Goal: Task Accomplishment & Management: Use online tool/utility

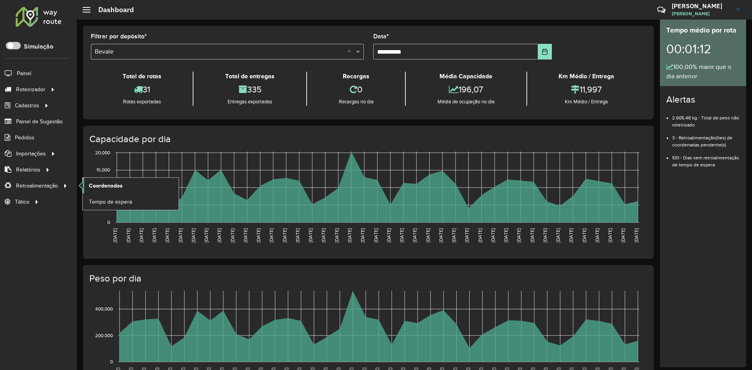
click at [93, 192] on link "Coordenadas" at bounding box center [131, 186] width 96 height 16
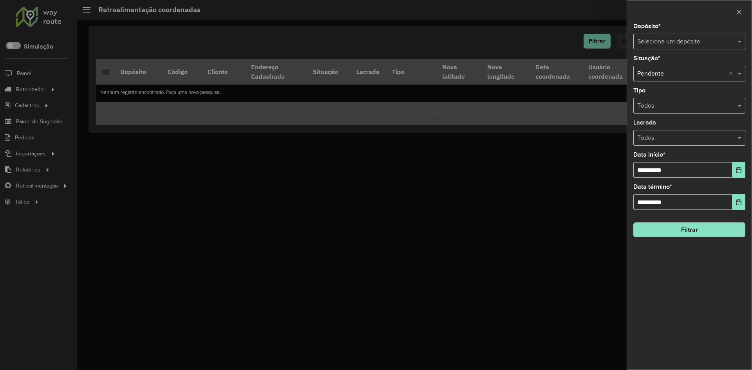
click at [686, 41] on input "text" at bounding box center [681, 41] width 88 height 9
click at [668, 72] on div "Rizatti" at bounding box center [689, 77] width 111 height 13
click at [682, 42] on input "text" at bounding box center [681, 41] width 88 height 9
click at [679, 62] on div "Bevale" at bounding box center [689, 64] width 111 height 13
click at [739, 171] on icon "Choose Date" at bounding box center [738, 170] width 6 height 6
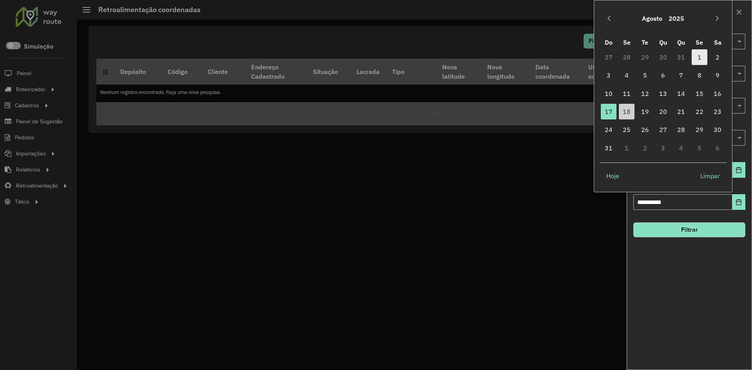
click at [697, 54] on span "1" at bounding box center [699, 57] width 16 height 16
type input "**********"
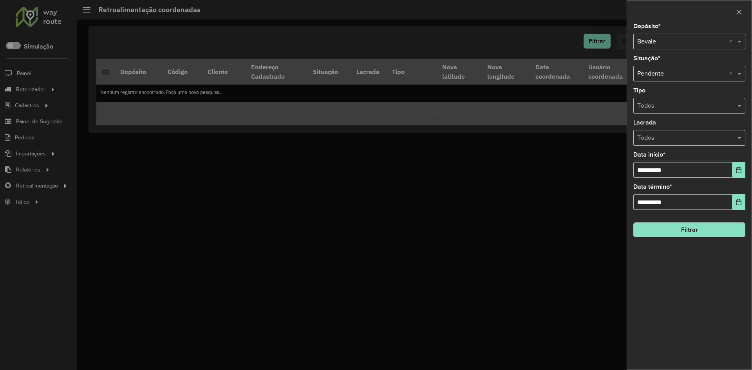
click at [690, 227] on button "Filtrar" at bounding box center [689, 229] width 112 height 15
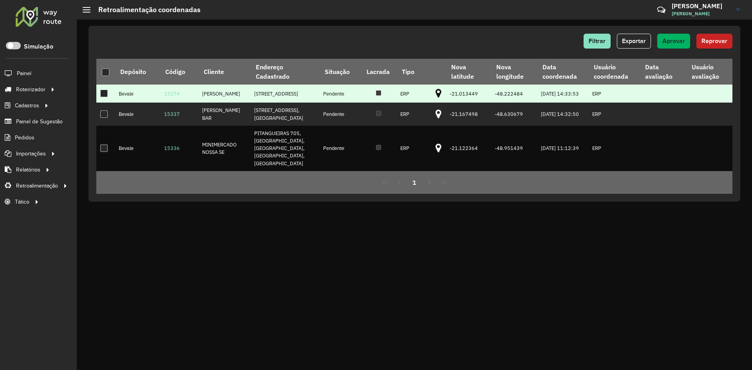
click at [431, 95] on td at bounding box center [438, 94] width 14 height 18
click at [437, 97] on td at bounding box center [438, 94] width 14 height 18
click at [435, 99] on icon at bounding box center [438, 93] width 6 height 10
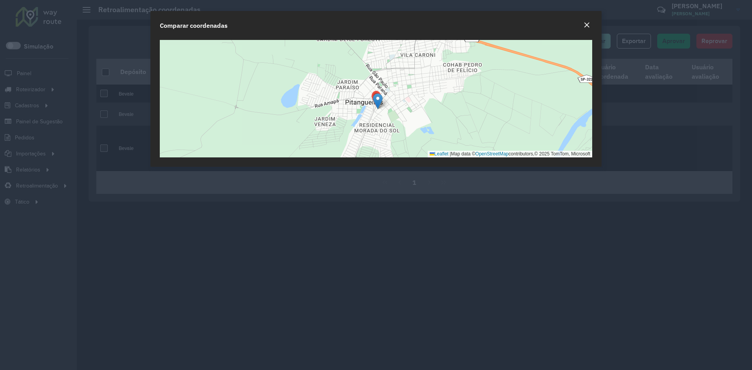
click at [586, 26] on em "Close" at bounding box center [586, 25] width 6 height 6
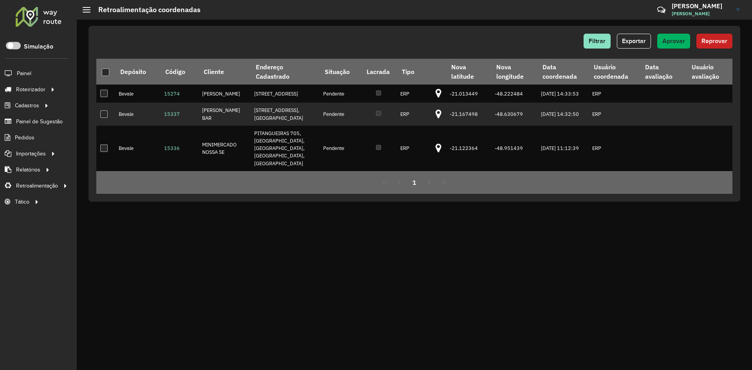
drag, startPoint x: 96, startPoint y: 101, endPoint x: 100, endPoint y: 99, distance: 4.9
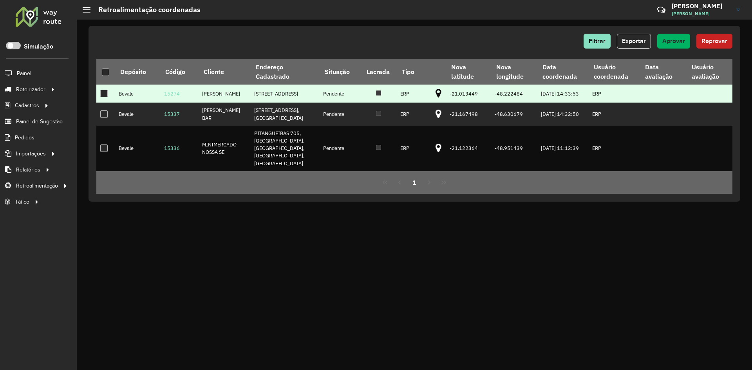
click at [96, 101] on div "Filtrar Exportar Aprovar Reprovar Depósito Código Cliente Endereço Cadastrado S…" at bounding box center [414, 114] width 652 height 176
click at [100, 97] on div at bounding box center [103, 93] width 7 height 7
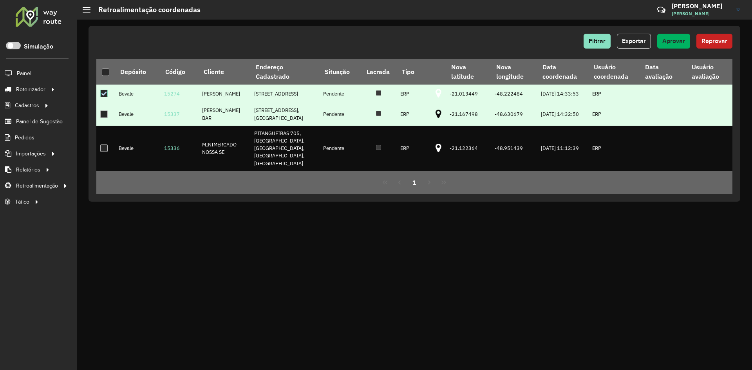
click at [435, 119] on icon at bounding box center [438, 114] width 6 height 10
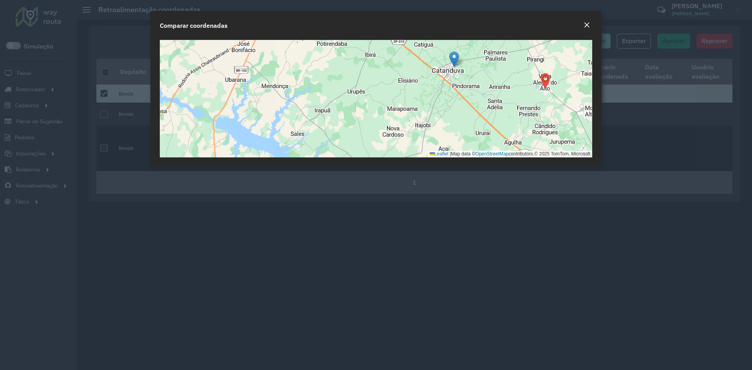
click at [585, 21] on div "Close" at bounding box center [586, 25] width 6 height 9
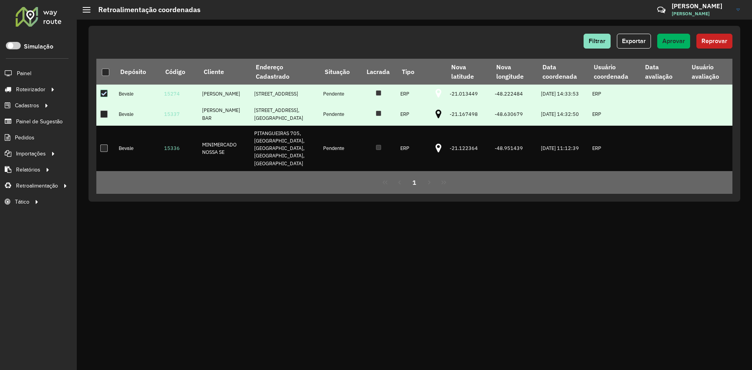
click at [99, 125] on td at bounding box center [105, 114] width 18 height 23
click at [103, 118] on div at bounding box center [103, 113] width 7 height 7
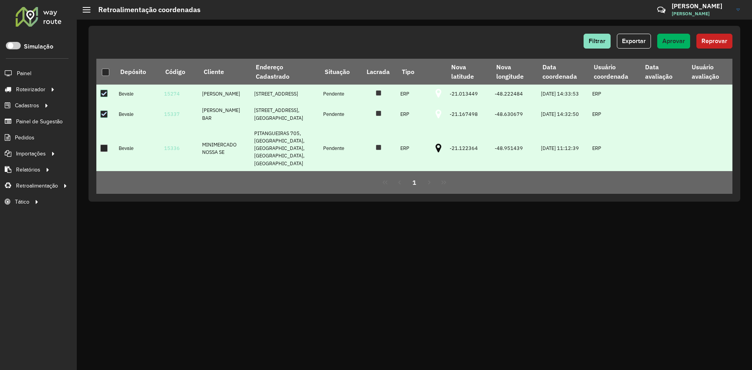
click at [431, 161] on td at bounding box center [438, 148] width 14 height 45
click at [431, 159] on td at bounding box center [438, 148] width 14 height 45
click at [435, 153] on icon at bounding box center [438, 148] width 6 height 10
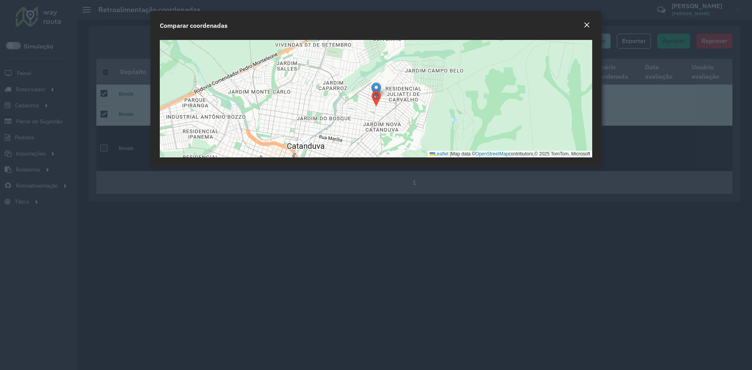
click at [584, 25] on em "Close" at bounding box center [586, 25] width 6 height 6
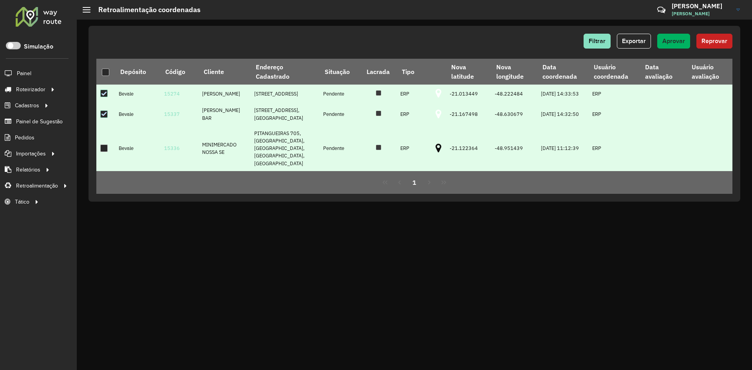
click at [102, 152] on div at bounding box center [103, 147] width 7 height 7
click at [670, 41] on span "Aprovar" at bounding box center [673, 41] width 23 height 7
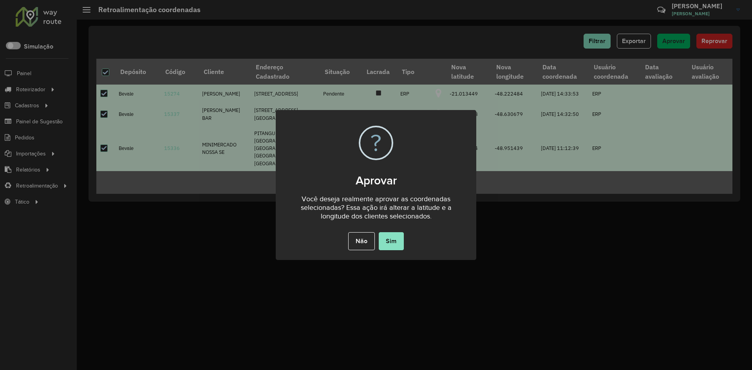
click at [409, 238] on div "Não No Sim" at bounding box center [376, 241] width 200 height 22
click at [398, 242] on button "Sim" at bounding box center [391, 241] width 25 height 18
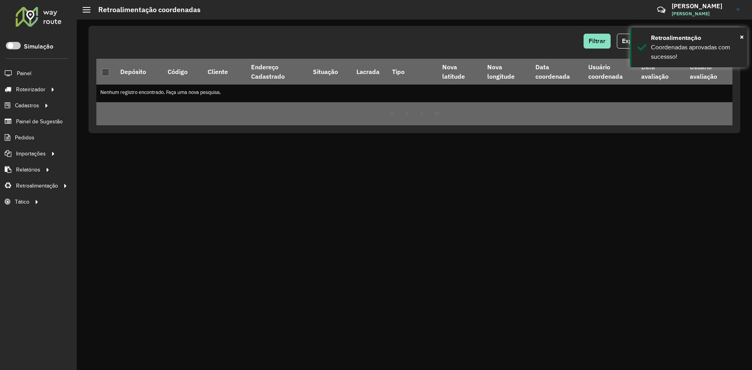
click at [37, 22] on div at bounding box center [38, 16] width 47 height 20
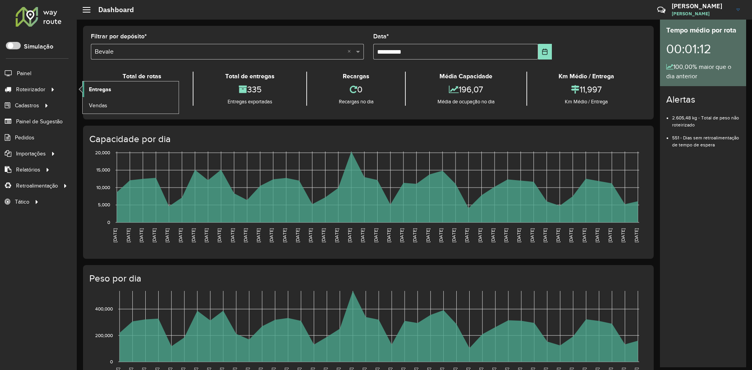
click at [112, 86] on link "Entregas" at bounding box center [131, 89] width 96 height 16
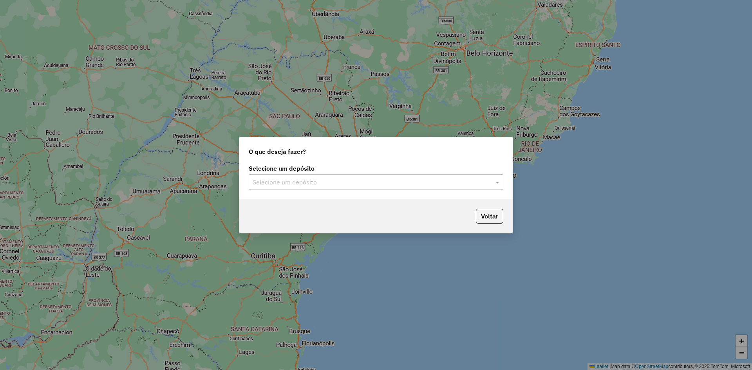
click at [265, 180] on input "text" at bounding box center [368, 182] width 231 height 9
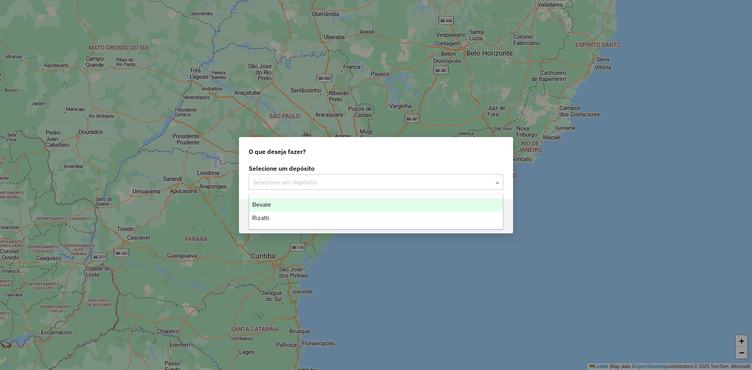
click at [264, 206] on span "Bevale" at bounding box center [261, 204] width 19 height 7
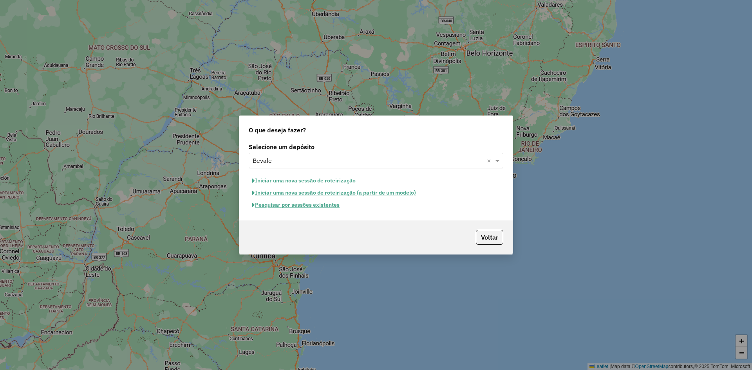
click at [333, 184] on button "Iniciar uma nova sessão de roteirização" at bounding box center [304, 181] width 110 height 12
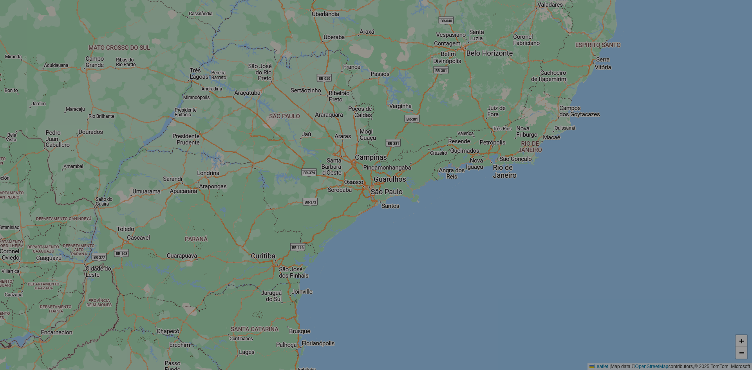
select select "*"
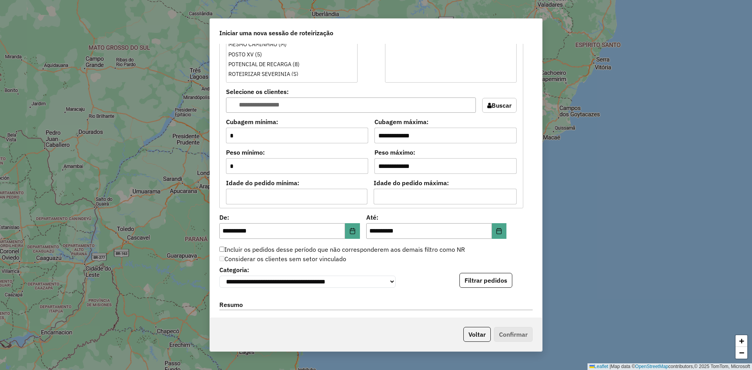
scroll to position [587, 0]
click at [478, 280] on button "Filtrar pedidos" at bounding box center [485, 280] width 53 height 15
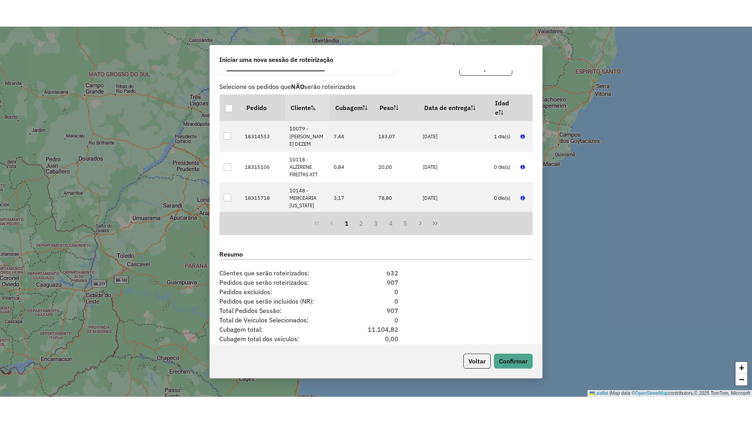
scroll to position [861, 0]
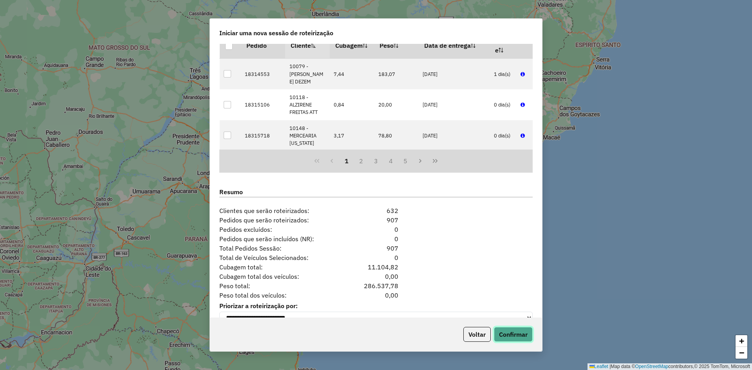
click at [516, 333] on button "Confirmar" at bounding box center [513, 334] width 39 height 15
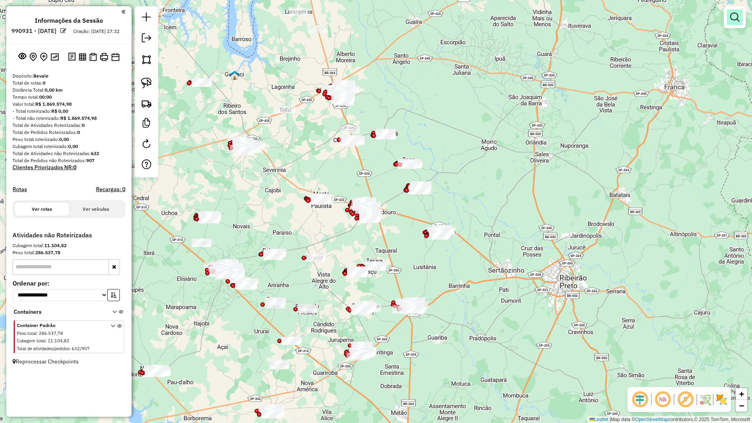
click at [735, 18] on em at bounding box center [734, 17] width 9 height 9
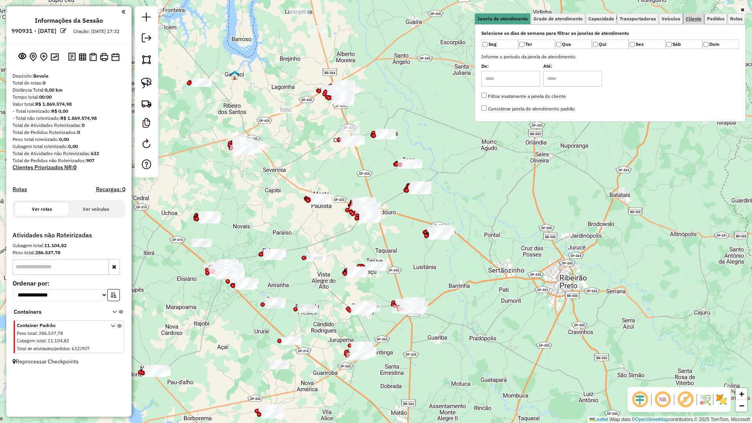
click at [687, 18] on span "Cliente" at bounding box center [694, 18] width 16 height 5
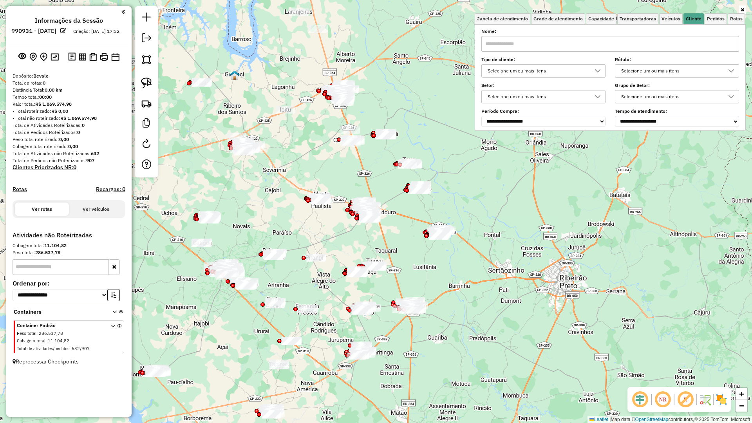
click at [520, 69] on div "Selecione um ou mais itens" at bounding box center [537, 71] width 105 height 13
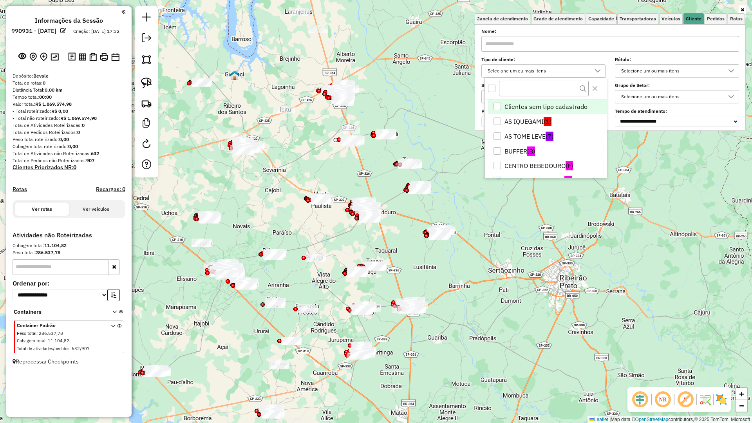
scroll to position [208, 0]
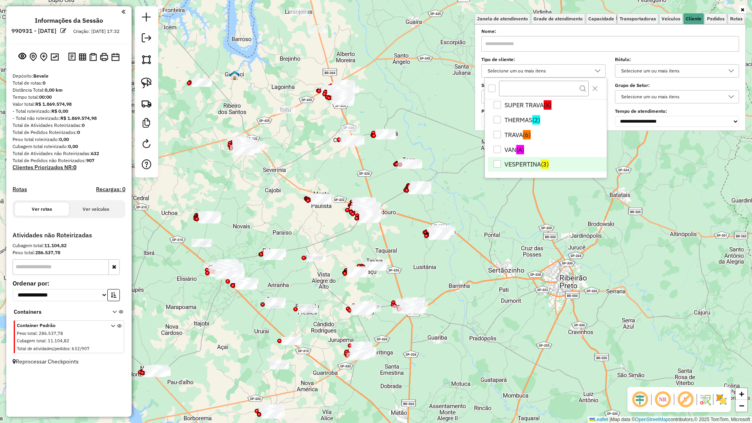
click at [519, 166] on li "VESPERTINA (3)" at bounding box center [547, 164] width 119 height 15
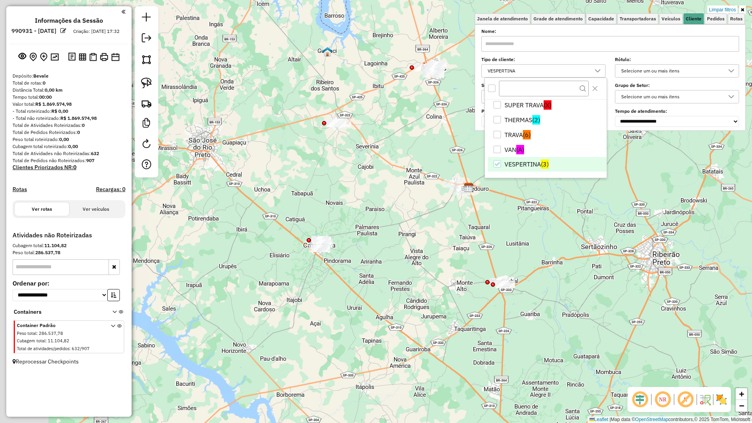
drag, startPoint x: 343, startPoint y: 282, endPoint x: 373, endPoint y: 298, distance: 34.3
click at [362, 281] on div "Limpar filtros Janela de atendimento Grade de atendimento Capacidade Transporta…" at bounding box center [376, 211] width 752 height 423
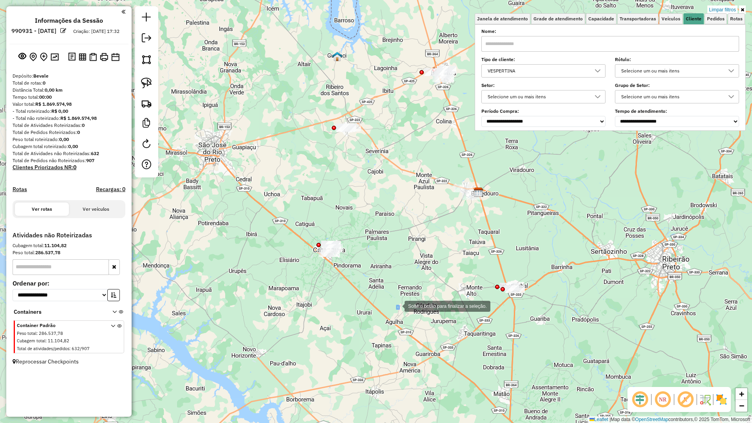
drag, startPoint x: 397, startPoint y: 305, endPoint x: 223, endPoint y: 189, distance: 208.8
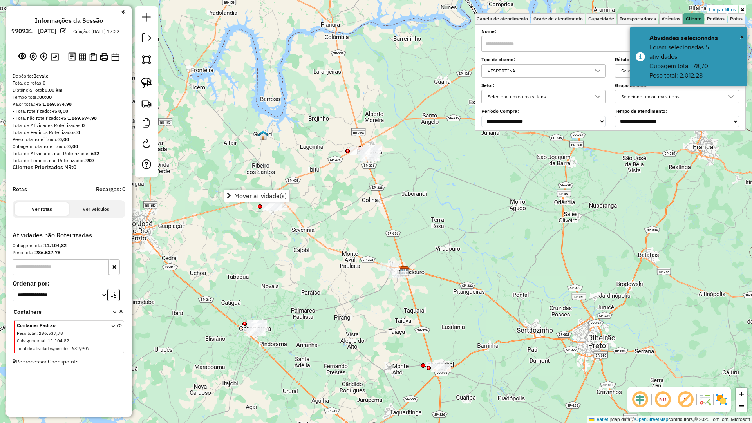
drag, startPoint x: 283, startPoint y: 291, endPoint x: 283, endPoint y: 296, distance: 4.8
click at [271, 306] on div "Limpar filtros Janela de atendimento Grade de atendimento Capacidade Transporta…" at bounding box center [376, 211] width 752 height 423
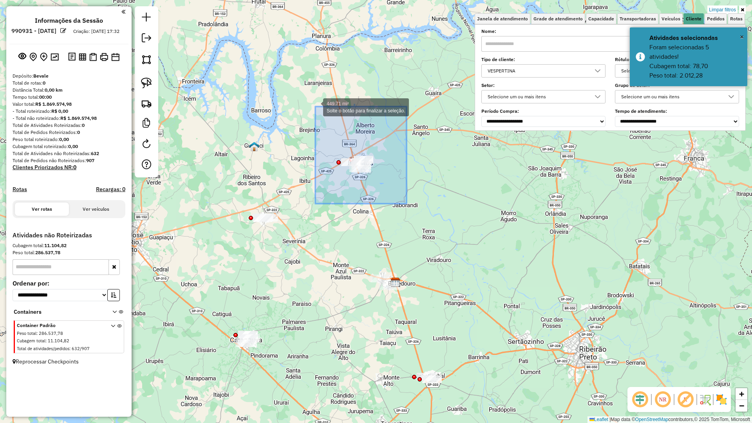
drag, startPoint x: 379, startPoint y: 165, endPoint x: 315, endPoint y: 107, distance: 86.8
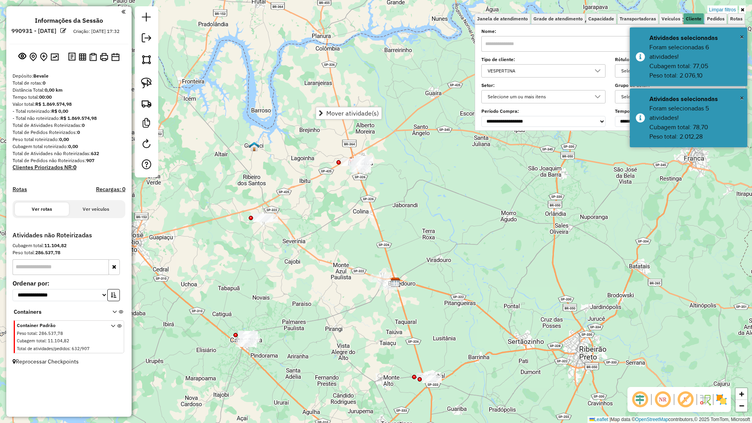
click at [375, 212] on div "Limpar filtros Janela de atendimento Grade de atendimento Capacidade Transporta…" at bounding box center [376, 211] width 752 height 423
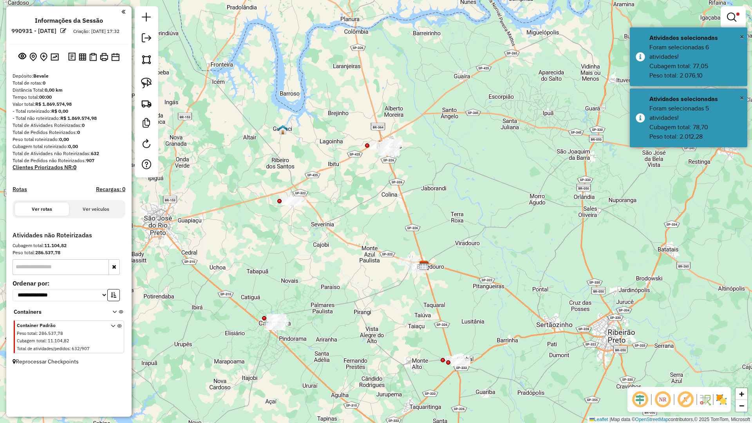
drag, startPoint x: 373, startPoint y: 214, endPoint x: 405, endPoint y: 194, distance: 37.8
click at [404, 195] on div "Limpar filtros Janela de atendimento Grade de atendimento Capacidade Transporta…" at bounding box center [376, 211] width 752 height 423
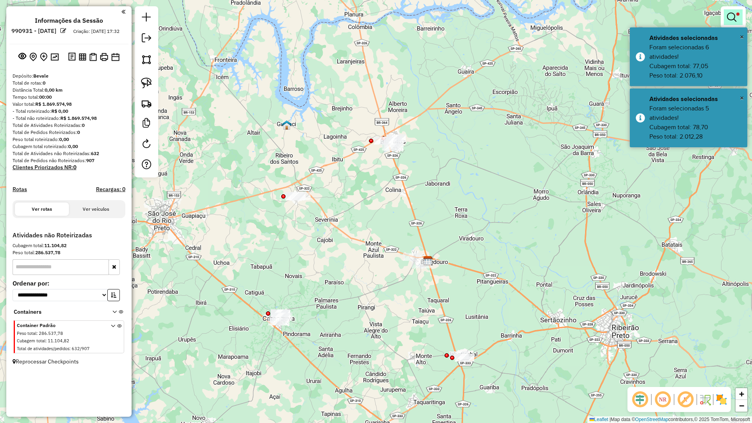
click at [726, 13] on link at bounding box center [733, 17] width 19 height 16
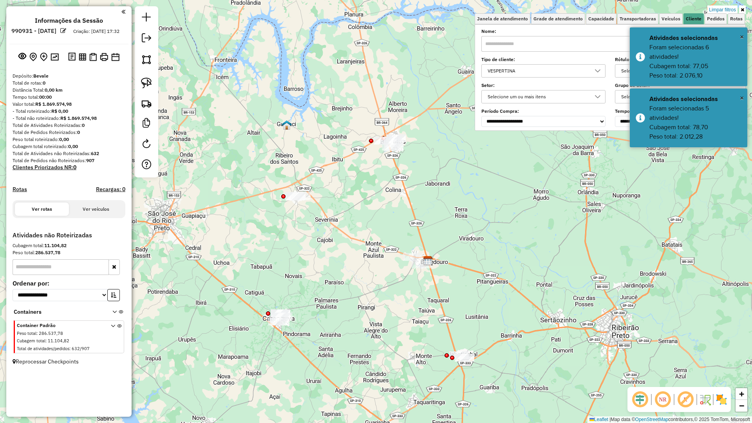
click at [564, 70] on div "VESPERTINA" at bounding box center [537, 71] width 105 height 13
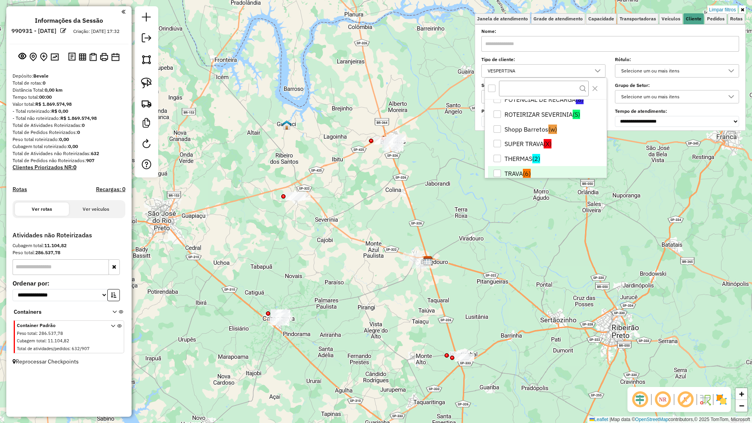
scroll to position [169, 0]
click at [537, 103] on li "POTENCIAL DE RECARGA (8)" at bounding box center [547, 99] width 119 height 15
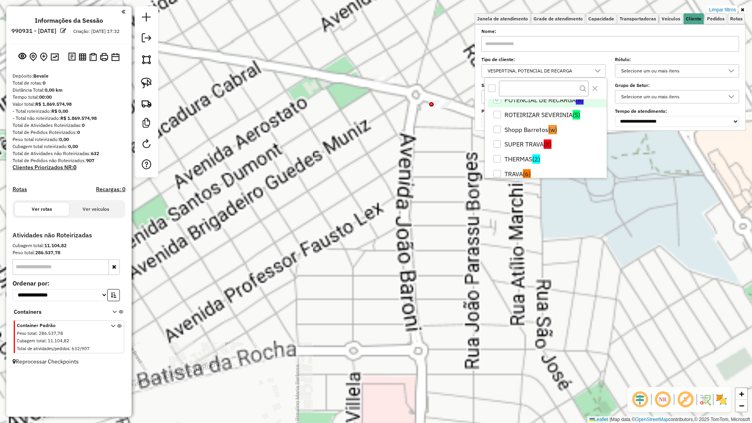
drag, startPoint x: 399, startPoint y: 170, endPoint x: 389, endPoint y: 185, distance: 18.1
click at [377, 190] on div "Limpar filtros Janela de atendimento Grade de atendimento Capacidade Transporta…" at bounding box center [376, 211] width 752 height 423
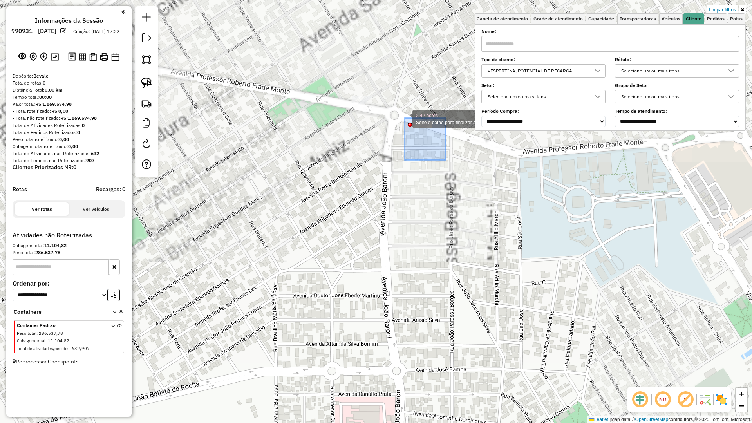
drag, startPoint x: 404, startPoint y: 118, endPoint x: 395, endPoint y: 109, distance: 13.0
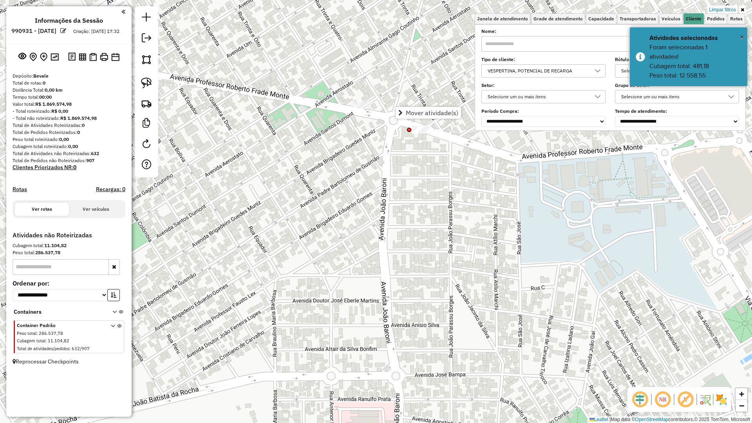
drag, startPoint x: 400, startPoint y: 146, endPoint x: 397, endPoint y: 157, distance: 10.7
click at [398, 154] on div "Limpar filtros Janela de atendimento Grade de atendimento Capacidade Transporta…" at bounding box center [376, 211] width 752 height 423
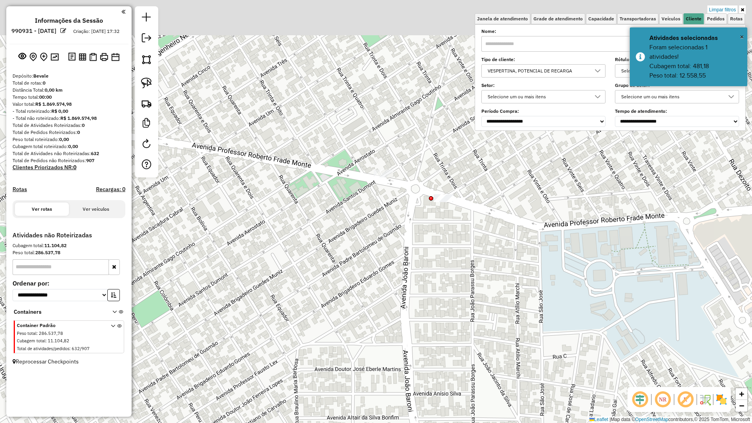
drag, startPoint x: 420, startPoint y: 223, endPoint x: 466, endPoint y: 307, distance: 96.0
click at [466, 303] on div "Limpar filtros Janela de atendimento Grade de atendimento Capacidade Transporta…" at bounding box center [376, 211] width 752 height 423
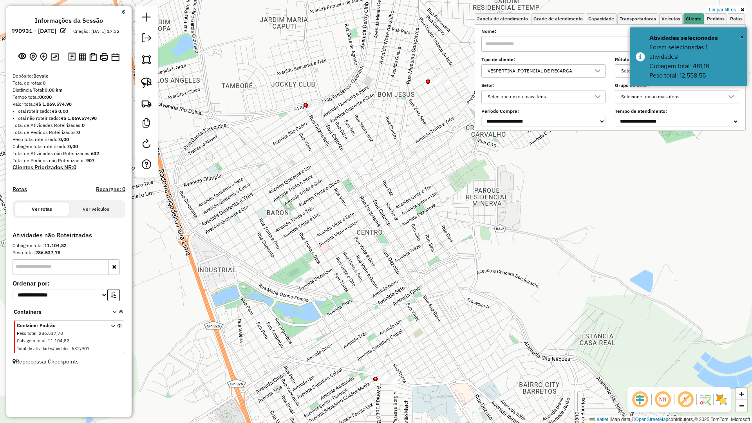
drag, startPoint x: 382, startPoint y: 360, endPoint x: 353, endPoint y: 379, distance: 35.0
click at [353, 370] on div "Limpar filtros Janela de atendimento Grade de atendimento Capacidade Transporta…" at bounding box center [376, 211] width 752 height 423
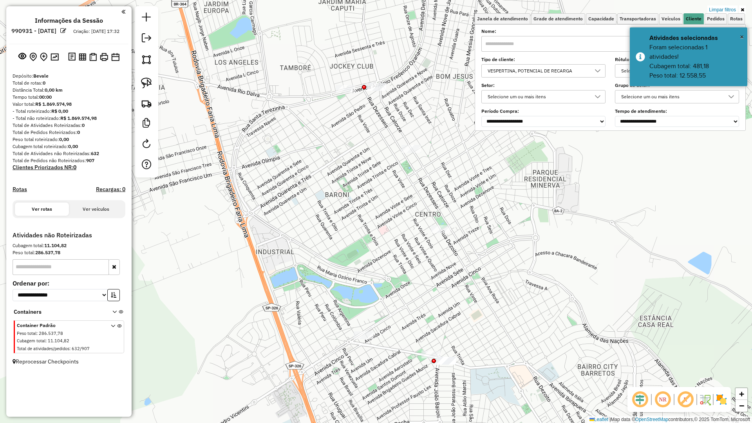
drag, startPoint x: 377, startPoint y: 369, endPoint x: 382, endPoint y: 356, distance: 14.1
click at [407, 356] on div "Limpar filtros Janela de atendimento Grade de atendimento Capacidade Transporta…" at bounding box center [376, 211] width 752 height 423
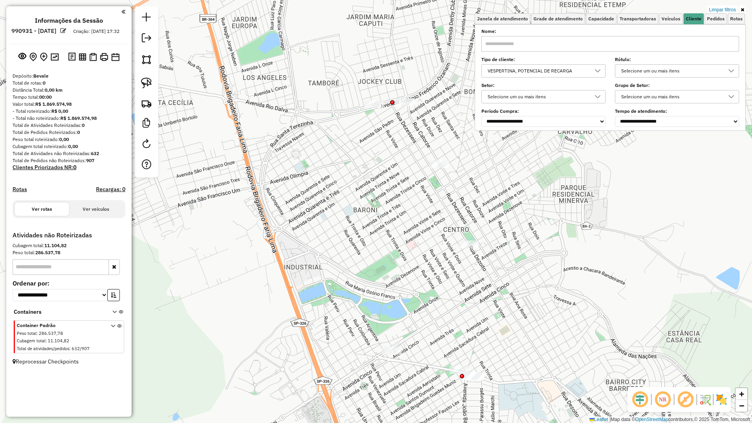
drag, startPoint x: 385, startPoint y: 348, endPoint x: 412, endPoint y: 369, distance: 34.6
click at [407, 370] on div "Limpar filtros Janela de atendimento Grade de atendimento Capacidade Transporta…" at bounding box center [376, 211] width 752 height 423
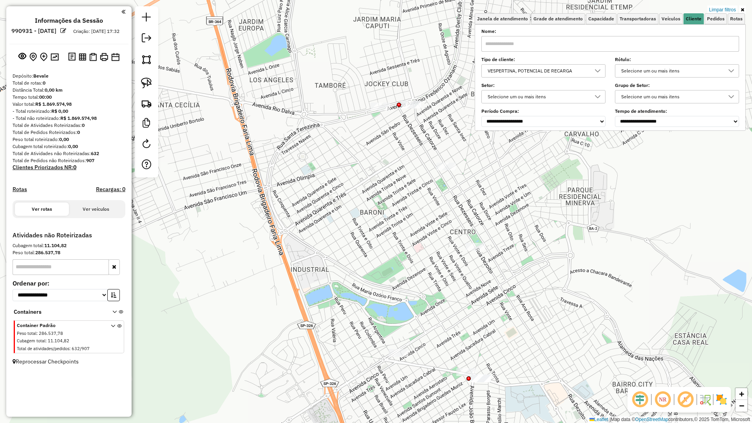
click at [741, 9] on icon at bounding box center [742, 9] width 4 height 5
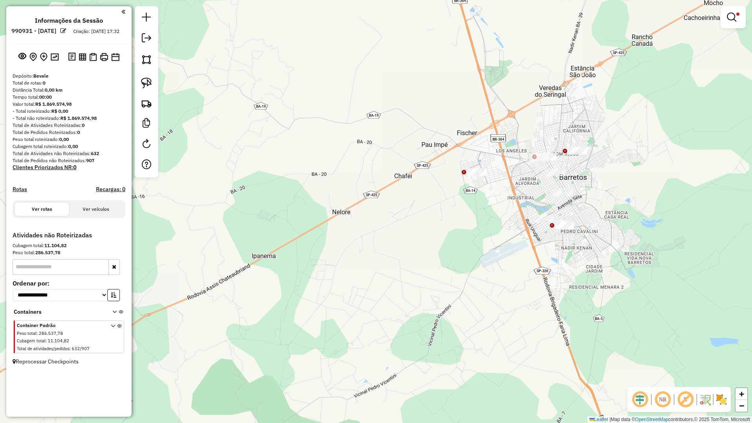
drag, startPoint x: 552, startPoint y: 261, endPoint x: 523, endPoint y: 272, distance: 31.9
click at [518, 308] on div "Limpar filtros Janela de atendimento Grade de atendimento Capacidade Transporta…" at bounding box center [376, 211] width 752 height 423
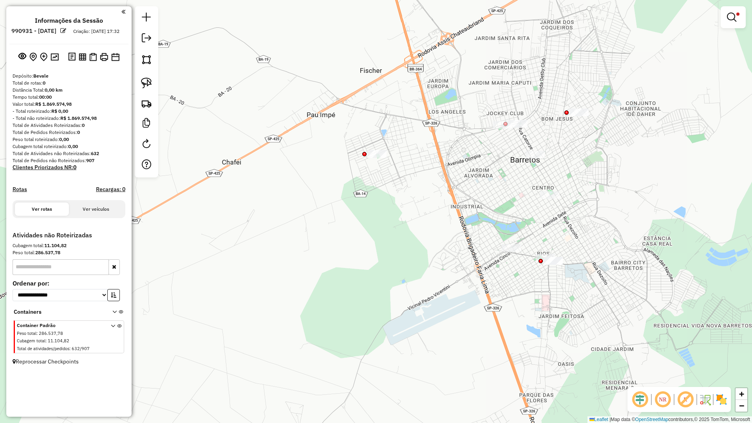
drag, startPoint x: 505, startPoint y: 263, endPoint x: 494, endPoint y: 264, distance: 11.4
click at [502, 264] on div "Limpar filtros Janela de atendimento Grade de atendimento Capacidade Transporta…" at bounding box center [376, 211] width 752 height 423
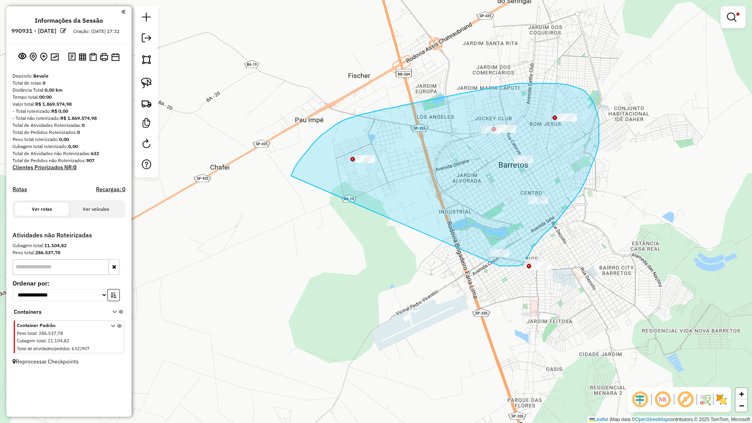
drag, startPoint x: 505, startPoint y: 266, endPoint x: 287, endPoint y: 188, distance: 231.4
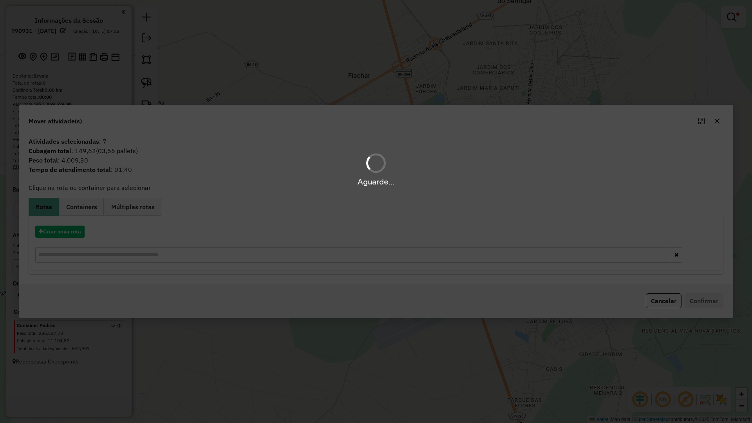
drag, startPoint x: 61, startPoint y: 223, endPoint x: 61, endPoint y: 231, distance: 8.6
click at [61, 227] on div "Criar nova rota" at bounding box center [376, 245] width 691 height 51
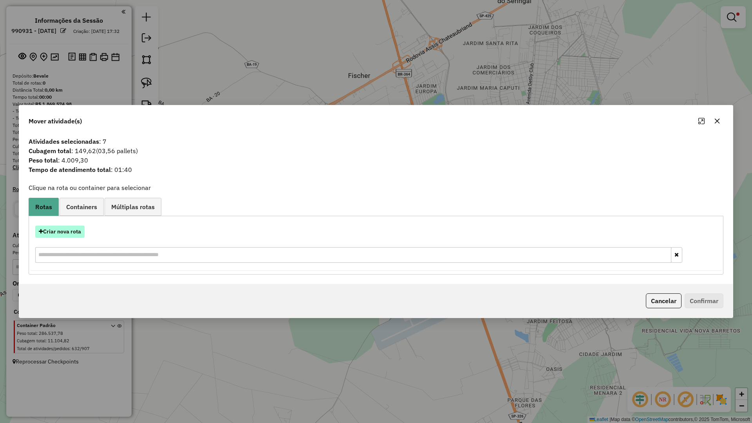
click at [61, 232] on button "Criar nova rota" at bounding box center [59, 232] width 49 height 12
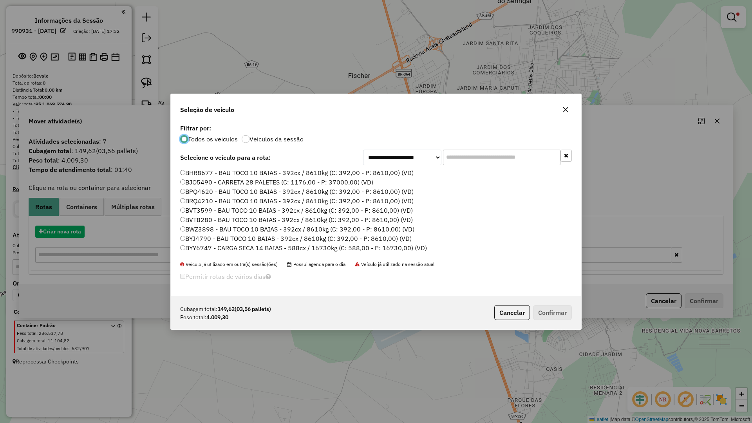
scroll to position [4, 2]
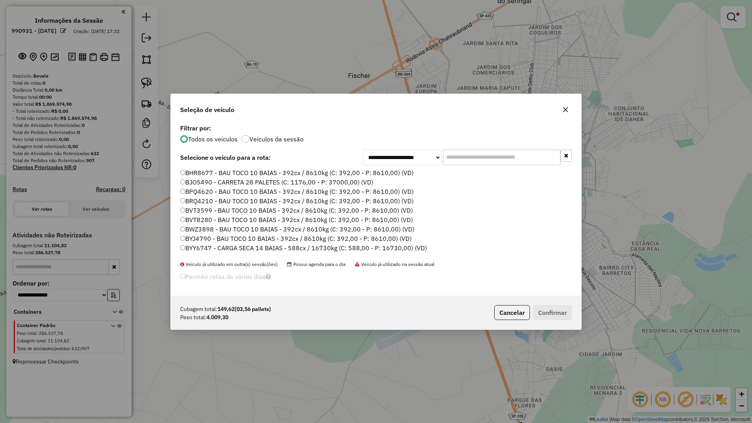
click at [457, 157] on input "text" at bounding box center [501, 158] width 117 height 16
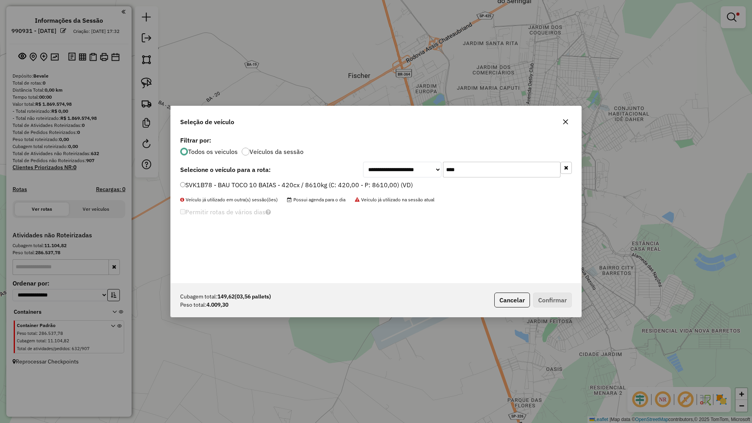
type input "****"
click at [390, 180] on div "**********" at bounding box center [376, 208] width 410 height 149
click at [396, 189] on label "SVK1B78 - BAU TOCO 10 BAIAS - 420cx / 8610kg (C: 420,00 - P: 8610,00) (VD)" at bounding box center [296, 184] width 233 height 9
drag, startPoint x: 547, startPoint y: 291, endPoint x: 552, endPoint y: 298, distance: 8.3
click at [549, 292] on div "Cubagem total: 149,62 (03,56 pallets) Peso total: 4.009,30 Cancelar Confirmar" at bounding box center [376, 300] width 410 height 34
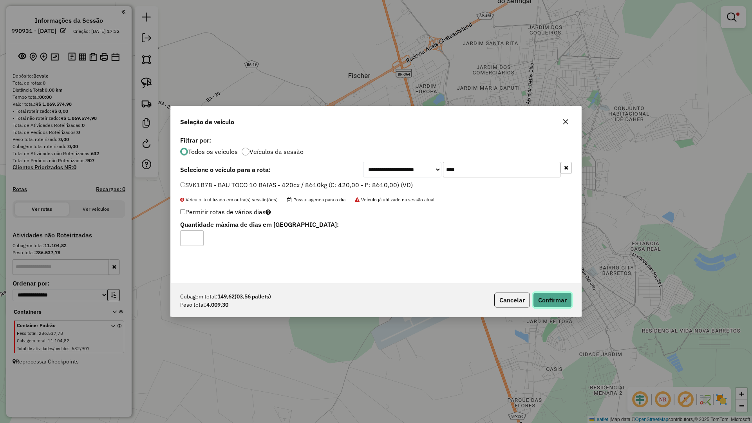
click at [552, 298] on button "Confirmar" at bounding box center [552, 299] width 39 height 15
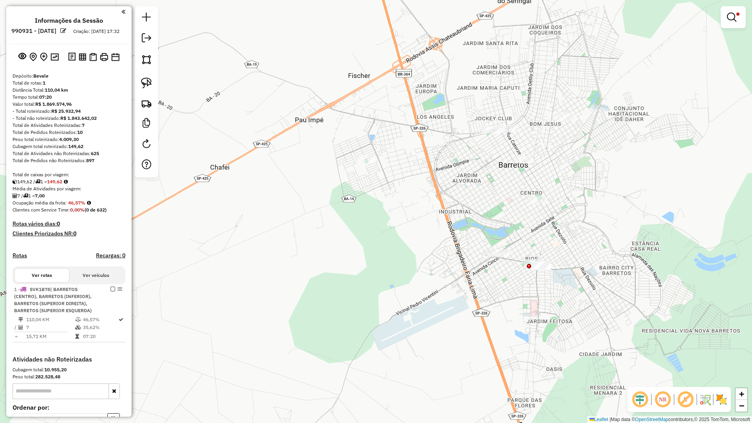
drag, startPoint x: 639, startPoint y: 403, endPoint x: 654, endPoint y: 403, distance: 15.7
click at [639, 370] on em at bounding box center [639, 399] width 19 height 19
click at [724, 370] on img at bounding box center [721, 399] width 13 height 13
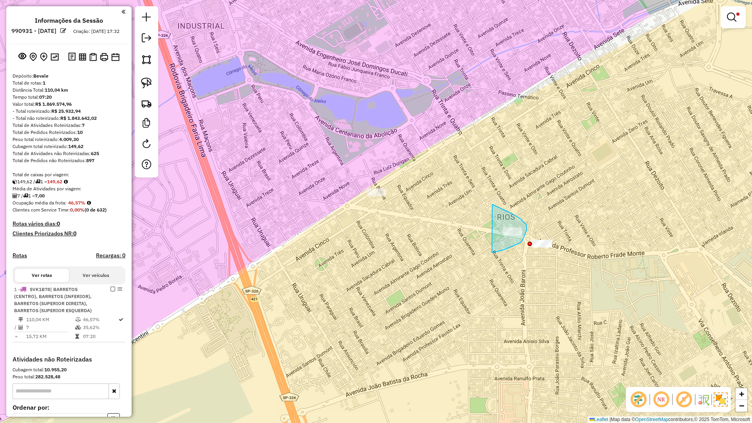
drag, startPoint x: 492, startPoint y: 253, endPoint x: 444, endPoint y: 201, distance: 69.8
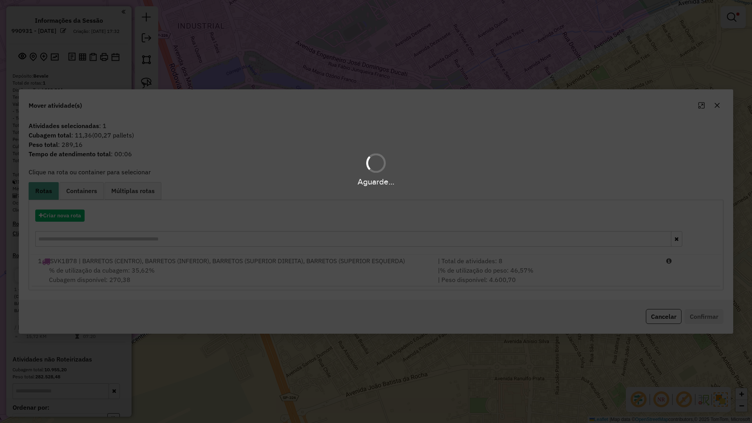
click at [340, 287] on hb-app "Aguarde... Pop-up bloqueado! Seu navegador bloqueou automáticamente a abertura …" at bounding box center [376, 211] width 752 height 423
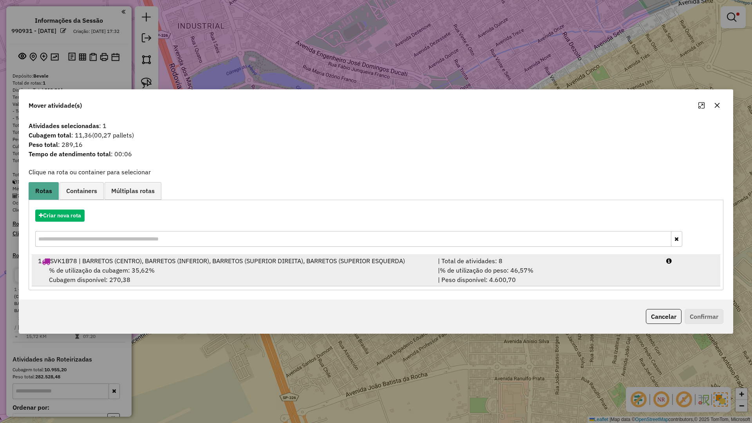
click at [344, 276] on div "% de utilização da cubagem: 35,62% Cubagem disponível: 270,38" at bounding box center [233, 274] width 400 height 19
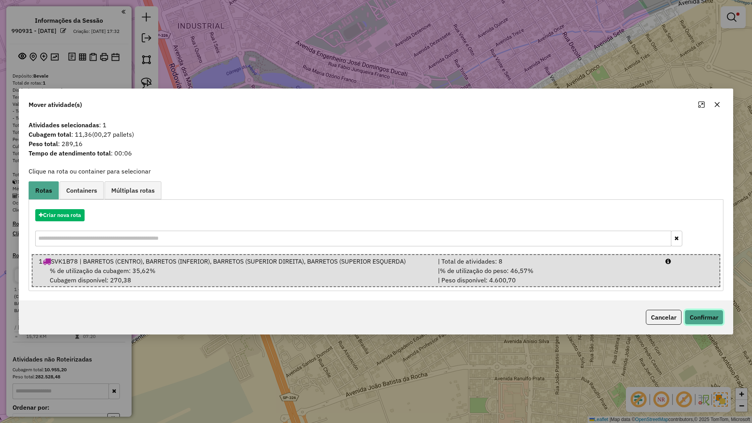
click at [707, 316] on button "Confirmar" at bounding box center [703, 317] width 39 height 15
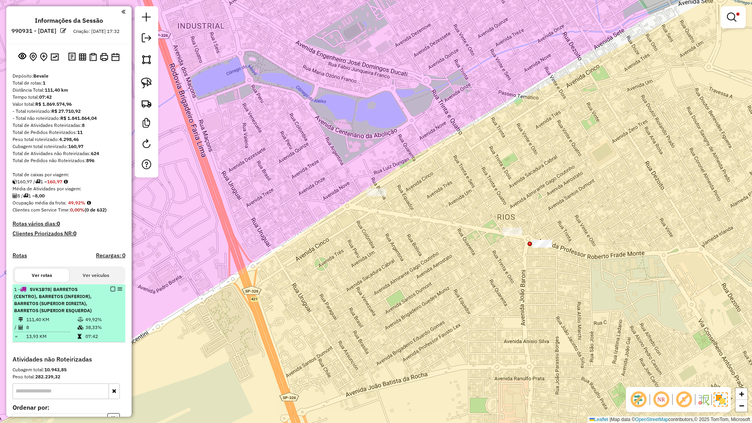
click at [110, 291] on em at bounding box center [112, 289] width 5 height 5
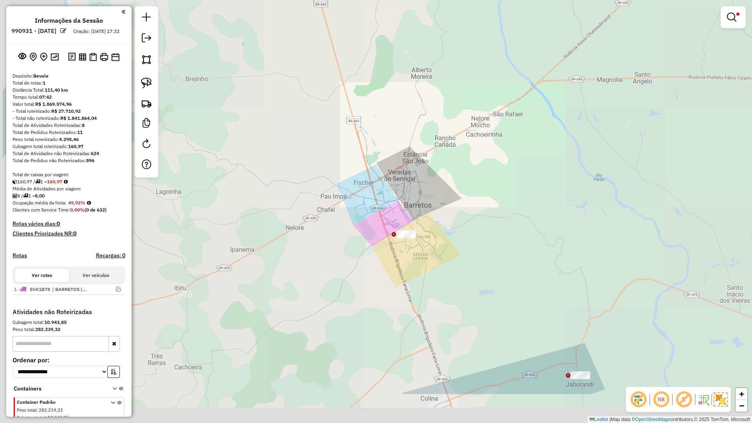
drag, startPoint x: 322, startPoint y: 347, endPoint x: 504, endPoint y: 124, distance: 287.2
click at [503, 126] on div "Limpar filtros Janela de atendimento Grade de atendimento Capacidade Transporta…" at bounding box center [376, 211] width 752 height 423
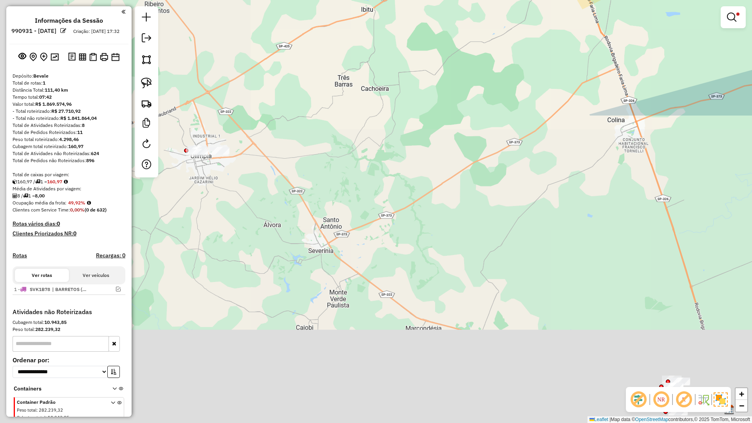
drag, startPoint x: 455, startPoint y: 207, endPoint x: 498, endPoint y: 130, distance: 89.1
click at [498, 130] on div "Limpar filtros Janela de atendimento Grade de atendimento Capacidade Transporta…" at bounding box center [376, 211] width 752 height 423
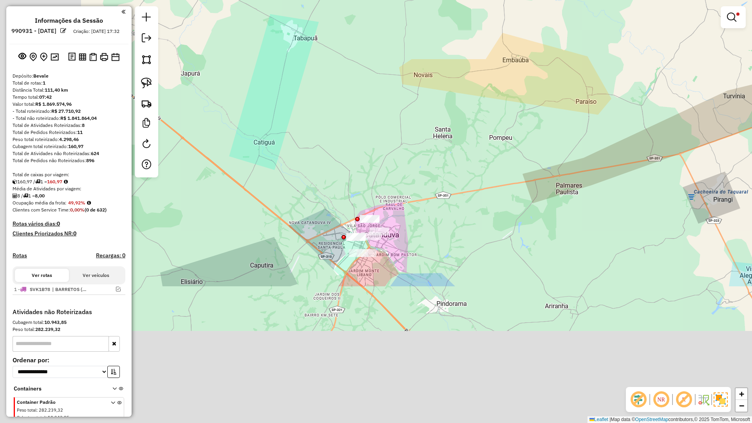
drag, startPoint x: 449, startPoint y: 223, endPoint x: 556, endPoint y: 42, distance: 210.2
click at [554, 44] on div "Limpar filtros Janela de atendimento Grade de atendimento Capacidade Transporta…" at bounding box center [376, 211] width 752 height 423
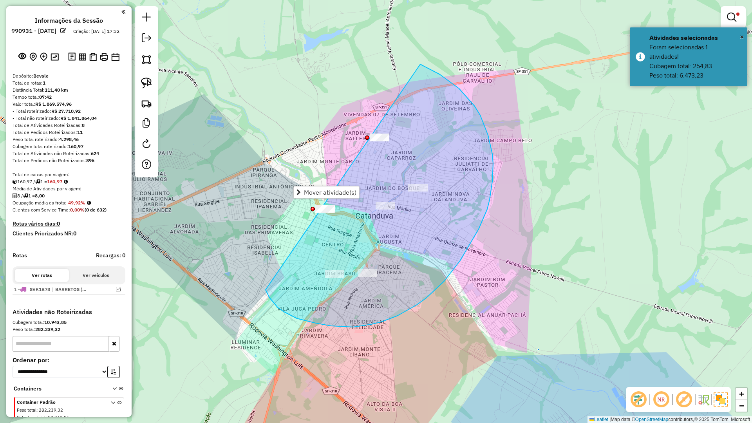
drag, startPoint x: 316, startPoint y: 323, endPoint x: 321, endPoint y: 76, distance: 247.5
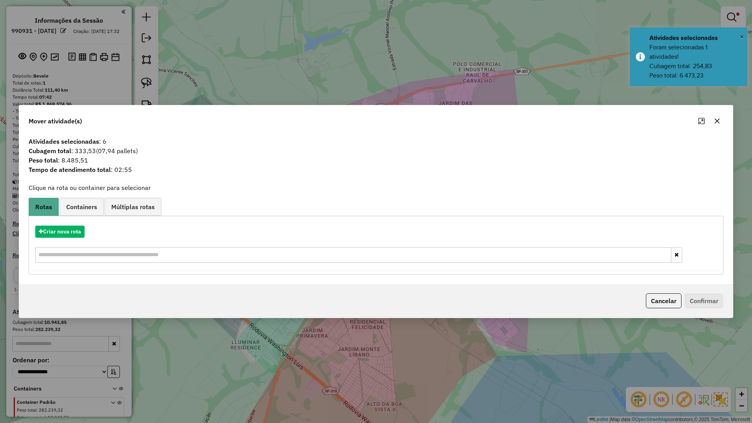
click at [723, 125] on div at bounding box center [709, 121] width 28 height 13
click at [715, 120] on icon "button" at bounding box center [717, 121] width 6 height 6
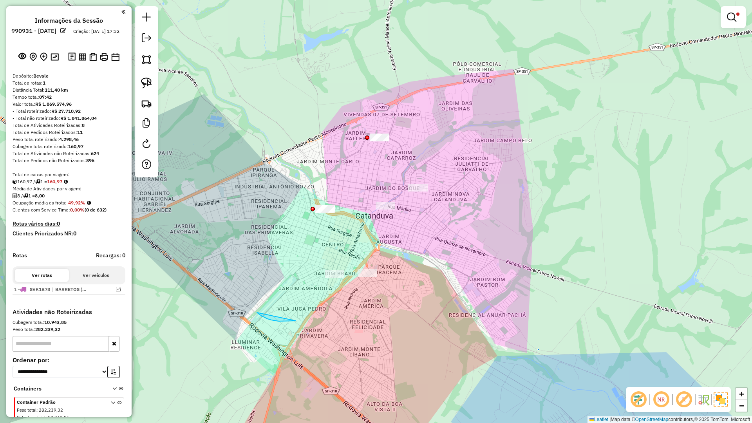
drag, startPoint x: 274, startPoint y: 320, endPoint x: 309, endPoint y: 315, distance: 35.7
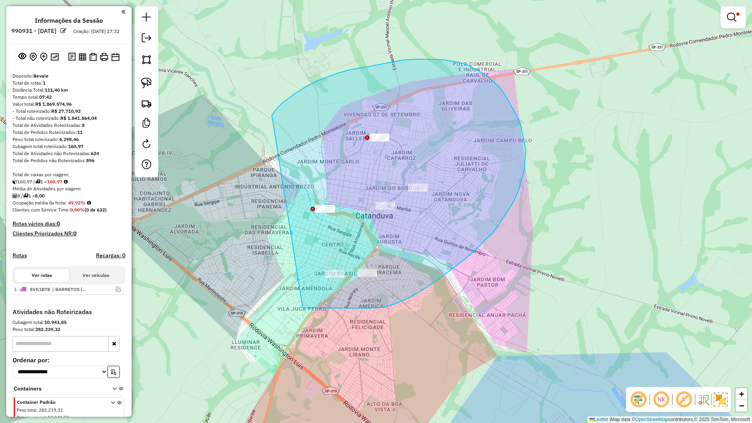
drag, startPoint x: 308, startPoint y: 308, endPoint x: 272, endPoint y: 115, distance: 196.4
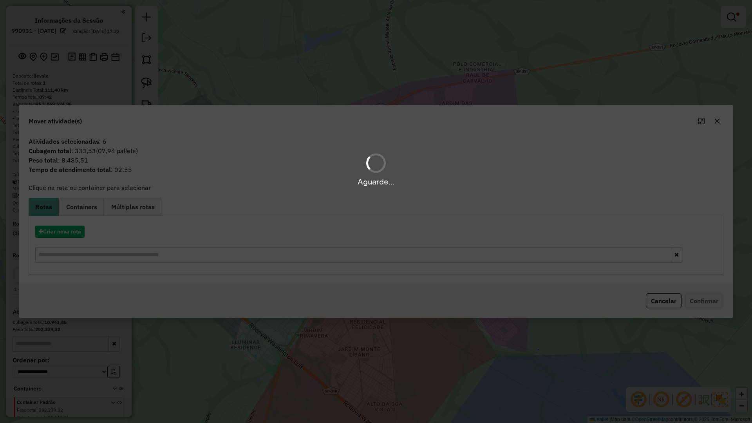
click at [79, 235] on div "Aguarde..." at bounding box center [376, 211] width 752 height 423
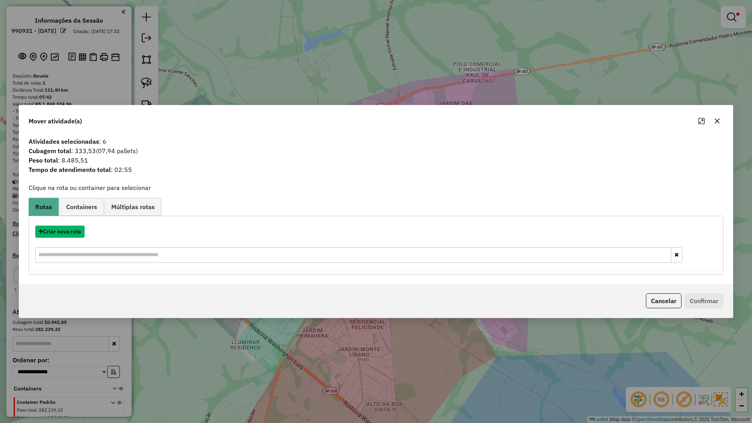
click at [79, 235] on button "Criar nova rota" at bounding box center [59, 232] width 49 height 12
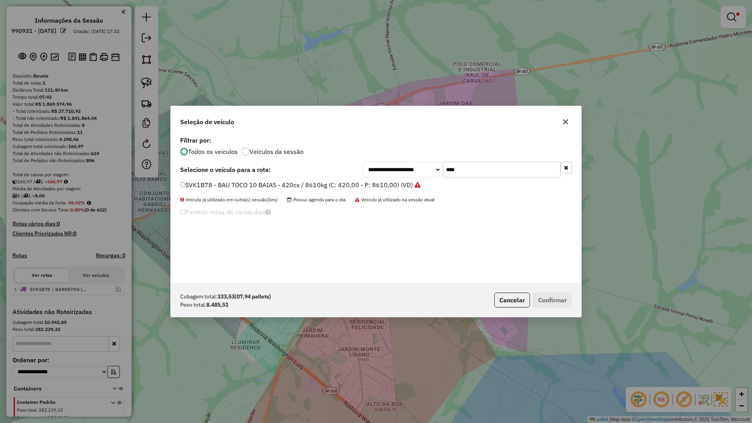
click at [493, 161] on div "**********" at bounding box center [376, 208] width 410 height 149
click at [490, 168] on input "****" at bounding box center [501, 170] width 117 height 16
type input "****"
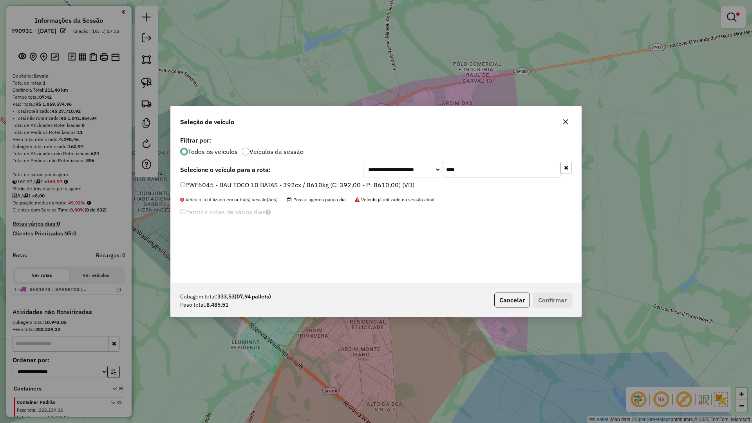
drag, startPoint x: 405, startPoint y: 182, endPoint x: 448, endPoint y: 204, distance: 47.8
click at [405, 182] on label "PWF6045 - BAU TOCO 10 BAIAS - 392cx / 8610kg (C: 392,00 - P: 8610,00) (VD)" at bounding box center [297, 184] width 234 height 9
click at [551, 302] on button "Confirmar" at bounding box center [552, 299] width 39 height 15
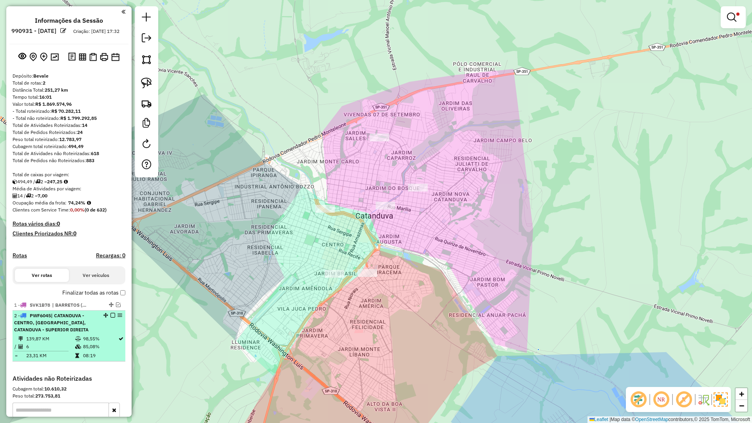
click at [111, 318] on em at bounding box center [112, 315] width 5 height 5
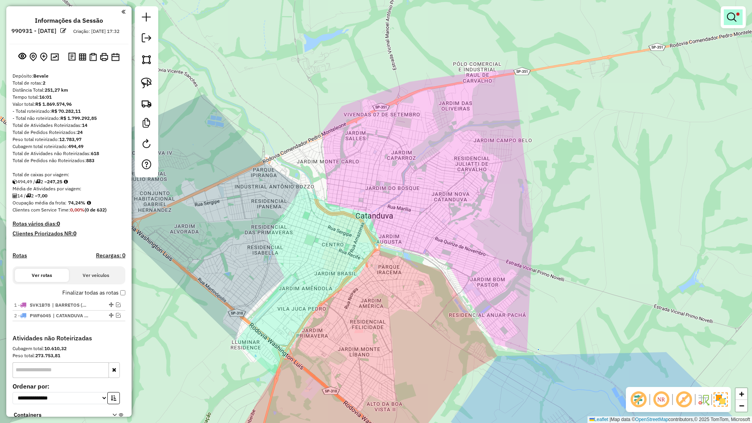
click at [740, 18] on link at bounding box center [733, 17] width 19 height 16
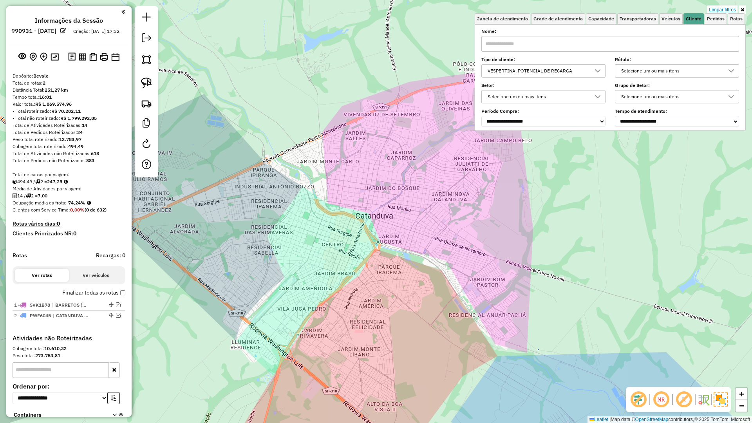
click at [727, 9] on link "Limpar filtros" at bounding box center [722, 9] width 30 height 9
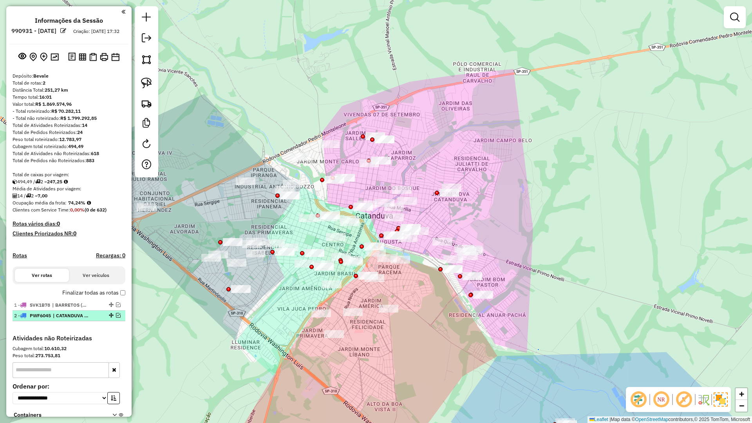
click at [119, 318] on div at bounding box center [110, 315] width 23 height 5
select select "**********"
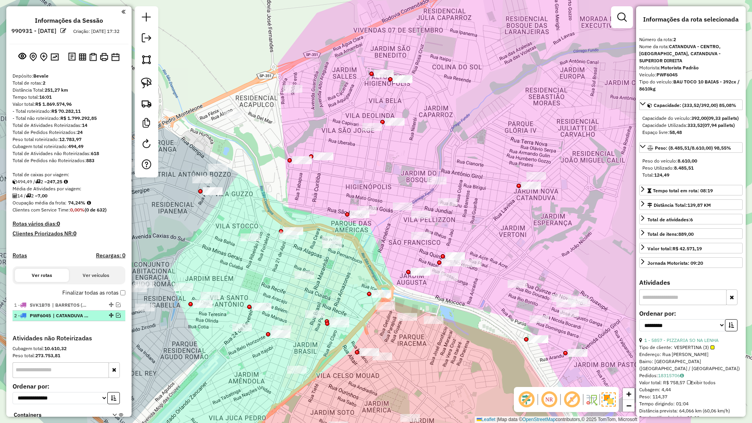
click at [116, 318] on em at bounding box center [118, 315] width 5 height 5
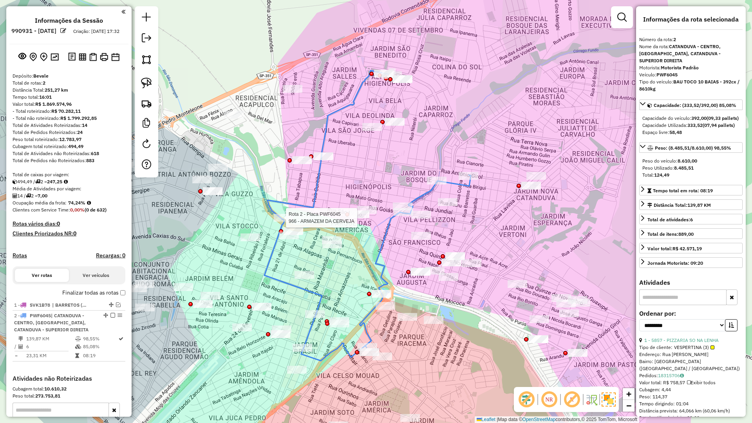
scroll to position [106, 0]
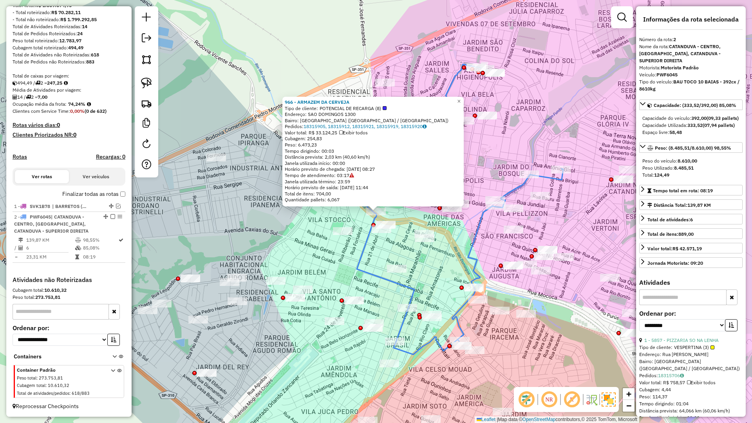
click at [271, 232] on div "966 - ARMAZEM DA CERVEJA Tipo de cliente: POTENCIAL DE RECARGA (8) Endereço: SA…" at bounding box center [376, 211] width 752 height 423
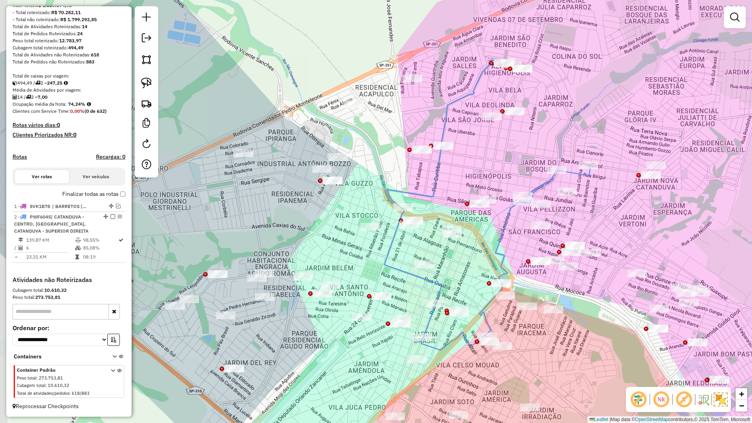
drag, startPoint x: 363, startPoint y: 222, endPoint x: 387, endPoint y: 218, distance: 24.7
click at [387, 218] on div "Janela de atendimento Grade de atendimento Capacidade Transportadoras Veículos …" at bounding box center [376, 211] width 752 height 423
drag, startPoint x: 390, startPoint y: 218, endPoint x: 390, endPoint y: 197, distance: 21.1
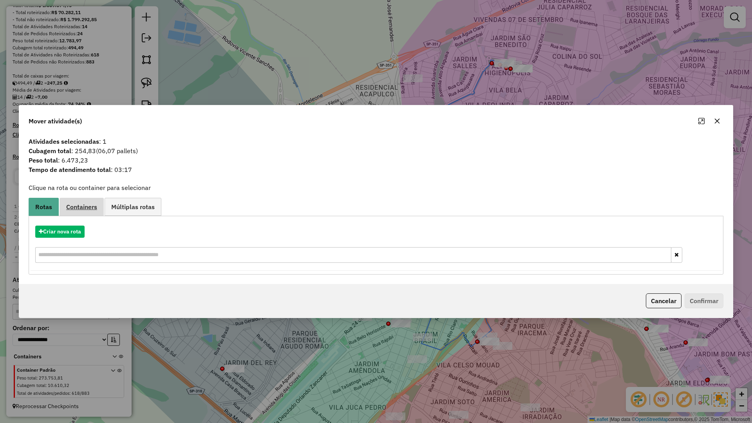
click at [93, 209] on span "Containers" at bounding box center [81, 207] width 31 height 6
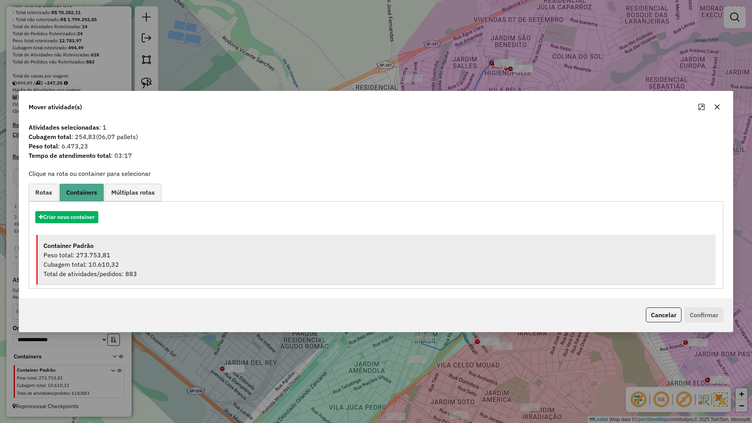
click at [101, 250] on div "Container Padrão" at bounding box center [376, 245] width 666 height 9
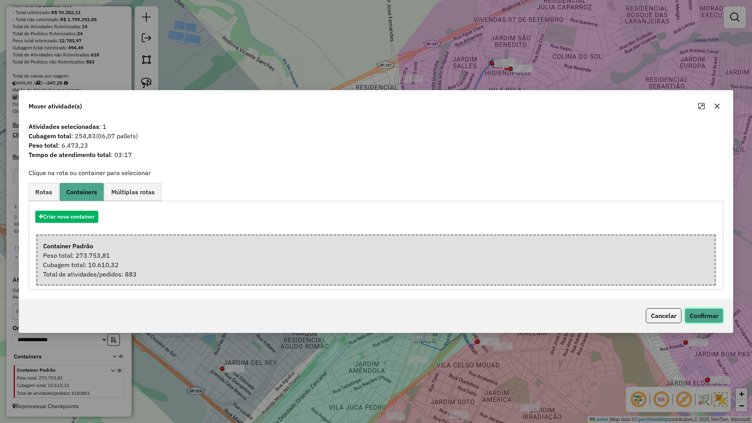
click at [687, 312] on button "Confirmar" at bounding box center [703, 315] width 39 height 15
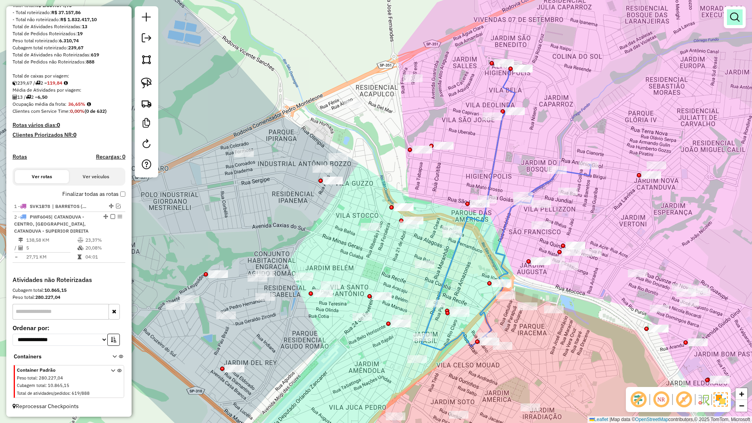
click at [737, 25] on link at bounding box center [735, 17] width 16 height 16
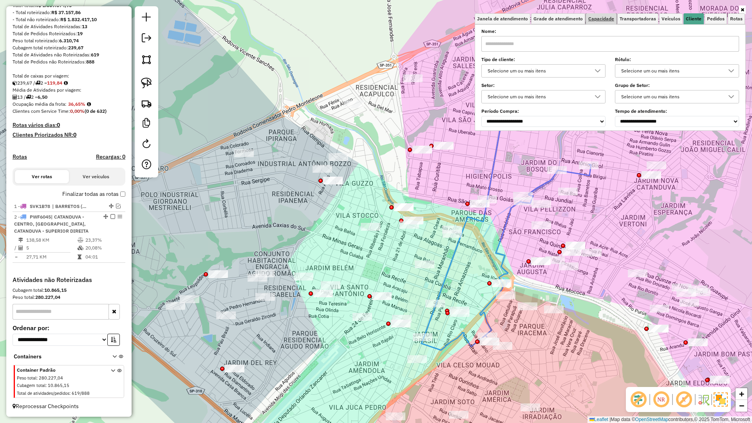
click at [604, 23] on link "Capacidade" at bounding box center [601, 18] width 31 height 11
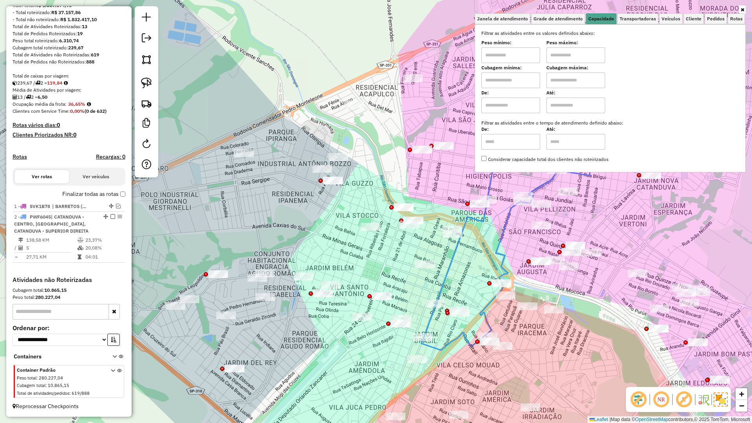
click at [516, 78] on input "text" at bounding box center [510, 80] width 59 height 16
type input "*****"
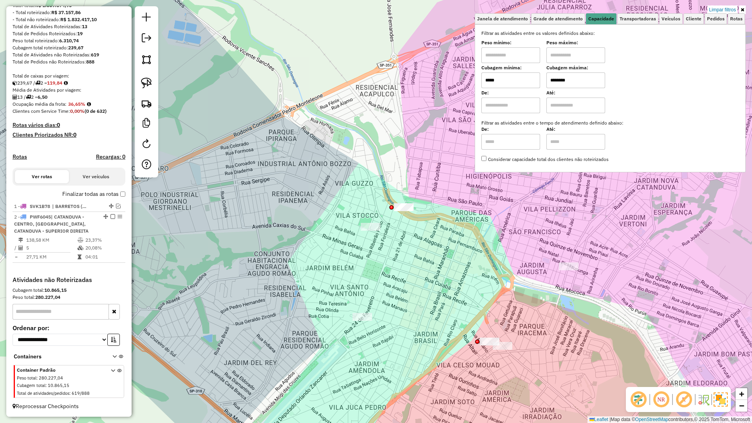
type input "********"
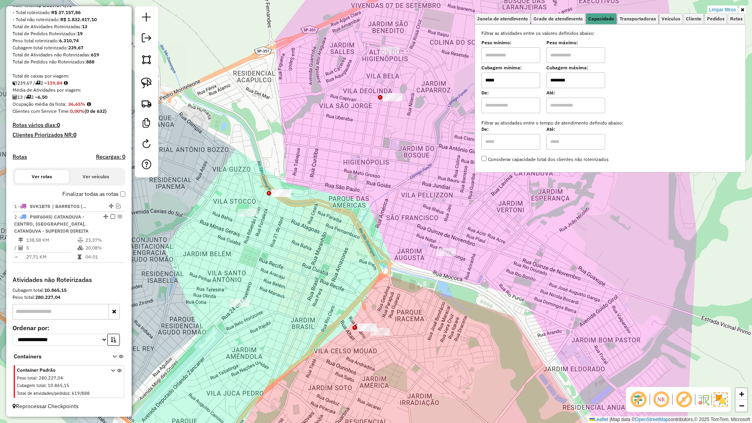
drag, startPoint x: 430, startPoint y: 232, endPoint x: 323, endPoint y: 210, distance: 108.4
click at [325, 211] on div "Limpar filtros Janela de atendimento Grade de atendimento Capacidade Transporta…" at bounding box center [376, 211] width 752 height 423
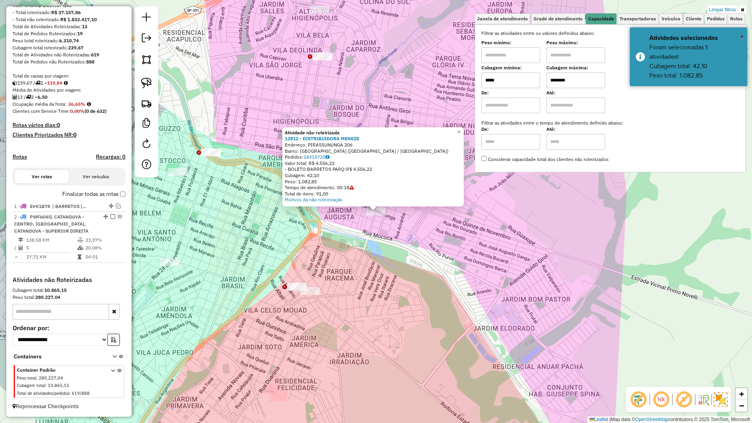
click at [363, 226] on div "Atividade não roteirizada 12812 - DISTRIBUIDORA MENEZE Endereço: PIRASSUNUNGA 2…" at bounding box center [376, 211] width 752 height 423
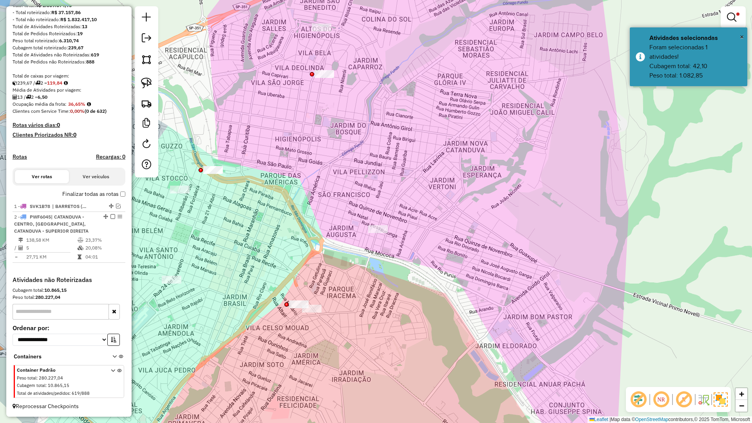
drag, startPoint x: 356, startPoint y: 216, endPoint x: 374, endPoint y: 301, distance: 87.1
click at [374, 303] on div "Limpar filtros Janela de atendimento Grade de atendimento Capacidade Transporta…" at bounding box center [376, 211] width 752 height 423
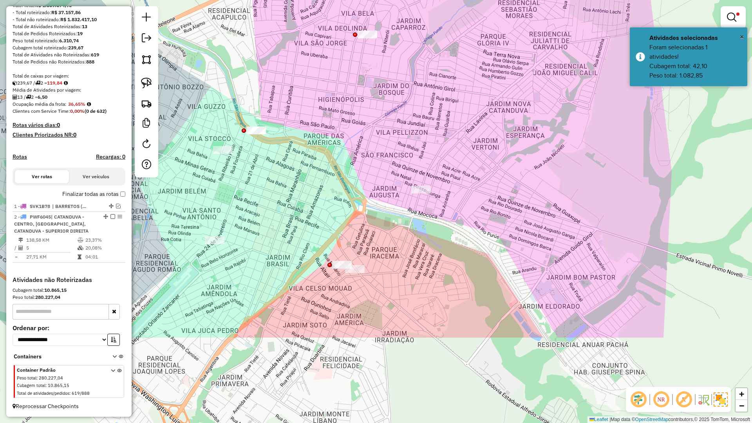
drag, startPoint x: 388, startPoint y: 132, endPoint x: 387, endPoint y: 193, distance: 61.5
click at [390, 125] on div "Limpar filtros Janela de atendimento Grade de atendimento Capacidade Transporta…" at bounding box center [376, 211] width 752 height 423
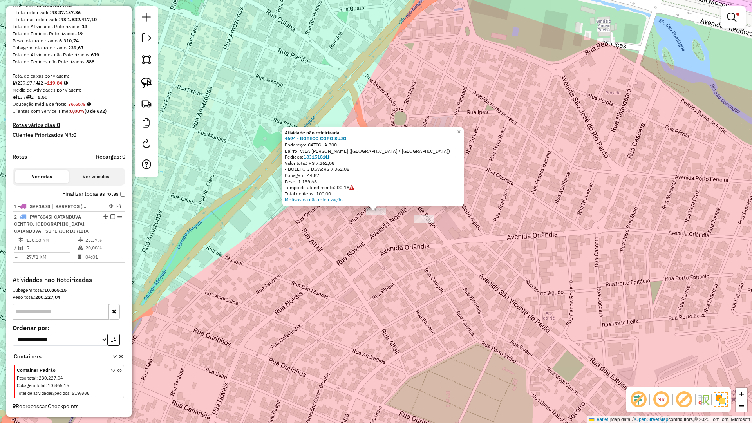
click at [358, 243] on div "Atividade não roteirizada 4694 - BOTECO COPO SUJO Endereço: CATIGUA 300 Bairro:…" at bounding box center [376, 211] width 752 height 423
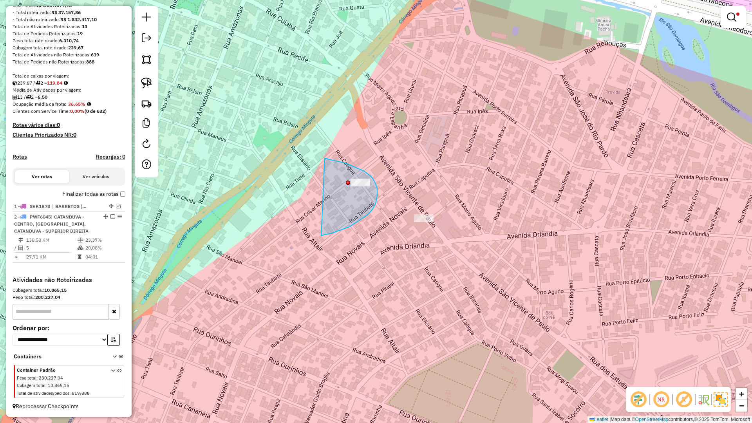
drag, startPoint x: 363, startPoint y: 218, endPoint x: 324, endPoint y: 158, distance: 71.6
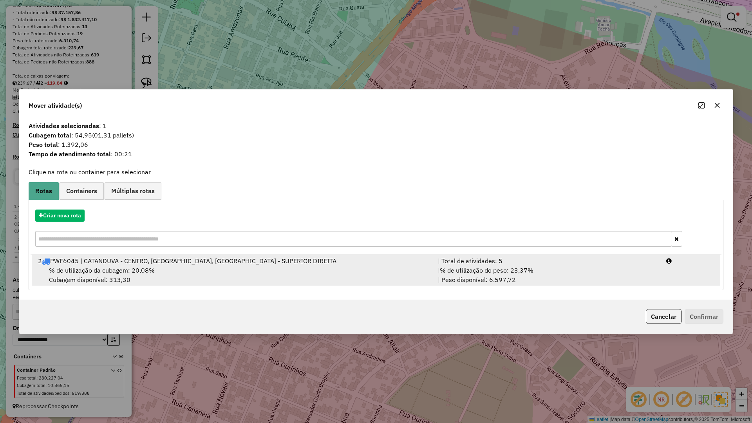
click at [262, 273] on div "% de utilização da cubagem: 20,08% Cubagem disponível: 313,30" at bounding box center [233, 274] width 400 height 19
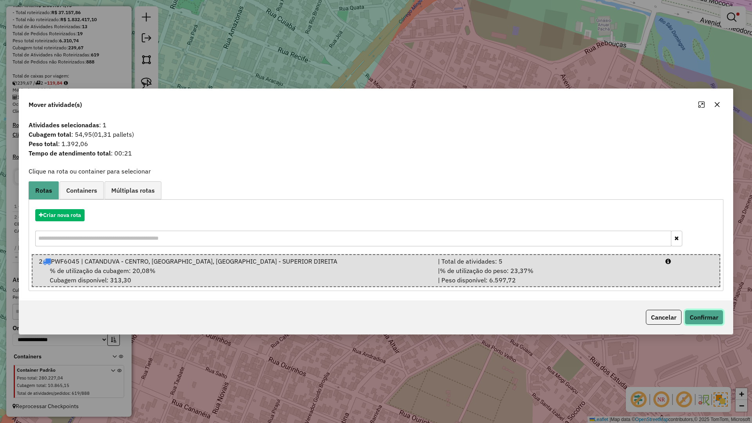
click at [699, 318] on button "Confirmar" at bounding box center [703, 317] width 39 height 15
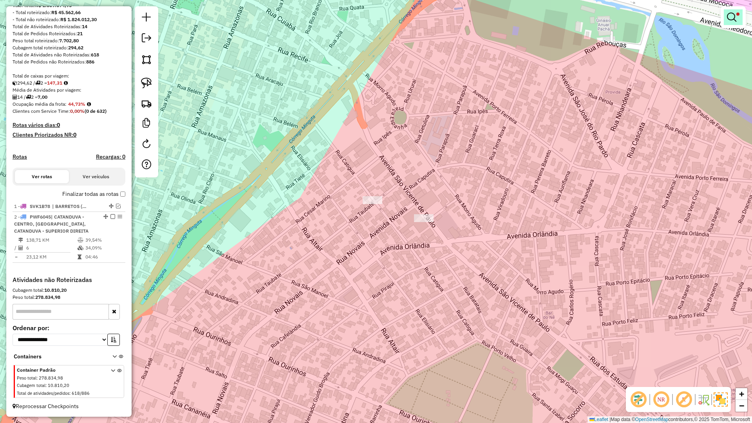
click at [729, 17] on em at bounding box center [731, 17] width 9 height 9
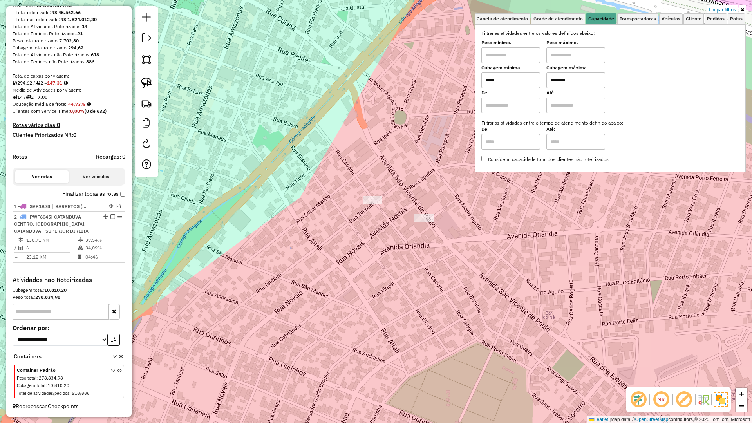
click at [726, 10] on link "Limpar filtros" at bounding box center [722, 9] width 30 height 9
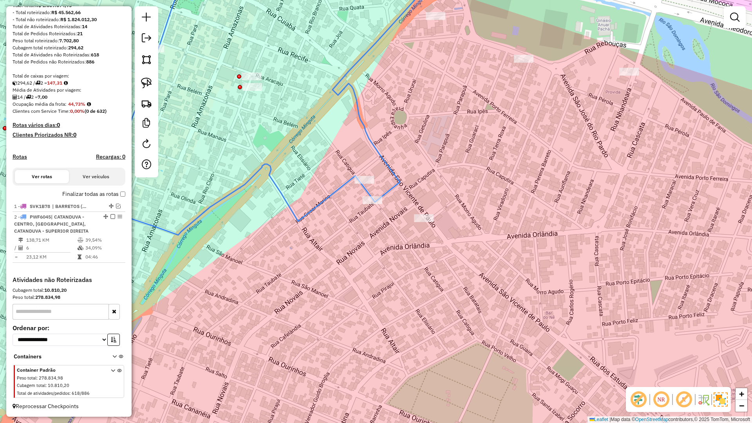
drag, startPoint x: 383, startPoint y: 186, endPoint x: 392, endPoint y: 189, distance: 9.5
click at [387, 187] on div "Janela de atendimento Grade de atendimento Capacidade Transportadoras Veículos …" at bounding box center [376, 211] width 752 height 423
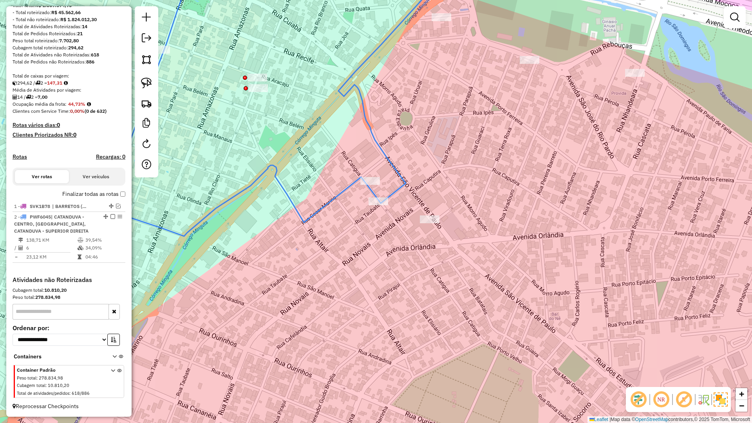
click at [392, 190] on icon at bounding box center [268, 97] width 326 height 278
select select "**********"
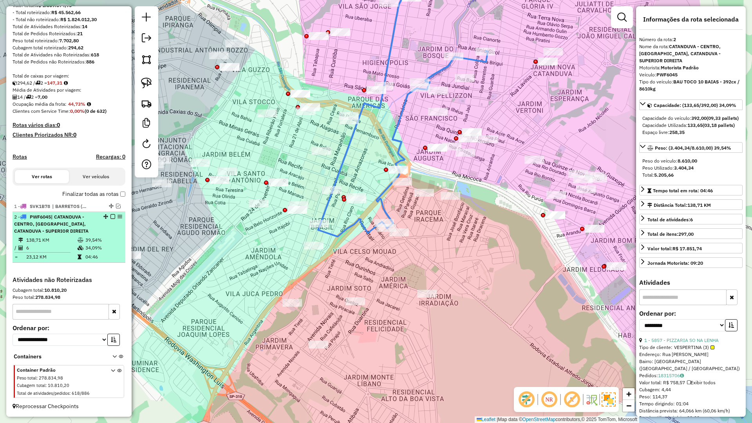
click at [110, 214] on em at bounding box center [112, 216] width 5 height 5
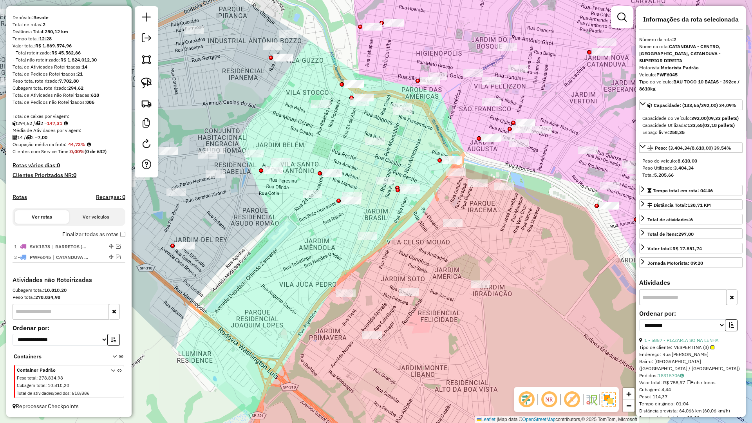
drag, startPoint x: 334, startPoint y: 258, endPoint x: 394, endPoint y: 246, distance: 61.4
click at [394, 246] on div "Janela de atendimento Grade de atendimento Capacidade Transportadoras Veículos …" at bounding box center [376, 211] width 752 height 423
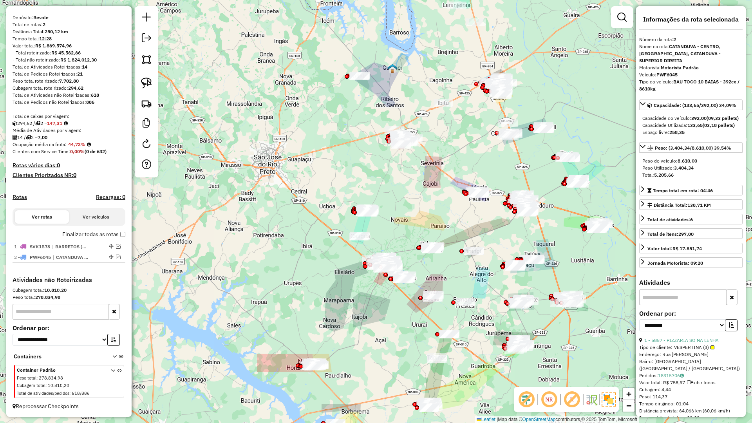
drag, startPoint x: 437, startPoint y: 298, endPoint x: 187, endPoint y: 307, distance: 250.8
click at [187, 307] on div "Janela de atendimento Grade de atendimento Capacidade Transportadoras Veículos …" at bounding box center [376, 211] width 752 height 423
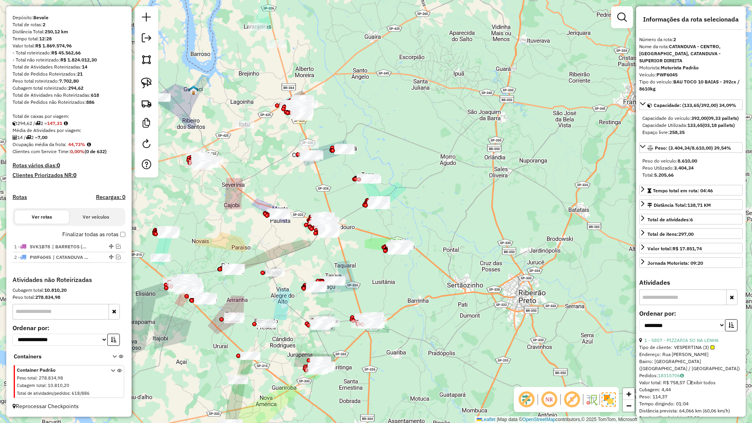
drag, startPoint x: 284, startPoint y: 257, endPoint x: 351, endPoint y: 286, distance: 72.6
click at [350, 286] on div "Janela de atendimento Grade de atendimento Capacidade Transportadoras Veículos …" at bounding box center [376, 211] width 752 height 423
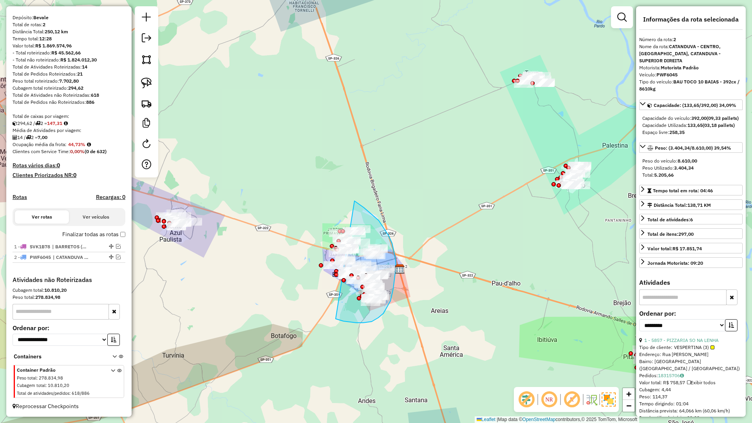
drag, startPoint x: 356, startPoint y: 323, endPoint x: 281, endPoint y: 179, distance: 162.2
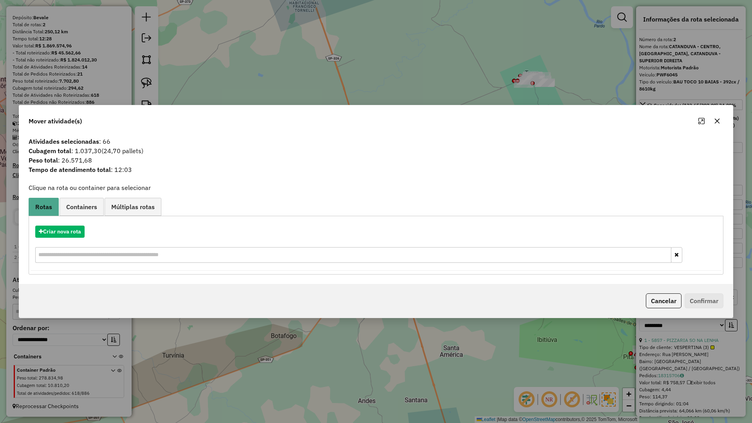
click at [720, 124] on button "button" at bounding box center [717, 121] width 13 height 13
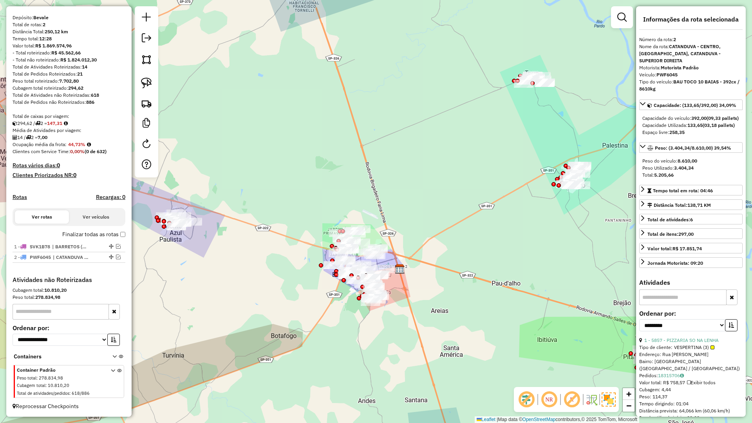
drag, startPoint x: 419, startPoint y: 220, endPoint x: 427, endPoint y: 17, distance: 203.0
click at [427, 20] on div "Janela de atendimento Grade de atendimento Capacidade Transportadoras Veículos …" at bounding box center [376, 211] width 752 height 423
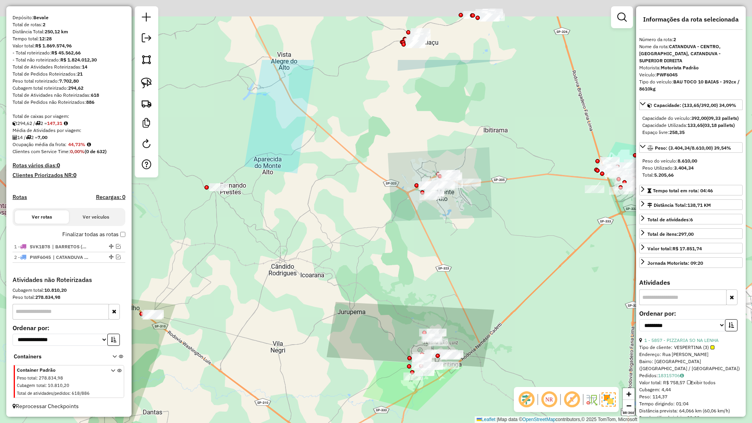
drag, startPoint x: 407, startPoint y: 215, endPoint x: 335, endPoint y: 338, distance: 141.6
click at [366, 365] on div "Janela de atendimento Grade de atendimento Capacidade Transportadoras Veículos …" at bounding box center [376, 211] width 752 height 423
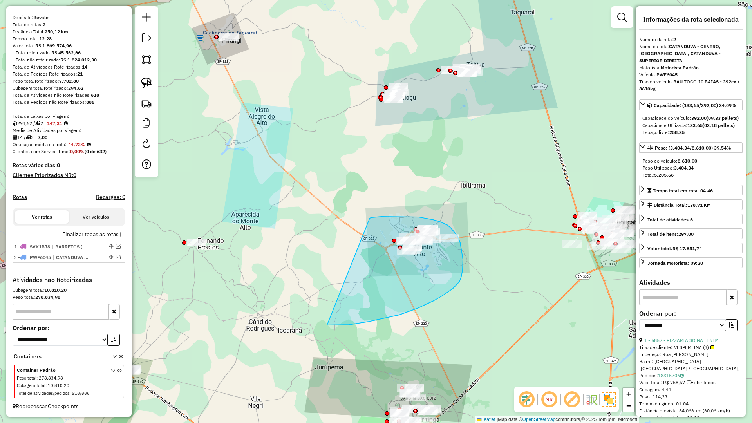
drag, startPoint x: 342, startPoint y: 325, endPoint x: 370, endPoint y: 218, distance: 110.4
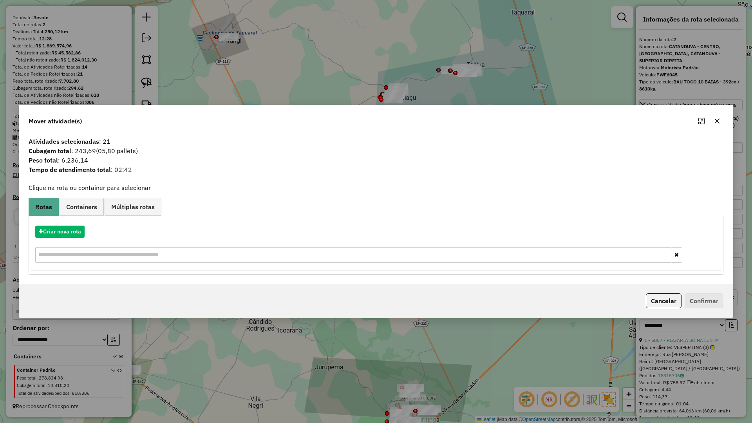
click at [721, 122] on button "button" at bounding box center [717, 121] width 13 height 13
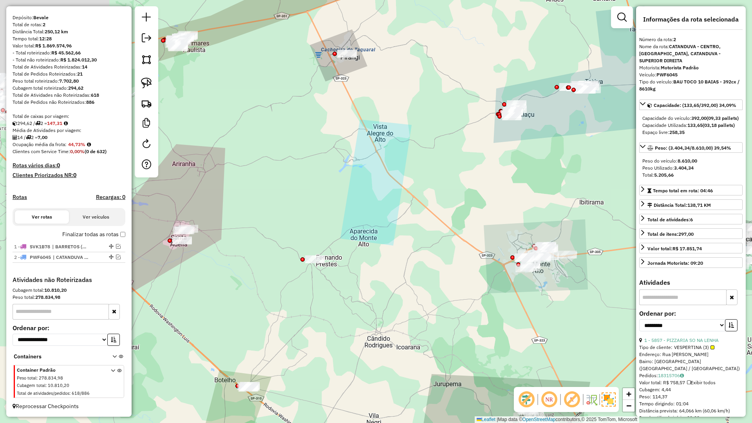
drag, startPoint x: 309, startPoint y: 292, endPoint x: 370, endPoint y: 358, distance: 90.6
click at [370, 358] on div "Janela de atendimento Grade de atendimento Capacidade Transportadoras Veículos …" at bounding box center [376, 211] width 752 height 423
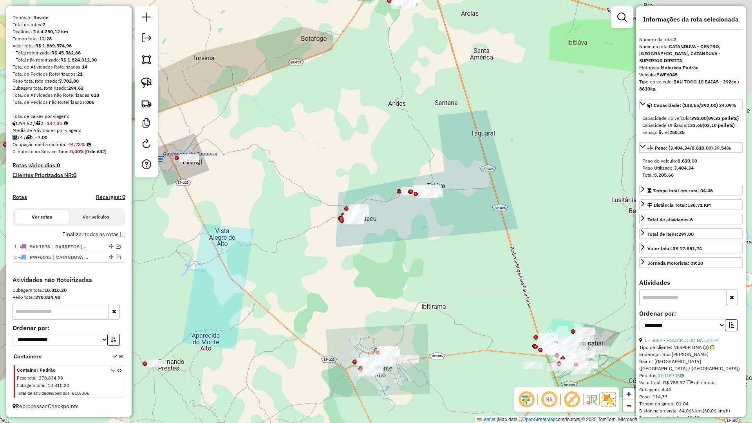
drag, startPoint x: 444, startPoint y: 220, endPoint x: 376, endPoint y: 261, distance: 79.0
click at [376, 261] on div "Janela de atendimento Grade de atendimento Capacidade Transportadoras Veículos …" at bounding box center [376, 211] width 752 height 423
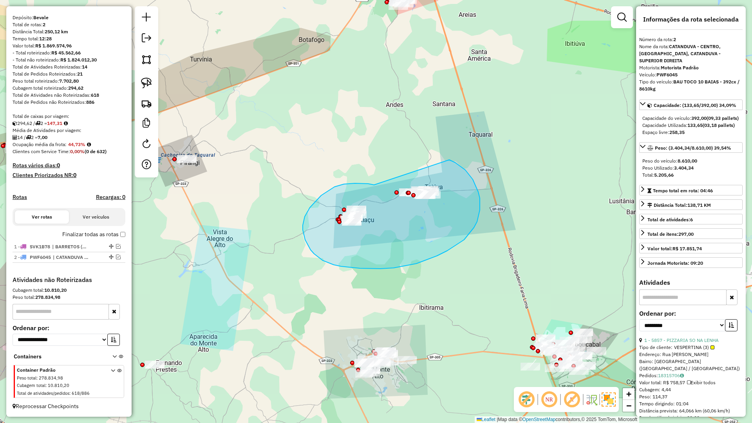
drag, startPoint x: 371, startPoint y: 184, endPoint x: 449, endPoint y: 160, distance: 81.2
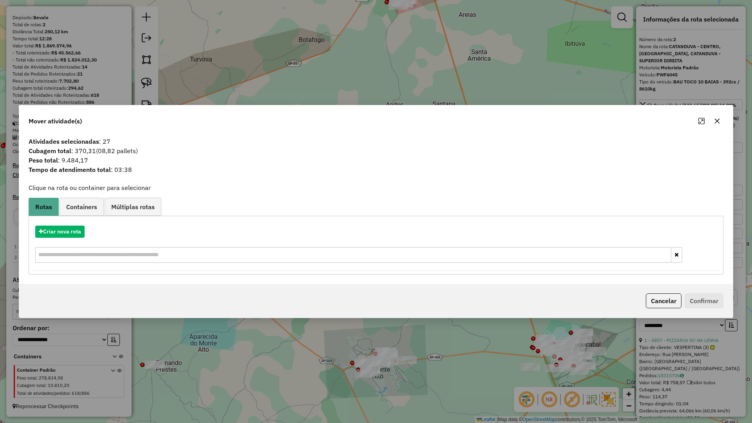
click at [720, 119] on icon "button" at bounding box center [717, 121] width 6 height 6
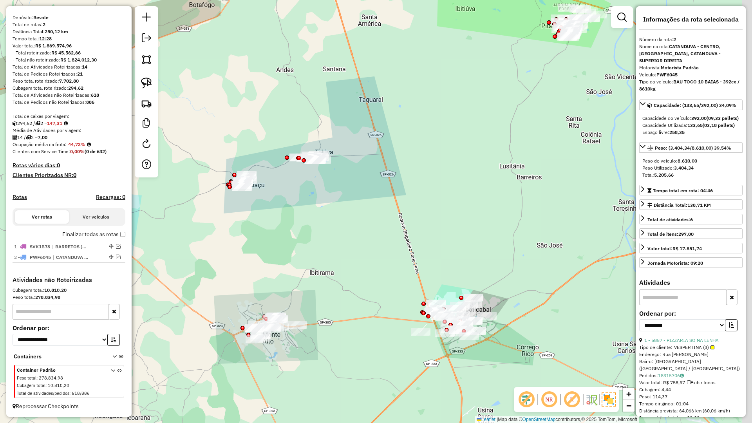
drag, startPoint x: 463, startPoint y: 328, endPoint x: 315, endPoint y: 248, distance: 168.2
click at [315, 253] on div "Janela de atendimento Grade de atendimento Capacidade Transportadoras Veículos …" at bounding box center [376, 211] width 752 height 423
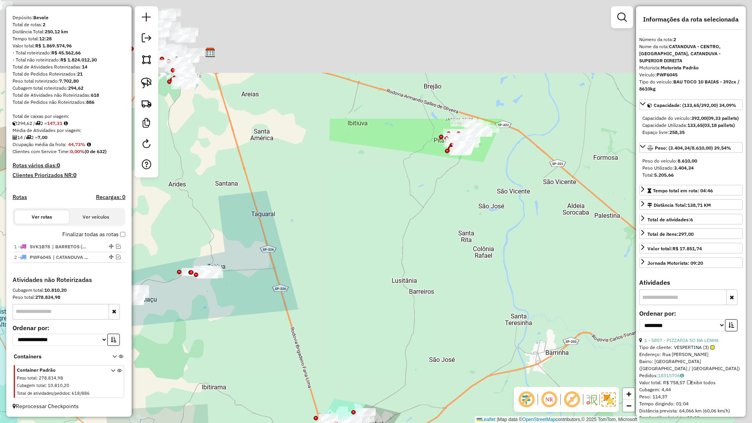
drag, startPoint x: 321, startPoint y: 238, endPoint x: 280, endPoint y: 399, distance: 166.2
click at [280, 370] on div "Janela de atendimento Grade de atendimento Capacidade Transportadoras Veículos …" at bounding box center [376, 211] width 752 height 423
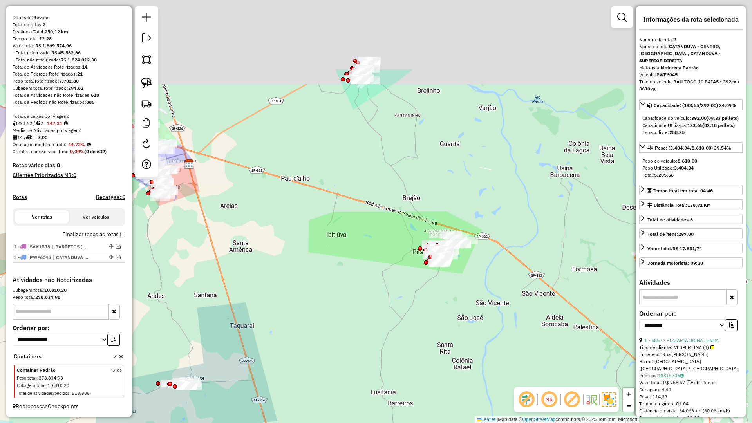
click at [353, 312] on div "Janela de atendimento Grade de atendimento Capacidade Transportadoras Veículos …" at bounding box center [376, 211] width 752 height 423
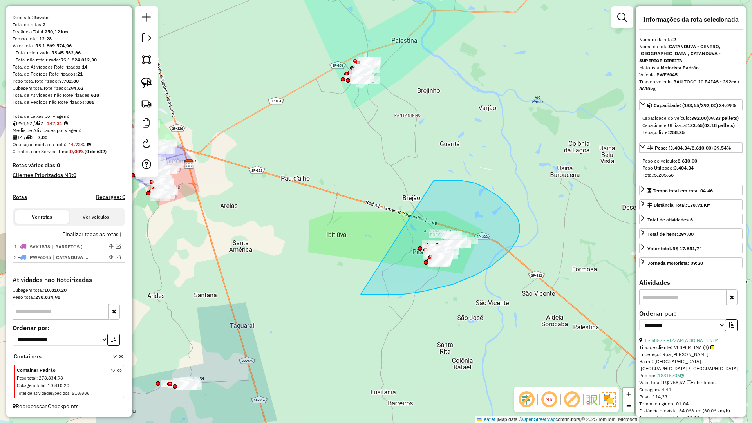
drag, startPoint x: 377, startPoint y: 294, endPoint x: 434, endPoint y: 180, distance: 127.5
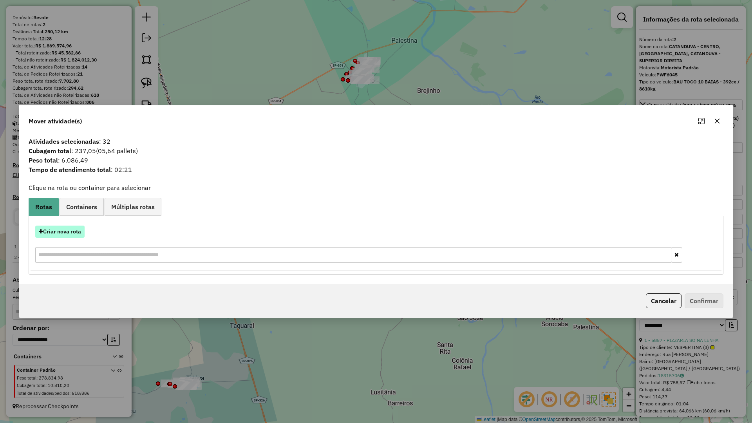
click at [78, 232] on button "Criar nova rota" at bounding box center [59, 232] width 49 height 12
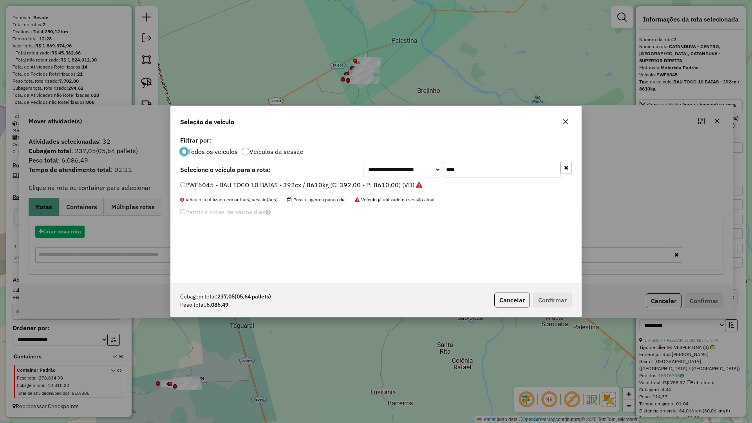
scroll to position [4, 2]
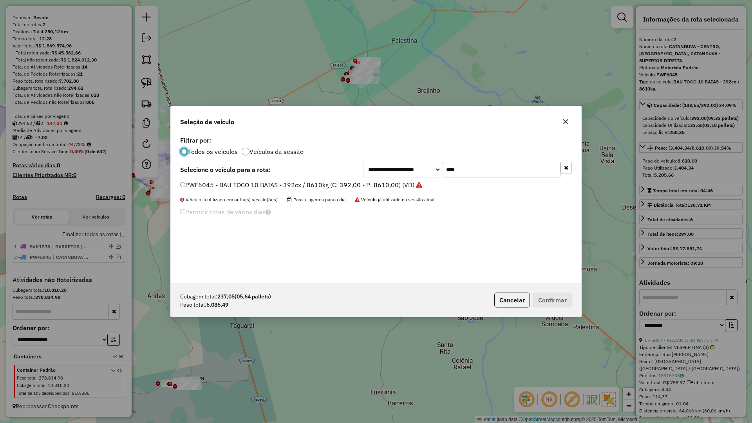
click at [482, 174] on input "****" at bounding box center [501, 170] width 117 height 16
type input "****"
click at [374, 186] on label "STE7G58 - BAU TOCO 10 BAIAS - 420cx / 8610kg (C: 420,00 - P: 8610,00) (VD)" at bounding box center [296, 184] width 232 height 9
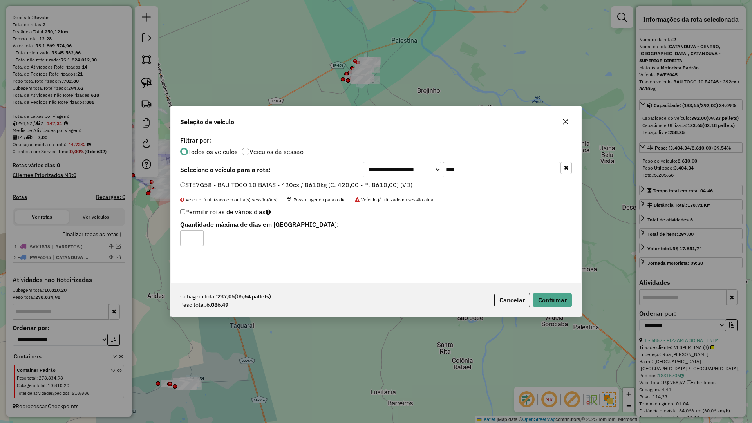
click at [545, 285] on div "Cubagem total: 237,05 (05,64 pallets) Peso total: 6.086,49 Cancelar Confirmar" at bounding box center [376, 300] width 410 height 34
click at [545, 297] on button "Confirmar" at bounding box center [552, 299] width 39 height 15
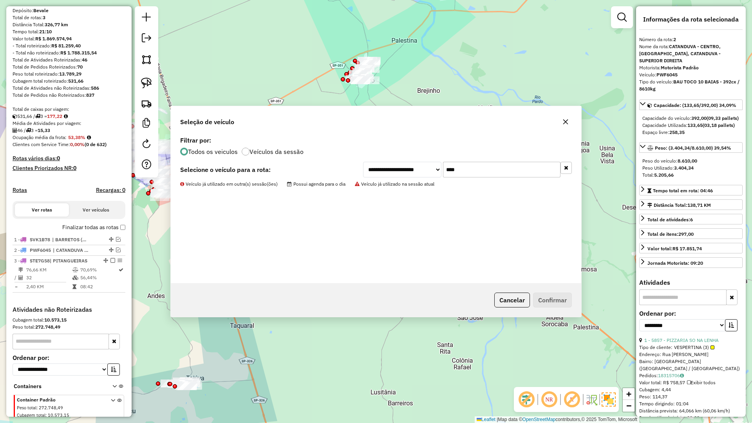
scroll to position [102, 0]
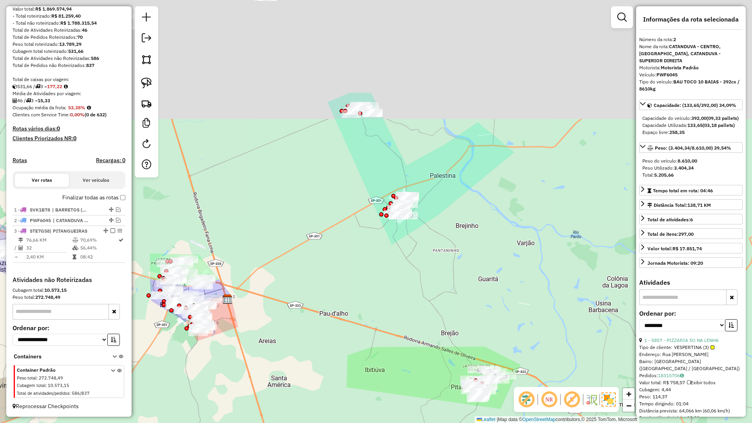
drag, startPoint x: 268, startPoint y: 226, endPoint x: 287, endPoint y: 319, distance: 95.1
click at [287, 319] on div "Janela de atendimento Grade de atendimento Capacidade Transportadoras Veículos …" at bounding box center [376, 211] width 752 height 423
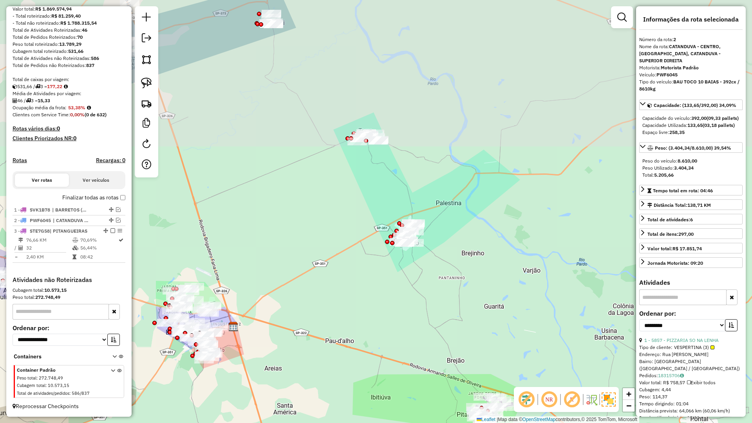
drag, startPoint x: 327, startPoint y: 245, endPoint x: 329, endPoint y: 266, distance: 21.7
click at [328, 267] on div "Janela de atendimento Grade de atendimento Capacidade Transportadoras Veículos …" at bounding box center [376, 211] width 752 height 423
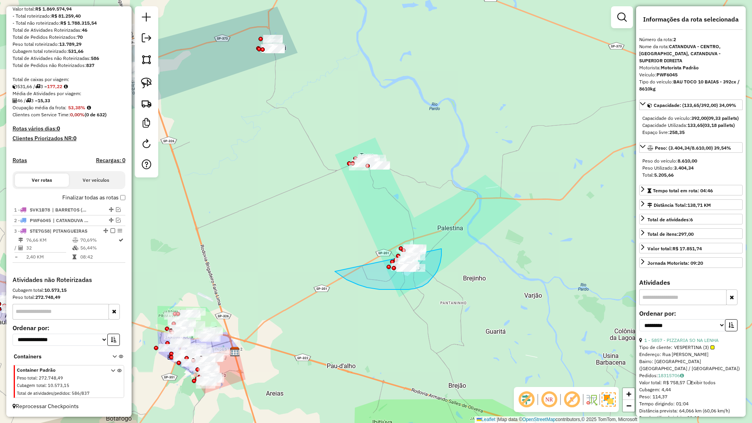
drag, startPoint x: 371, startPoint y: 288, endPoint x: 422, endPoint y: 223, distance: 82.9
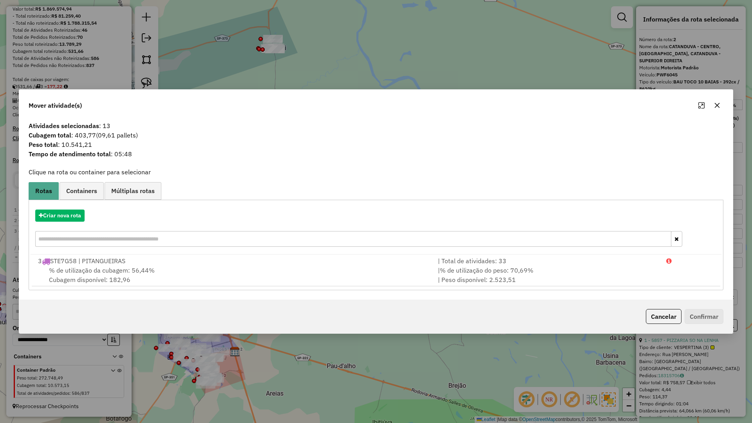
click at [719, 103] on icon "button" at bounding box center [717, 105] width 6 height 6
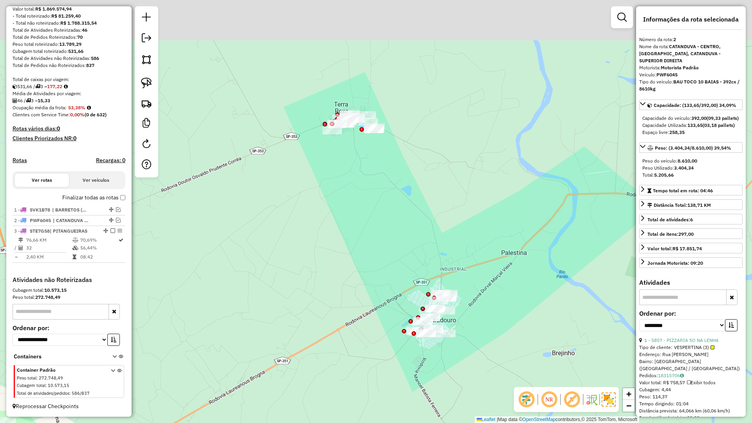
drag, startPoint x: 368, startPoint y: 256, endPoint x: 437, endPoint y: 402, distance: 161.7
click at [437, 370] on div "Janela de atendimento Grade de atendimento Capacidade Transportadoras Veículos …" at bounding box center [376, 211] width 752 height 423
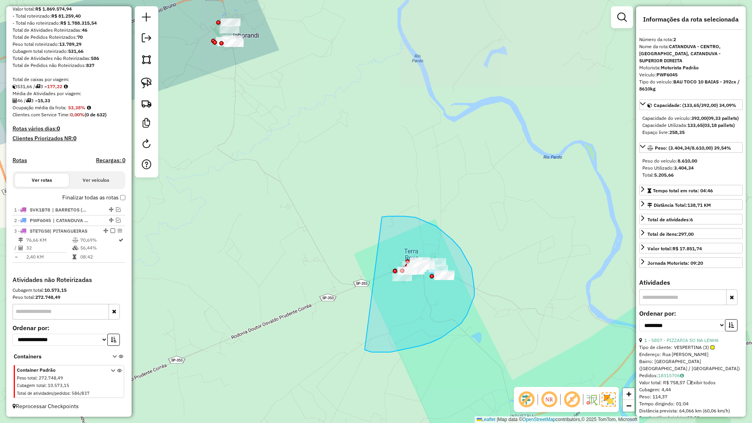
drag, startPoint x: 372, startPoint y: 352, endPoint x: 369, endPoint y: 221, distance: 130.8
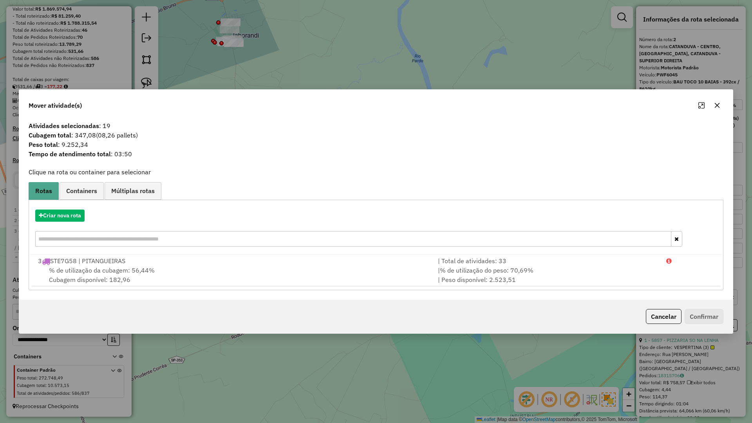
click at [716, 106] on icon "button" at bounding box center [717, 105] width 5 height 5
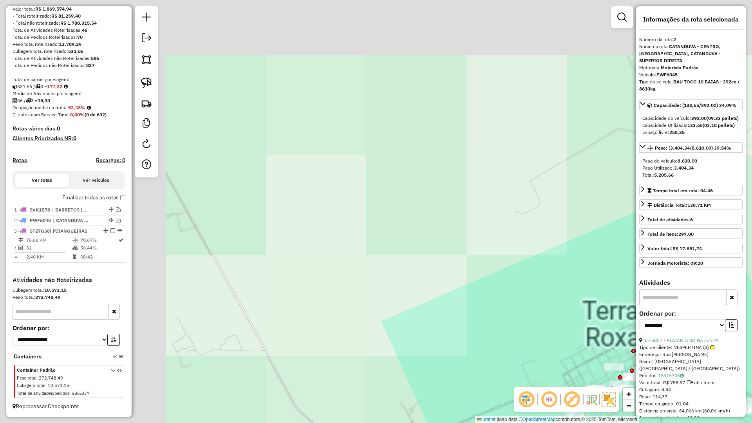
drag, startPoint x: 495, startPoint y: 368, endPoint x: 504, endPoint y: 368, distance: 9.4
click at [504, 368] on div "Janela de atendimento Grade de atendimento Capacidade Transportadoras Veículos …" at bounding box center [376, 211] width 752 height 423
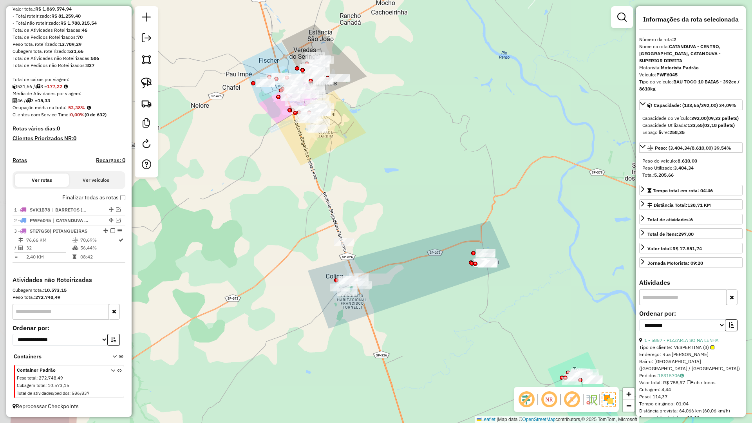
drag, startPoint x: 416, startPoint y: 289, endPoint x: 468, endPoint y: 282, distance: 52.1
click at [477, 281] on div "Janela de atendimento Grade de atendimento Capacidade Transportadoras Veículos …" at bounding box center [376, 211] width 752 height 423
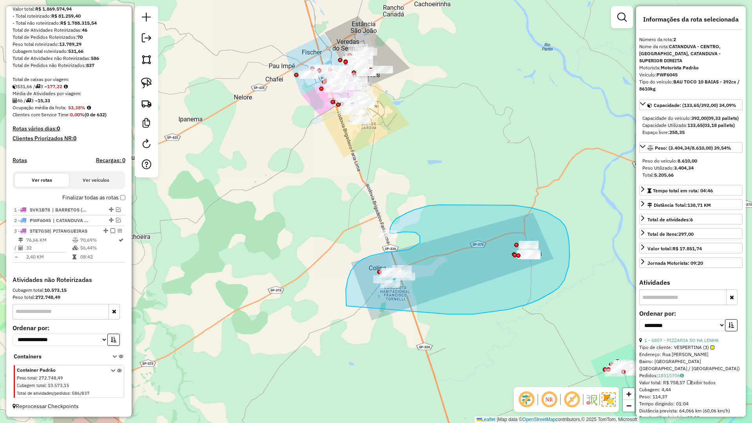
drag, startPoint x: 564, startPoint y: 280, endPoint x: 357, endPoint y: 323, distance: 211.3
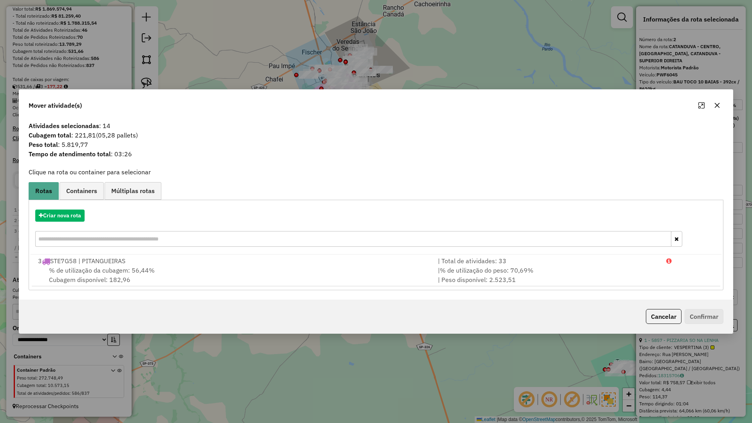
click at [69, 224] on div "Criar nova rota" at bounding box center [376, 229] width 691 height 51
click at [81, 215] on button "Criar nova rota" at bounding box center [59, 215] width 49 height 12
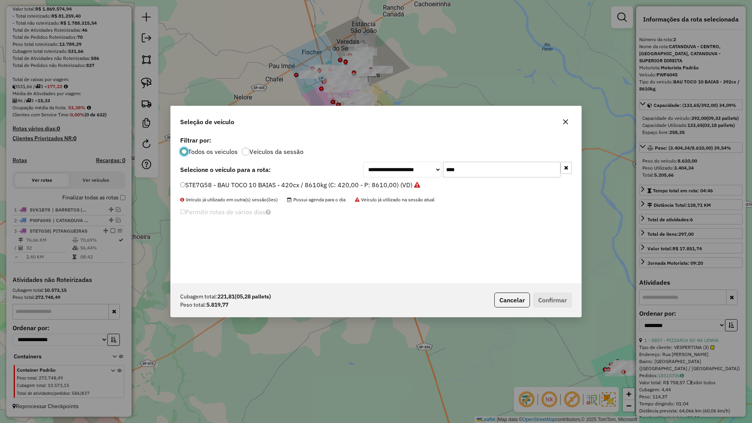
scroll to position [4, 2]
click at [485, 167] on input "****" at bounding box center [501, 170] width 117 height 16
type input "****"
click at [392, 177] on div "**********" at bounding box center [376, 208] width 410 height 149
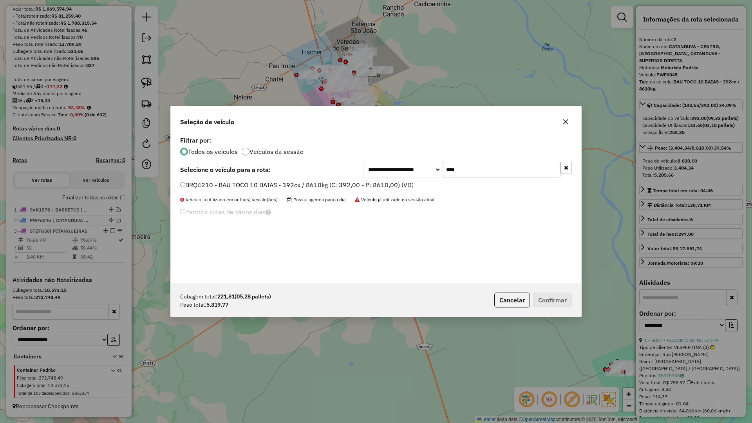
click at [391, 183] on label "BRQ4210 - BAU TOCO 10 BAIAS - 392cx / 8610kg (C: 392,00 - P: 8610,00) (VD)" at bounding box center [296, 184] width 233 height 9
click at [564, 314] on div "Cubagem total: 221,81 (05,28 pallets) Peso total: 5.819,77 Cancelar Confirmar" at bounding box center [376, 300] width 410 height 34
click at [563, 303] on button "Confirmar" at bounding box center [552, 299] width 39 height 15
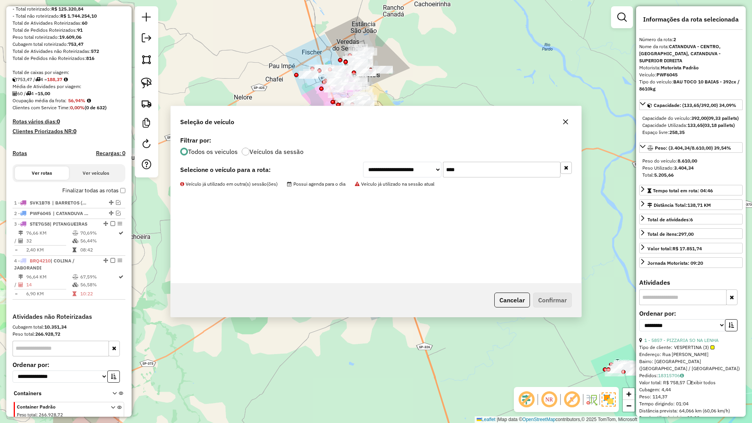
scroll to position [146, 0]
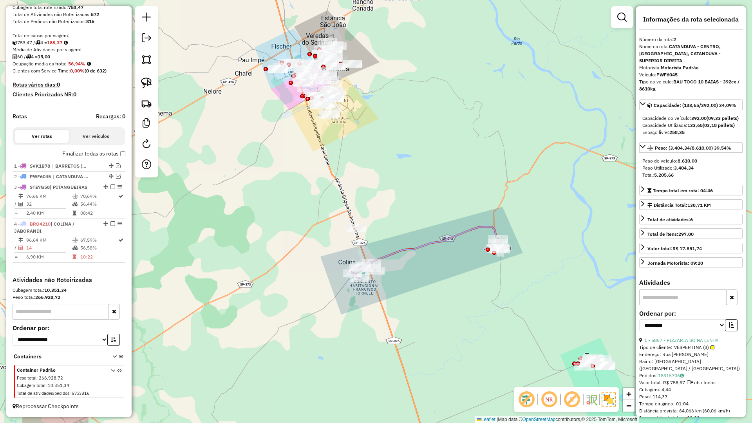
drag, startPoint x: 472, startPoint y: 330, endPoint x: 392, endPoint y: 307, distance: 82.9
click at [421, 323] on div "Janela de atendimento Grade de atendimento Capacidade Transportadoras Veículos …" at bounding box center [376, 211] width 752 height 423
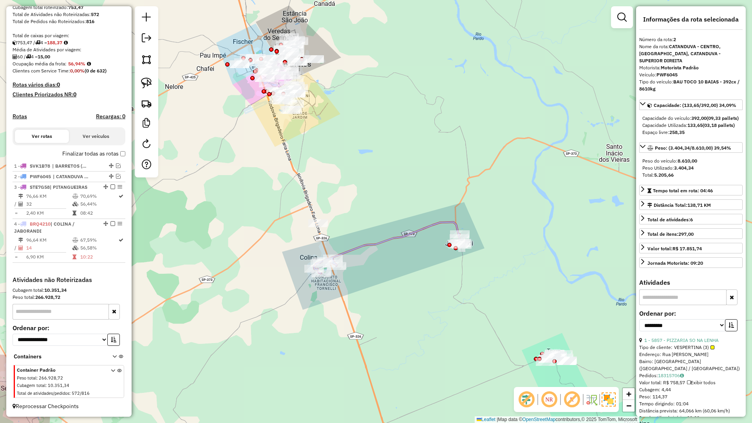
click at [379, 240] on icon at bounding box center [388, 247] width 148 height 51
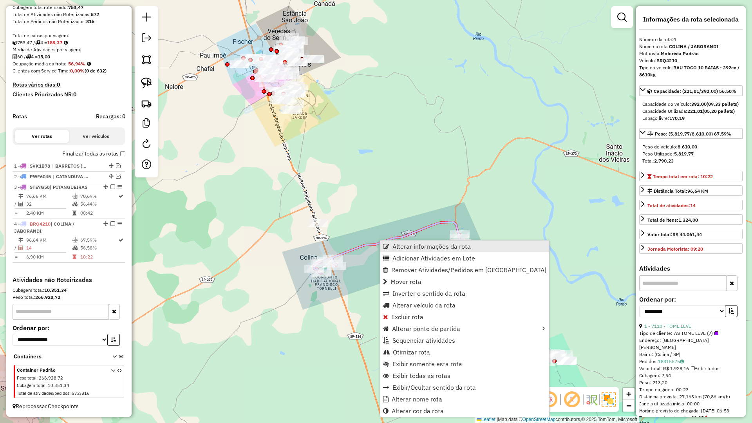
click at [388, 243] on link "Alterar informações da rota" at bounding box center [464, 246] width 169 height 12
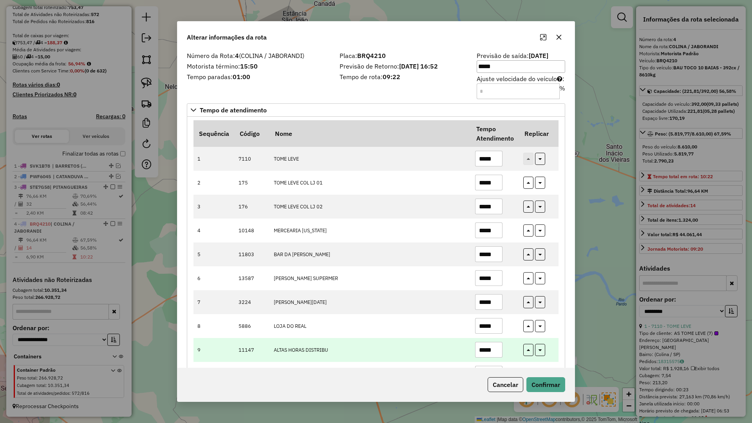
click at [493, 352] on input "*****" at bounding box center [488, 350] width 27 height 16
type input "*****"
click at [528, 350] on icon "button" at bounding box center [528, 350] width 3 height 5
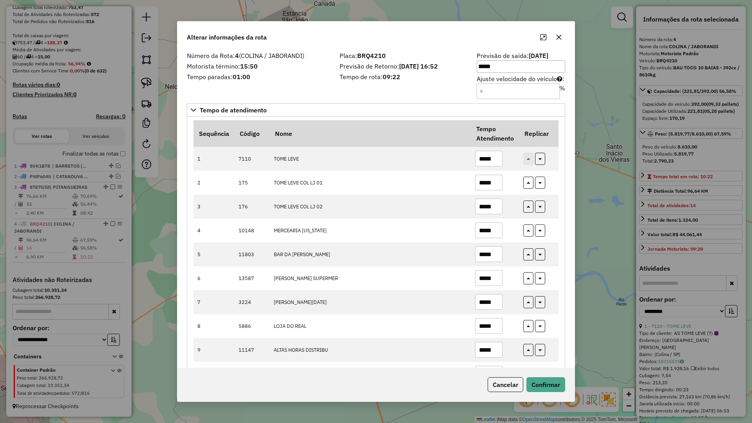
type input "*****"
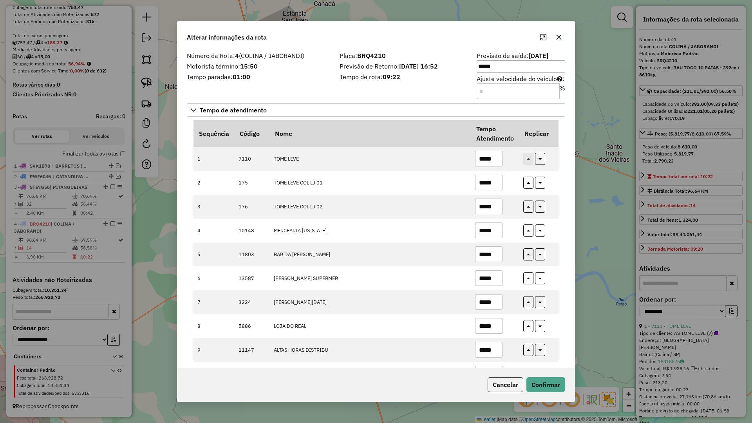
type input "*****"
click at [542, 370] on div "Cancelar Confirmar" at bounding box center [375, 385] width 397 height 34
click at [542, 370] on button "Confirmar" at bounding box center [545, 384] width 39 height 15
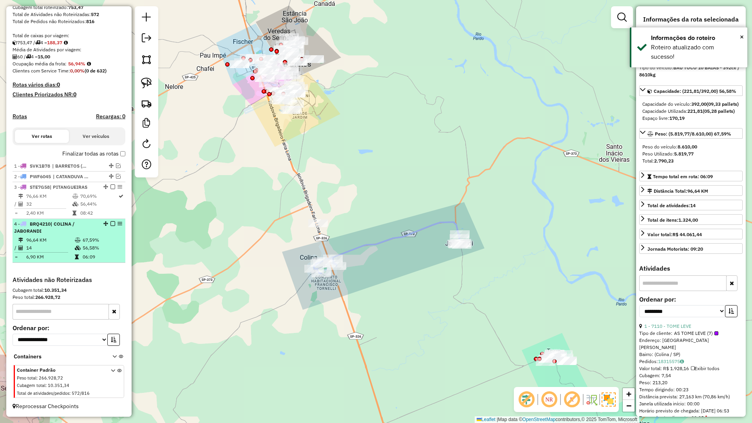
click at [110, 223] on em at bounding box center [112, 223] width 5 height 5
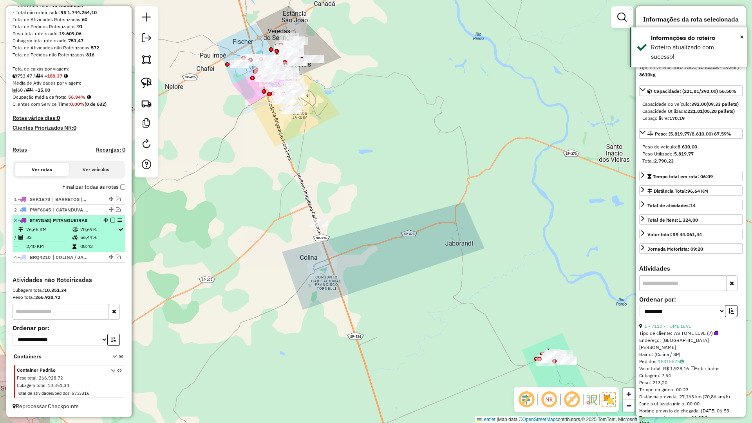
scroll to position [113, 0]
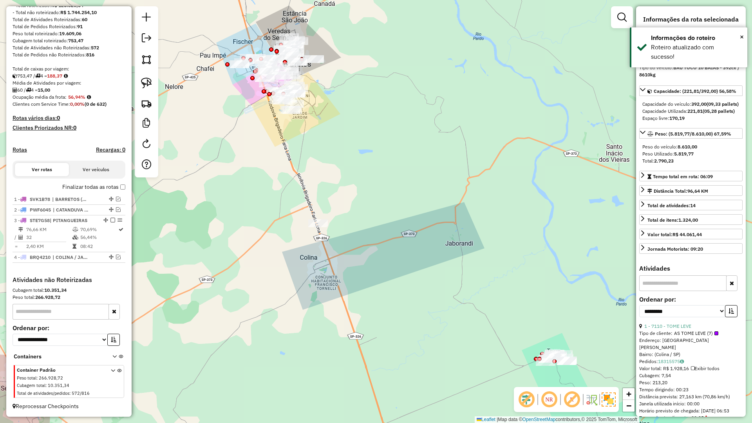
drag, startPoint x: 333, startPoint y: 267, endPoint x: 246, endPoint y: 258, distance: 86.9
click at [244, 264] on div "Janela de atendimento Grade de atendimento Capacidade Transportadoras Veículos …" at bounding box center [376, 211] width 752 height 423
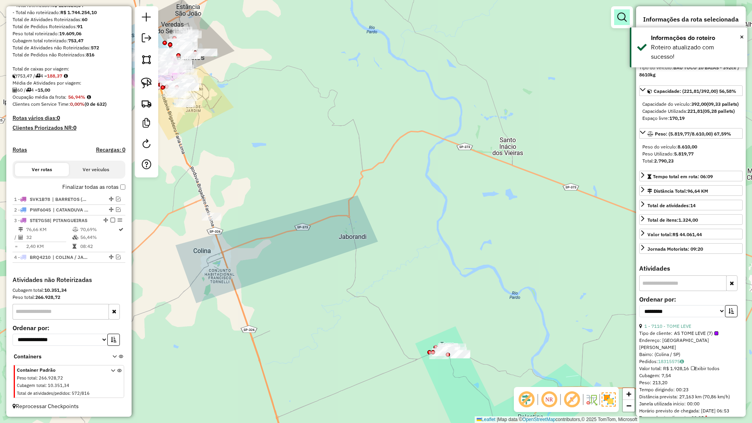
click at [617, 24] on link at bounding box center [622, 17] width 16 height 16
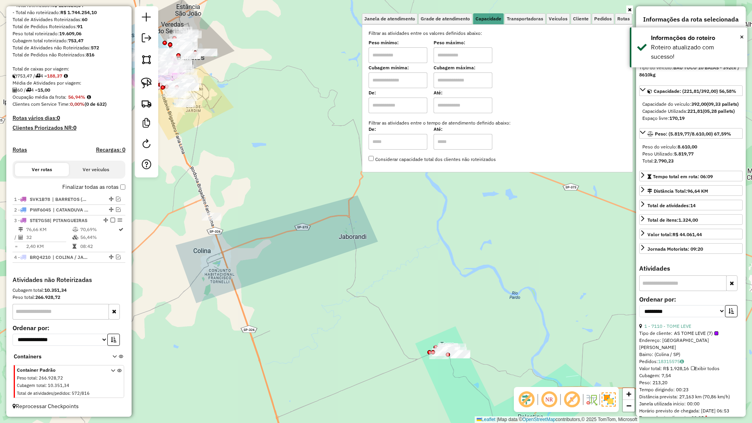
click at [400, 80] on input "text" at bounding box center [397, 80] width 59 height 16
type input "*****"
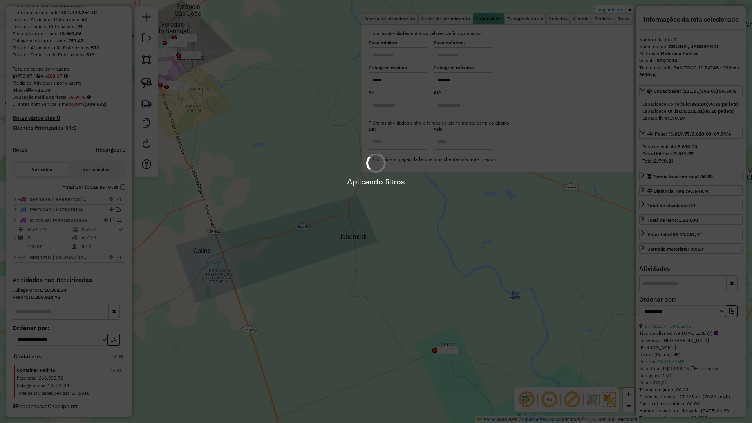
type input "*******"
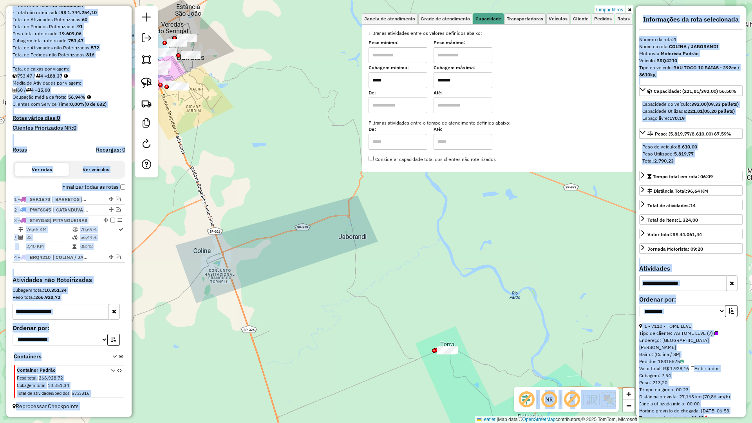
drag, startPoint x: 431, startPoint y: 340, endPoint x: 339, endPoint y: 246, distance: 131.5
click at [340, 228] on hb-app "Aplicando filtros Pop-up bloqueado! Seu navegador bloqueou automáticamente a ab…" at bounding box center [376, 211] width 752 height 423
drag, startPoint x: 338, startPoint y: 298, endPoint x: 277, endPoint y: 203, distance: 113.2
click at [277, 204] on div "Limpar filtros Janela de atendimento Grade de atendimento Capacidade Transporta…" at bounding box center [376, 211] width 752 height 423
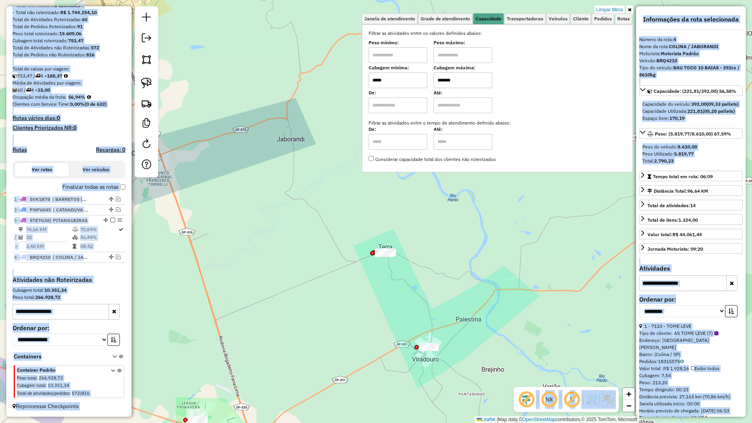
click at [287, 209] on div "Limpar filtros Janela de atendimento Grade de atendimento Capacidade Transporta…" at bounding box center [376, 211] width 752 height 423
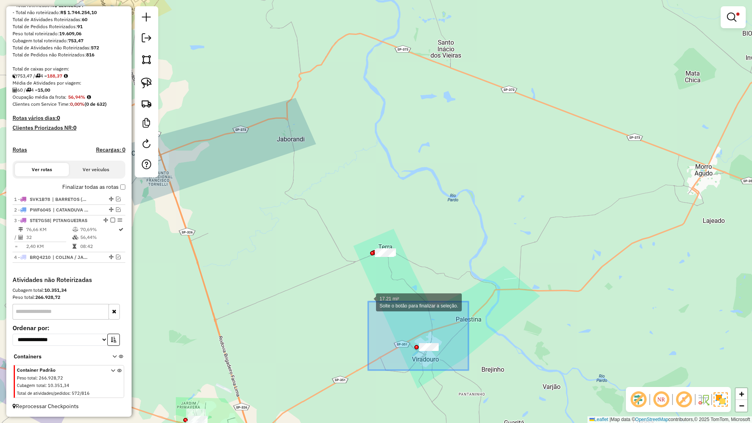
drag, startPoint x: 468, startPoint y: 370, endPoint x: 358, endPoint y: 297, distance: 132.5
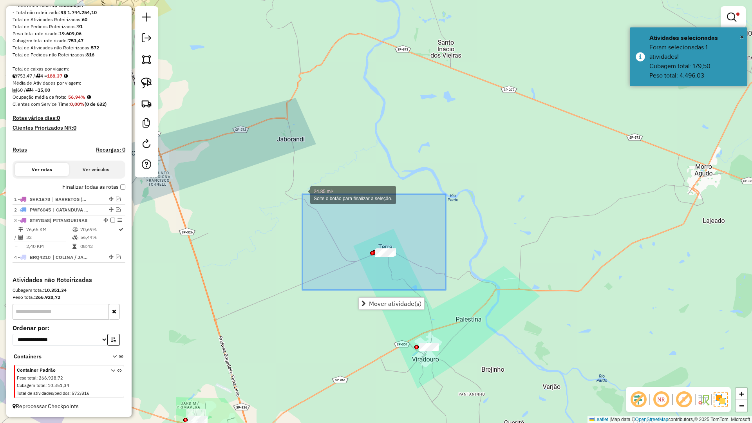
drag, startPoint x: 446, startPoint y: 290, endPoint x: 283, endPoint y: 181, distance: 195.3
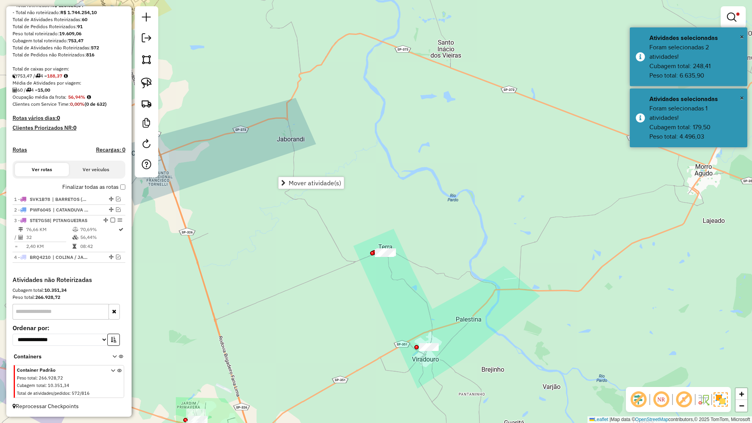
click at [390, 296] on div "Limpar filtros Janela de atendimento Grade de atendimento Capacidade Transporta…" at bounding box center [376, 211] width 752 height 423
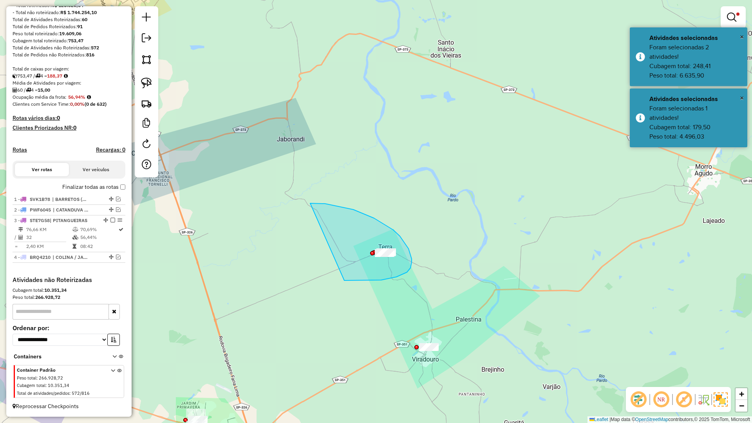
drag, startPoint x: 407, startPoint y: 272, endPoint x: 310, endPoint y: 203, distance: 118.8
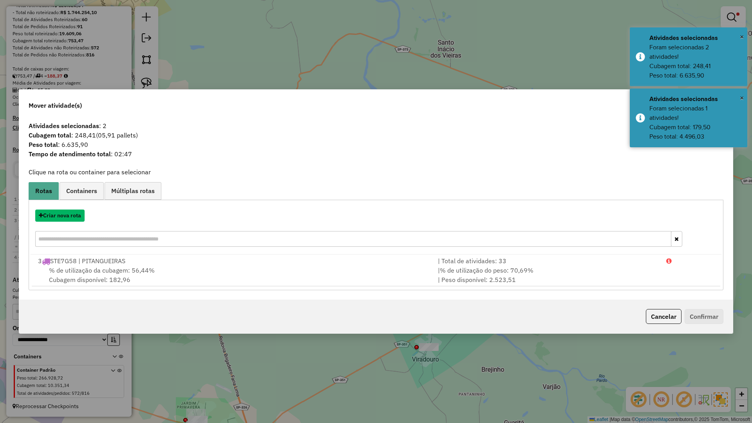
click at [67, 213] on button "Criar nova rota" at bounding box center [59, 215] width 49 height 12
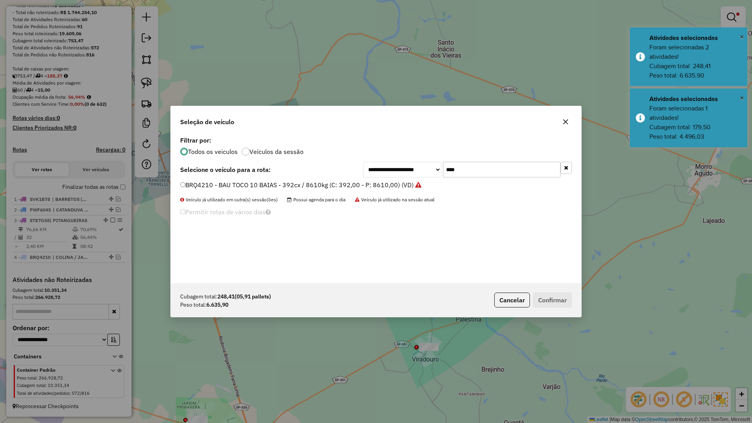
click at [67, 214] on div "**********" at bounding box center [376, 211] width 752 height 423
click at [476, 171] on input "****" at bounding box center [501, 170] width 117 height 16
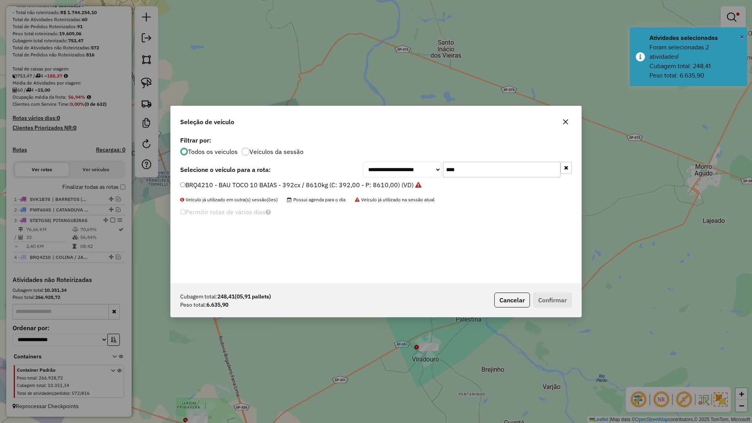
click at [476, 171] on input "****" at bounding box center [501, 170] width 117 height 16
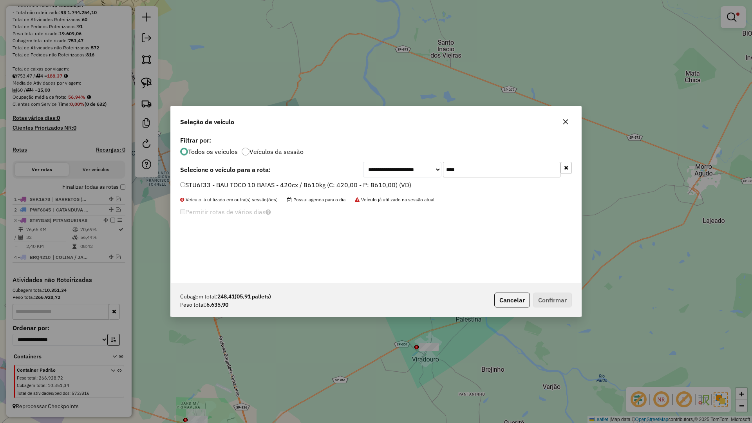
type input "****"
click at [372, 191] on div "STU6I33 - BAU TOCO 10 BAIAS - 420cx / 8610kg (C: 420,00 - P: 8610,00) (VD)" at bounding box center [375, 189] width 401 height 16
click at [406, 186] on label "STU6I33 - BAU TOCO 10 BAIAS - 420cx / 8610kg (C: 420,00 - P: 8610,00) (VD)" at bounding box center [295, 184] width 231 height 9
click at [568, 125] on button "button" at bounding box center [565, 122] width 13 height 13
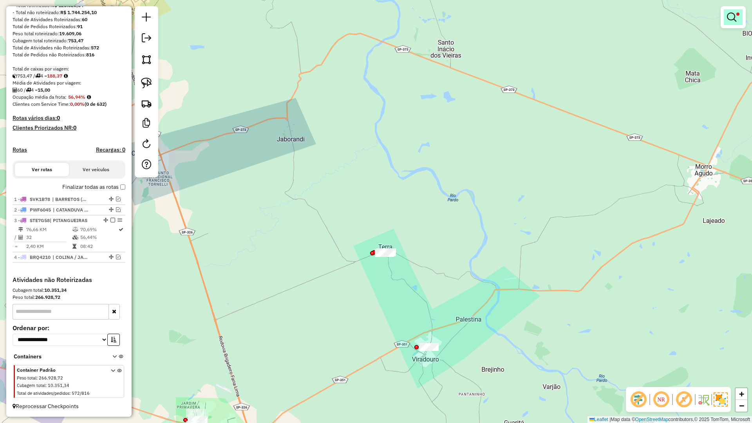
click at [738, 18] on link at bounding box center [733, 17] width 19 height 16
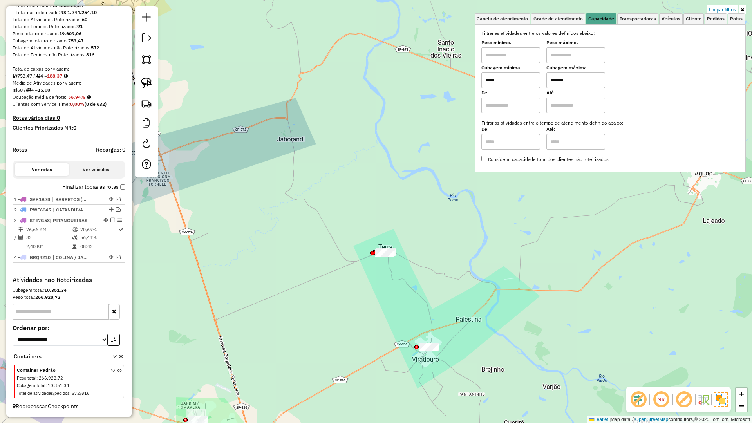
click at [731, 10] on link "Limpar filtros" at bounding box center [722, 9] width 30 height 9
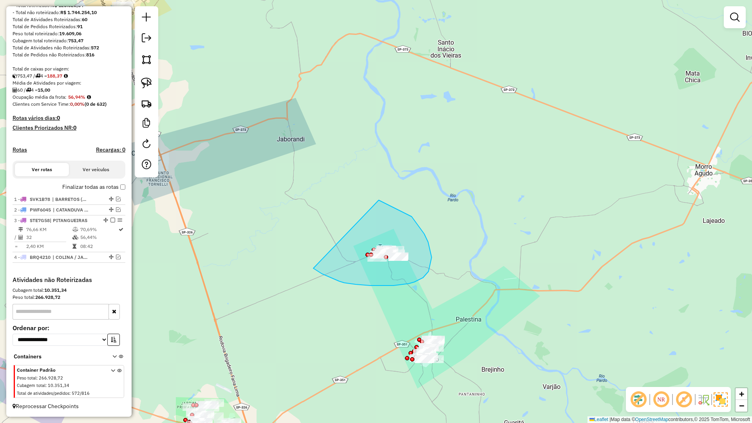
drag, startPoint x: 313, startPoint y: 268, endPoint x: 376, endPoint y: 202, distance: 91.4
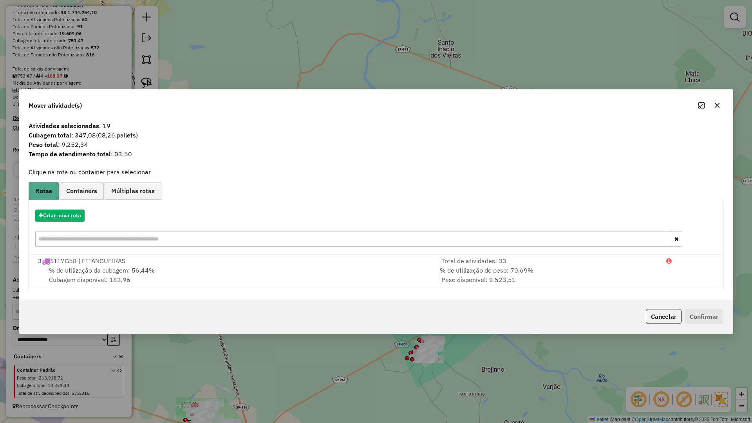
click at [727, 105] on div "Mover atividade(s)" at bounding box center [375, 104] width 713 height 28
click at [718, 106] on icon "button" at bounding box center [717, 105] width 5 height 5
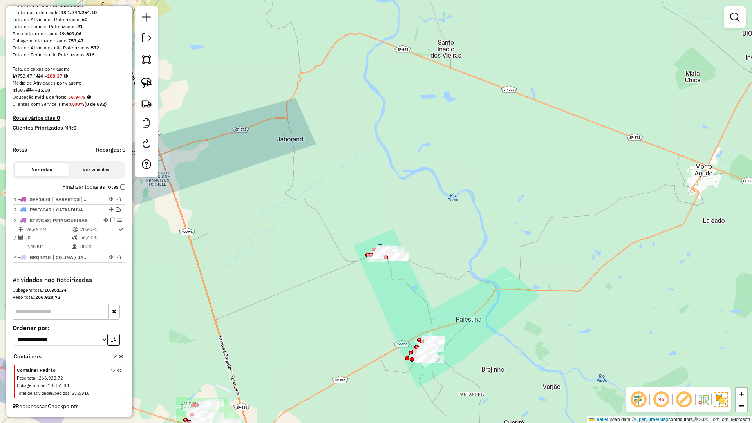
drag, startPoint x: 740, startPoint y: 13, endPoint x: 719, endPoint y: 27, distance: 25.7
click at [740, 12] on link at bounding box center [735, 17] width 16 height 16
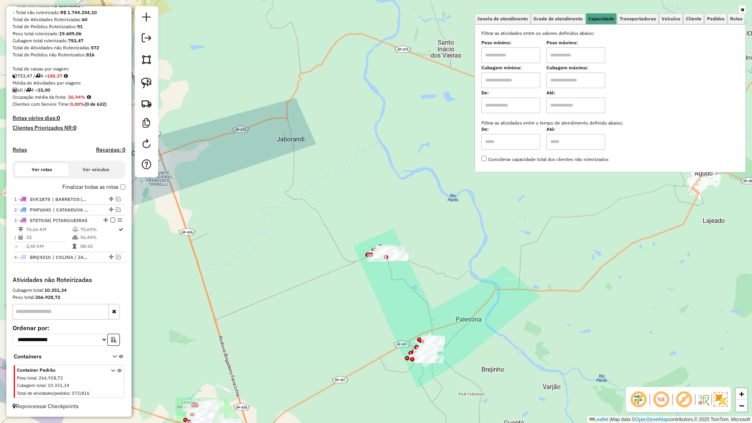
click at [505, 79] on input "text" at bounding box center [510, 80] width 59 height 16
type input "*****"
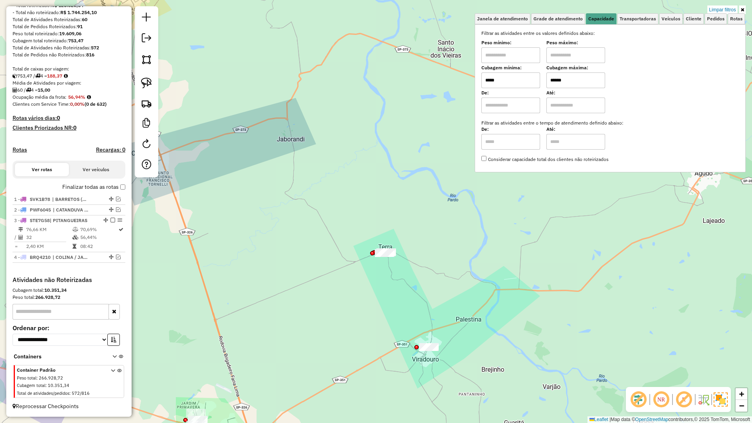
type input "******"
drag, startPoint x: 388, startPoint y: 274, endPoint x: 323, endPoint y: 220, distance: 85.3
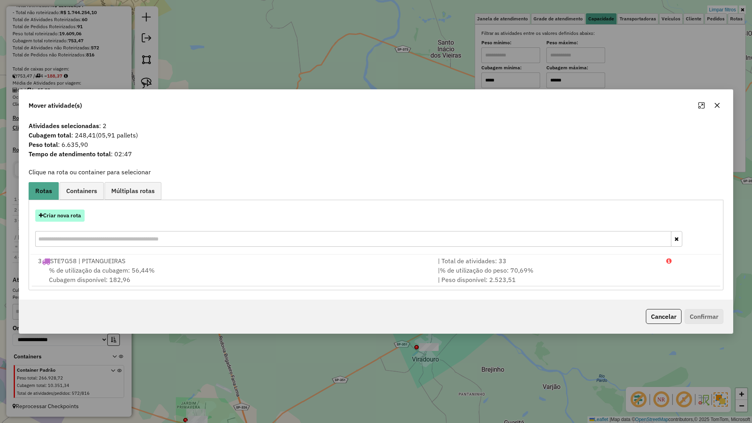
click at [46, 214] on button "Criar nova rota" at bounding box center [59, 215] width 49 height 12
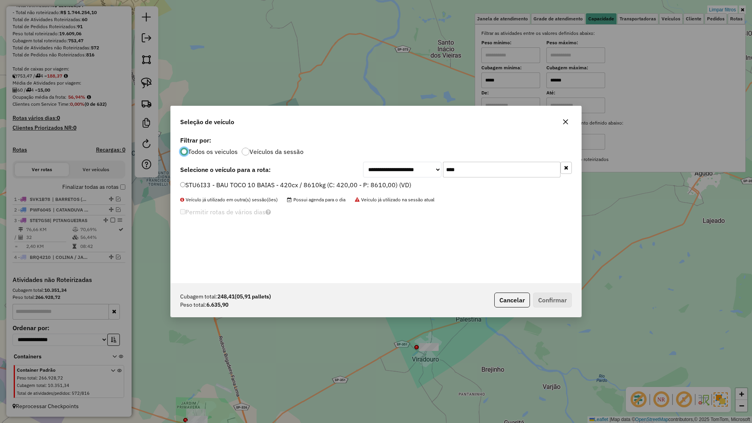
click at [464, 173] on input "****" at bounding box center [501, 170] width 117 height 16
type input "***"
click at [401, 183] on label "QOL7A49 - BAU TRUCK 10 BAIAS - 420cx / 12260kg (C: 420,00 - P: 12260,00) (VD)" at bounding box center [302, 184] width 244 height 9
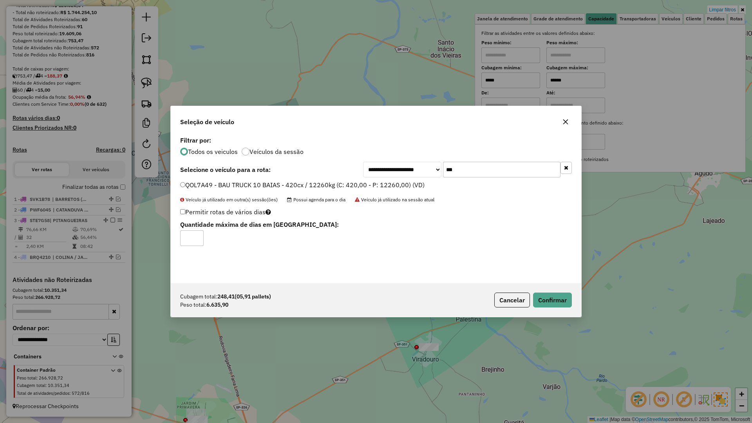
click at [558, 311] on div "Cubagem total: 248,41 (05,91 pallets) Peso total: 6.635,90 Cancelar Confirmar" at bounding box center [376, 300] width 410 height 34
click at [559, 303] on button "Confirmar" at bounding box center [552, 299] width 39 height 15
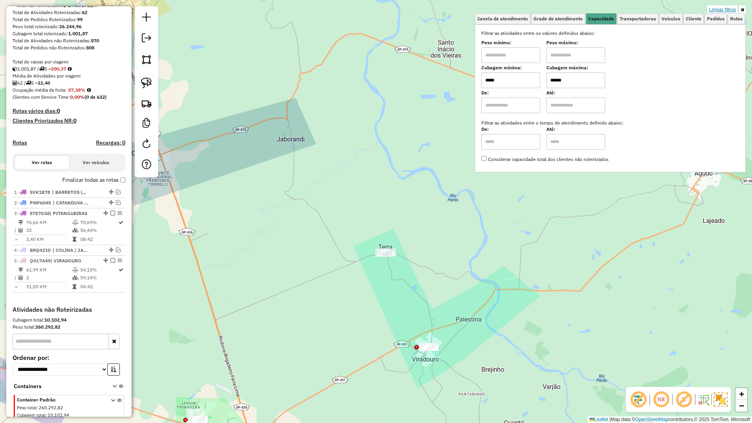
scroll to position [146, 0]
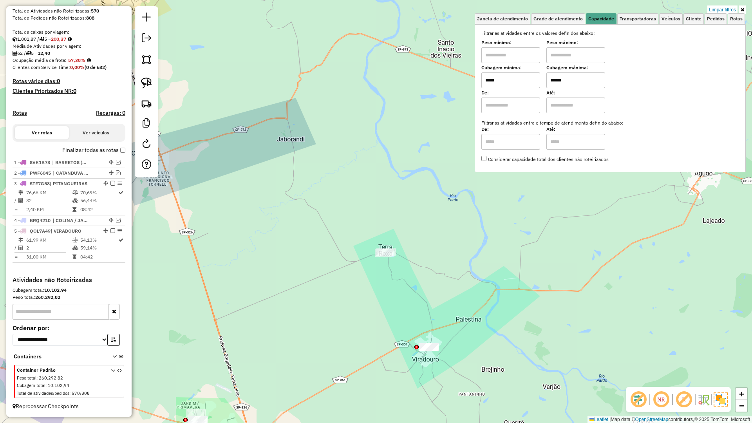
drag, startPoint x: 722, startPoint y: 11, endPoint x: 591, endPoint y: 101, distance: 159.0
click at [722, 11] on link "Limpar filtros" at bounding box center [722, 9] width 30 height 9
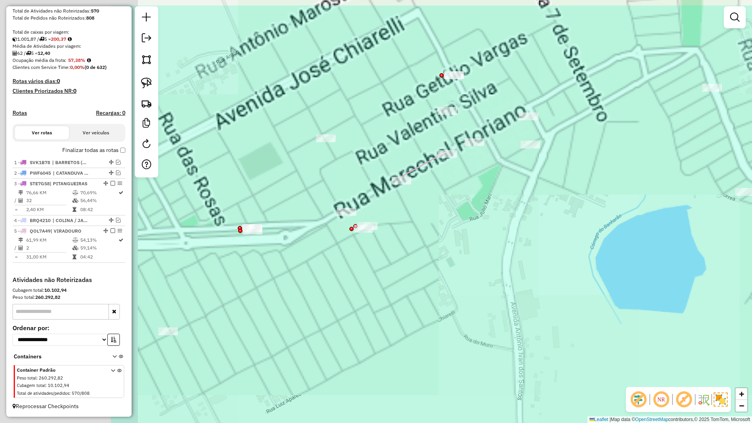
drag, startPoint x: 358, startPoint y: 202, endPoint x: 563, endPoint y: 245, distance: 209.2
click at [561, 246] on div "Janela de atendimento Grade de atendimento Capacidade Transportadoras Veículos …" at bounding box center [376, 211] width 752 height 423
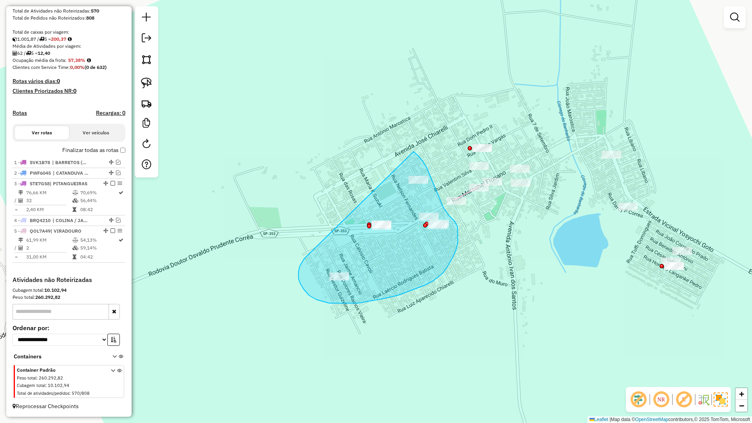
drag, startPoint x: 298, startPoint y: 272, endPoint x: 392, endPoint y: 143, distance: 158.7
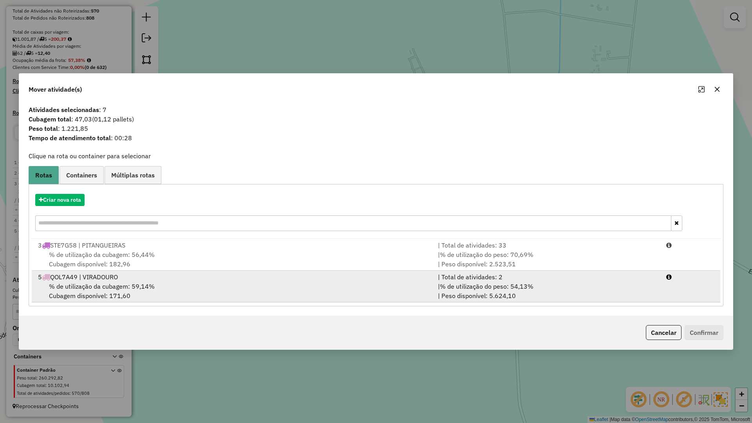
click at [319, 282] on div "% de utilização da cubagem: 59,14% Cubagem disponível: 171,60" at bounding box center [233, 291] width 400 height 19
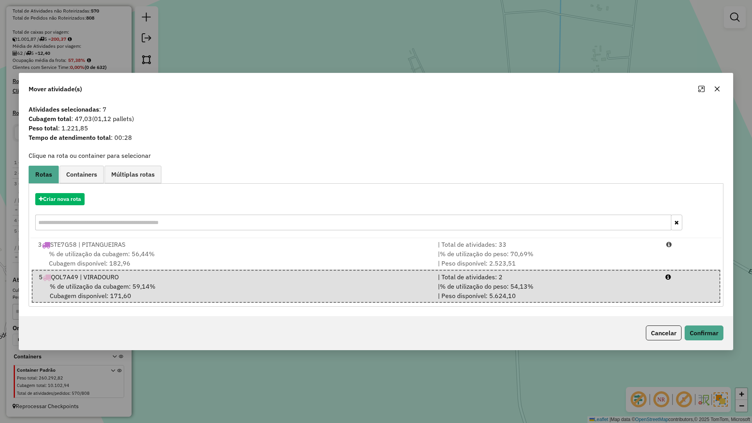
click at [731, 334] on div "Cancelar Confirmar" at bounding box center [375, 333] width 713 height 34
click at [722, 334] on button "Confirmar" at bounding box center [703, 332] width 39 height 15
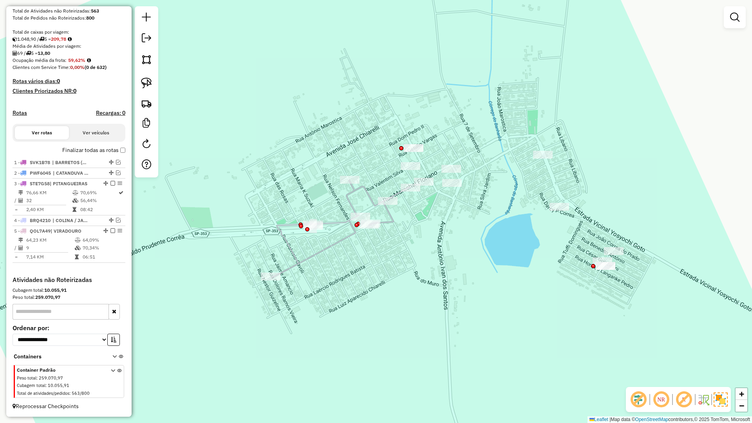
drag, startPoint x: 532, startPoint y: 235, endPoint x: 467, endPoint y: 245, distance: 65.4
click at [466, 236] on div "Janela de atendimento Grade de atendimento Capacidade Transportadoras Veículos …" at bounding box center [376, 211] width 752 height 423
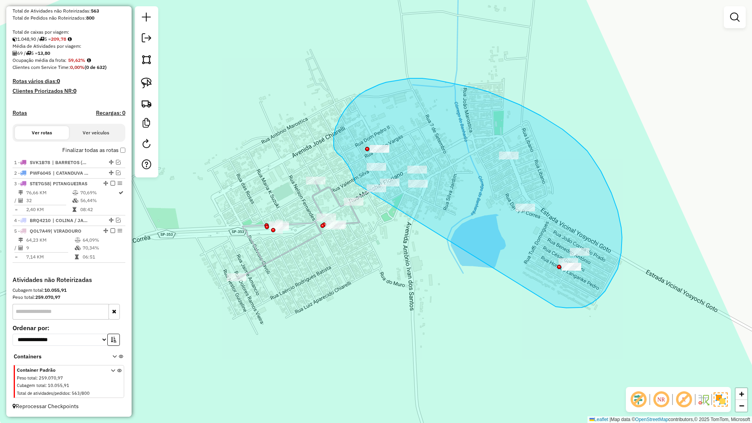
drag, startPoint x: 581, startPoint y: 307, endPoint x: 356, endPoint y: 183, distance: 258.0
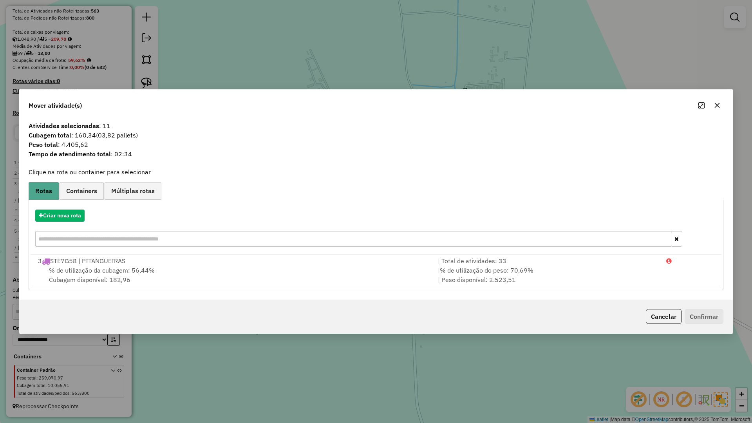
click at [87, 217] on div "Criar nova rota" at bounding box center [376, 215] width 691 height 12
click at [82, 215] on button "Criar nova rota" at bounding box center [59, 215] width 49 height 12
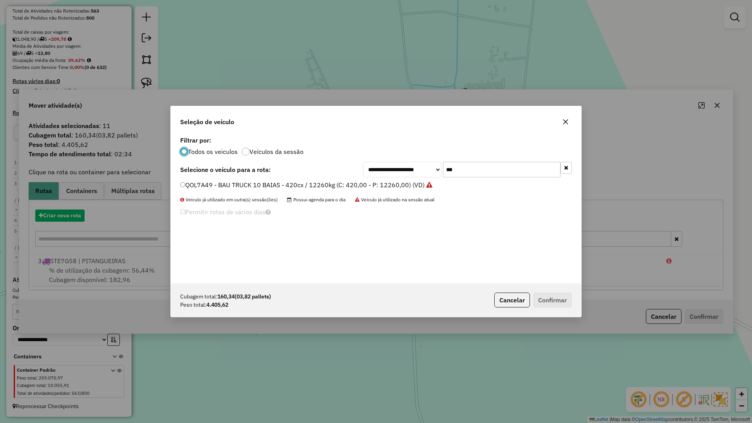
scroll to position [4, 2]
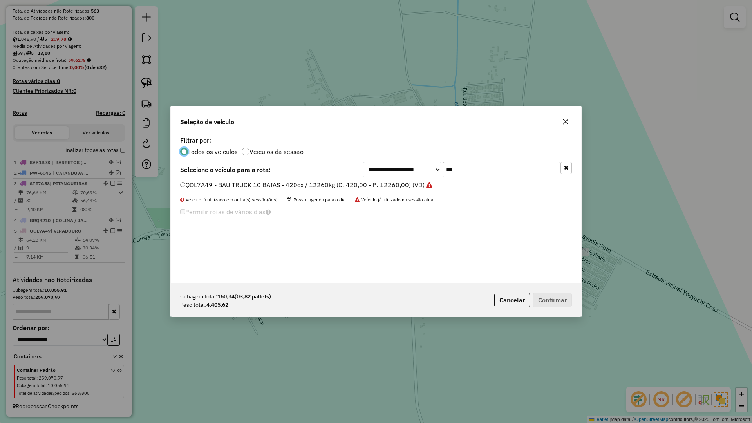
click at [478, 172] on input "***" at bounding box center [501, 170] width 117 height 16
type input "****"
drag, startPoint x: 417, startPoint y: 182, endPoint x: 398, endPoint y: 186, distance: 19.2
click at [408, 184] on li "STU6I33 - BAU TOCO 10 BAIAS - 420cx / 8610kg (C: 420,00 - P: 8610,00) (VD)" at bounding box center [376, 185] width 392 height 9
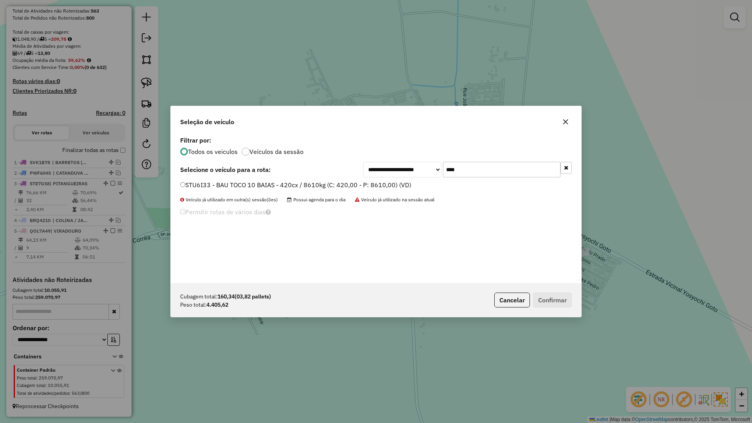
click at [396, 187] on label "STU6I33 - BAU TOCO 10 BAIAS - 420cx / 8610kg (C: 420,00 - P: 8610,00) (VD)" at bounding box center [295, 184] width 231 height 9
click at [545, 300] on button "Confirmar" at bounding box center [552, 299] width 39 height 15
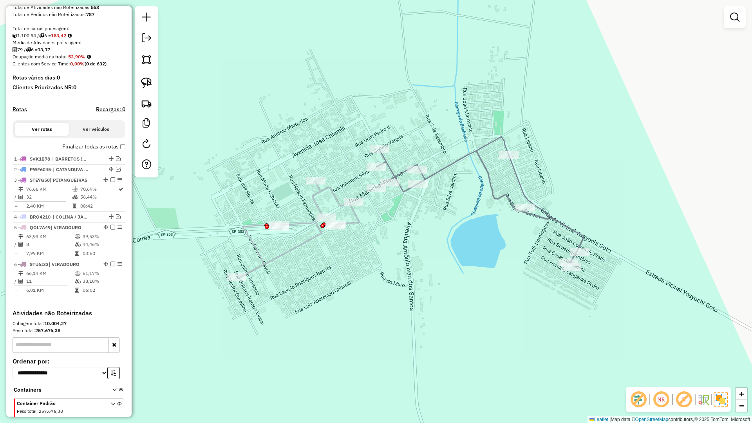
click at [440, 172] on icon at bounding box center [480, 201] width 208 height 128
select select "**********"
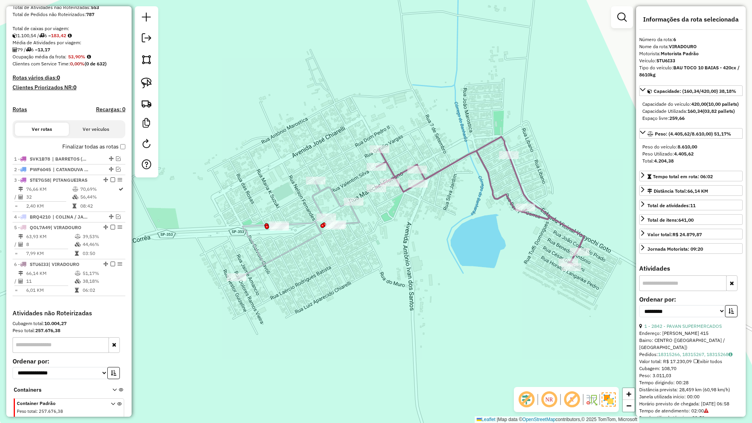
scroll to position [186, 0]
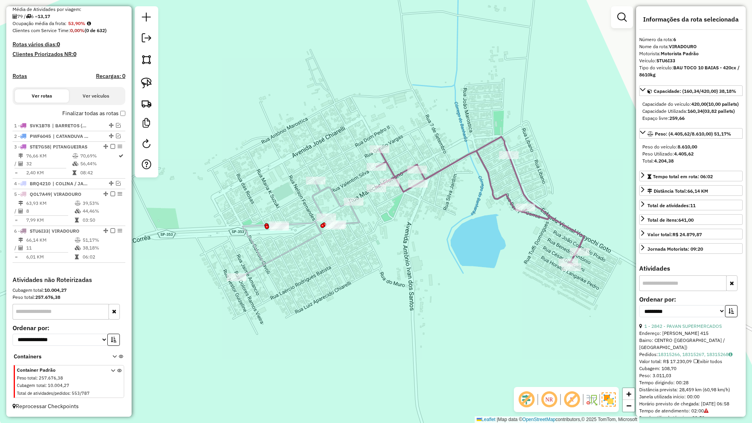
click at [357, 224] on icon at bounding box center [298, 229] width 122 height 97
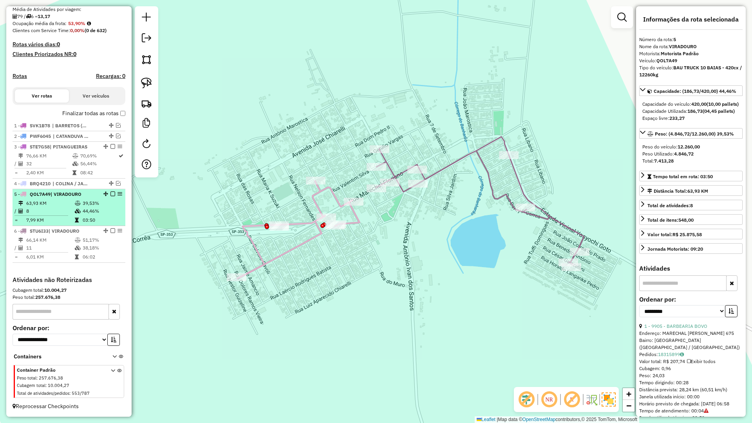
click at [110, 194] on em at bounding box center [112, 193] width 5 height 5
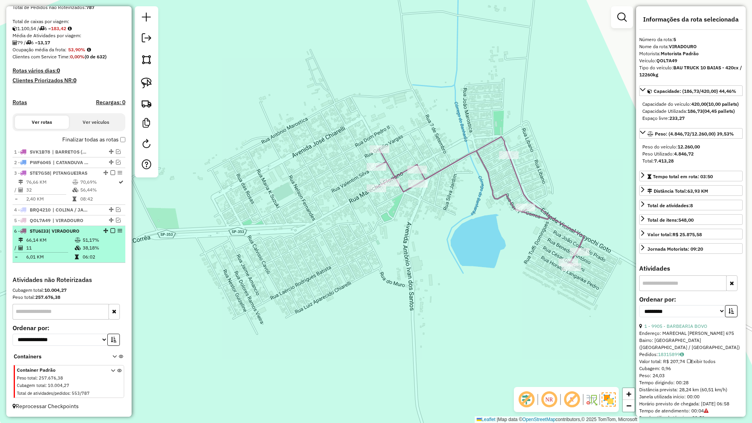
click at [111, 230] on em at bounding box center [112, 230] width 5 height 5
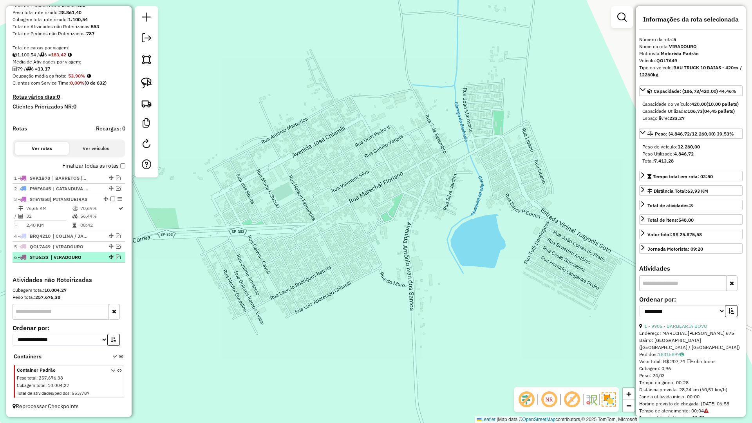
scroll to position [134, 0]
drag, startPoint x: 226, startPoint y: 181, endPoint x: 208, endPoint y: 117, distance: 66.2
click at [211, 126] on div "Janela de atendimento Grade de atendimento Capacidade Transportadoras Veículos …" at bounding box center [376, 211] width 752 height 423
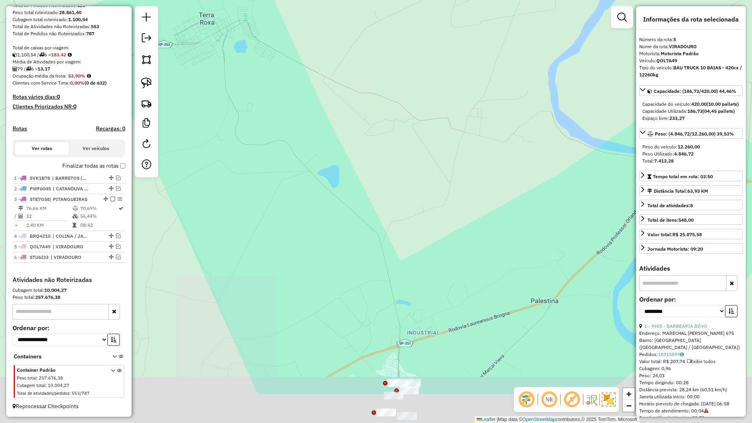
drag, startPoint x: 370, startPoint y: 233, endPoint x: 297, endPoint y: 124, distance: 132.1
click at [284, 116] on div "Janela de atendimento Grade de atendimento Capacidade Transportadoras Veículos …" at bounding box center [376, 211] width 752 height 423
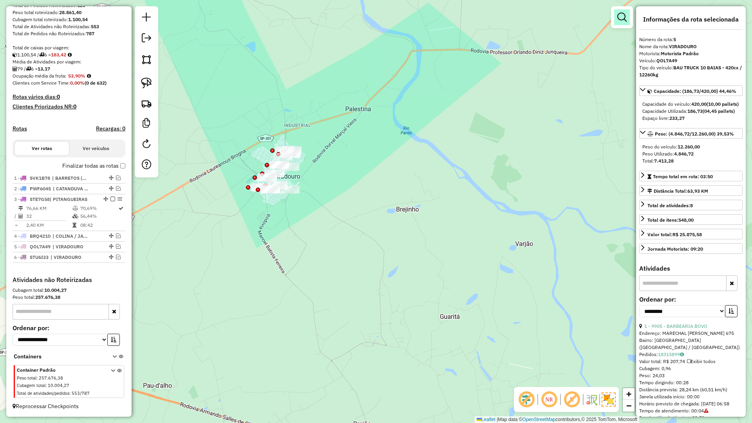
drag, startPoint x: 606, startPoint y: 25, endPoint x: 621, endPoint y: 22, distance: 15.2
click at [610, 23] on div "Janela de atendimento Grade de atendimento Capacidade Transportadoras Veículos …" at bounding box center [376, 211] width 752 height 423
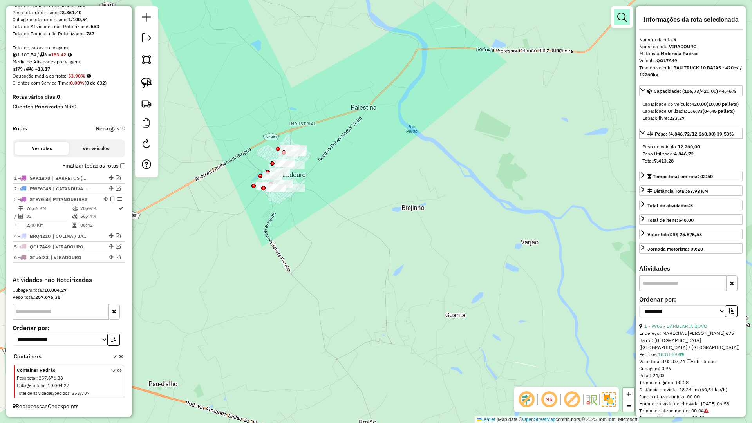
click at [627, 20] on link at bounding box center [622, 17] width 16 height 16
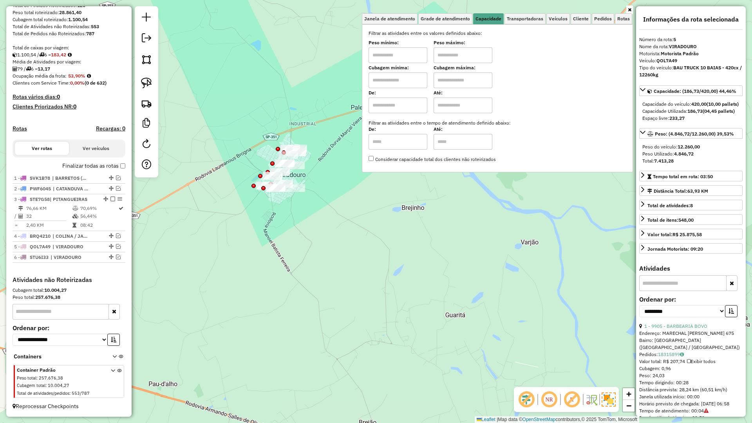
click at [385, 88] on input "text" at bounding box center [397, 80] width 59 height 16
type input "*****"
type input "*******"
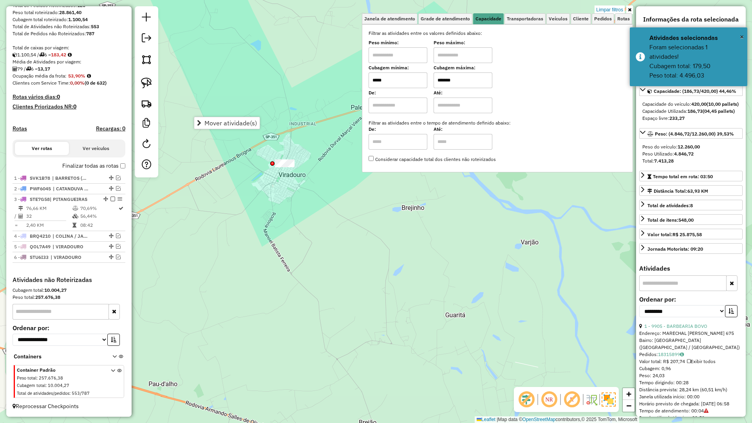
click at [267, 213] on div "Limpar filtros Janela de atendimento Grade de atendimento Capacidade Transporta…" at bounding box center [376, 211] width 752 height 423
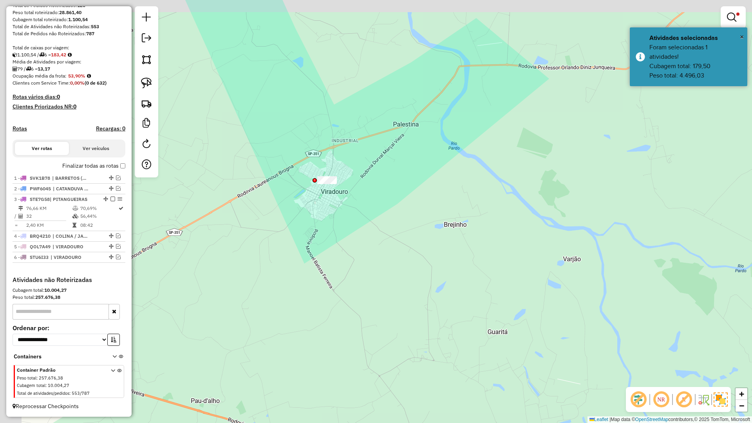
drag, startPoint x: 315, startPoint y: 237, endPoint x: 336, endPoint y: 233, distance: 21.1
click at [334, 241] on div "Limpar filtros Janela de atendimento Grade de atendimento Capacidade Transporta…" at bounding box center [376, 211] width 752 height 423
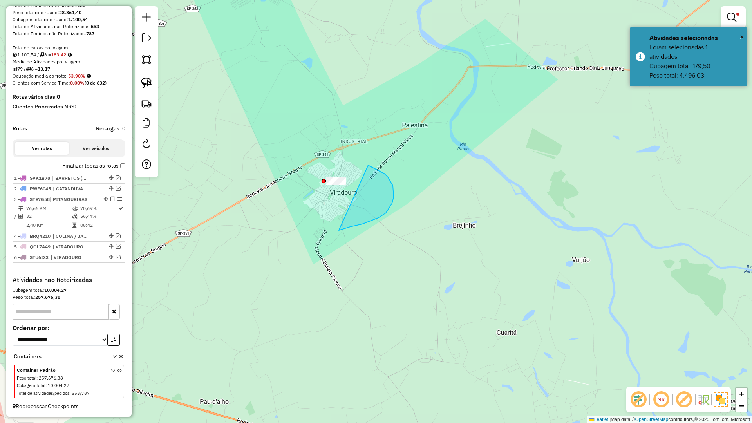
drag, startPoint x: 394, startPoint y: 197, endPoint x: 279, endPoint y: 157, distance: 121.2
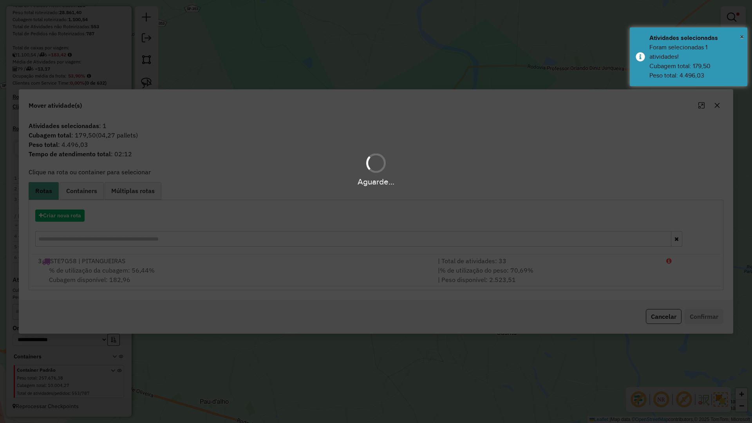
click at [79, 218] on div "Aguarde..." at bounding box center [376, 211] width 752 height 423
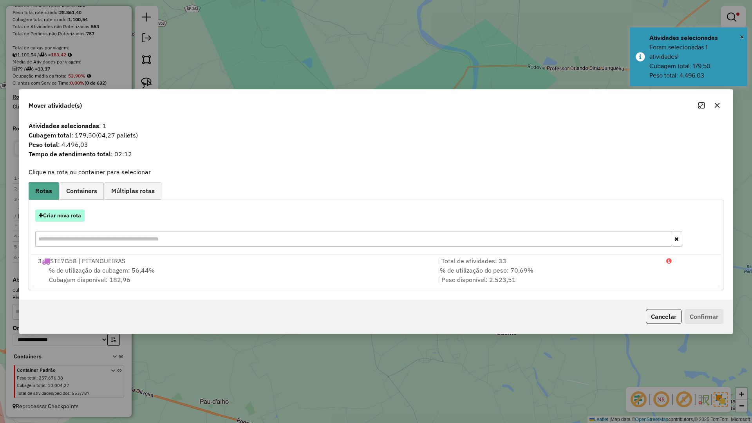
click at [79, 218] on button "Criar nova rota" at bounding box center [59, 215] width 49 height 12
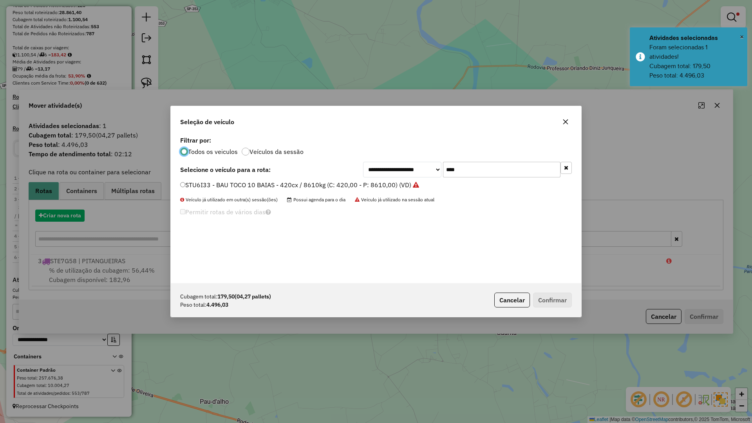
scroll to position [4, 2]
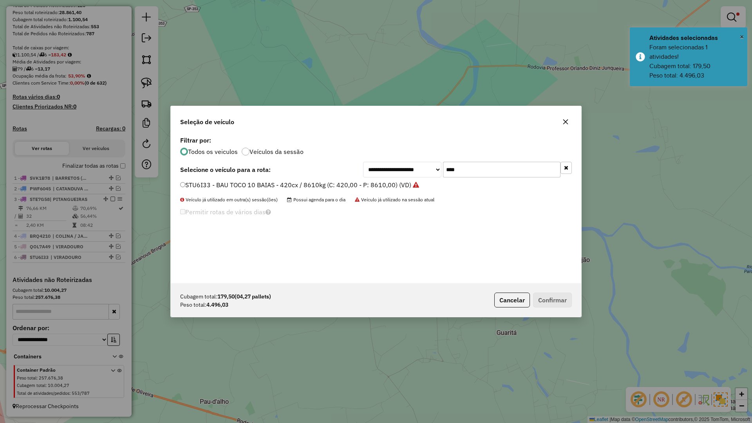
click at [482, 168] on input "****" at bounding box center [501, 170] width 117 height 16
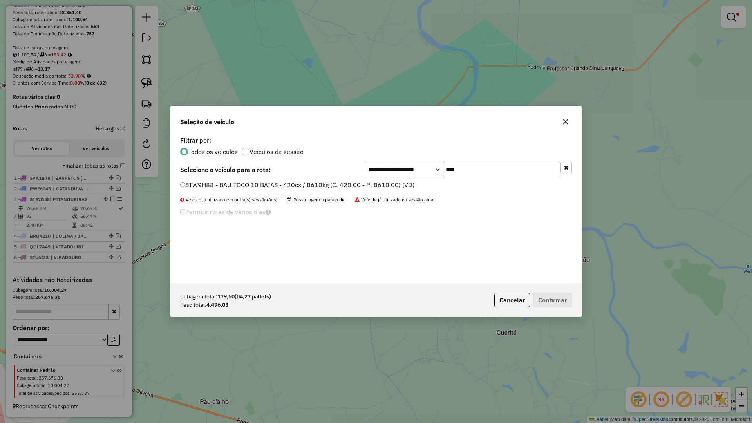
type input "****"
click at [369, 183] on label "STW9H88 - BAU TOCO 10 BAIAS - 420cx / 8610kg (C: 420,00 - P: 8610,00) (VD)" at bounding box center [297, 184] width 234 height 9
click at [540, 293] on button "Confirmar" at bounding box center [552, 299] width 39 height 15
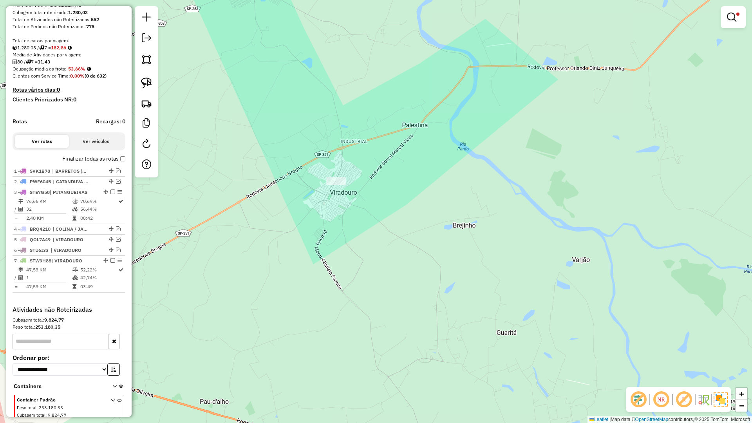
scroll to position [171, 0]
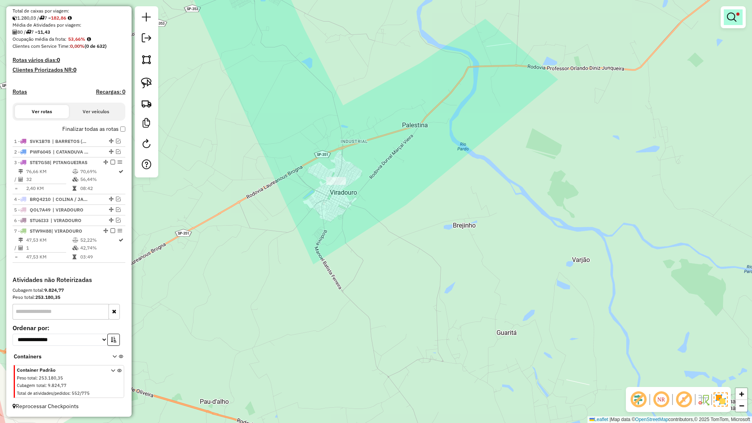
click at [734, 9] on link at bounding box center [733, 17] width 19 height 16
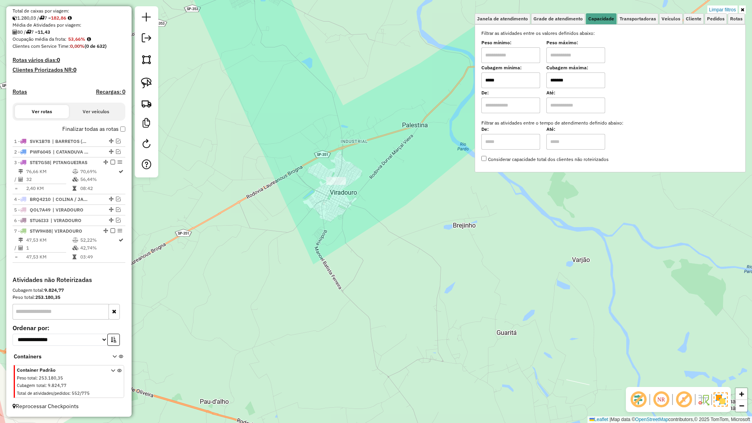
click at [735, 5] on div "Limpar filtros Janela de atendimento Grade de atendimento Capacidade Transporta…" at bounding box center [376, 211] width 752 height 423
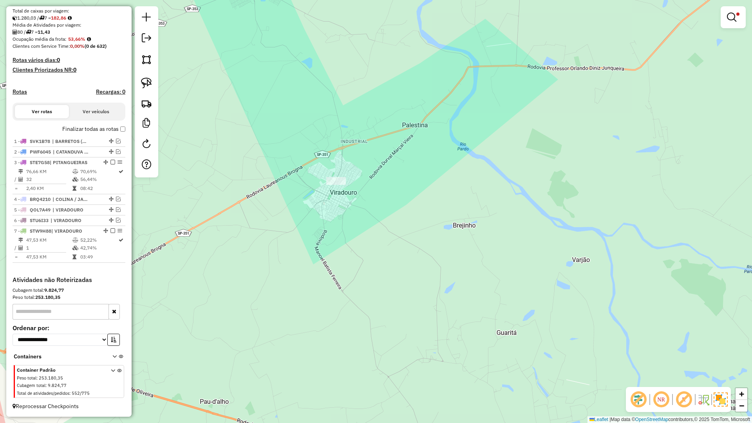
drag, startPoint x: 730, startPoint y: 18, endPoint x: 735, endPoint y: 13, distance: 7.2
click at [731, 19] on em at bounding box center [731, 17] width 9 height 9
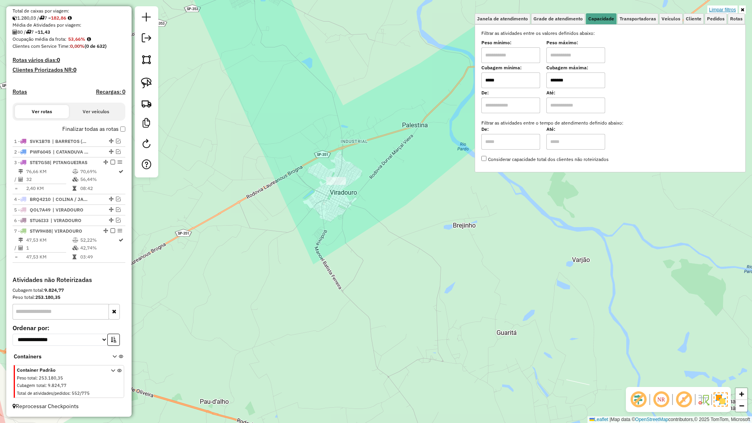
click at [735, 9] on link "Limpar filtros" at bounding box center [722, 9] width 30 height 9
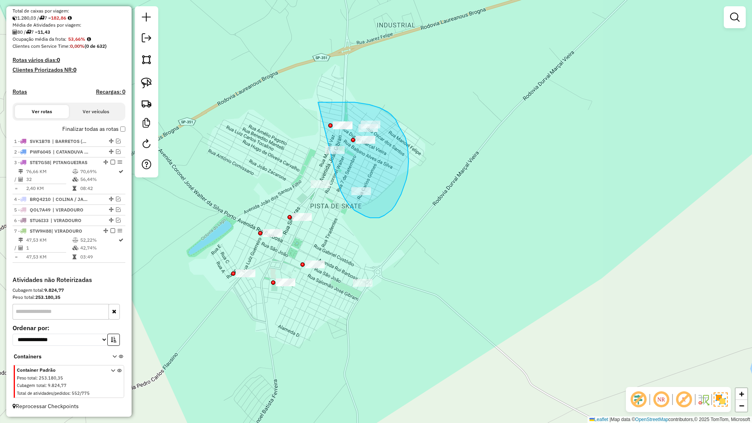
drag, startPoint x: 339, startPoint y: 187, endPoint x: 299, endPoint y: 112, distance: 84.4
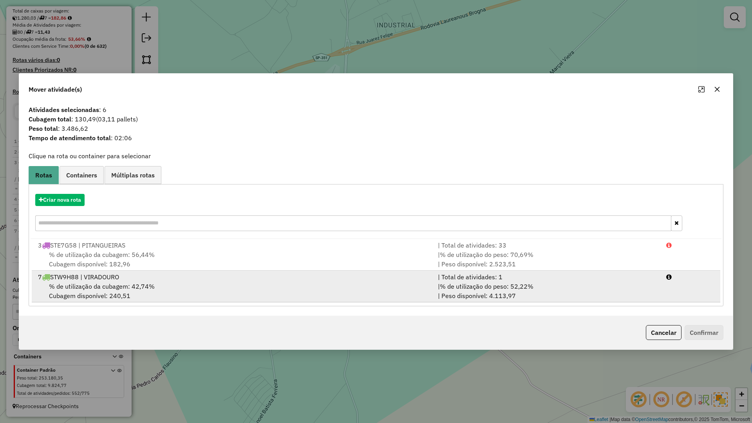
click at [520, 291] on div "| % de utilização do peso: 52,22% | Peso disponível: 4.113,97" at bounding box center [547, 291] width 228 height 19
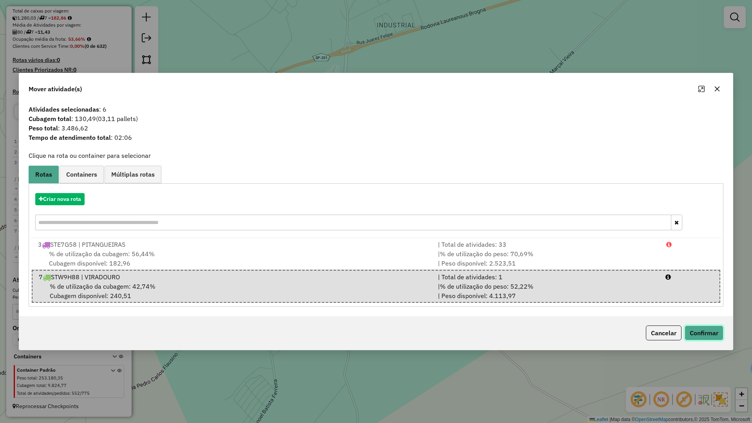
click at [692, 329] on button "Confirmar" at bounding box center [703, 332] width 39 height 15
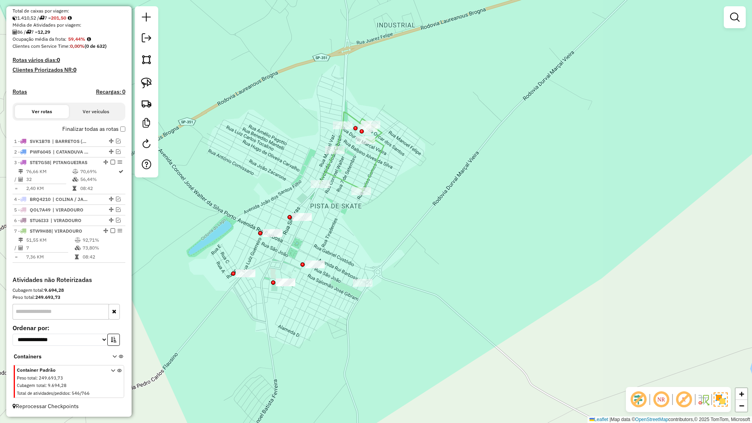
click at [370, 180] on icon at bounding box center [352, 152] width 64 height 80
select select "**********"
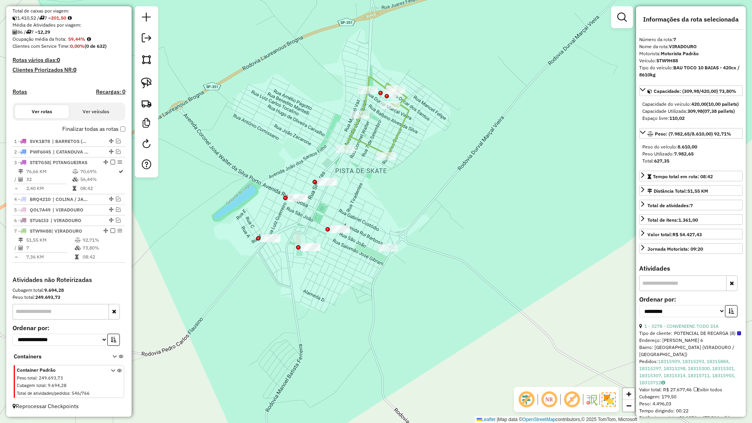
drag, startPoint x: 413, startPoint y: 188, endPoint x: 370, endPoint y: 215, distance: 50.8
click at [415, 185] on div "Janela de atendimento Grade de atendimento Capacidade Transportadoras Veículos …" at bounding box center [376, 211] width 752 height 423
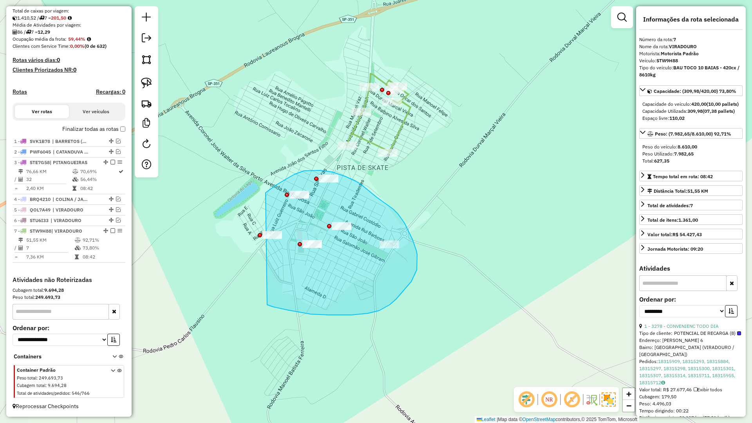
drag, startPoint x: 383, startPoint y: 309, endPoint x: 234, endPoint y: 243, distance: 162.9
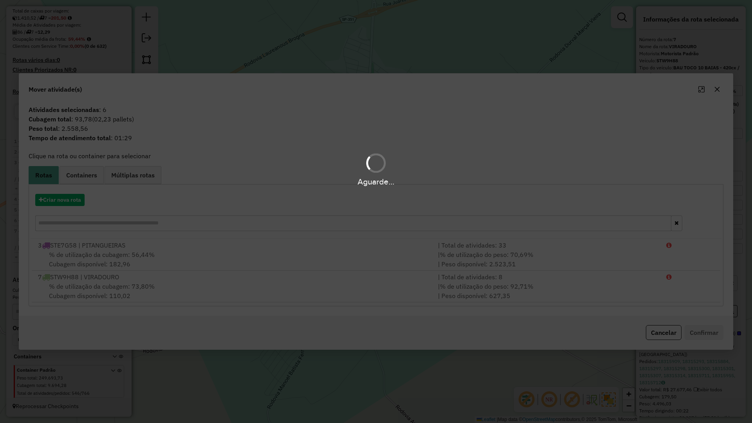
click at [73, 208] on hb-app "Aguarde... Pop-up bloqueado! Seu navegador bloqueou automáticamente a abertura …" at bounding box center [376, 211] width 752 height 423
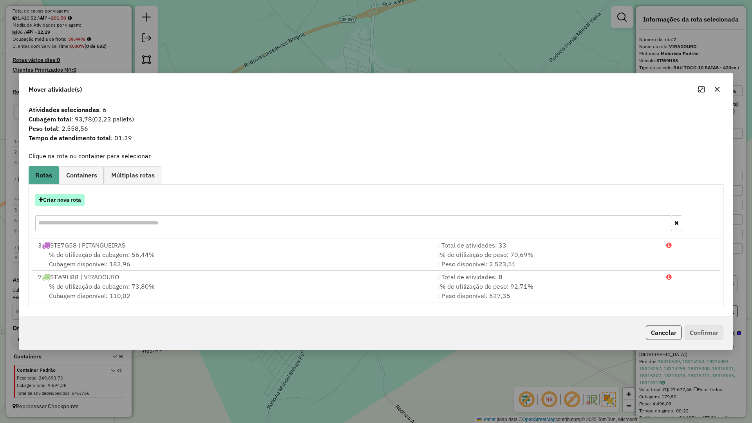
click at [71, 202] on button "Criar nova rota" at bounding box center [59, 200] width 49 height 12
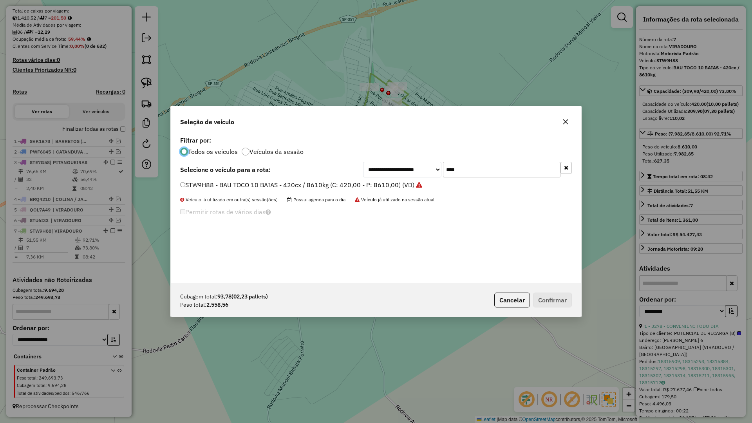
scroll to position [4, 2]
click at [498, 176] on input "****" at bounding box center [501, 170] width 117 height 16
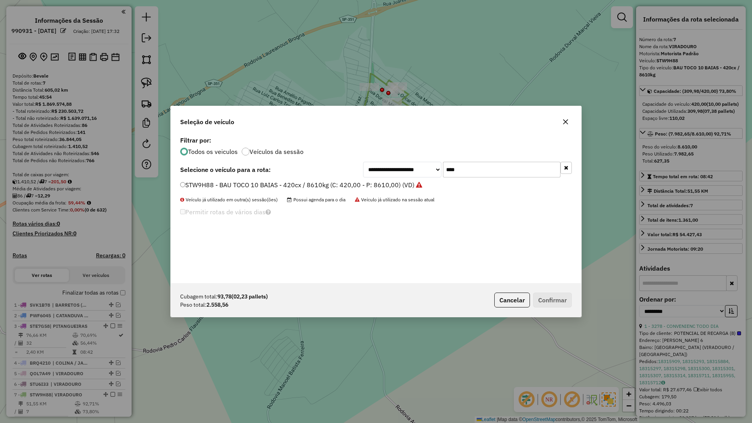
select select "**********"
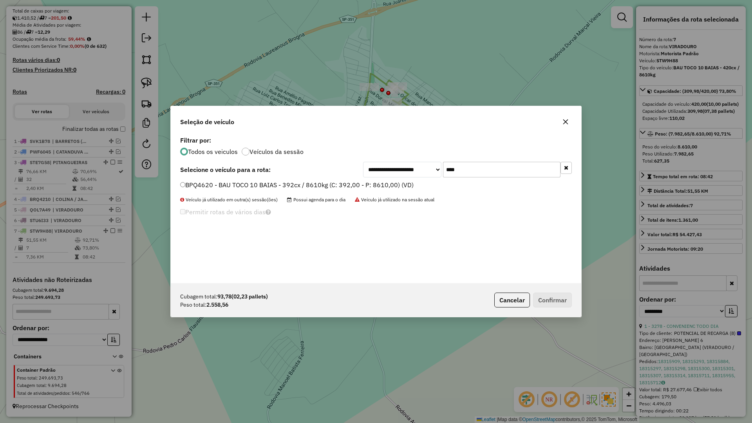
type input "****"
click at [372, 188] on label "BPQ4620 - BAU TOCO 10 BAIAS - 392cx / 8610kg (C: 392,00 - P: 8610,00) (VD)" at bounding box center [296, 184] width 233 height 9
click at [554, 297] on button "Confirmar" at bounding box center [552, 299] width 39 height 15
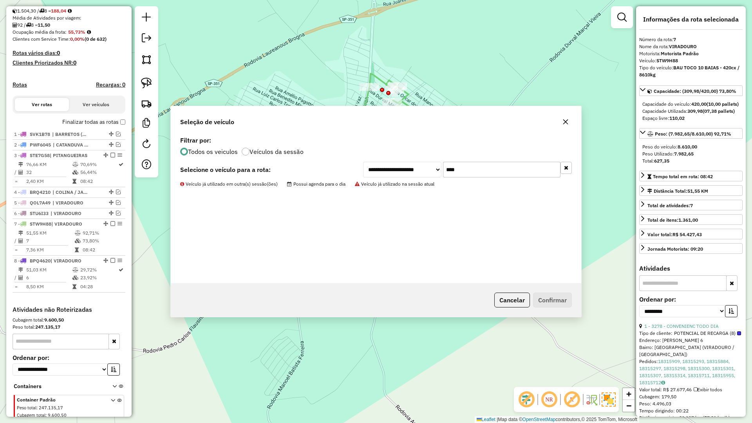
scroll to position [208, 0]
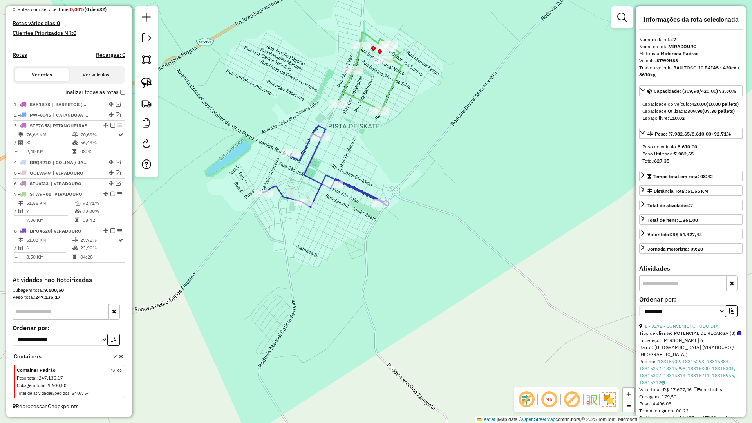
drag, startPoint x: 390, startPoint y: 294, endPoint x: 345, endPoint y: 184, distance: 119.5
click at [345, 186] on div "Janela de atendimento Grade de atendimento Capacidade Transportadoras Veículos …" at bounding box center [376, 211] width 752 height 423
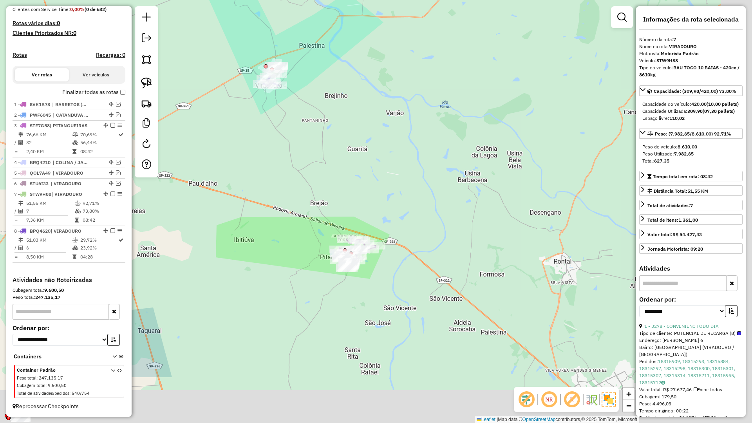
drag, startPoint x: 350, startPoint y: 229, endPoint x: 291, endPoint y: 137, distance: 109.4
click at [291, 137] on div "Janela de atendimento Grade de atendimento Capacidade Transportadoras Veículos …" at bounding box center [376, 211] width 752 height 423
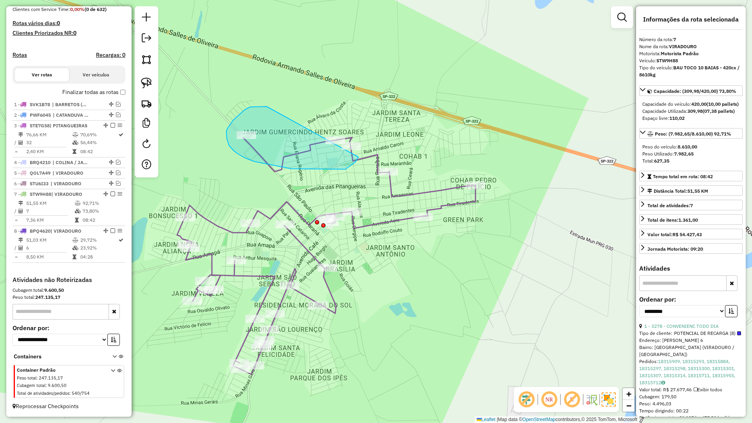
drag, startPoint x: 261, startPoint y: 107, endPoint x: 361, endPoint y: 126, distance: 102.1
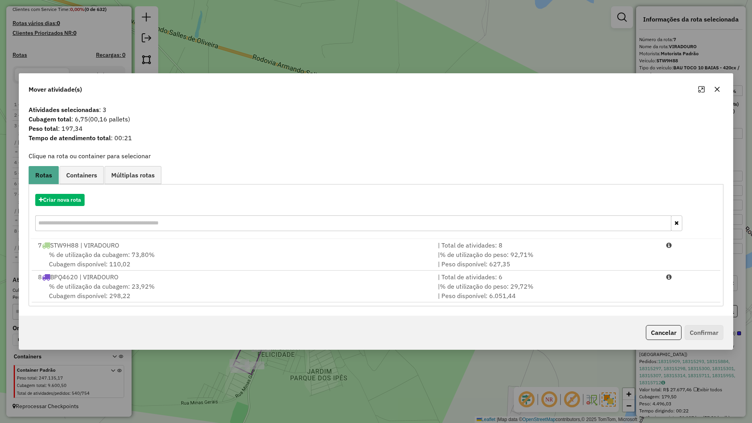
drag, startPoint x: 718, startPoint y: 84, endPoint x: 604, endPoint y: 108, distance: 116.4
click at [716, 85] on button "button" at bounding box center [717, 89] width 13 height 13
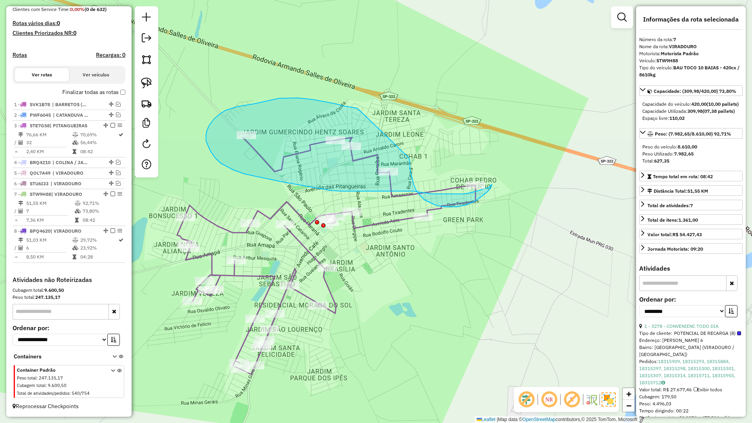
drag, startPoint x: 298, startPoint y: 98, endPoint x: 409, endPoint y: 158, distance: 126.0
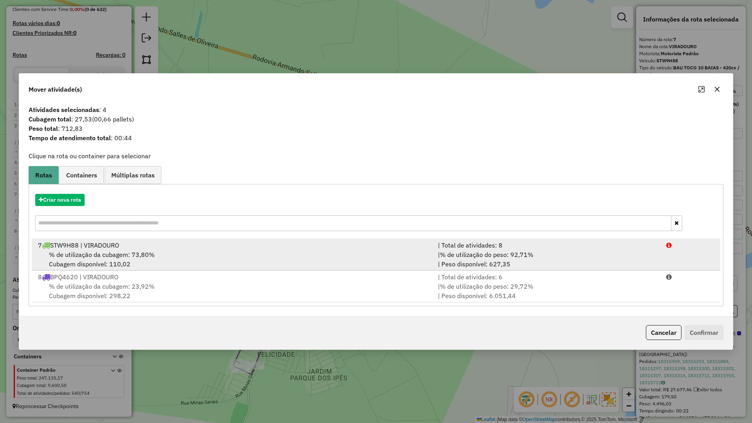
click at [300, 249] on div "7 STW9H88 | VIRADOURO" at bounding box center [233, 244] width 400 height 9
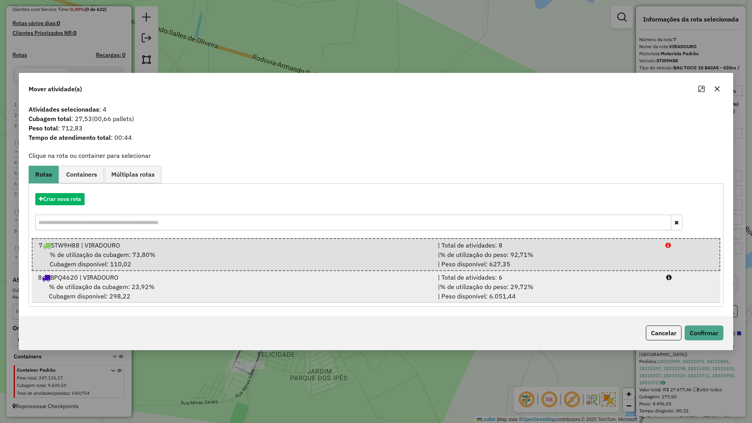
click at [306, 276] on div "8 BPQ4620 | VIRADOURO" at bounding box center [233, 277] width 400 height 9
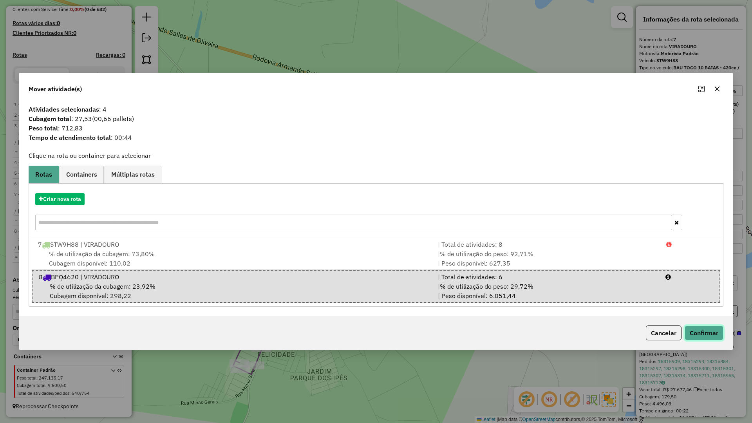
click at [697, 325] on button "Confirmar" at bounding box center [703, 332] width 39 height 15
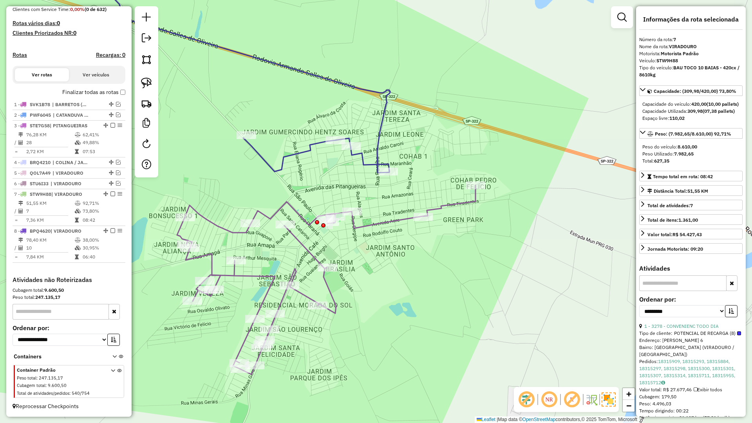
click at [378, 149] on icon at bounding box center [232, 65] width 316 height 215
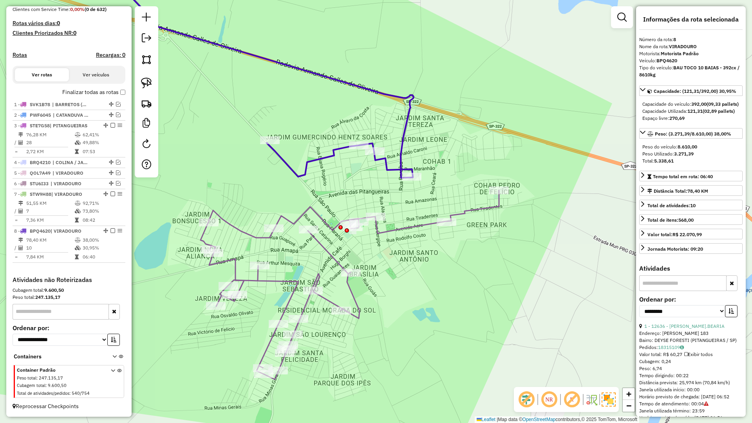
drag, startPoint x: 389, startPoint y: 125, endPoint x: 484, endPoint y: 138, distance: 95.3
click at [480, 138] on div "Janela de atendimento Grade de atendimento Capacidade Transportadoras Veículos …" at bounding box center [376, 211] width 752 height 423
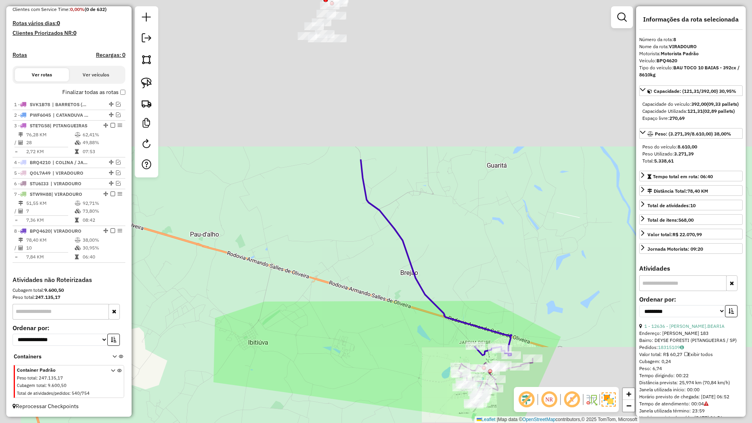
drag, startPoint x: 418, startPoint y: 69, endPoint x: 407, endPoint y: 216, distance: 147.2
click at [439, 283] on div "Janela de atendimento Grade de atendimento Capacidade Transportadoras Veículos …" at bounding box center [376, 211] width 752 height 423
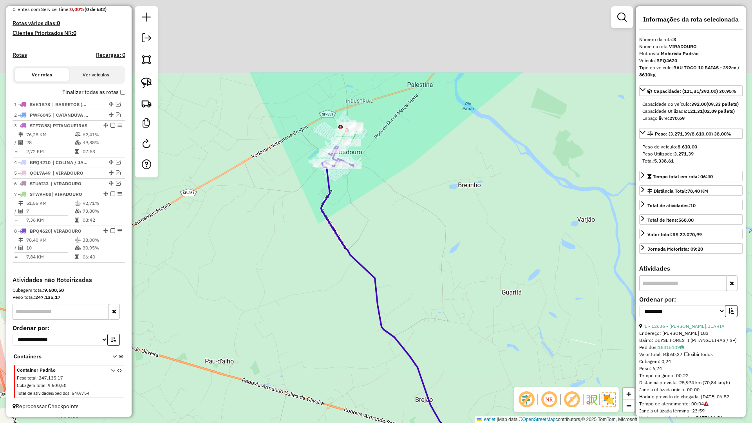
drag, startPoint x: 386, startPoint y: 158, endPoint x: 399, endPoint y: 289, distance: 131.0
click at [403, 301] on div "Janela de atendimento Grade de atendimento Capacidade Transportadoras Veículos …" at bounding box center [376, 211] width 752 height 423
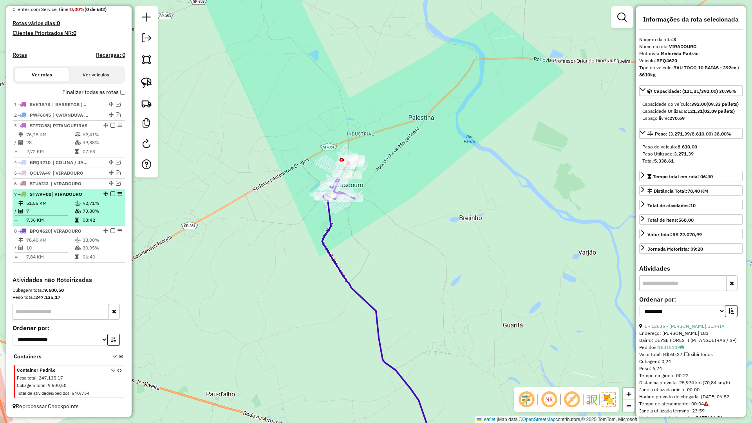
drag, startPoint x: 110, startPoint y: 231, endPoint x: 110, endPoint y: 225, distance: 6.7
click at [110, 231] on em at bounding box center [112, 230] width 5 height 5
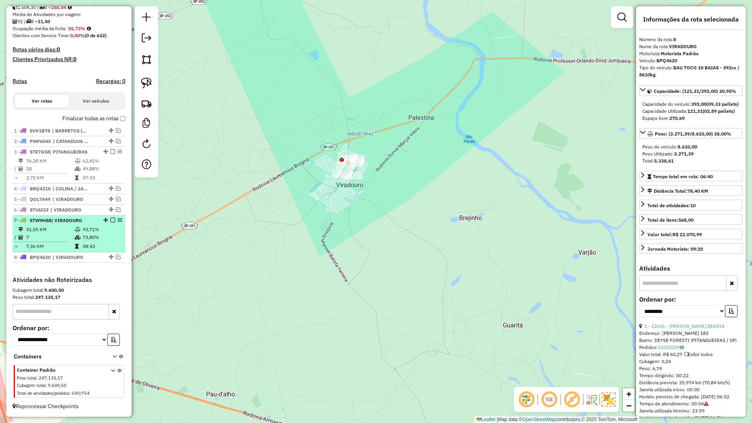
click at [110, 219] on em at bounding box center [112, 220] width 5 height 5
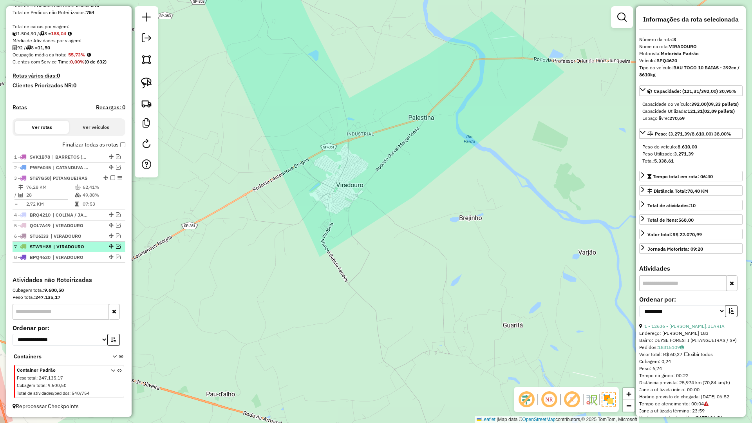
scroll to position [155, 0]
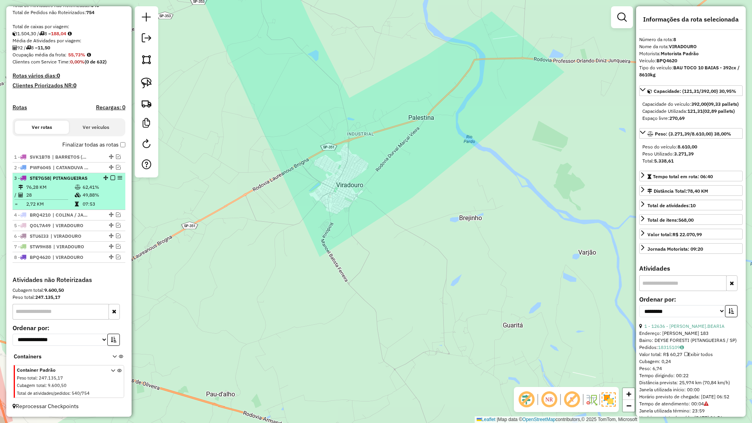
click at [104, 191] on td "49,88%" at bounding box center [102, 195] width 40 height 8
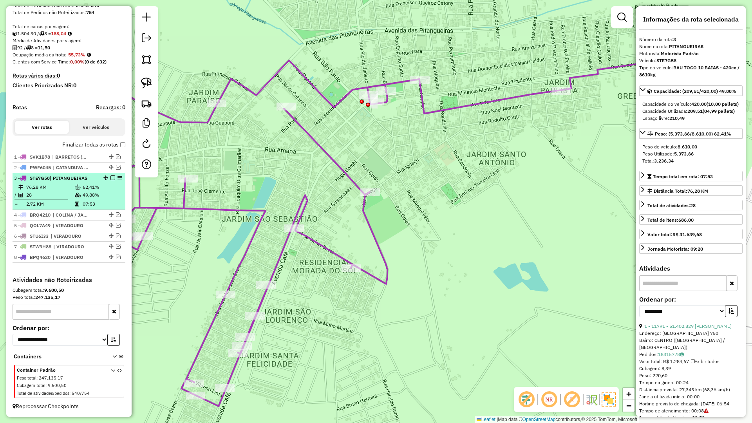
click at [110, 179] on em at bounding box center [112, 177] width 5 height 5
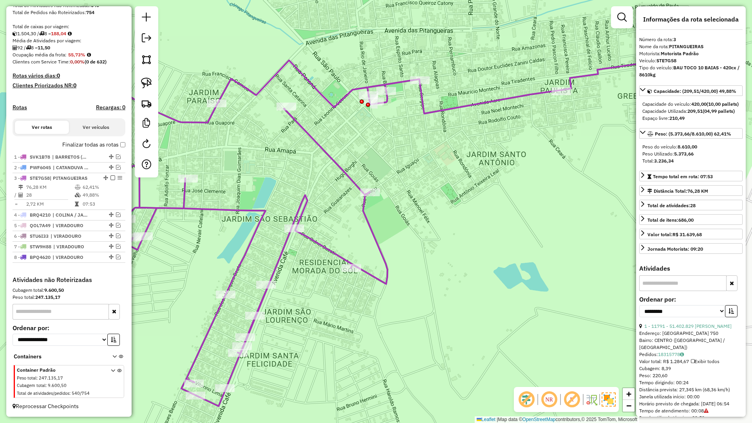
scroll to position [129, 0]
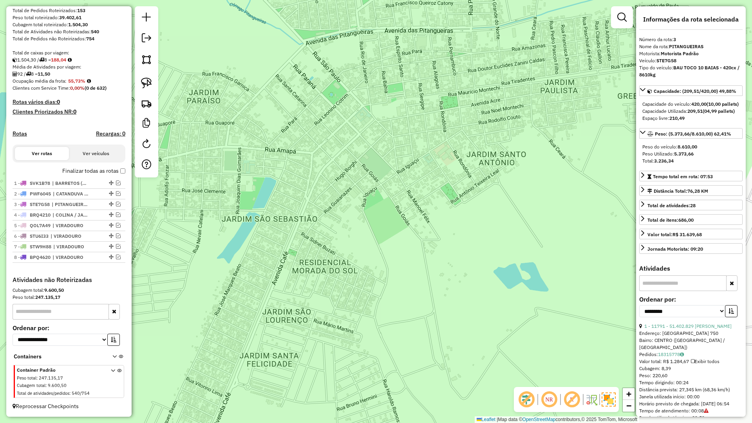
drag, startPoint x: 289, startPoint y: 169, endPoint x: 428, endPoint y: 148, distance: 140.2
click at [415, 146] on div "Janela de atendimento Grade de atendimento Capacidade Transportadoras Veículos …" at bounding box center [376, 211] width 752 height 423
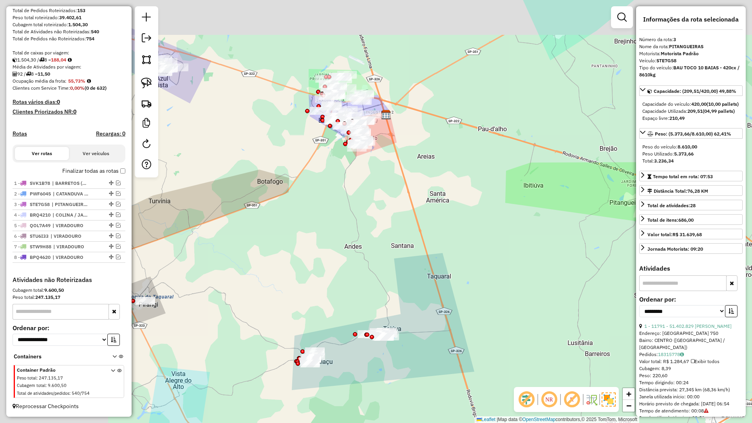
drag, startPoint x: 519, startPoint y: 241, endPoint x: 608, endPoint y: 259, distance: 91.5
click at [608, 259] on div "Janela de atendimento Grade de atendimento Capacidade Transportadoras Veículos …" at bounding box center [376, 211] width 752 height 423
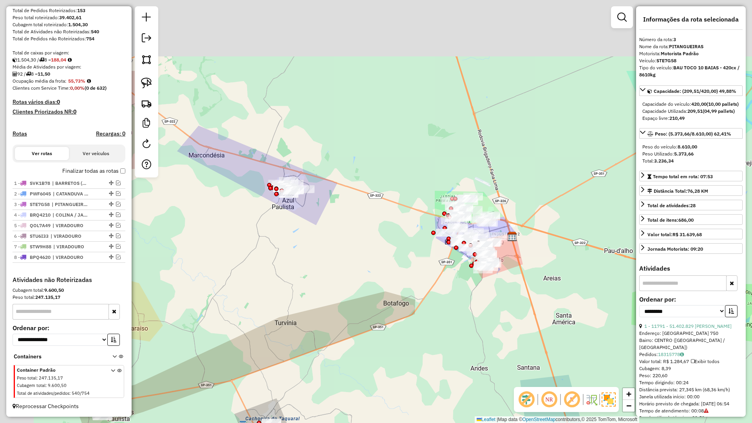
drag, startPoint x: 444, startPoint y: 276, endPoint x: 538, endPoint y: 346, distance: 117.5
click at [536, 345] on div "Janela de atendimento Grade de atendimento Capacidade Transportadoras Veículos …" at bounding box center [376, 211] width 752 height 423
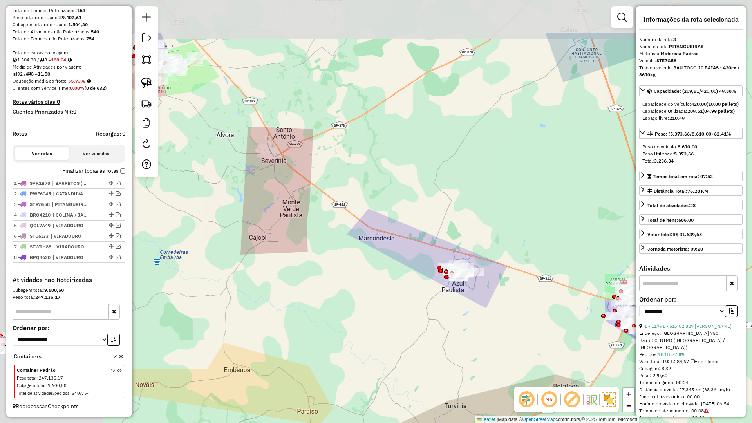
drag, startPoint x: 448, startPoint y: 305, endPoint x: 436, endPoint y: 293, distance: 16.9
click at [513, 315] on div "Janela de atendimento Grade de atendimento Capacidade Transportadoras Veículos …" at bounding box center [376, 211] width 752 height 423
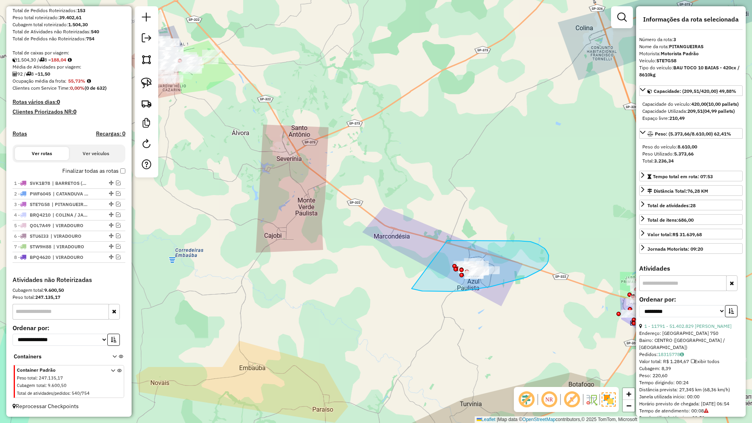
drag, startPoint x: 433, startPoint y: 291, endPoint x: 447, endPoint y: 240, distance: 52.8
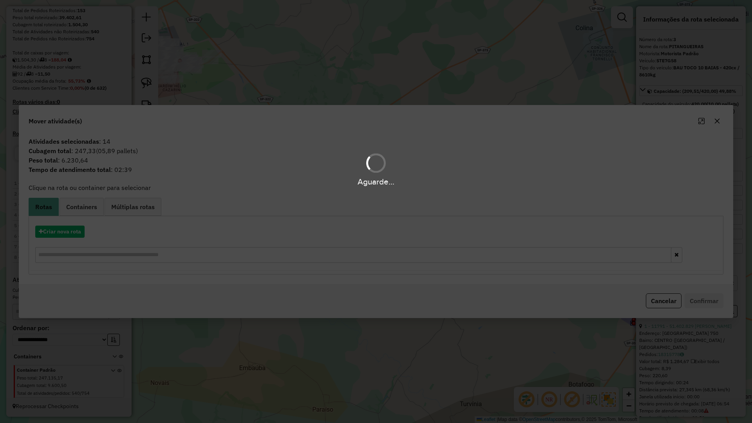
click at [66, 223] on hb-app "Aguarde... Pop-up bloqueado! Seu navegador bloqueou automáticamente a abertura …" at bounding box center [376, 211] width 752 height 423
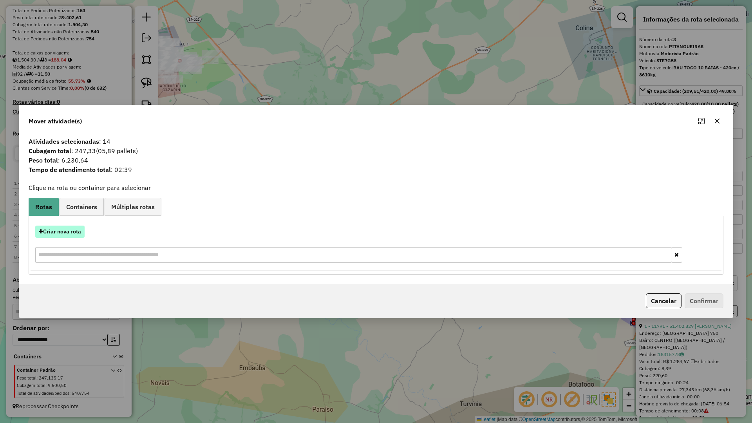
click at [65, 227] on button "Criar nova rota" at bounding box center [59, 232] width 49 height 12
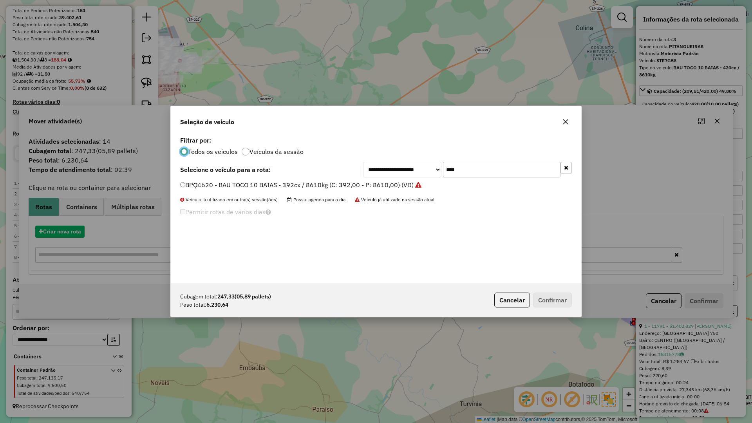
scroll to position [4, 2]
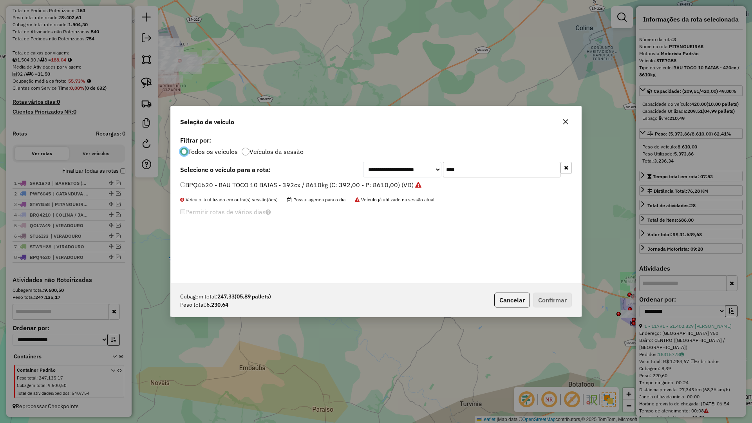
click at [480, 177] on input "****" at bounding box center [501, 170] width 117 height 16
type input "****"
click at [391, 186] on label "GJL6G04 - BAU TOCO 10 BAIAS - 420cx / 8610kg (C: 420,00 - P: 8610,00) (VD)" at bounding box center [296, 184] width 232 height 9
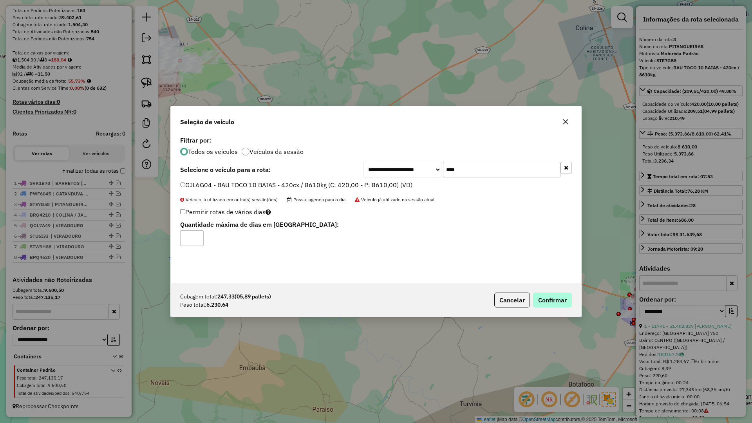
drag, startPoint x: 551, startPoint y: 316, endPoint x: 554, endPoint y: 303, distance: 13.2
click at [552, 312] on div "Cubagem total: 247,33 (05,89 pallets) Peso total: 6.230,64 Cancelar Confirmar" at bounding box center [376, 300] width 410 height 34
click at [554, 303] on button "Confirmar" at bounding box center [552, 299] width 39 height 15
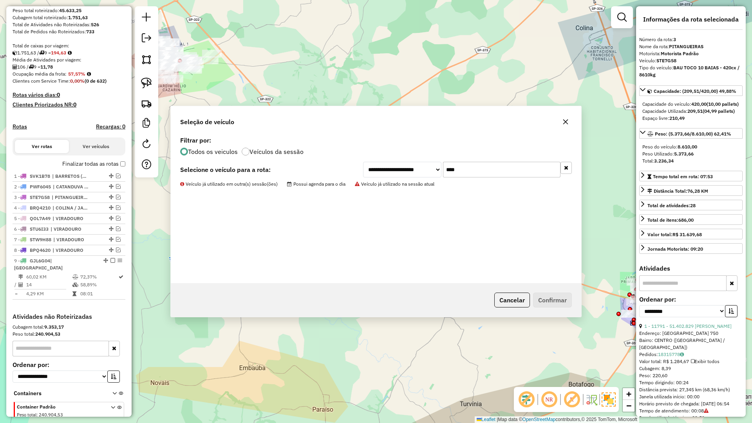
scroll to position [173, 0]
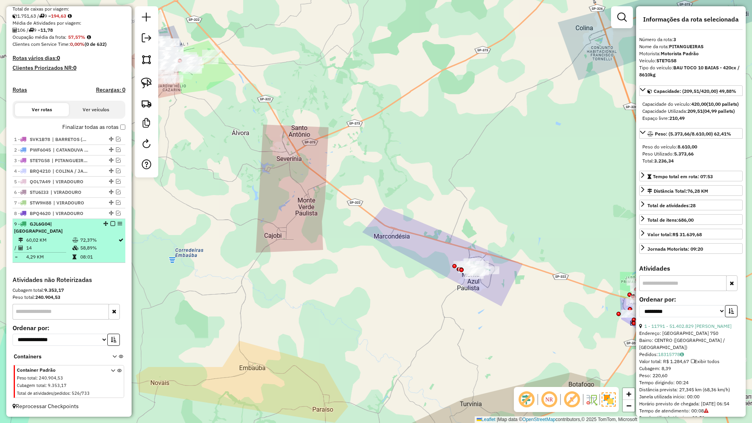
click at [110, 223] on em at bounding box center [112, 223] width 5 height 5
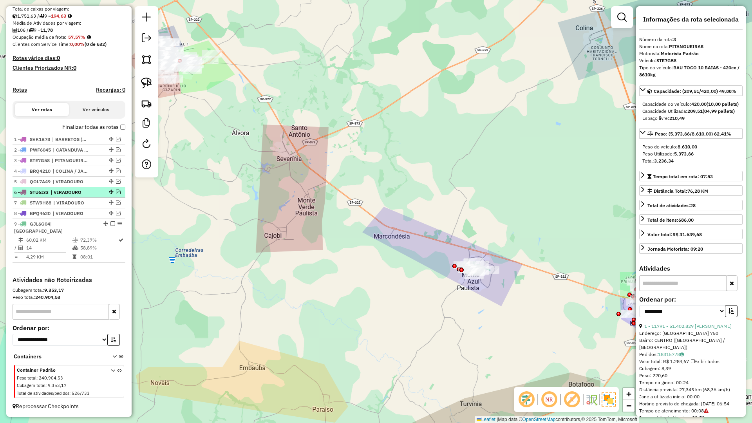
scroll to position [139, 0]
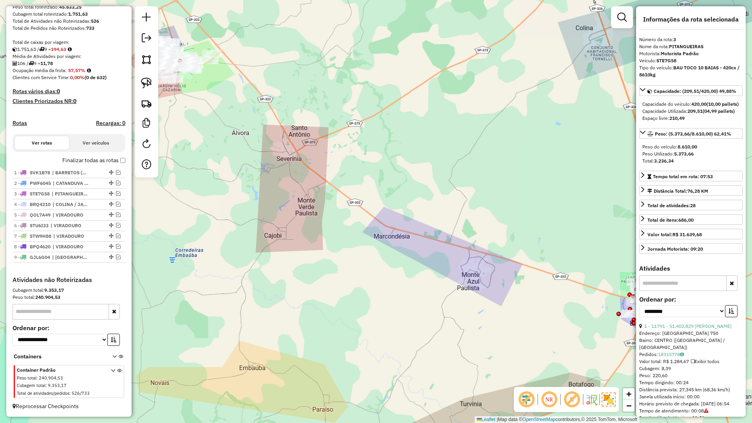
drag, startPoint x: 546, startPoint y: 313, endPoint x: 390, endPoint y: 51, distance: 305.0
click at [389, 54] on div "Janela de atendimento Grade de atendimento Capacidade Transportadoras Veículos …" at bounding box center [376, 211] width 752 height 423
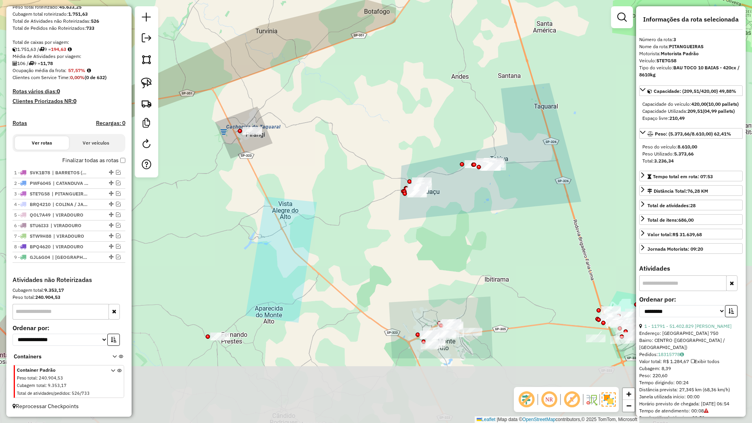
drag, startPoint x: 370, startPoint y: 149, endPoint x: 325, endPoint y: 89, distance: 74.8
click at [327, 80] on div "Janela de atendimento Grade de atendimento Capacidade Transportadoras Veículos …" at bounding box center [376, 211] width 752 height 423
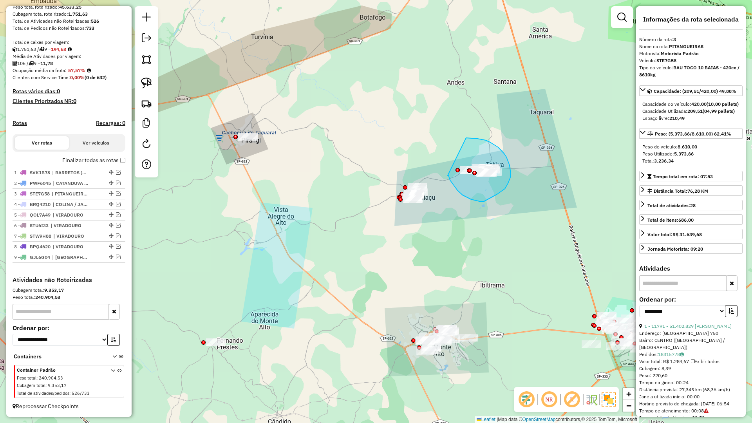
drag, startPoint x: 448, startPoint y: 175, endPoint x: 449, endPoint y: 144, distance: 31.0
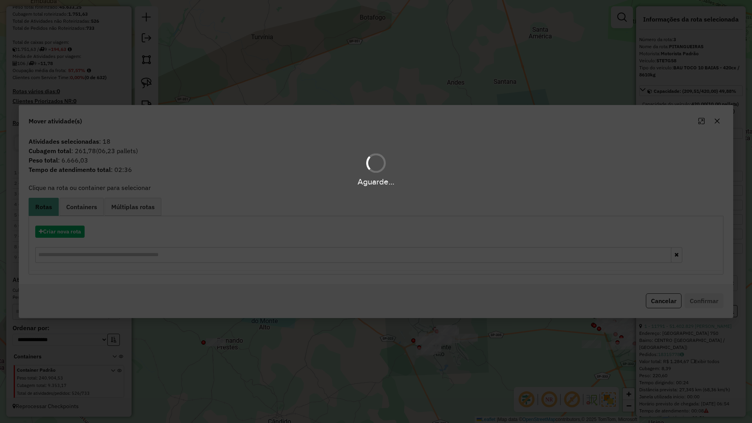
click at [58, 233] on div "Aguarde..." at bounding box center [376, 211] width 752 height 423
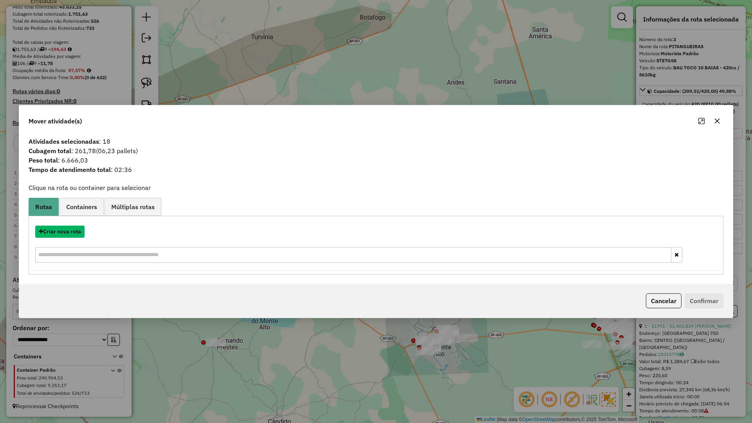
click at [58, 233] on button "Criar nova rota" at bounding box center [59, 232] width 49 height 12
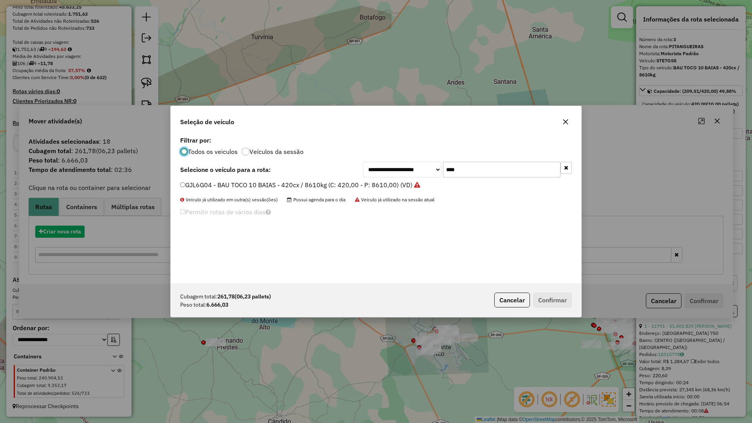
scroll to position [4, 2]
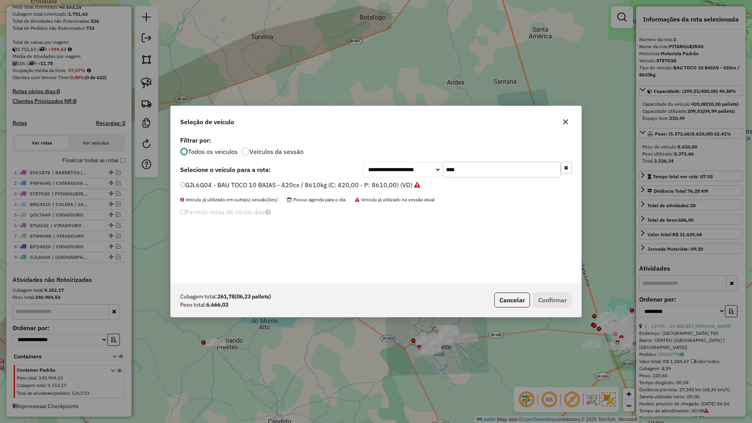
click at [469, 170] on input "****" at bounding box center [501, 170] width 117 height 16
type input "***"
click at [404, 188] on label "SWU9I38 - BAU TOCO 10 BAIAS - 420cx / 8610kg (C: 420,00 - P: 8610,00) (VD)" at bounding box center [296, 184] width 233 height 9
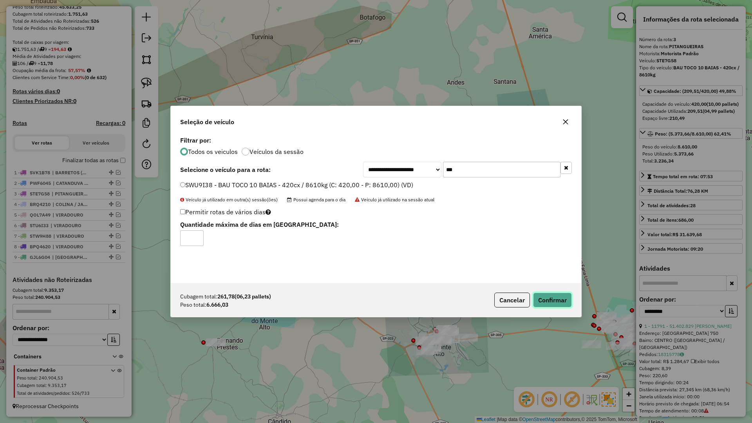
click at [538, 295] on button "Confirmar" at bounding box center [552, 299] width 39 height 15
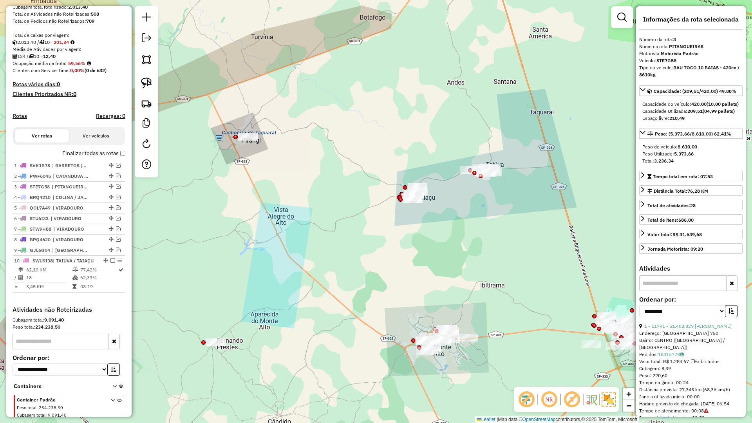
scroll to position [183, 0]
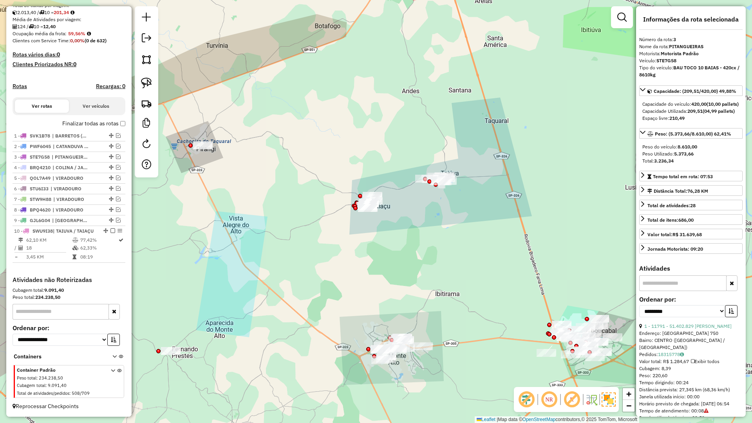
drag, startPoint x: 433, startPoint y: 183, endPoint x: 392, endPoint y: 191, distance: 41.9
click at [388, 192] on div "Janela de atendimento Grade de atendimento Capacidade Transportadoras Veículos …" at bounding box center [376, 211] width 752 height 423
drag, startPoint x: 352, startPoint y: 179, endPoint x: 388, endPoint y: 224, distance: 57.4
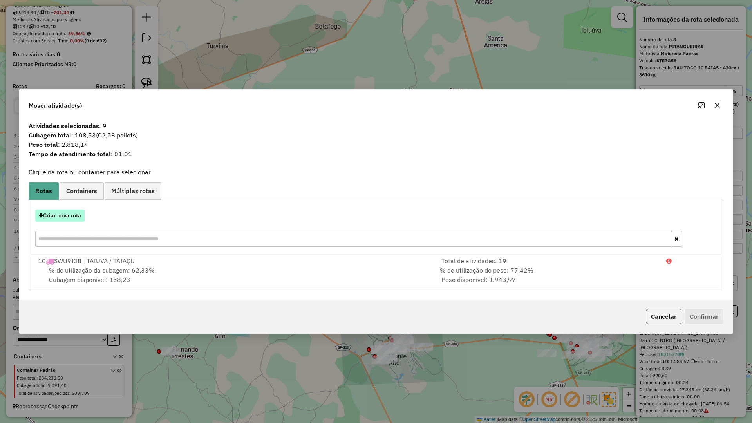
click at [59, 216] on button "Criar nova rota" at bounding box center [59, 215] width 49 height 12
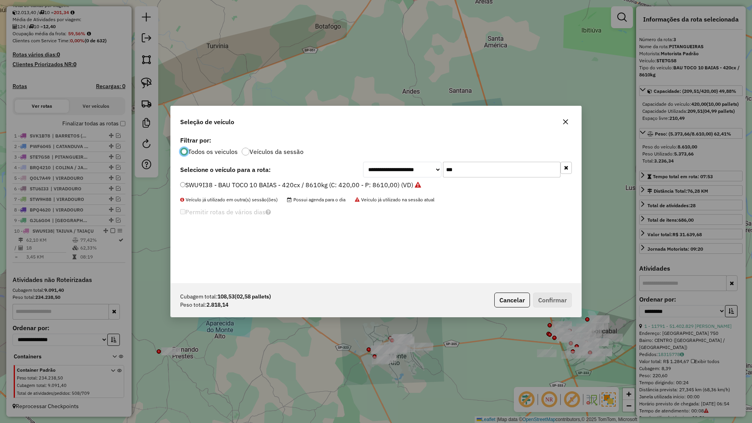
scroll to position [4, 2]
click at [484, 172] on input "***" at bounding box center [501, 170] width 117 height 16
click at [381, 177] on select "**********" at bounding box center [402, 170] width 78 height 16
click at [343, 182] on label "STT7F58 - BAU TOCO 10 BAIAS - 420cx / 8610kg (C: 420,00 - P: 8610,00) (VD)" at bounding box center [295, 184] width 231 height 9
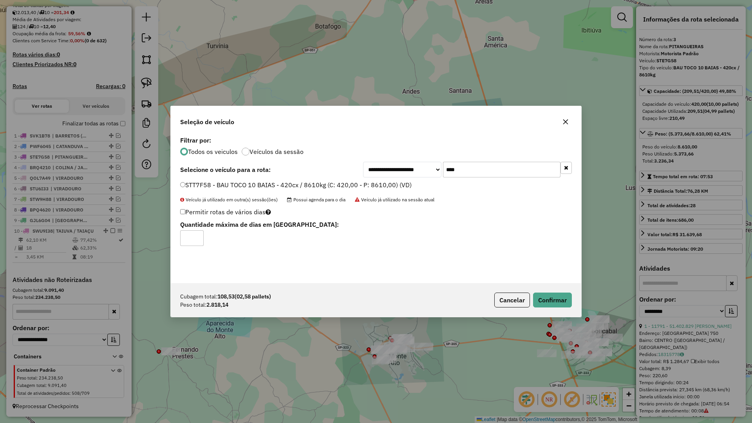
click at [481, 169] on input "****" at bounding box center [501, 170] width 117 height 16
type input "****"
click at [383, 186] on label "BVT3599 - BAU TOCO 10 BAIAS - 392cx / 8610kg (C: 392,00 - P: 8610,00) (VD)" at bounding box center [296, 184] width 233 height 9
click at [552, 296] on button "Confirmar" at bounding box center [552, 299] width 39 height 15
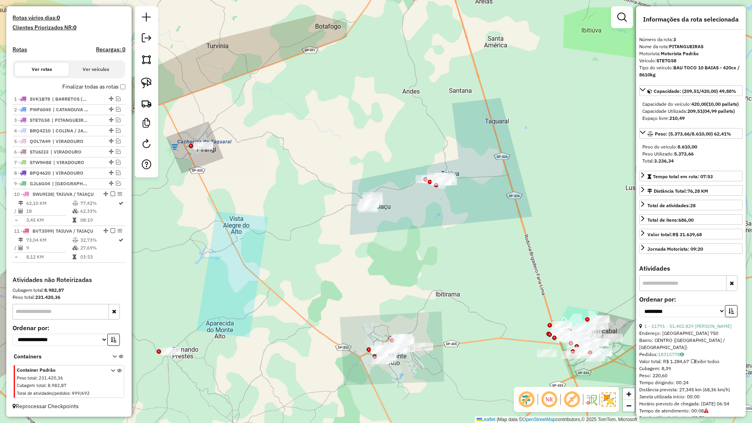
scroll to position [227, 0]
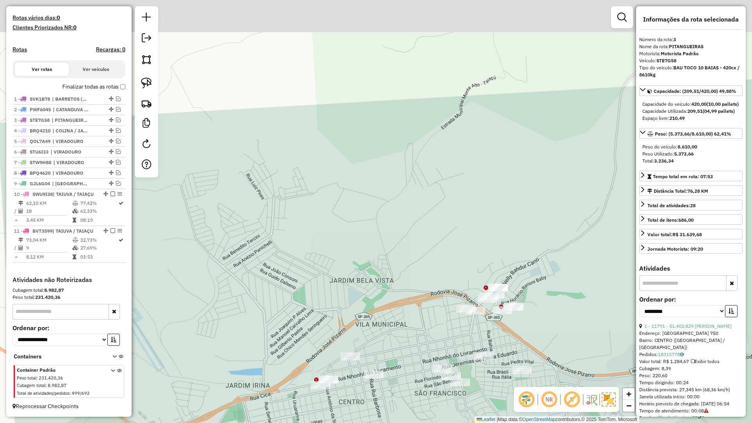
drag, startPoint x: 304, startPoint y: 301, endPoint x: 327, endPoint y: 329, distance: 36.1
click at [326, 332] on div "Janela de atendimento Grade de atendimento Capacidade Transportadoras Veículos …" at bounding box center [376, 211] width 752 height 423
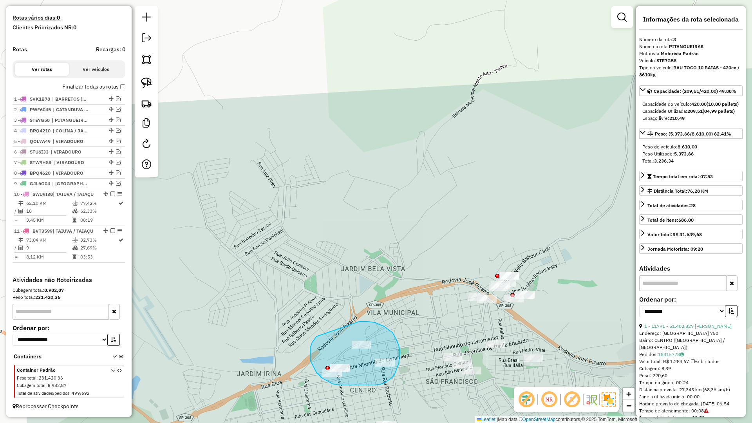
drag, startPoint x: 311, startPoint y: 346, endPoint x: 359, endPoint y: 321, distance: 54.5
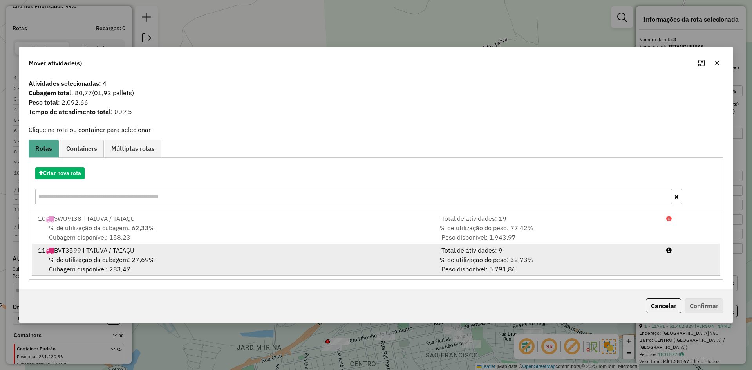
click at [182, 260] on div "% de utilização da cubagem: 27,69% Cubagem disponível: 283,47" at bounding box center [233, 264] width 400 height 19
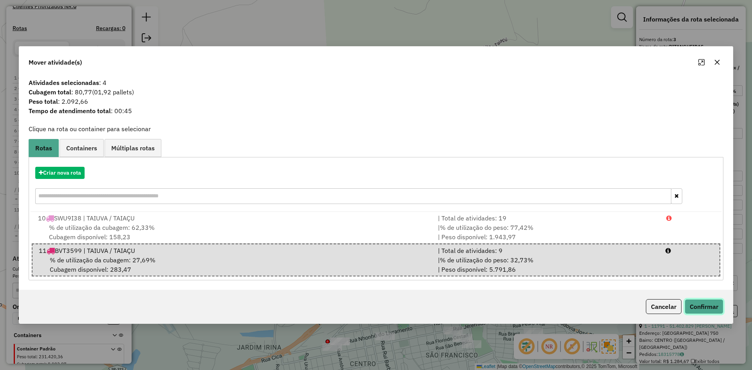
click at [690, 301] on button "Confirmar" at bounding box center [703, 306] width 39 height 15
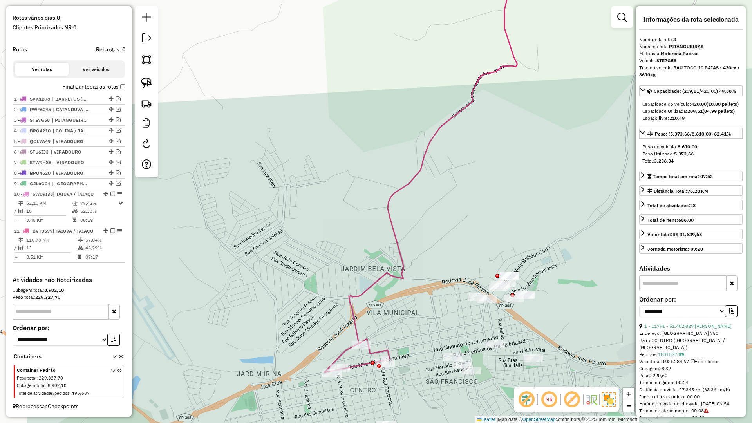
click at [377, 279] on icon at bounding box center [420, 165] width 193 height 415
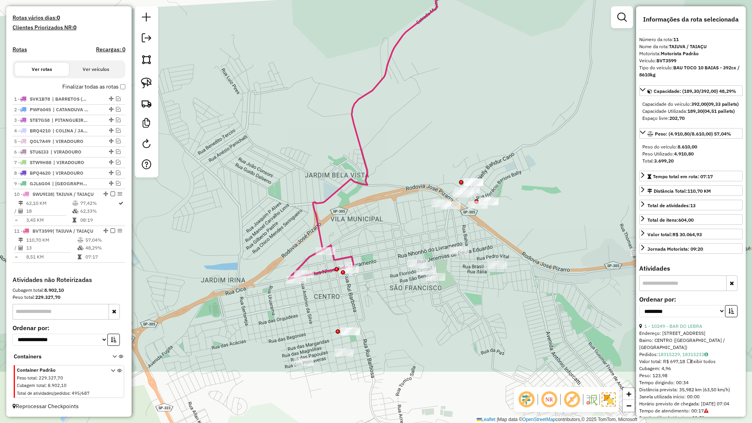
drag, startPoint x: 321, startPoint y: 217, endPoint x: 314, endPoint y: 200, distance: 18.3
click at [314, 200] on icon at bounding box center [384, 71] width 193 height 415
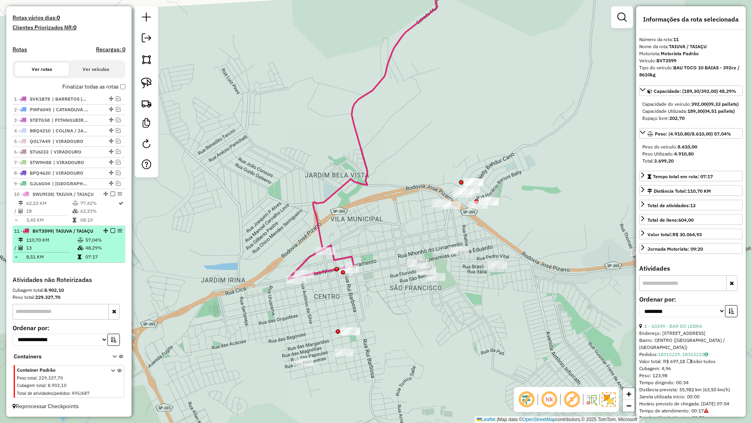
click at [111, 228] on em at bounding box center [112, 230] width 5 height 5
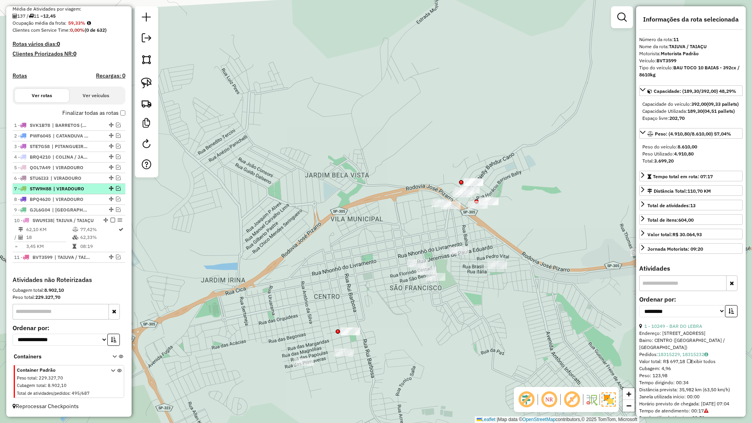
click at [112, 218] on em at bounding box center [112, 220] width 5 height 5
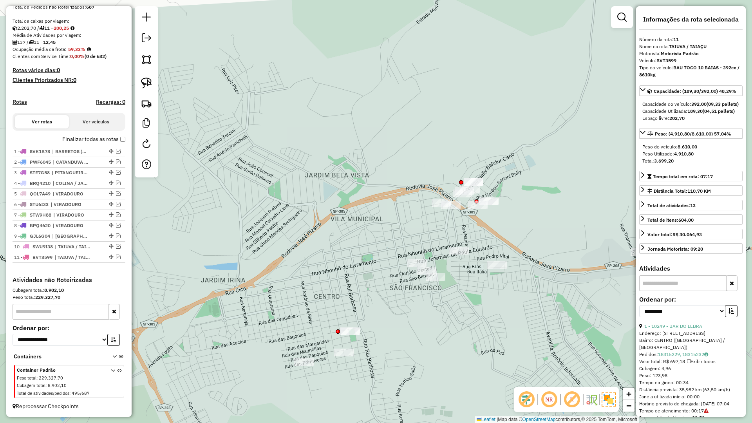
scroll to position [161, 0]
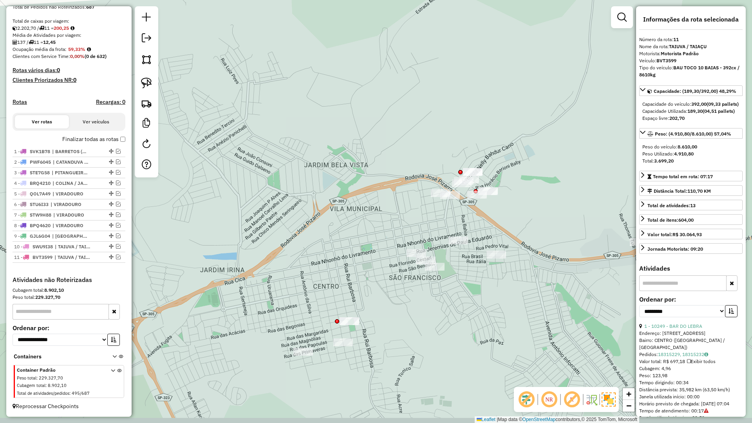
drag, startPoint x: 258, startPoint y: 247, endPoint x: 242, endPoint y: 234, distance: 21.2
click at [241, 215] on div "Janela de atendimento Grade de atendimento Capacidade Transportadoras Veículos …" at bounding box center [376, 211] width 752 height 423
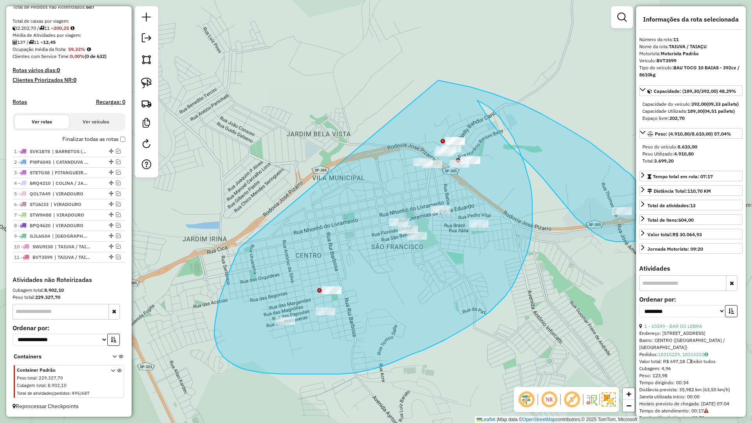
drag, startPoint x: 238, startPoint y: 251, endPoint x: 394, endPoint y: 78, distance: 233.2
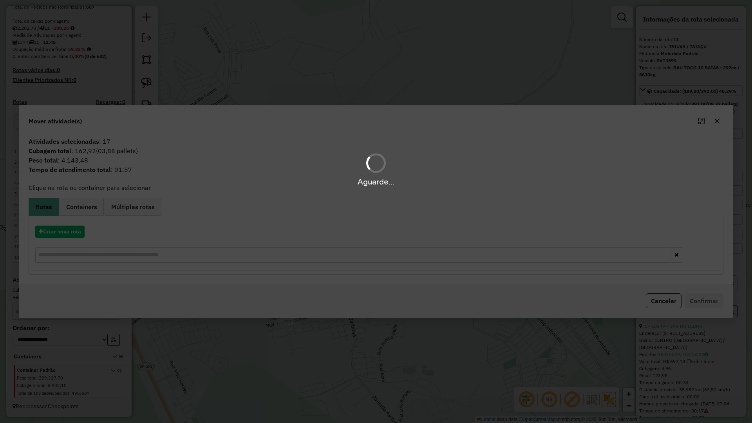
click at [77, 233] on hb-app "Aguarde... Pop-up bloqueado! Seu navegador bloqueou automáticamente a abertura …" at bounding box center [376, 211] width 752 height 423
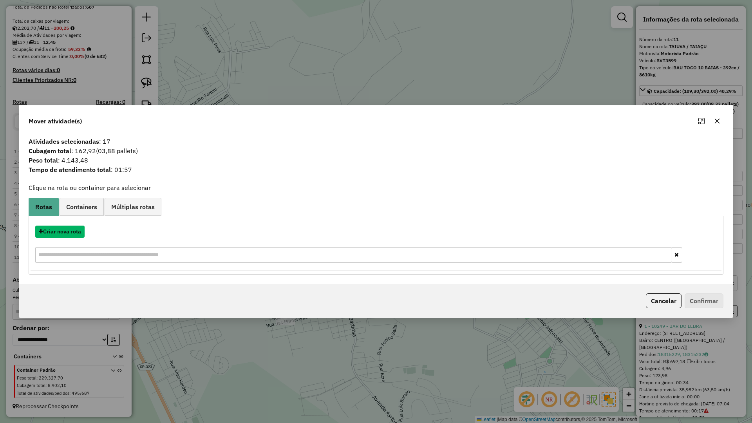
click at [77, 233] on button "Criar nova rota" at bounding box center [59, 232] width 49 height 12
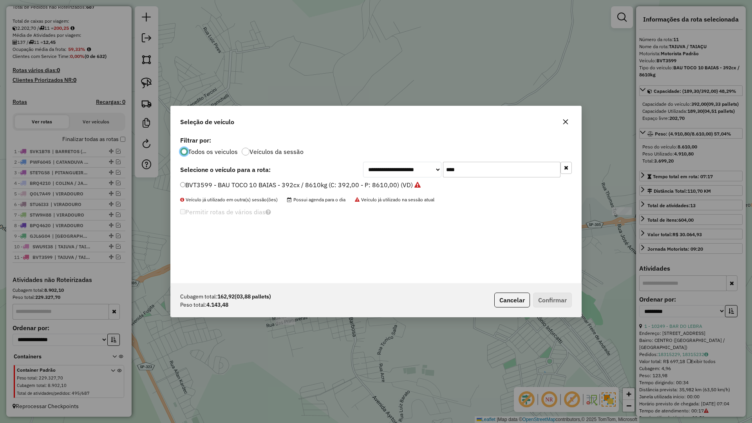
scroll to position [4, 2]
click at [515, 165] on input "****" at bounding box center [501, 170] width 117 height 16
click at [514, 166] on input "****" at bounding box center [501, 170] width 117 height 16
type input "****"
click at [373, 184] on label "SVB4I28 - BAU TOCO 10 BAIAS - 420cx / 8610kg (C: 420,00 - P: 8610,00) (VD)" at bounding box center [295, 184] width 231 height 9
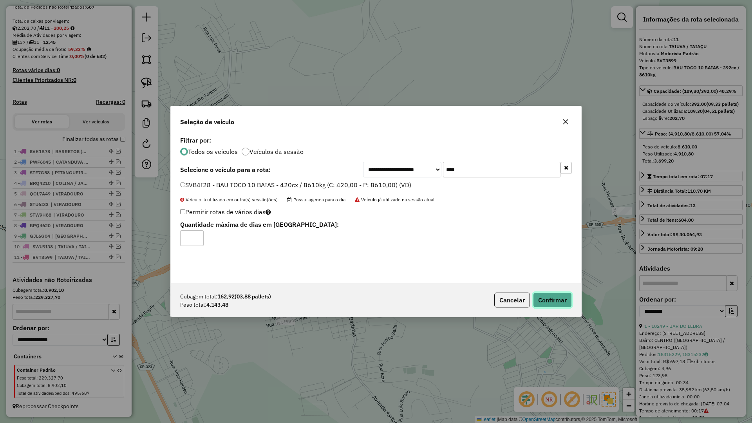
click at [567, 301] on button "Confirmar" at bounding box center [552, 299] width 39 height 15
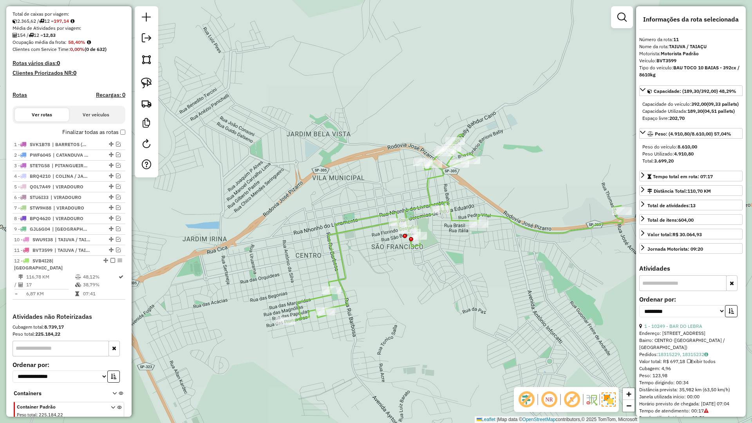
scroll to position [197, 0]
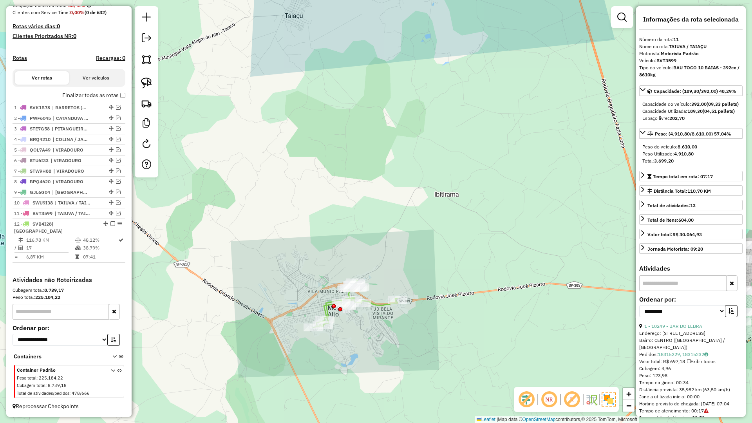
drag, startPoint x: 388, startPoint y: 334, endPoint x: 365, endPoint y: 330, distance: 22.6
click at [365, 330] on div "Janela de atendimento Grade de atendimento Capacidade Transportadoras Veículos …" at bounding box center [376, 211] width 752 height 423
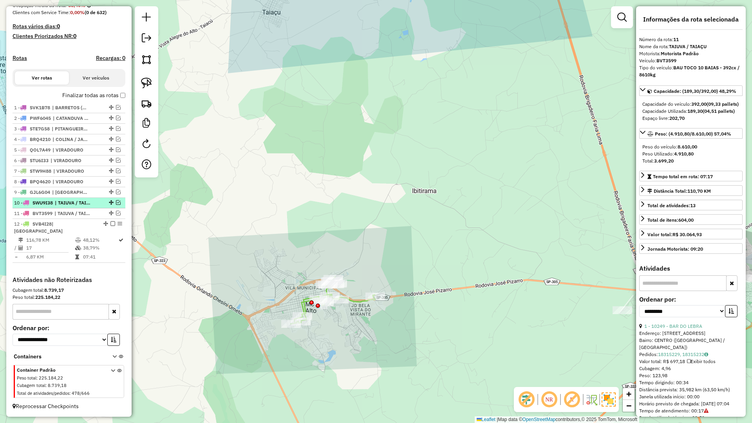
drag, startPoint x: 108, startPoint y: 230, endPoint x: 113, endPoint y: 231, distance: 4.8
click at [110, 226] on em at bounding box center [112, 223] width 5 height 5
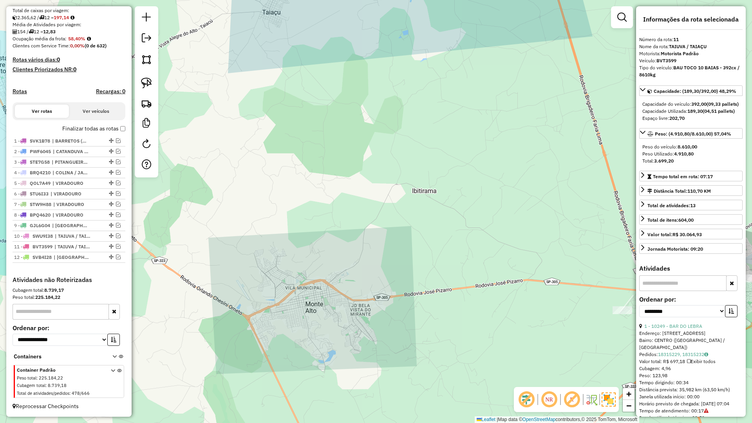
scroll to position [171, 0]
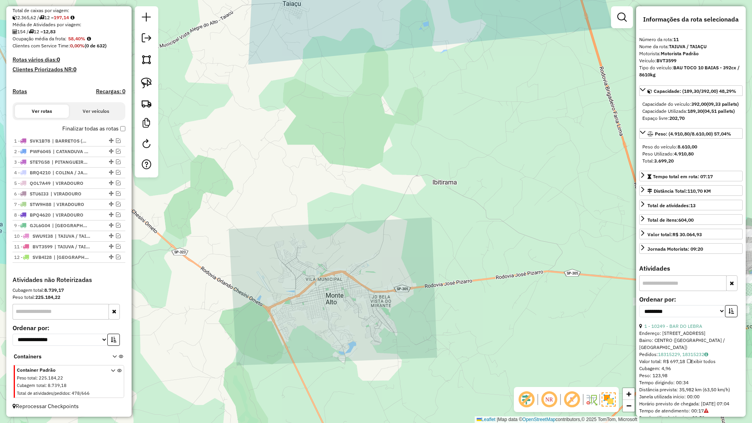
drag, startPoint x: 333, startPoint y: 258, endPoint x: 404, endPoint y: 248, distance: 71.6
click at [363, 239] on div "Janela de atendimento Grade de atendimento Capacidade Transportadoras Veículos …" at bounding box center [376, 211] width 752 height 423
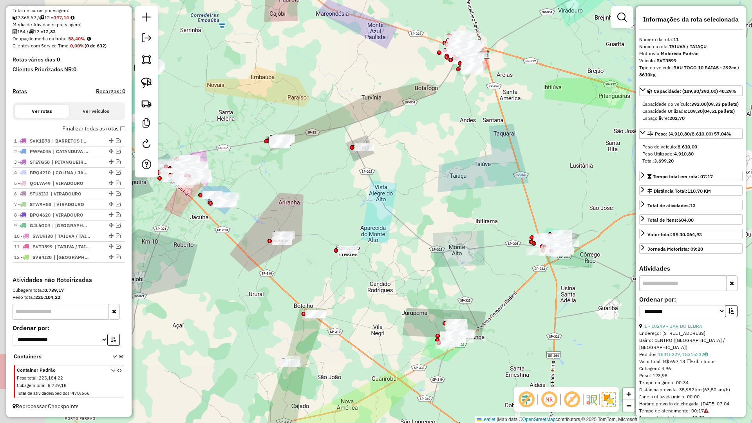
drag, startPoint x: 384, startPoint y: 268, endPoint x: 441, endPoint y: 250, distance: 59.6
click at [441, 250] on div "Janela de atendimento Grade de atendimento Capacidade Transportadoras Veículos …" at bounding box center [376, 211] width 752 height 423
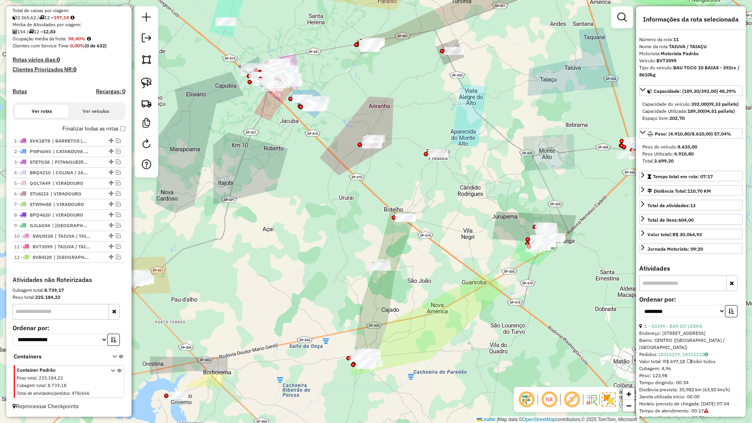
drag, startPoint x: 381, startPoint y: 322, endPoint x: 415, endPoint y: 246, distance: 83.6
click at [413, 250] on div "Janela de atendimento Grade de atendimento Capacidade Transportadoras Veículos …" at bounding box center [376, 211] width 752 height 423
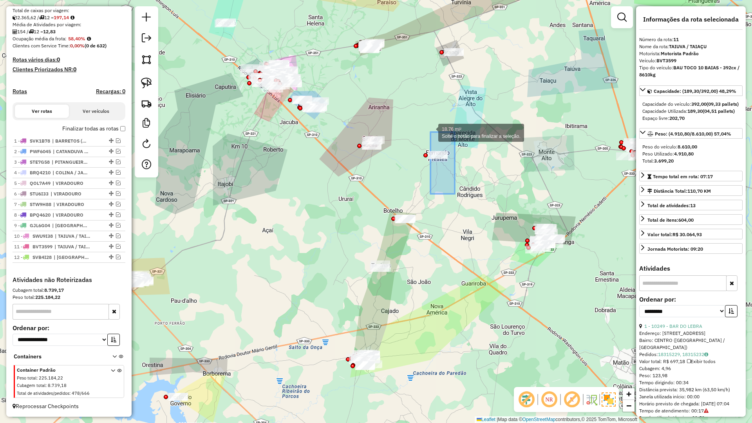
drag, startPoint x: 440, startPoint y: 148, endPoint x: 431, endPoint y: 132, distance: 18.1
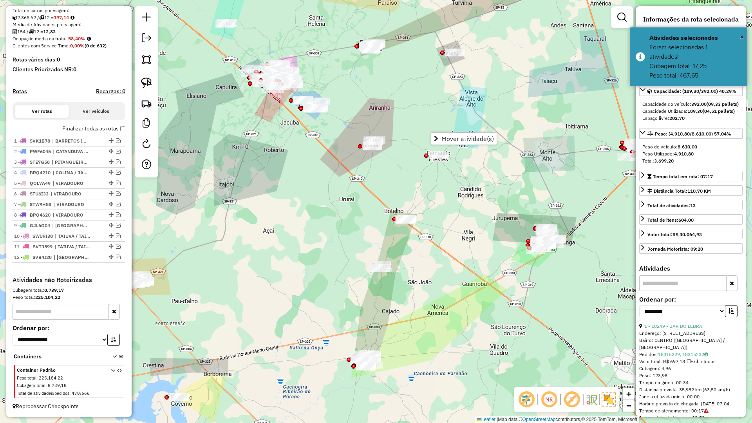
drag, startPoint x: 473, startPoint y: 115, endPoint x: 462, endPoint y: 179, distance: 64.9
click at [462, 179] on div "Janela de atendimento Grade de atendimento Capacidade Transportadoras Veículos …" at bounding box center [376, 211] width 752 height 423
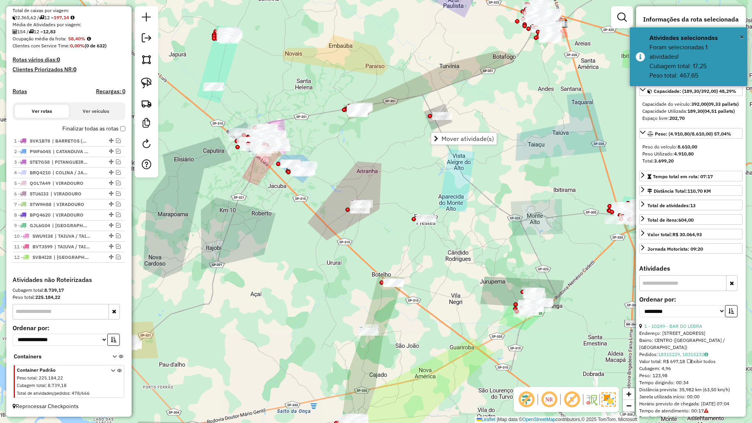
click at [462, 179] on div "Janela de atendimento Grade de atendimento Capacidade Transportadoras Veículos …" at bounding box center [376, 211] width 752 height 423
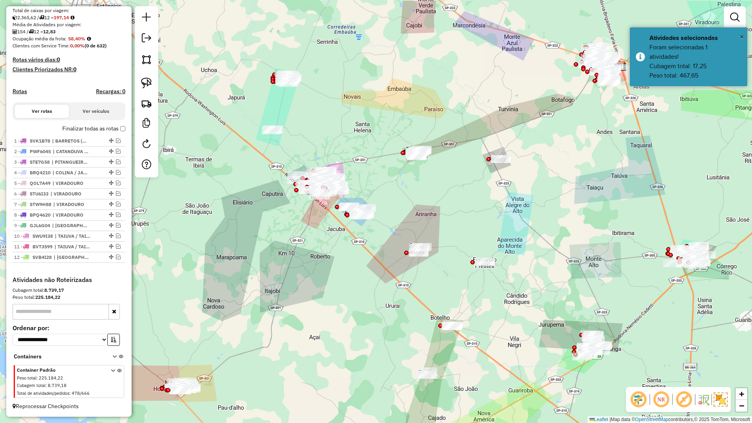
drag, startPoint x: 389, startPoint y: 260, endPoint x: 444, endPoint y: 293, distance: 64.5
click at [444, 293] on div "Janela de atendimento Grade de atendimento Capacidade Transportadoras Veículos …" at bounding box center [376, 211] width 752 height 423
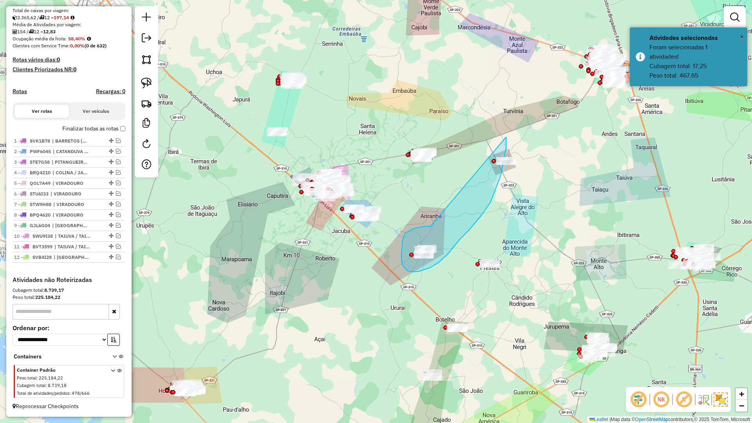
drag, startPoint x: 427, startPoint y: 226, endPoint x: 506, endPoint y: 137, distance: 119.0
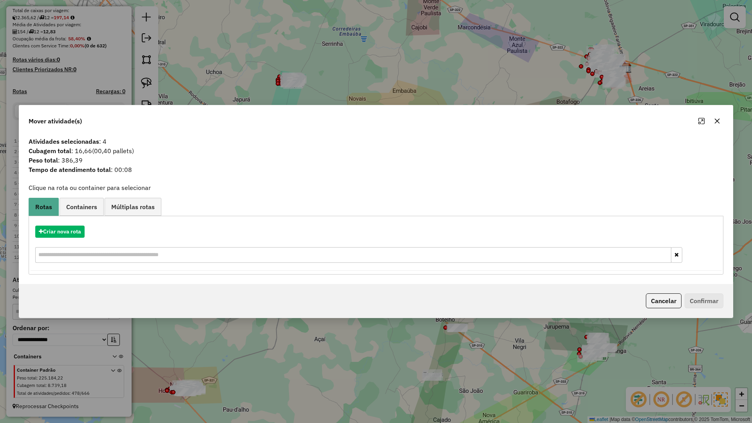
click at [711, 121] on button "button" at bounding box center [717, 121] width 13 height 13
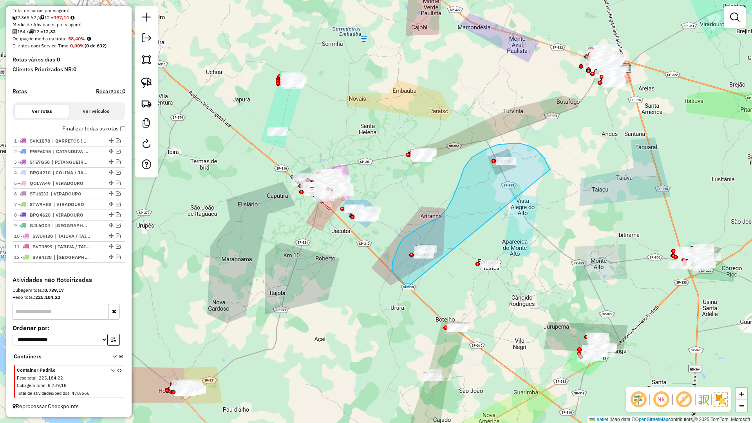
drag, startPoint x: 547, startPoint y: 165, endPoint x: 417, endPoint y: 287, distance: 178.7
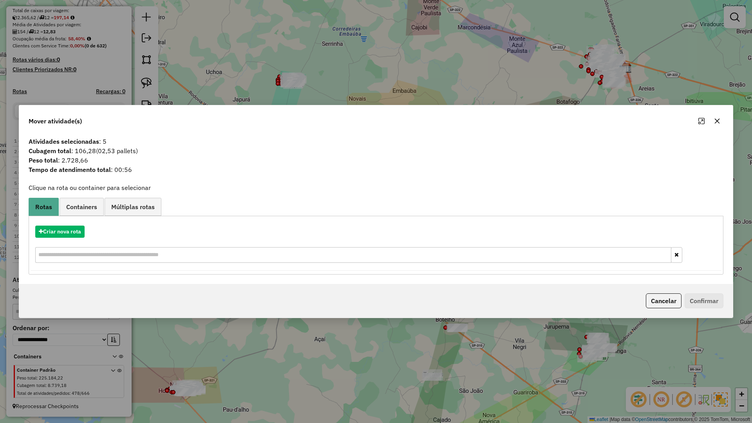
click at [717, 121] on icon "button" at bounding box center [717, 121] width 5 height 5
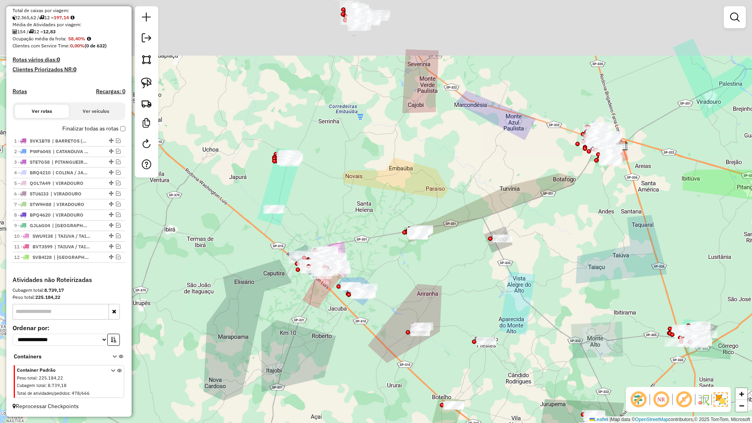
drag, startPoint x: 350, startPoint y: 240, endPoint x: 345, endPoint y: 316, distance: 76.9
click at [345, 316] on div "Janela de atendimento Grade de atendimento Capacidade Transportadoras Veículos …" at bounding box center [376, 211] width 752 height 423
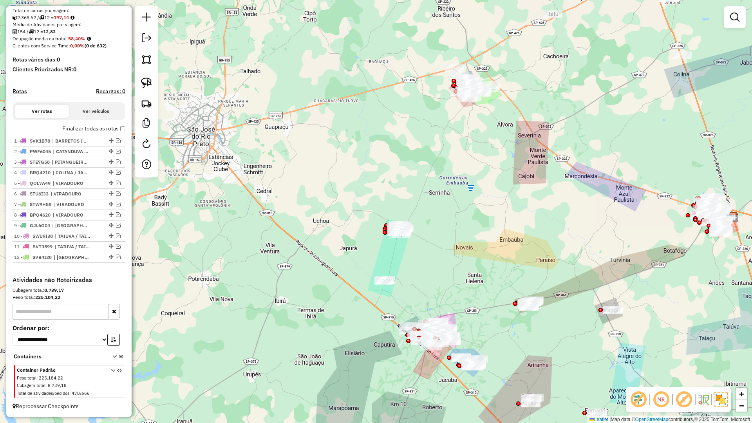
drag, startPoint x: 324, startPoint y: 307, endPoint x: 435, endPoint y: 375, distance: 130.6
click at [435, 375] on div "Janela de atendimento Grade de atendimento Capacidade Transportadoras Veículos …" at bounding box center [376, 211] width 752 height 423
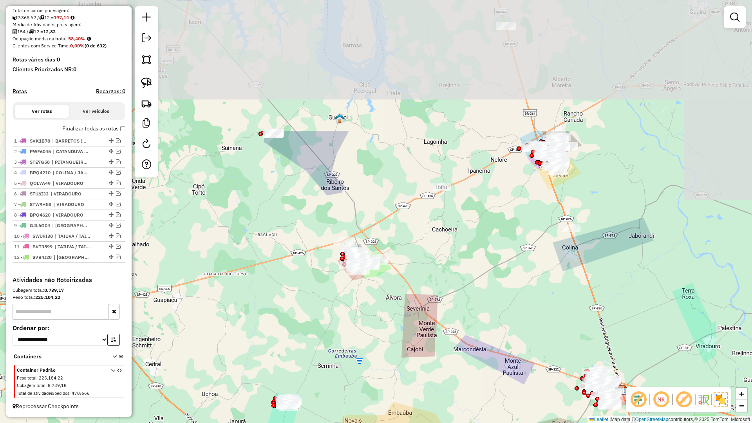
drag, startPoint x: 471, startPoint y: 162, endPoint x: 377, endPoint y: 315, distance: 180.4
click at [377, 315] on div "Janela de atendimento Grade de atendimento Capacidade Transportadoras Veículos …" at bounding box center [376, 211] width 752 height 423
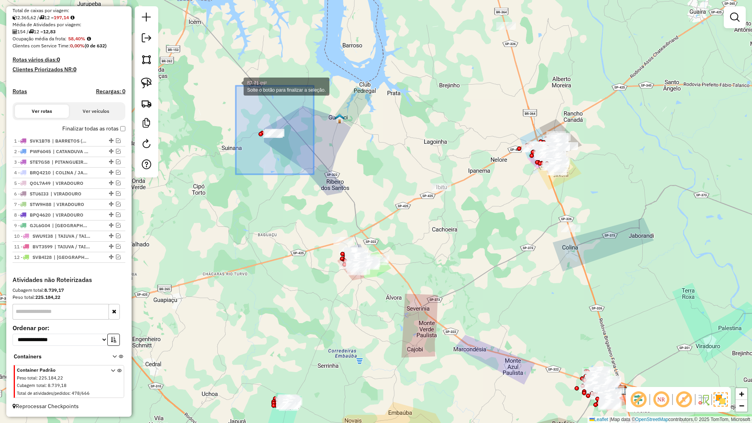
drag, startPoint x: 314, startPoint y: 174, endPoint x: 236, endPoint y: 86, distance: 117.9
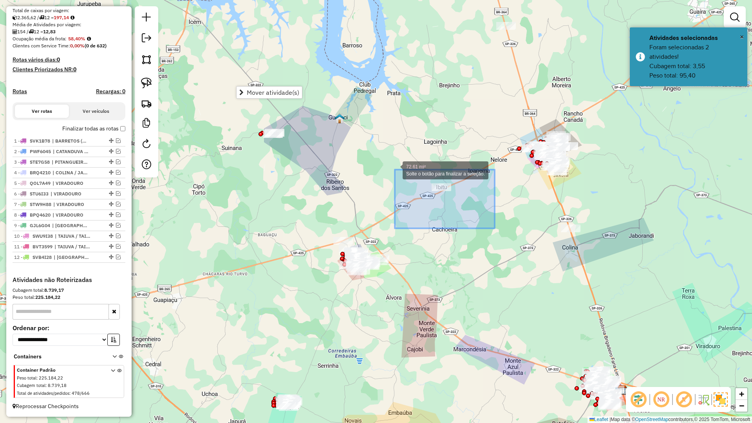
drag, startPoint x: 473, startPoint y: 217, endPoint x: 393, endPoint y: 169, distance: 93.9
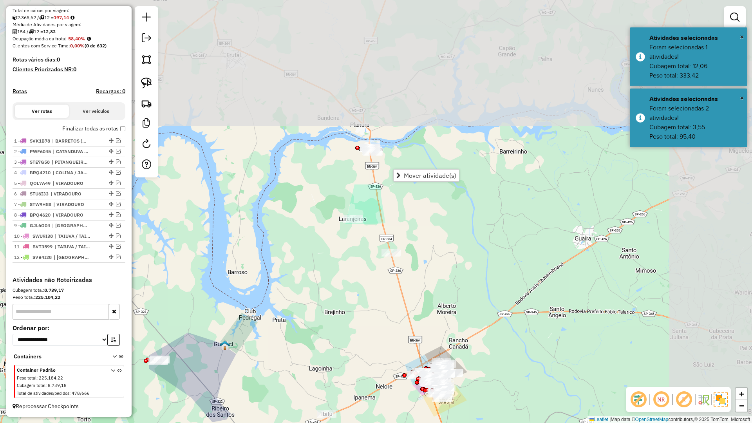
drag, startPoint x: 401, startPoint y: 188, endPoint x: 299, endPoint y: 378, distance: 215.5
click at [300, 375] on div "Janela de atendimento Grade de atendimento Capacidade Transportadoras Veículos …" at bounding box center [376, 211] width 752 height 423
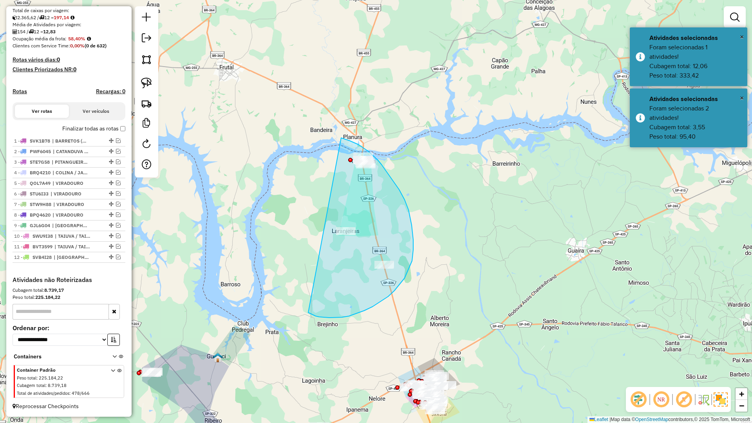
drag, startPoint x: 404, startPoint y: 278, endPoint x: 313, endPoint y: 133, distance: 171.5
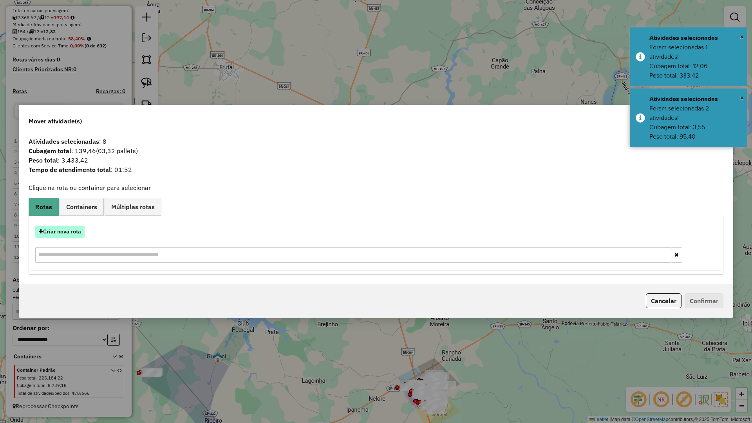
click at [69, 233] on button "Criar nova rota" at bounding box center [59, 232] width 49 height 12
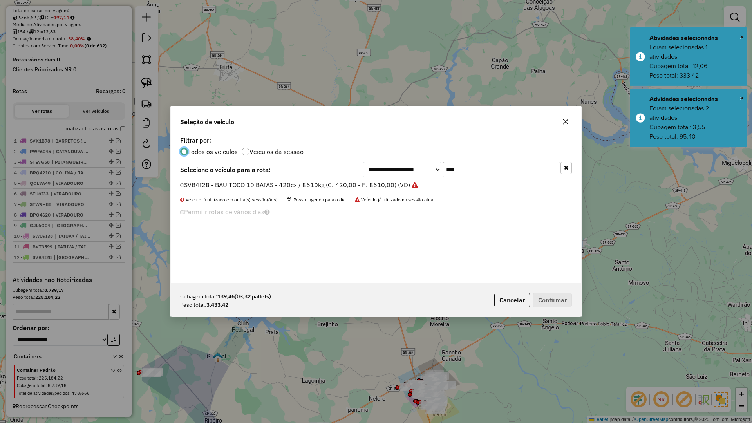
scroll to position [4, 2]
click at [498, 173] on input "****" at bounding box center [501, 170] width 117 height 16
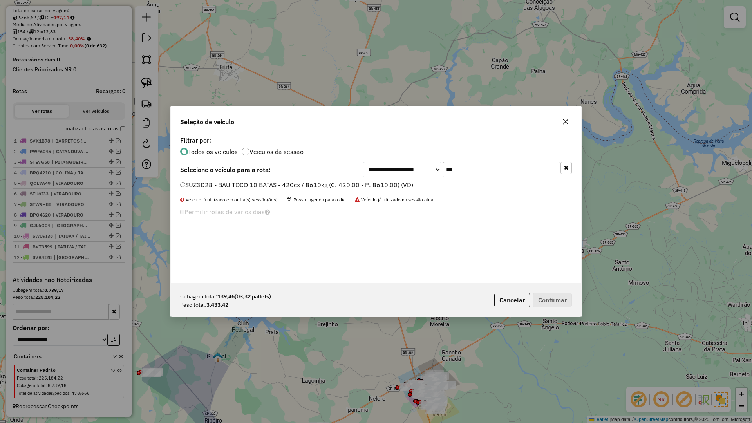
type input "***"
click at [370, 187] on label "SUZ3D28 - BAU TOCO 10 BAIAS - 420cx / 8610kg (C: 420,00 - P: 8610,00) (VD)" at bounding box center [296, 184] width 233 height 9
click at [554, 309] on div "Cubagem total: 139,46 (03,32 pallets) Peso total: 3.433,42 Cancelar Confirmar" at bounding box center [376, 300] width 410 height 34
click at [554, 302] on button "Confirmar" at bounding box center [552, 299] width 39 height 15
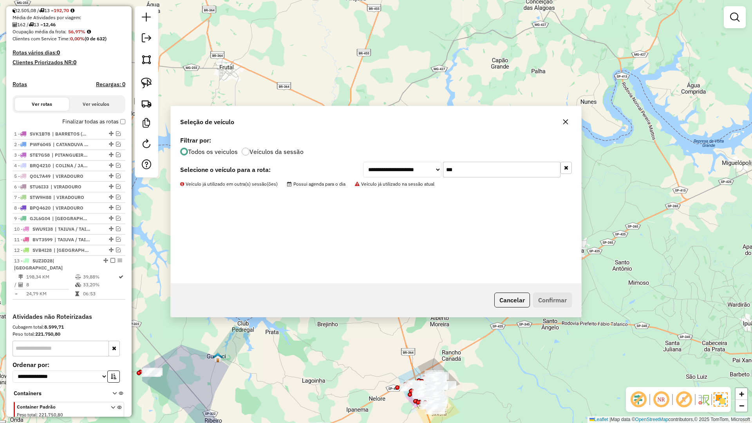
scroll to position [208, 0]
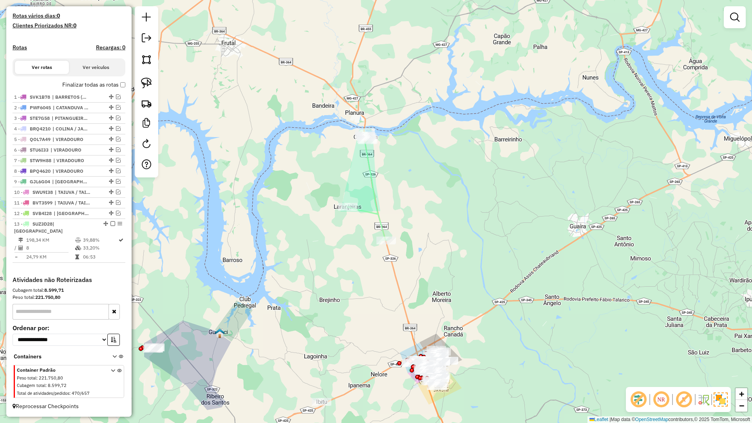
drag, startPoint x: 347, startPoint y: 296, endPoint x: 346, endPoint y: 228, distance: 67.8
click at [346, 228] on div "Janela de atendimento Grade de atendimento Capacidade Transportadoras Veículos …" at bounding box center [376, 211] width 752 height 423
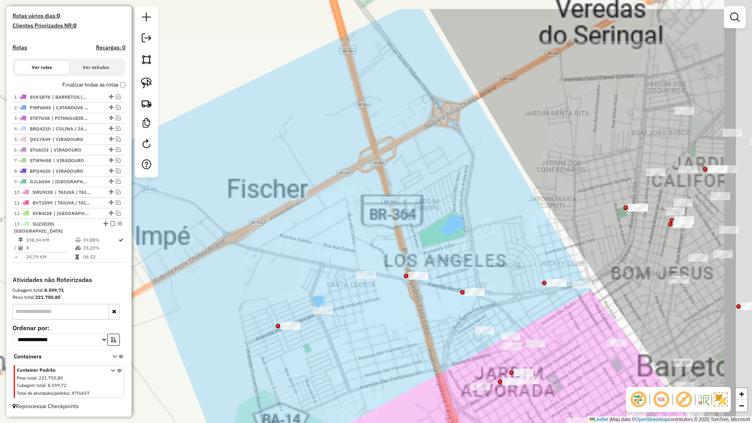
drag, startPoint x: 323, startPoint y: 340, endPoint x: 316, endPoint y: 338, distance: 7.1
click at [318, 342] on div "Janela de atendimento Grade de atendimento Capacidade Transportadoras Veículos …" at bounding box center [376, 211] width 752 height 423
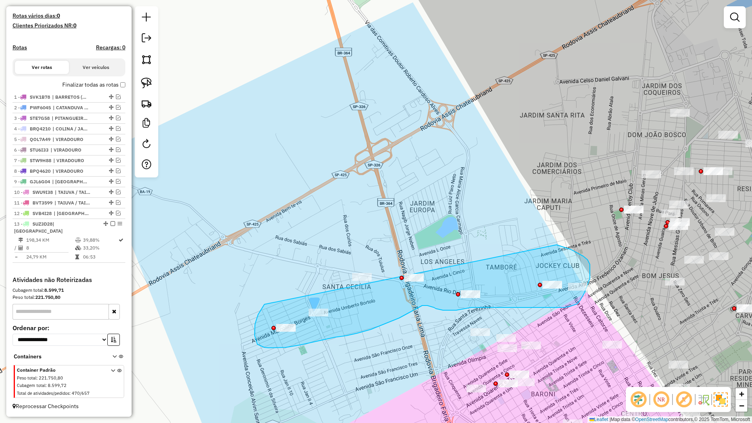
drag, startPoint x: 258, startPoint y: 314, endPoint x: 379, endPoint y: 236, distance: 144.1
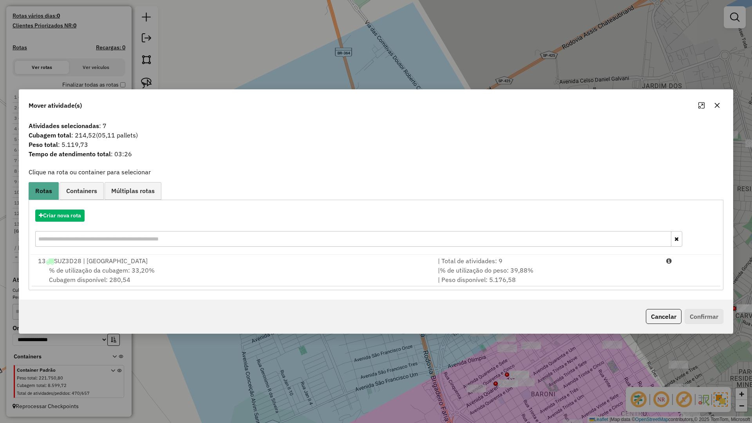
click at [717, 105] on icon "button" at bounding box center [717, 105] width 5 height 5
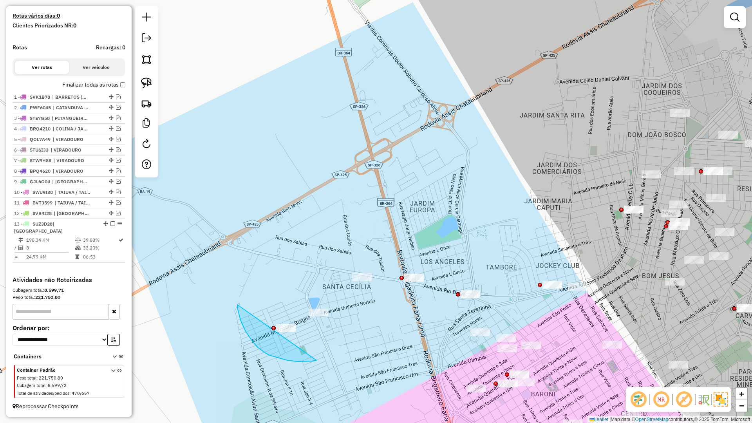
drag, startPoint x: 242, startPoint y: 323, endPoint x: 352, endPoint y: 308, distance: 111.5
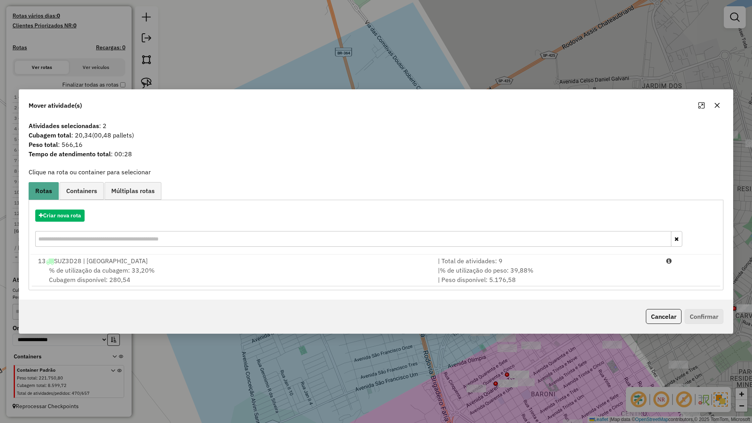
click at [713, 104] on button "button" at bounding box center [717, 105] width 13 height 13
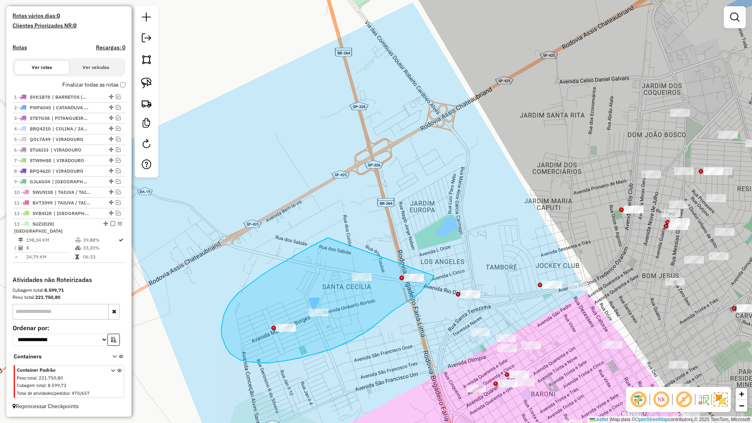
drag, startPoint x: 273, startPoint y: 268, endPoint x: 435, endPoint y: 268, distance: 162.1
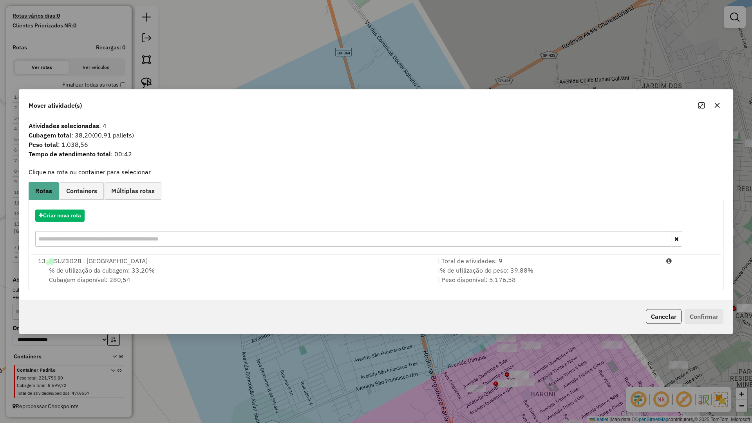
click at [316, 282] on hb-app "Aguarde... Pop-up bloqueado! Seu navegador bloqueou automáticamente a abertura …" at bounding box center [376, 211] width 752 height 423
click at [316, 282] on div "% de utilização da cubagem: 33,20% Cubagem disponível: 280,54" at bounding box center [233, 274] width 400 height 19
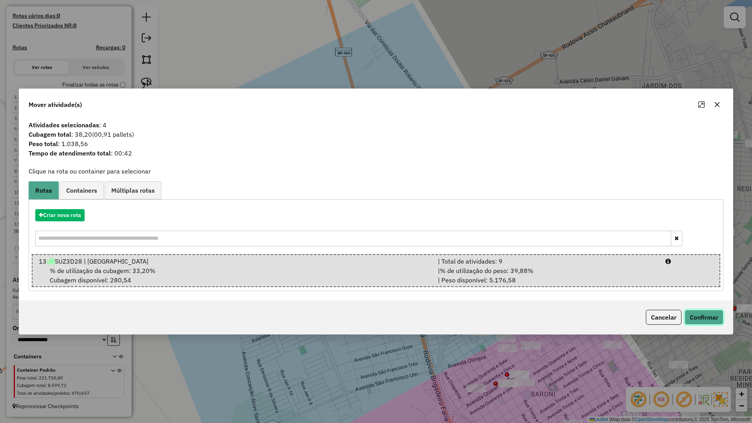
click at [696, 311] on button "Confirmar" at bounding box center [703, 317] width 39 height 15
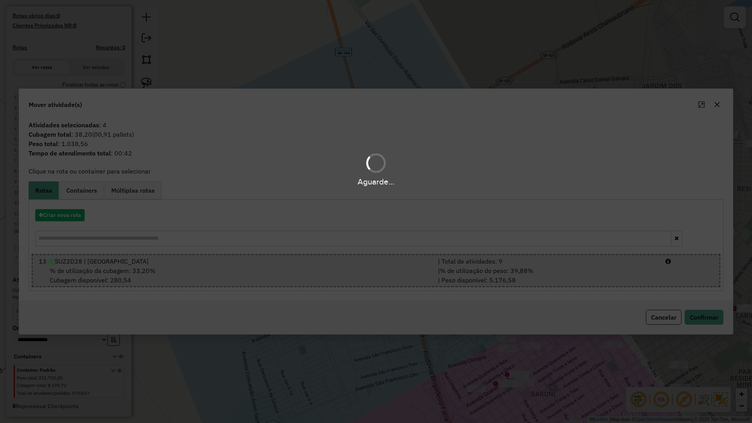
click at [696, 313] on div "Aguarde..." at bounding box center [376, 211] width 752 height 423
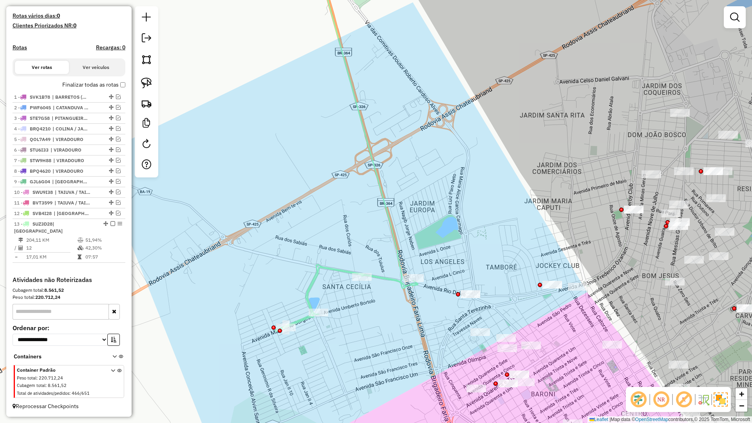
click at [401, 266] on icon at bounding box center [347, 145] width 142 height 374
select select "**********"
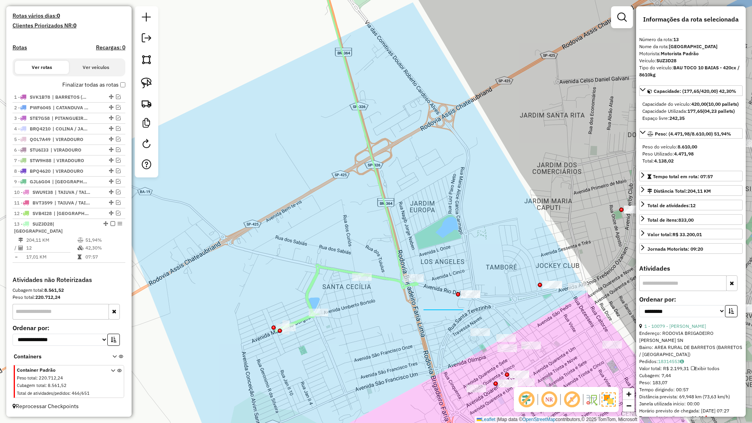
drag, startPoint x: 439, startPoint y: 310, endPoint x: 460, endPoint y: 261, distance: 53.0
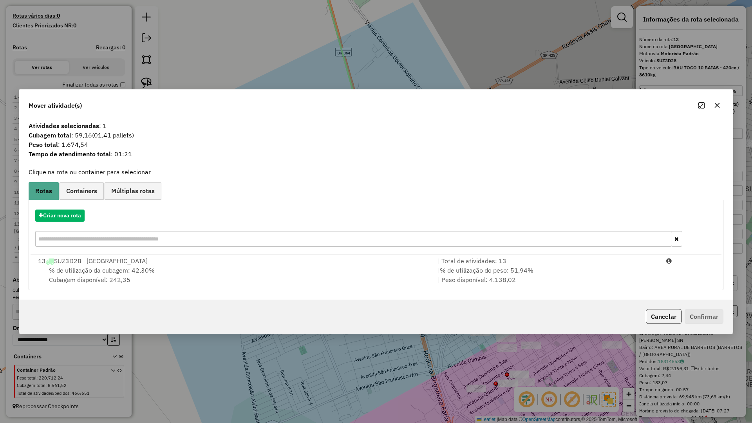
click at [718, 110] on button "button" at bounding box center [717, 105] width 13 height 13
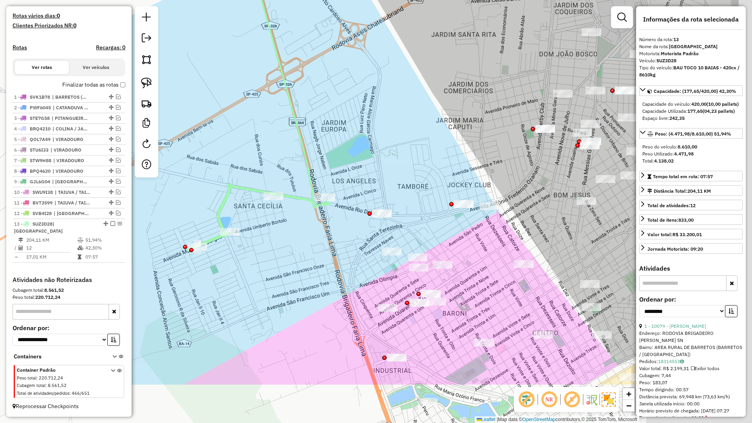
drag, startPoint x: 365, startPoint y: 271, endPoint x: 337, endPoint y: 230, distance: 50.1
click at [338, 232] on div "Janela de atendimento Grade de atendimento Capacidade Transportadoras Veículos …" at bounding box center [376, 211] width 752 height 423
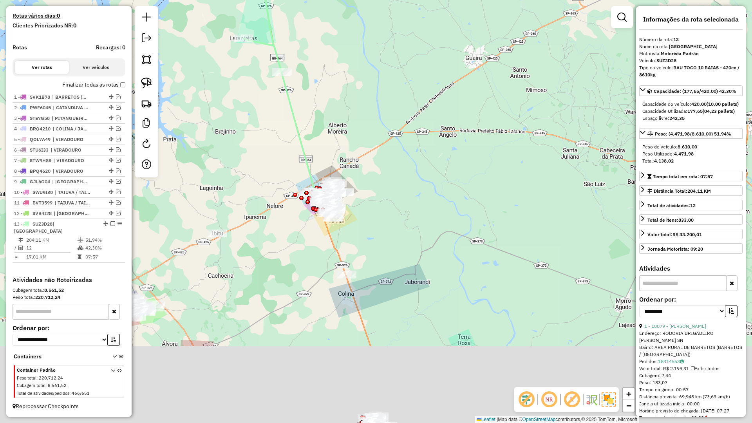
drag, startPoint x: 339, startPoint y: 318, endPoint x: 316, endPoint y: 199, distance: 121.7
click at [315, 197] on div "Janela de atendimento Grade de atendimento Capacidade Transportadoras Veículos …" at bounding box center [376, 211] width 752 height 423
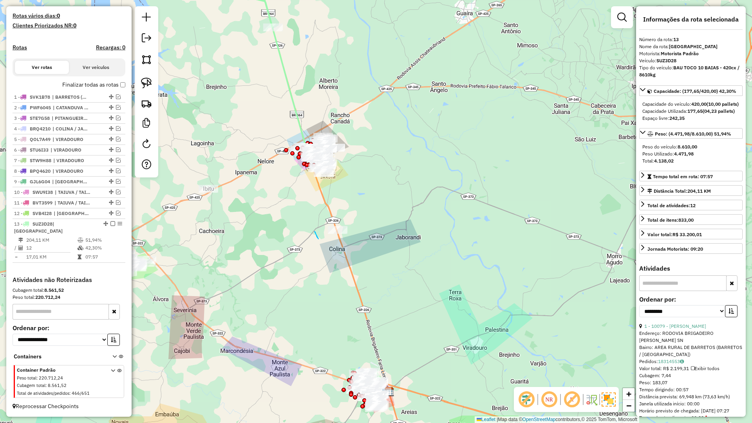
drag, startPoint x: 318, startPoint y: 239, endPoint x: 379, endPoint y: 211, distance: 66.6
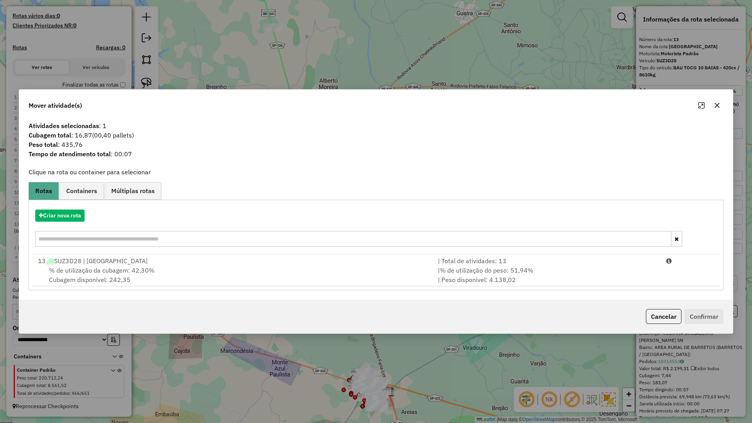
click at [363, 269] on div "% de utilização da cubagem: 42,30% Cubagem disponível: 242,35" at bounding box center [233, 274] width 400 height 19
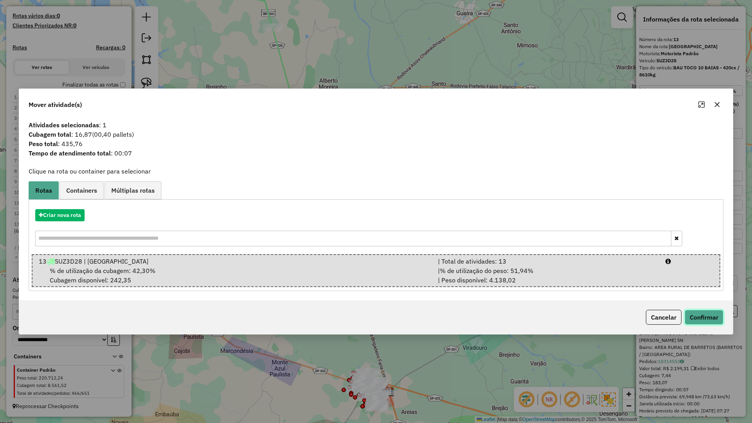
drag, startPoint x: 703, startPoint y: 320, endPoint x: 666, endPoint y: 307, distance: 38.5
click at [703, 320] on button "Confirmar" at bounding box center [703, 317] width 39 height 15
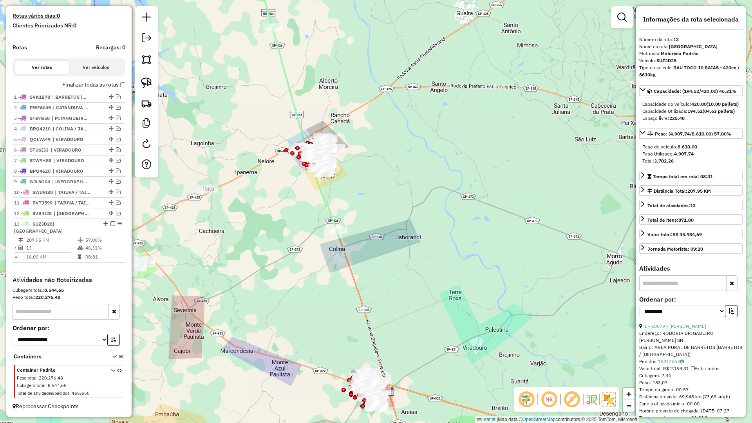
click at [329, 214] on icon at bounding box center [287, 98] width 106 height 281
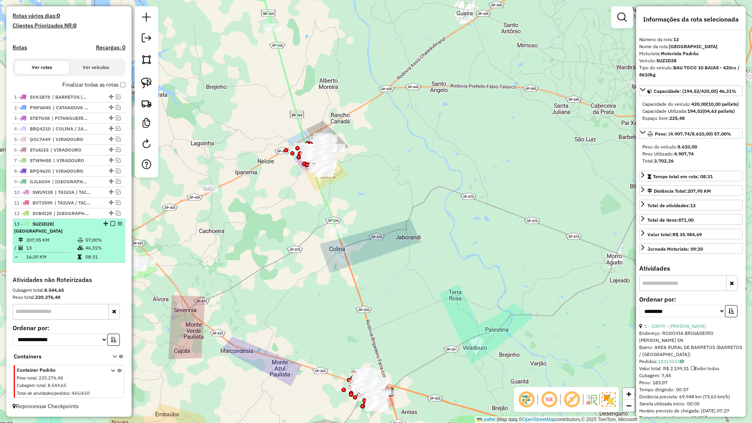
click at [110, 226] on em at bounding box center [112, 223] width 5 height 5
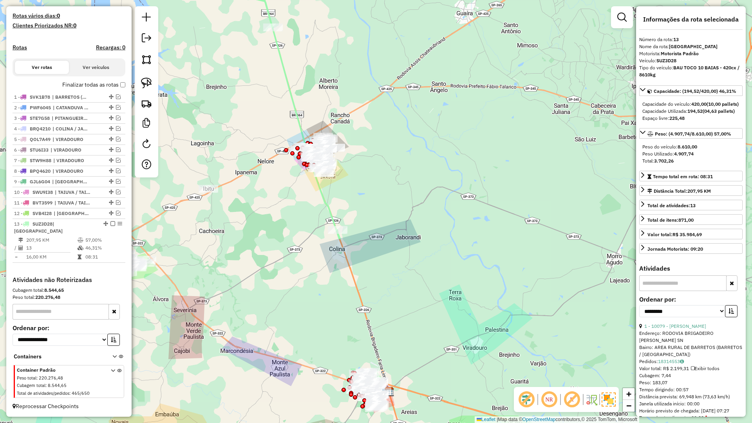
scroll to position [182, 0]
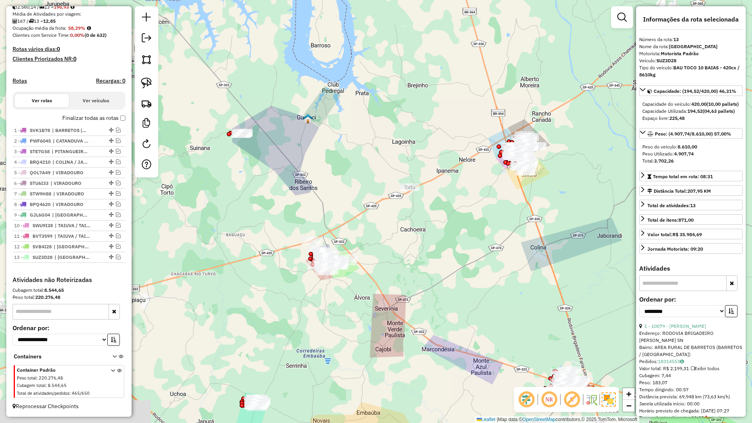
drag, startPoint x: 241, startPoint y: 239, endPoint x: 397, endPoint y: 196, distance: 161.7
click at [399, 196] on div "Janela de atendimento Grade de atendimento Capacidade Transportadoras Veículos …" at bounding box center [376, 211] width 752 height 423
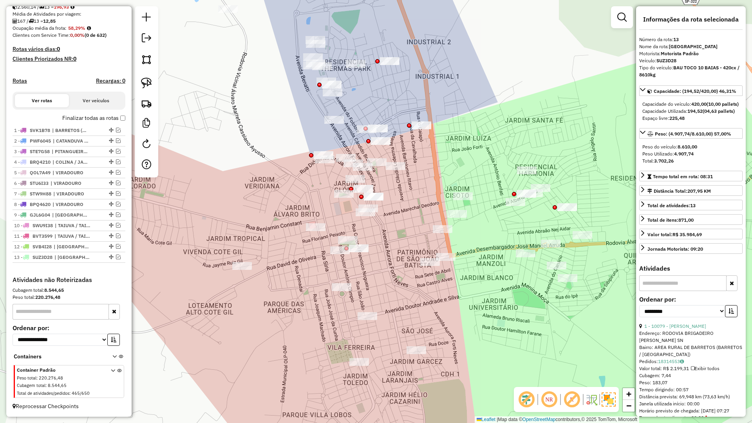
drag, startPoint x: 287, startPoint y: 197, endPoint x: 409, endPoint y: 224, distance: 125.0
click at [284, 253] on div "Janela de atendimento Grade de atendimento Capacidade Transportadoras Veículos …" at bounding box center [376, 211] width 752 height 423
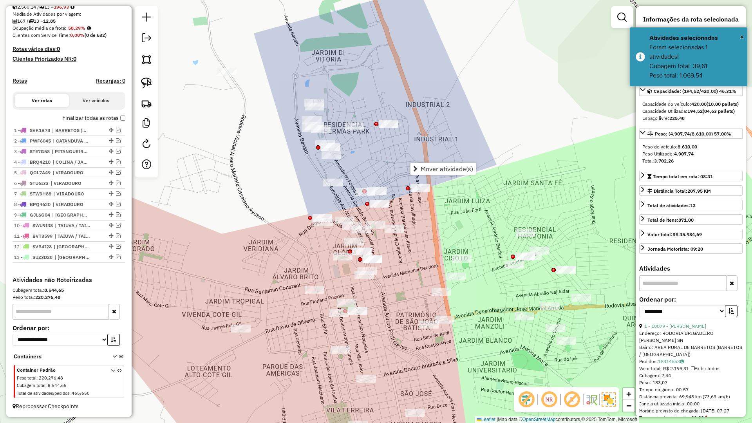
click at [405, 255] on div "Janela de atendimento Grade de atendimento Capacidade Transportadoras Veículos …" at bounding box center [376, 211] width 752 height 423
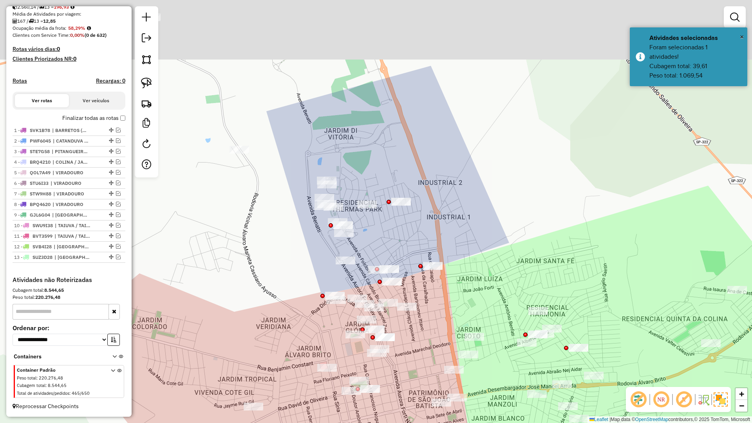
drag, startPoint x: 271, startPoint y: 286, endPoint x: 274, endPoint y: 307, distance: 21.0
click at [274, 307] on div "Janela de atendimento Grade de atendimento Capacidade Transportadoras Veículos …" at bounding box center [376, 211] width 752 height 423
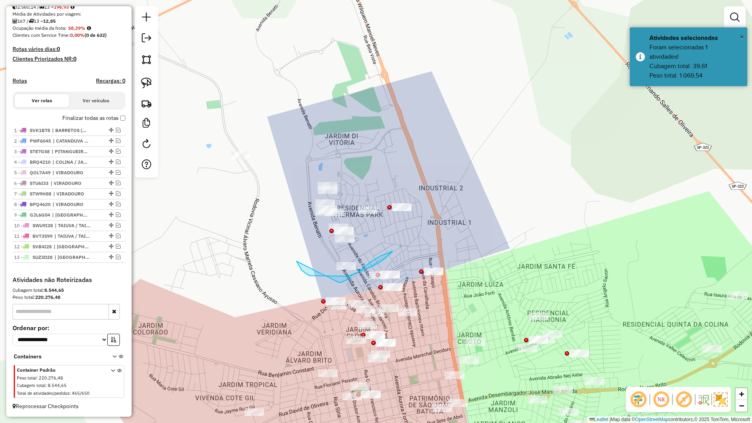
drag, startPoint x: 297, startPoint y: 262, endPoint x: 312, endPoint y: 263, distance: 14.9
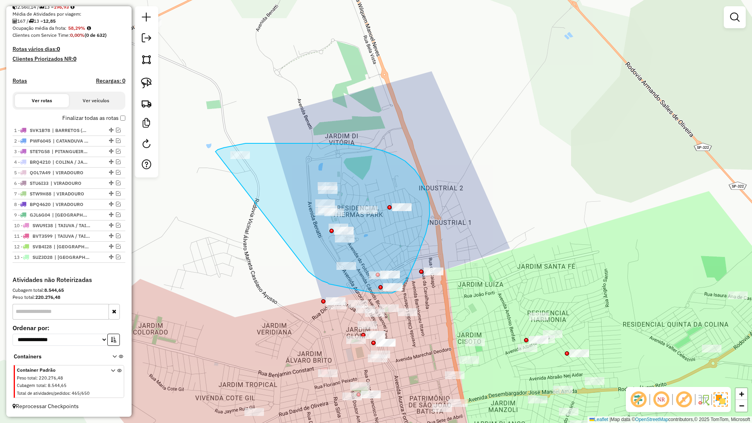
drag, startPoint x: 313, startPoint y: 275, endPoint x: 215, endPoint y: 152, distance: 157.8
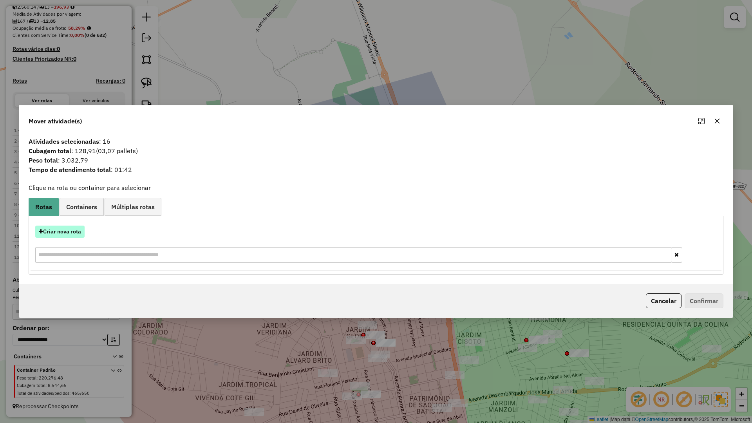
click at [61, 233] on button "Criar nova rota" at bounding box center [59, 232] width 49 height 12
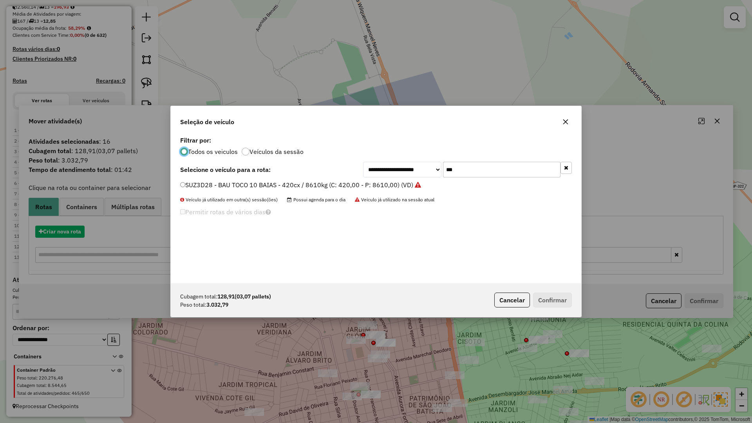
scroll to position [4, 2]
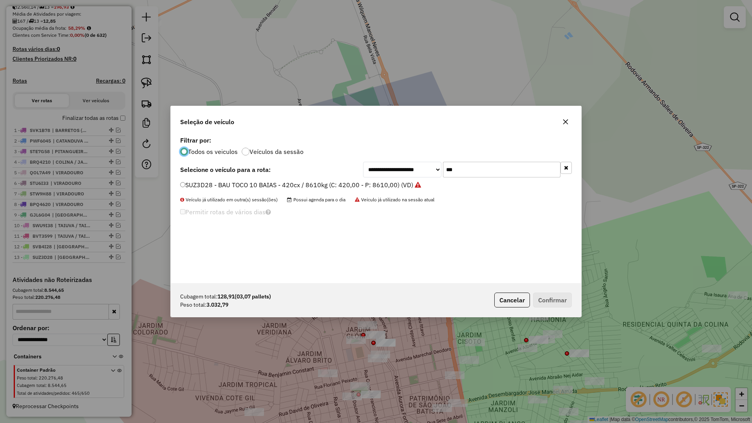
click at [475, 168] on input "***" at bounding box center [501, 170] width 117 height 16
type input "****"
click at [348, 191] on div "FEE7030 - VUC 6 BAIS - 210 cx / 6000kg (C: 210,00 - P: 6000,00) (VD)" at bounding box center [375, 189] width 401 height 16
click at [362, 189] on label "FEE7030 - VUC 6 BAIS - 210 cx / 6000kg (C: 210,00 - P: 6000,00) (VD)" at bounding box center [284, 184] width 208 height 9
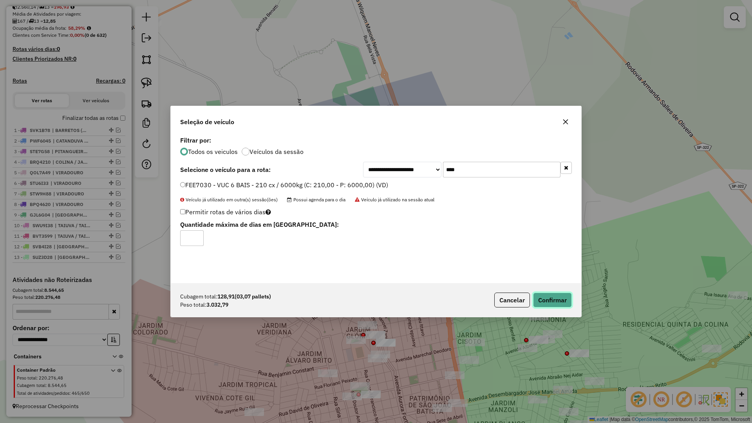
click at [558, 296] on button "Confirmar" at bounding box center [552, 299] width 39 height 15
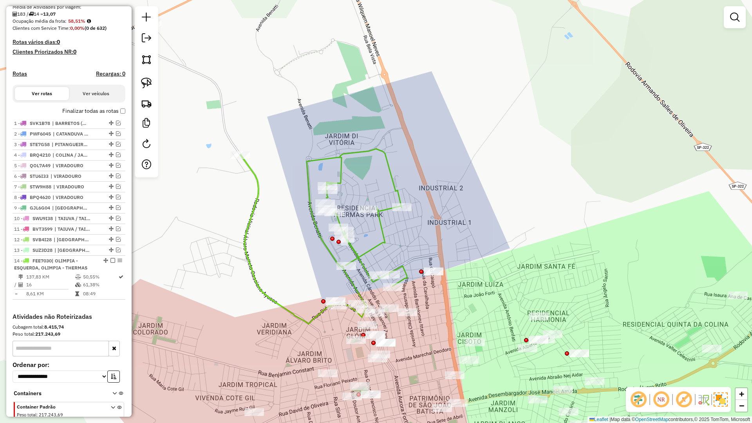
scroll to position [226, 0]
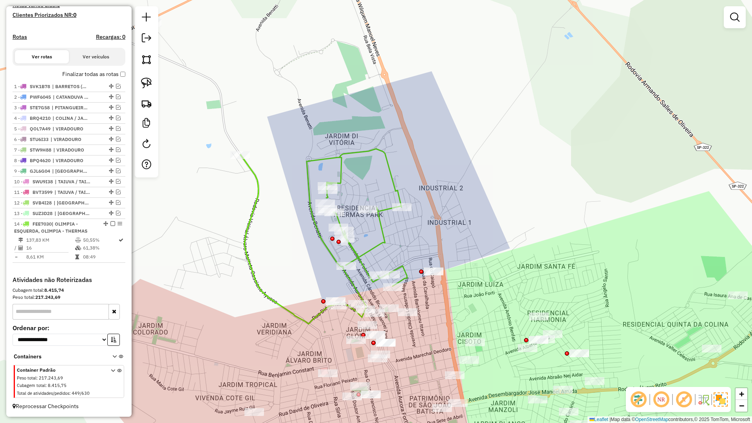
click at [406, 266] on icon at bounding box center [323, 236] width 166 height 175
select select "**********"
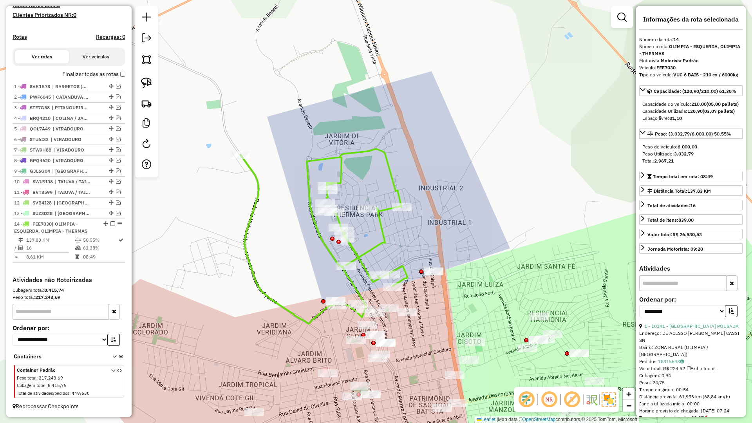
drag, startPoint x: 312, startPoint y: 256, endPoint x: 332, endPoint y: 252, distance: 20.9
click at [329, 253] on icon at bounding box center [323, 236] width 166 height 175
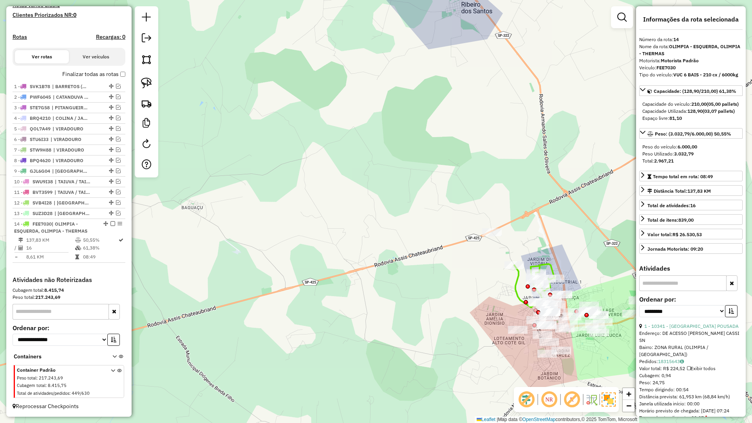
drag, startPoint x: 351, startPoint y: 255, endPoint x: 430, endPoint y: 232, distance: 82.7
click at [423, 236] on div "Janela de atendimento Grade de atendimento Capacidade Transportadoras Veículos …" at bounding box center [376, 211] width 752 height 423
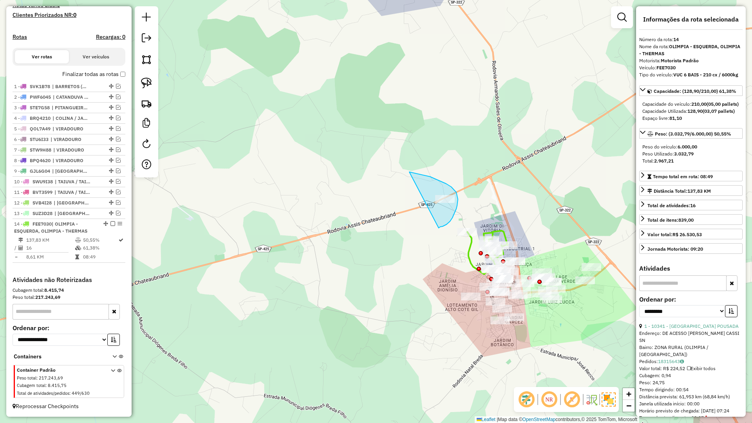
drag, startPoint x: 439, startPoint y: 227, endPoint x: 409, endPoint y: 172, distance: 62.9
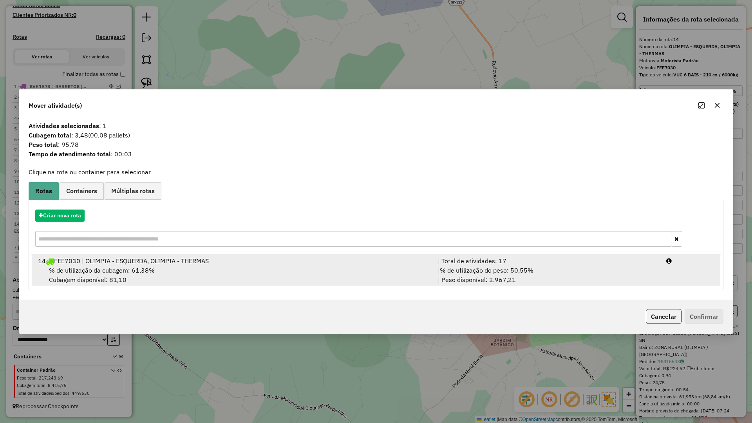
click at [286, 269] on div "% de utilização da cubagem: 61,38% Cubagem disponível: 81,10" at bounding box center [233, 274] width 400 height 19
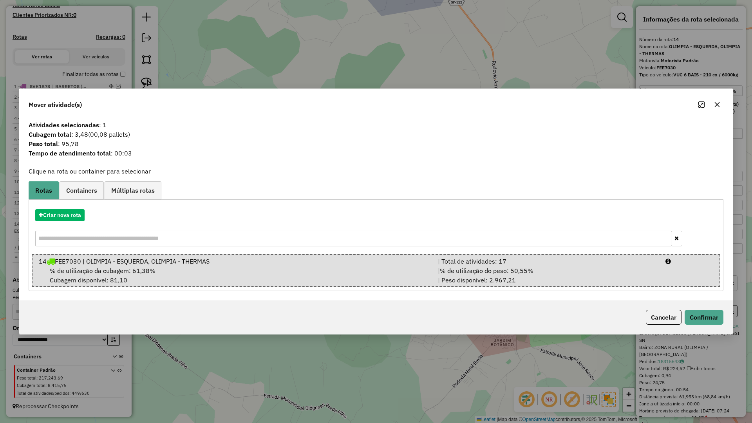
click at [707, 307] on div "Cancelar Confirmar" at bounding box center [375, 317] width 713 height 34
click at [704, 316] on button "Confirmar" at bounding box center [703, 317] width 39 height 15
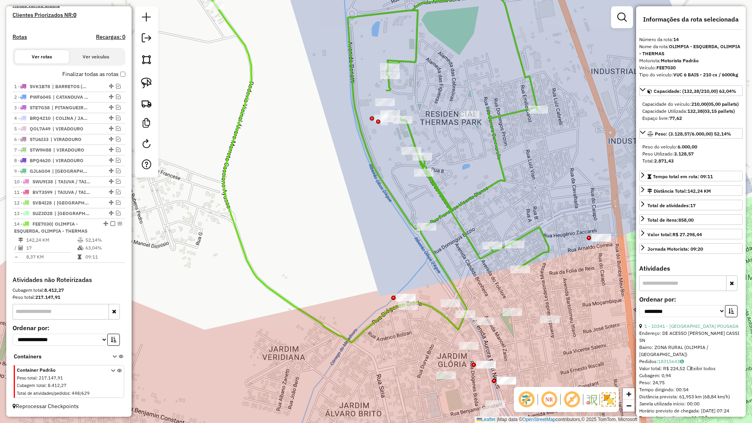
drag, startPoint x: 396, startPoint y: 305, endPoint x: 375, endPoint y: 254, distance: 55.6
click at [374, 256] on div "Janela de atendimento Grade de atendimento Capacidade Transportadoras Veículos …" at bounding box center [376, 211] width 752 height 423
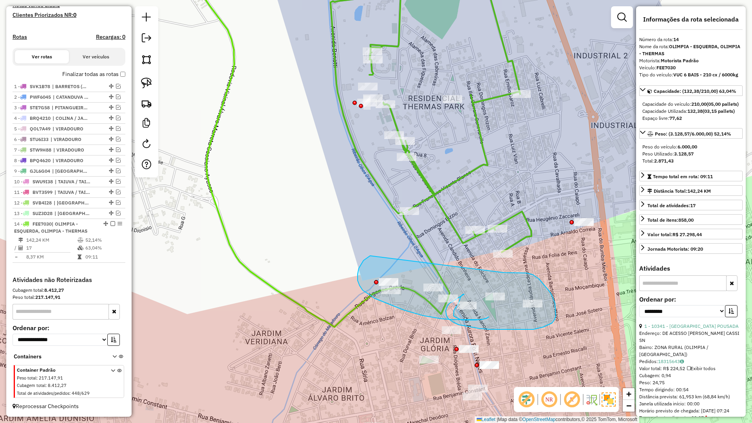
drag, startPoint x: 359, startPoint y: 285, endPoint x: 500, endPoint y: 274, distance: 141.0
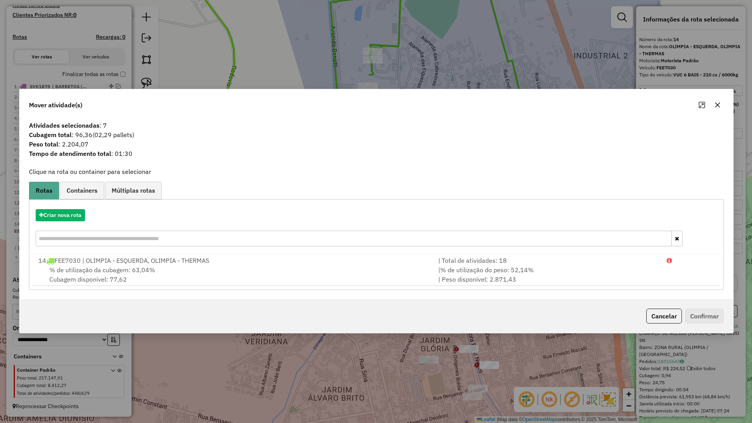
click at [730, 108] on div "Mover atividade(s)" at bounding box center [376, 103] width 713 height 28
click at [723, 108] on div "Mover atividade(s)" at bounding box center [375, 103] width 713 height 28
click at [715, 106] on icon "button" at bounding box center [716, 104] width 5 height 5
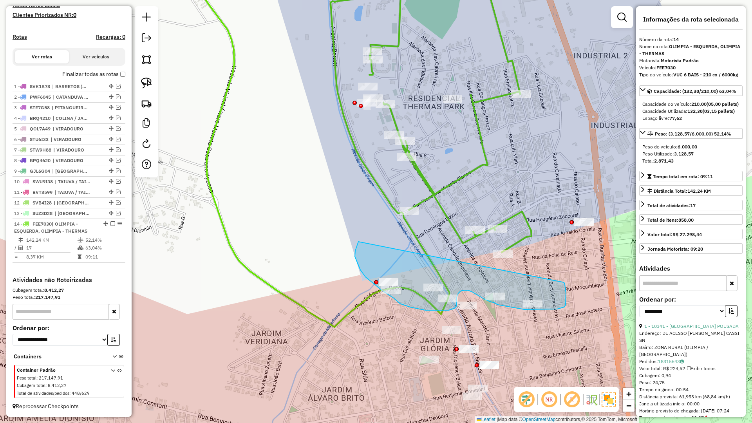
drag, startPoint x: 356, startPoint y: 259, endPoint x: 564, endPoint y: 282, distance: 209.6
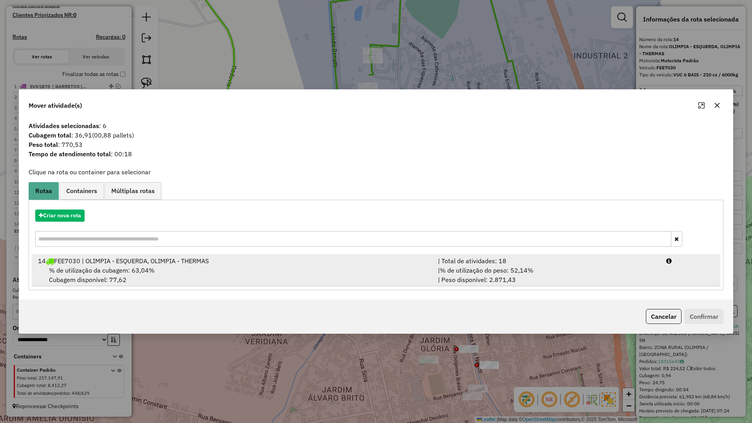
drag, startPoint x: 484, startPoint y: 269, endPoint x: 523, endPoint y: 278, distance: 40.4
click at [483, 269] on span "% de utilização do peso: 52,14%" at bounding box center [487, 270] width 94 height 8
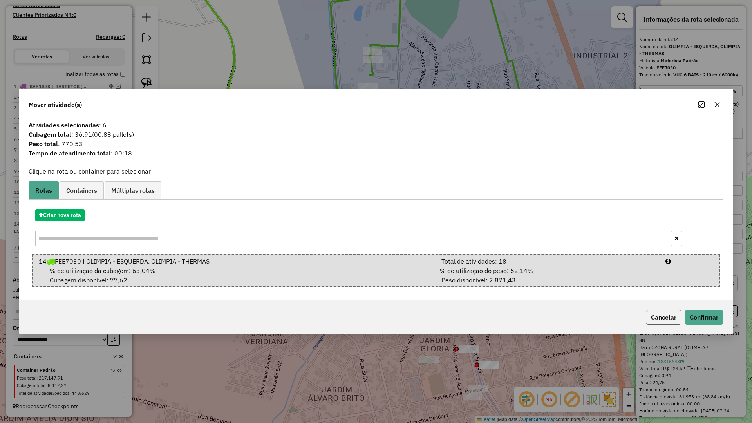
click at [679, 312] on button "Cancelar" at bounding box center [664, 317] width 36 height 15
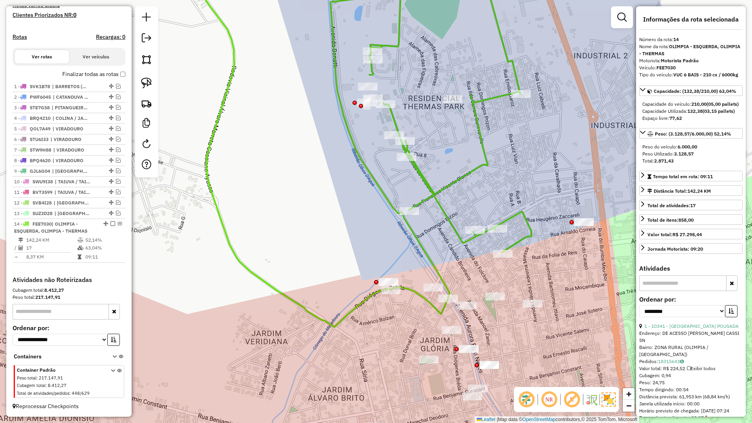
drag, startPoint x: 703, startPoint y: 309, endPoint x: 540, endPoint y: 289, distance: 164.5
click at [701, 304] on label "Ordenar por:" at bounding box center [690, 298] width 103 height 9
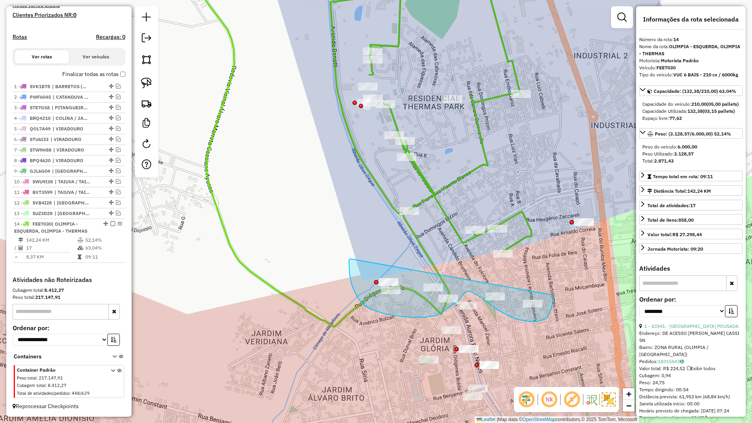
drag, startPoint x: 351, startPoint y: 259, endPoint x: 547, endPoint y: 281, distance: 197.0
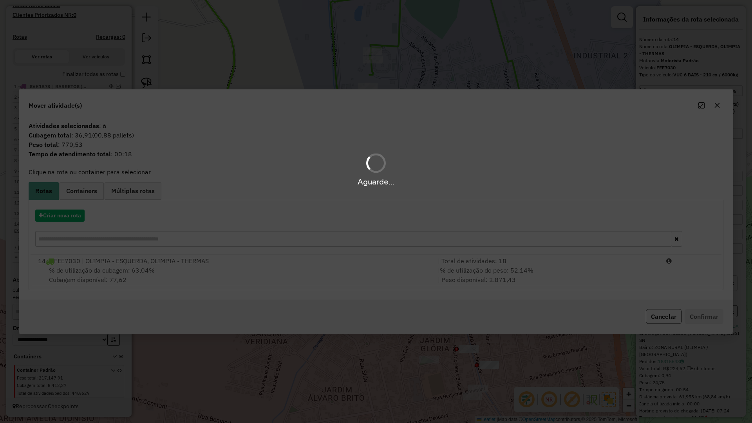
click at [275, 277] on hb-app "Aguarde... Pop-up bloqueado! Seu navegador bloqueou automáticamente a abertura …" at bounding box center [376, 211] width 752 height 423
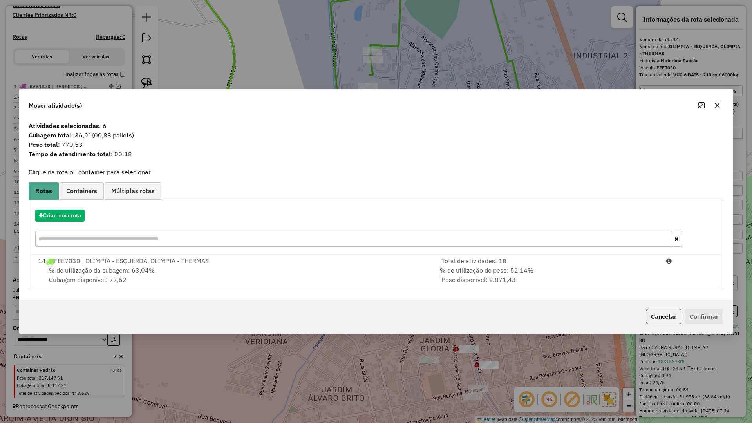
click at [275, 277] on div "% de utilização da cubagem: 63,04% Cubagem disponível: 77,62" at bounding box center [233, 274] width 400 height 19
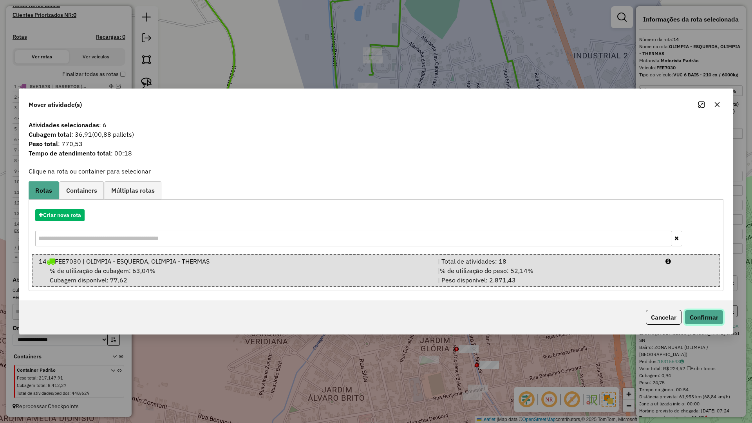
click at [694, 315] on button "Confirmar" at bounding box center [703, 317] width 39 height 15
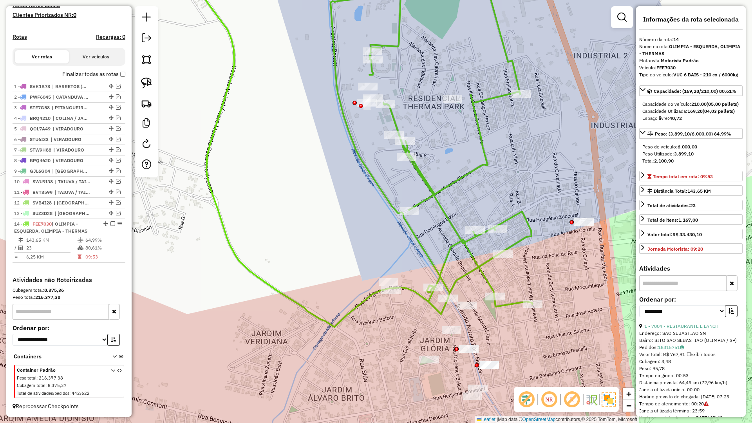
click at [446, 272] on icon at bounding box center [354, 142] width 355 height 369
click at [442, 272] on icon at bounding box center [354, 142] width 355 height 369
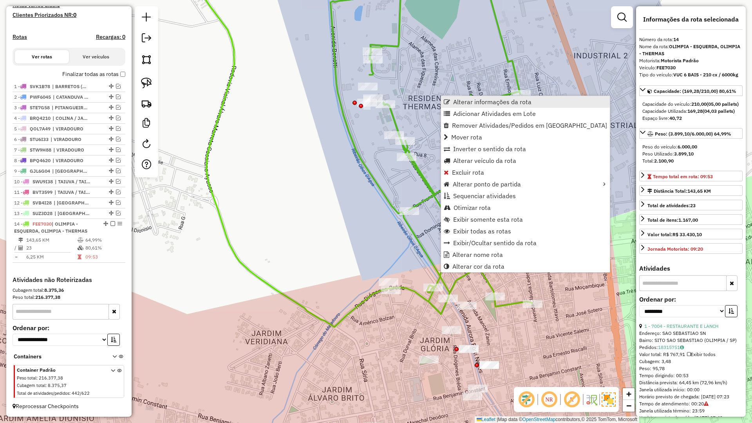
click at [468, 103] on span "Alterar informações da rota" at bounding box center [492, 102] width 78 height 6
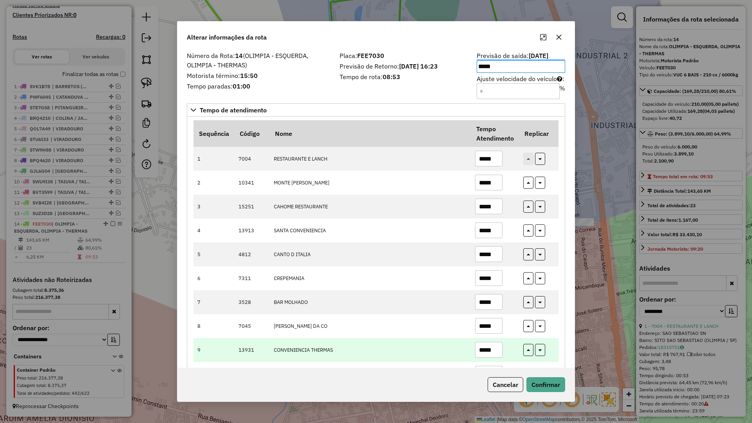
click at [497, 354] on input "*****" at bounding box center [488, 350] width 27 height 16
type input "*****"
click at [523, 353] on button "button" at bounding box center [528, 350] width 10 height 12
type input "*****"
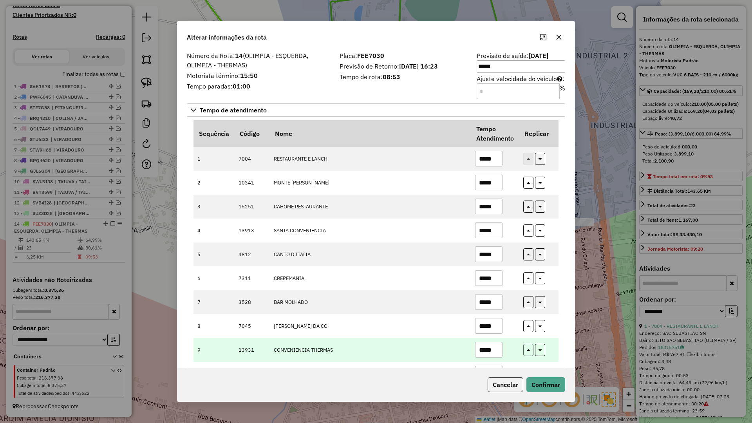
type input "*****"
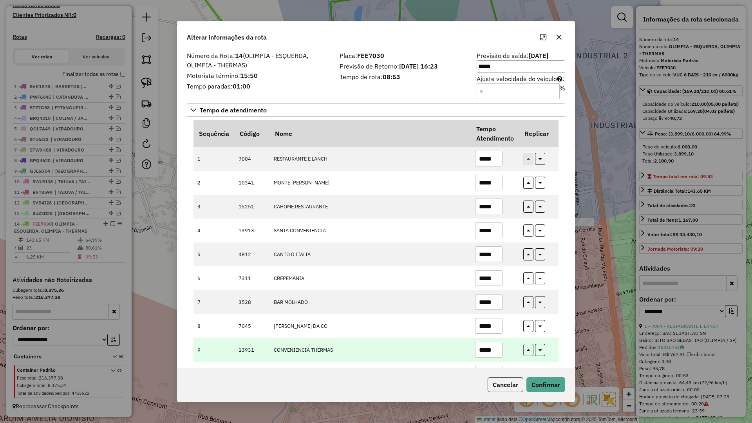
type input "*****"
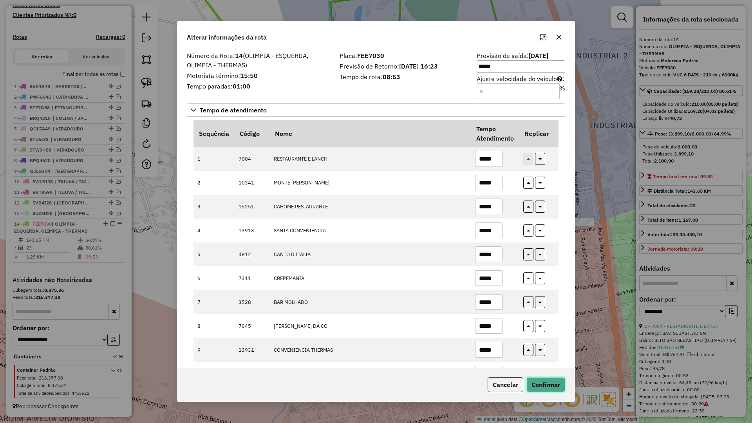
click at [554, 391] on button "Confirmar" at bounding box center [545, 384] width 39 height 15
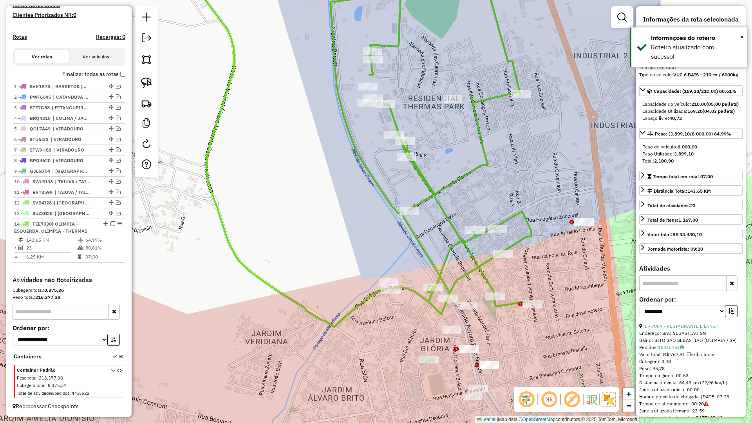
drag, startPoint x: 108, startPoint y: 222, endPoint x: 236, endPoint y: 233, distance: 128.5
click at [110, 222] on em at bounding box center [112, 223] width 5 height 5
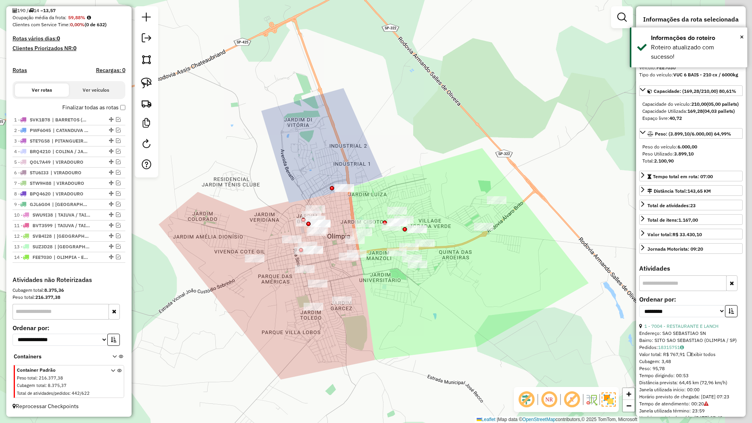
drag, startPoint x: 291, startPoint y: 338, endPoint x: 244, endPoint y: 311, distance: 54.9
click at [244, 311] on div "Janela de atendimento Grade de atendimento Capacidade Transportadoras Veículos …" at bounding box center [376, 211] width 752 height 423
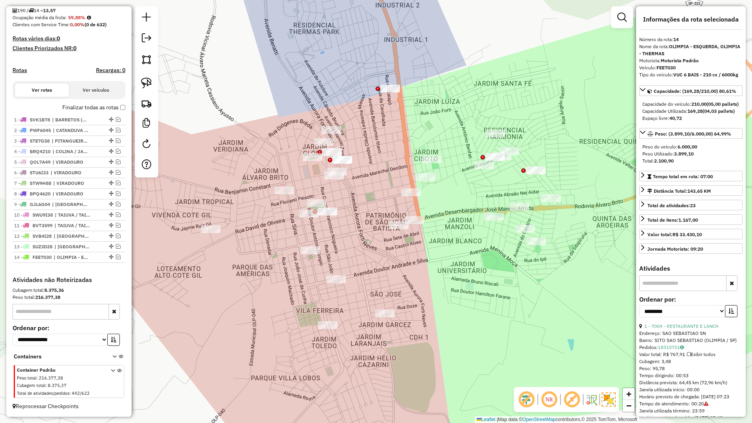
drag, startPoint x: 117, startPoint y: 257, endPoint x: 167, endPoint y: 256, distance: 50.5
click at [117, 257] on em at bounding box center [118, 257] width 5 height 5
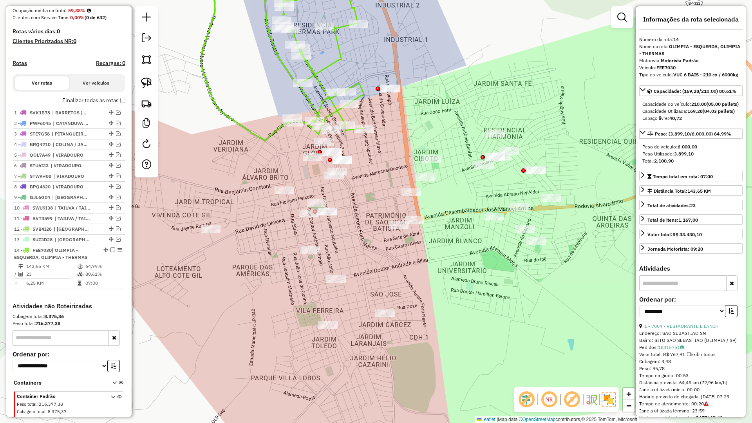
scroll to position [226, 0]
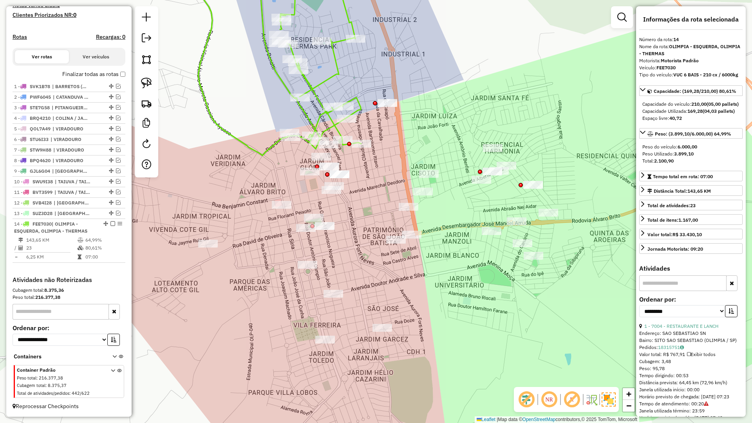
drag, startPoint x: 286, startPoint y: 169, endPoint x: 296, endPoint y: 195, distance: 27.4
click at [276, 205] on div "Janela de atendimento Grade de atendimento Capacidade Transportadoras Veículos …" at bounding box center [376, 211] width 752 height 423
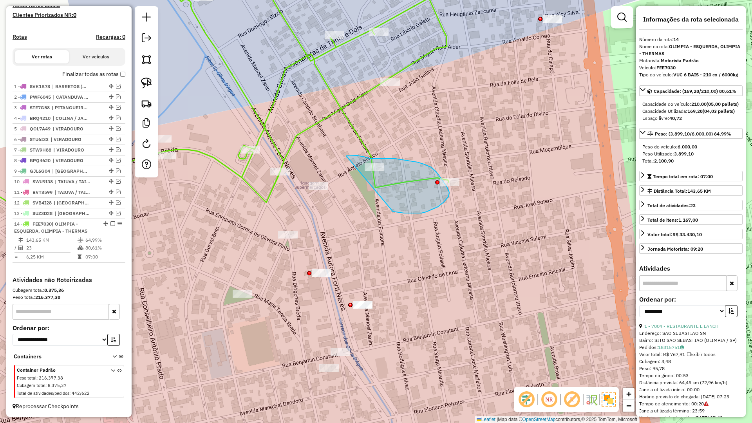
drag, startPoint x: 407, startPoint y: 213, endPoint x: 346, endPoint y: 156, distance: 83.4
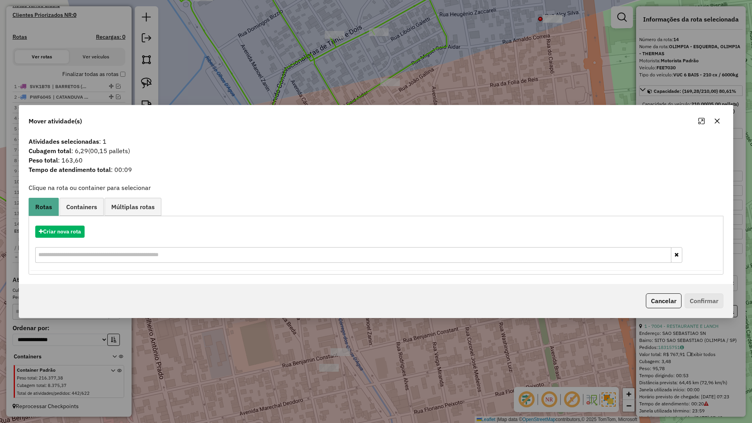
drag, startPoint x: 715, startPoint y: 121, endPoint x: 569, endPoint y: 143, distance: 147.3
click at [715, 122] on icon "button" at bounding box center [717, 121] width 6 height 6
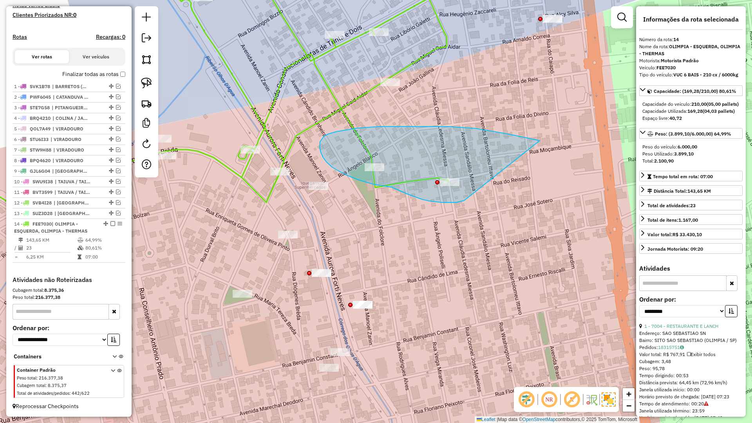
drag, startPoint x: 510, startPoint y: 134, endPoint x: 464, endPoint y: 200, distance: 80.5
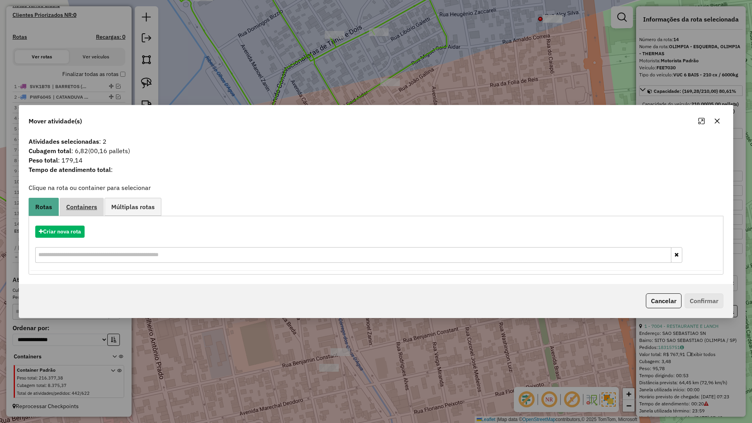
click at [78, 210] on span "Containers" at bounding box center [81, 207] width 31 height 6
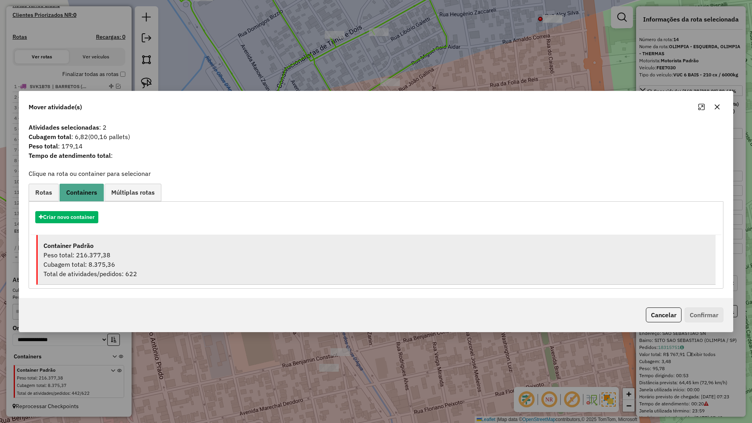
click at [128, 252] on div "Peso total: 216.377,38" at bounding box center [376, 254] width 666 height 9
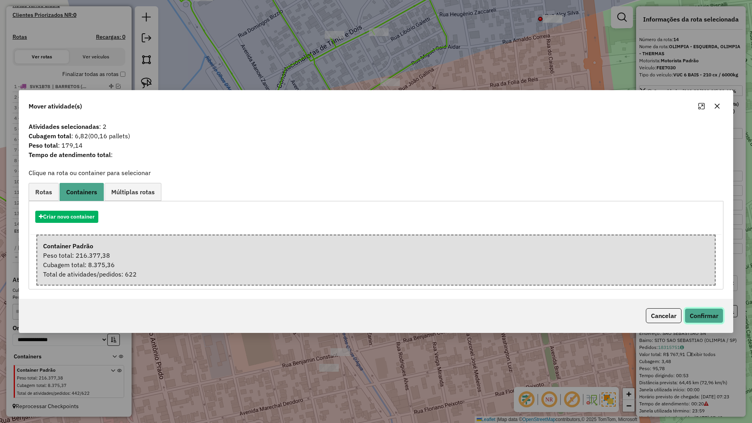
click at [693, 310] on button "Confirmar" at bounding box center [703, 315] width 39 height 15
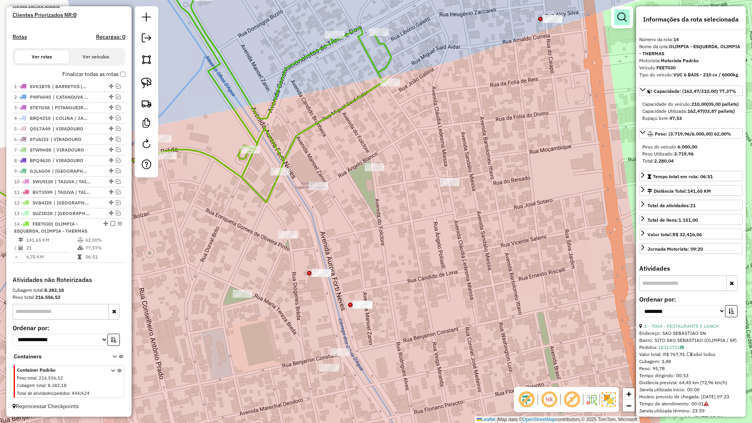
click at [616, 17] on link at bounding box center [622, 17] width 16 height 16
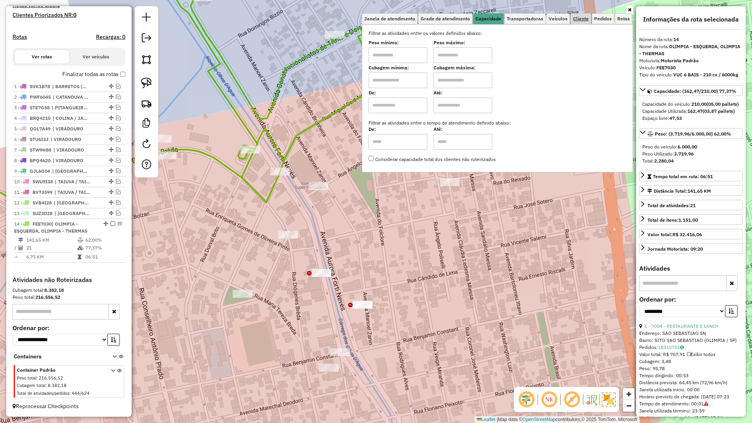
click at [583, 19] on span "Cliente" at bounding box center [581, 18] width 16 height 5
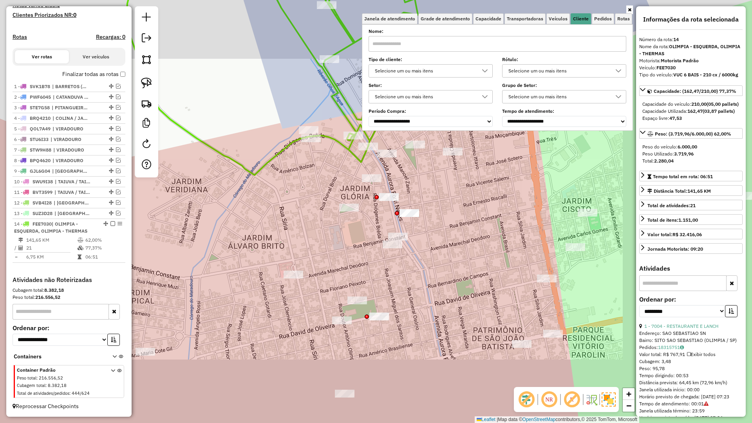
click at [455, 78] on div "**********" at bounding box center [497, 78] width 258 height 97
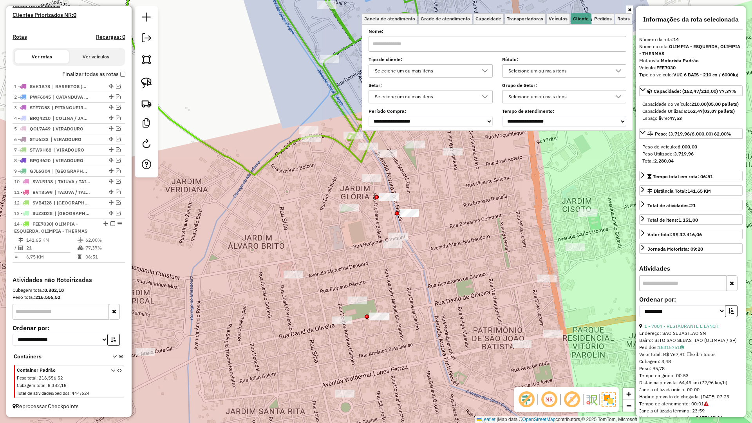
click at [457, 72] on div "Selecione um ou mais itens" at bounding box center [424, 71] width 105 height 13
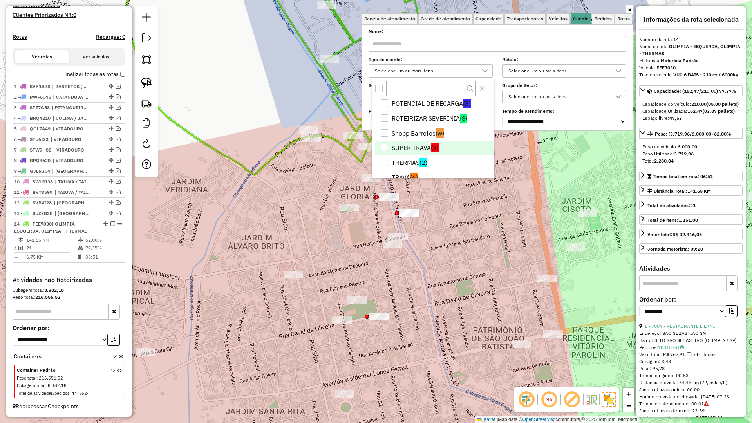
scroll to position [52, 0]
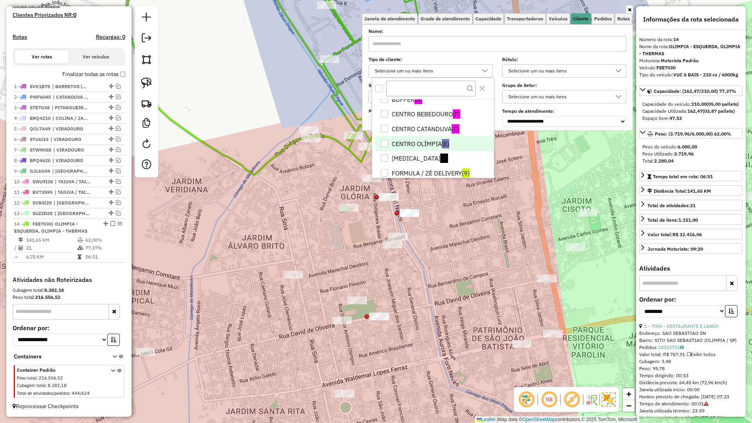
click at [434, 147] on li "CENTRO OLÍMPIA (E)" at bounding box center [434, 143] width 119 height 15
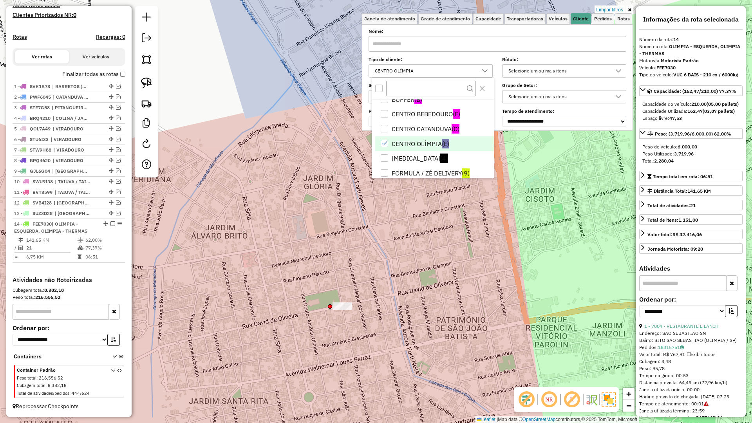
drag, startPoint x: 428, startPoint y: 271, endPoint x: 386, endPoint y: 263, distance: 43.5
click at [387, 260] on div "Limpar filtros Janela de atendimento Grade de atendimento Capacidade Transporta…" at bounding box center [376, 211] width 752 height 423
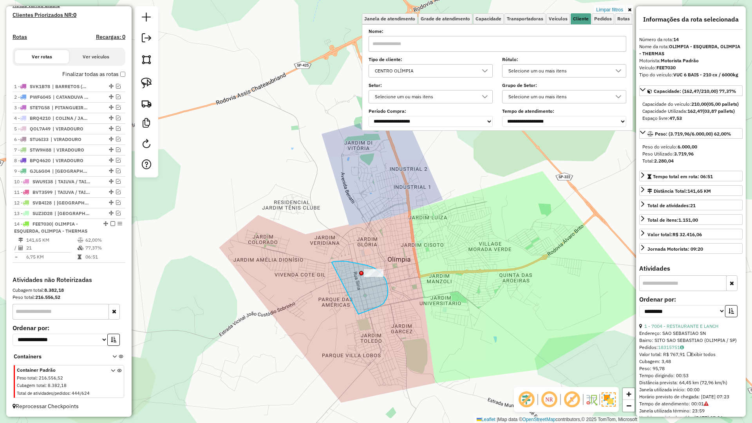
drag, startPoint x: 383, startPoint y: 303, endPoint x: 332, endPoint y: 262, distance: 66.0
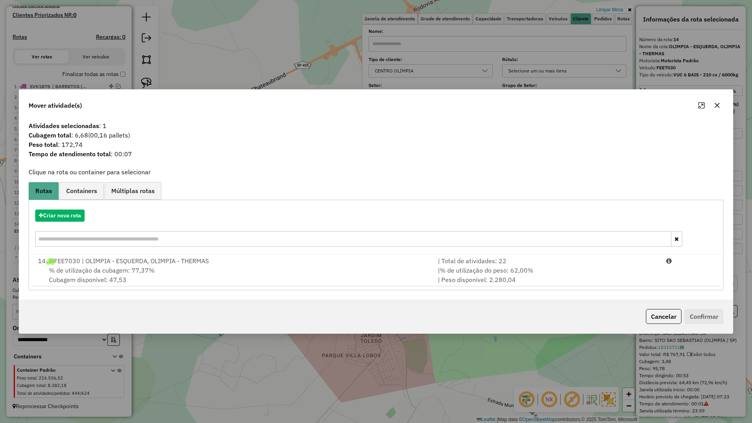
click at [356, 283] on div "% de utilização da cubagem: 77,37% Cubagem disponível: 47,53" at bounding box center [233, 274] width 400 height 19
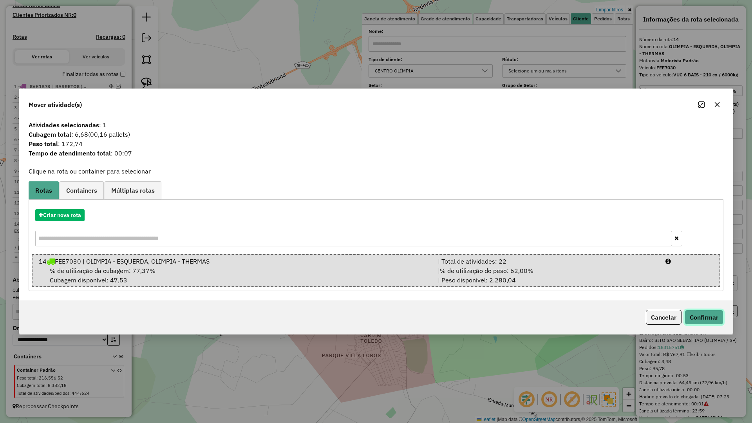
click at [703, 318] on button "Confirmar" at bounding box center [703, 317] width 39 height 15
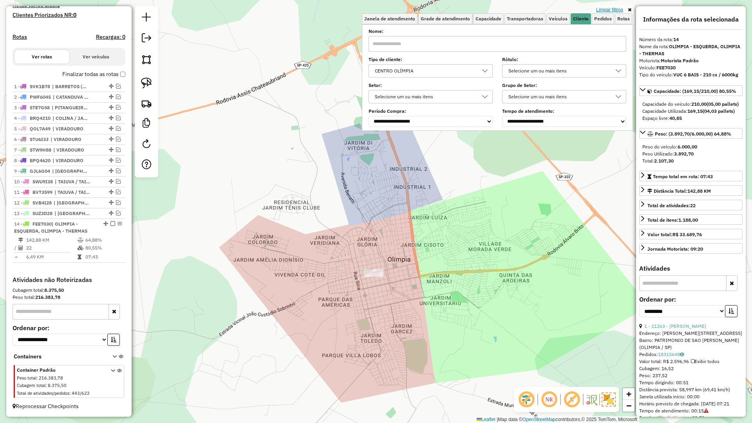
click at [610, 12] on link "Limpar filtros" at bounding box center [609, 9] width 30 height 9
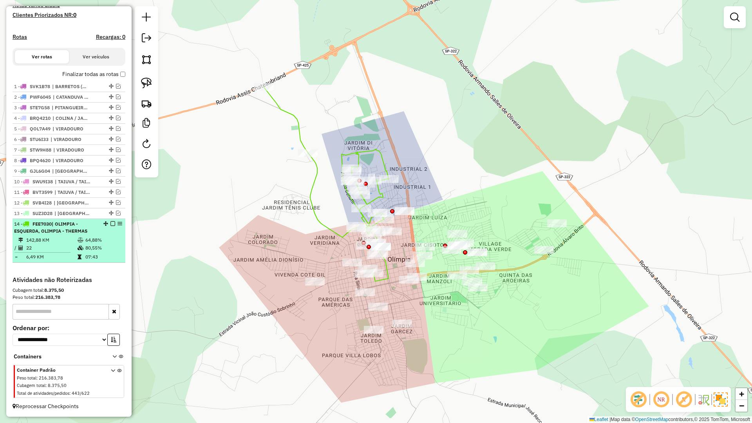
click at [110, 224] on em at bounding box center [112, 223] width 5 height 5
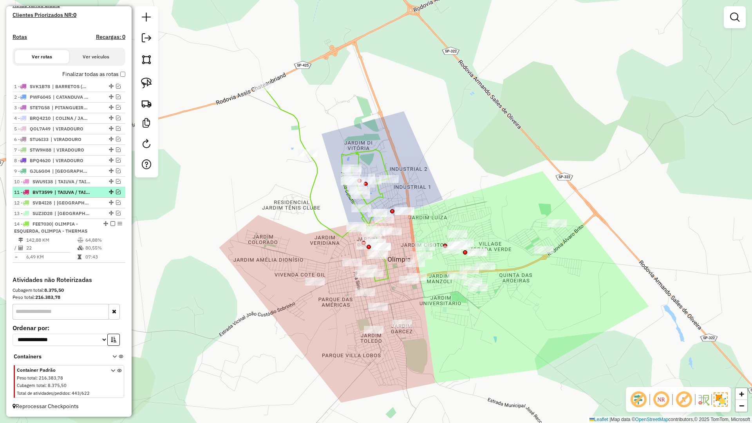
scroll to position [192, 0]
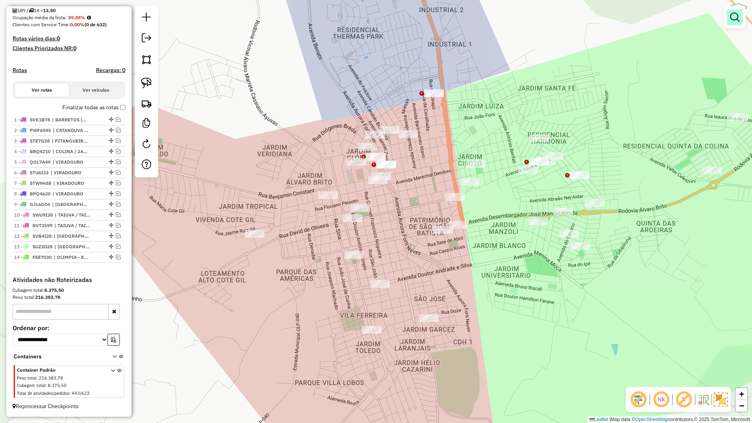
click at [735, 23] on link at bounding box center [735, 17] width 16 height 16
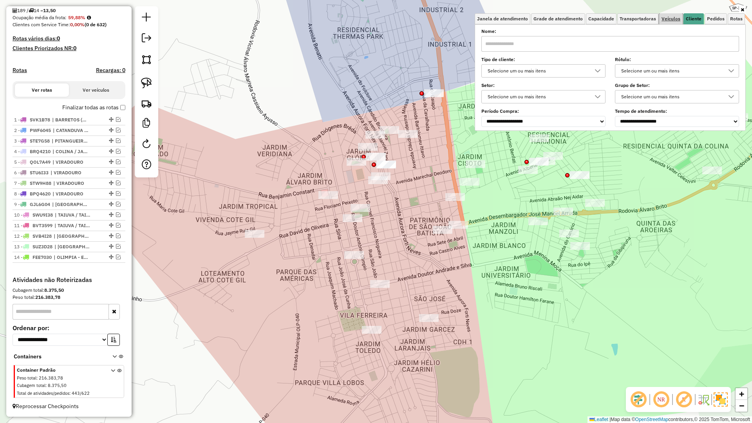
click at [666, 18] on span "Veículos" at bounding box center [670, 18] width 19 height 5
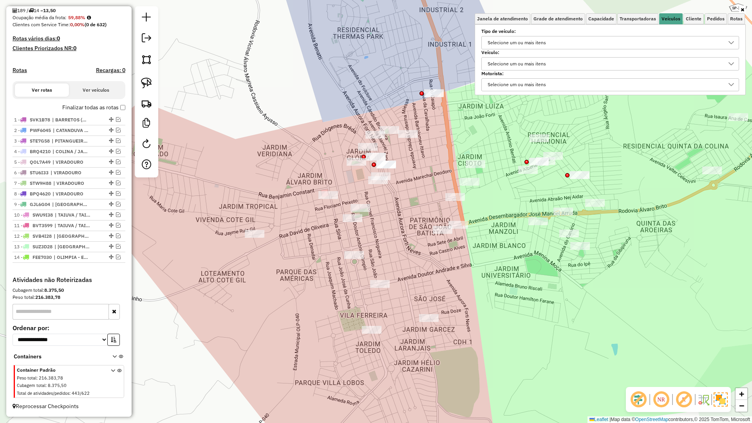
click at [586, 25] on div "Selecione os dias de semana para filtrar as janelas de atendimento Seg Ter Qua …" at bounding box center [610, 59] width 271 height 71
click at [598, 22] on link "Capacidade" at bounding box center [601, 18] width 31 height 11
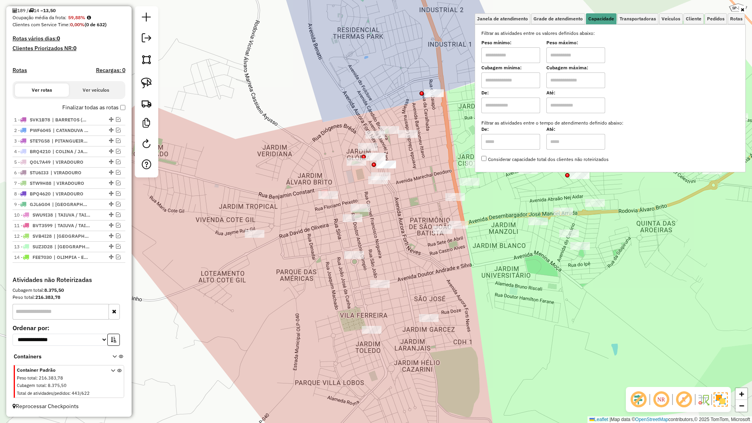
click at [533, 79] on input "text" at bounding box center [510, 80] width 59 height 16
type input "*****"
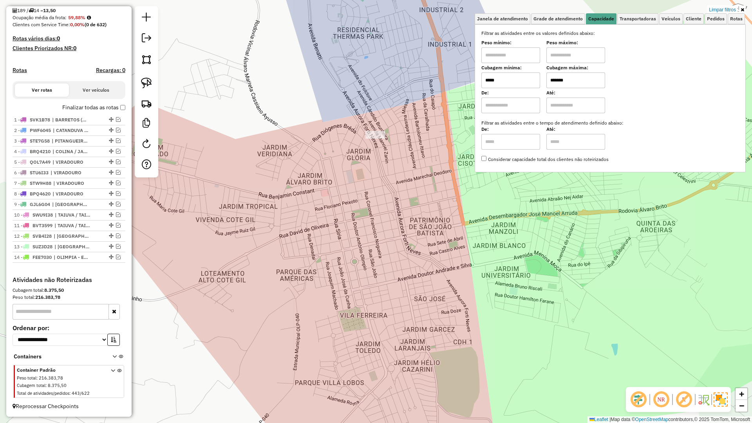
type input "*******"
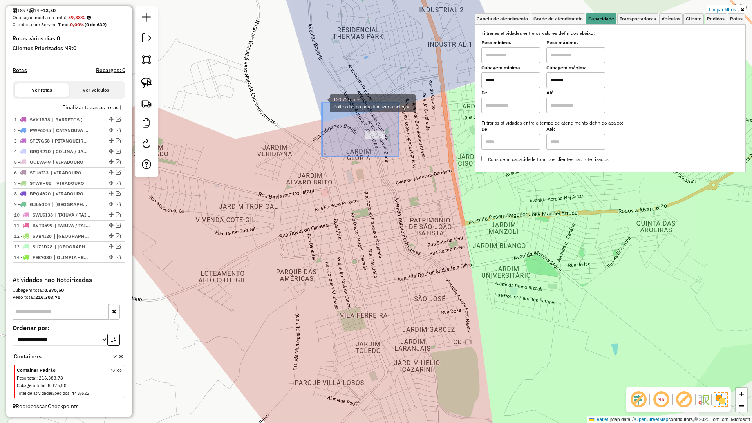
drag, startPoint x: 338, startPoint y: 111, endPoint x: 316, endPoint y: 102, distance: 23.9
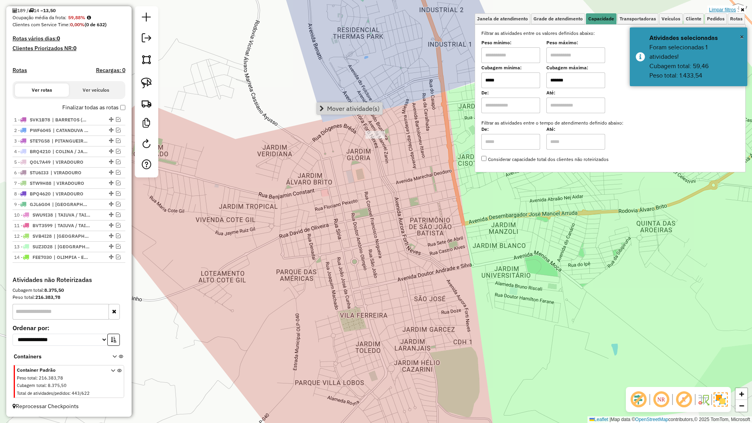
click at [720, 6] on link "Limpar filtros" at bounding box center [722, 9] width 30 height 9
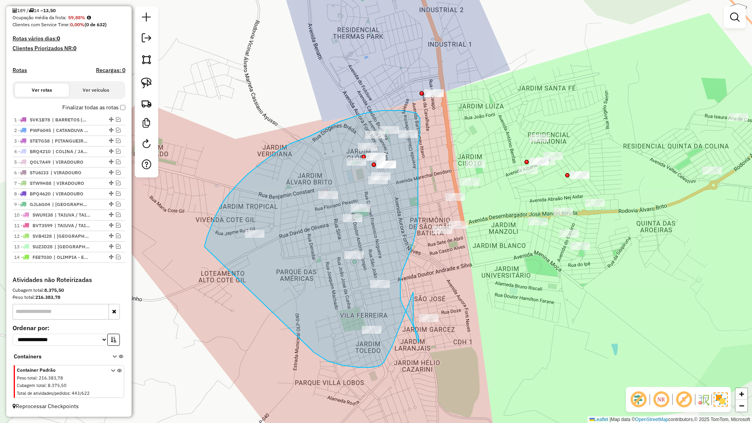
drag, startPoint x: 313, startPoint y: 352, endPoint x: 203, endPoint y: 255, distance: 146.7
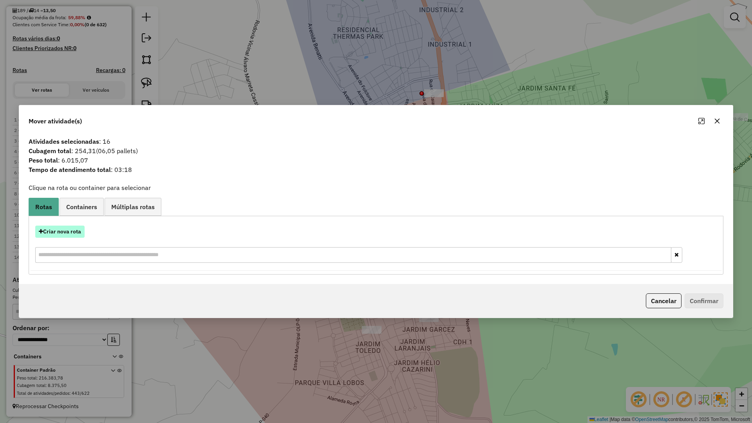
click at [72, 227] on button "Criar nova rota" at bounding box center [59, 232] width 49 height 12
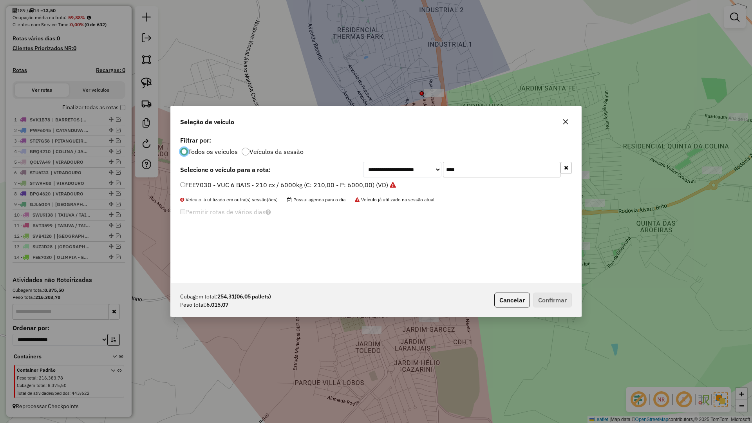
scroll to position [4, 2]
click at [483, 170] on input "****" at bounding box center [501, 170] width 117 height 16
type input "***"
click at [368, 195] on div "SVT5E38 - BAU TOCO 10 BAIAS - 420cx / 8610kg (C: 420,00 - P: 8610,00) (VD)" at bounding box center [375, 189] width 401 height 16
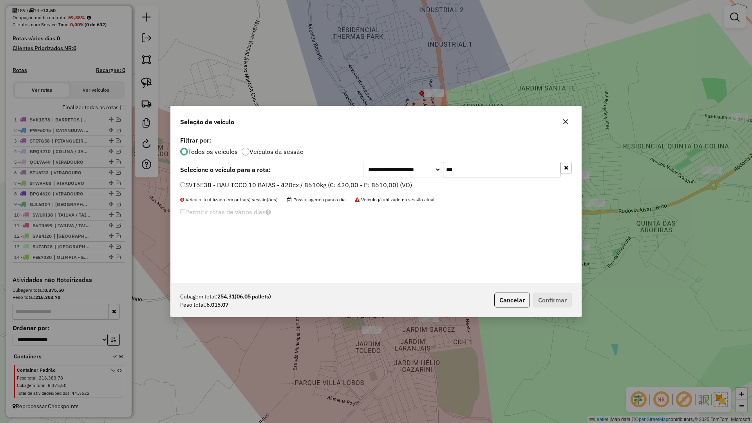
click at [372, 192] on div "SVT5E38 - BAU TOCO 10 BAIAS - 420cx / 8610kg (C: 420,00 - P: 8610,00) (VD)" at bounding box center [375, 189] width 401 height 16
drag, startPoint x: 388, startPoint y: 185, endPoint x: 442, endPoint y: 213, distance: 60.8
click at [388, 184] on label "SVT5E38 - BAU TOCO 10 BAIAS - 420cx / 8610kg (C: 420,00 - P: 8610,00) (VD)" at bounding box center [296, 184] width 232 height 9
click at [557, 296] on button "Confirmar" at bounding box center [552, 299] width 39 height 15
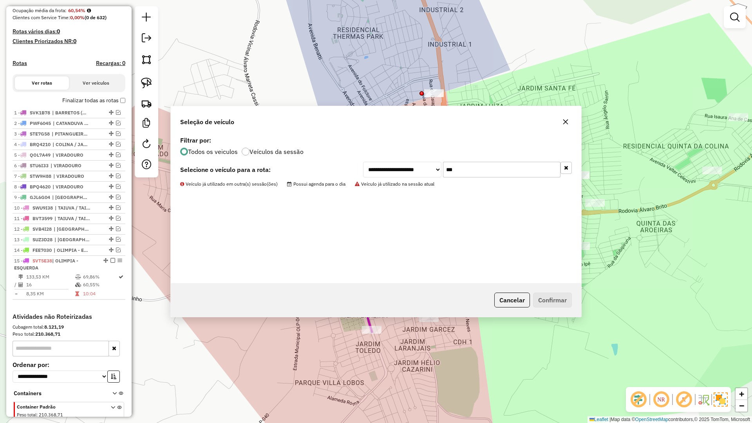
scroll to position [227, 0]
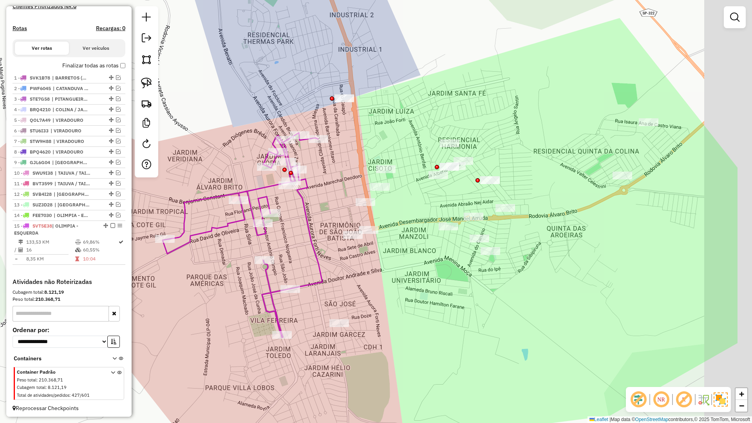
drag, startPoint x: 322, startPoint y: 257, endPoint x: 236, endPoint y: 259, distance: 85.8
click at [305, 259] on div "Janela de atendimento Grade de atendimento Capacidade Transportadoras Veículos …" at bounding box center [376, 211] width 752 height 423
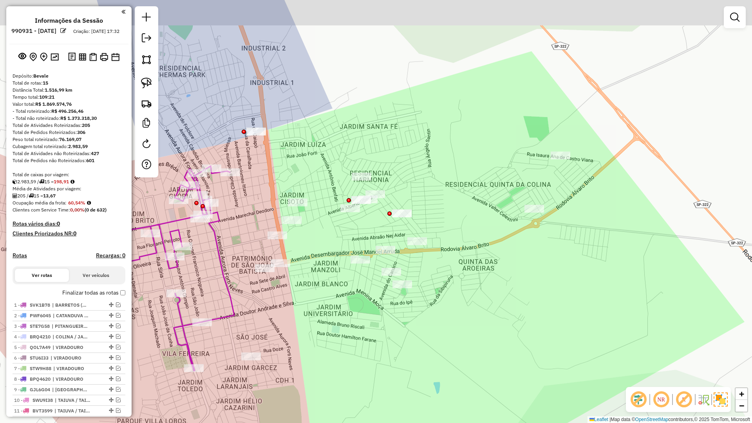
scroll to position [227, 0]
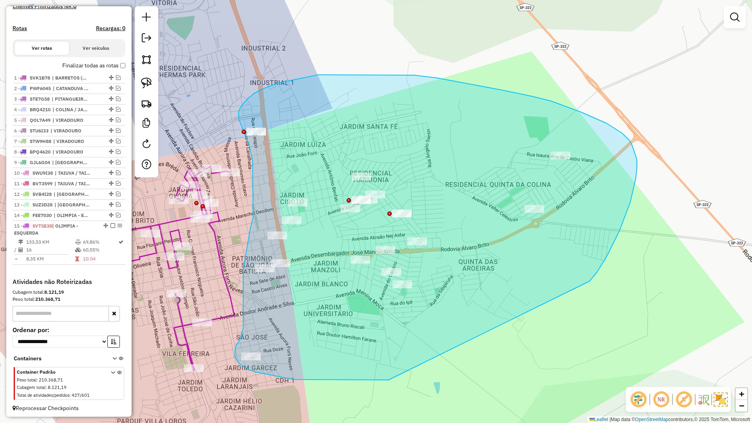
drag, startPoint x: 619, startPoint y: 230, endPoint x: 388, endPoint y: 380, distance: 275.2
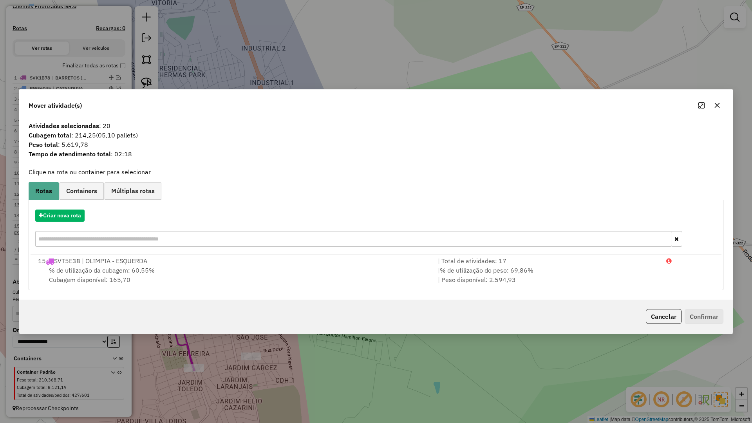
click at [86, 225] on div "Criar nova rota" at bounding box center [376, 229] width 691 height 51
click at [82, 222] on div "Criar nova rota" at bounding box center [376, 229] width 691 height 51
click at [84, 217] on button "Criar nova rota" at bounding box center [59, 215] width 49 height 12
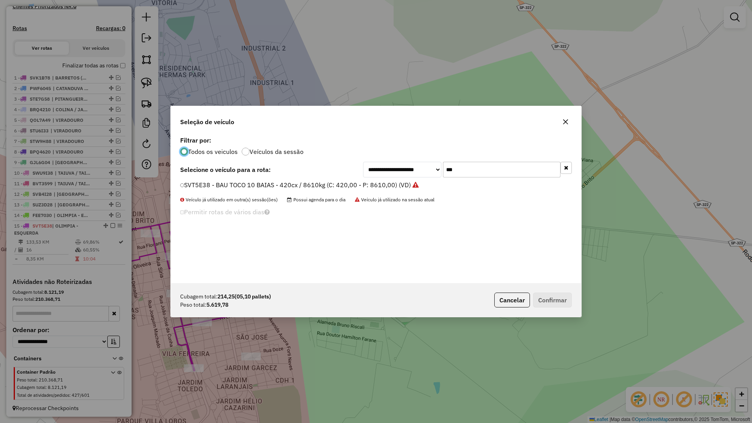
scroll to position [4, 2]
click at [478, 165] on input "***" at bounding box center [501, 170] width 117 height 16
type input "****"
click at [366, 181] on label "BVT8280 - BAU TOCO 10 BAIAS - 392cx / 8610kg (C: 392,00 - P: 8610,00) (VD)" at bounding box center [296, 184] width 233 height 9
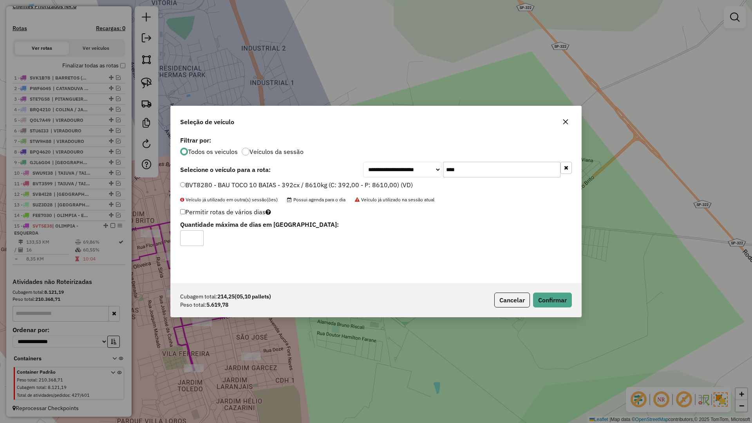
click at [575, 301] on div "Cubagem total: 214,25 (05,10 pallets) Peso total: 5.619,78 Cancelar Confirmar" at bounding box center [376, 300] width 410 height 34
click at [563, 303] on button "Confirmar" at bounding box center [552, 299] width 39 height 15
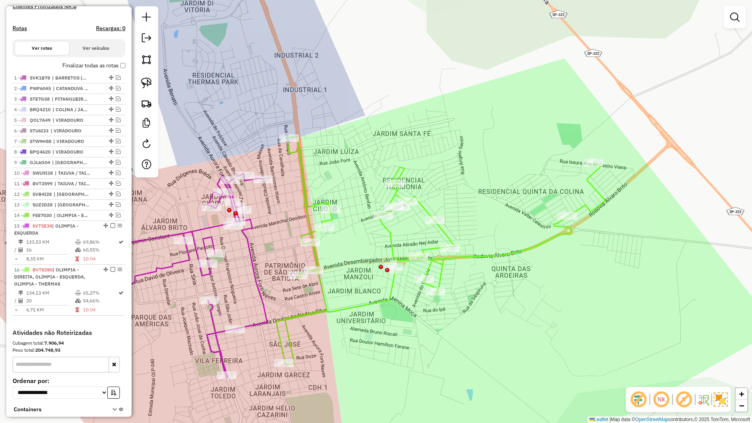
drag, startPoint x: 303, startPoint y: 335, endPoint x: 332, endPoint y: 336, distance: 29.8
click at [332, 338] on div "Janela de atendimento Grade de atendimento Capacidade Transportadoras Veículos …" at bounding box center [376, 211] width 752 height 423
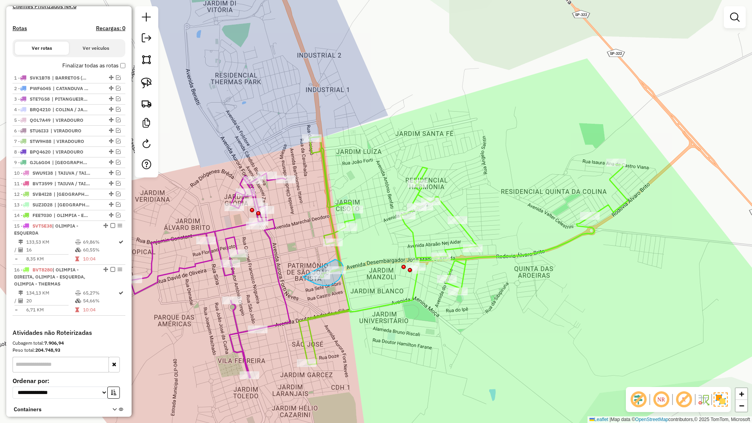
drag, startPoint x: 323, startPoint y: 285, endPoint x: 335, endPoint y: 259, distance: 28.6
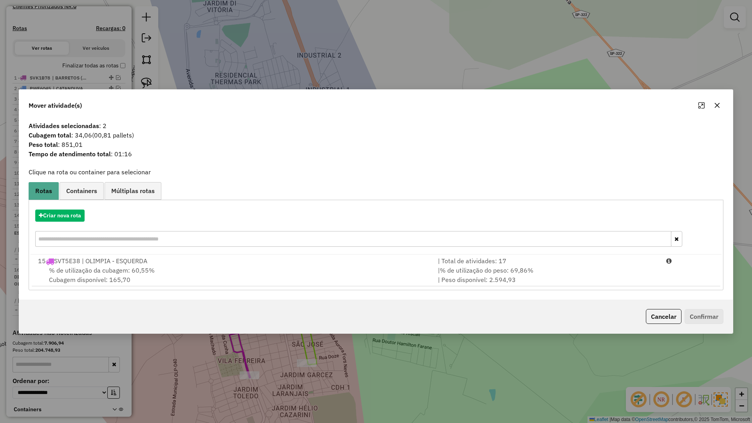
click at [321, 278] on div "% de utilização da cubagem: 60,55% Cubagem disponível: 165,70" at bounding box center [233, 274] width 400 height 19
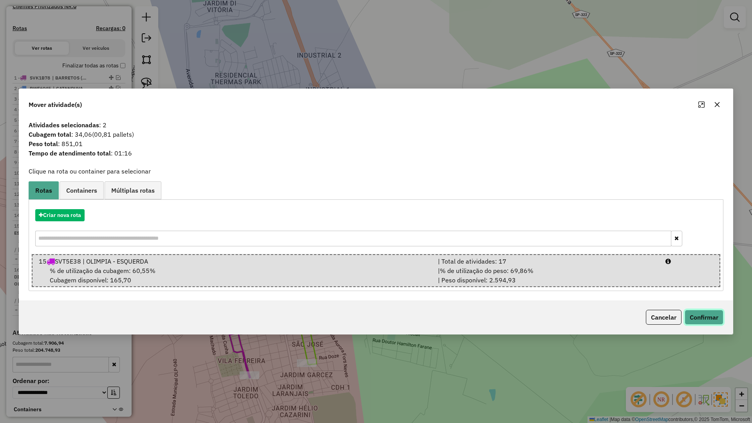
click at [716, 318] on button "Confirmar" at bounding box center [703, 317] width 39 height 15
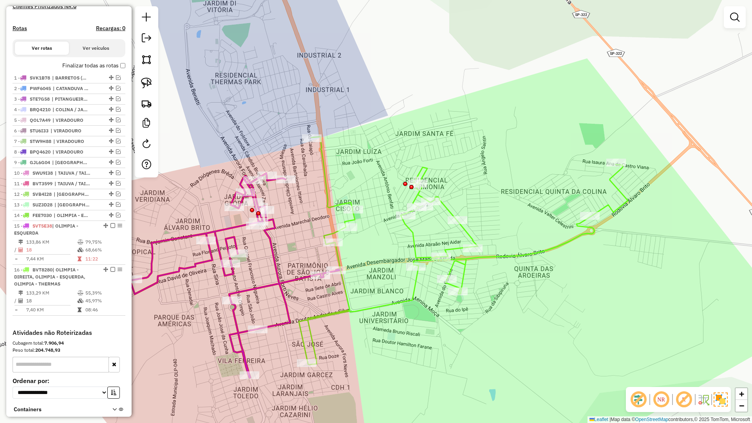
click at [348, 309] on icon at bounding box center [463, 251] width 329 height 228
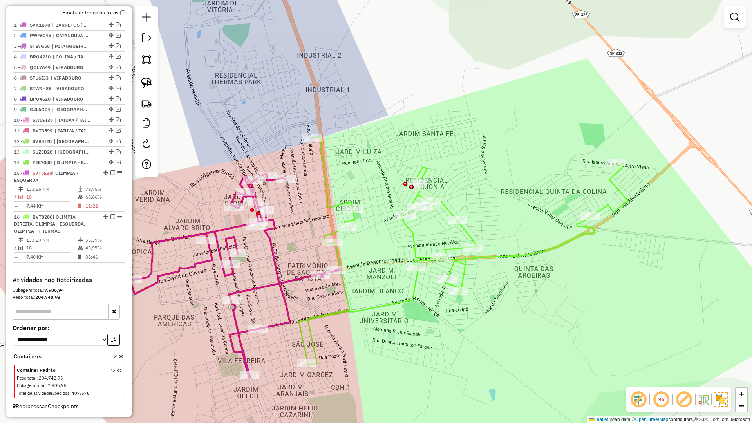
select select "**********"
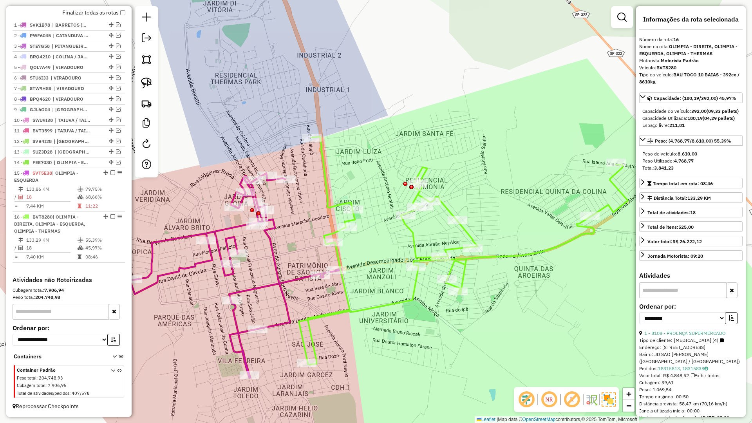
click at [301, 280] on icon at bounding box center [235, 275] width 211 height 205
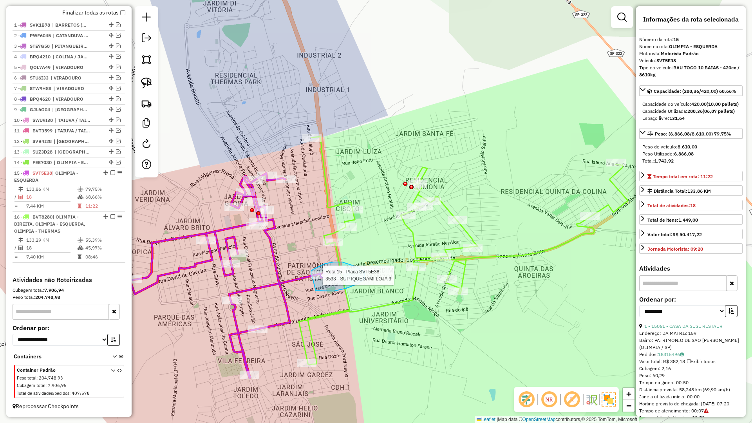
click at [311, 271] on div "Rota 15 - Placa SVT5E38 3533 - SUP IQUEGAMI LOJA 3 Janela de atendimento Grade …" at bounding box center [376, 211] width 752 height 423
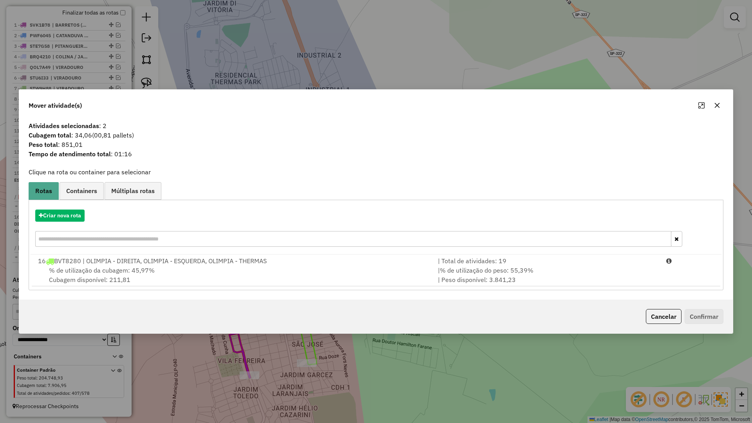
click at [374, 270] on div "% de utilização da cubagem: 45,97% Cubagem disponível: 211,81" at bounding box center [233, 274] width 400 height 19
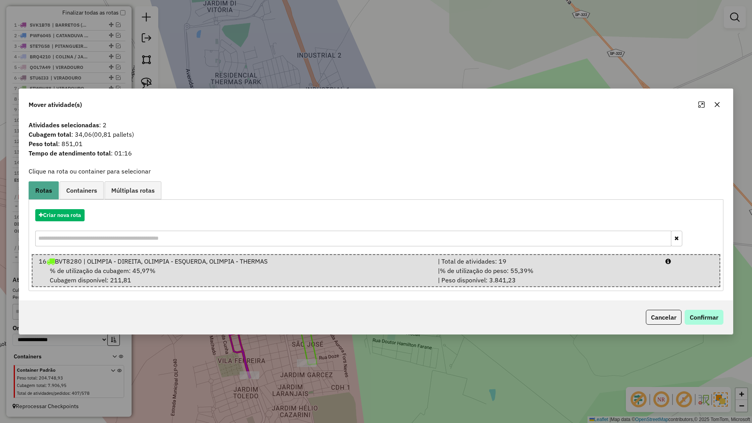
click at [727, 316] on div "Mover atividade(s) Atividades selecionadas : 2 Cubagem total : 34,06 (00,81 pal…" at bounding box center [376, 211] width 752 height 423
click at [714, 316] on button "Confirmar" at bounding box center [703, 317] width 39 height 15
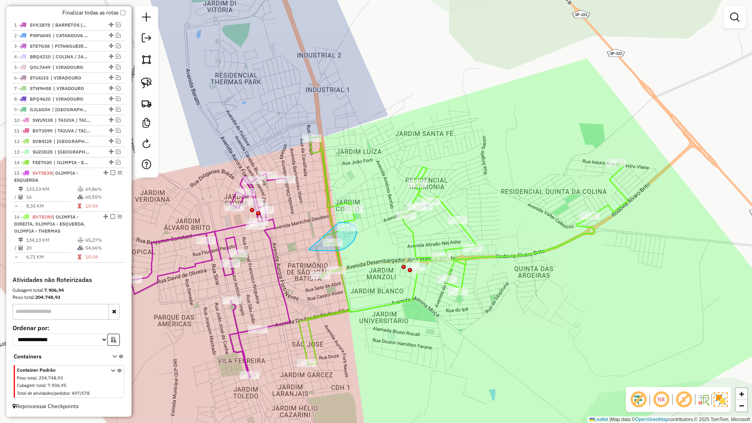
drag, startPoint x: 309, startPoint y: 250, endPoint x: 330, endPoint y: 223, distance: 34.0
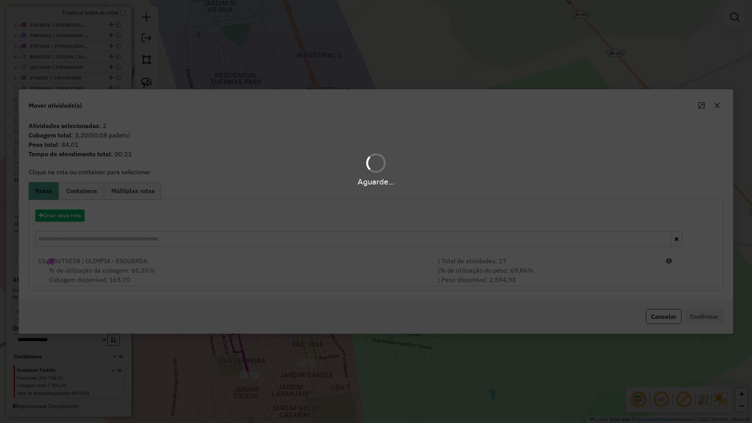
click at [262, 271] on div "% de utilização da cubagem: 60,55% Cubagem disponível: 165,70" at bounding box center [233, 274] width 400 height 19
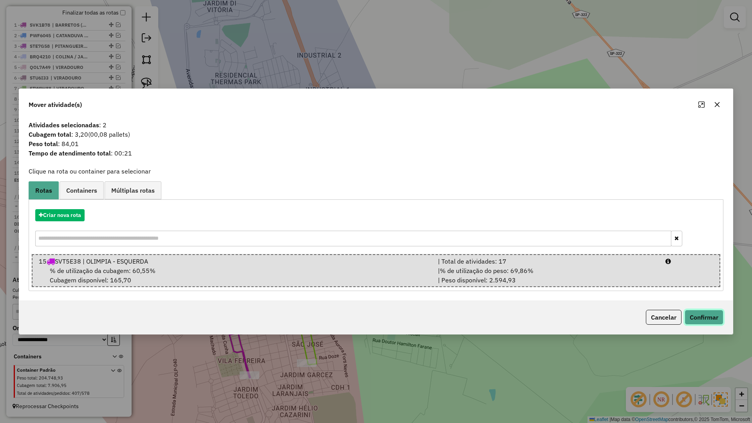
click at [699, 317] on button "Confirmar" at bounding box center [703, 317] width 39 height 15
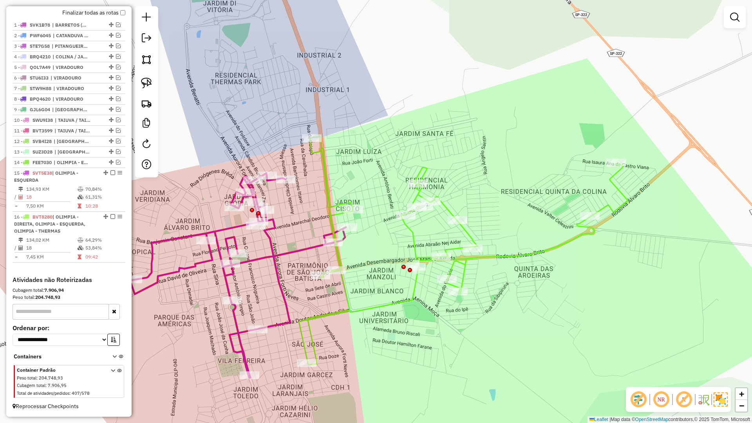
click at [350, 300] on icon at bounding box center [463, 251] width 329 height 228
select select "**********"
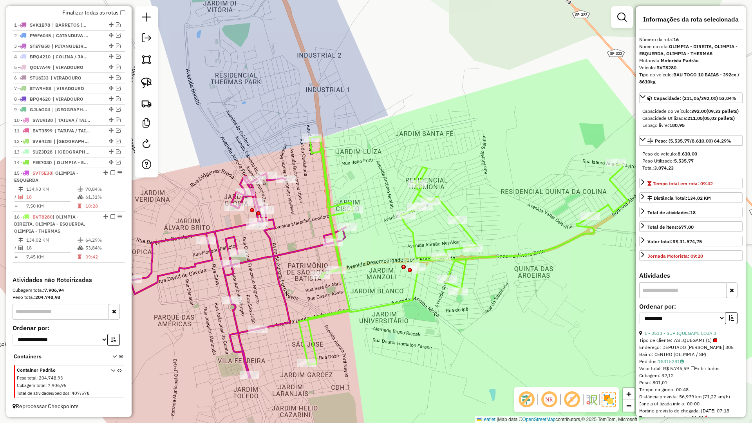
click at [289, 254] on icon at bounding box center [238, 275] width 216 height 205
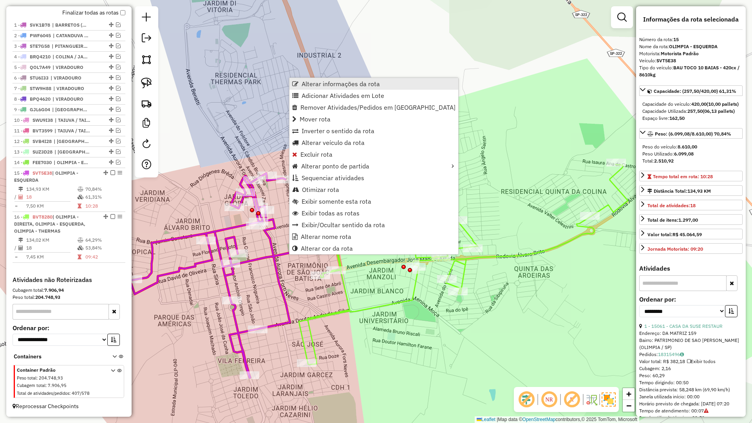
click at [312, 79] on link "Alterar informações da rota" at bounding box center [373, 84] width 169 height 12
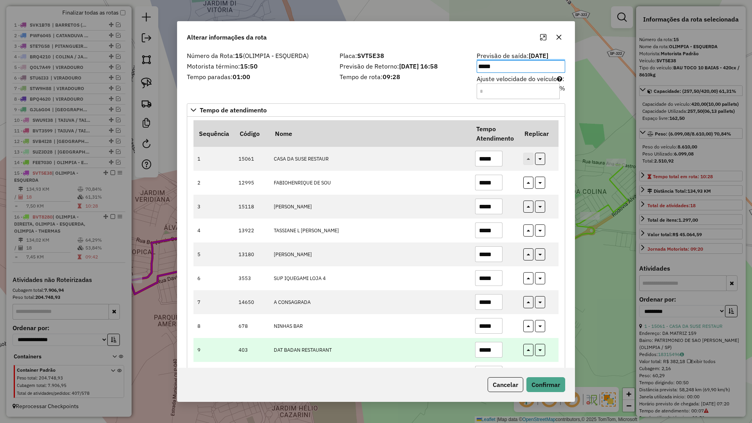
click at [501, 353] on td "*****" at bounding box center [495, 350] width 48 height 24
click at [496, 351] on input "*****" at bounding box center [488, 350] width 27 height 16
type input "*****"
click at [523, 347] on button "button" at bounding box center [528, 350] width 10 height 12
type input "*****"
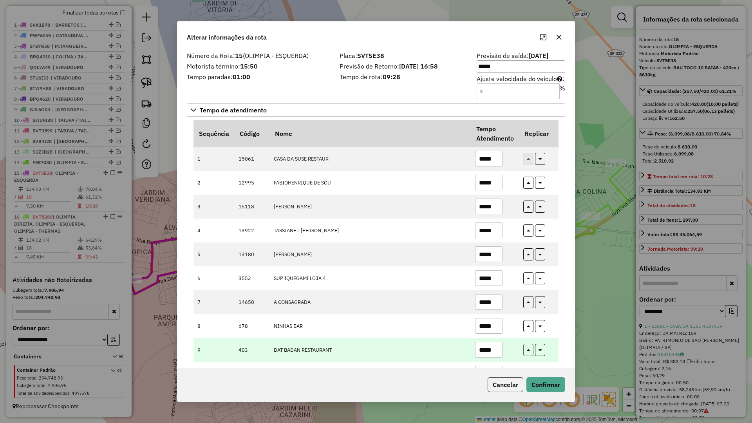
type input "*****"
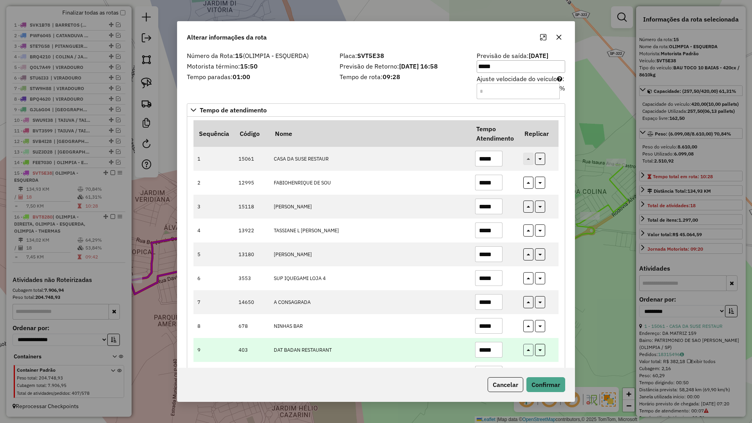
type input "*****"
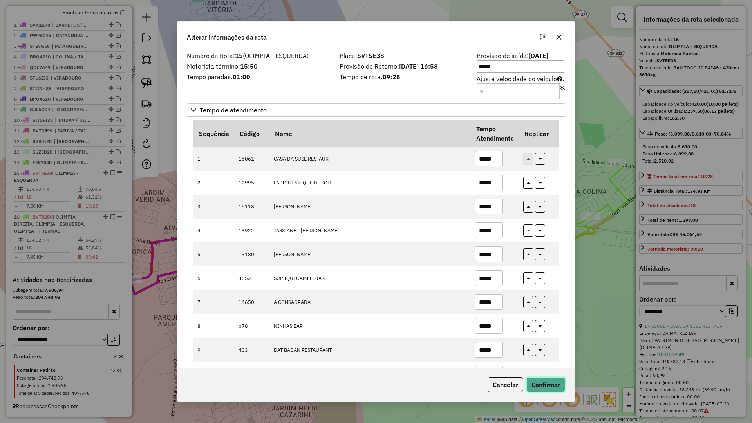
click at [538, 382] on button "Confirmar" at bounding box center [545, 384] width 39 height 15
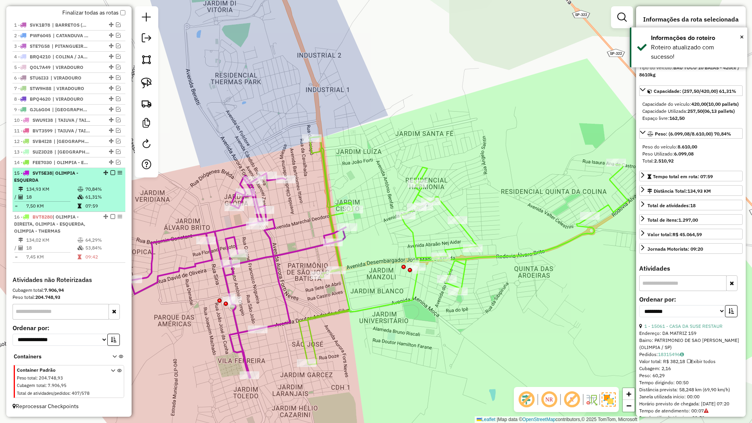
click at [110, 173] on em at bounding box center [112, 172] width 5 height 5
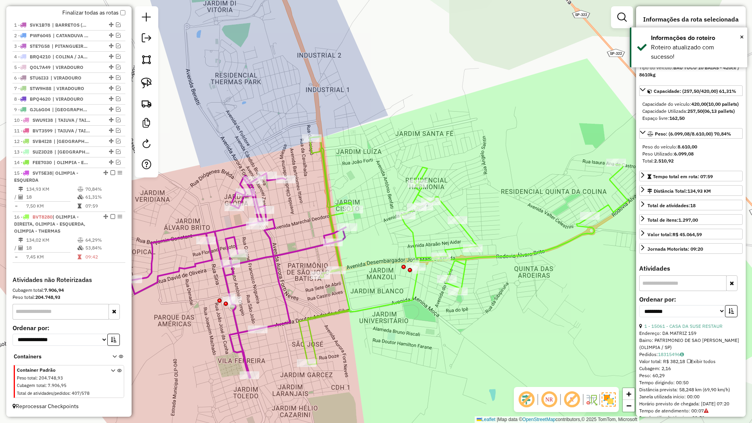
scroll to position [254, 0]
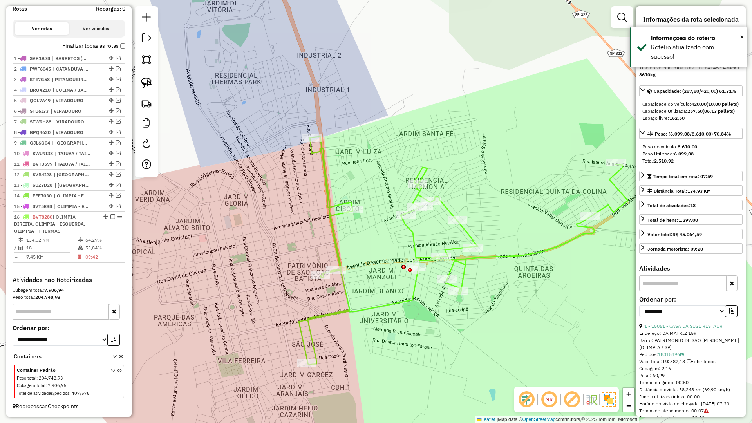
click at [413, 285] on icon at bounding box center [463, 251] width 329 height 228
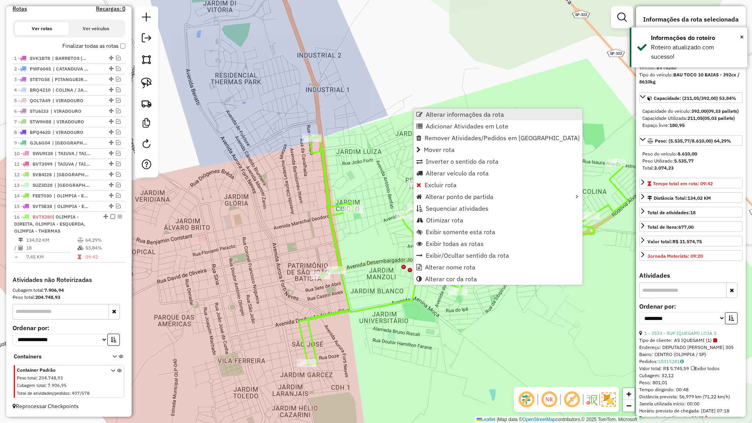
click at [436, 112] on span "Alterar informações da rota" at bounding box center [465, 114] width 78 height 6
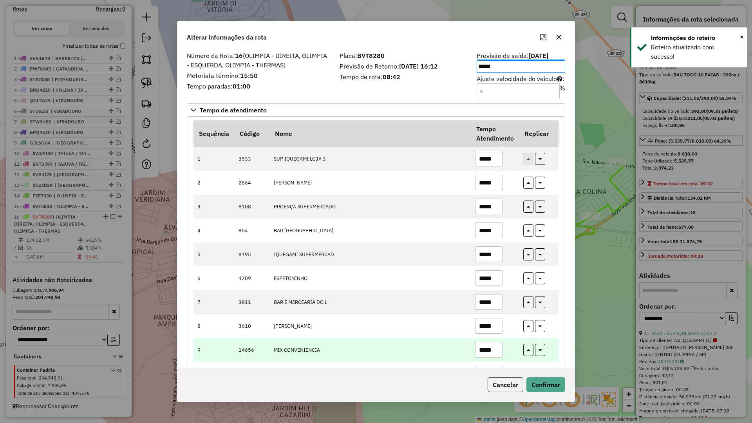
click at [495, 350] on input "*****" at bounding box center [488, 350] width 27 height 16
type input "*****"
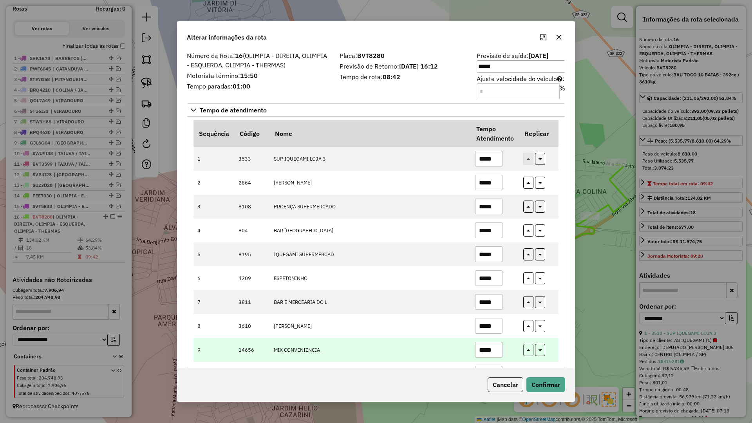
click at [528, 351] on icon "button" at bounding box center [528, 350] width 3 height 5
type input "*****"
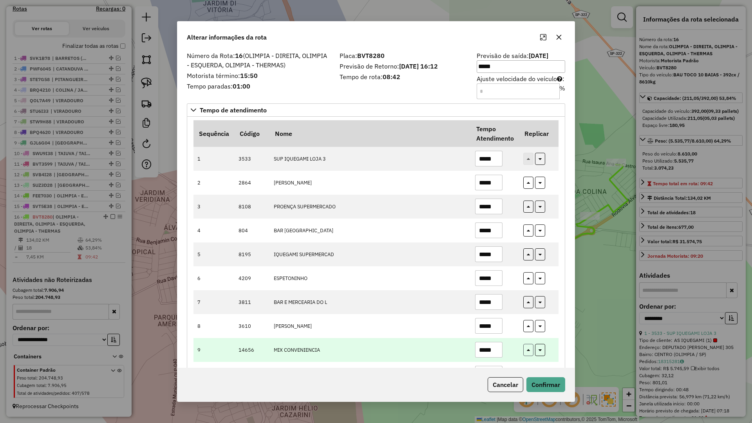
type input "*****"
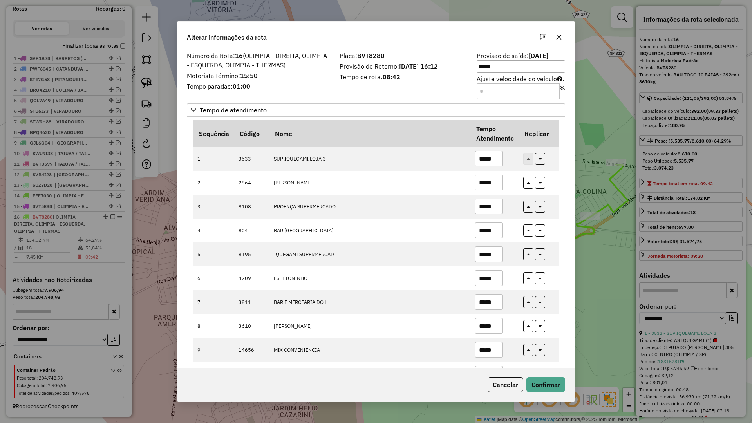
click at [536, 395] on div "Cancelar Confirmar" at bounding box center [375, 385] width 397 height 34
click at [537, 384] on button "Confirmar" at bounding box center [545, 384] width 39 height 15
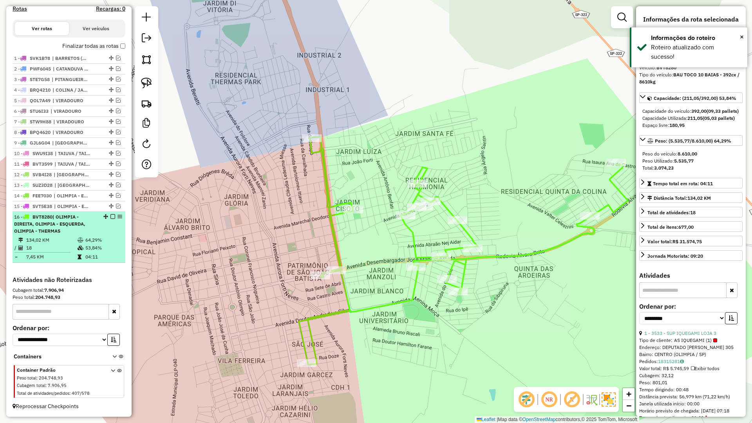
click at [110, 215] on em at bounding box center [112, 216] width 5 height 5
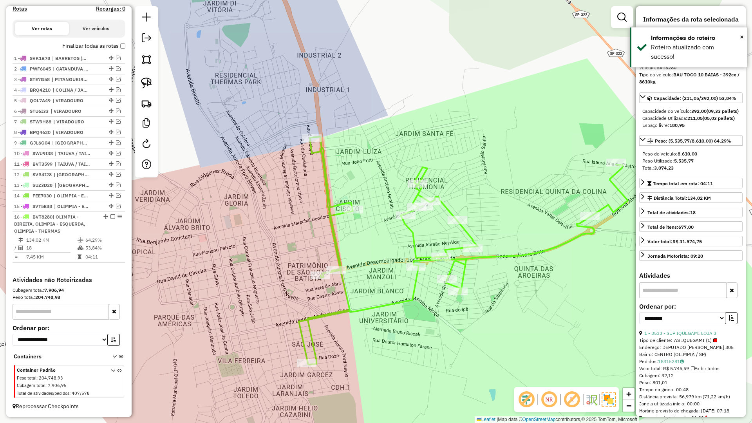
scroll to position [213, 0]
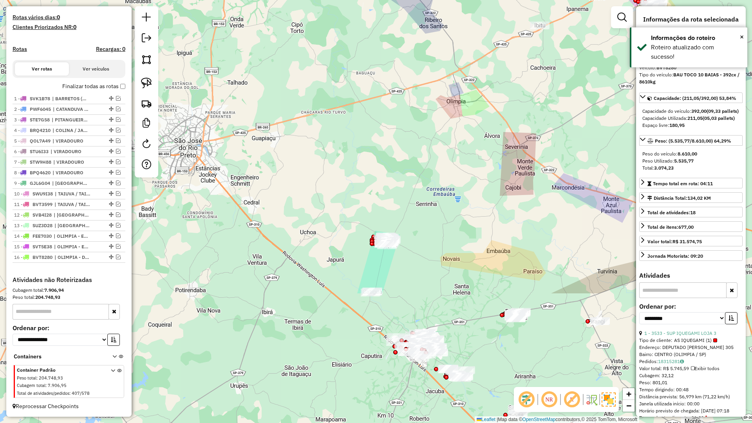
drag, startPoint x: 348, startPoint y: 269, endPoint x: 509, endPoint y: 152, distance: 198.8
click at [509, 152] on div "Janela de atendimento Grade de atendimento Capacidade Transportadoras Veículos …" at bounding box center [376, 211] width 752 height 423
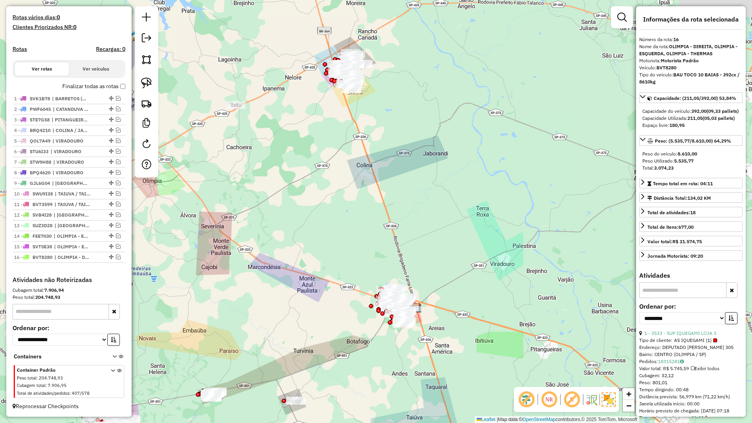
drag, startPoint x: 441, startPoint y: 233, endPoint x: 222, endPoint y: 361, distance: 253.6
click at [222, 361] on div "Janela de atendimento Grade de atendimento Capacidade Transportadoras Veículos …" at bounding box center [376, 211] width 752 height 423
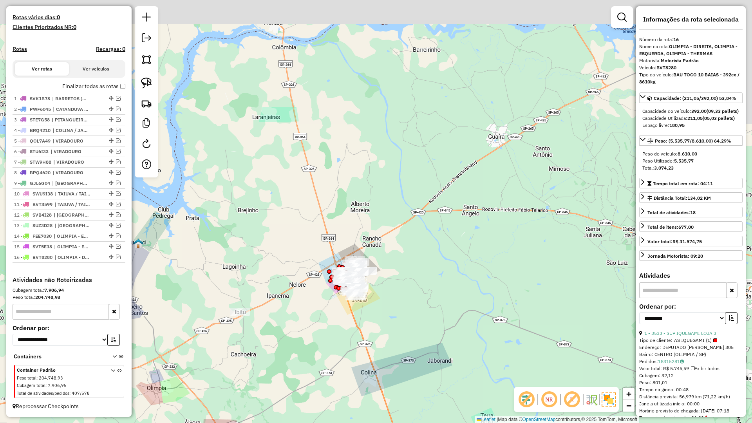
drag, startPoint x: 291, startPoint y: 127, endPoint x: 303, endPoint y: 282, distance: 155.5
click at [294, 276] on div "Janela de atendimento Grade de atendimento Capacidade Transportadoras Veículos …" at bounding box center [376, 211] width 752 height 423
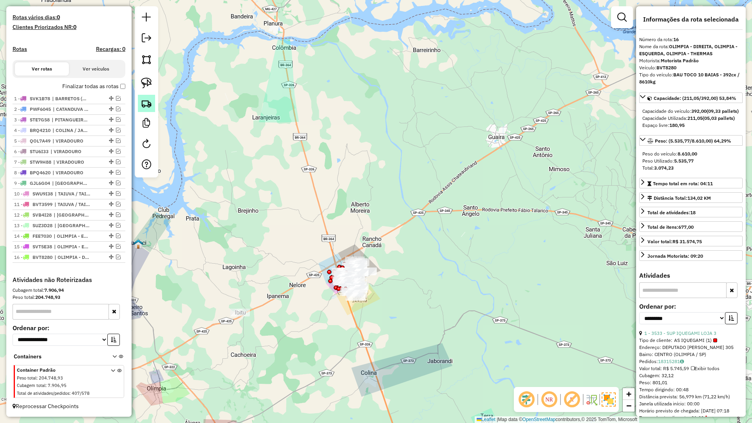
click at [147, 101] on img at bounding box center [146, 103] width 11 height 11
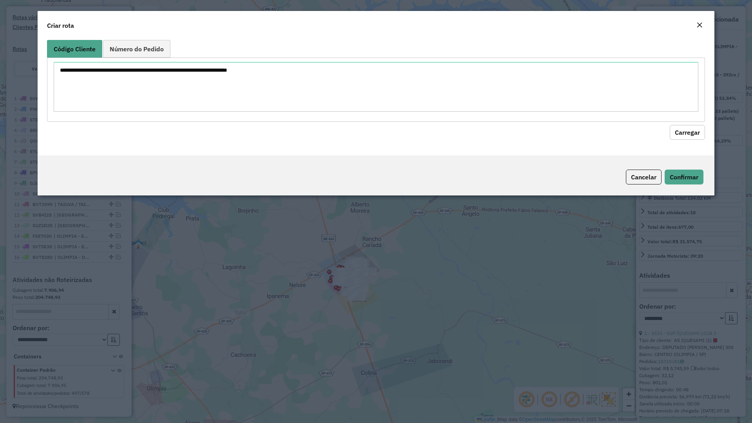
click at [174, 93] on textarea at bounding box center [376, 87] width 644 height 50
type textarea "**** ***** ****"
click at [672, 137] on button "Carregar" at bounding box center [687, 132] width 35 height 15
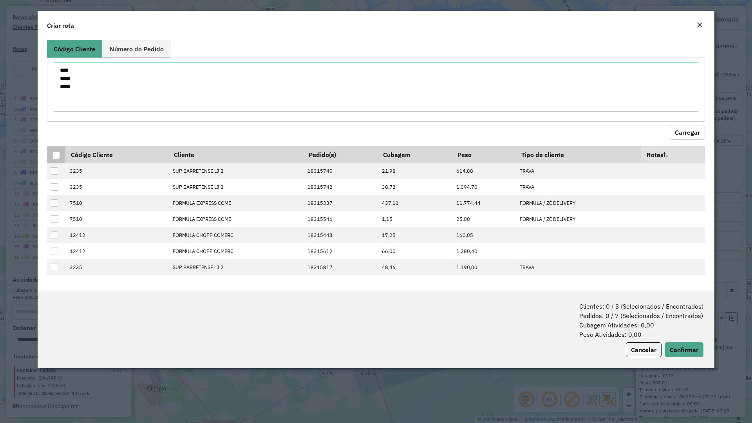
click at [59, 153] on div at bounding box center [55, 155] width 7 height 7
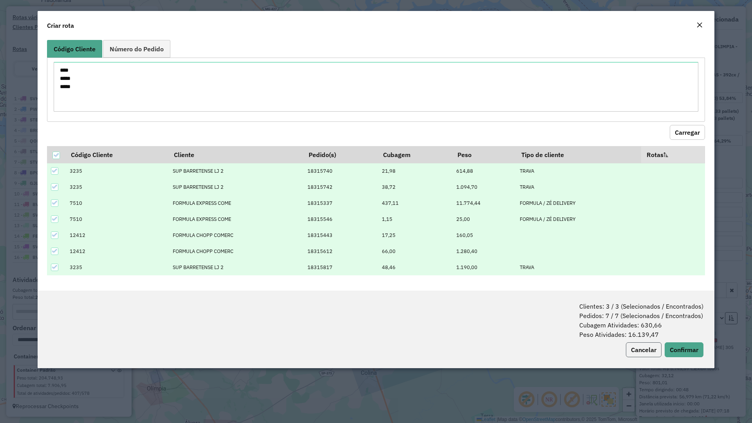
click at [643, 352] on button "Cancelar" at bounding box center [644, 349] width 36 height 15
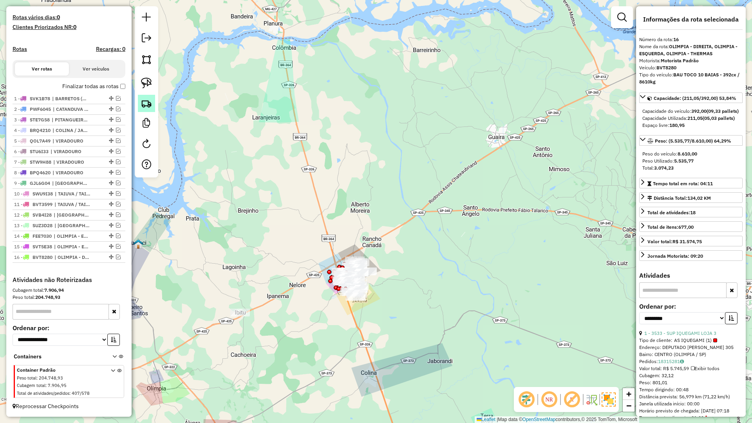
click at [147, 101] on img at bounding box center [146, 103] width 11 height 11
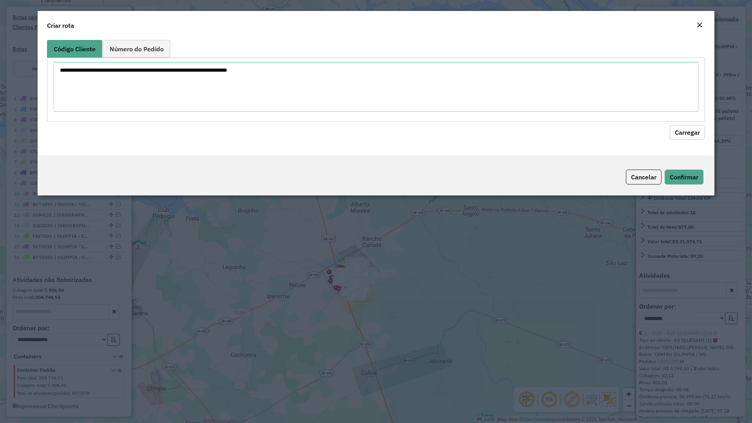
click at [165, 98] on textarea at bounding box center [376, 87] width 644 height 50
type textarea "***** **** ***"
click at [697, 135] on button "Carregar" at bounding box center [687, 132] width 35 height 15
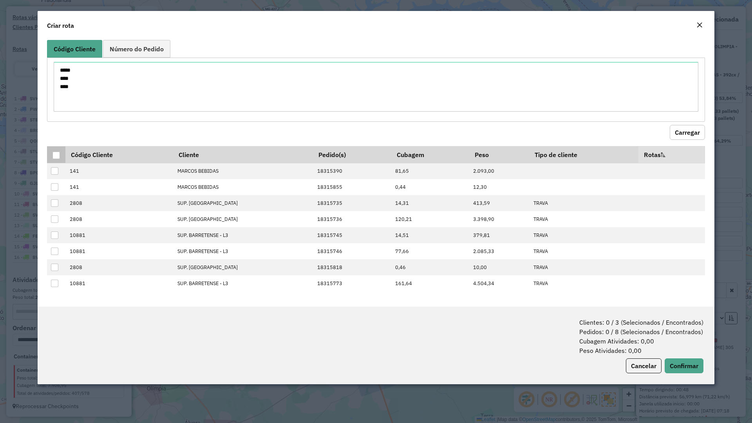
click at [55, 154] on div at bounding box center [55, 155] width 7 height 7
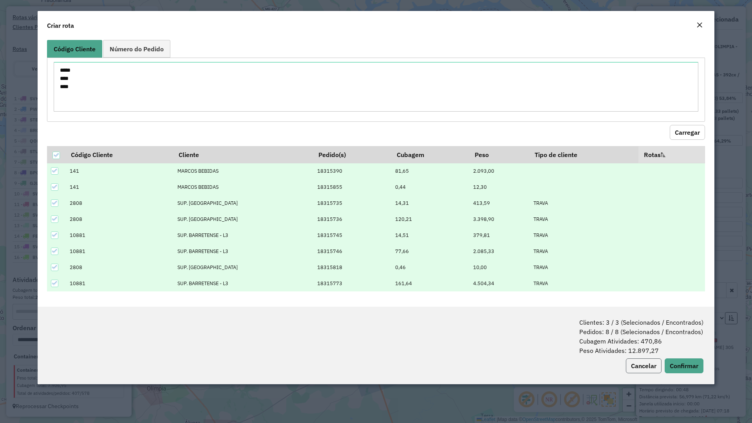
click at [634, 370] on button "Cancelar" at bounding box center [644, 365] width 36 height 15
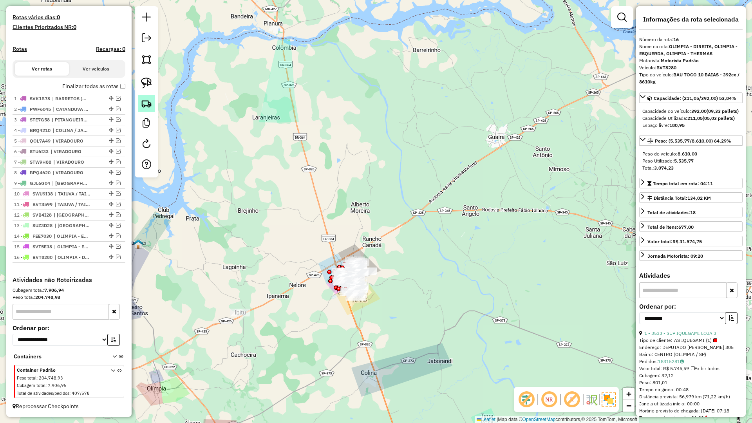
click at [151, 106] on img at bounding box center [146, 103] width 11 height 11
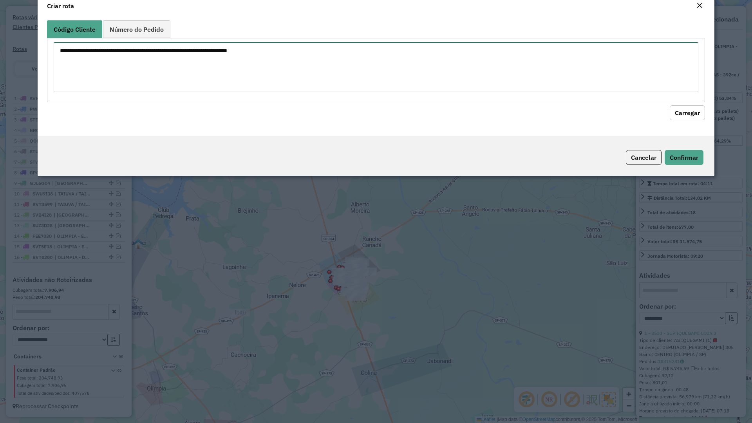
click at [179, 88] on textarea at bounding box center [376, 67] width 644 height 50
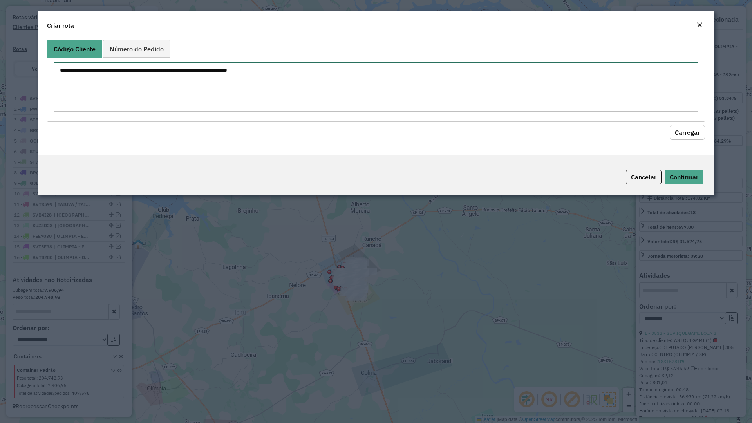
paste textarea "**** ***** ****"
drag, startPoint x: 53, startPoint y: 90, endPoint x: 23, endPoint y: 90, distance: 29.8
click at [23, 90] on modal-container "Criar rota Código Cliente Número do Pedido **** ***** **** Carregar Cancelar Co…" at bounding box center [376, 211] width 752 height 423
type textarea "**** *****"
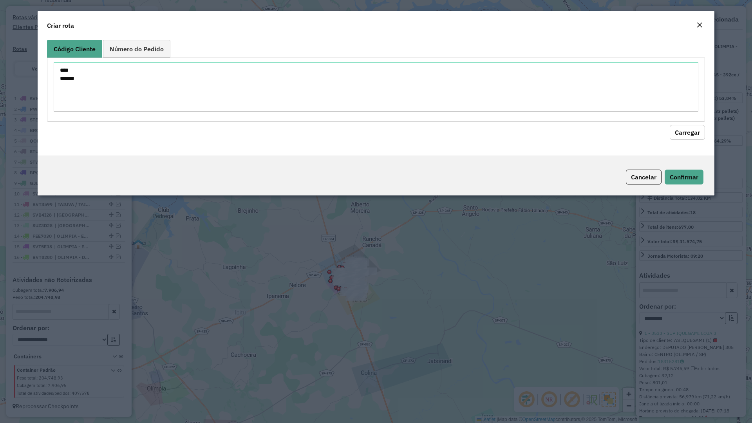
click at [676, 129] on button "Carregar" at bounding box center [687, 132] width 35 height 15
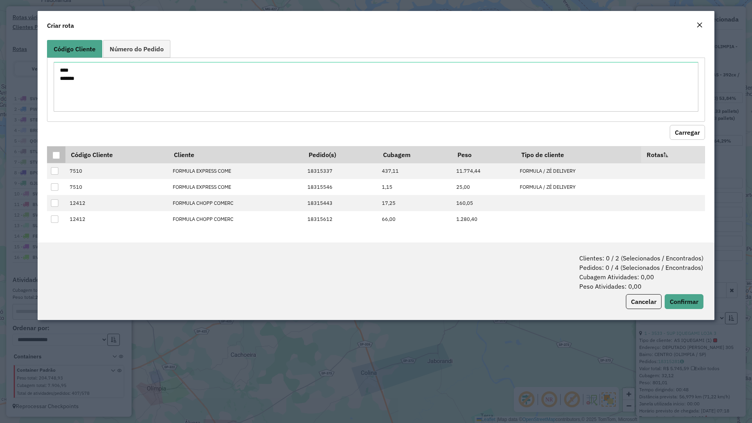
click at [60, 155] on div at bounding box center [56, 156] width 8 height 8
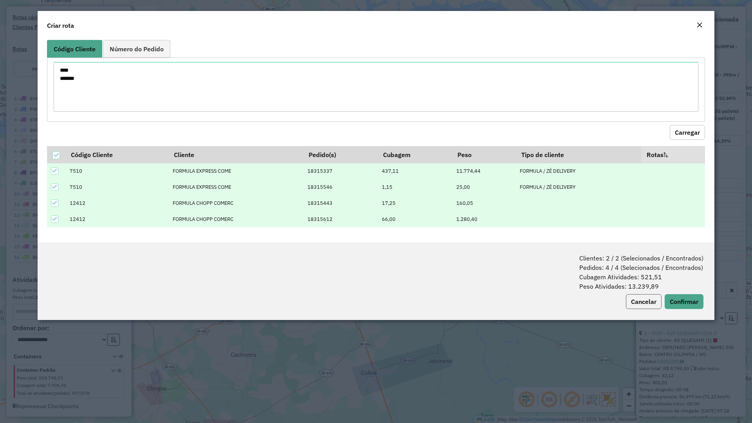
click at [650, 305] on button "Cancelar" at bounding box center [644, 301] width 36 height 15
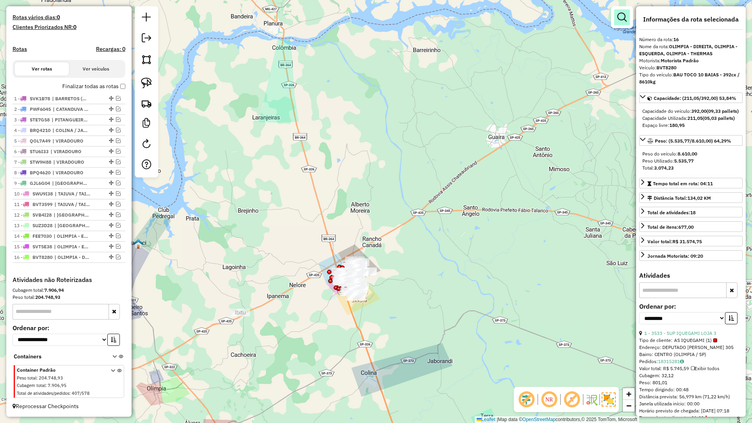
click at [621, 22] on link at bounding box center [622, 17] width 16 height 16
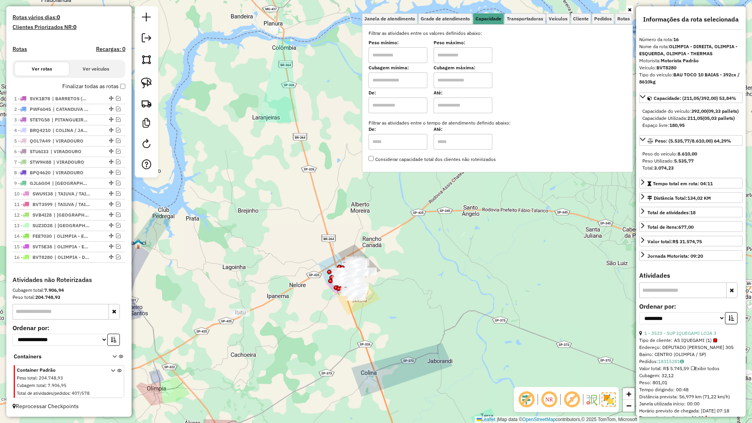
click at [406, 78] on input "text" at bounding box center [397, 80] width 59 height 16
drag, startPoint x: 406, startPoint y: 78, endPoint x: 333, endPoint y: 87, distance: 74.2
click at [333, 87] on div "Janela de atendimento Grade de atendimento Capacidade Transportadoras Veículos …" at bounding box center [376, 211] width 752 height 423
type input "*****"
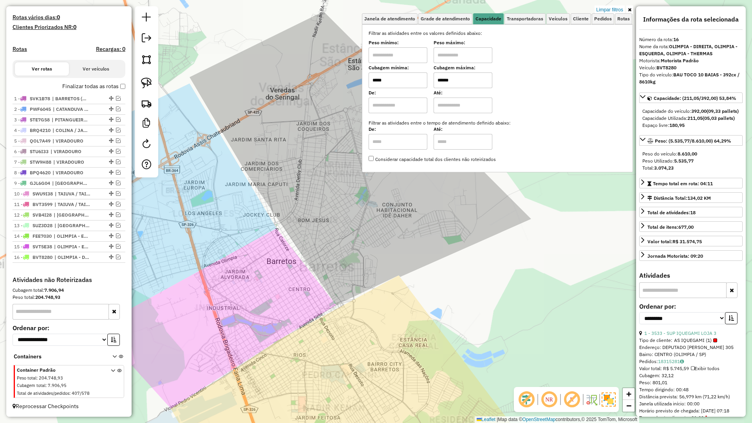
type input "******"
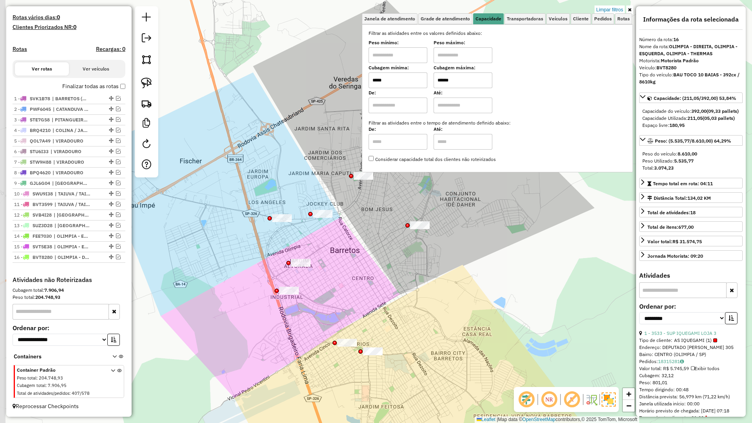
drag, startPoint x: 325, startPoint y: 276, endPoint x: 386, endPoint y: 264, distance: 62.4
click at [386, 264] on div "Limpar filtros Janela de atendimento Grade de atendimento Capacidade Transporta…" at bounding box center [376, 211] width 752 height 423
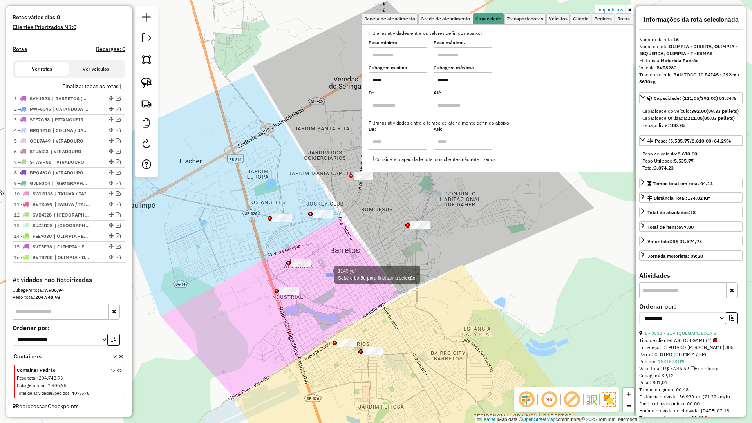
drag, startPoint x: 331, startPoint y: 275, endPoint x: 271, endPoint y: 255, distance: 63.8
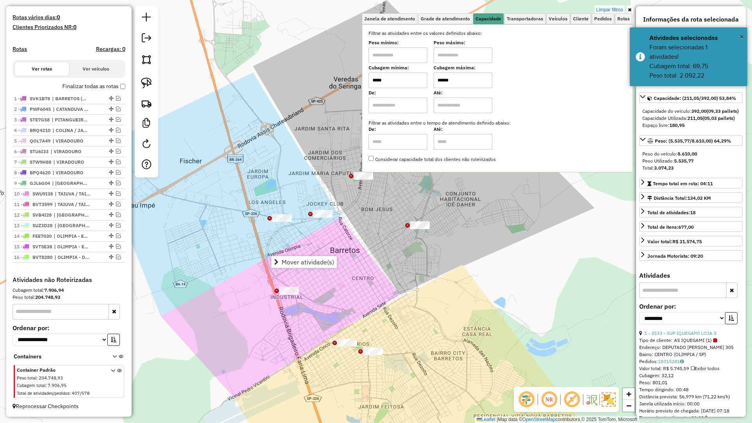
click at [338, 282] on div "Limpar filtros Janela de atendimento Grade de atendimento Capacidade Transporta…" at bounding box center [376, 211] width 752 height 423
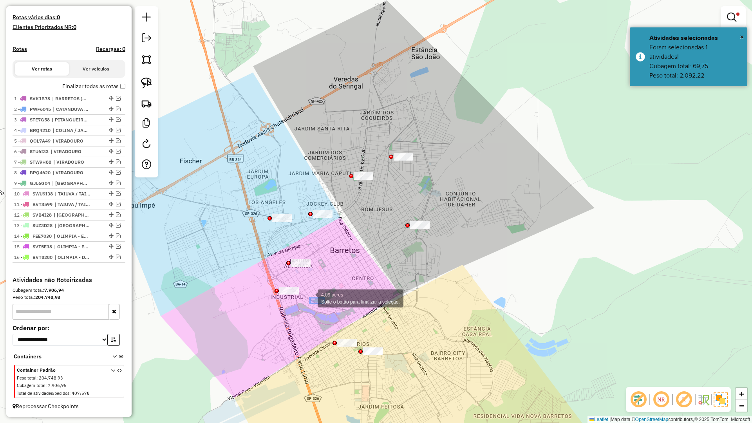
drag, startPoint x: 319, startPoint y: 302, endPoint x: 260, endPoint y: 279, distance: 63.5
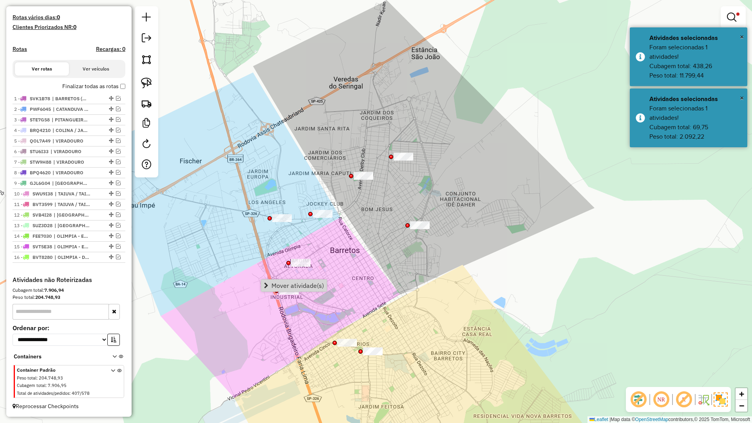
click at [365, 283] on div "Limpar filtros Janela de atendimento Grade de atendimento Capacidade Transporta…" at bounding box center [376, 211] width 752 height 423
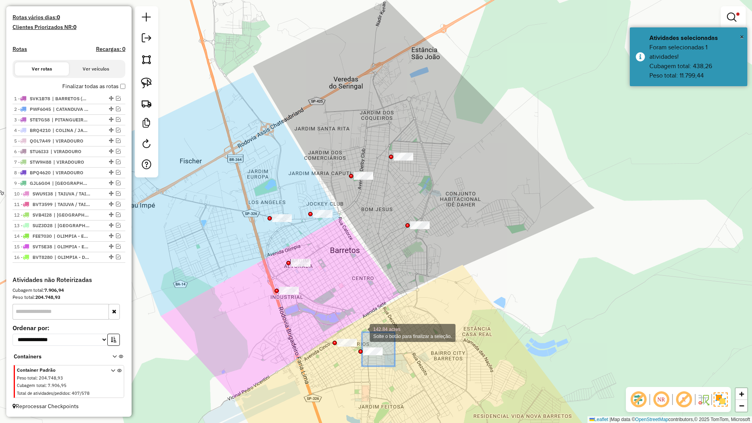
drag, startPoint x: 381, startPoint y: 355, endPoint x: 362, endPoint y: 332, distance: 30.3
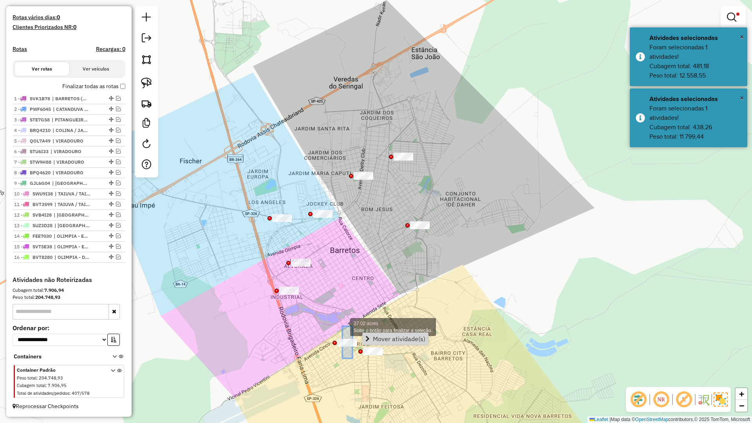
drag, startPoint x: 352, startPoint y: 350, endPoint x: 338, endPoint y: 320, distance: 33.3
click at [464, 318] on div "Limpar filtros Janela de atendimento Grade de atendimento Capacidade Transporta…" at bounding box center [376, 211] width 752 height 423
drag, startPoint x: 350, startPoint y: 285, endPoint x: 375, endPoint y: 320, distance: 42.4
click at [375, 320] on div "Limpar filtros Janela de atendimento Grade de atendimento Capacidade Transporta…" at bounding box center [376, 211] width 752 height 423
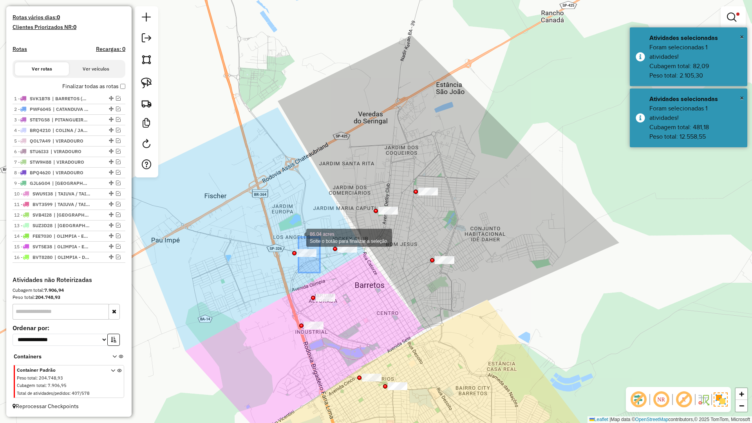
drag, startPoint x: 307, startPoint y: 248, endPoint x: 297, endPoint y: 235, distance: 16.4
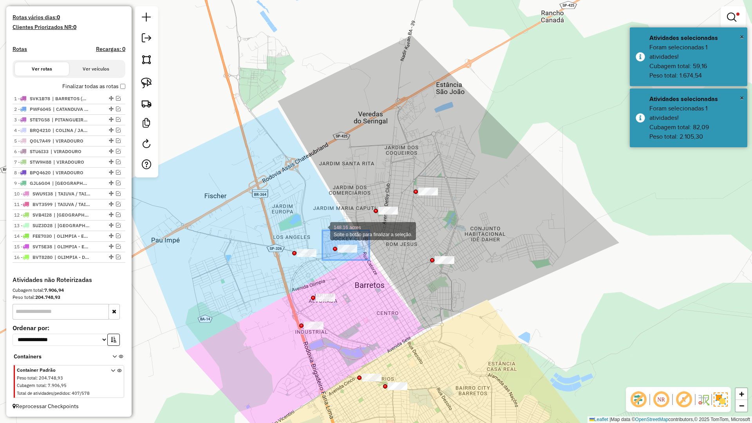
drag, startPoint x: 369, startPoint y: 260, endPoint x: 311, endPoint y: 226, distance: 67.4
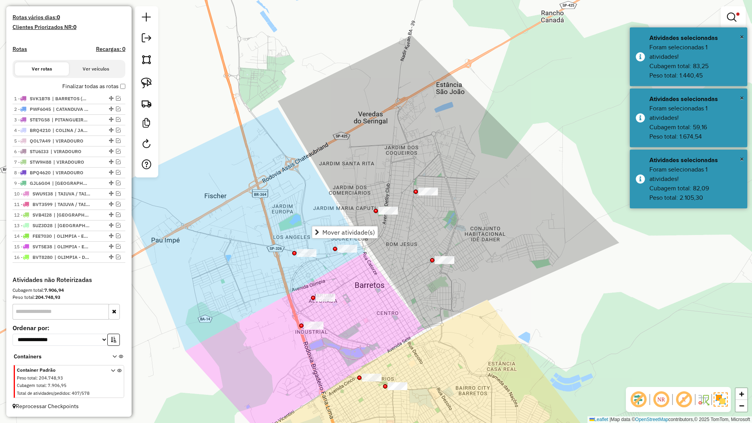
click at [398, 256] on div "Limpar filtros Janela de atendimento Grade de atendimento Capacidade Transporta…" at bounding box center [376, 211] width 752 height 423
drag, startPoint x: 394, startPoint y: 216, endPoint x: 369, endPoint y: 195, distance: 33.1
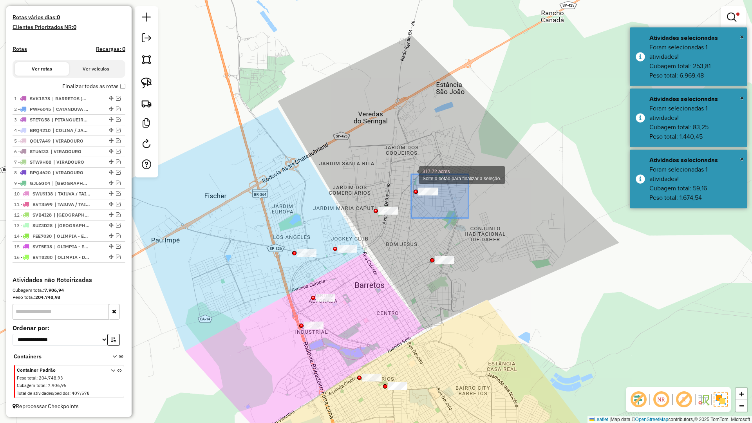
drag, startPoint x: 468, startPoint y: 218, endPoint x: 410, endPoint y: 173, distance: 73.1
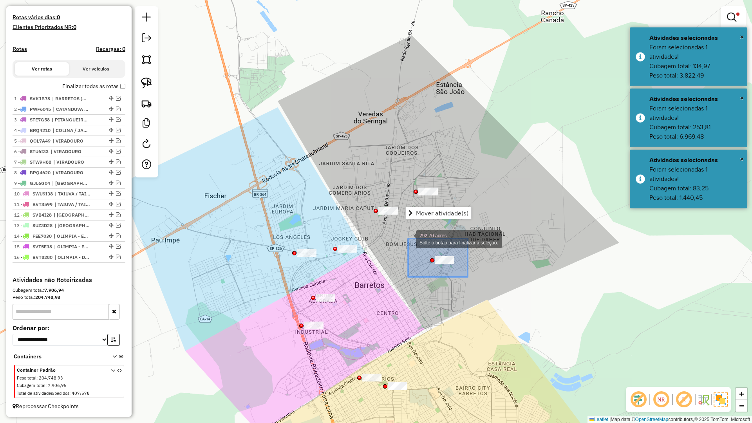
drag, startPoint x: 454, startPoint y: 265, endPoint x: 408, endPoint y: 238, distance: 53.1
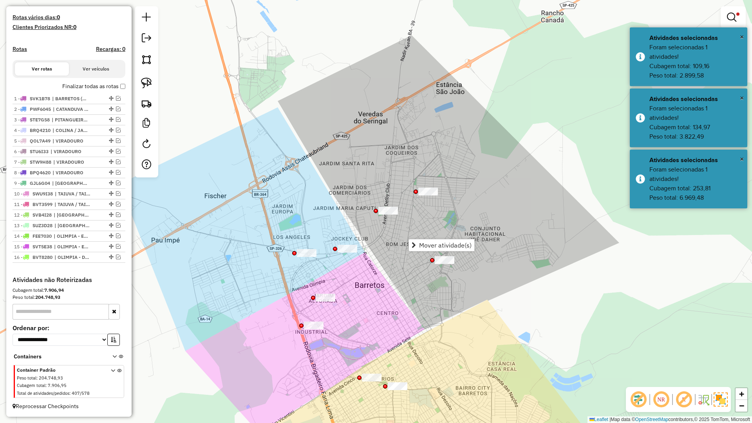
click at [482, 256] on div "Limpar filtros Janela de atendimento Grade de atendimento Capacidade Transporta…" at bounding box center [376, 211] width 752 height 423
click at [378, 266] on div "Limpar filtros Janela de atendimento Grade de atendimento Capacidade Transporta…" at bounding box center [376, 211] width 752 height 423
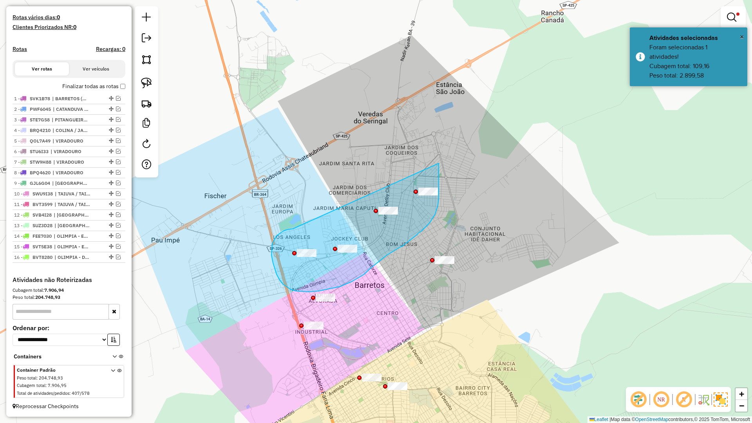
drag, startPoint x: 276, startPoint y: 236, endPoint x: 438, endPoint y: 161, distance: 178.5
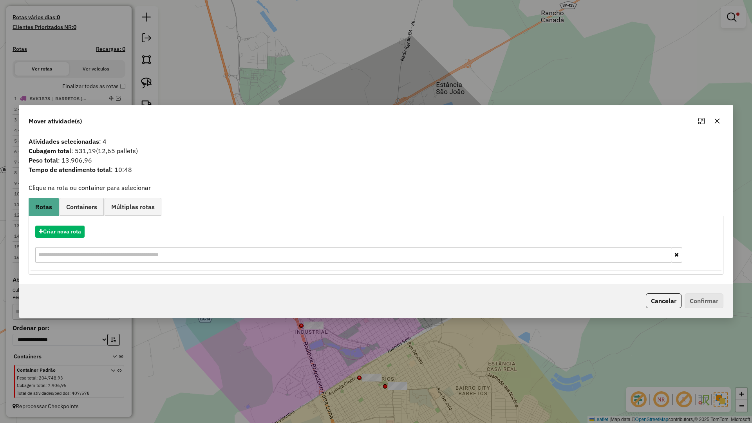
click at [719, 122] on icon "button" at bounding box center [717, 121] width 6 height 6
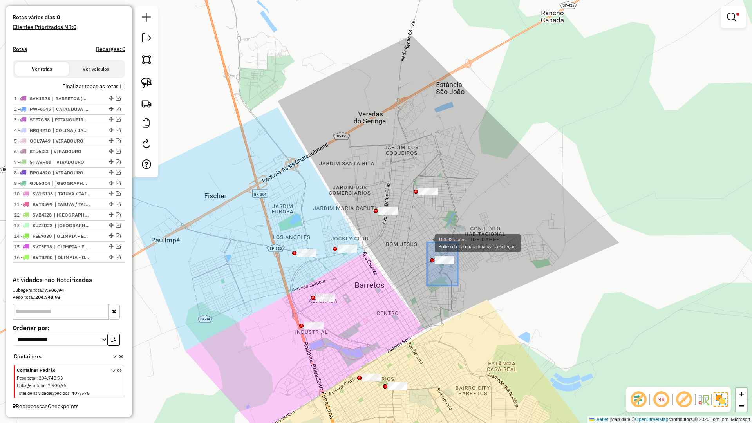
drag, startPoint x: 457, startPoint y: 285, endPoint x: 426, endPoint y: 242, distance: 52.7
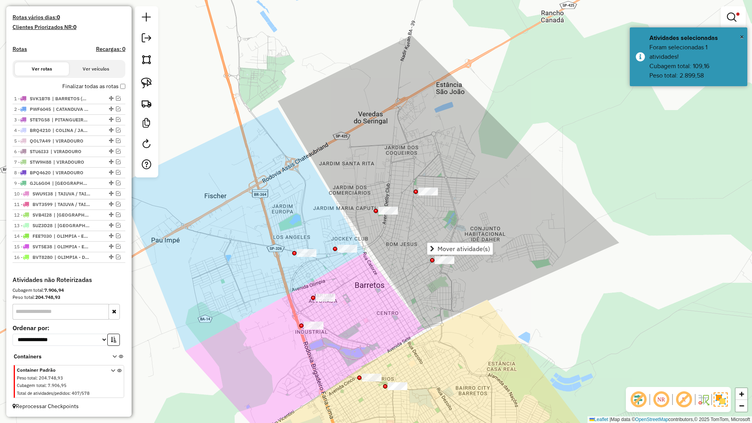
click at [472, 224] on div "Limpar filtros Janela de atendimento Grade de atendimento Capacidade Transporta…" at bounding box center [376, 211] width 752 height 423
drag, startPoint x: 440, startPoint y: 193, endPoint x: 411, endPoint y: 167, distance: 39.1
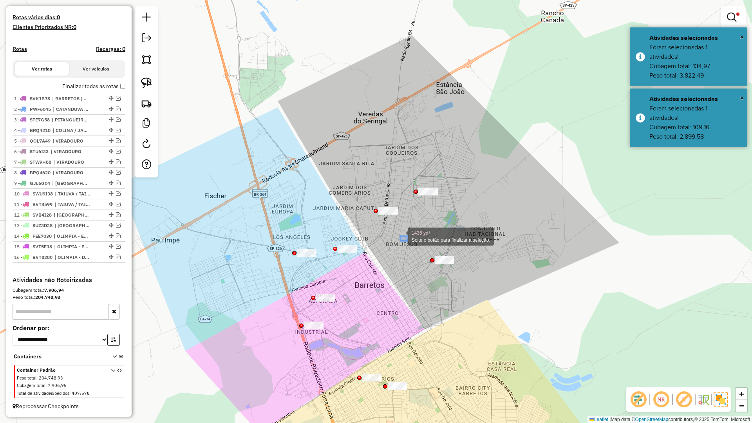
drag, startPoint x: 400, startPoint y: 236, endPoint x: 354, endPoint y: 195, distance: 61.0
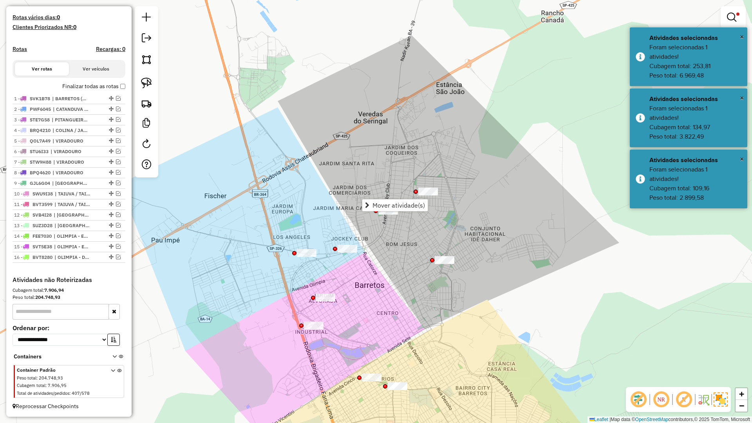
click at [451, 220] on div "Limpar filtros Janela de atendimento Grade de atendimento Capacidade Transporta…" at bounding box center [376, 211] width 752 height 423
drag, startPoint x: 282, startPoint y: 224, endPoint x: 285, endPoint y: 262, distance: 37.4
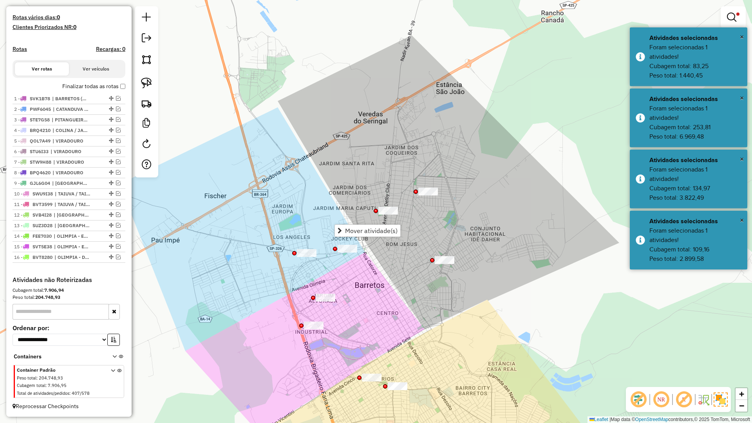
click at [359, 292] on div "Limpar filtros Janela de atendimento Grade de atendimento Capacidade Transporta…" at bounding box center [376, 211] width 752 height 423
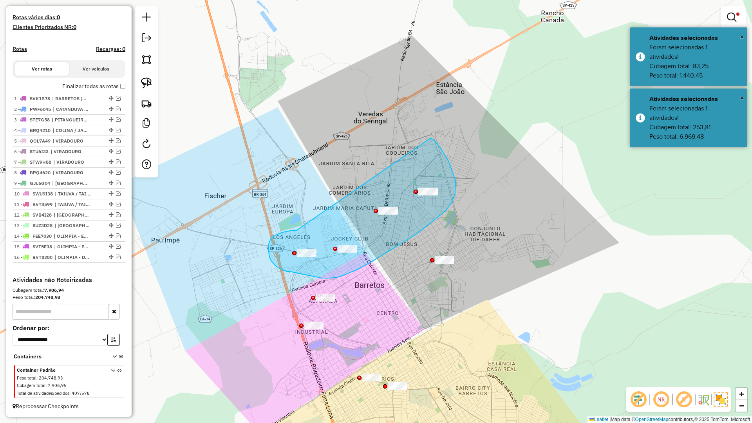
drag, startPoint x: 296, startPoint y: 231, endPoint x: 431, endPoint y: 138, distance: 163.6
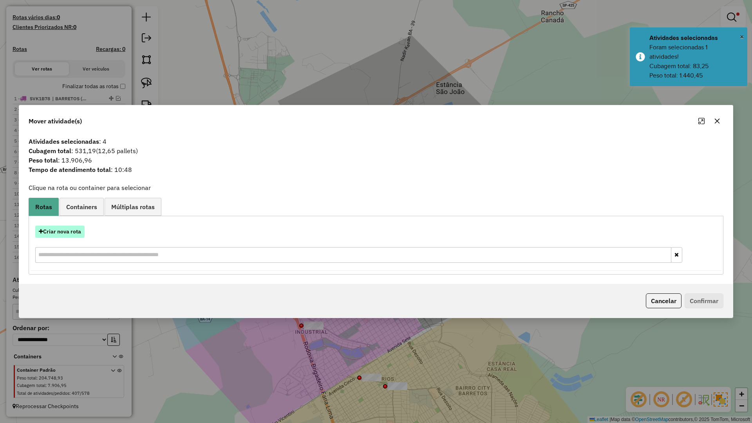
click at [70, 229] on button "Criar nova rota" at bounding box center [59, 232] width 49 height 12
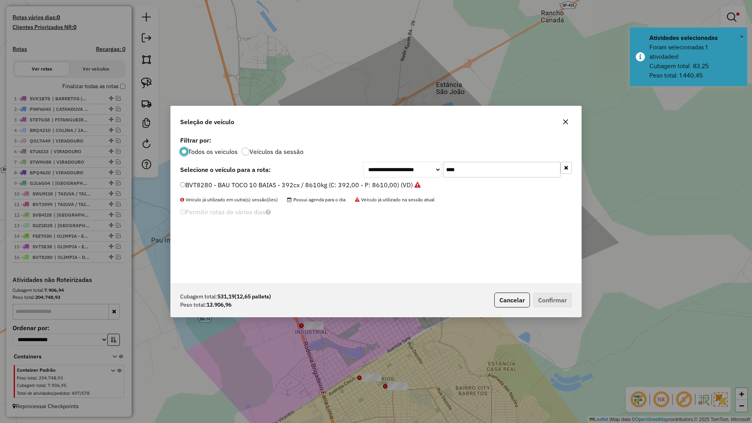
scroll to position [4, 2]
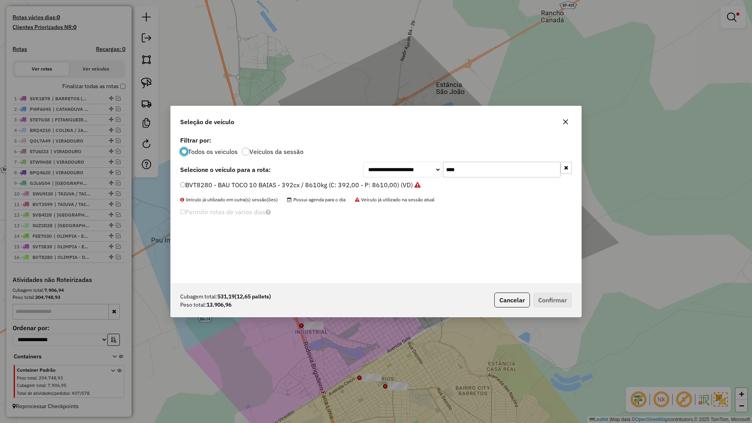
click at [474, 175] on input "****" at bounding box center [501, 170] width 117 height 16
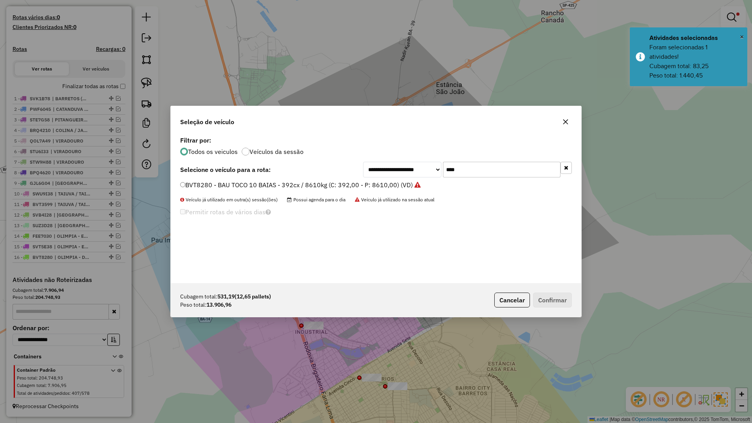
click at [474, 175] on input "****" at bounding box center [501, 170] width 117 height 16
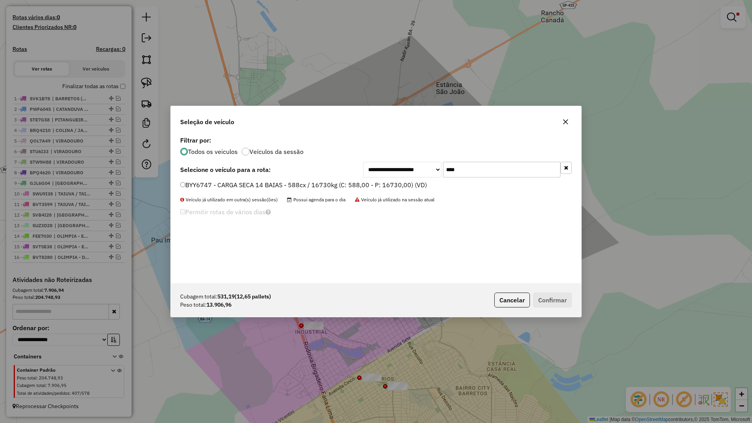
type input "****"
click at [415, 185] on label "BYY6747 - CARGA SECA 14 BAIAS - 588cx / 16730kg (C: 588,00 - P: 16730,00) (VD)" at bounding box center [303, 184] width 247 height 9
click at [549, 300] on button "Confirmar" at bounding box center [552, 299] width 39 height 15
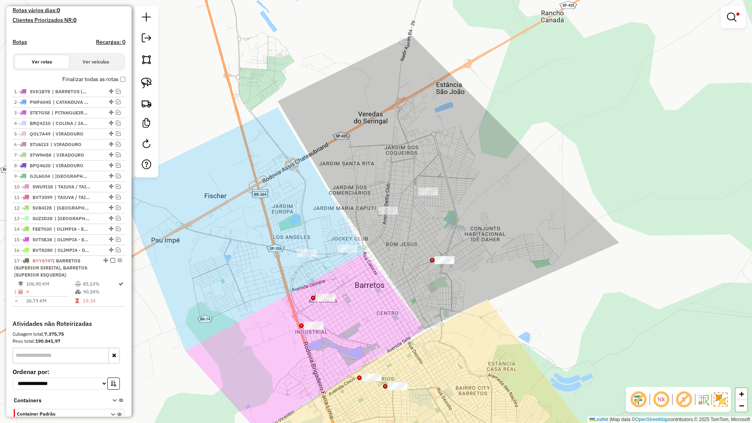
scroll to position [264, 0]
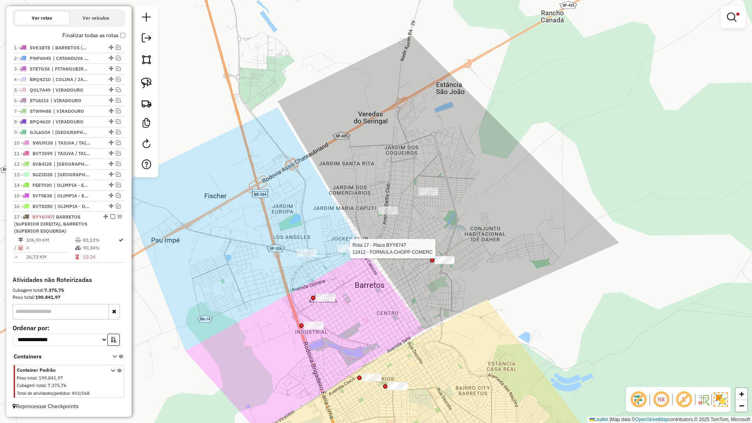
select select "**********"
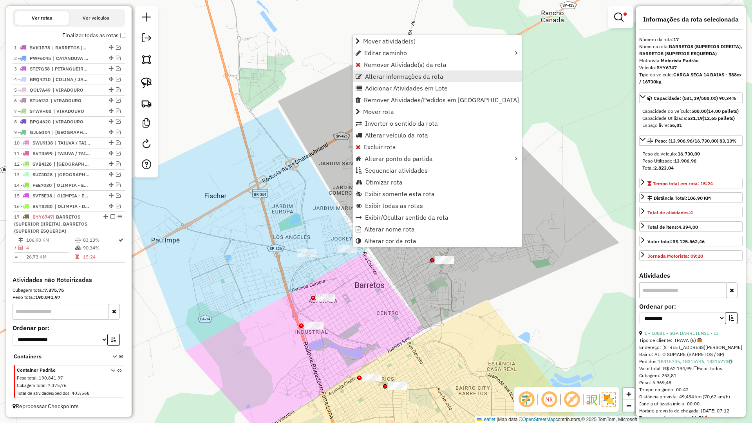
click at [387, 75] on span "Alterar informações da rota" at bounding box center [404, 76] width 78 height 6
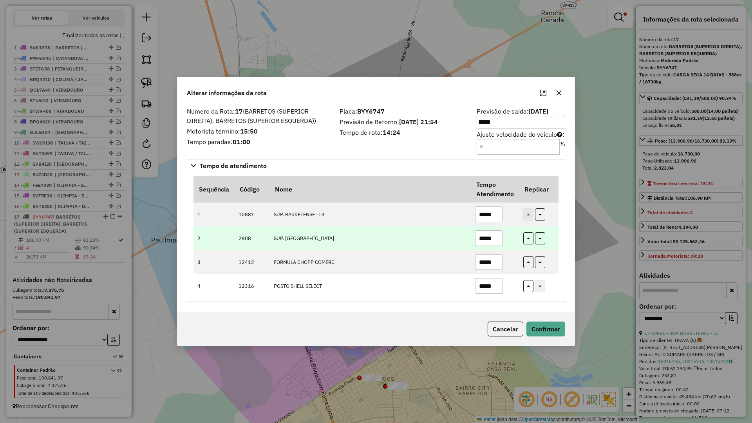
click at [466, 233] on td "SUP. BARRETENSE" at bounding box center [369, 238] width 201 height 24
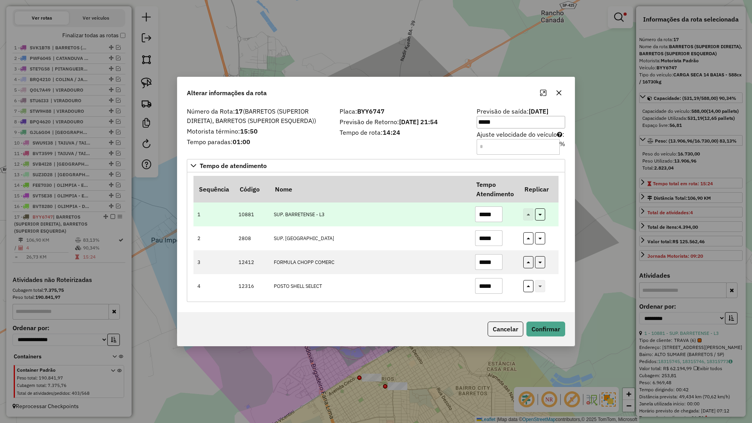
drag, startPoint x: 497, startPoint y: 210, endPoint x: 399, endPoint y: 209, distance: 97.9
click at [399, 209] on tr "1 10881 SUP. BARRETENSE - L3 *****" at bounding box center [375, 214] width 365 height 24
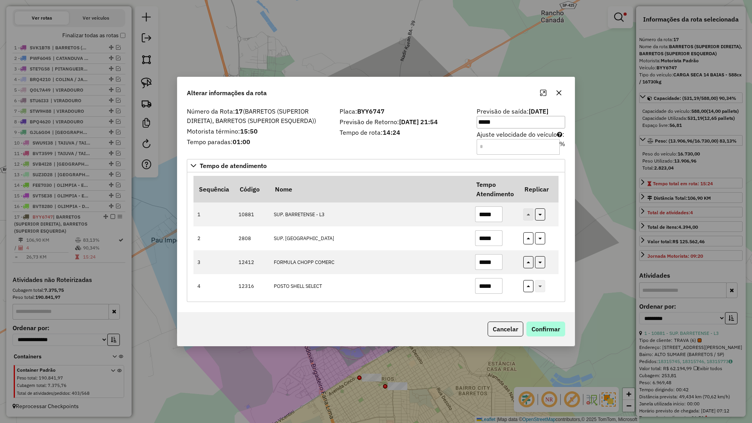
type input "*****"
click at [551, 332] on button "Confirmar" at bounding box center [545, 328] width 39 height 15
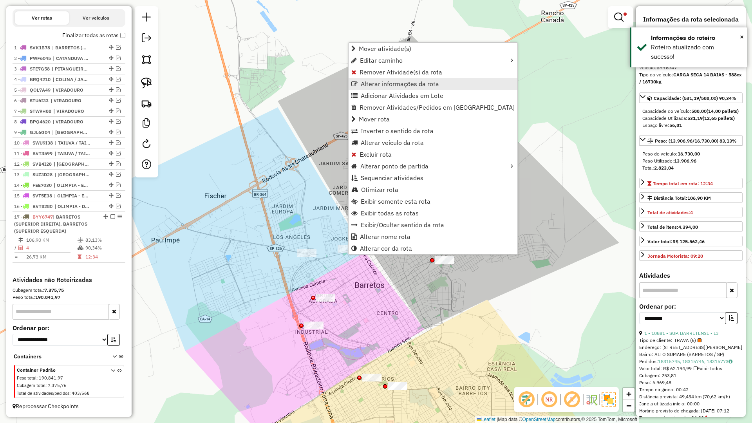
click at [380, 81] on span "Alterar informações da rota" at bounding box center [400, 84] width 78 height 6
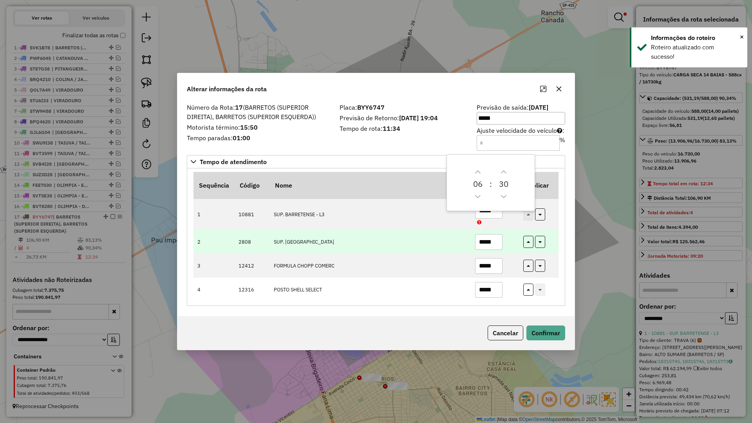
drag, startPoint x: 501, startPoint y: 246, endPoint x: 393, endPoint y: 242, distance: 108.1
click at [393, 242] on tr "2 2808 SUP. BARRETENSE *****" at bounding box center [375, 242] width 365 height 24
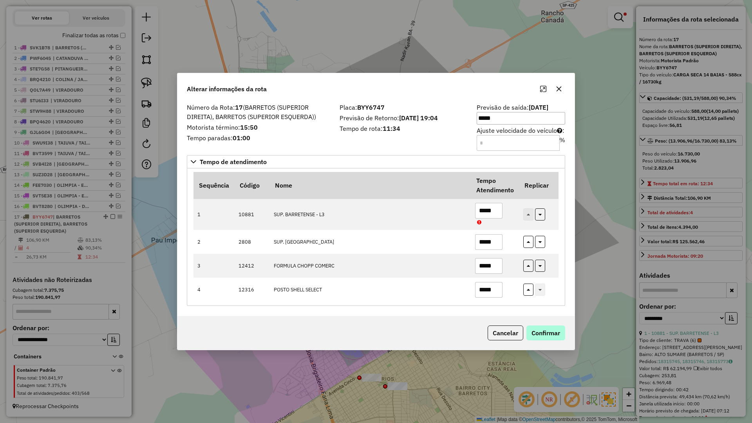
type input "*****"
click at [542, 332] on button "Confirmar" at bounding box center [545, 332] width 39 height 15
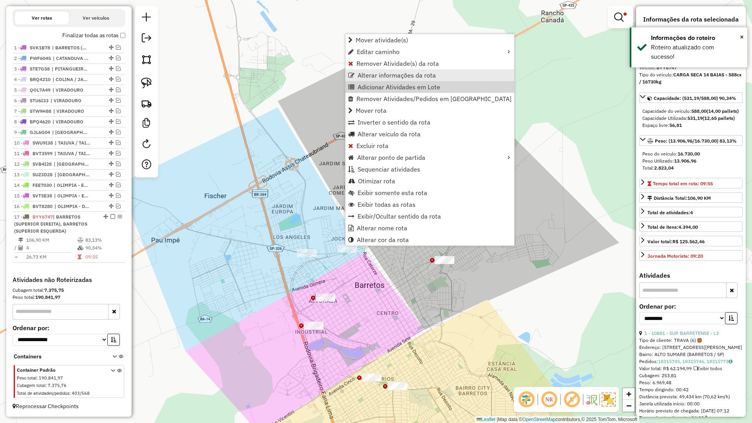
click at [375, 76] on span "Alterar informações da rota" at bounding box center [396, 75] width 78 height 6
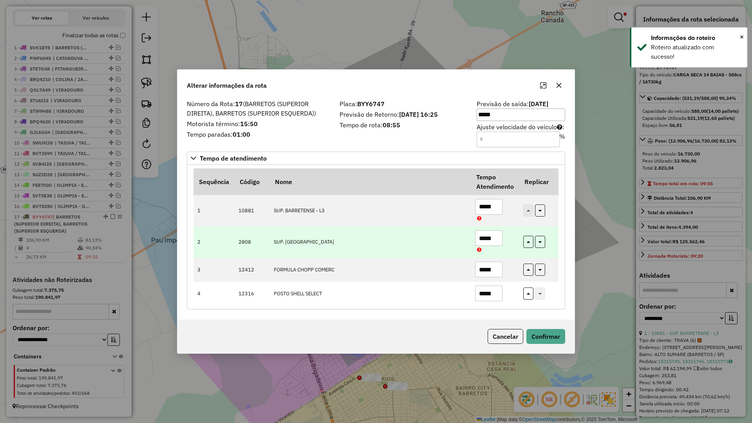
click at [460, 253] on td "SUP. BARRETENSE" at bounding box center [369, 241] width 201 height 31
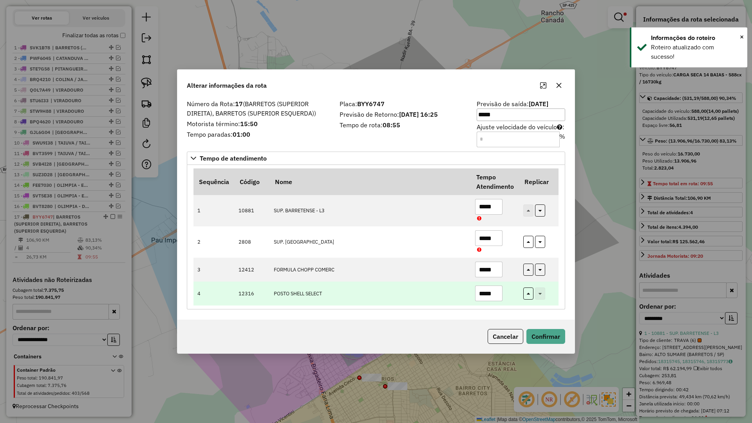
drag, startPoint x: 497, startPoint y: 292, endPoint x: 421, endPoint y: 298, distance: 76.2
click at [421, 298] on tr "4 12316 POSTO SHELL SELECT *****" at bounding box center [375, 294] width 365 height 24
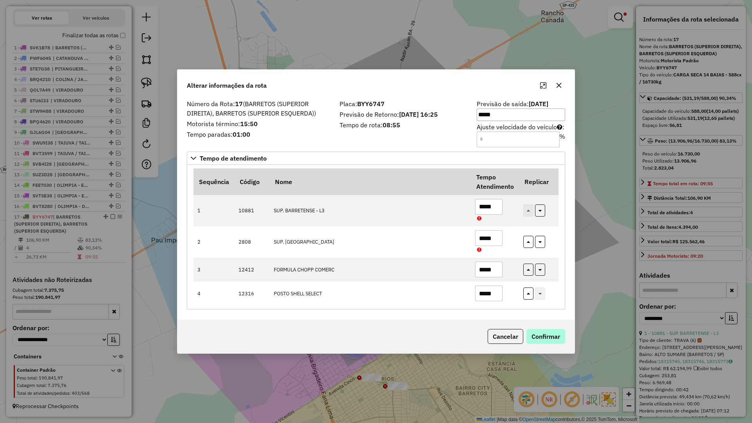
type input "*****"
click at [554, 340] on button "Confirmar" at bounding box center [545, 336] width 39 height 15
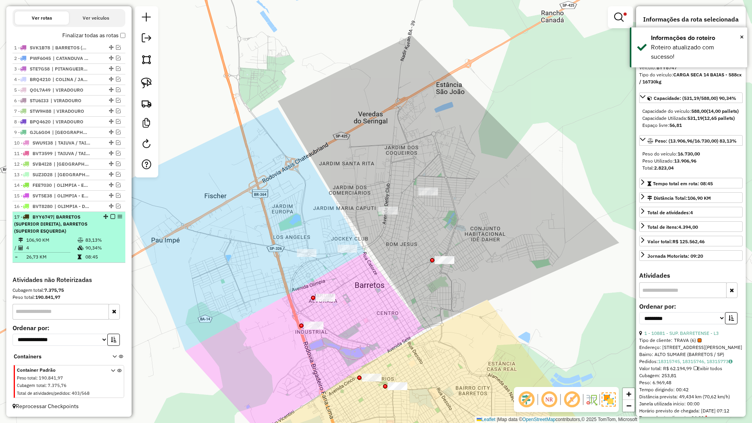
click at [110, 215] on em at bounding box center [112, 216] width 5 height 5
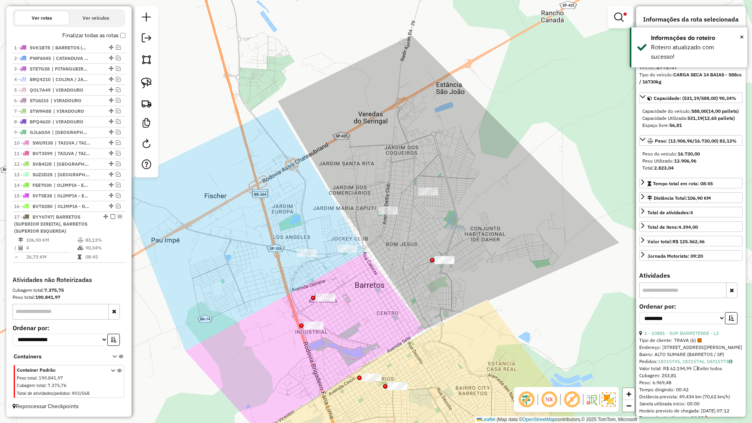
scroll to position [224, 0]
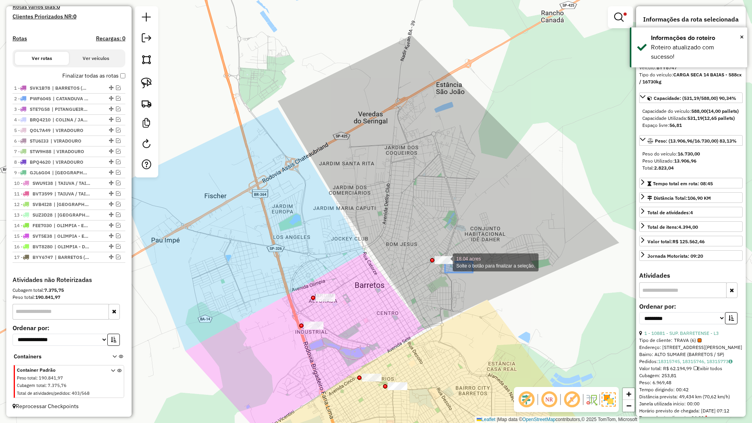
drag, startPoint x: 454, startPoint y: 265, endPoint x: 401, endPoint y: 231, distance: 63.1
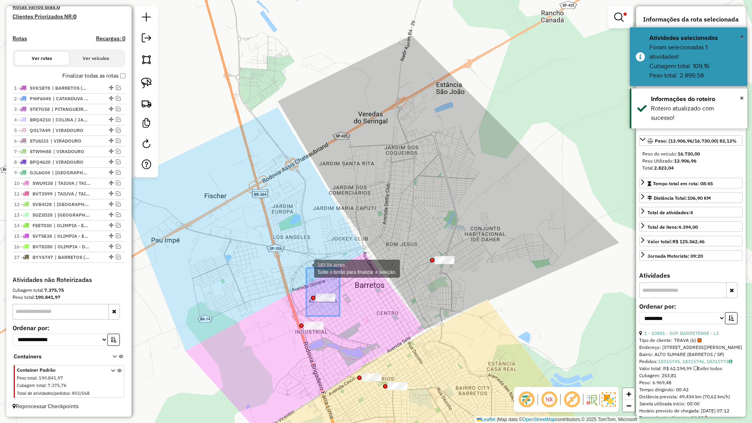
drag, startPoint x: 338, startPoint y: 314, endPoint x: 310, endPoint y: 275, distance: 47.8
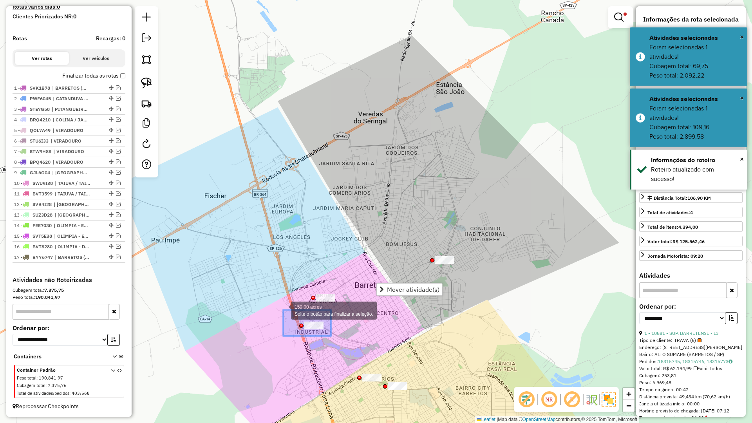
drag, startPoint x: 297, startPoint y: 313, endPoint x: 287, endPoint y: 313, distance: 10.6
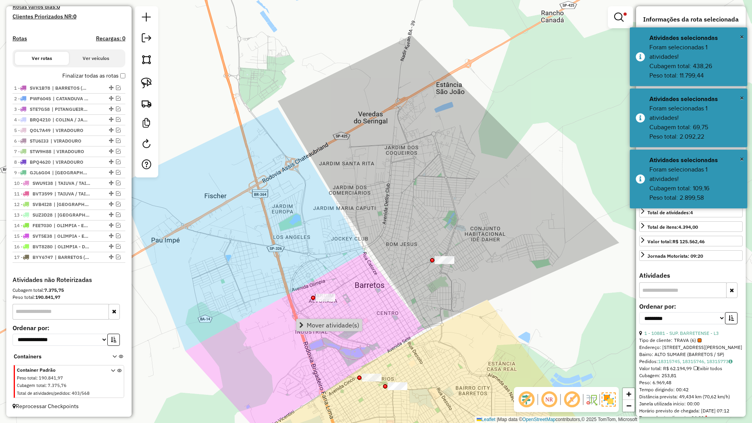
click at [363, 324] on div "Limpar filtros Janela de atendimento Grade de atendimento Capacidade Transporta…" at bounding box center [376, 211] width 752 height 423
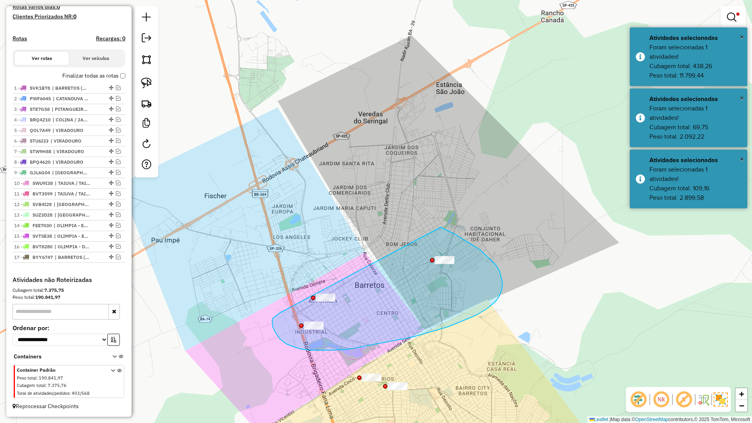
drag, startPoint x: 275, startPoint y: 316, endPoint x: 345, endPoint y: 215, distance: 123.6
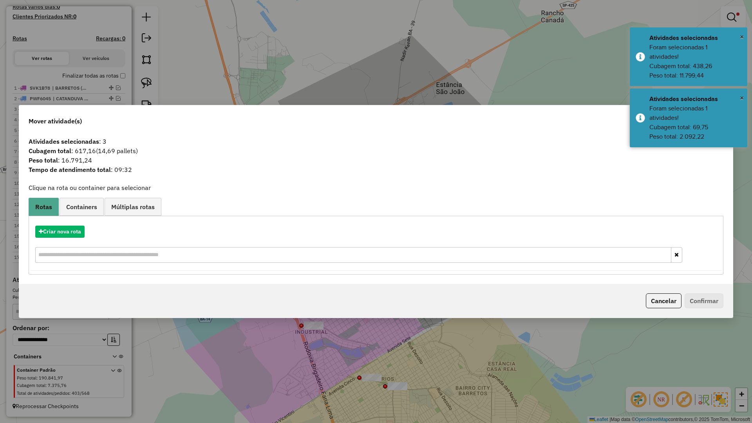
click at [654, 86] on div "Mover atividade(s) Atividades selecionadas : 3 Cubagem total : 617,16 (14,69 pa…" at bounding box center [376, 211] width 752 height 423
drag, startPoint x: 668, startPoint y: 107, endPoint x: 671, endPoint y: 112, distance: 5.6
click at [668, 108] on div "Foram selecionadas 1 atividades! Cubagem total: 69,75 Peso total: 2.092,22" at bounding box center [695, 123] width 92 height 38
click at [700, 70] on div "Foram selecionadas 1 atividades! Cubagem total: 438,26 Peso total: 11.799,44" at bounding box center [695, 62] width 92 height 38
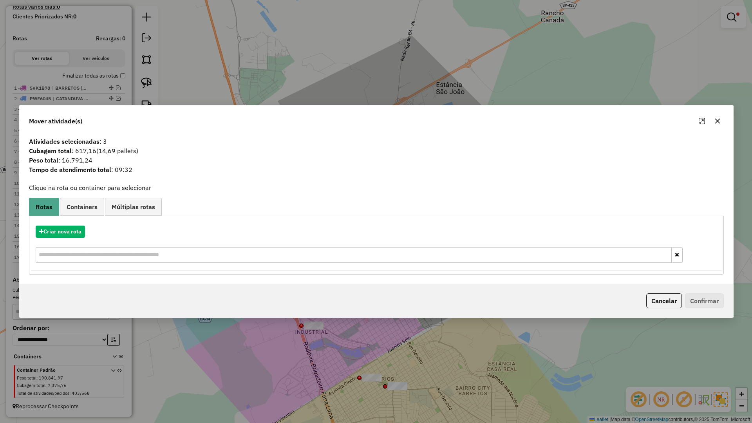
click at [720, 119] on icon "button" at bounding box center [717, 121] width 5 height 5
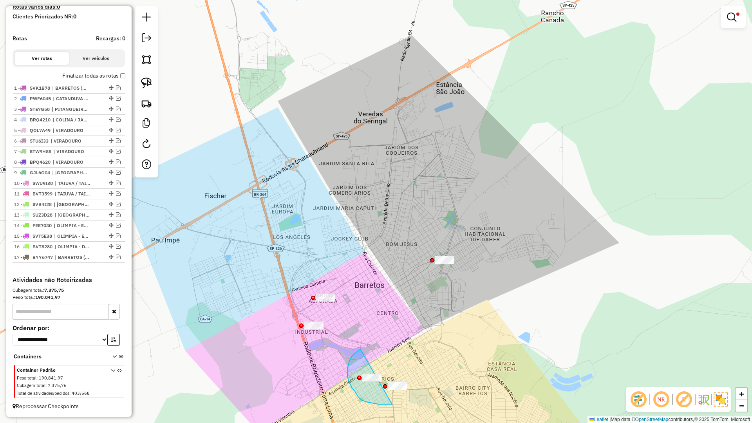
drag, startPoint x: 359, startPoint y: 350, endPoint x: 422, endPoint y: 396, distance: 78.6
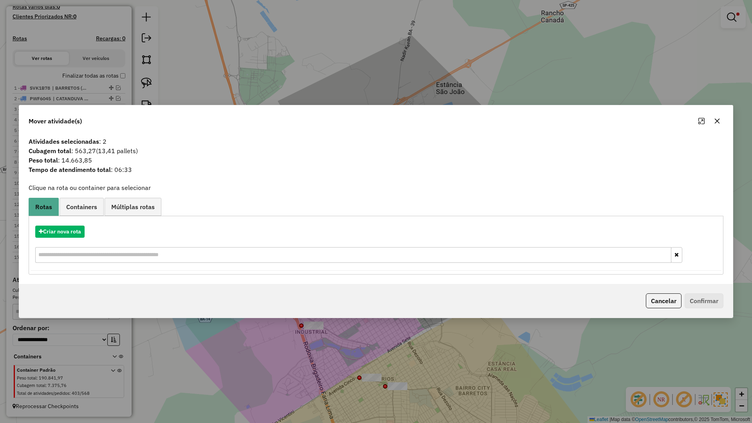
click at [717, 123] on icon "button" at bounding box center [717, 121] width 6 height 6
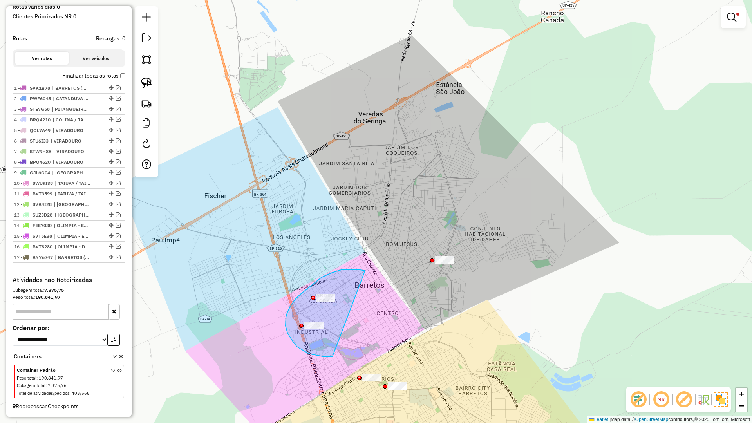
drag, startPoint x: 351, startPoint y: 269, endPoint x: 339, endPoint y: 354, distance: 85.1
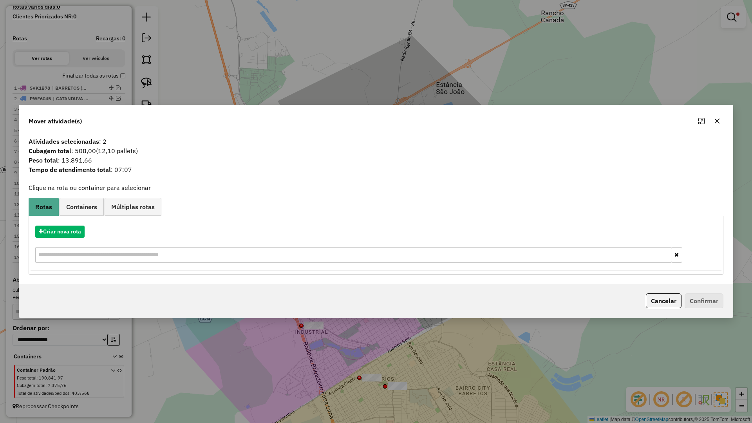
click at [710, 118] on div at bounding box center [709, 121] width 28 height 13
click at [714, 123] on icon "button" at bounding box center [717, 121] width 6 height 6
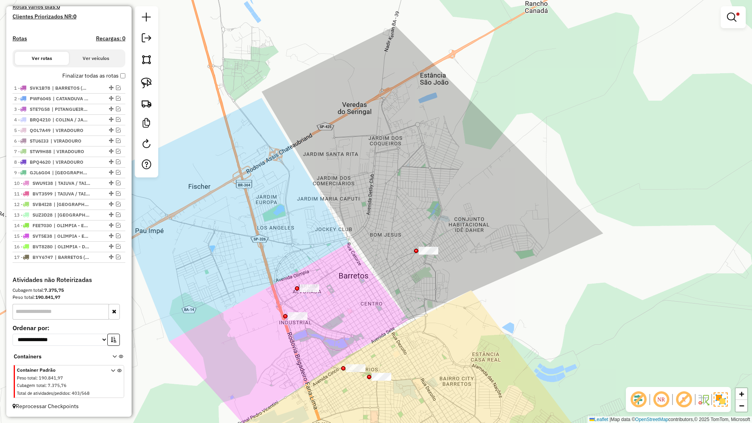
drag, startPoint x: 465, startPoint y: 286, endPoint x: 403, endPoint y: 234, distance: 81.5
click at [402, 234] on div "Limpar filtros Janela de atendimento Grade de atendimento Capacidade Transporta…" at bounding box center [376, 211] width 752 height 423
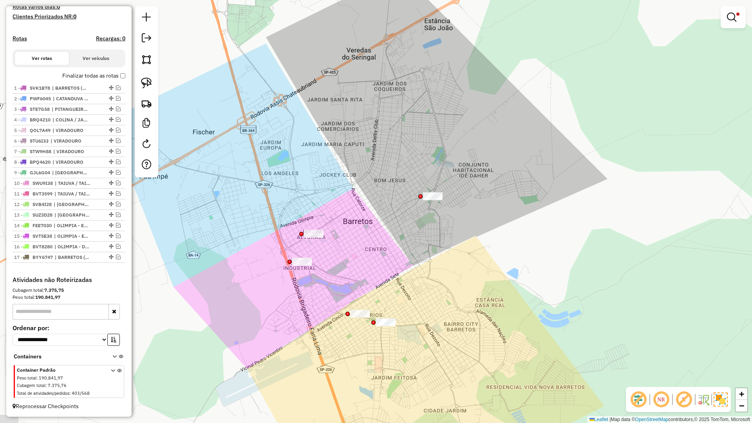
drag, startPoint x: 491, startPoint y: 233, endPoint x: 515, endPoint y: 227, distance: 23.8
click at [515, 227] on div "Limpar filtros Janela de atendimento Grade de atendimento Capacidade Transporta…" at bounding box center [376, 211] width 752 height 423
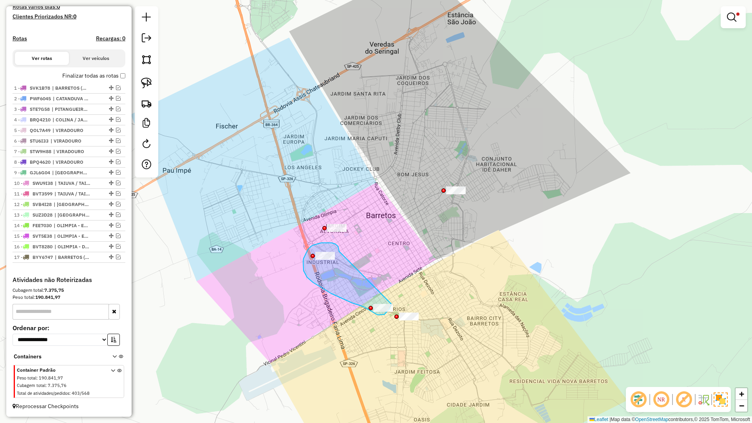
click at [391, 304] on div "Limpar filtros Janela de atendimento Grade de atendimento Capacidade Transporta…" at bounding box center [376, 211] width 752 height 423
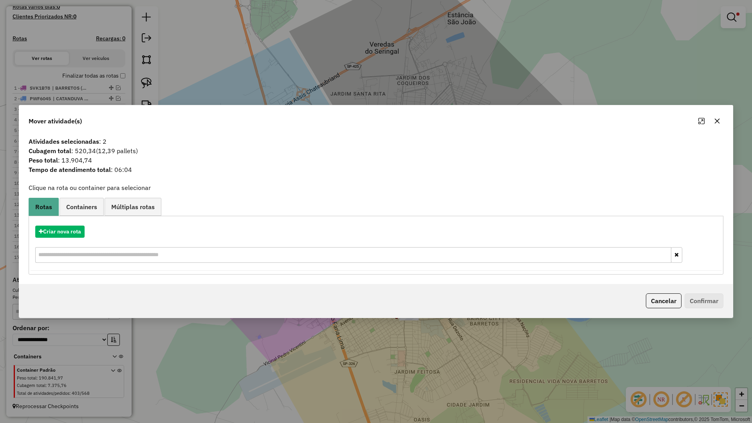
click at [719, 116] on button "button" at bounding box center [717, 121] width 13 height 13
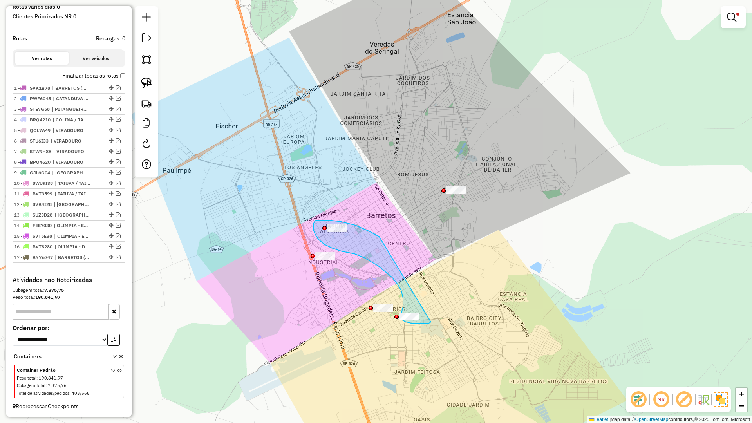
drag, startPoint x: 355, startPoint y: 225, endPoint x: 431, endPoint y: 322, distance: 123.0
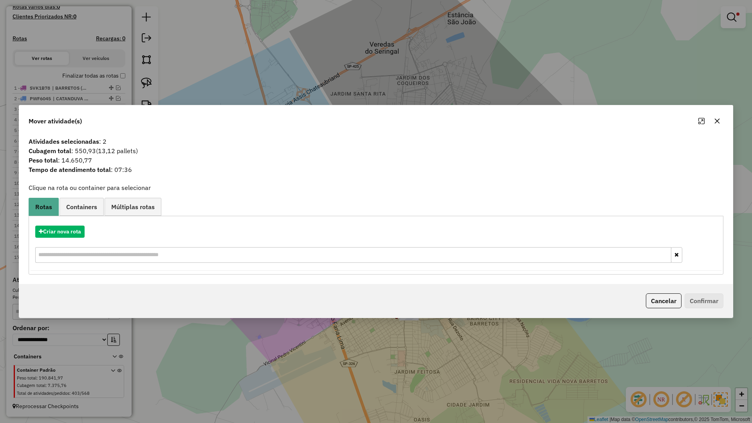
click at [716, 123] on icon "button" at bounding box center [717, 121] width 5 height 5
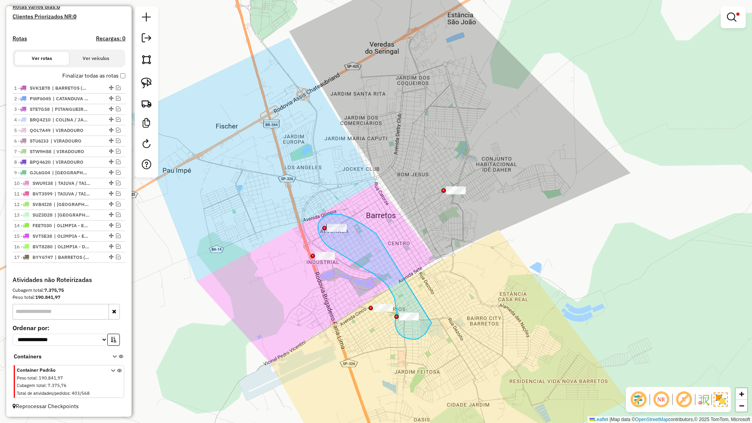
drag, startPoint x: 344, startPoint y: 215, endPoint x: 435, endPoint y: 308, distance: 129.3
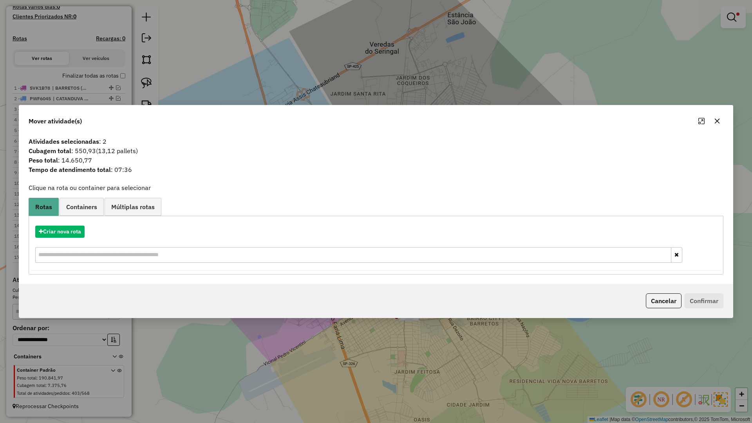
click at [719, 123] on icon "button" at bounding box center [717, 121] width 6 height 6
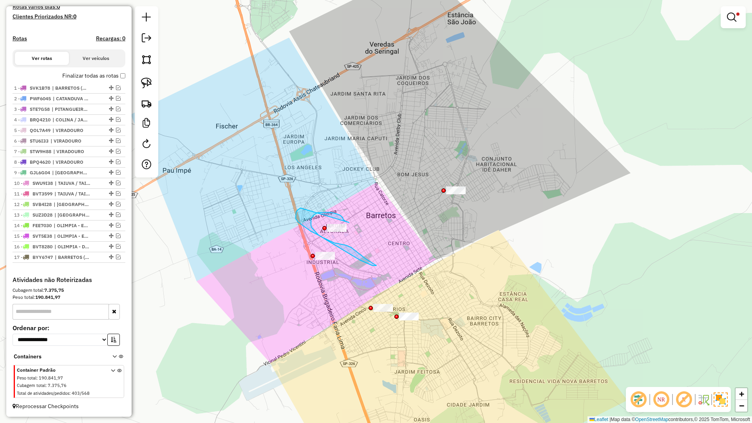
drag, startPoint x: 344, startPoint y: 220, endPoint x: 301, endPoint y: 208, distance: 44.5
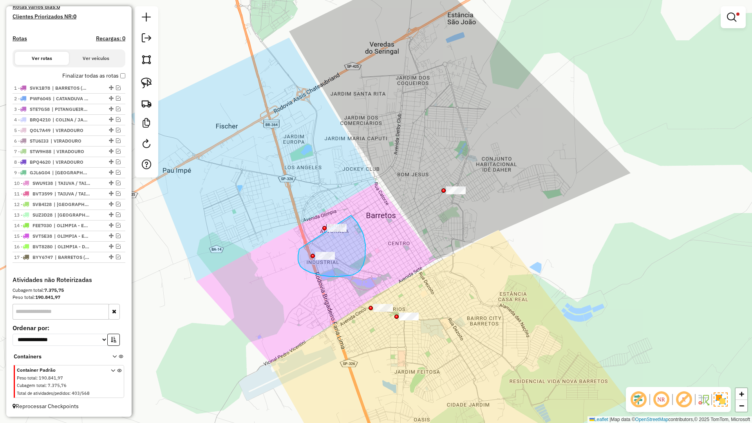
drag, startPoint x: 303, startPoint y: 269, endPoint x: 311, endPoint y: 207, distance: 62.3
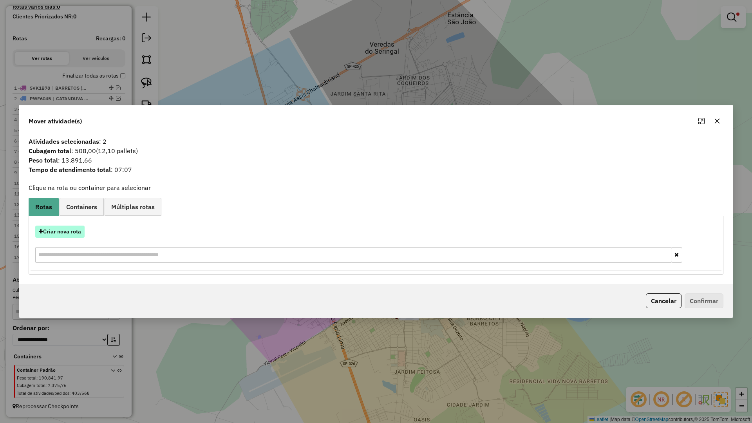
click at [72, 234] on button "Criar nova rota" at bounding box center [59, 232] width 49 height 12
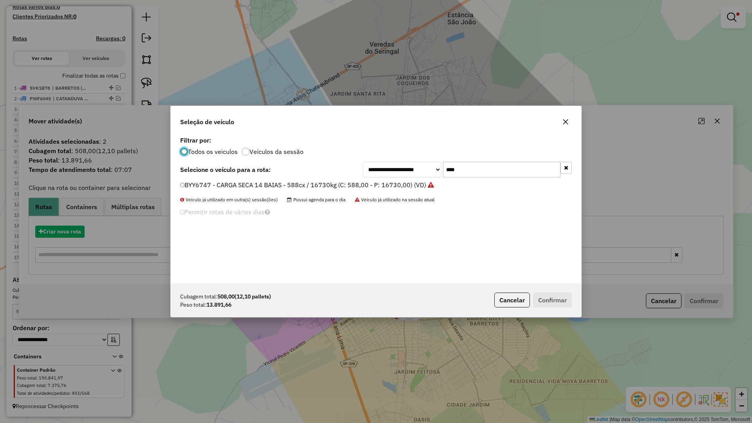
scroll to position [4, 2]
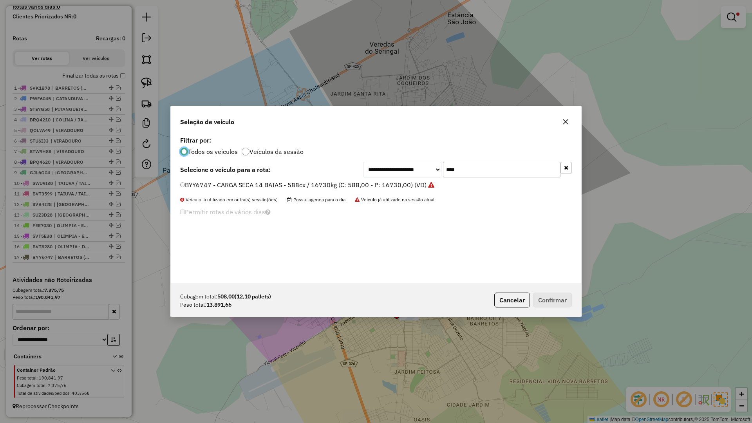
drag, startPoint x: 477, startPoint y: 158, endPoint x: 477, endPoint y: 167, distance: 9.4
click at [478, 159] on div "**********" at bounding box center [376, 208] width 410 height 149
click at [473, 173] on input "****" at bounding box center [501, 170] width 117 height 16
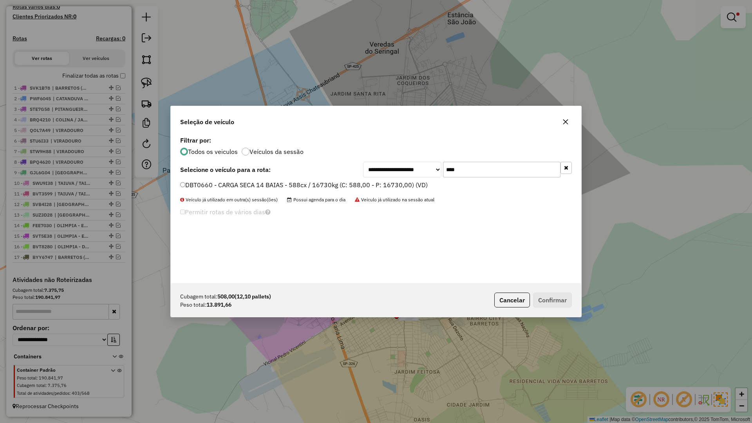
type input "****"
click at [416, 183] on label "DBT0660 - CARGA SECA 14 BAIAS - 588cx / 16730kg (C: 588,00 - P: 16730,00) (VD)" at bounding box center [303, 184] width 247 height 9
click at [549, 304] on button "Confirmar" at bounding box center [552, 299] width 39 height 15
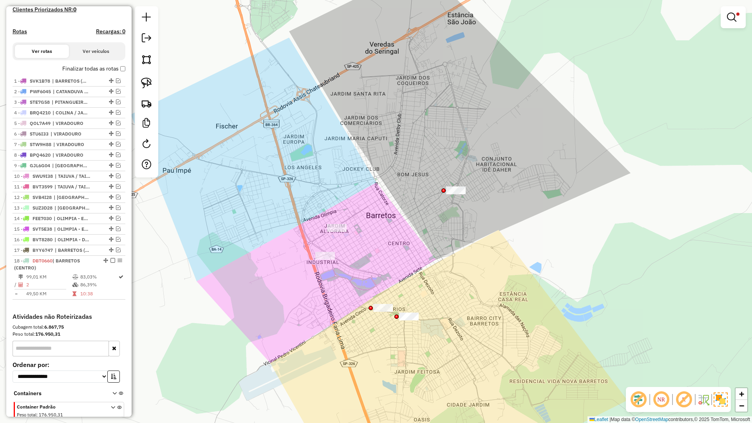
scroll to position [268, 0]
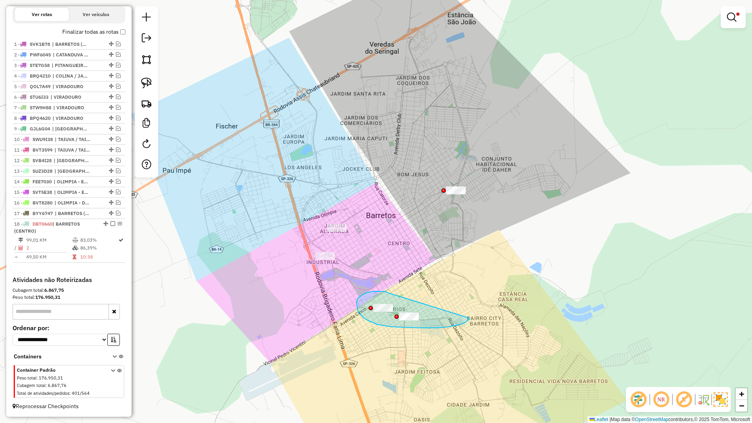
drag, startPoint x: 386, startPoint y: 292, endPoint x: 469, endPoint y: 317, distance: 87.0
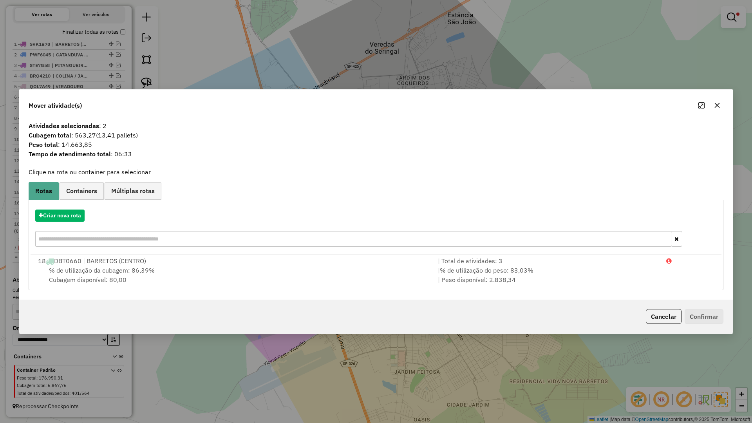
click at [725, 102] on div "Mover atividade(s)" at bounding box center [375, 104] width 713 height 28
click at [720, 103] on button "button" at bounding box center [717, 105] width 13 height 13
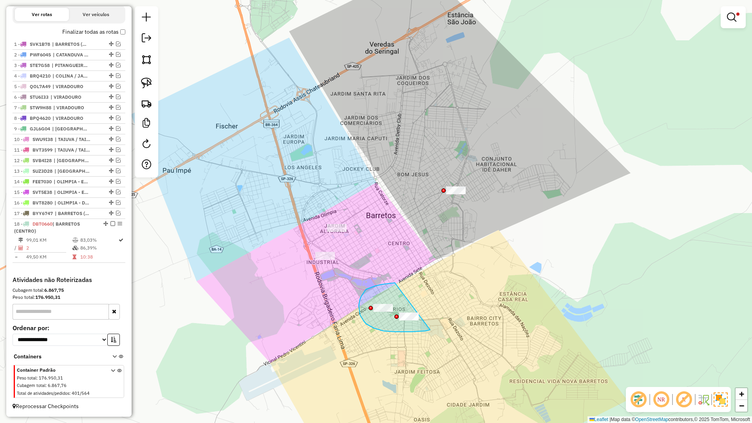
drag, startPoint x: 386, startPoint y: 284, endPoint x: 446, endPoint y: 325, distance: 72.2
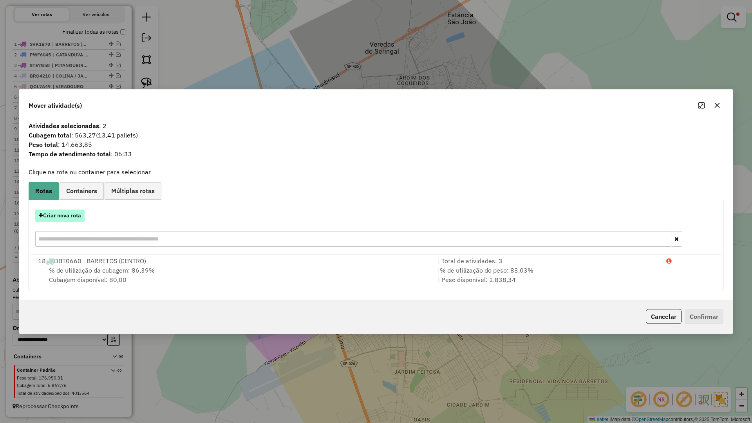
click at [54, 217] on button "Criar nova rota" at bounding box center [59, 215] width 49 height 12
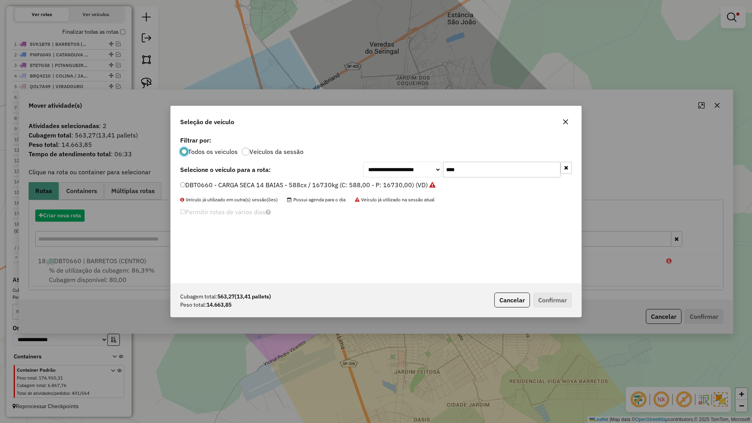
scroll to position [4, 2]
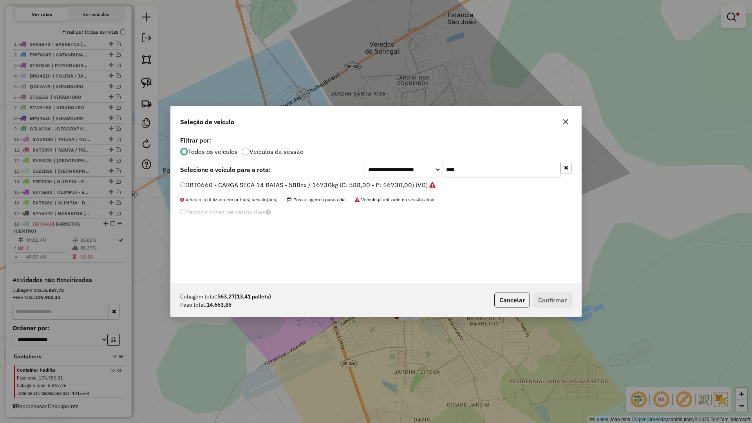
click at [503, 172] on input "****" at bounding box center [501, 170] width 117 height 16
drag, startPoint x: 362, startPoint y: 186, endPoint x: 440, endPoint y: 244, distance: 96.9
click at [362, 187] on label "DBT0660 - CARGA SECA 14 BAIAS - 588cx / 16730kg (C: 588,00 - P: 16730,00) (VD)" at bounding box center [307, 184] width 255 height 9
click at [563, 306] on button "Confirmar" at bounding box center [552, 299] width 39 height 15
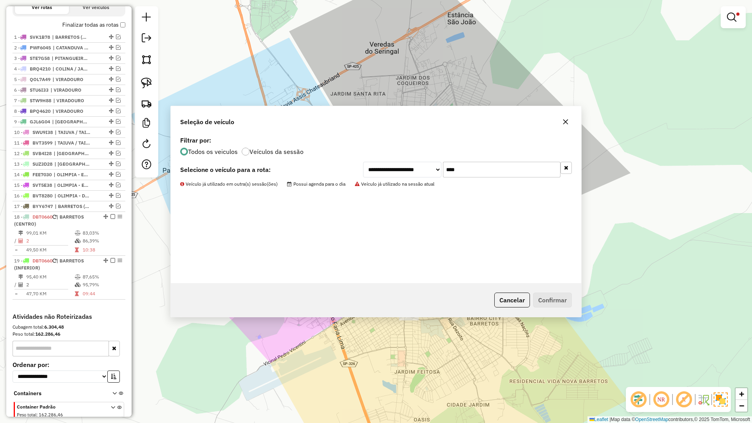
scroll to position [287, 0]
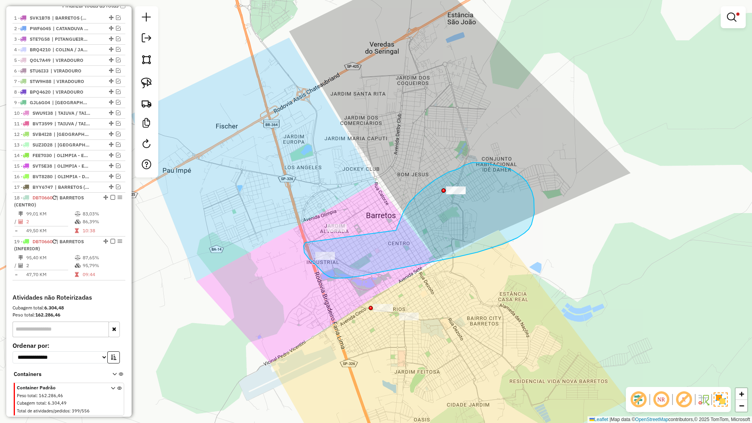
drag, startPoint x: 303, startPoint y: 248, endPoint x: 394, endPoint y: 234, distance: 91.9
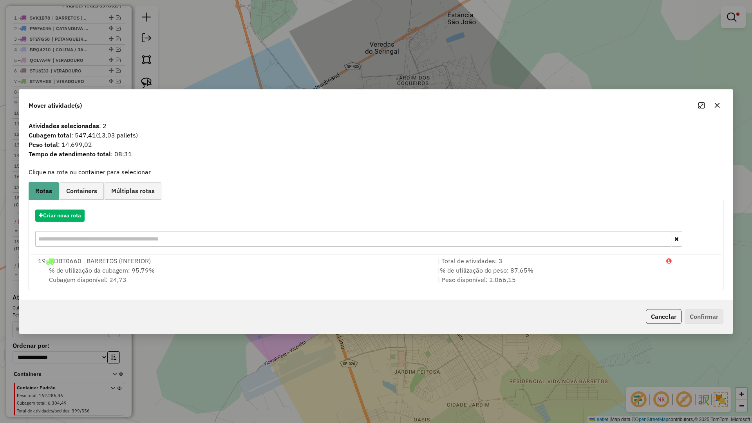
click at [717, 110] on button "button" at bounding box center [717, 105] width 13 height 13
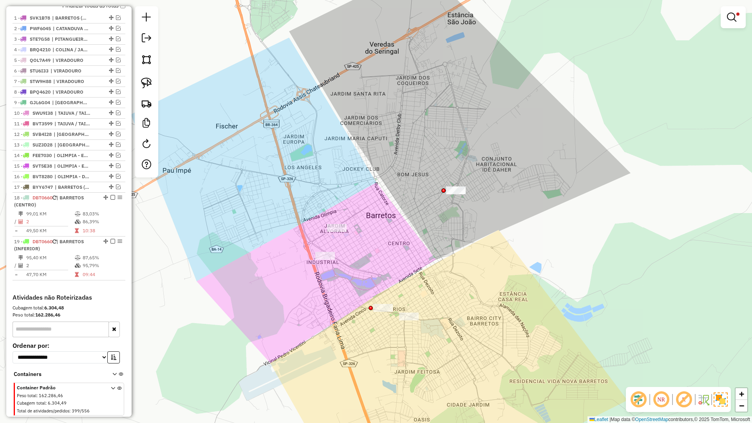
click at [351, 273] on div "Limpar filtros Janela de atendimento Grade de atendimento Capacidade Transporta…" at bounding box center [376, 211] width 752 height 423
drag, startPoint x: 352, startPoint y: 212, endPoint x: 339, endPoint y: 216, distance: 13.1
click at [307, 293] on div "Limpar filtros Janela de atendimento Grade de atendimento Capacidade Transporta…" at bounding box center [376, 211] width 752 height 423
drag, startPoint x: 336, startPoint y: 248, endPoint x: 289, endPoint y: 204, distance: 64.8
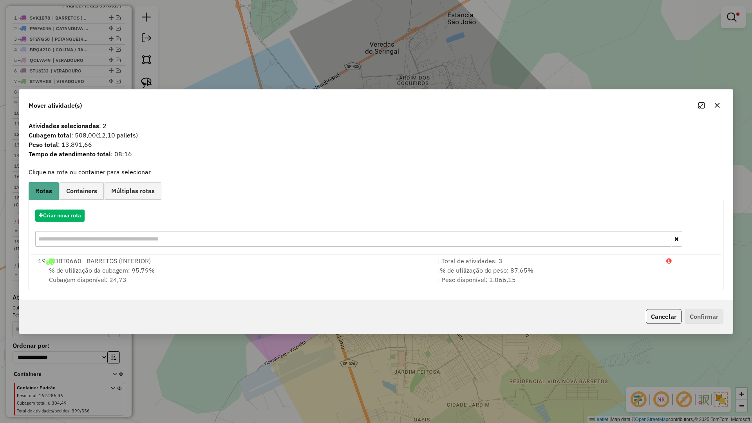
click at [714, 107] on icon "button" at bounding box center [717, 105] width 6 height 6
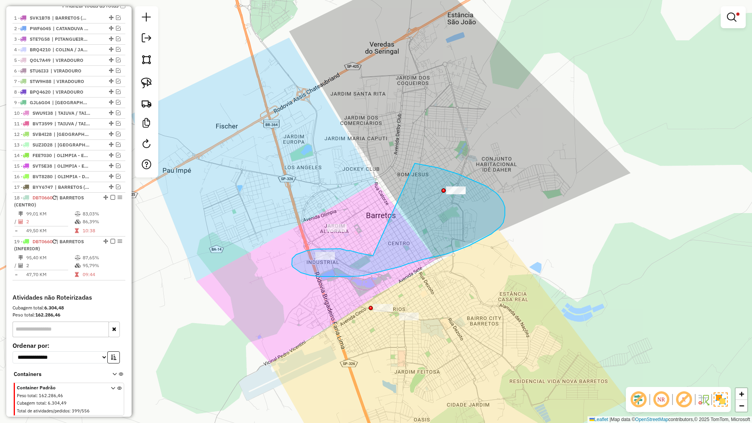
drag, startPoint x: 347, startPoint y: 251, endPoint x: 402, endPoint y: 163, distance: 103.2
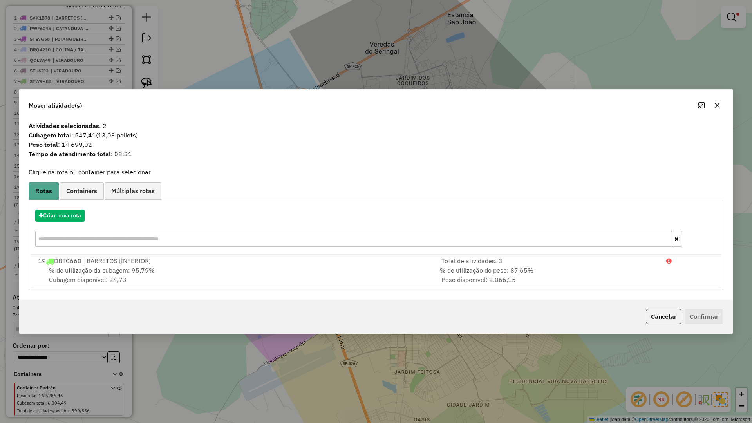
click at [717, 101] on button "button" at bounding box center [717, 105] width 13 height 13
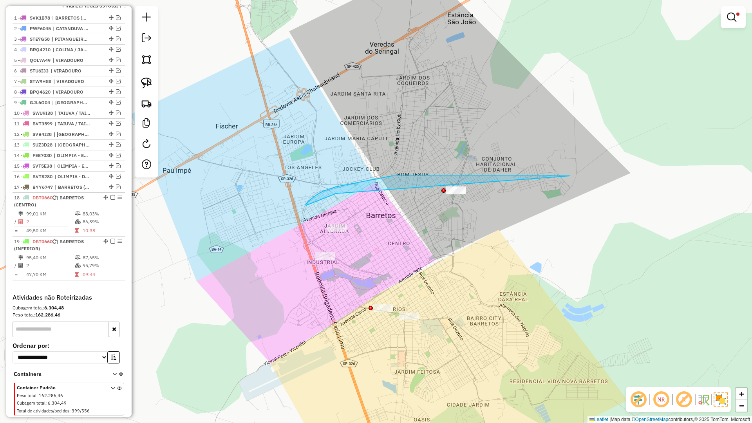
drag, startPoint x: 519, startPoint y: 176, endPoint x: 370, endPoint y: 176, distance: 148.4
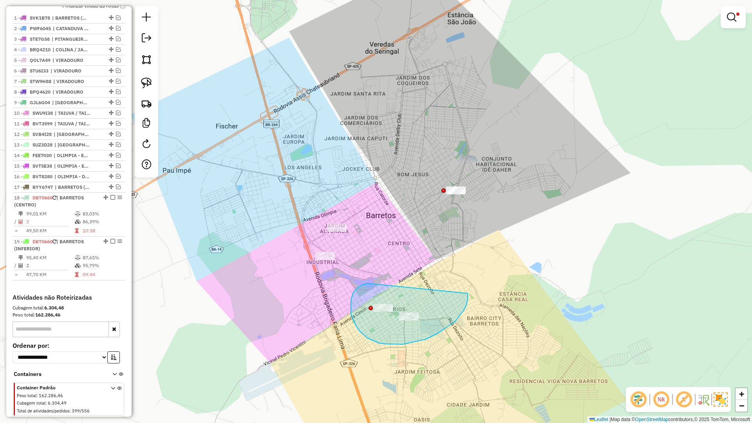
drag, startPoint x: 369, startPoint y: 283, endPoint x: 467, endPoint y: 293, distance: 97.9
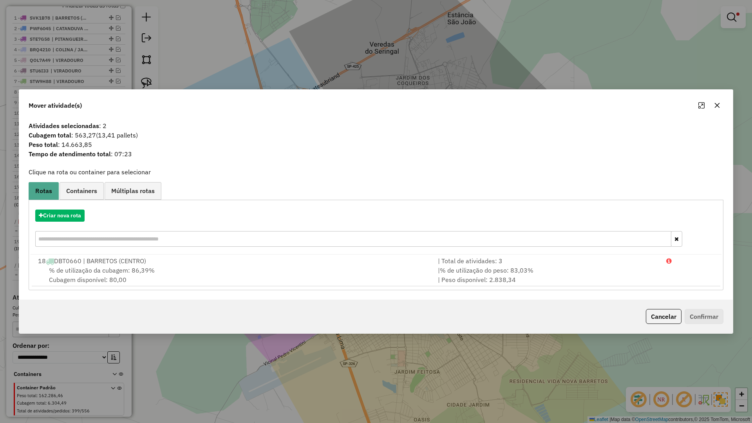
click at [719, 105] on icon "button" at bounding box center [717, 105] width 6 height 6
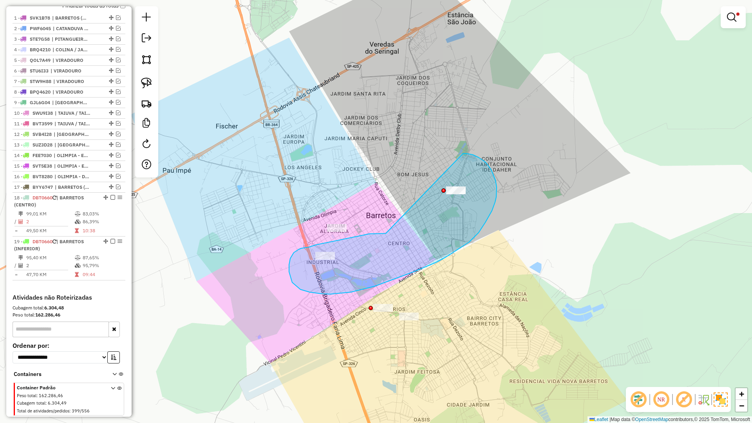
drag, startPoint x: 347, startPoint y: 238, endPoint x: 463, endPoint y: 153, distance: 143.4
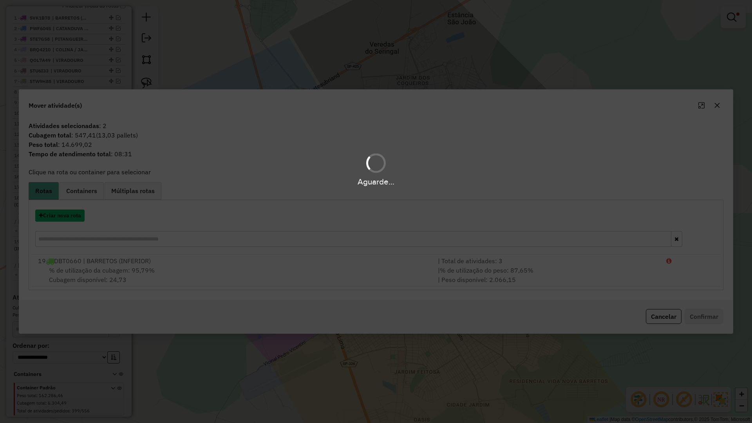
click at [73, 211] on button "Criar nova rota" at bounding box center [59, 215] width 49 height 12
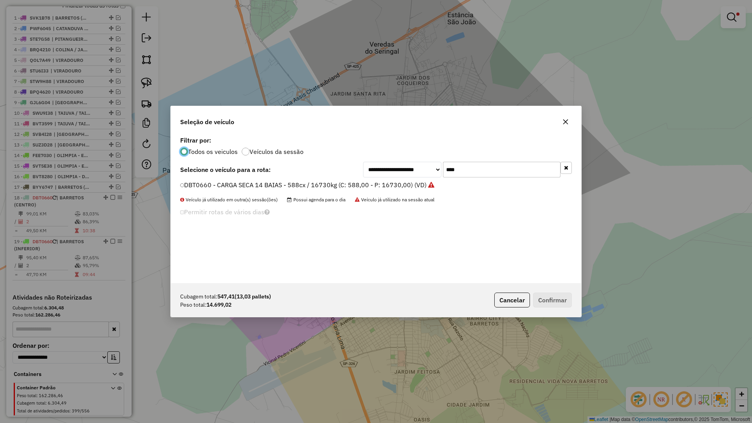
scroll to position [4, 2]
click at [489, 172] on input "****" at bounding box center [501, 170] width 117 height 16
type input "****"
click at [365, 179] on div "**********" at bounding box center [376, 208] width 410 height 149
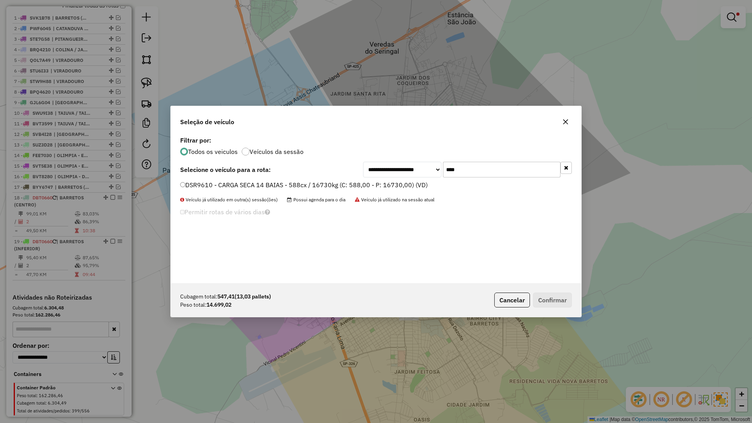
click at [365, 182] on label "DSR9610 - CARGA SECA 14 BAIAS - 588cx / 16730kg (C: 588,00 - P: 16730,00) (VD)" at bounding box center [303, 184] width 247 height 9
click at [551, 296] on button "Confirmar" at bounding box center [552, 299] width 39 height 15
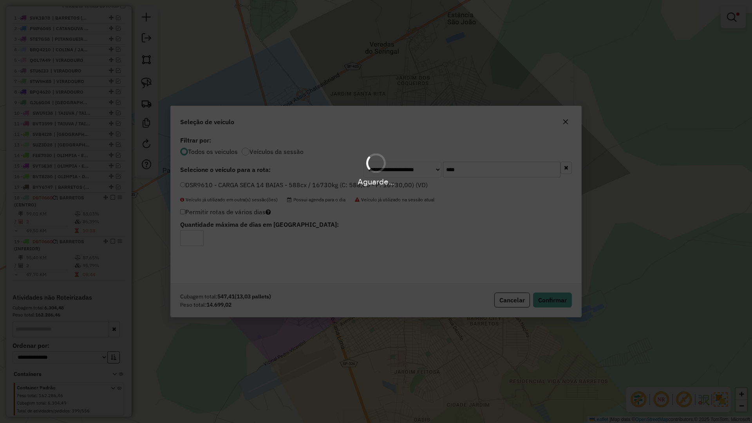
click at [557, 304] on div "Aguarde..." at bounding box center [376, 211] width 752 height 423
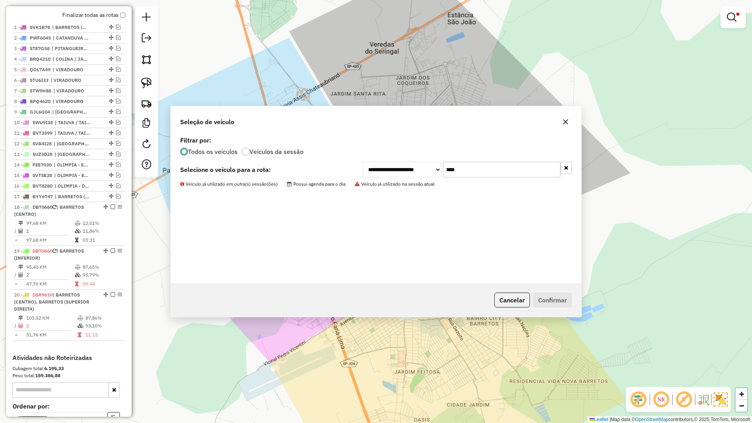
scroll to position [296, 0]
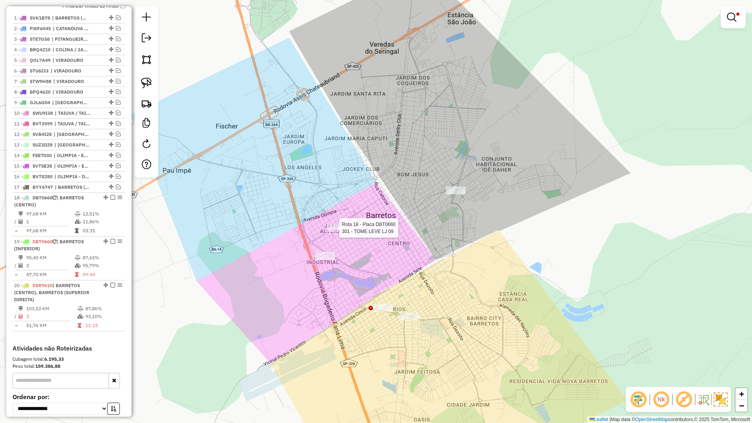
select select "**********"
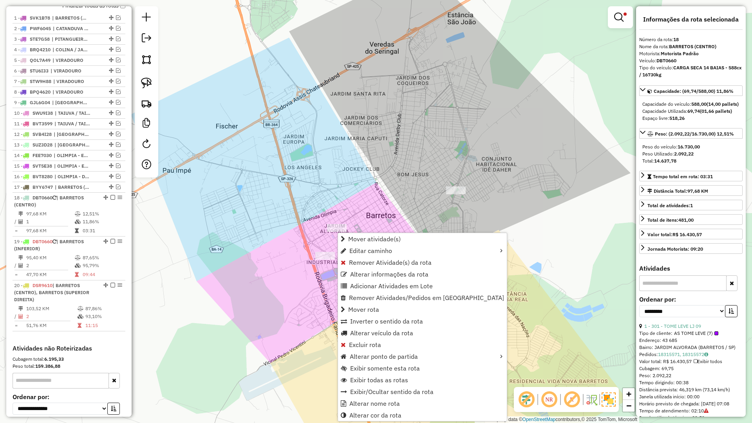
scroll to position [372, 0]
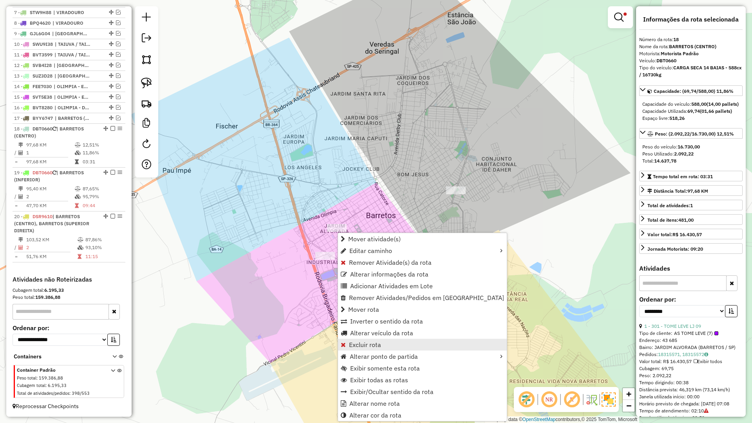
click at [371, 343] on span "Excluir rota" at bounding box center [365, 344] width 32 height 6
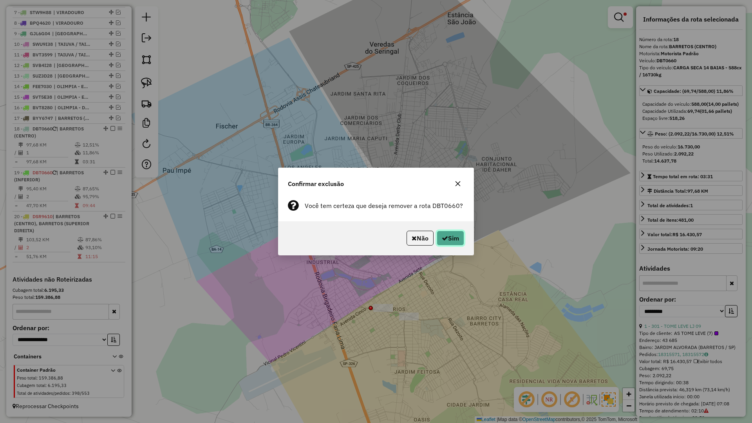
click at [452, 245] on button "Sim" at bounding box center [450, 238] width 27 height 15
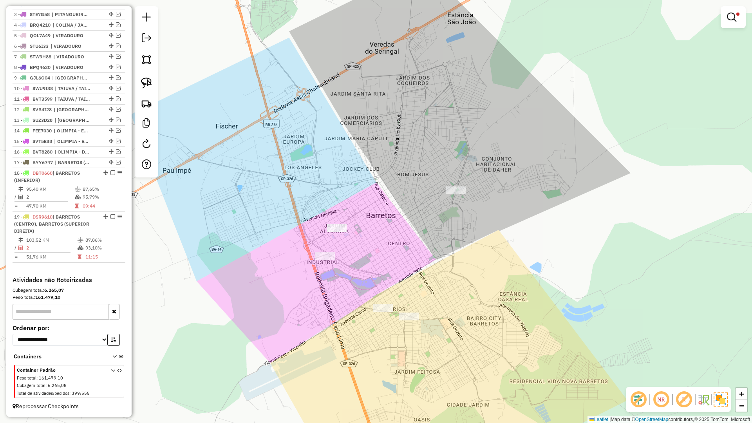
scroll to position [319, 0]
select select "**********"
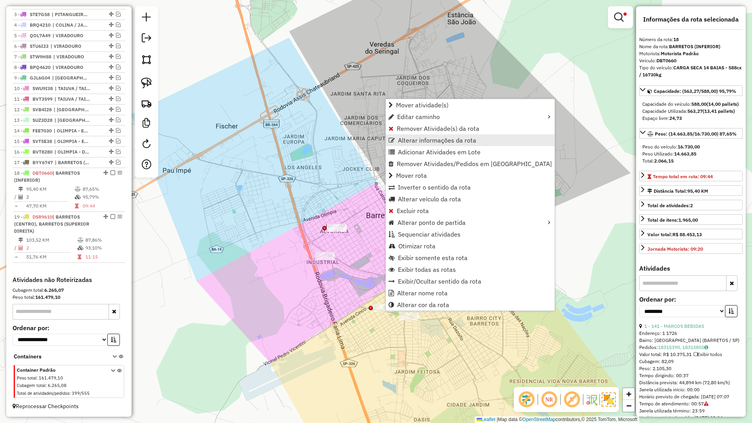
click at [416, 137] on span "Alterar informações da rota" at bounding box center [437, 140] width 78 height 6
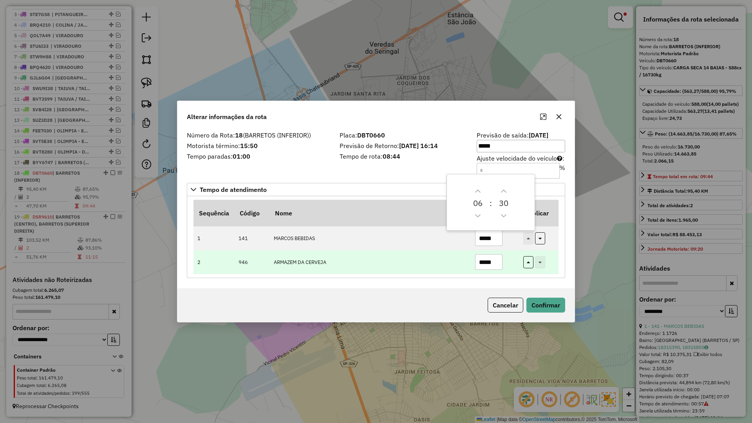
drag, startPoint x: 493, startPoint y: 265, endPoint x: 439, endPoint y: 265, distance: 53.6
click at [439, 265] on tr "2 946 ARMAZEM DA CERVEJA *****" at bounding box center [375, 262] width 365 height 24
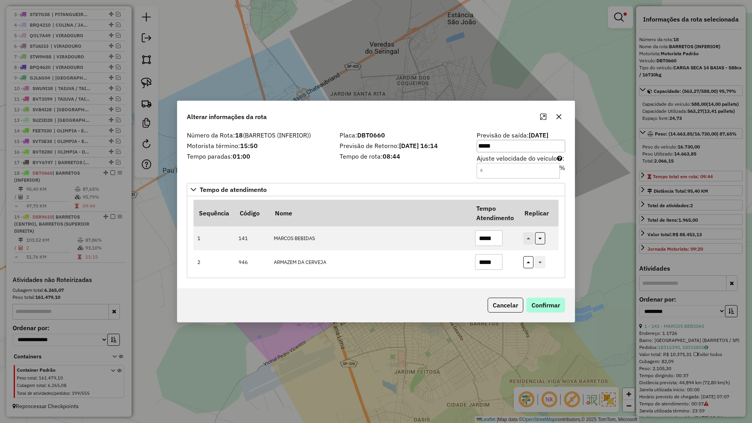
type input "*****"
click at [532, 305] on button "Confirmar" at bounding box center [545, 305] width 39 height 15
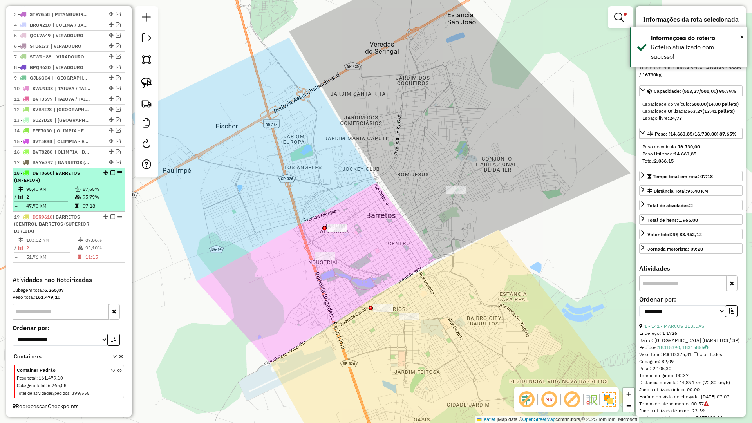
click at [110, 172] on em at bounding box center [112, 172] width 5 height 5
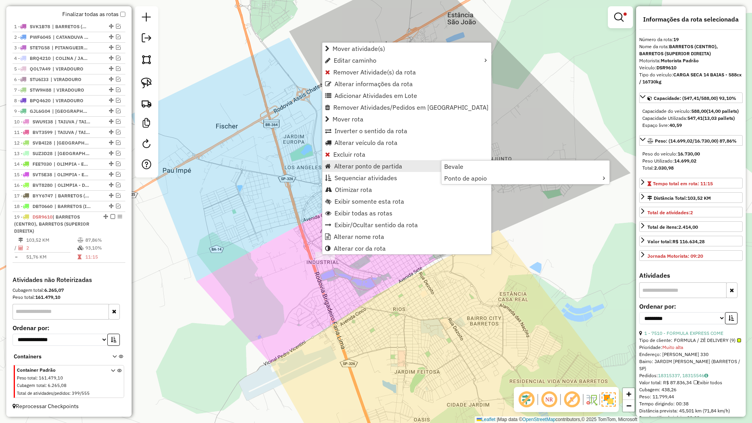
click at [355, 163] on span "Alterar ponto de partida" at bounding box center [368, 166] width 68 height 6
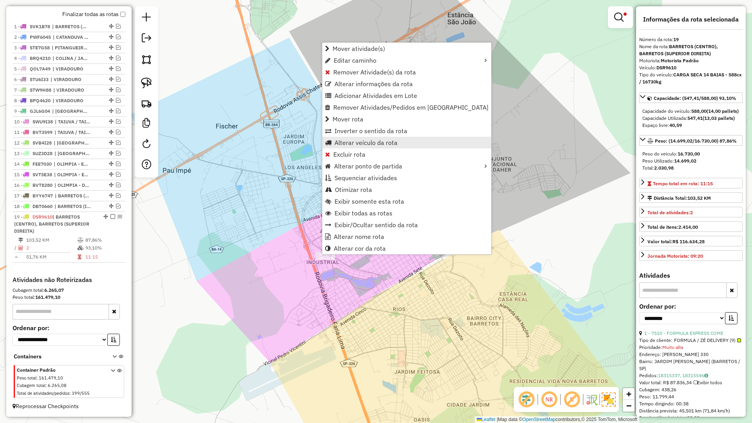
click at [361, 142] on span "Alterar veículo da rota" at bounding box center [365, 142] width 63 height 6
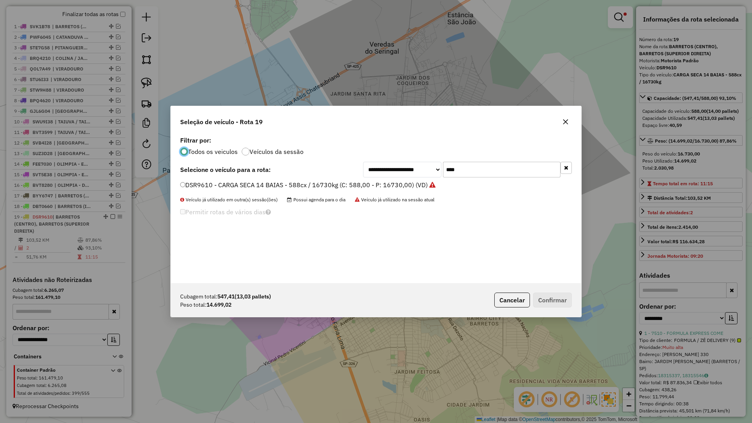
scroll to position [4, 2]
drag, startPoint x: 482, startPoint y: 173, endPoint x: 433, endPoint y: 171, distance: 49.0
click at [433, 171] on div "**********" at bounding box center [467, 170] width 209 height 16
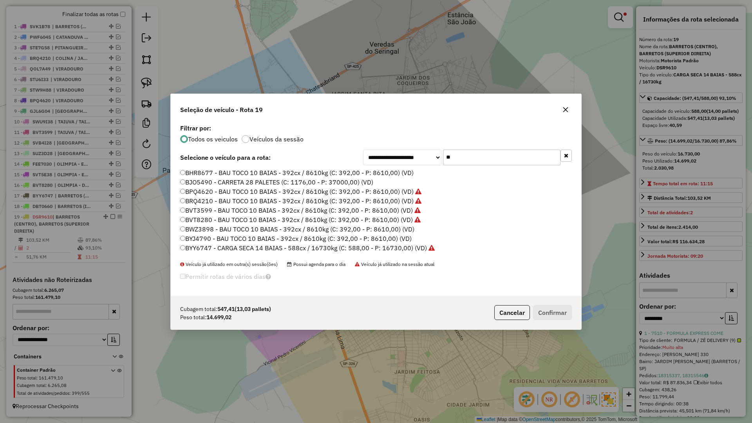
type input "*"
click at [565, 110] on icon "button" at bounding box center [565, 110] width 6 height 6
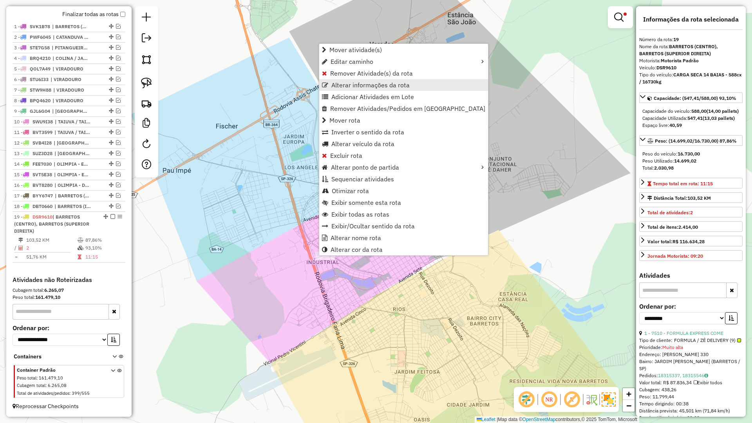
click at [352, 82] on span "Alterar informações da rota" at bounding box center [370, 85] width 78 height 6
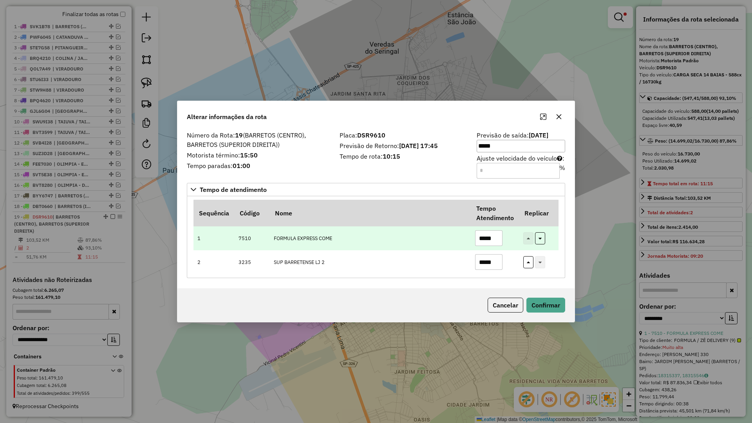
drag, startPoint x: 464, startPoint y: 234, endPoint x: 442, endPoint y: 239, distance: 21.7
click at [442, 239] on tr "1 7510 FORMULA EXPRESS COME *****" at bounding box center [375, 238] width 365 height 24
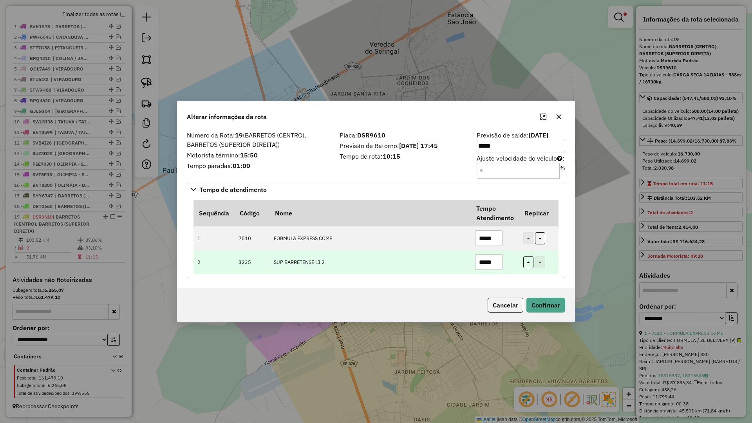
type input "*****"
drag, startPoint x: 495, startPoint y: 264, endPoint x: 379, endPoint y: 264, distance: 115.5
click at [379, 264] on tr "2 3235 SUP BARRETENSE LJ 2 *****" at bounding box center [375, 262] width 365 height 24
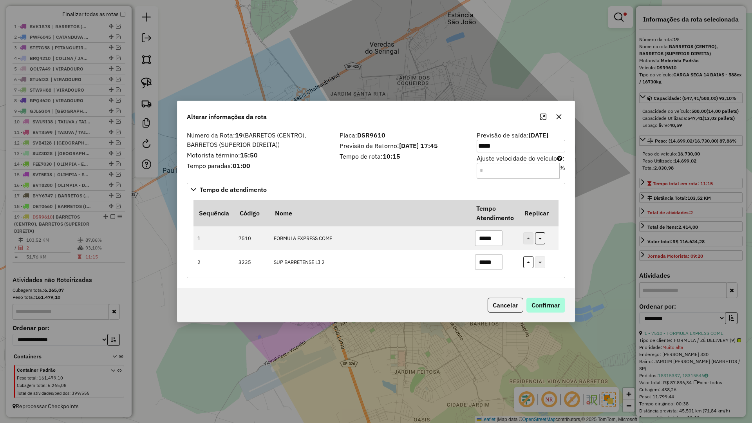
type input "*****"
click at [538, 308] on button "Confirmar" at bounding box center [545, 305] width 39 height 15
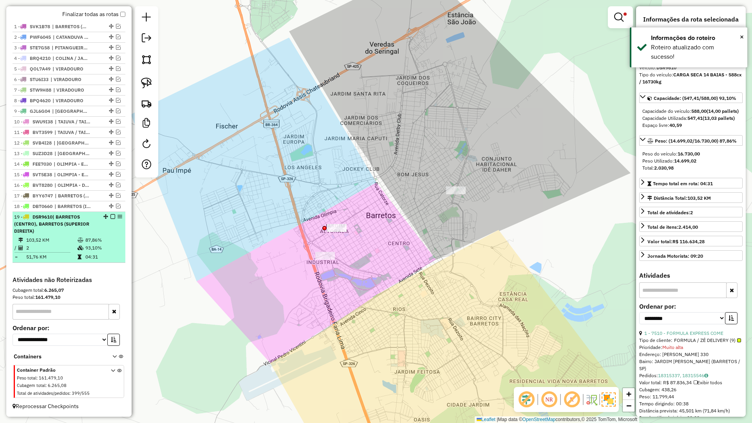
click at [110, 216] on em at bounding box center [112, 216] width 5 height 5
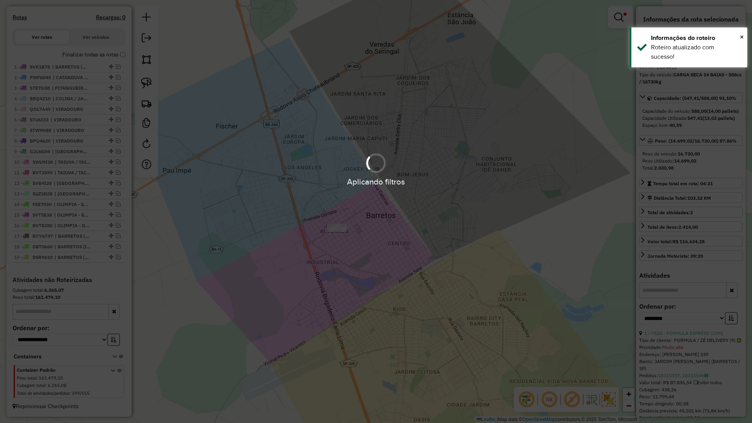
scroll to position [245, 0]
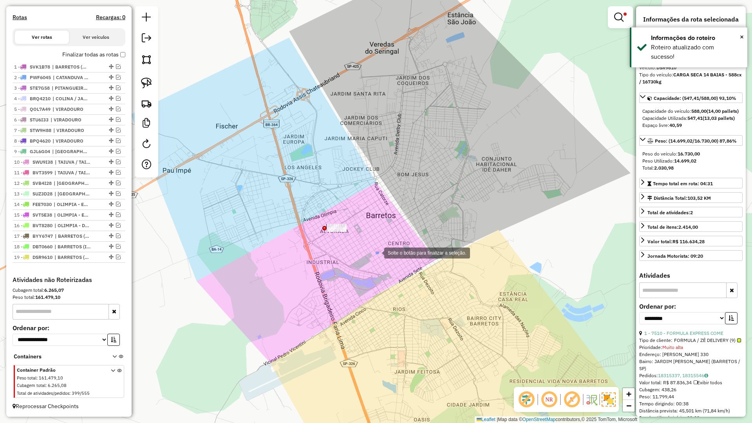
drag, startPoint x: 376, startPoint y: 252, endPoint x: 278, endPoint y: 185, distance: 119.5
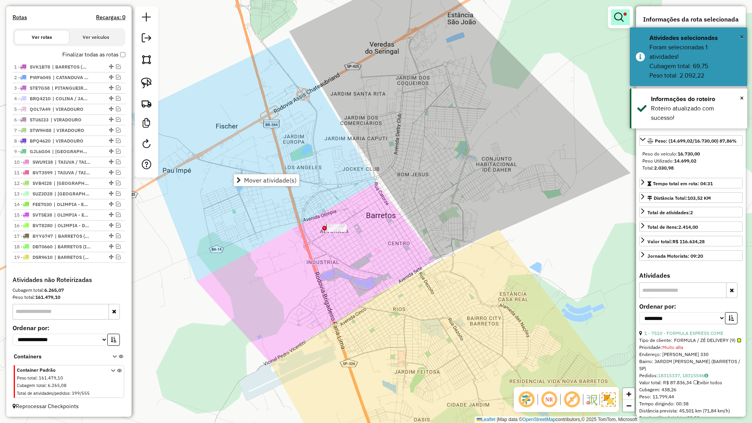
click at [624, 16] on link at bounding box center [620, 17] width 19 height 16
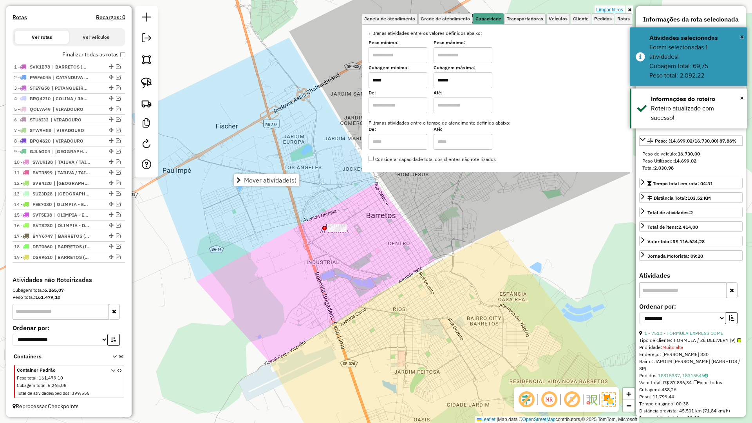
click at [600, 9] on link "Limpar filtros" at bounding box center [609, 9] width 30 height 9
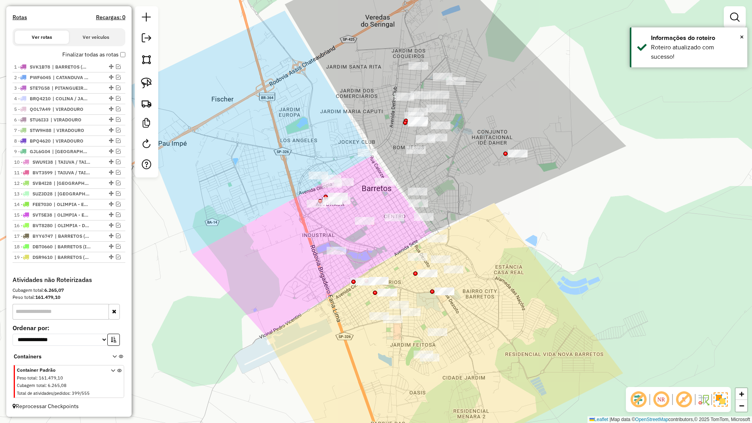
drag, startPoint x: 478, startPoint y: 322, endPoint x: 472, endPoint y: 293, distance: 29.6
click at [472, 293] on div "Janela de atendimento Grade de atendimento Capacidade Transportadoras Veículos …" at bounding box center [376, 211] width 752 height 423
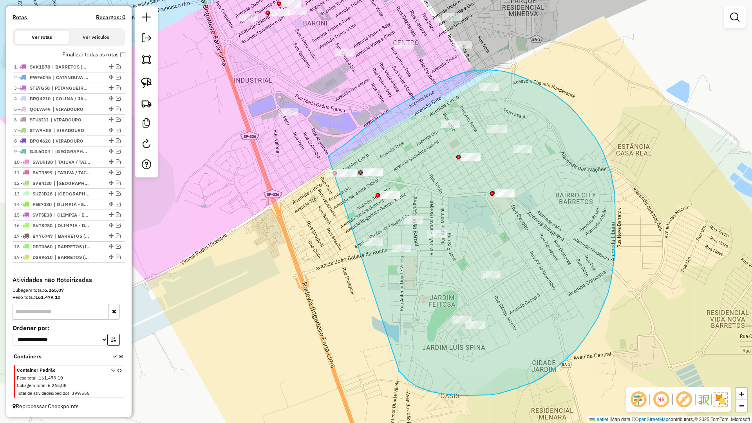
drag, startPoint x: 401, startPoint y: 374, endPoint x: 275, endPoint y: 206, distance: 209.8
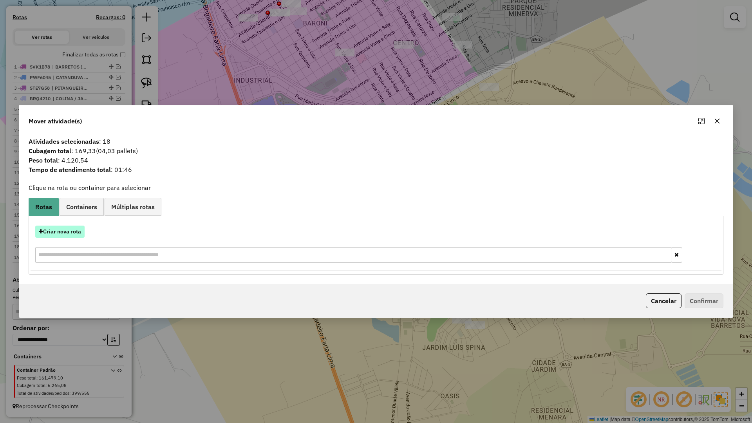
click at [72, 233] on button "Criar nova rota" at bounding box center [59, 232] width 49 height 12
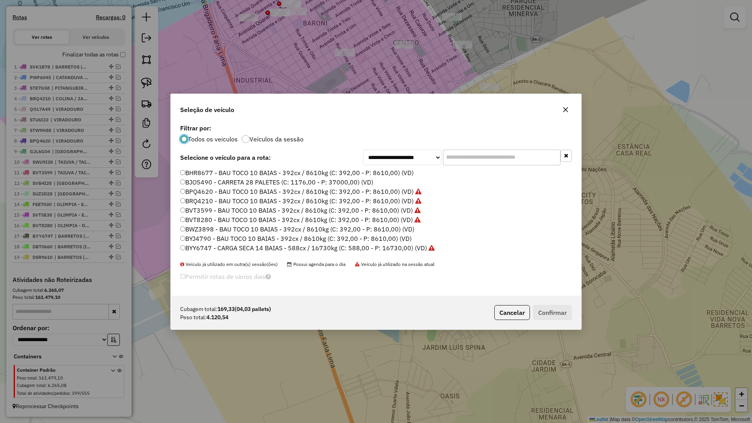
scroll to position [4, 2]
click at [482, 160] on input "text" at bounding box center [501, 158] width 117 height 16
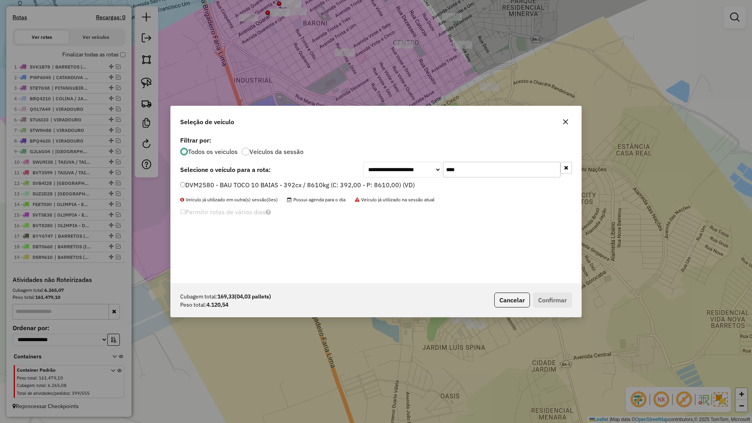
type input "****"
click at [370, 196] on div "DVM2580 - BAU TOCO 10 BAIAS - 392cx / 8610kg (C: 392,00 - P: 8610,00) (VD)" at bounding box center [375, 189] width 401 height 16
click at [373, 186] on label "DVM2580 - BAU TOCO 10 BAIAS - 392cx / 8610kg (C: 392,00 - P: 8610,00) (VD)" at bounding box center [297, 184] width 235 height 9
click at [541, 296] on button "Confirmar" at bounding box center [552, 299] width 39 height 15
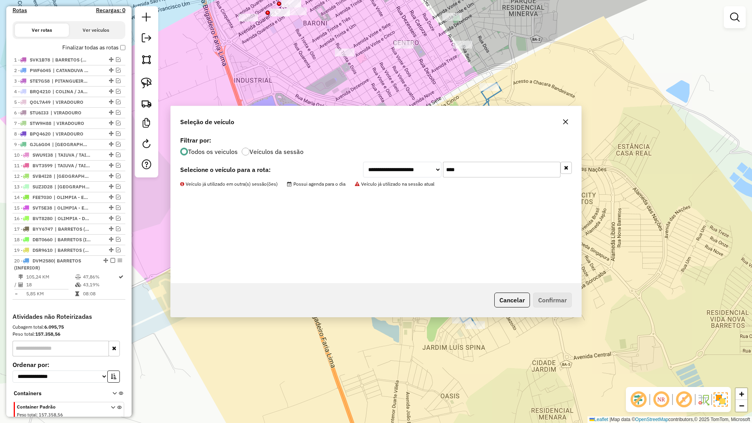
scroll to position [289, 0]
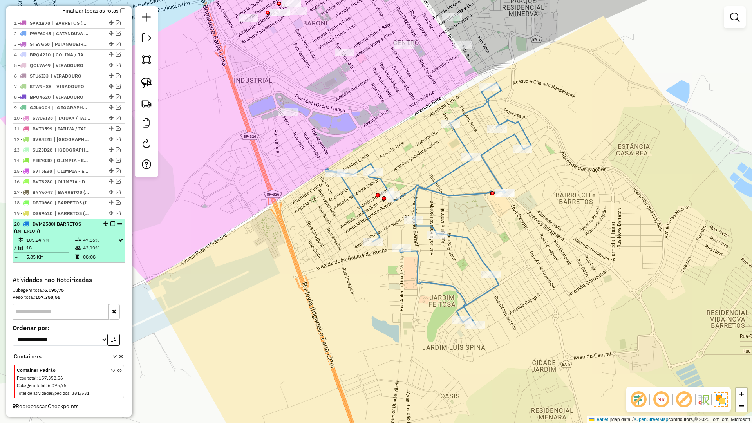
click at [110, 225] on em at bounding box center [112, 223] width 5 height 5
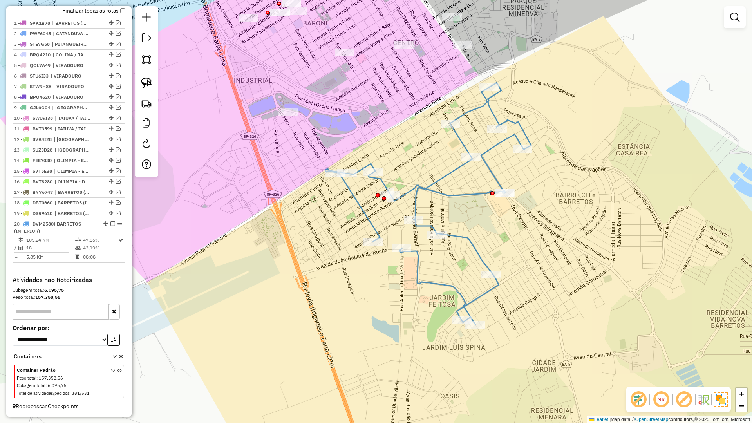
scroll to position [256, 0]
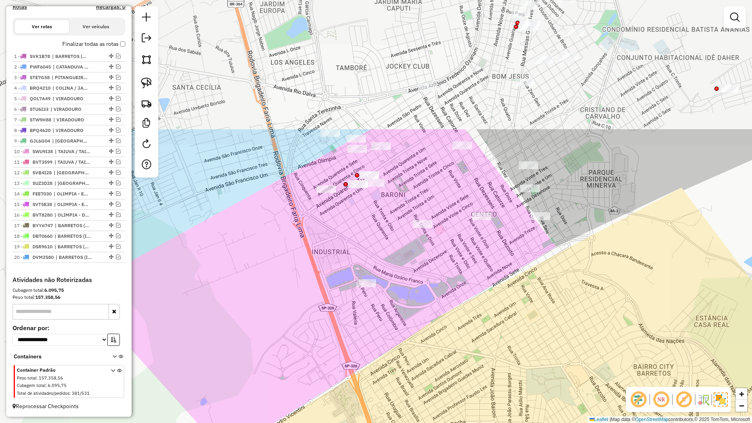
drag, startPoint x: 297, startPoint y: 212, endPoint x: 358, endPoint y: 314, distance: 118.6
click at [358, 314] on div "Janela de atendimento Grade de atendimento Capacidade Transportadoras Veículos …" at bounding box center [376, 211] width 752 height 423
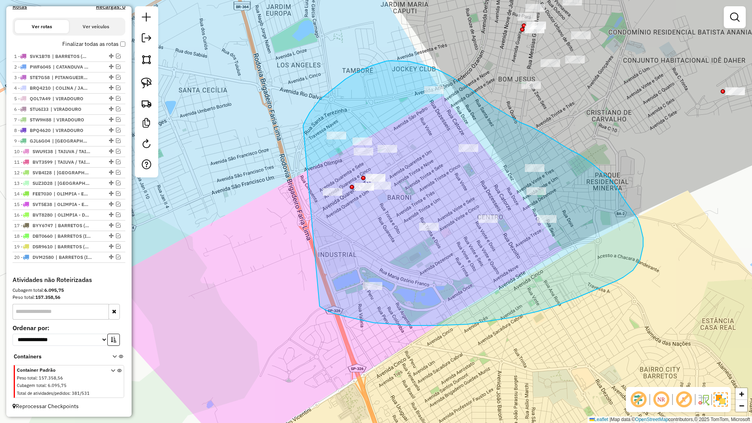
drag, startPoint x: 325, startPoint y: 310, endPoint x: 303, endPoint y: 126, distance: 184.6
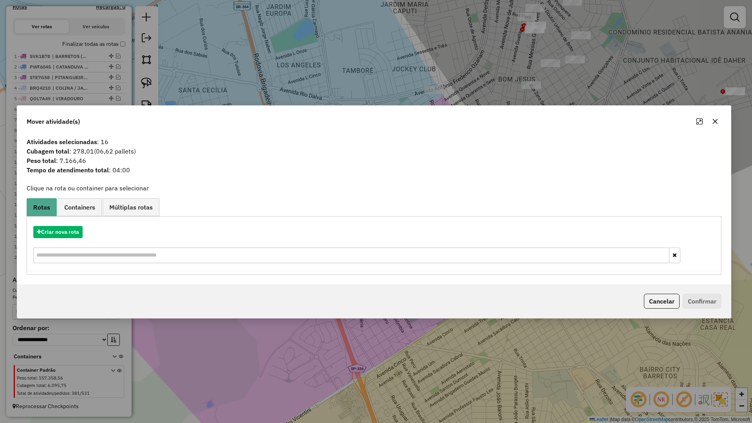
drag, startPoint x: 725, startPoint y: 121, endPoint x: 716, endPoint y: 124, distance: 9.0
click at [720, 123] on div "Mover atividade(s)" at bounding box center [373, 120] width 713 height 28
click at [716, 124] on button "button" at bounding box center [715, 121] width 13 height 13
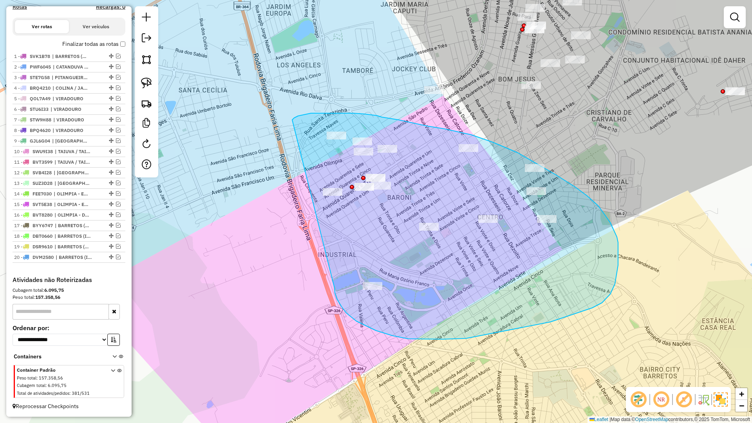
drag, startPoint x: 337, startPoint y: 299, endPoint x: 292, endPoint y: 120, distance: 184.4
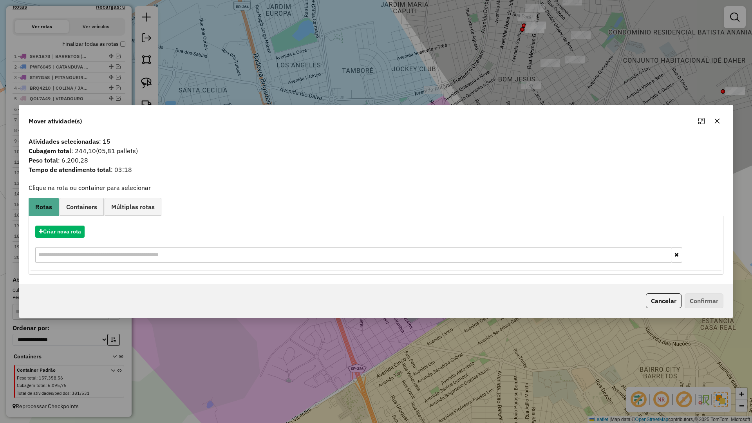
click at [715, 119] on icon "button" at bounding box center [717, 121] width 5 height 5
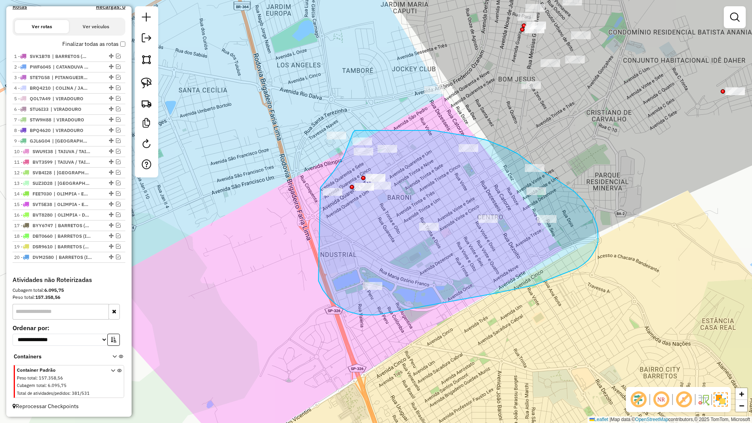
drag, startPoint x: 320, startPoint y: 285, endPoint x: 307, endPoint y: 205, distance: 81.4
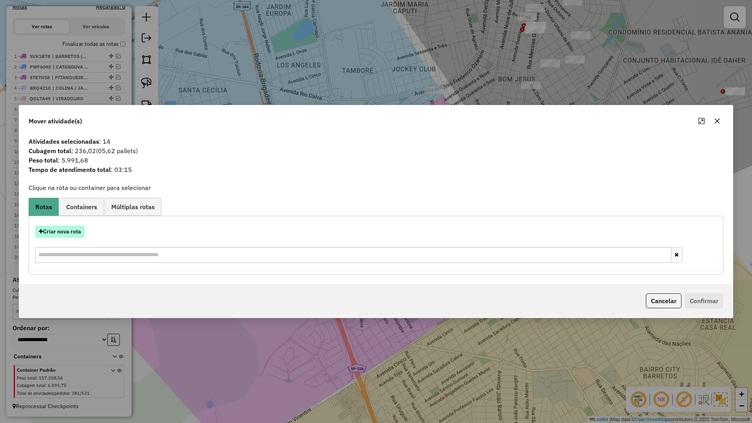
click at [67, 233] on button "Criar nova rota" at bounding box center [59, 232] width 49 height 12
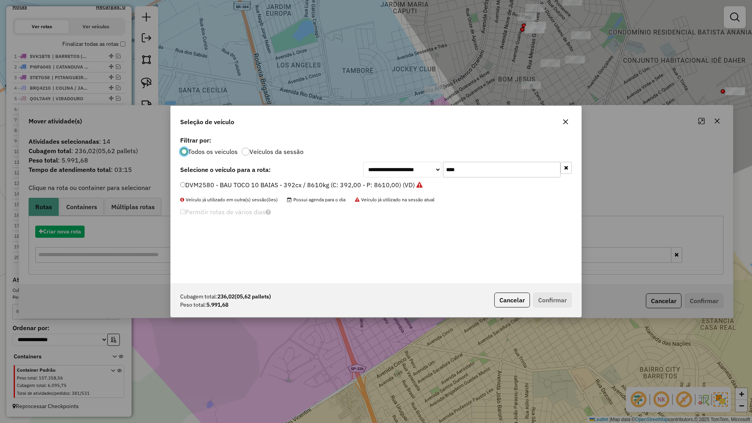
scroll to position [4, 2]
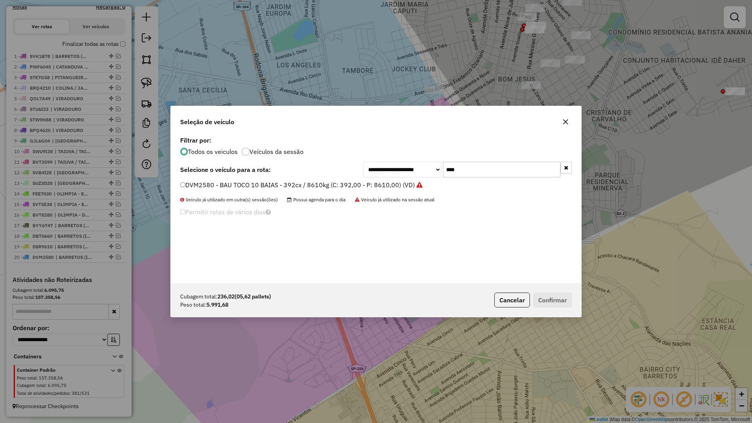
click at [471, 166] on input "****" at bounding box center [501, 170] width 117 height 16
type input "****"
click at [405, 183] on label "BZB5890 - BAU TOCO 10 BAIAS - 392cx / 8610kg (C: 392,00 - P: 8610,00) (VD)" at bounding box center [296, 184] width 233 height 9
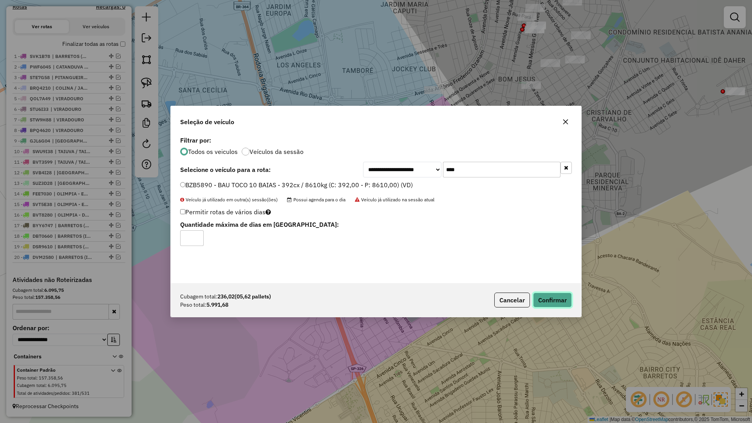
click at [547, 305] on button "Confirmar" at bounding box center [552, 299] width 39 height 15
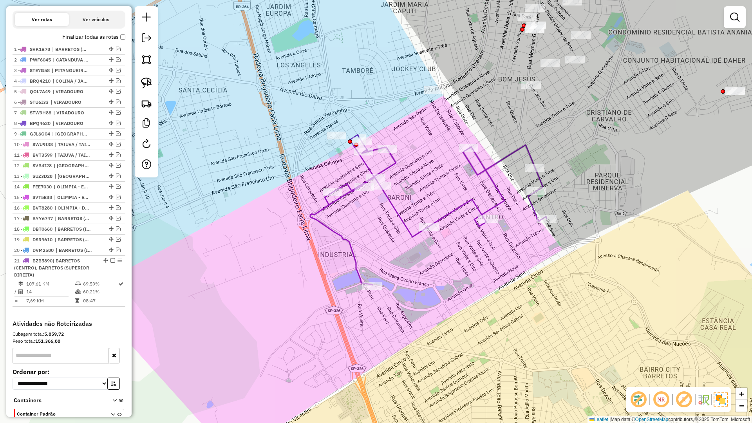
scroll to position [307, 0]
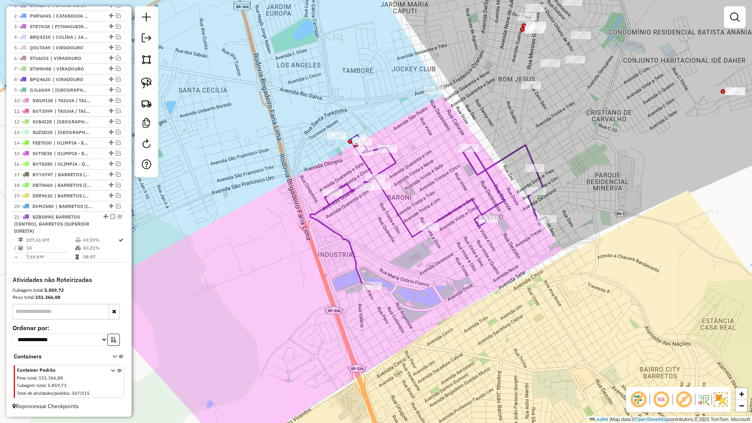
drag, startPoint x: 112, startPoint y: 218, endPoint x: 153, endPoint y: 218, distance: 41.5
click at [112, 218] on em at bounding box center [112, 216] width 5 height 5
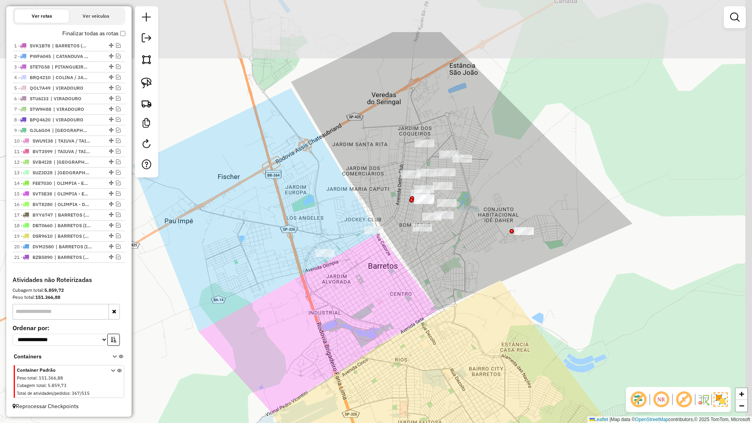
drag, startPoint x: 346, startPoint y: 255, endPoint x: 213, endPoint y: 270, distance: 134.3
click at [335, 308] on div "Janela de atendimento Grade de atendimento Capacidade Transportadoras Veículos …" at bounding box center [376, 211] width 752 height 423
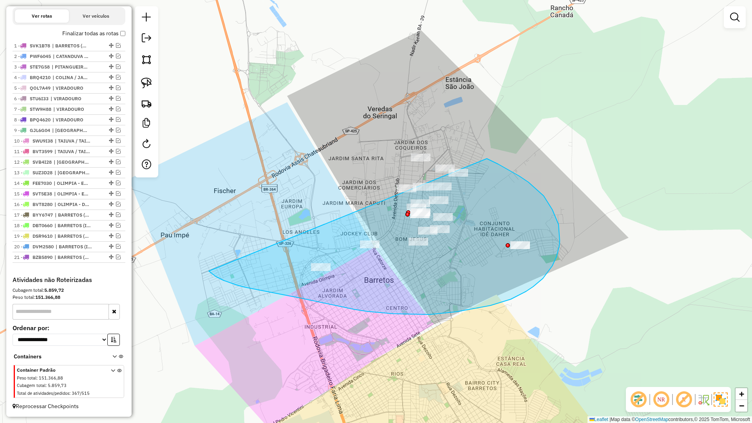
drag, startPoint x: 244, startPoint y: 287, endPoint x: 374, endPoint y: 124, distance: 207.9
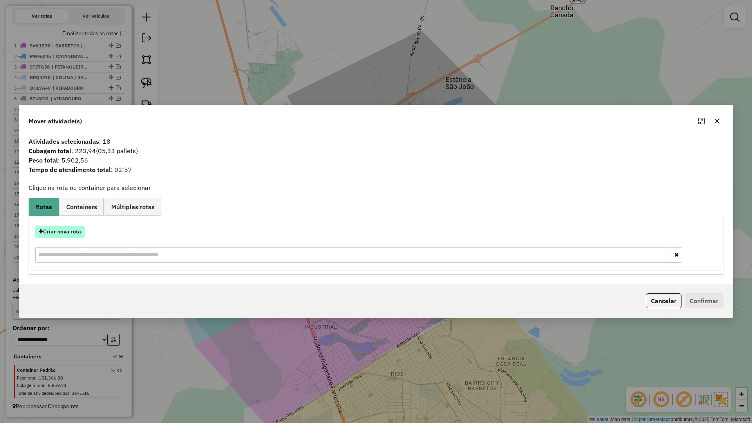
click at [80, 227] on button "Criar nova rota" at bounding box center [59, 232] width 49 height 12
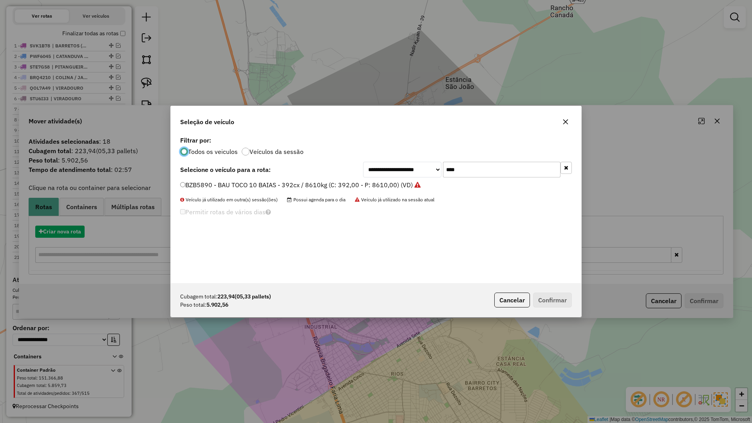
scroll to position [4, 2]
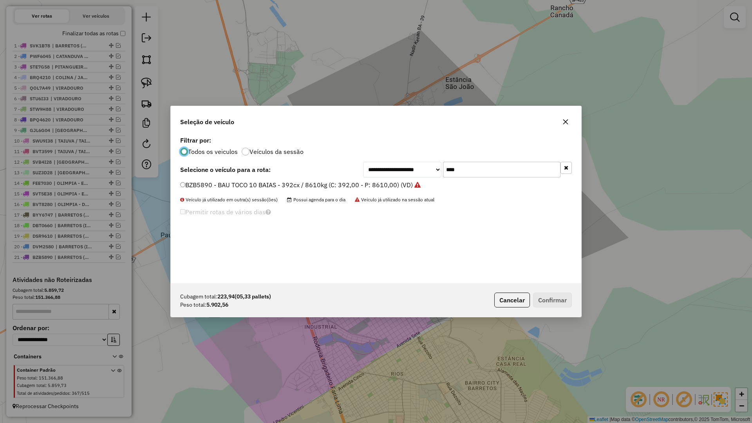
click at [472, 171] on input "****" at bounding box center [501, 170] width 117 height 16
type input "****"
drag, startPoint x: 394, startPoint y: 185, endPoint x: 433, endPoint y: 202, distance: 43.2
click at [394, 185] on label "DJM9490 - BAU TOCO 10 BAIAS - 392cx / 8610kg (C: 392,00 - P: 8610,00) (VD)" at bounding box center [297, 184] width 234 height 9
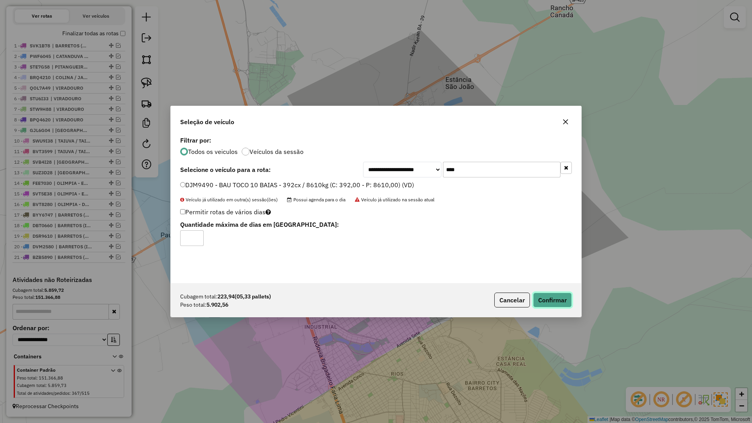
click at [539, 299] on button "Confirmar" at bounding box center [552, 299] width 39 height 15
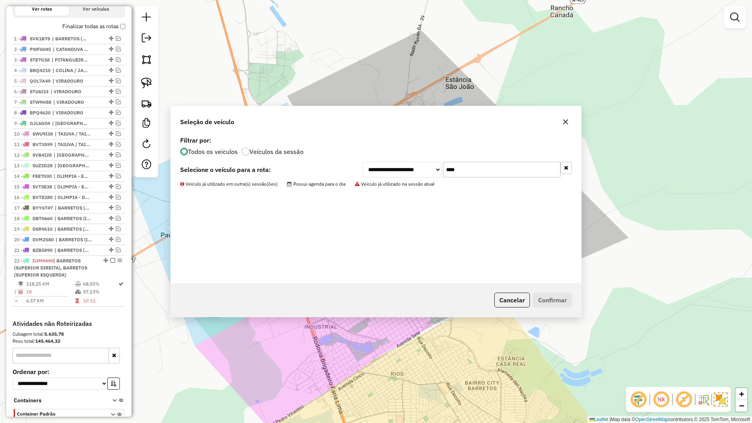
scroll to position [317, 0]
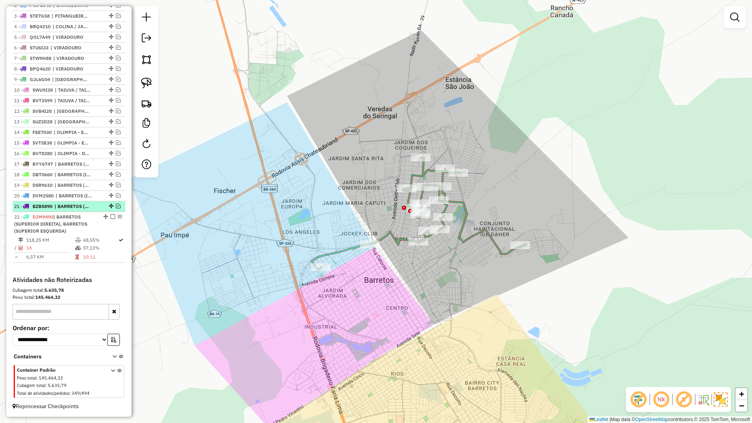
click at [116, 207] on em at bounding box center [118, 206] width 5 height 5
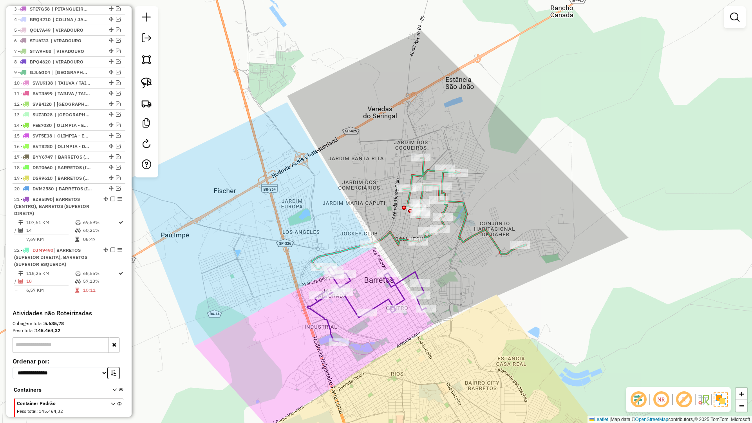
scroll to position [357, 0]
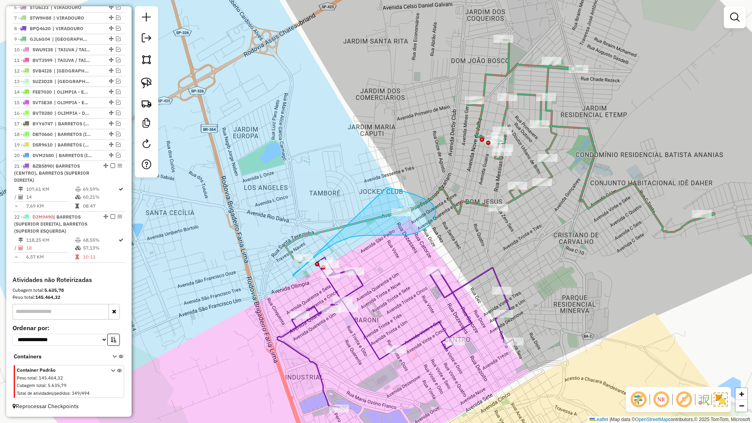
drag, startPoint x: 293, startPoint y: 274, endPoint x: 254, endPoint y: 260, distance: 42.0
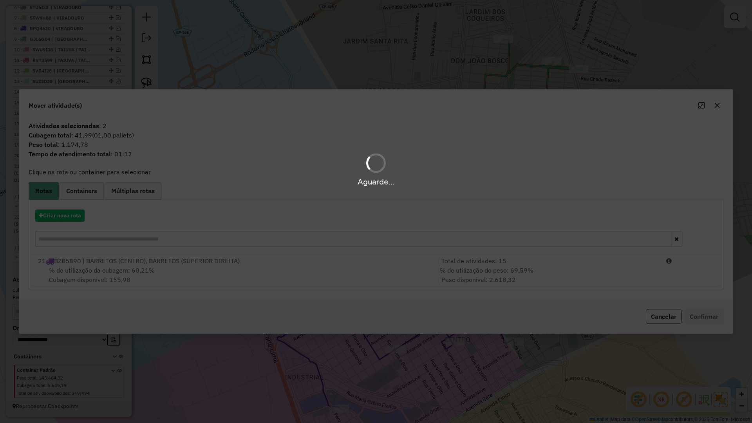
click at [244, 278] on hb-app "Aguarde... Pop-up bloqueado! Seu navegador bloqueou automáticamente a abertura …" at bounding box center [376, 211] width 752 height 423
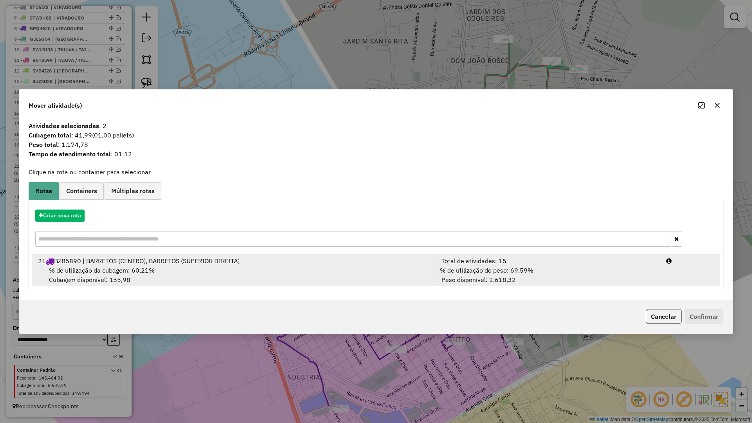
click at [291, 278] on div "% de utilização da cubagem: 60,21% Cubagem disponível: 155,98" at bounding box center [233, 274] width 400 height 19
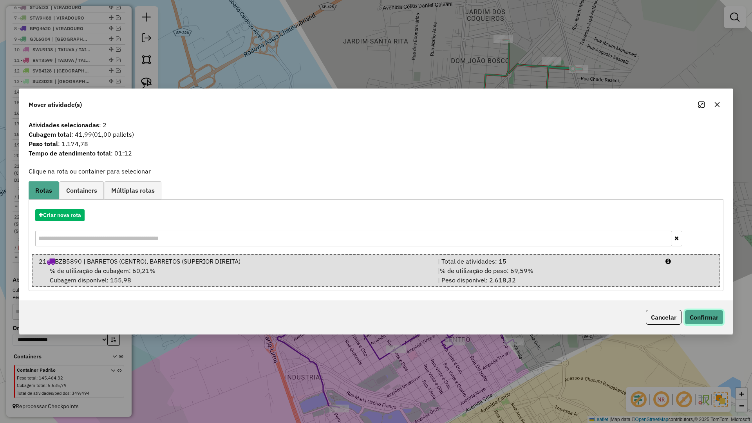
click at [694, 311] on button "Confirmar" at bounding box center [703, 317] width 39 height 15
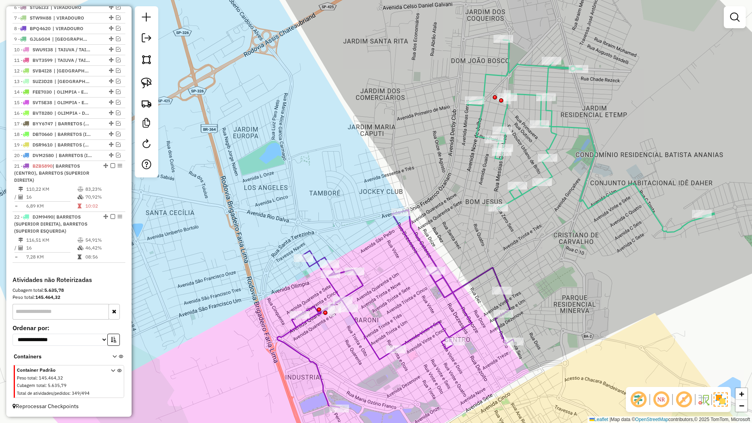
click at [483, 271] on icon at bounding box center [395, 308] width 236 height 197
select select "**********"
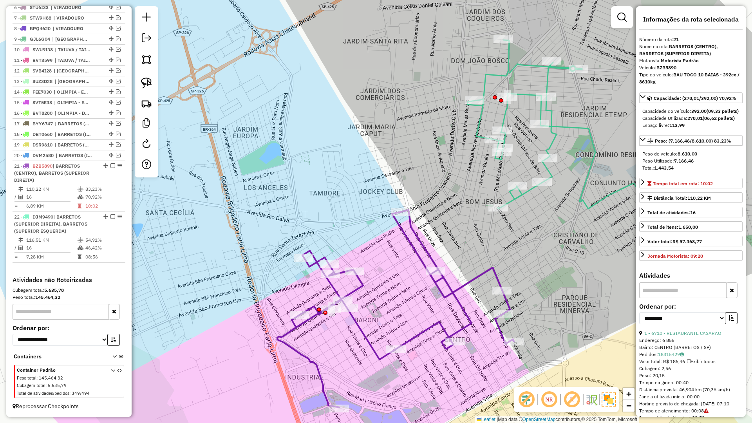
click at [526, 195] on icon at bounding box center [590, 136] width 247 height 192
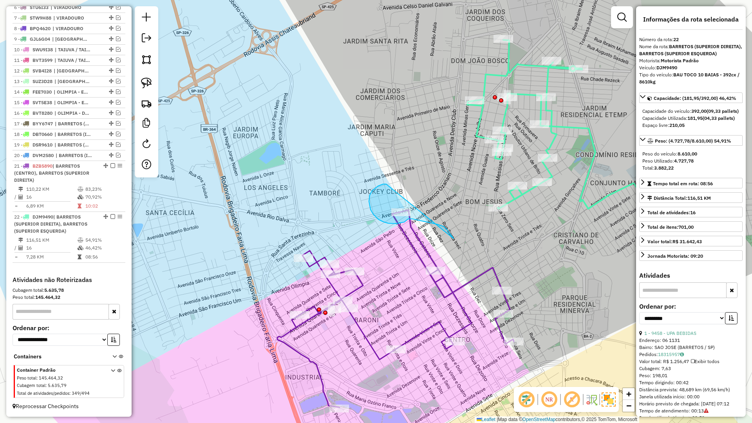
drag, startPoint x: 383, startPoint y: 184, endPoint x: 454, endPoint y: 239, distance: 89.6
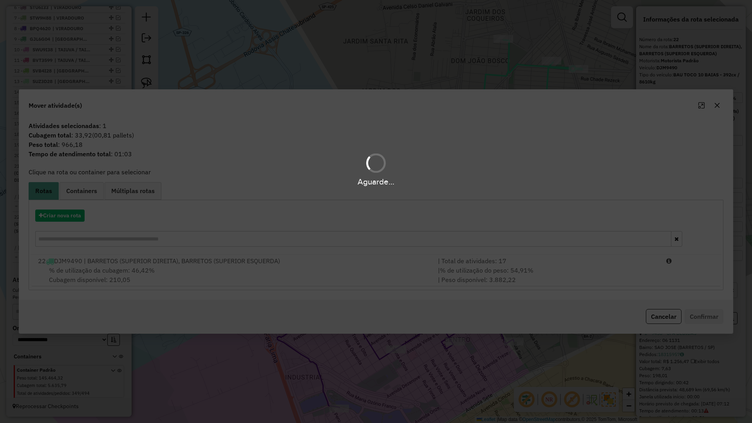
click at [290, 258] on div "Aguarde..." at bounding box center [376, 211] width 752 height 423
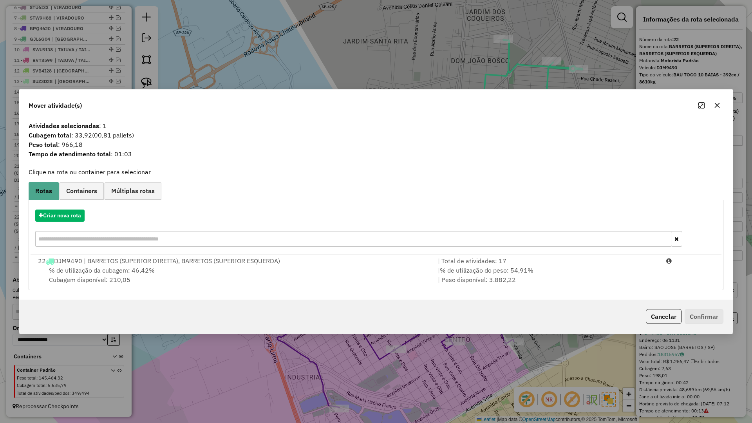
click at [290, 259] on div "22 DJM9490 | BARRETOS (SUPERIOR DIREITA), BARRETOS (SUPERIOR ESQUERDA)" at bounding box center [233, 260] width 400 height 9
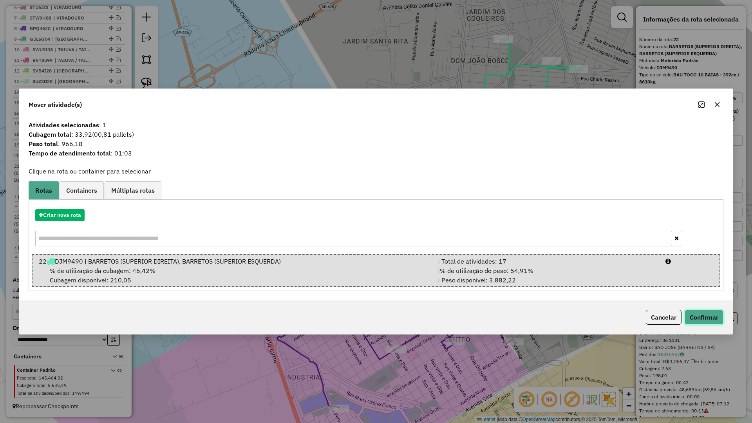
click at [690, 317] on button "Confirmar" at bounding box center [703, 317] width 39 height 15
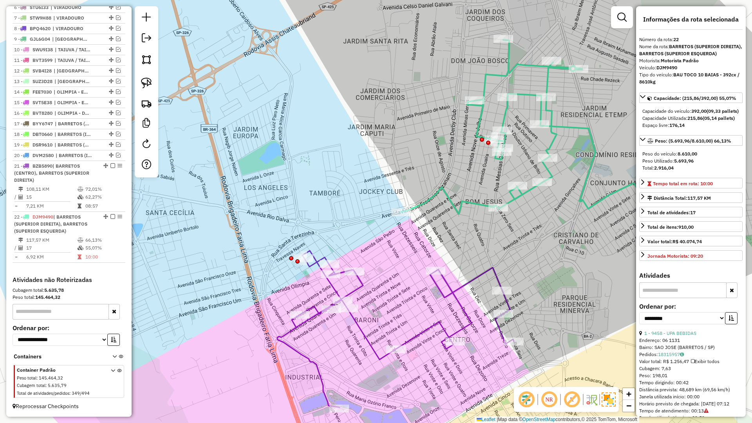
click at [421, 198] on div "Janela de atendimento Grade de atendimento Capacidade Transportadoras Veículos …" at bounding box center [376, 211] width 752 height 423
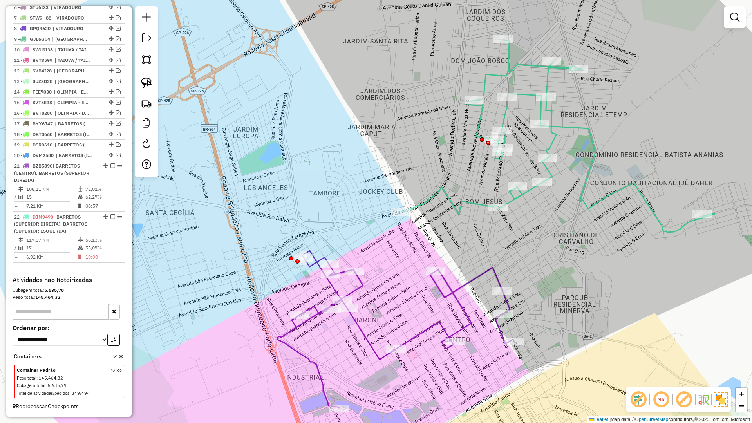
click at [426, 205] on icon at bounding box center [557, 136] width 313 height 192
select select "**********"
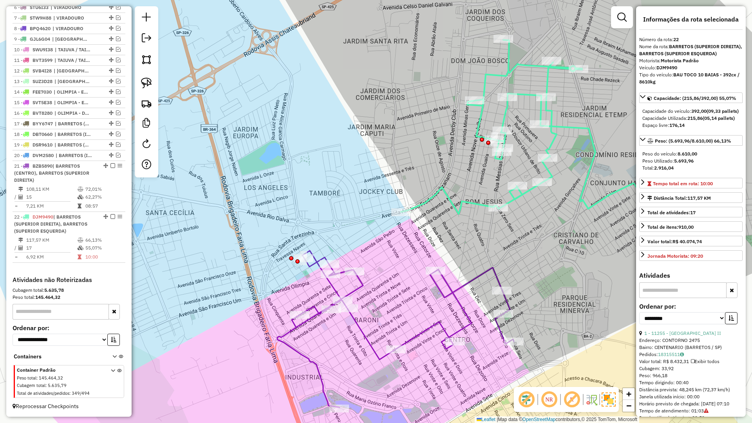
click at [492, 272] on icon at bounding box center [395, 329] width 236 height 157
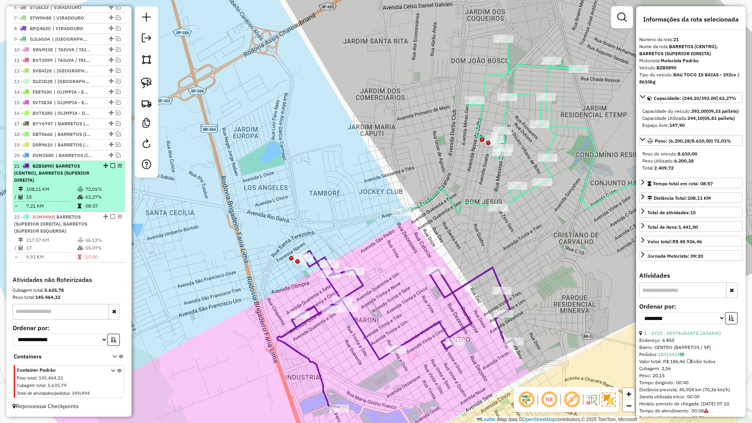
click at [108, 166] on div at bounding box center [110, 165] width 23 height 5
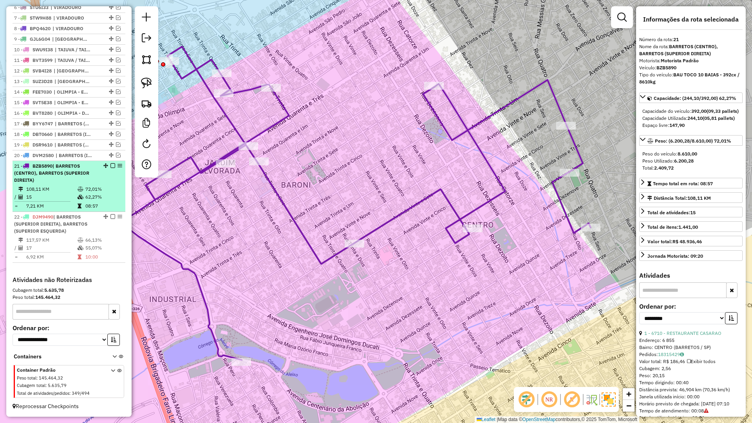
click at [113, 164] on div at bounding box center [110, 165] width 23 height 5
click at [110, 164] on em at bounding box center [112, 165] width 5 height 5
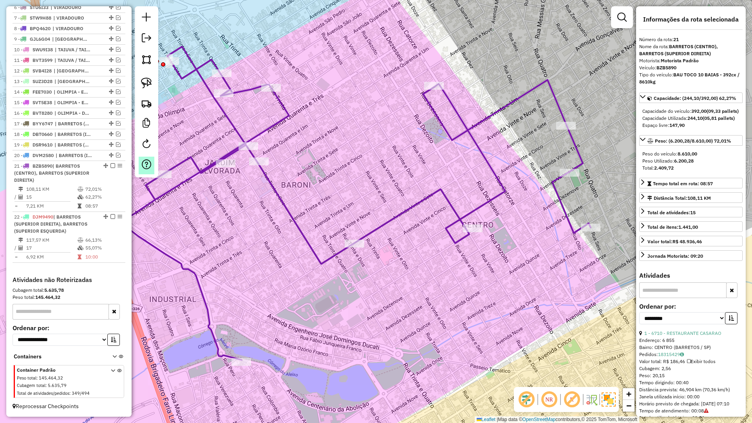
scroll to position [317, 0]
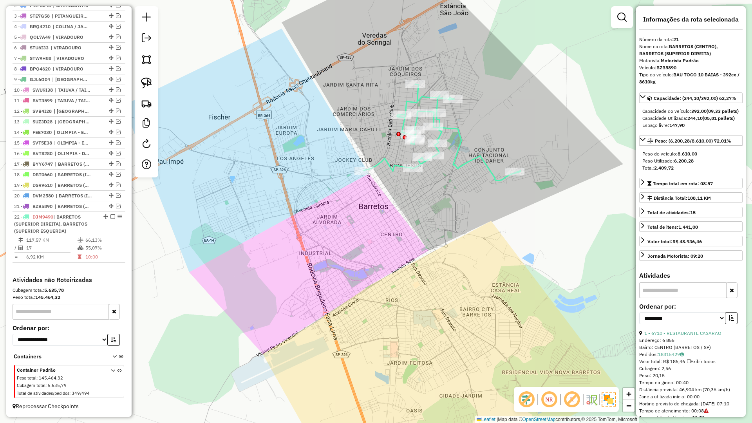
drag, startPoint x: 357, startPoint y: 212, endPoint x: 382, endPoint y: 221, distance: 27.1
click at [368, 237] on div "Janela de atendimento Grade de atendimento Capacidade Transportadoras Veículos …" at bounding box center [376, 211] width 752 height 423
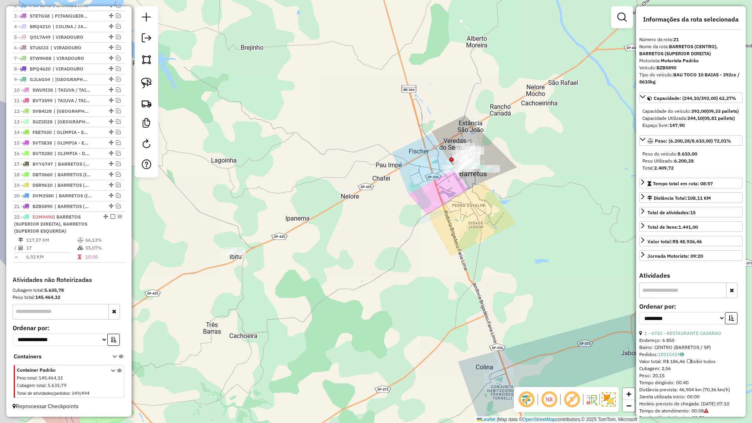
drag, startPoint x: 441, startPoint y: 210, endPoint x: 464, endPoint y: 195, distance: 27.3
click at [464, 195] on div "Janela de atendimento Grade de atendimento Capacidade Transportadoras Veículos …" at bounding box center [376, 211] width 752 height 423
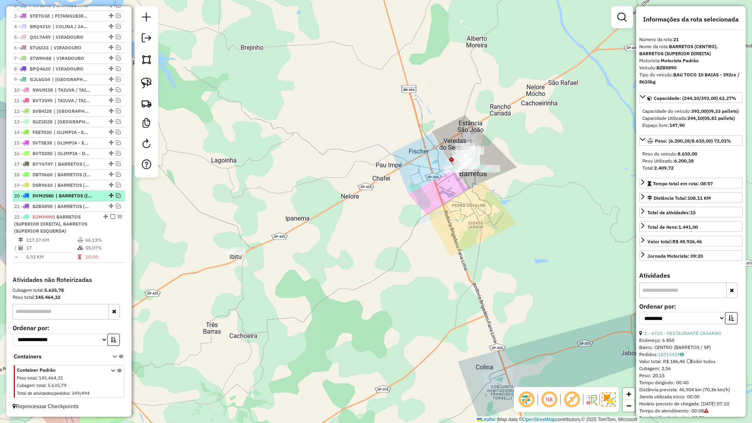
click at [116, 194] on em at bounding box center [118, 195] width 5 height 5
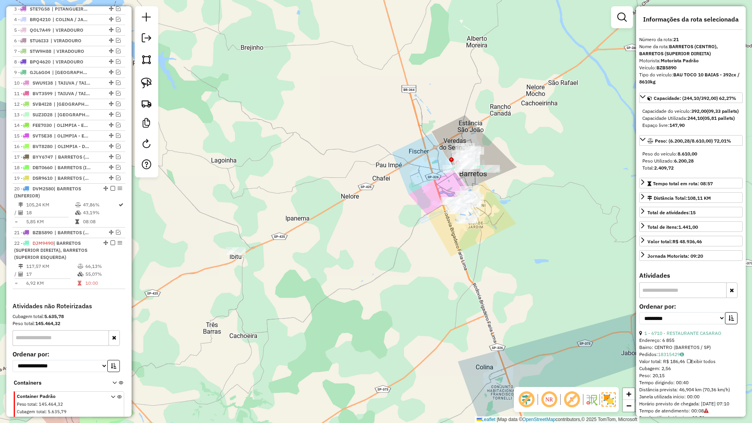
scroll to position [350, 0]
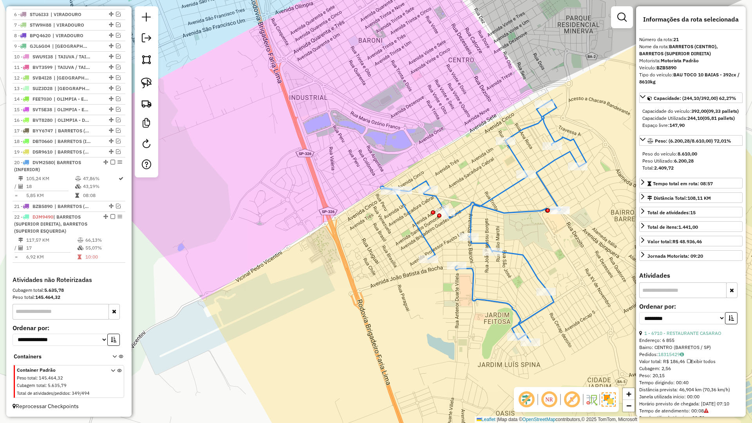
click at [485, 236] on div "Janela de atendimento Grade de atendimento Capacidade Transportadoras Veículos …" at bounding box center [376, 211] width 752 height 423
click at [484, 241] on icon at bounding box center [483, 222] width 206 height 242
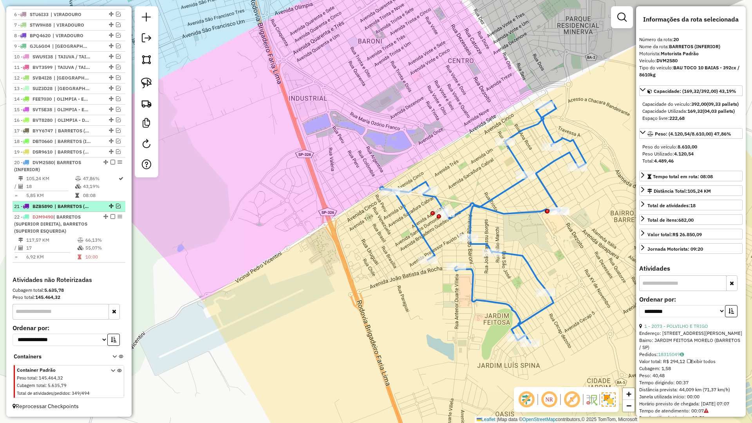
click at [116, 205] on em at bounding box center [118, 206] width 5 height 5
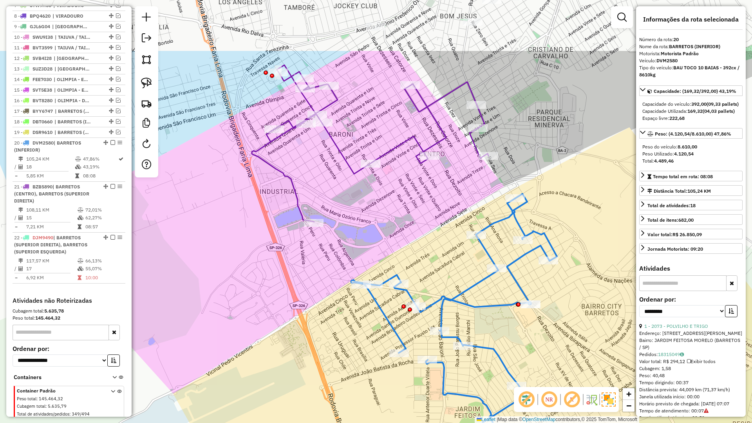
drag, startPoint x: 388, startPoint y: 184, endPoint x: 392, endPoint y: 259, distance: 74.5
click at [364, 273] on div "Janela de atendimento Grade de atendimento Capacidade Transportadoras Veículos …" at bounding box center [376, 211] width 752 height 423
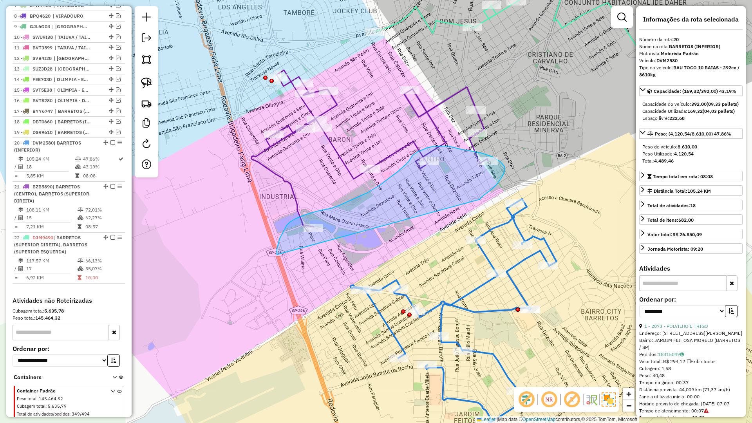
drag, startPoint x: 494, startPoint y: 186, endPoint x: 277, endPoint y: 255, distance: 227.7
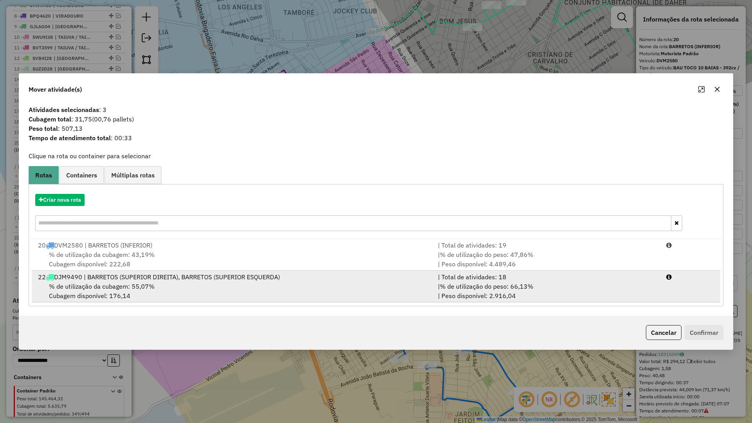
click at [263, 274] on div "22 DJM9490 | BARRETOS (SUPERIOR DIREITA), BARRETOS (SUPERIOR ESQUERDA)" at bounding box center [233, 276] width 400 height 9
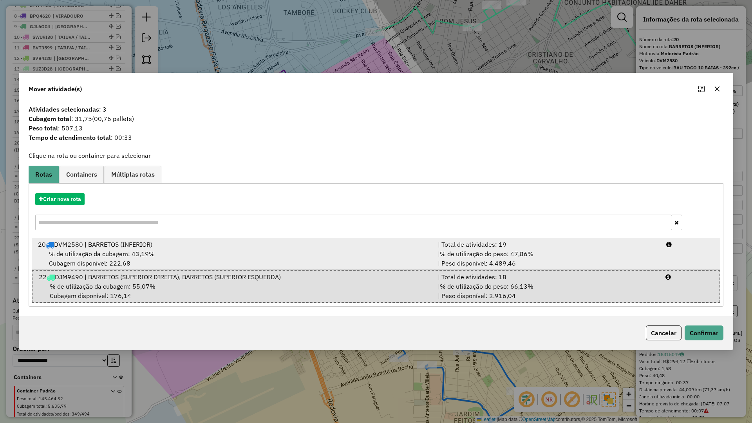
click at [310, 253] on div "% de utilização da cubagem: 43,19% Cubagem disponível: 222,68" at bounding box center [233, 258] width 400 height 19
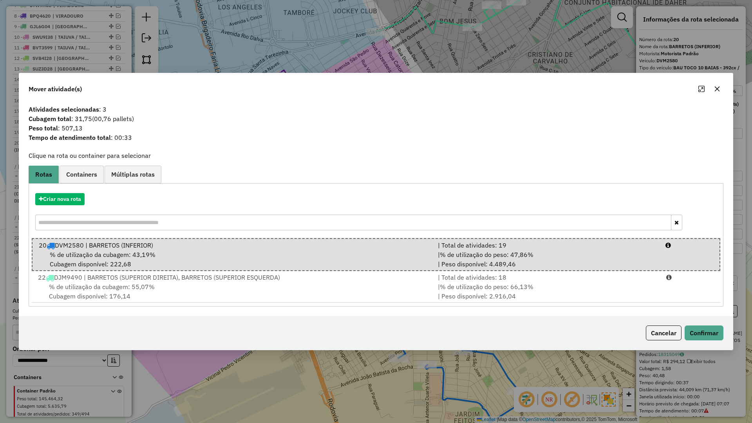
click at [700, 321] on div "Cancelar Confirmar" at bounding box center [375, 333] width 713 height 34
click at [699, 326] on button "Confirmar" at bounding box center [703, 332] width 39 height 15
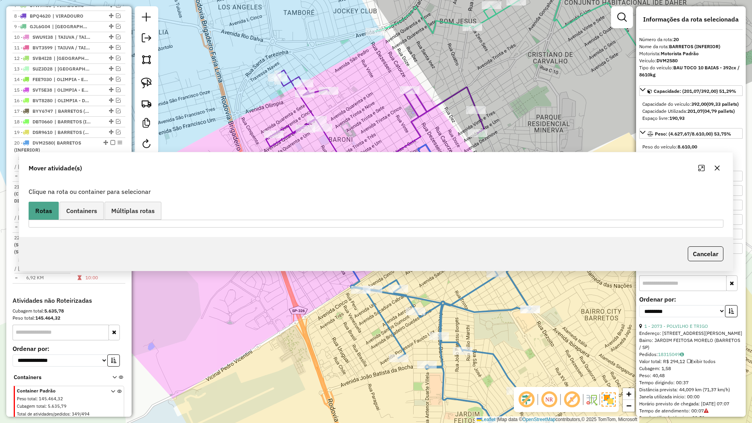
scroll to position [391, 0]
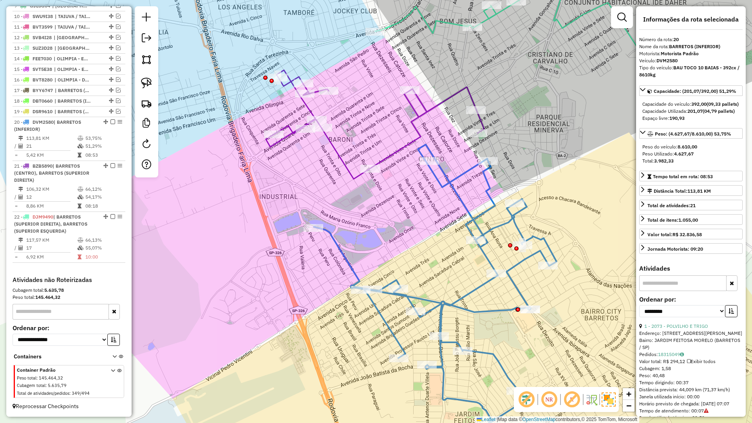
click at [460, 190] on icon at bounding box center [435, 292] width 243 height 296
click at [456, 194] on icon at bounding box center [435, 292] width 243 height 296
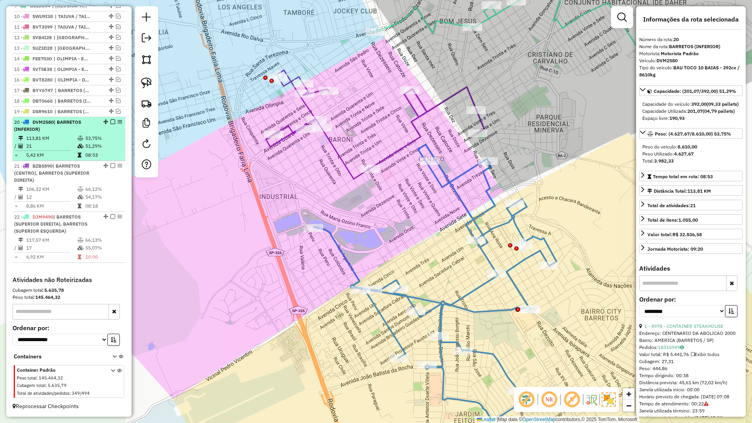
click at [110, 122] on em at bounding box center [112, 121] width 5 height 5
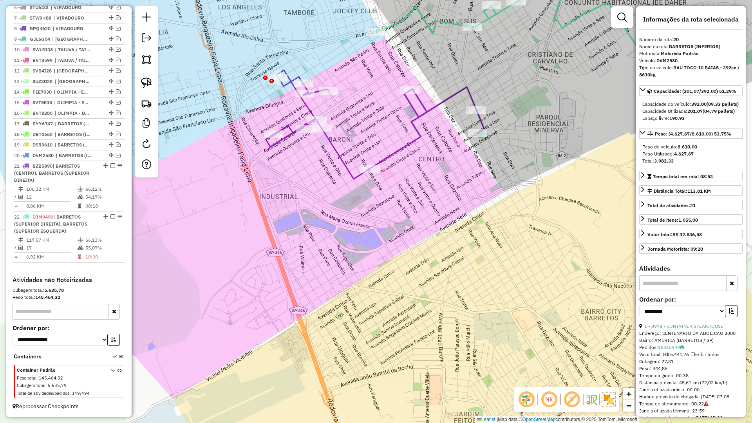
scroll to position [357, 0]
click at [355, 172] on icon at bounding box center [375, 124] width 218 height 109
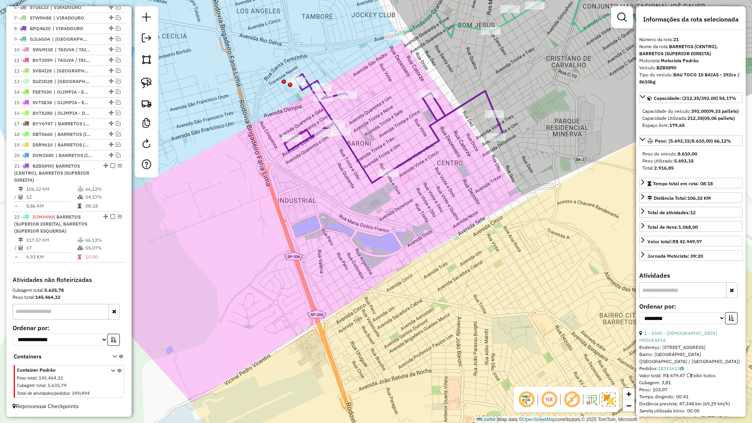
drag, startPoint x: 357, startPoint y: 208, endPoint x: 408, endPoint y: 205, distance: 51.0
click at [408, 205] on div "Janela de atendimento Grade de atendimento Capacidade Transportadoras Veículos …" at bounding box center [376, 211] width 752 height 423
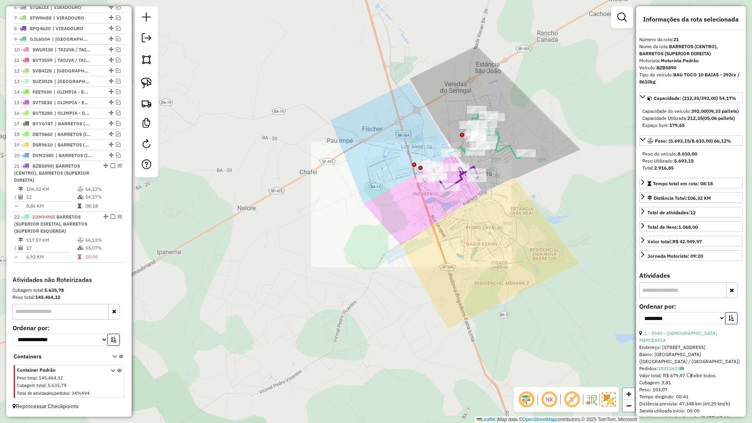
drag, startPoint x: 350, startPoint y: 248, endPoint x: 386, endPoint y: 222, distance: 44.9
click at [460, 217] on div "Janela de atendimento Grade de atendimento Capacidade Transportadoras Veículos …" at bounding box center [376, 211] width 752 height 423
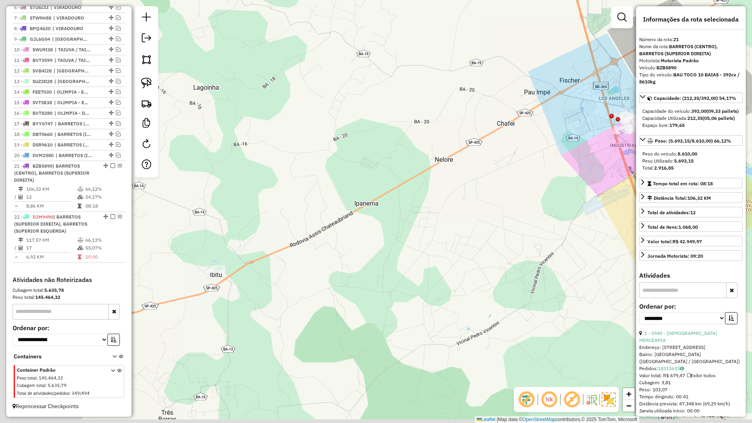
drag, startPoint x: 234, startPoint y: 233, endPoint x: 393, endPoint y: 229, distance: 159.0
click at [453, 187] on div "Janela de atendimento Grade de atendimento Capacidade Transportadoras Veículos …" at bounding box center [376, 211] width 752 height 423
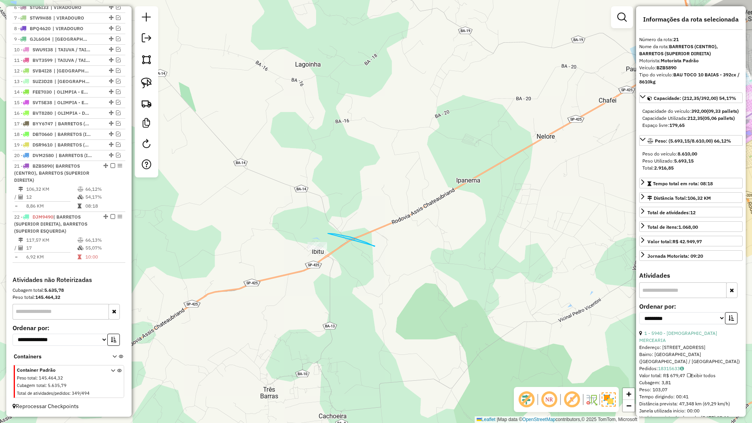
drag, startPoint x: 375, startPoint y: 246, endPoint x: 287, endPoint y: 269, distance: 90.7
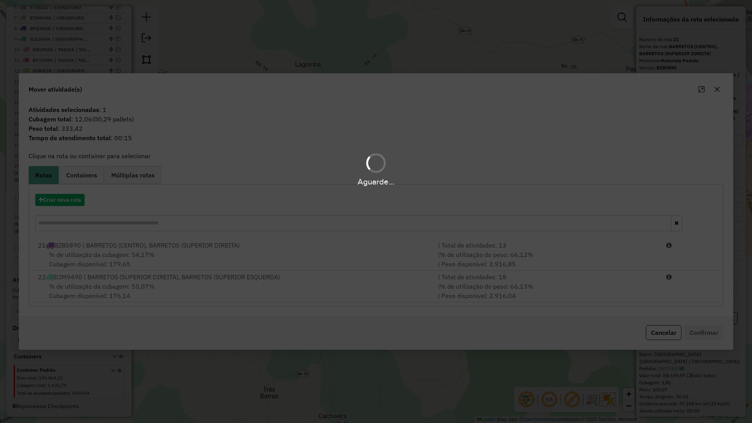
click at [276, 257] on div "Aguarde..." at bounding box center [376, 211] width 752 height 423
click at [276, 257] on div "% de utilização da cubagem: 54,17% Cubagem disponível: 179,65" at bounding box center [233, 259] width 400 height 19
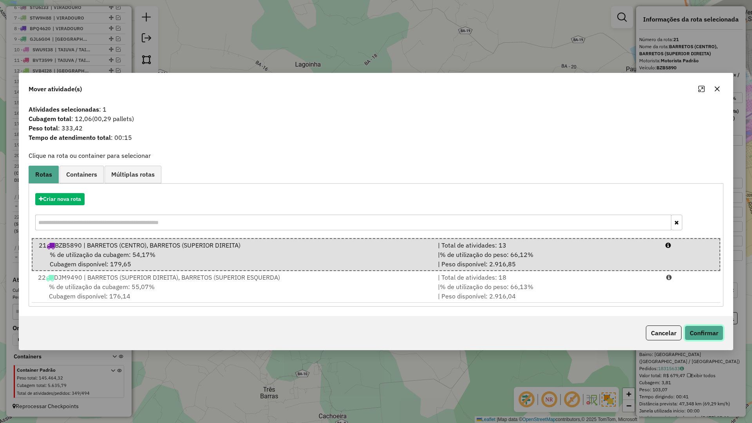
click at [699, 335] on button "Confirmar" at bounding box center [703, 332] width 39 height 15
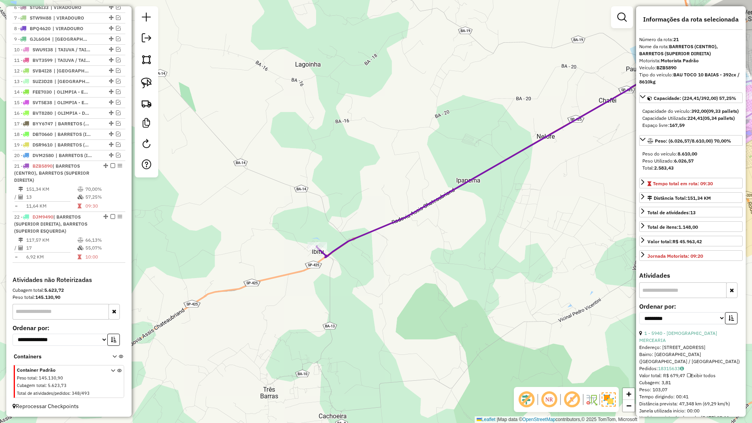
click at [352, 236] on div "Janela de atendimento Grade de atendimento Capacidade Transportadoras Veículos …" at bounding box center [376, 211] width 752 height 423
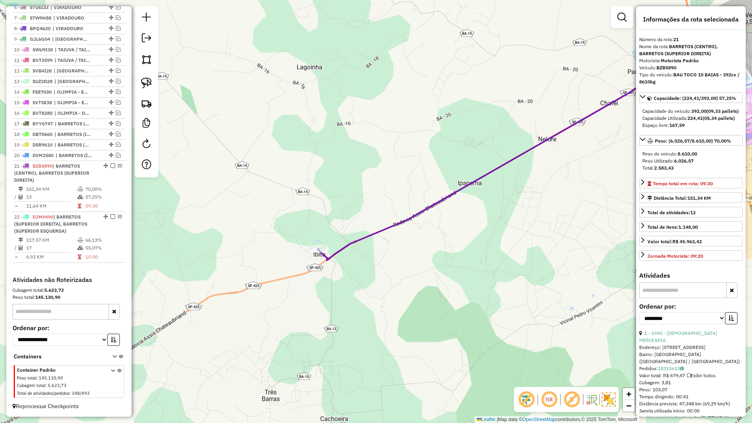
click at [352, 239] on icon at bounding box center [548, 166] width 461 height 187
click at [354, 240] on icon at bounding box center [548, 167] width 461 height 187
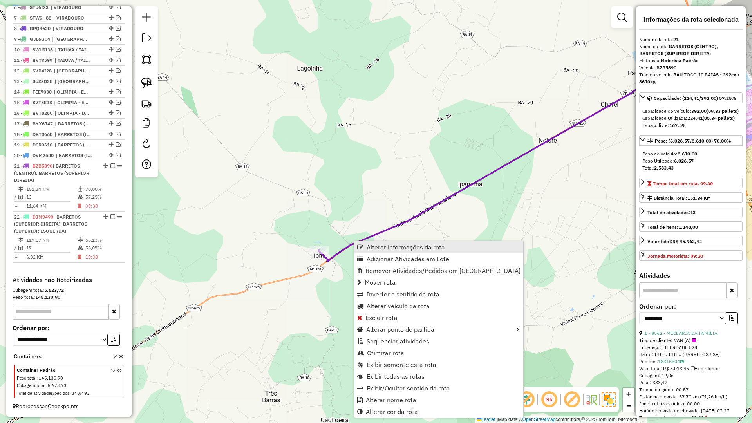
click at [373, 247] on span "Alterar informações da rota" at bounding box center [405, 247] width 78 height 6
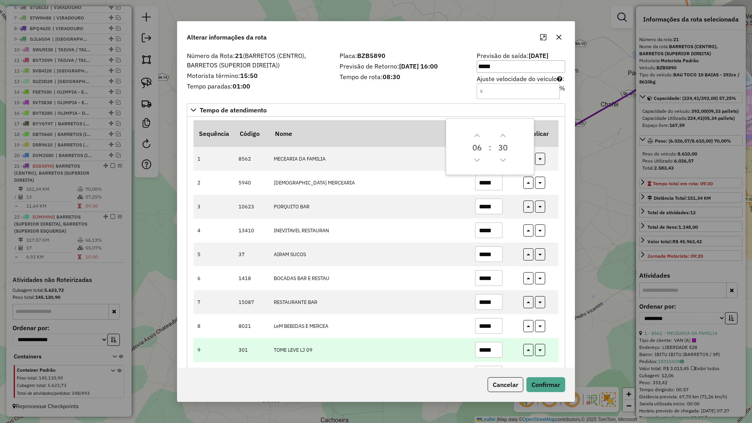
drag, startPoint x: 450, startPoint y: 349, endPoint x: 432, endPoint y: 349, distance: 17.2
click at [432, 349] on tr "9 301 TOME LEVE LJ 09 *****" at bounding box center [375, 350] width 365 height 24
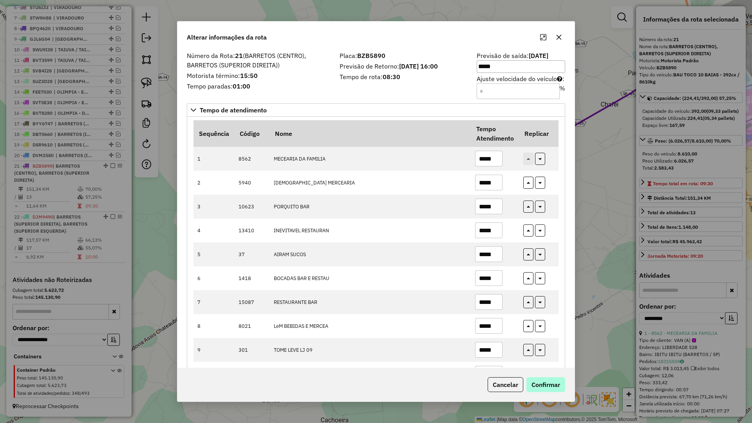
type input "*****"
click at [553, 385] on button "Confirmar" at bounding box center [545, 384] width 39 height 15
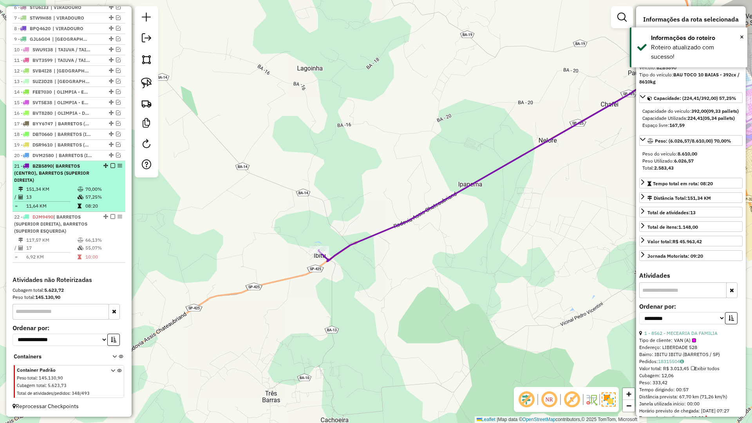
click at [110, 163] on em at bounding box center [112, 165] width 5 height 5
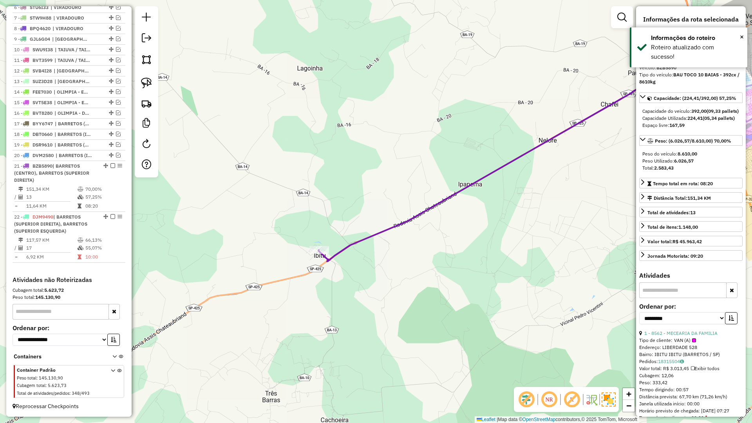
scroll to position [317, 0]
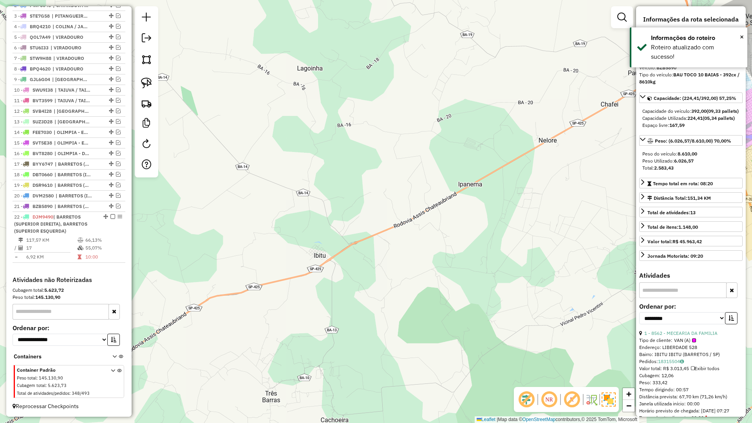
drag, startPoint x: 454, startPoint y: 190, endPoint x: 286, endPoint y: 271, distance: 187.0
click at [289, 258] on div "Janela de atendimento Grade de atendimento Capacidade Transportadoras Veículos …" at bounding box center [376, 211] width 752 height 423
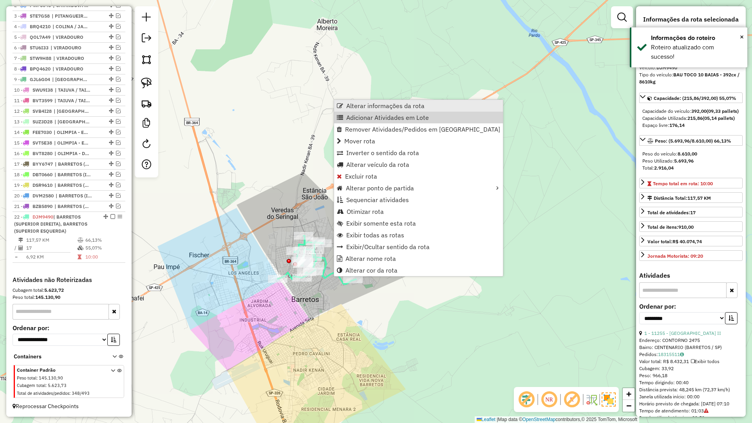
click at [372, 105] on span "Alterar informações da rota" at bounding box center [385, 106] width 78 height 6
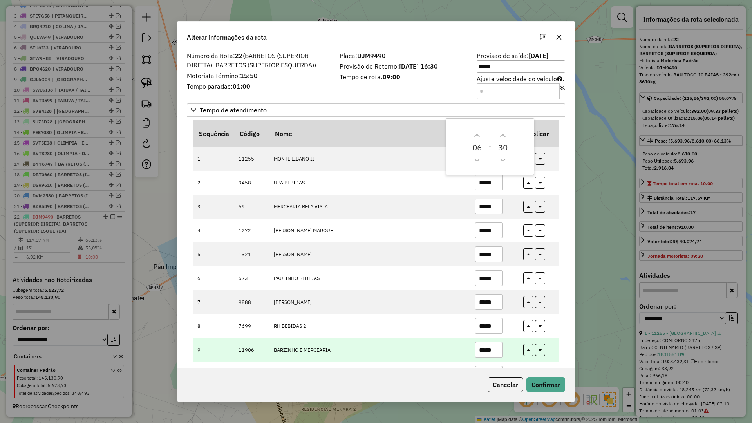
click at [495, 351] on input "*****" at bounding box center [488, 350] width 27 height 16
type input "*****"
click at [528, 350] on icon "button" at bounding box center [528, 350] width 3 height 5
type input "*****"
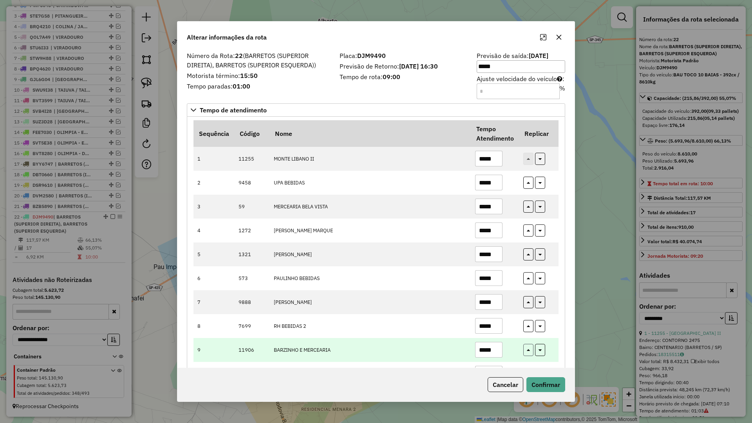
type input "*****"
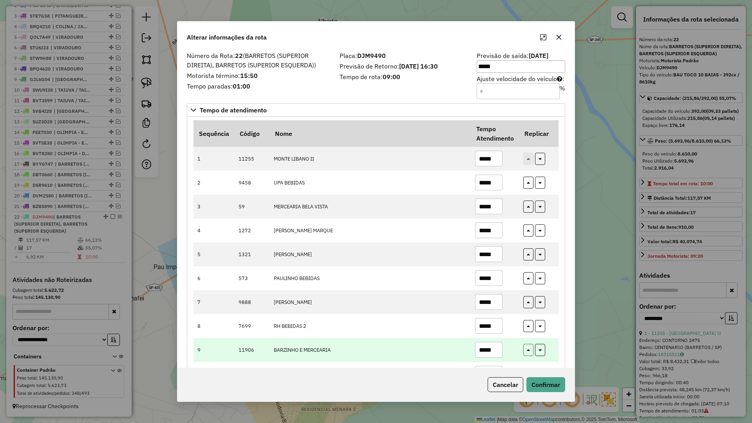
type input "*****"
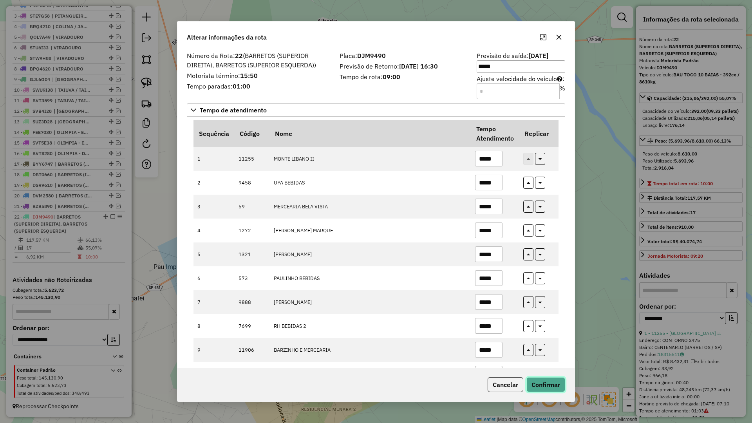
click at [547, 386] on button "Confirmar" at bounding box center [545, 384] width 39 height 15
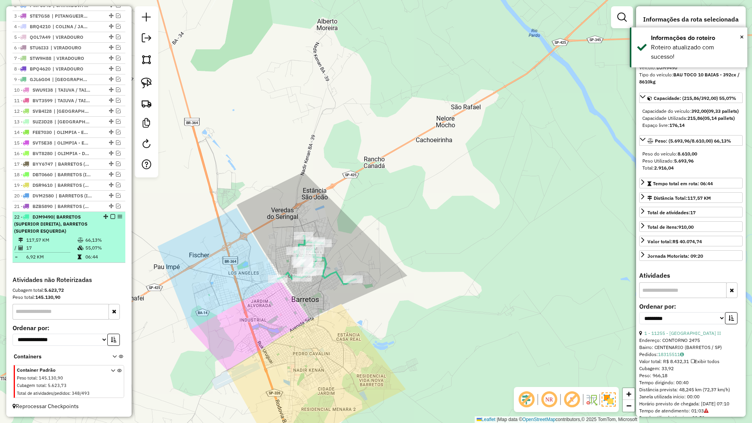
click at [112, 218] on em at bounding box center [112, 216] width 5 height 5
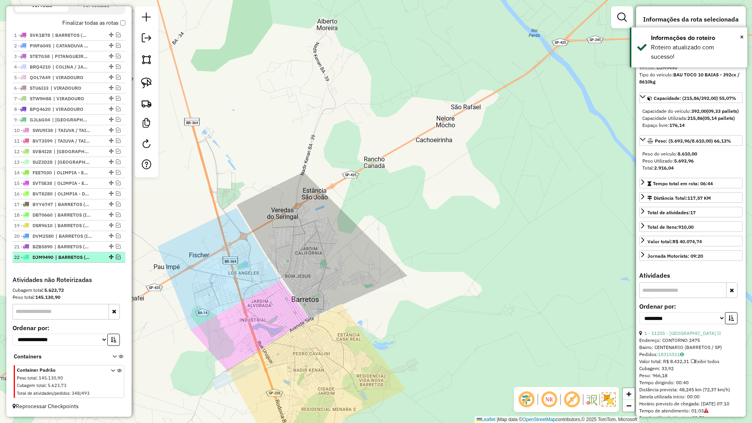
scroll to position [277, 0]
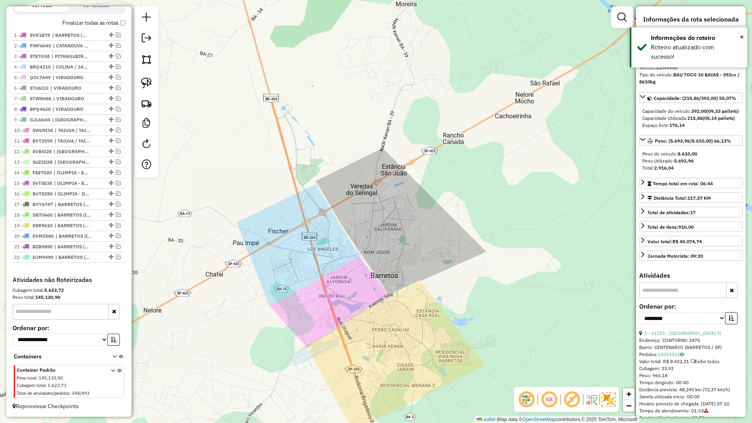
drag, startPoint x: 341, startPoint y: 196, endPoint x: 410, endPoint y: 169, distance: 73.8
click at [406, 170] on div "Janela de atendimento Grade de atendimento Capacidade Transportadoras Veículos …" at bounding box center [376, 211] width 752 height 423
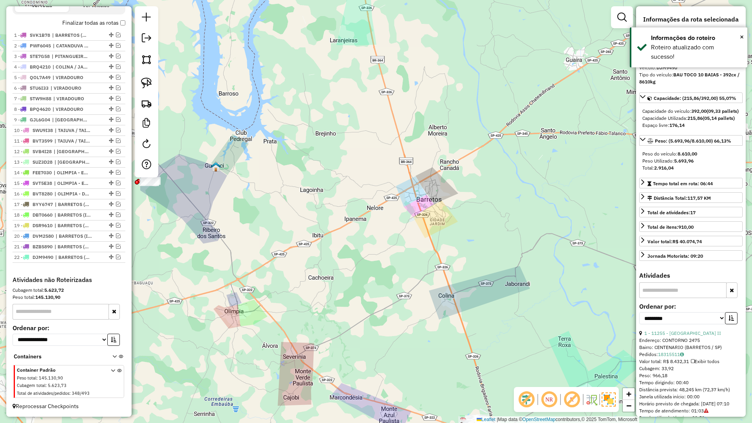
drag, startPoint x: 372, startPoint y: 175, endPoint x: 367, endPoint y: 118, distance: 56.6
click at [367, 118] on div "Janela de atendimento Grade de atendimento Capacidade Transportadoras Veículos …" at bounding box center [376, 211] width 752 height 423
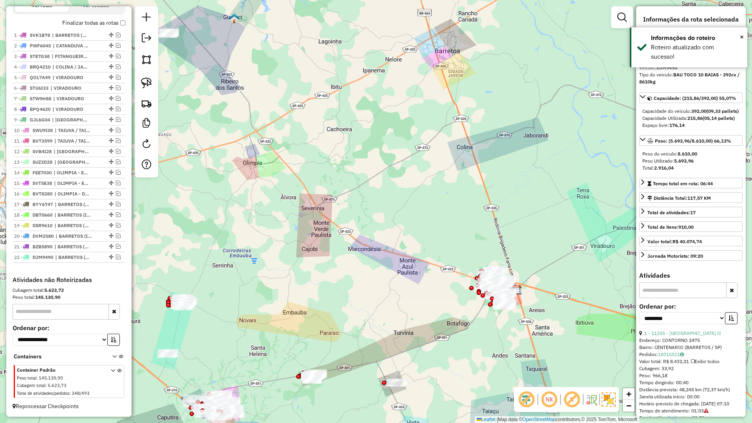
drag, startPoint x: 388, startPoint y: 195, endPoint x: 531, endPoint y: 103, distance: 170.4
click at [531, 103] on div "Janela de atendimento Grade de atendimento Capacidade Transportadoras Veículos …" at bounding box center [376, 211] width 752 height 423
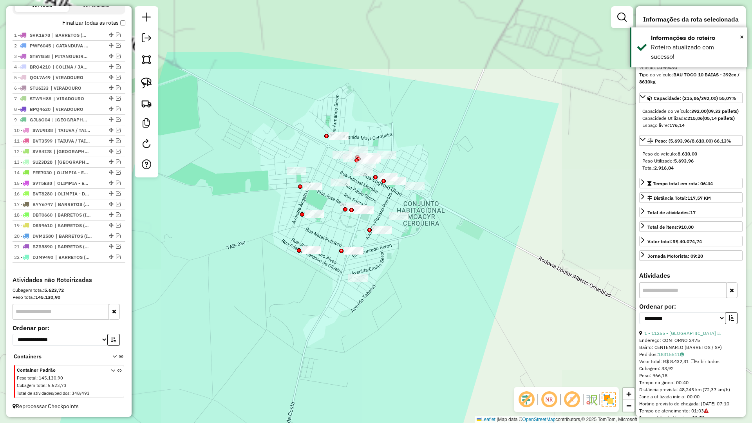
drag, startPoint x: 321, startPoint y: 214, endPoint x: 299, endPoint y: 270, distance: 60.3
click at [296, 290] on div "Janela de atendimento Grade de atendimento Capacidade Transportadoras Veículos …" at bounding box center [376, 211] width 752 height 423
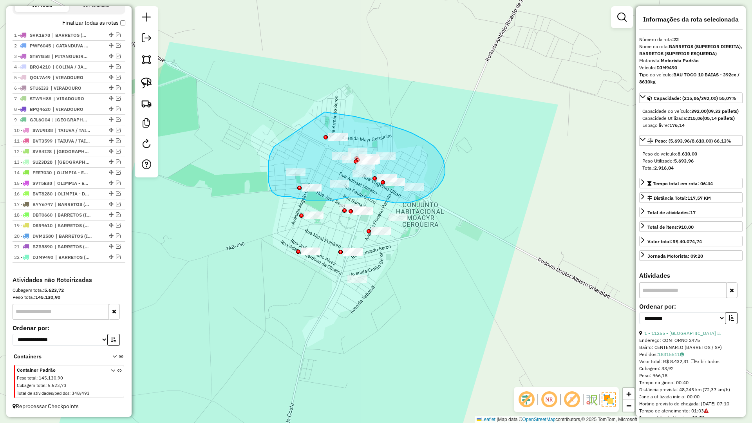
drag, startPoint x: 274, startPoint y: 147, endPoint x: 317, endPoint y: 112, distance: 55.5
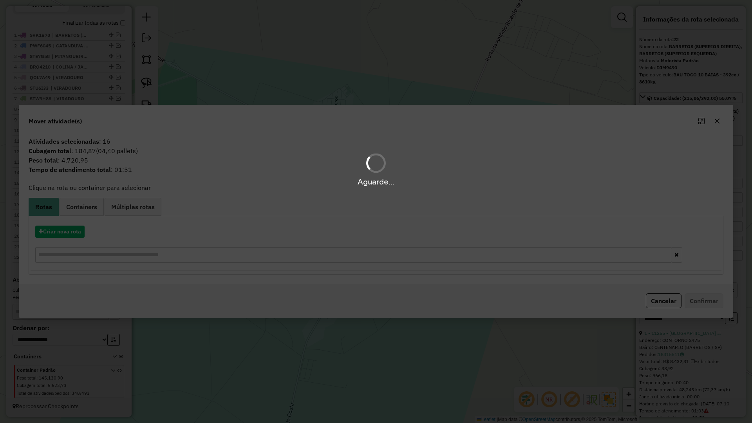
click at [74, 233] on hb-app "Aguarde... Pop-up bloqueado! Seu navegador bloqueou automáticamente a abertura …" at bounding box center [376, 211] width 752 height 423
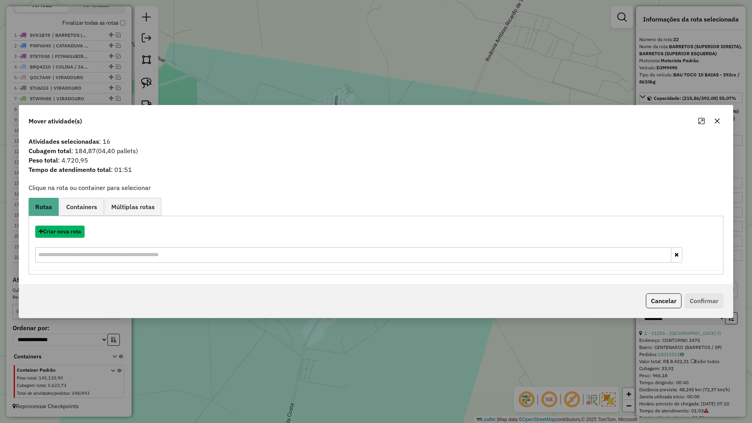
click at [74, 233] on button "Criar nova rota" at bounding box center [59, 232] width 49 height 12
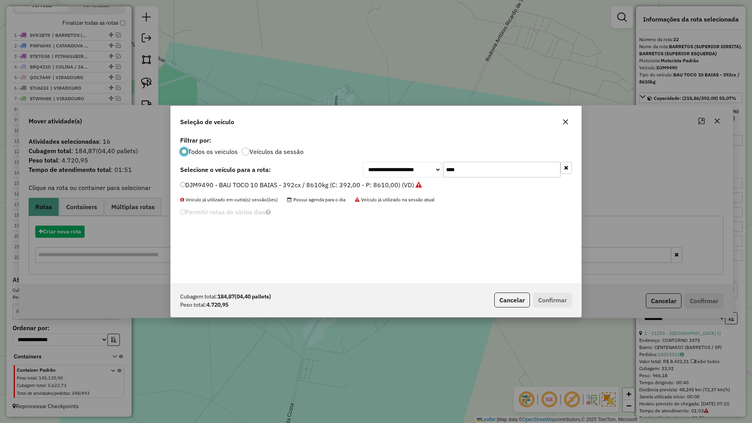
scroll to position [4, 2]
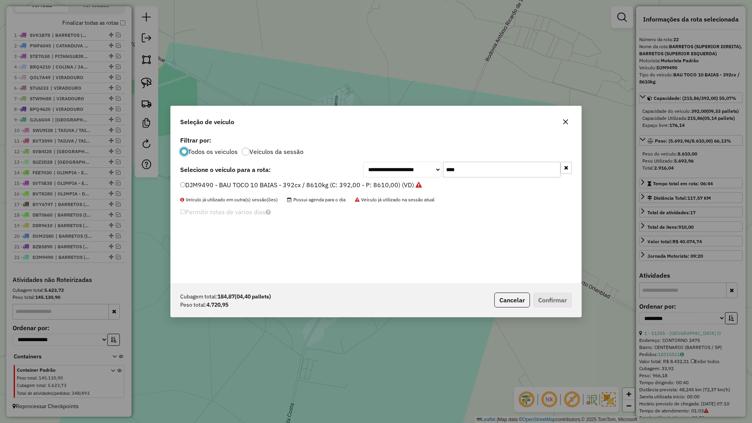
click at [477, 173] on input "****" at bounding box center [501, 170] width 117 height 16
type input "****"
drag, startPoint x: 419, startPoint y: 180, endPoint x: 409, endPoint y: 185, distance: 10.9
click at [417, 181] on div "**********" at bounding box center [376, 208] width 410 height 149
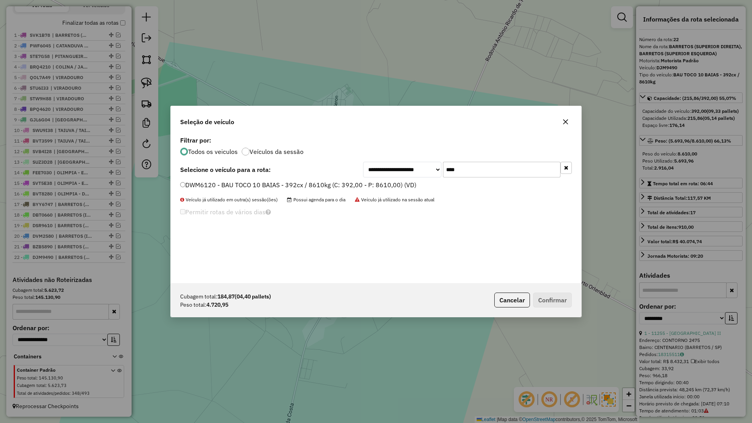
click at [405, 186] on label "DWM6120 - BAU TOCO 10 BAIAS - 392cx / 8610kg (C: 392,00 - P: 8610,00) (VD)" at bounding box center [298, 184] width 236 height 9
click at [542, 306] on button "Confirmar" at bounding box center [552, 299] width 39 height 15
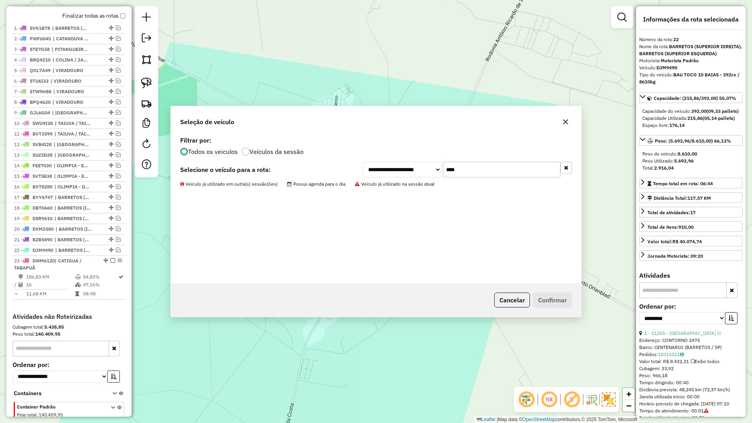
scroll to position [321, 0]
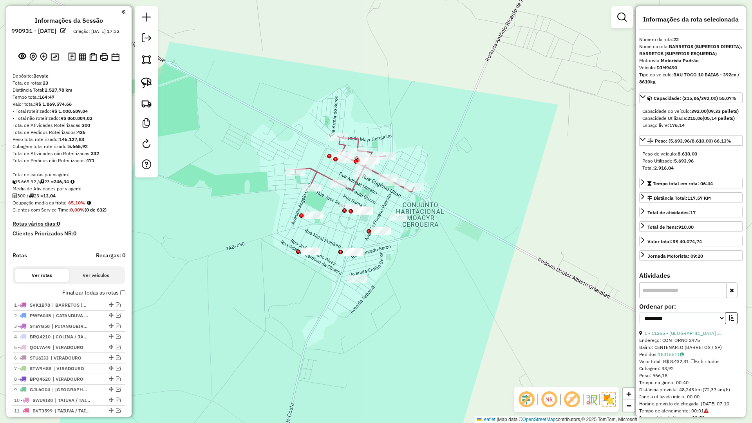
select select "**********"
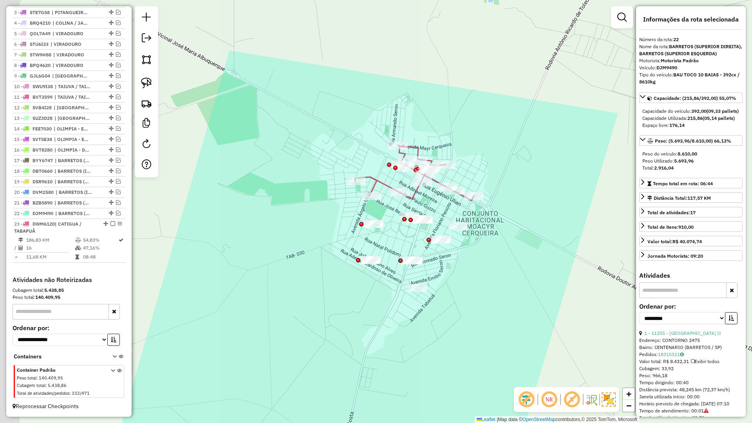
drag, startPoint x: 356, startPoint y: 319, endPoint x: 427, endPoint y: 289, distance: 76.7
click at [428, 289] on div "Janela de atendimento Grade de atendimento Capacidade Transportadoras Veículos …" at bounding box center [376, 211] width 752 height 423
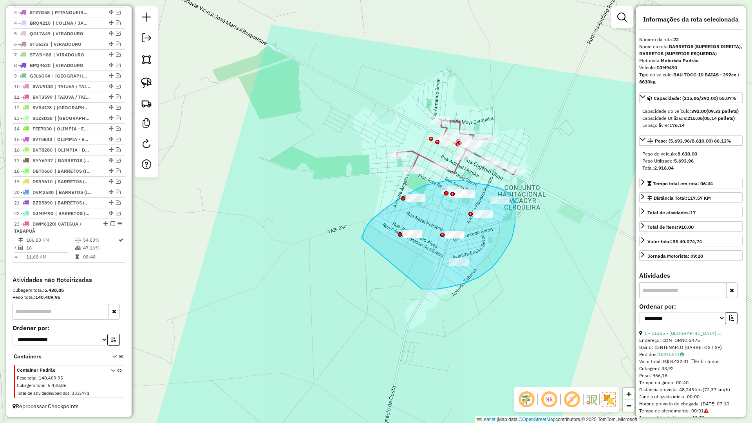
drag, startPoint x: 422, startPoint y: 289, endPoint x: 355, endPoint y: 244, distance: 80.6
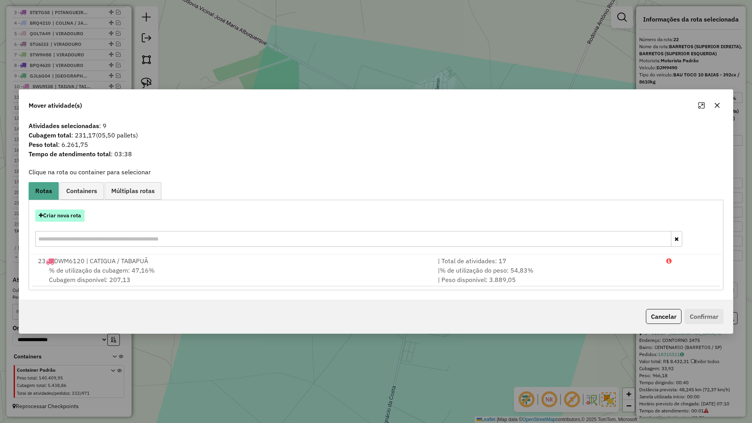
click at [69, 218] on button "Criar nova rota" at bounding box center [59, 215] width 49 height 12
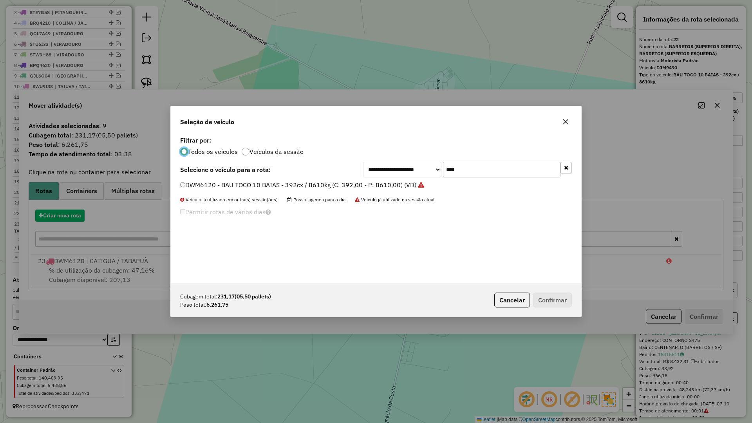
scroll to position [4, 2]
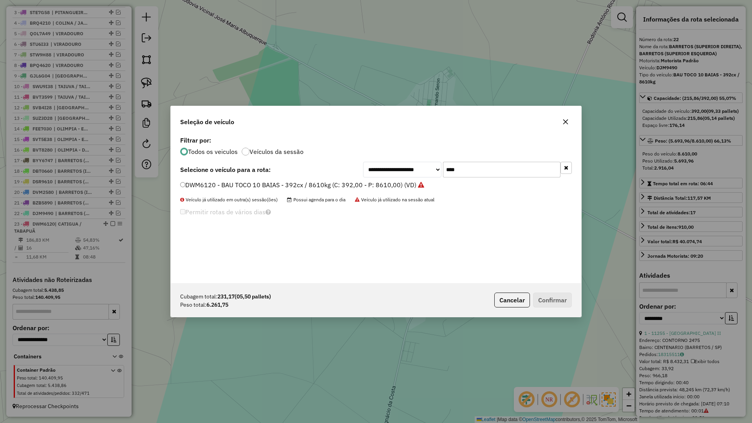
click at [470, 168] on input "****" at bounding box center [501, 170] width 117 height 16
type input "****"
click at [409, 182] on label "BYJ4790 - BAU TOCO 10 BAIAS - 392cx / 8610kg (C: 392,00 - P: 8610,00) (VD)" at bounding box center [295, 184] width 231 height 9
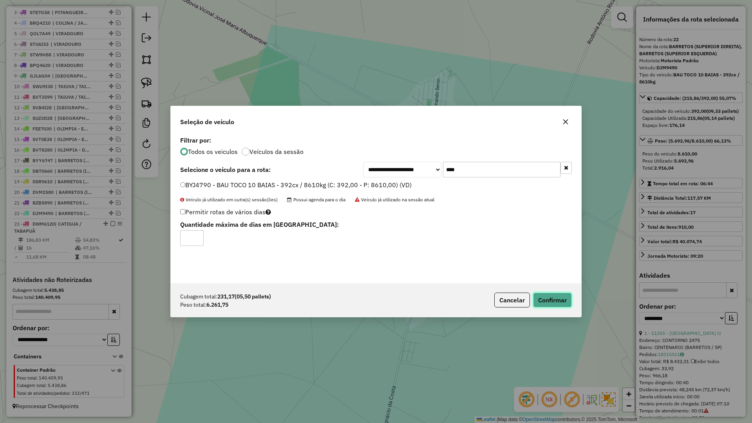
click at [555, 294] on button "Confirmar" at bounding box center [552, 299] width 39 height 15
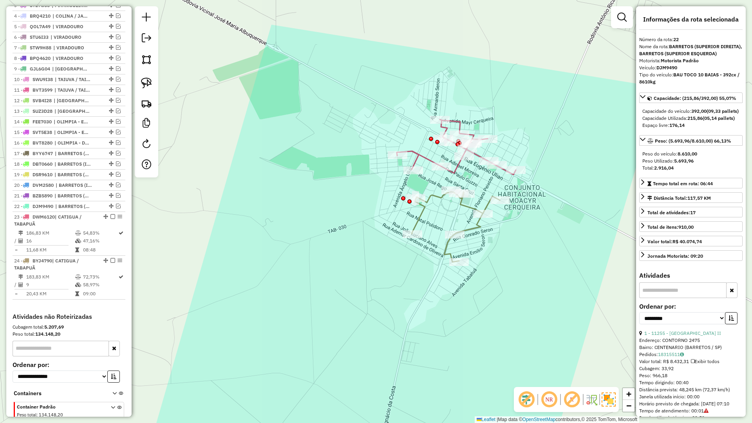
scroll to position [365, 0]
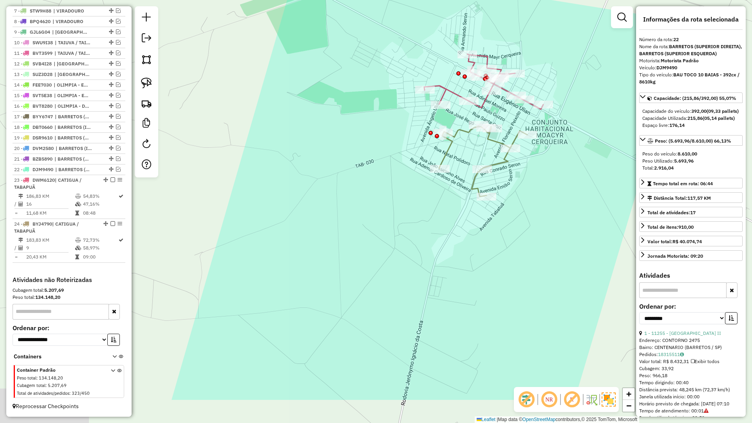
drag, startPoint x: 373, startPoint y: 312, endPoint x: 438, endPoint y: 155, distance: 169.6
click at [435, 161] on div "Janela de atendimento Grade de atendimento Capacidade Transportadoras Veículos …" at bounding box center [376, 211] width 752 height 423
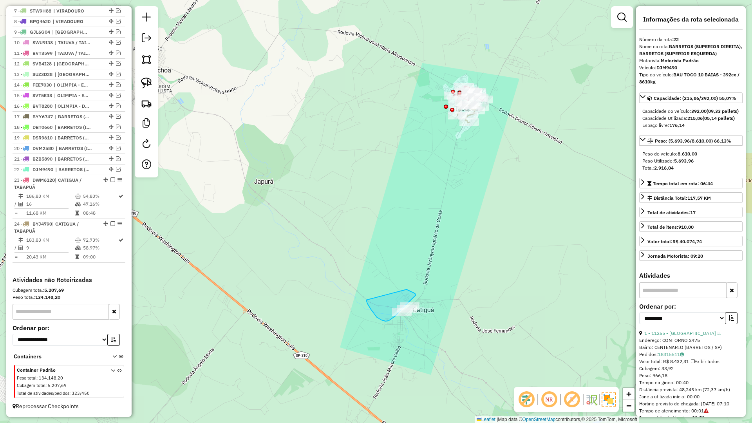
drag, startPoint x: 366, startPoint y: 300, endPoint x: 384, endPoint y: 291, distance: 20.0
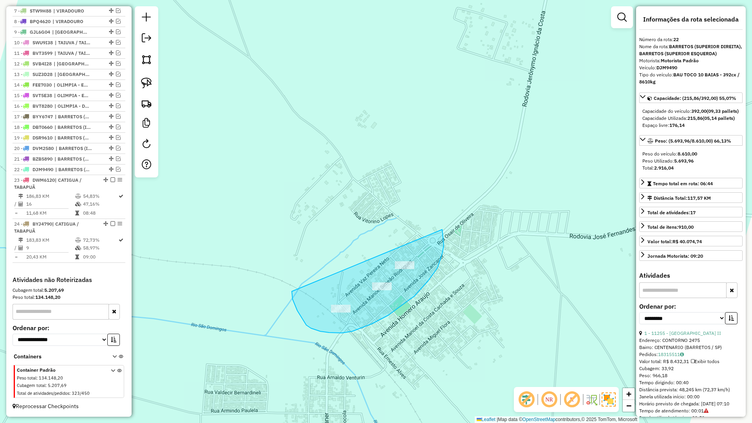
drag, startPoint x: 305, startPoint y: 323, endPoint x: 442, endPoint y: 227, distance: 166.8
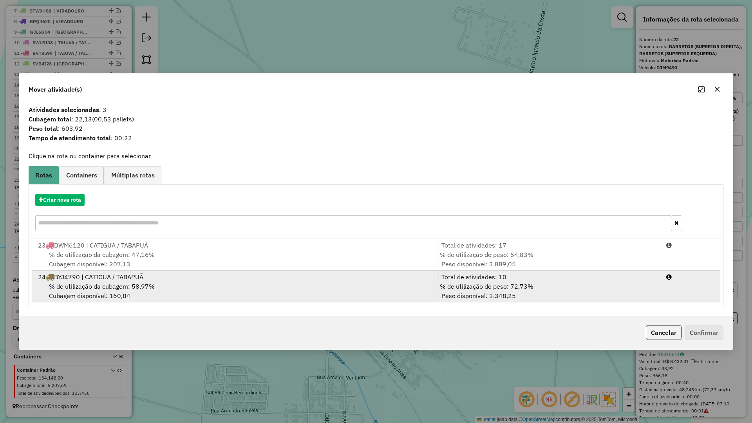
click at [235, 277] on div "24 BYJ4790 | CATIGUA / TABAPUÃ" at bounding box center [233, 276] width 400 height 9
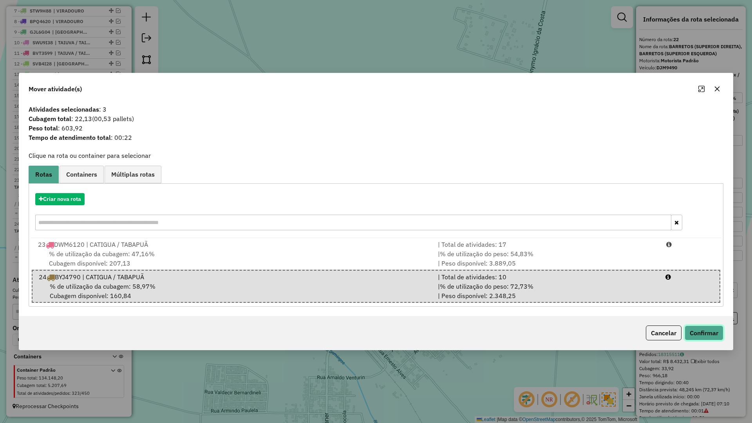
click at [695, 336] on button "Confirmar" at bounding box center [703, 332] width 39 height 15
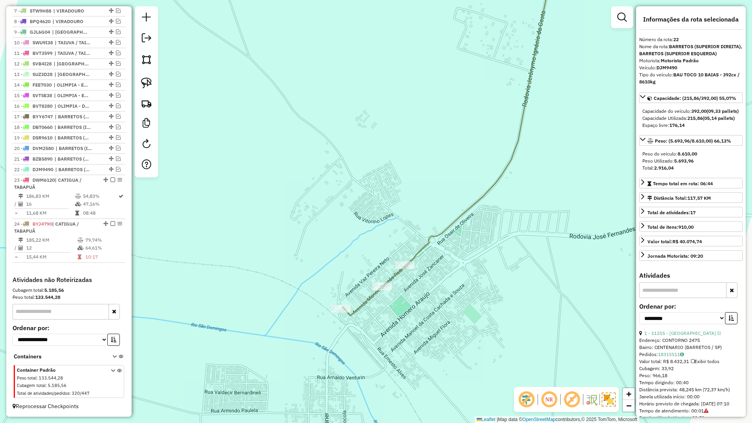
click at [471, 204] on icon at bounding box center [449, 137] width 212 height 358
click at [477, 212] on div "Janela de atendimento Grade de atendimento Capacidade Transportadoras Veículos …" at bounding box center [376, 211] width 752 height 423
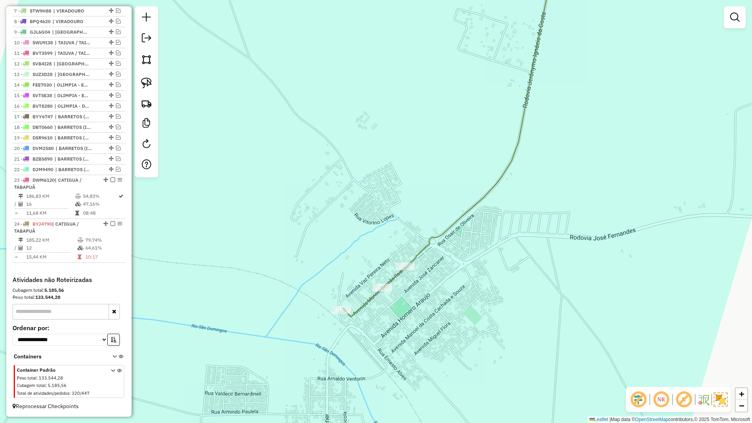
drag, startPoint x: 492, startPoint y: 212, endPoint x: 480, endPoint y: 204, distance: 13.9
click at [492, 211] on div "Janela de atendimento Grade de atendimento Capacidade Transportadoras Veículos …" at bounding box center [376, 211] width 752 height 423
click at [480, 204] on icon at bounding box center [449, 137] width 212 height 359
select select "**********"
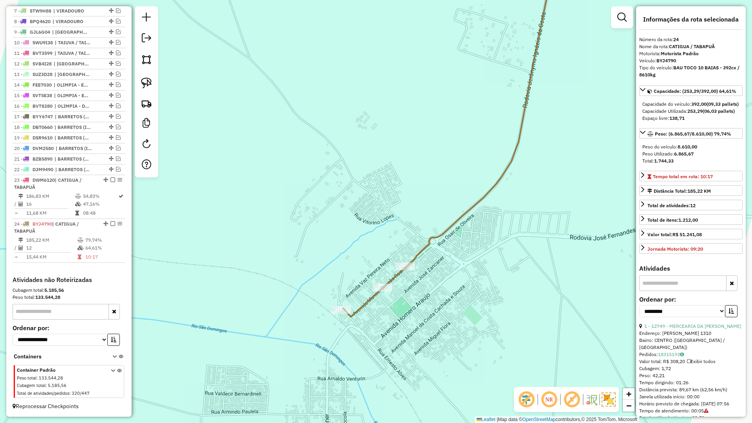
drag, startPoint x: 517, startPoint y: 186, endPoint x: 478, endPoint y: 238, distance: 65.2
click at [477, 240] on div "Janela de atendimento Grade de atendimento Capacidade Transportadoras Veículos …" at bounding box center [376, 211] width 752 height 423
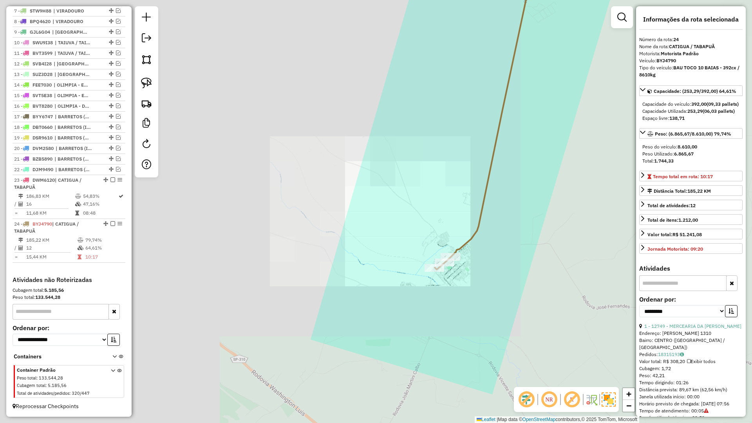
drag, startPoint x: 467, startPoint y: 260, endPoint x: 435, endPoint y: 352, distance: 97.2
click at [435, 354] on div "Janela de atendimento Grade de atendimento Capacidade Transportadoras Veículos …" at bounding box center [376, 211] width 752 height 423
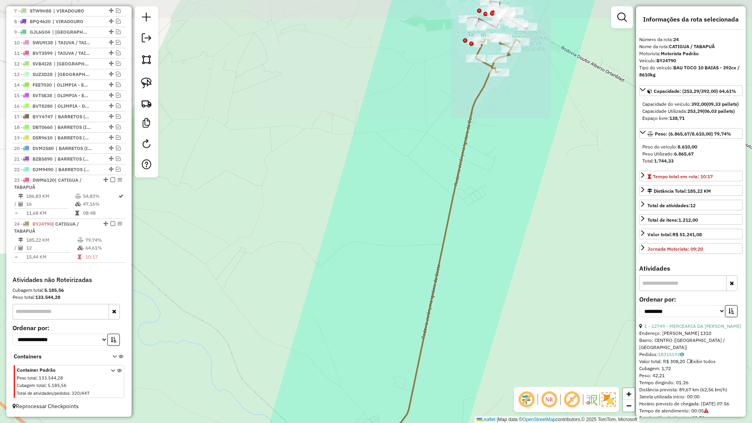
drag, startPoint x: 502, startPoint y: 147, endPoint x: 420, endPoint y: 356, distance: 224.3
click at [421, 362] on div "Janela de atendimento Grade de atendimento Capacidade Transportadoras Veículos …" at bounding box center [376, 211] width 752 height 423
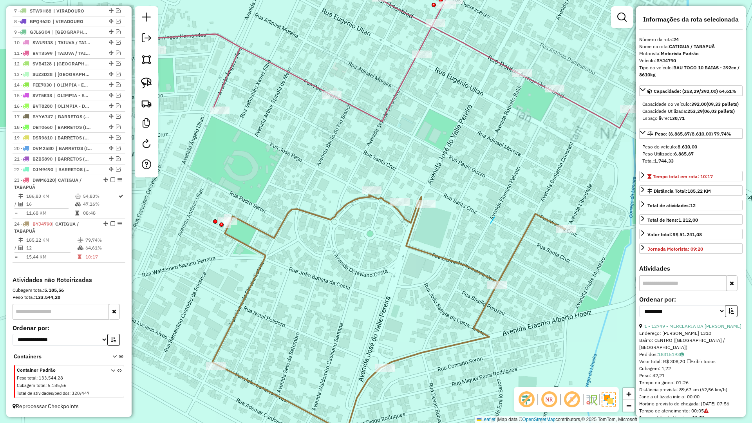
drag, startPoint x: 494, startPoint y: 218, endPoint x: 463, endPoint y: 267, distance: 57.7
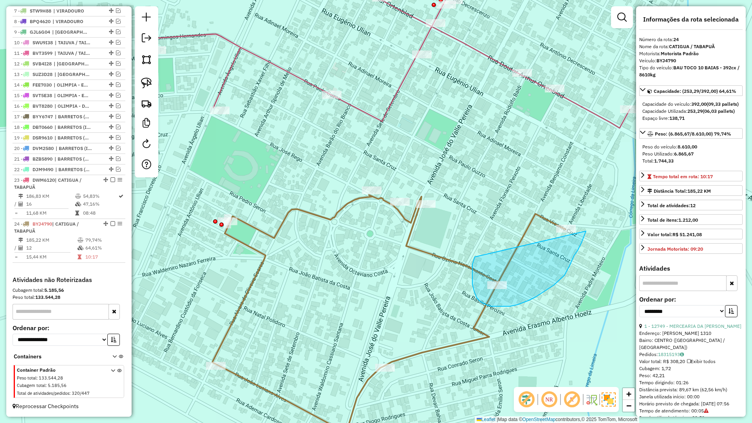
drag, startPoint x: 474, startPoint y: 292, endPoint x: 589, endPoint y: 195, distance: 150.1
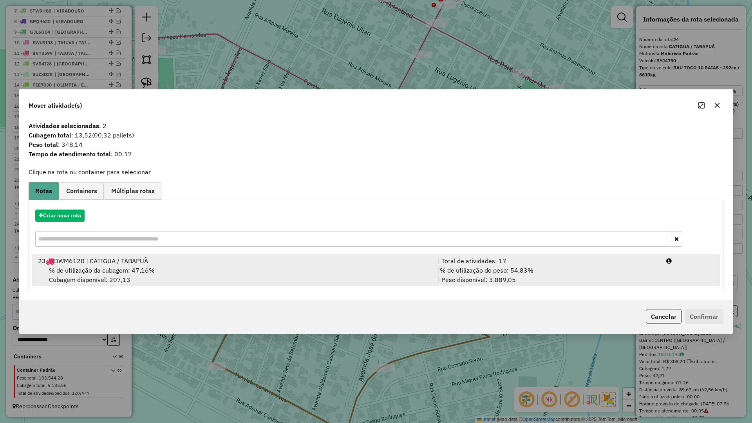
click at [390, 284] on div "% de utilização da cubagem: 47,16% Cubagem disponível: 207,13" at bounding box center [233, 274] width 400 height 19
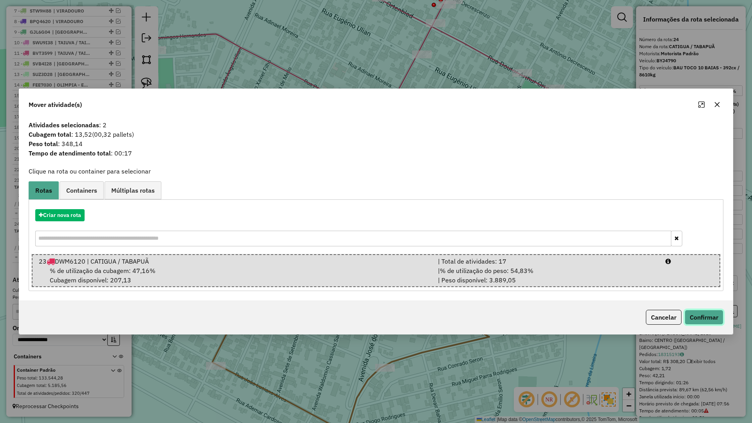
click at [708, 317] on button "Confirmar" at bounding box center [703, 317] width 39 height 15
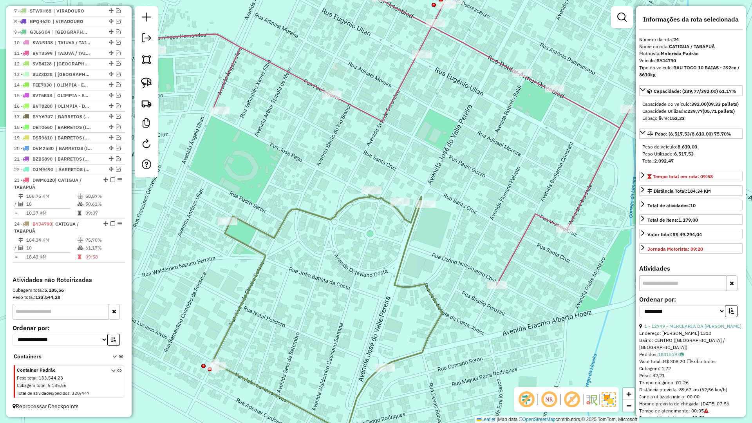
click at [503, 269] on icon at bounding box center [391, 121] width 477 height 327
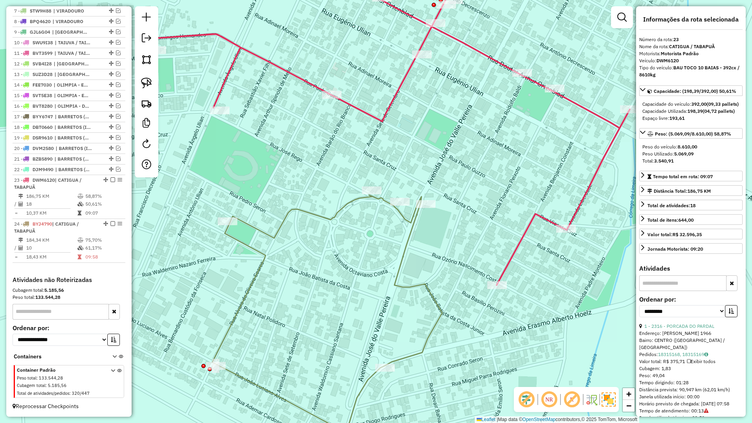
click at [423, 293] on div "Janela de atendimento Grade de atendimento Capacidade Transportadoras Veículos …" at bounding box center [376, 211] width 752 height 423
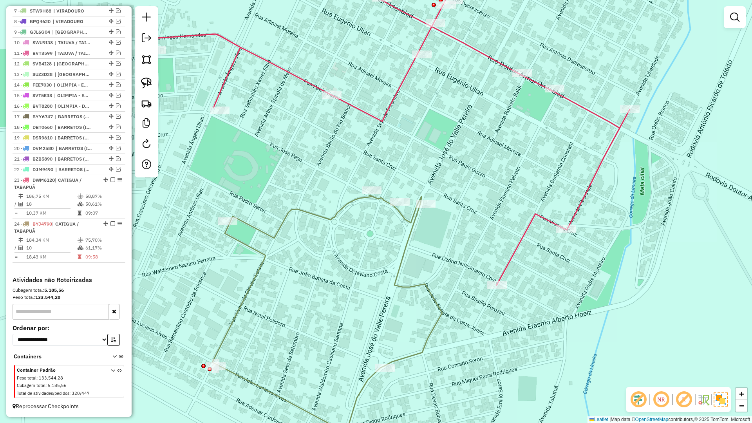
click at [428, 291] on icon at bounding box center [327, 330] width 230 height 270
select select "**********"
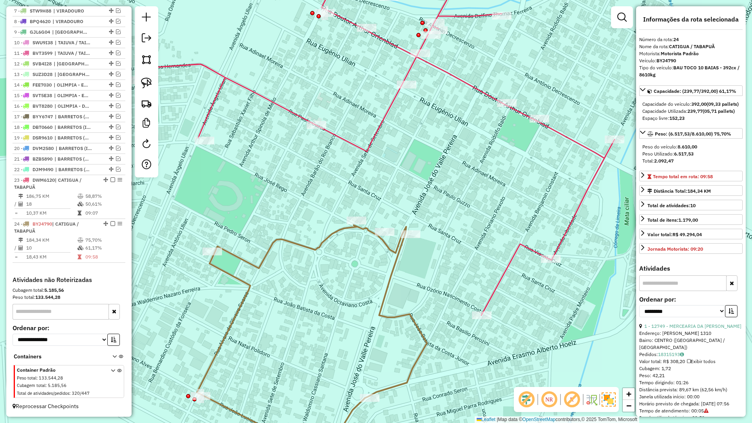
drag, startPoint x: 428, startPoint y: 254, endPoint x: 396, endPoint y: 238, distance: 34.8
click at [412, 275] on div "Janela de atendimento Grade de atendimento Capacidade Transportadoras Veículos …" at bounding box center [376, 211] width 752 height 423
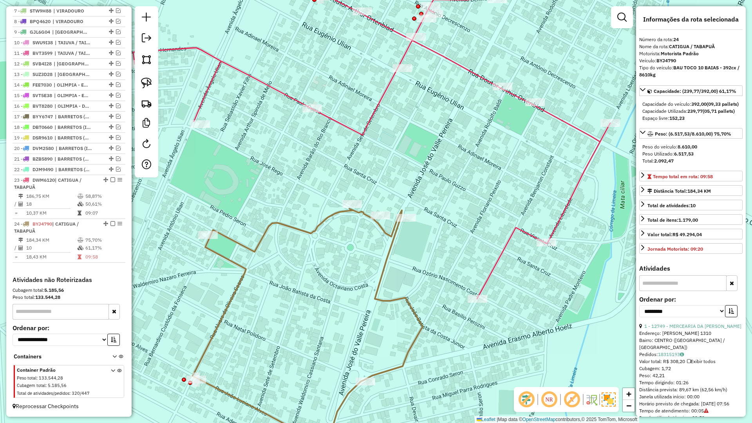
drag, startPoint x: 381, startPoint y: 247, endPoint x: 383, endPoint y: 196, distance: 50.6
click at [383, 196] on div "Rota 24 - Placa BYJ4790 3313 - SCANDELAI COMERCIAL Janela de atendimento Grade …" at bounding box center [376, 211] width 752 height 423
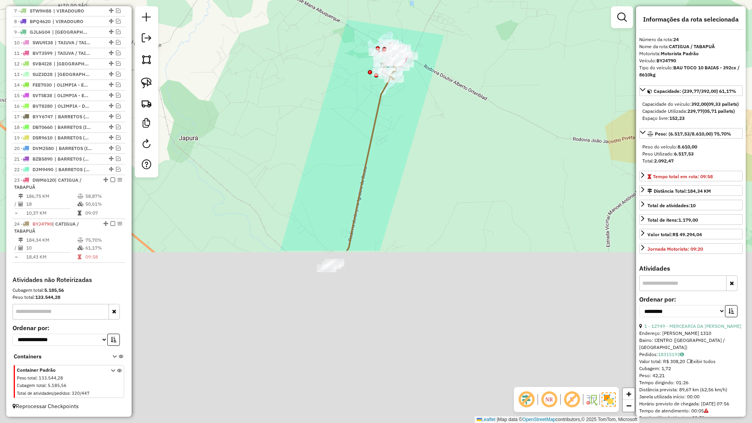
drag, startPoint x: 355, startPoint y: 371, endPoint x: 362, endPoint y: 226, distance: 145.1
click at [381, 130] on div "Janela de atendimento Grade de atendimento Capacidade Transportadoras Veículos …" at bounding box center [376, 211] width 752 height 423
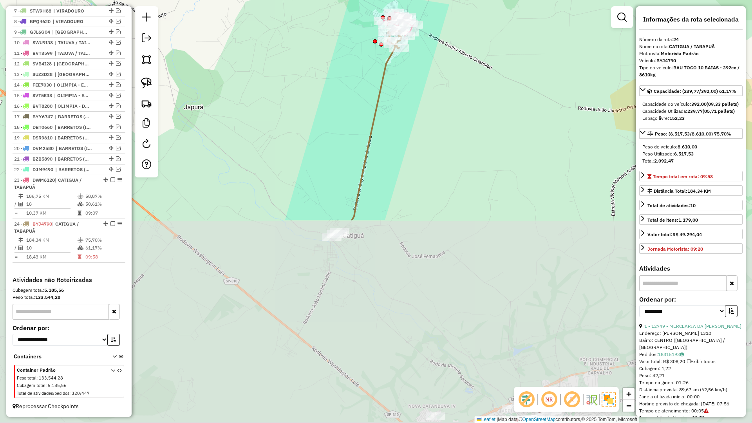
click at [344, 275] on div "Janela de atendimento Grade de atendimento Capacidade Transportadoras Veículos …" at bounding box center [376, 211] width 752 height 423
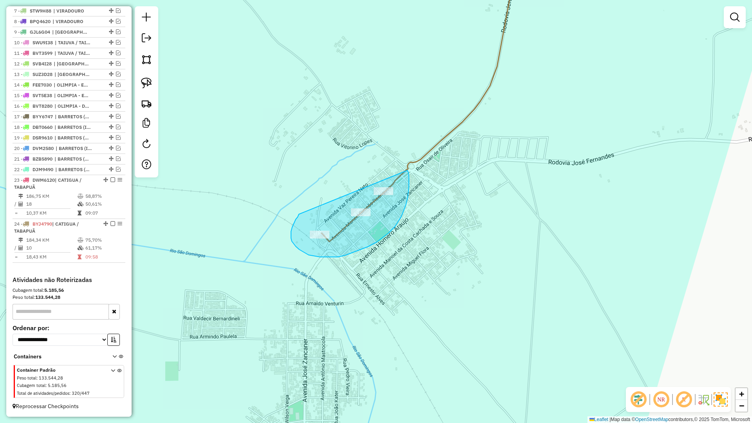
drag, startPoint x: 292, startPoint y: 227, endPoint x: 407, endPoint y: 170, distance: 128.7
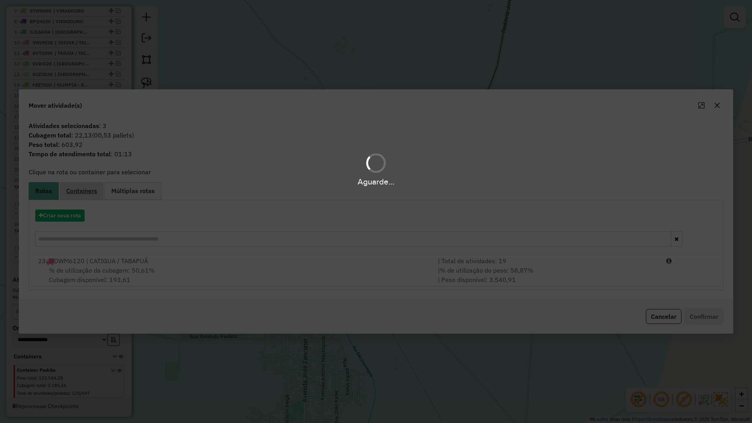
click at [73, 194] on span "Containers" at bounding box center [81, 191] width 31 height 6
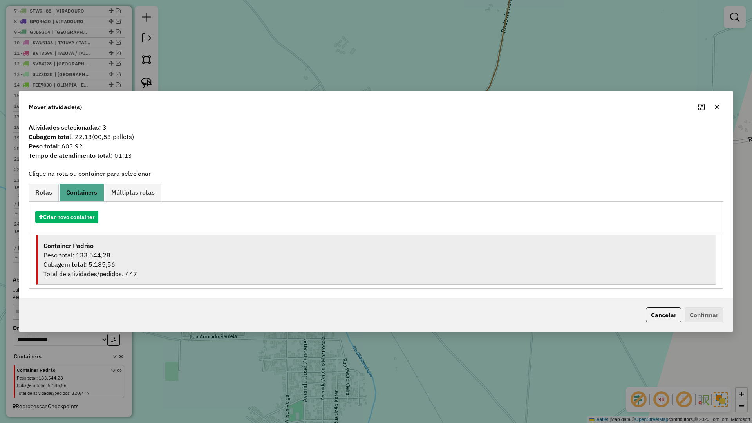
drag, startPoint x: 101, startPoint y: 240, endPoint x: 156, endPoint y: 256, distance: 57.7
click at [102, 240] on li "Container Padrão Peso total: 133.544,28 Cubagem total: 5.185,56 Total de ativid…" at bounding box center [375, 260] width 679 height 50
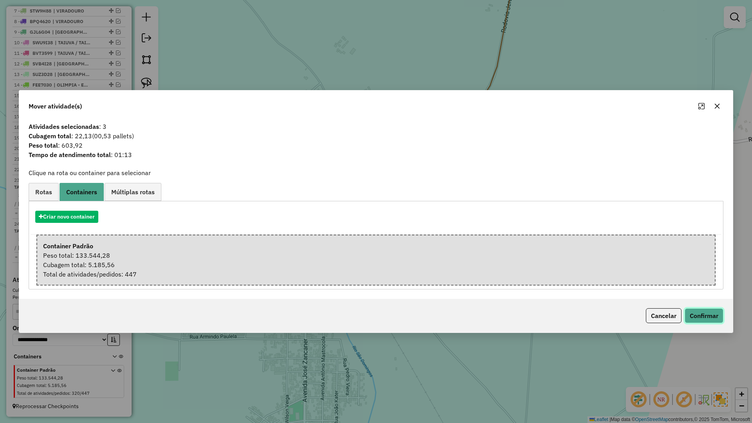
click at [710, 320] on button "Confirmar" at bounding box center [703, 315] width 39 height 15
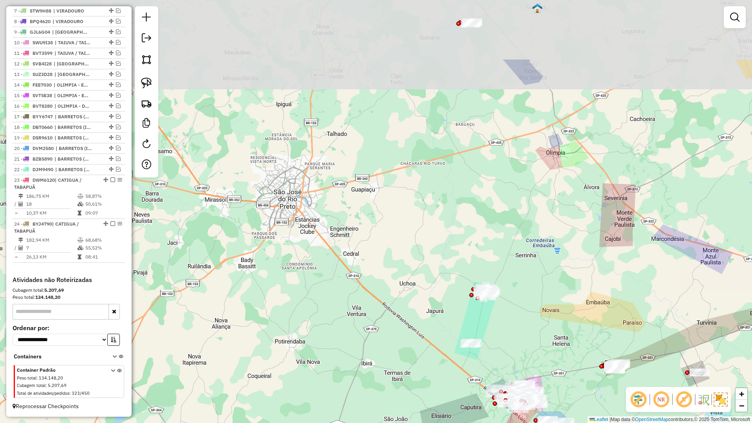
drag, startPoint x: 486, startPoint y: 318, endPoint x: 486, endPoint y: 301, distance: 16.8
click at [486, 318] on div "Janela de atendimento Grade de atendimento Capacidade Transportadoras Veículos …" at bounding box center [376, 211] width 752 height 423
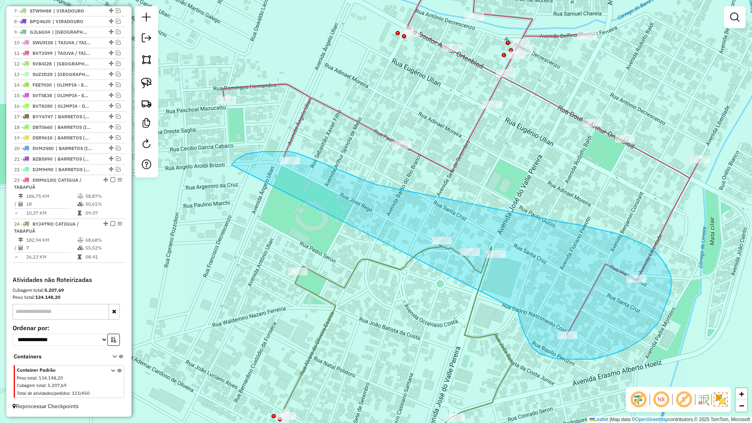
drag, startPoint x: 520, startPoint y: 319, endPoint x: 231, endPoint y: 165, distance: 326.9
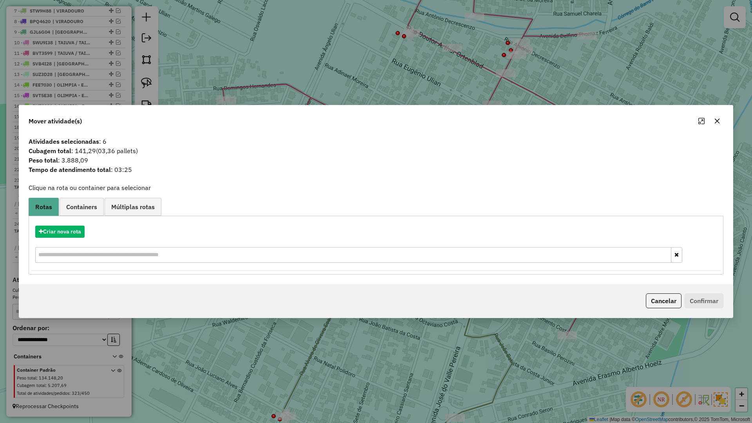
drag, startPoint x: 714, startPoint y: 125, endPoint x: 698, endPoint y: 150, distance: 30.1
click at [713, 125] on button "button" at bounding box center [717, 121] width 13 height 13
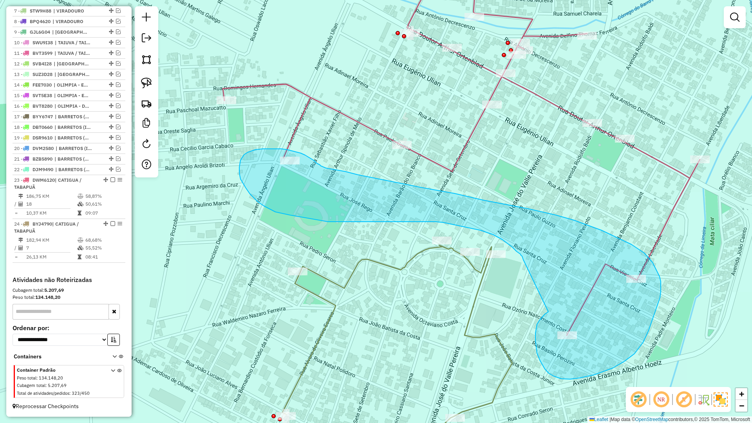
drag, startPoint x: 542, startPoint y: 318, endPoint x: 523, endPoint y: 260, distance: 61.2
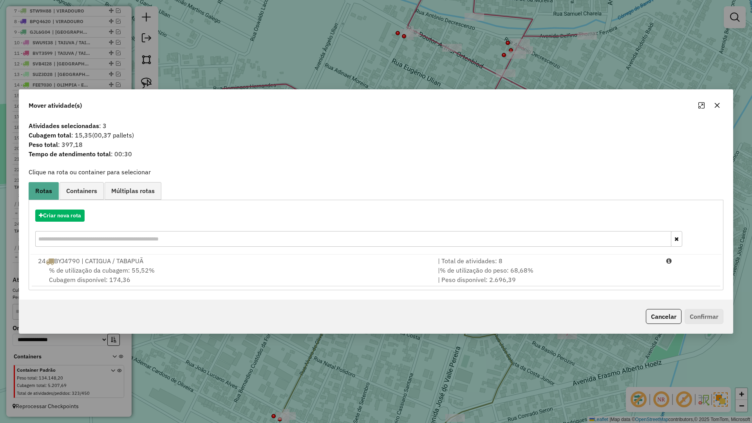
click at [379, 288] on div "Criar nova rota 24 BYJ4790 | CATIGUA / TABAPUÃ | Total de atividades: 8 % de ut…" at bounding box center [376, 245] width 695 height 90
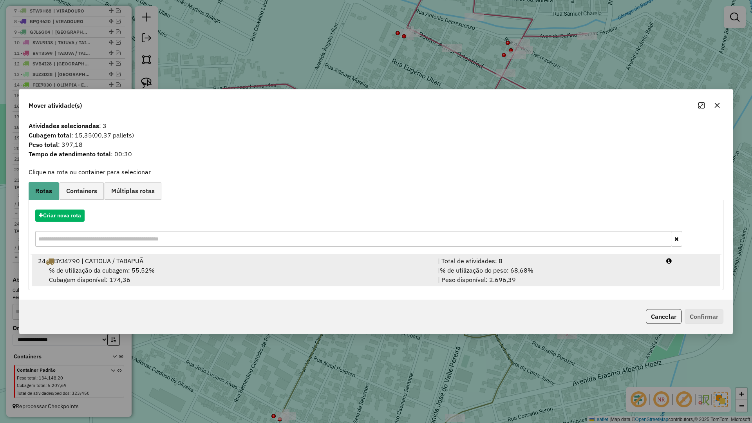
click at [539, 283] on div "| % de utilização do peso: 68,68% | Peso disponível: 2.696,39" at bounding box center [547, 274] width 228 height 19
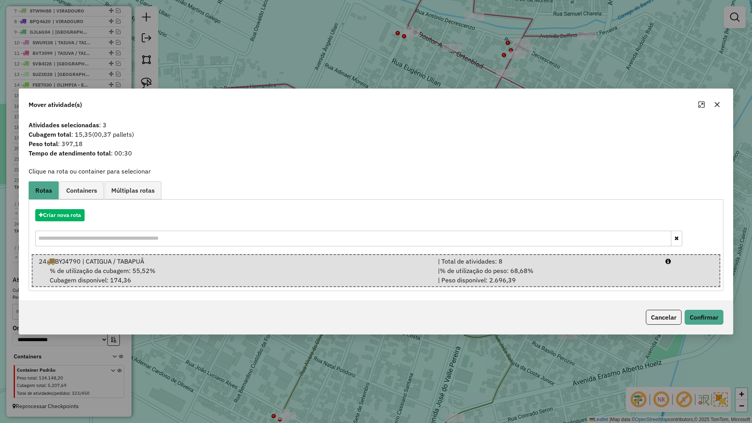
click at [703, 326] on div "Cancelar Confirmar" at bounding box center [375, 317] width 713 height 34
click at [704, 310] on button "Confirmar" at bounding box center [703, 317] width 39 height 15
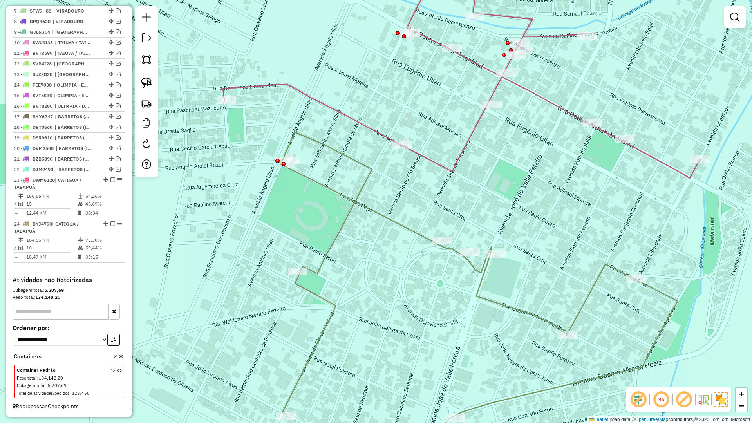
click at [461, 162] on icon at bounding box center [461, 68] width 477 height 220
select select "**********"
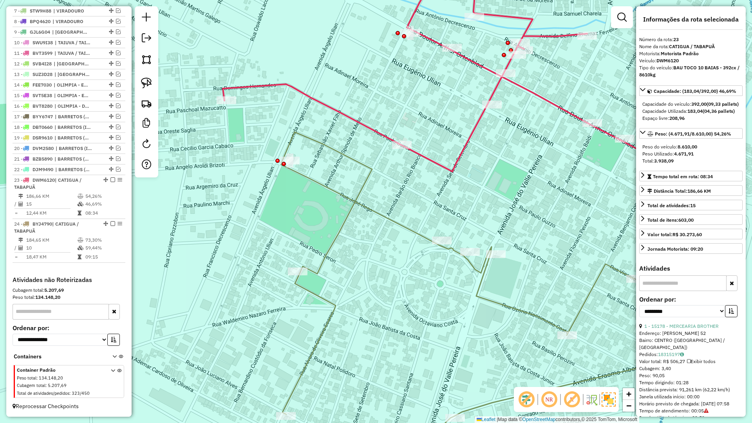
click at [402, 226] on icon at bounding box center [479, 298] width 397 height 333
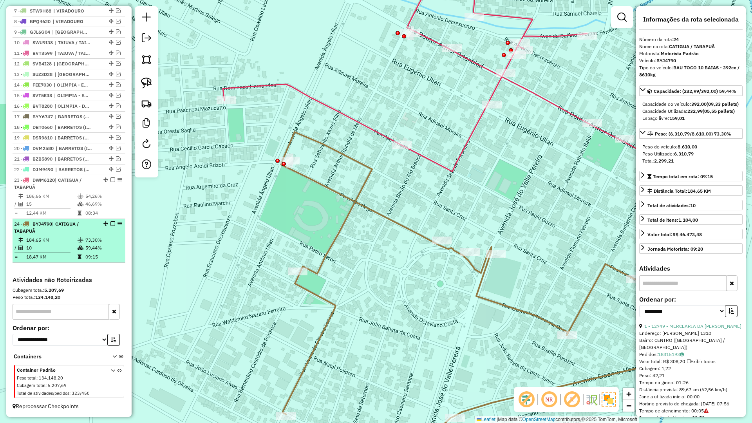
click at [110, 225] on em at bounding box center [112, 223] width 5 height 5
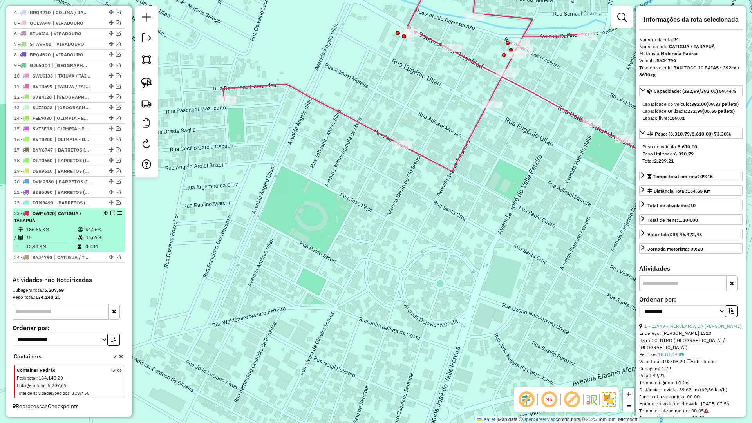
click at [110, 211] on em at bounding box center [112, 213] width 5 height 5
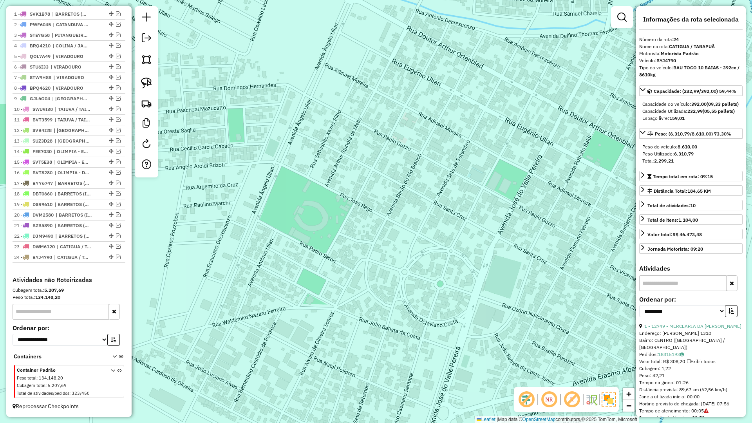
scroll to position [298, 0]
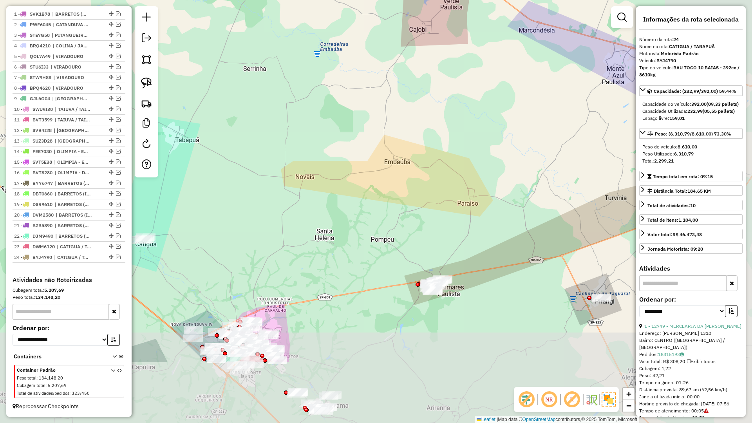
drag, startPoint x: 398, startPoint y: 248, endPoint x: 280, endPoint y: 176, distance: 138.1
click at [280, 176] on div "Janela de atendimento Grade de atendimento Capacidade Transportadoras Veículos …" at bounding box center [376, 211] width 752 height 423
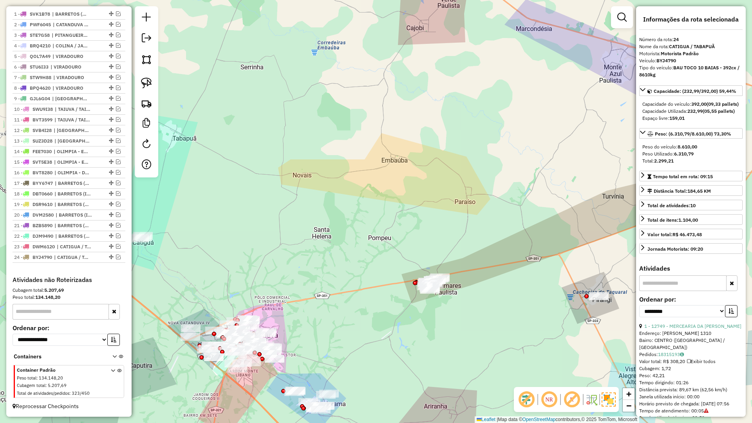
drag, startPoint x: 358, startPoint y: 211, endPoint x: 227, endPoint y: 154, distance: 142.9
click at [228, 154] on div "Janela de atendimento Grade de atendimento Capacidade Transportadoras Veículos …" at bounding box center [376, 211] width 752 height 423
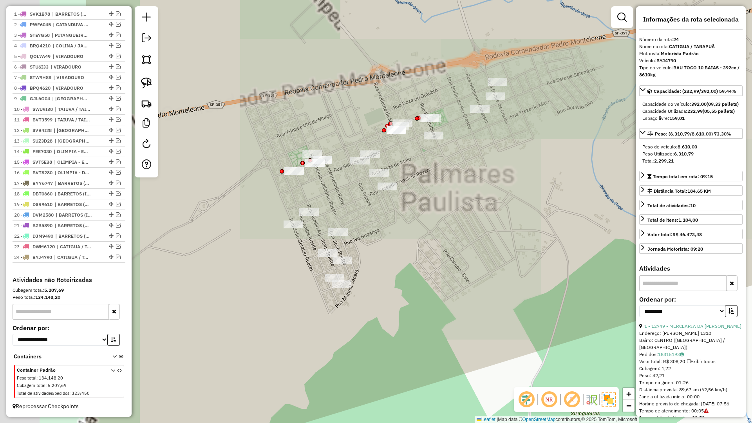
drag, startPoint x: 388, startPoint y: 181, endPoint x: 441, endPoint y: 153, distance: 59.7
click at [441, 153] on div "Janela de atendimento Grade de atendimento Capacidade Transportadoras Veículos …" at bounding box center [376, 211] width 752 height 423
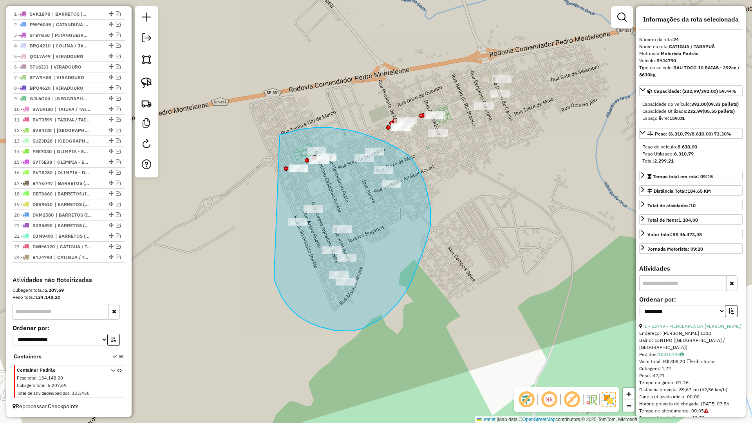
drag, startPoint x: 278, startPoint y: 288, endPoint x: 252, endPoint y: 148, distance: 142.1
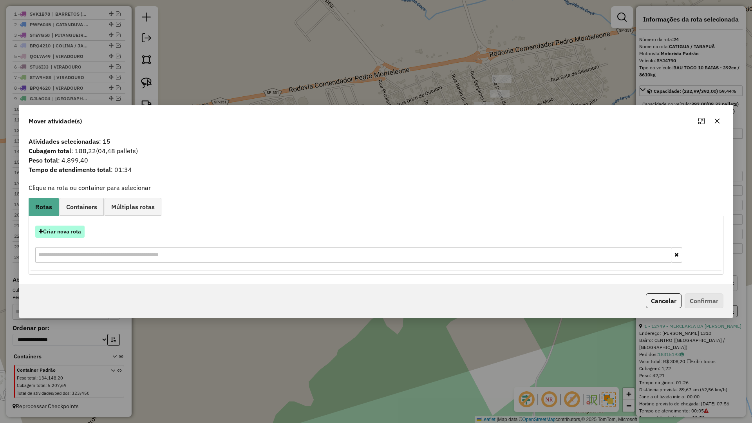
click at [80, 231] on button "Criar nova rota" at bounding box center [59, 232] width 49 height 12
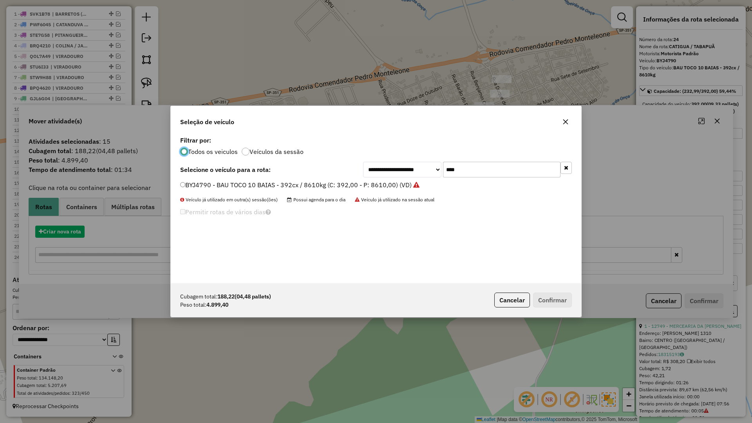
scroll to position [4, 2]
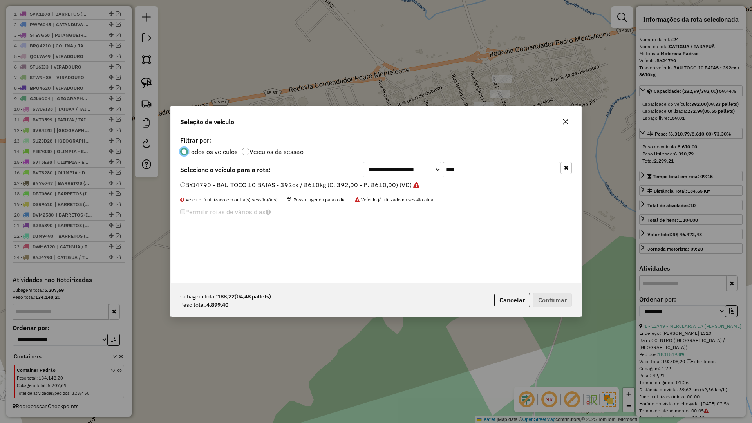
click at [489, 172] on input "****" at bounding box center [501, 170] width 117 height 16
type input "****"
click at [401, 187] on label "SUQ0C68 - BAU TOCO 10 BAIAS - 420cx / 8610kg (C: 420,00 - P: 8610,00) (VD)" at bounding box center [296, 184] width 233 height 9
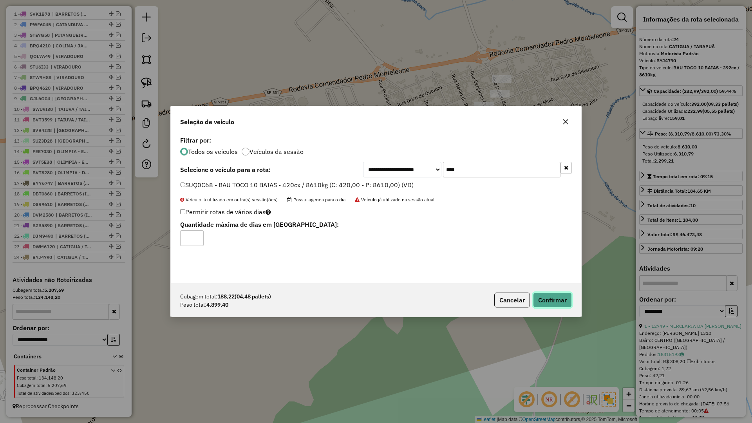
click at [554, 301] on button "Confirmar" at bounding box center [552, 299] width 39 height 15
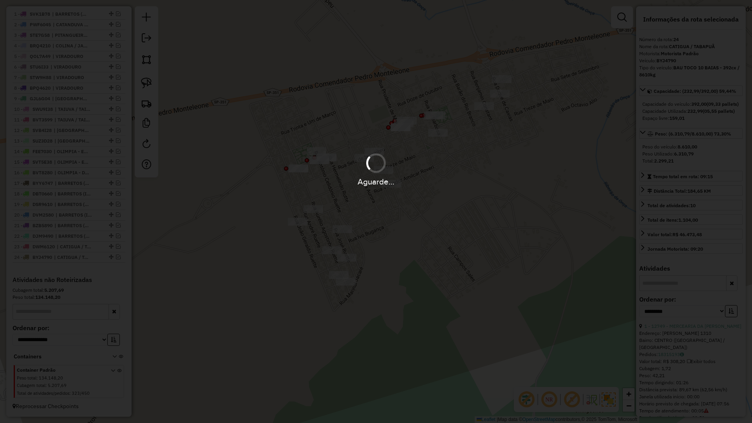
scroll to position [342, 0]
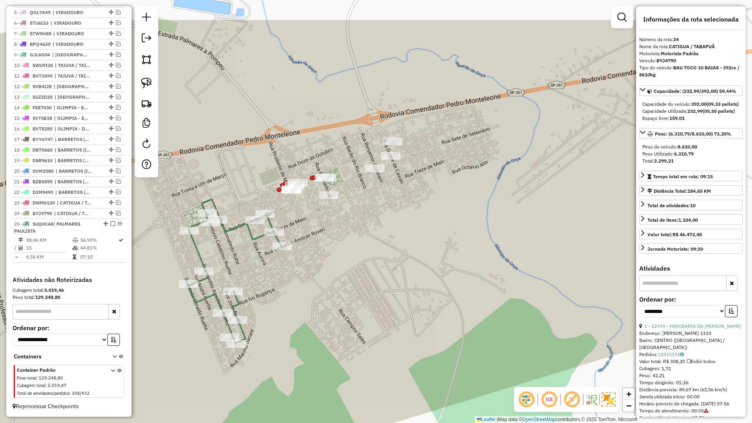
drag, startPoint x: 410, startPoint y: 255, endPoint x: 359, endPoint y: 303, distance: 70.9
click at [359, 303] on div "Janela de atendimento Grade de atendimento Capacidade Transportadoras Veículos …" at bounding box center [376, 211] width 752 height 423
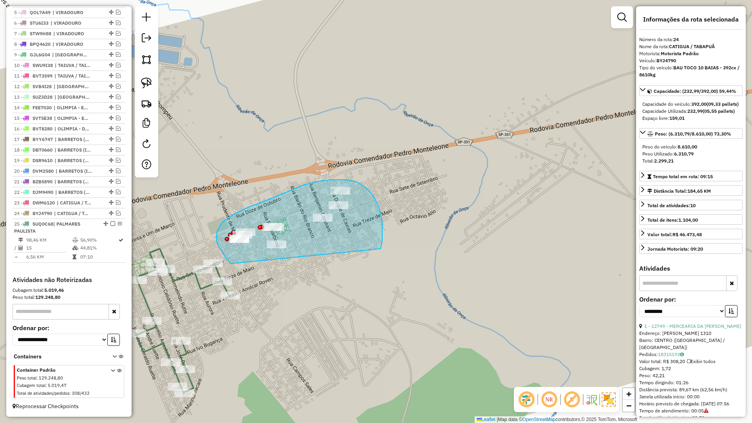
drag, startPoint x: 382, startPoint y: 232, endPoint x: 247, endPoint y: 278, distance: 142.5
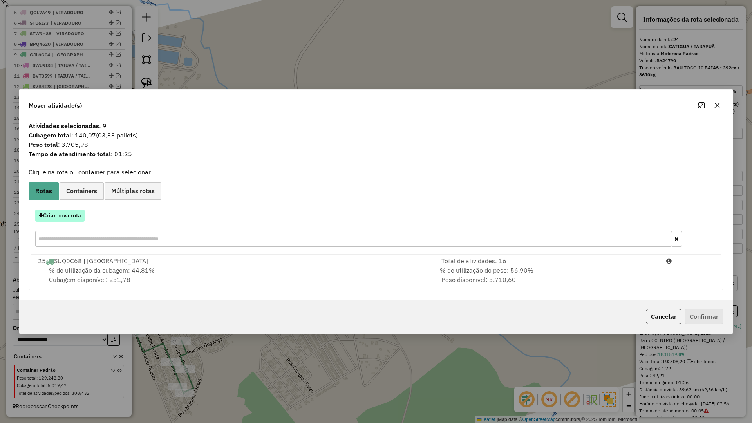
click at [48, 215] on button "Criar nova rota" at bounding box center [59, 215] width 49 height 12
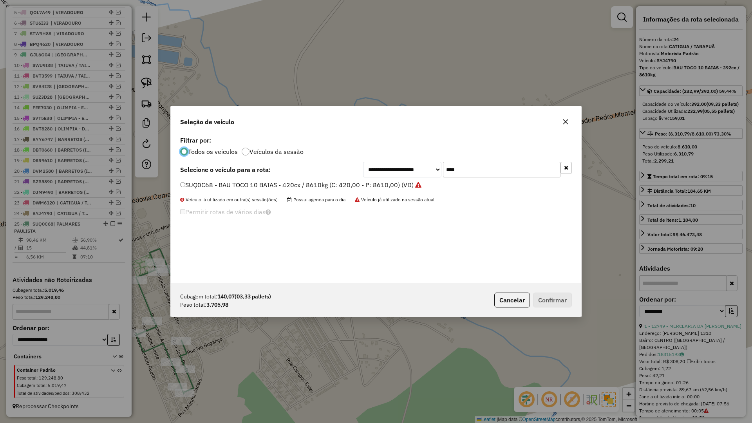
scroll to position [4, 2]
click at [470, 172] on input "****" at bounding box center [501, 170] width 117 height 16
type input "****"
click at [364, 182] on label "SVP8D58 - BAU TOCO 10 BAIAS - 420cx / 8610kg (C: 420,00 - P: 8610,00) (VD)" at bounding box center [296, 184] width 233 height 9
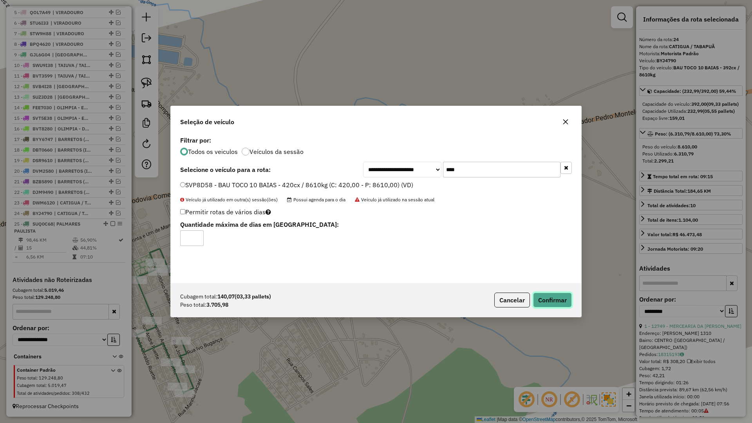
click at [547, 302] on button "Confirmar" at bounding box center [552, 299] width 39 height 15
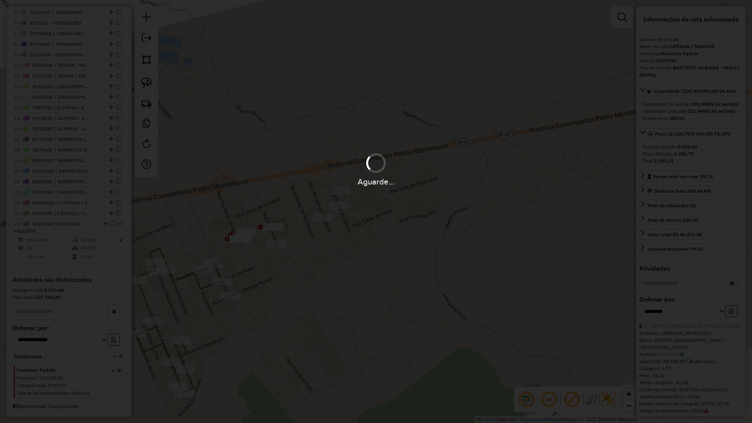
scroll to position [386, 0]
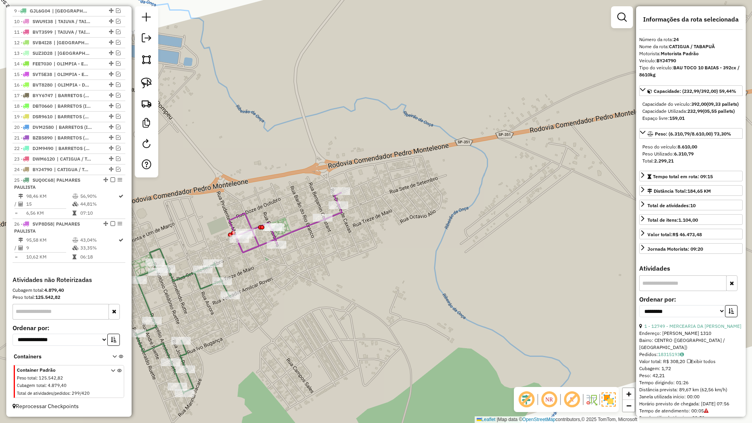
click at [286, 230] on icon at bounding box center [285, 223] width 113 height 60
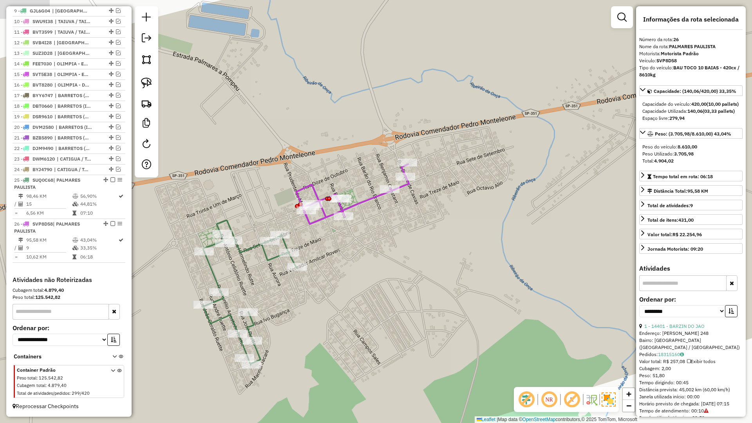
drag, startPoint x: 344, startPoint y: 240, endPoint x: 374, endPoint y: 222, distance: 34.4
click at [374, 222] on div "Janela de atendimento Grade de atendimento Capacidade Transportadoras Veículos …" at bounding box center [376, 211] width 752 height 423
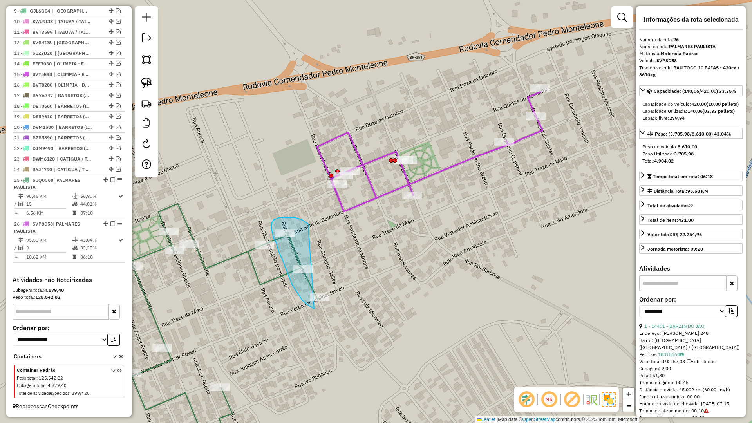
drag, startPoint x: 309, startPoint y: 227, endPoint x: 335, endPoint y: 311, distance: 88.7
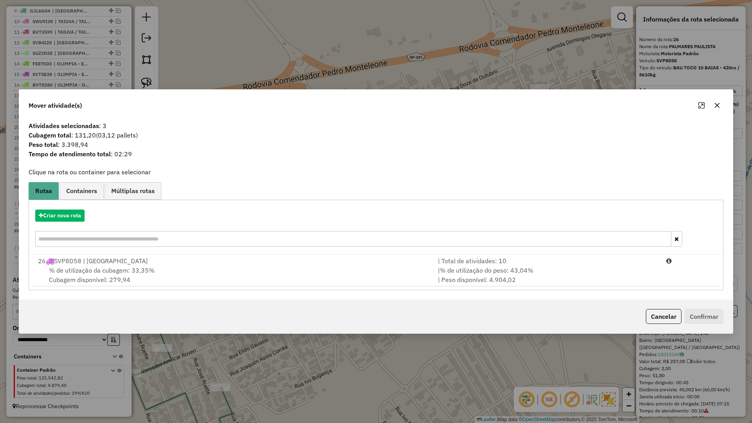
click at [720, 103] on button "button" at bounding box center [717, 105] width 13 height 13
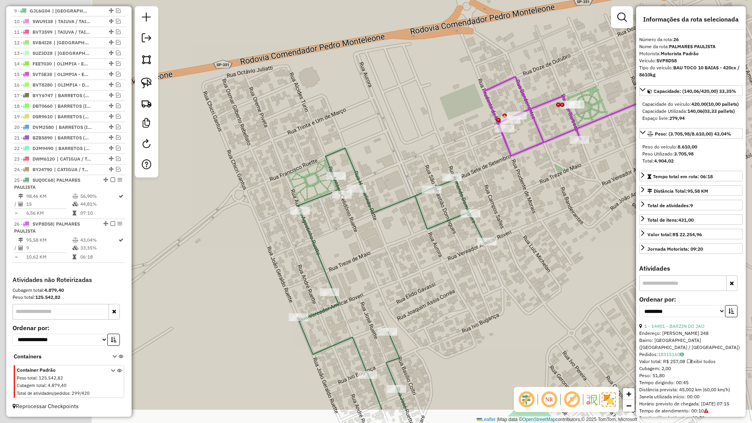
drag, startPoint x: 446, startPoint y: 264, endPoint x: 563, endPoint y: 217, distance: 126.7
click at [563, 217] on div "Janela de atendimento Grade de atendimento Capacidade Transportadoras Veículos …" at bounding box center [376, 211] width 752 height 423
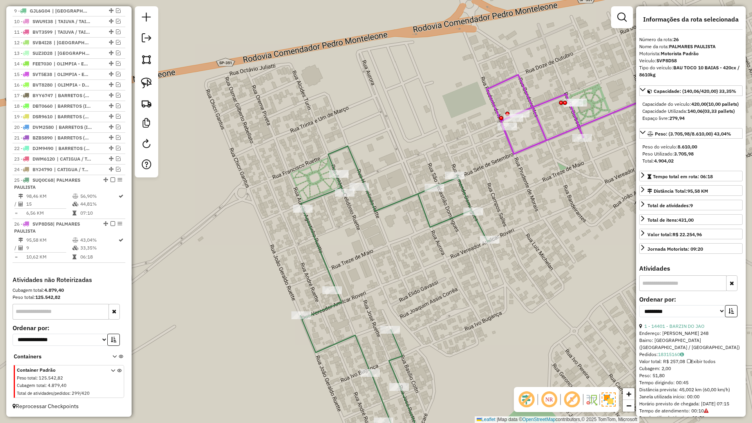
click at [477, 220] on icon at bounding box center [395, 290] width 190 height 289
click at [544, 139] on icon at bounding box center [600, 94] width 226 height 120
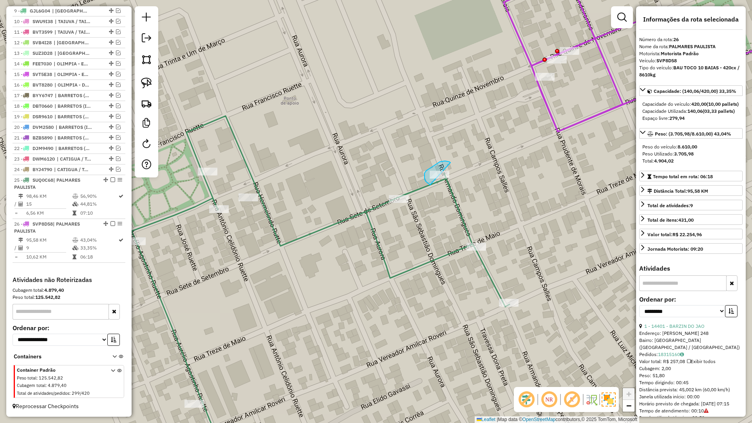
drag, startPoint x: 442, startPoint y: 161, endPoint x: 458, endPoint y: 182, distance: 26.1
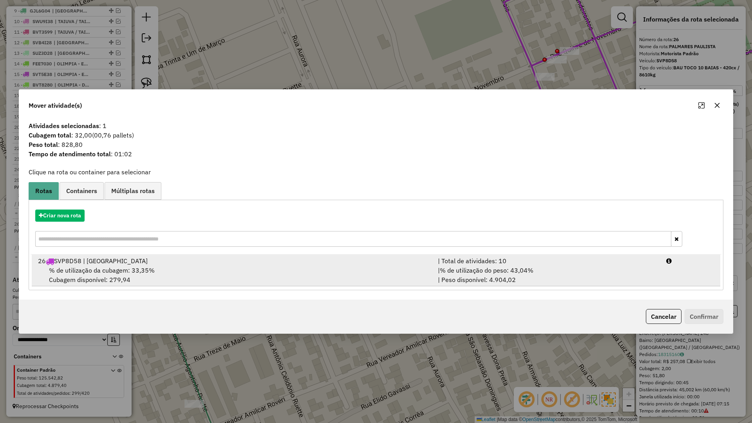
click at [311, 264] on div "26 SVP8D58 | [GEOGRAPHIC_DATA]" at bounding box center [233, 260] width 400 height 9
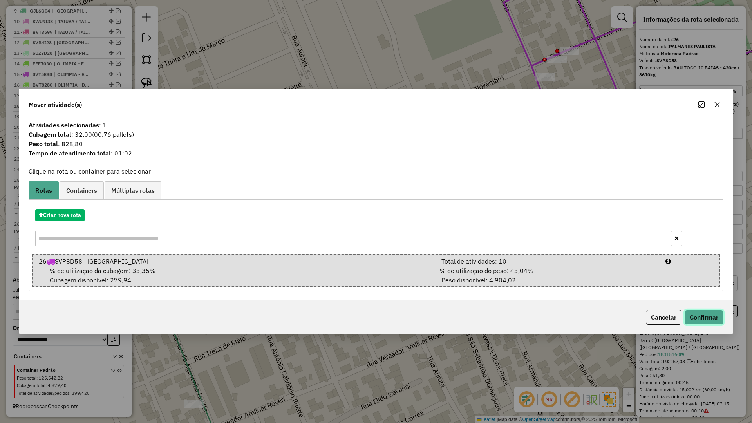
click at [689, 312] on button "Confirmar" at bounding box center [703, 317] width 39 height 15
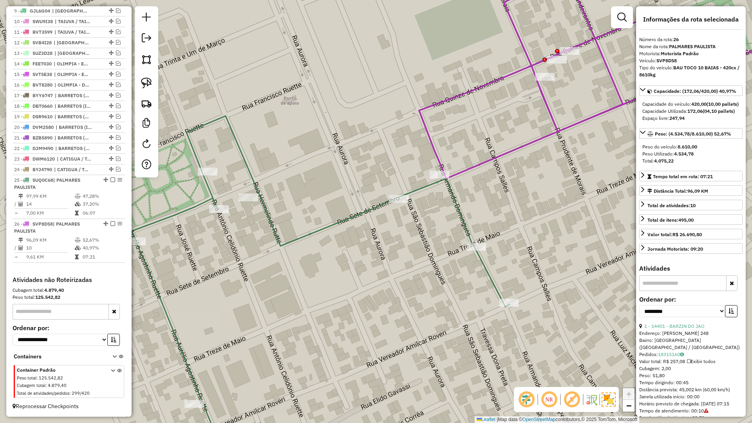
click at [455, 207] on icon at bounding box center [320, 290] width 379 height 349
click at [488, 156] on icon at bounding box center [623, 75] width 408 height 205
click at [491, 161] on icon at bounding box center [623, 75] width 408 height 205
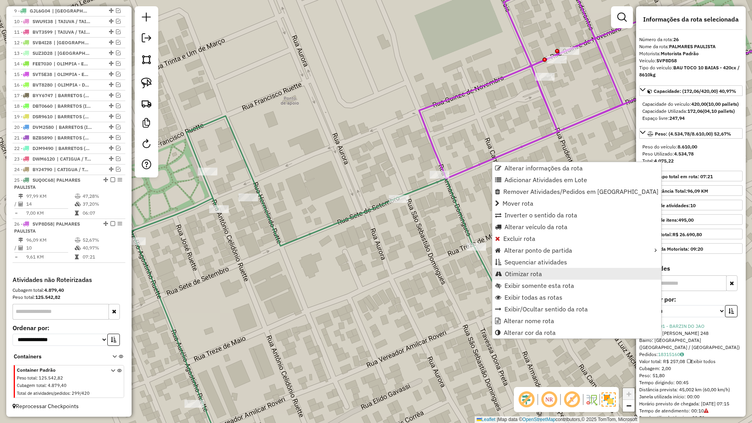
click at [520, 274] on span "Otimizar rota" at bounding box center [523, 274] width 37 height 6
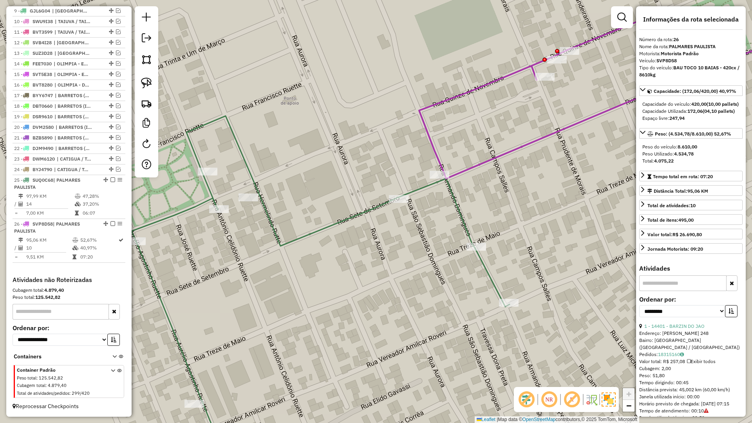
click at [468, 231] on icon at bounding box center [320, 290] width 379 height 349
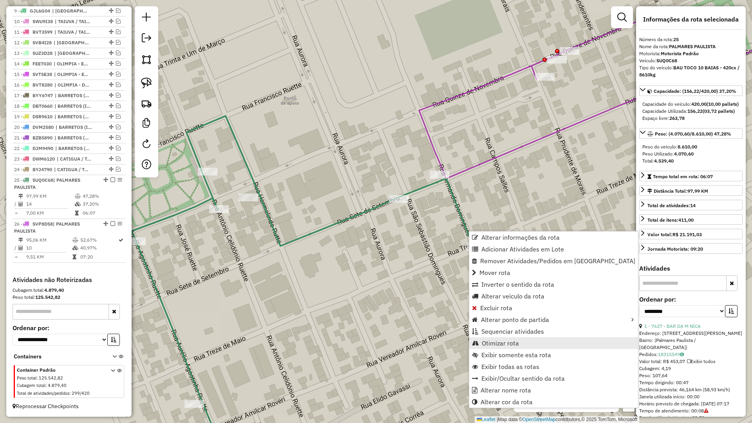
click at [487, 341] on span "Otimizar rota" at bounding box center [500, 343] width 37 height 6
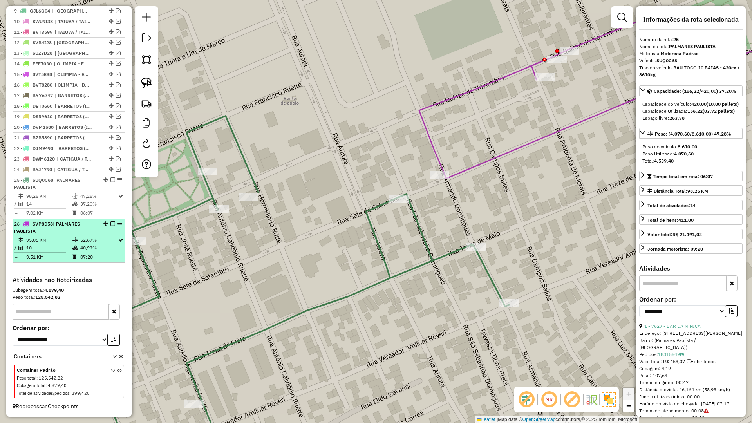
click at [111, 221] on em at bounding box center [112, 223] width 5 height 5
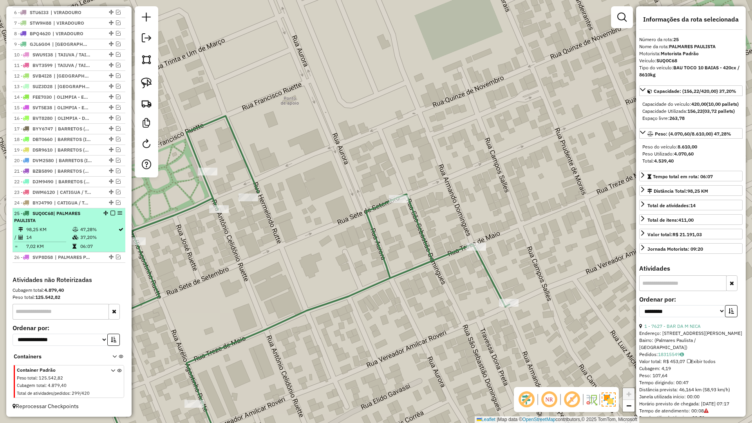
click at [111, 212] on em at bounding box center [112, 213] width 5 height 5
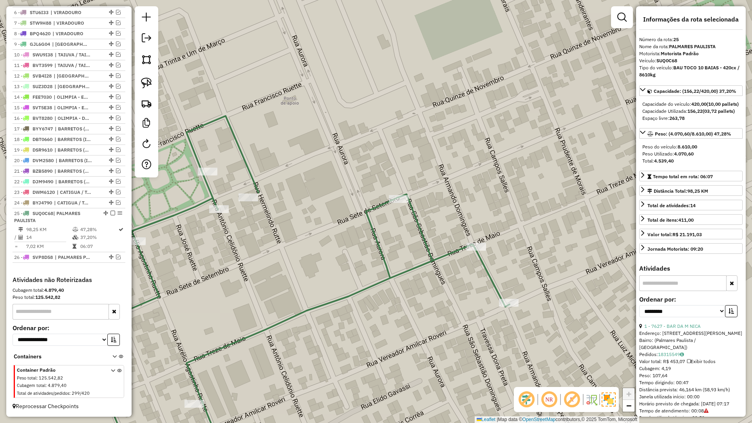
scroll to position [319, 0]
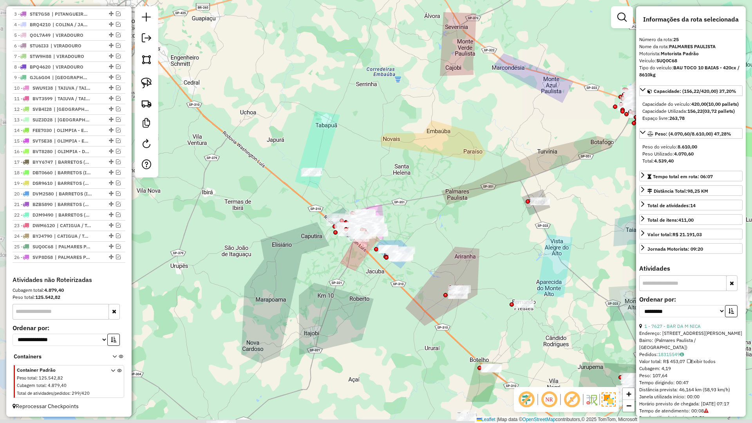
drag, startPoint x: 381, startPoint y: 276, endPoint x: 447, endPoint y: 216, distance: 88.4
click at [447, 216] on div "Janela de atendimento Grade de atendimento Capacidade Transportadoras Veículos …" at bounding box center [376, 211] width 752 height 423
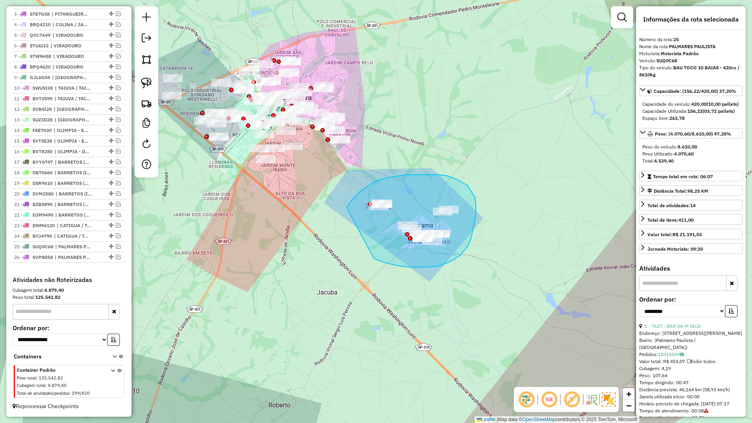
drag, startPoint x: 418, startPoint y: 267, endPoint x: 346, endPoint y: 209, distance: 92.7
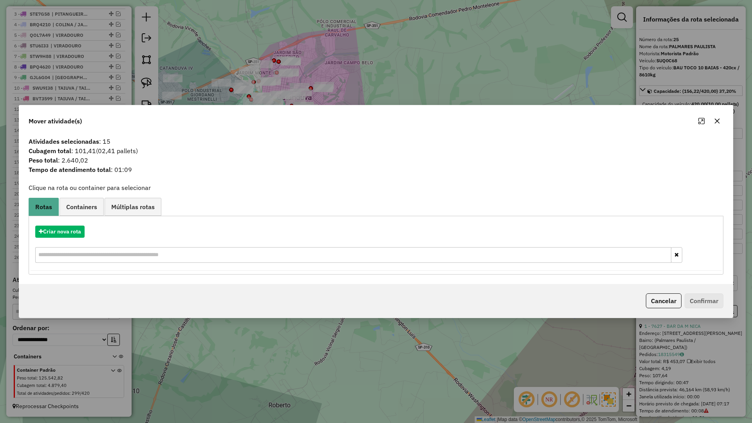
click at [719, 122] on icon "button" at bounding box center [717, 121] width 6 height 6
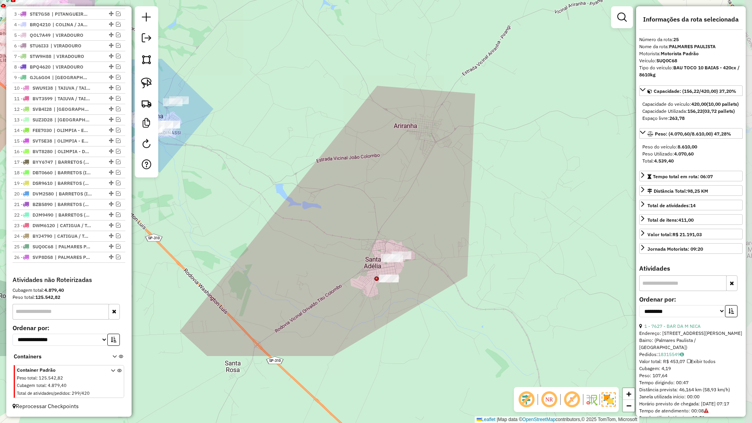
drag, startPoint x: 598, startPoint y: 247, endPoint x: 328, endPoint y: 138, distance: 291.1
click at [328, 138] on div "Janela de atendimento Grade de atendimento Capacidade Transportadoras Veículos …" at bounding box center [376, 211] width 752 height 423
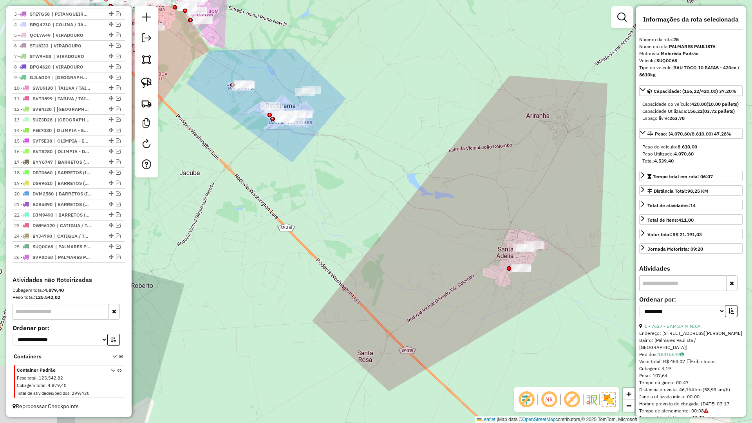
drag, startPoint x: 337, startPoint y: 268, endPoint x: 459, endPoint y: 264, distance: 122.6
click at [465, 257] on div "Janela de atendimento Grade de atendimento Capacidade Transportadoras Veículos …" at bounding box center [376, 211] width 752 height 423
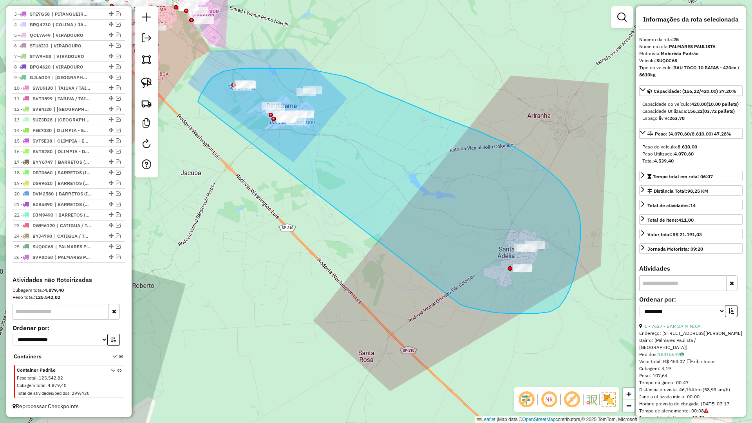
drag, startPoint x: 464, startPoint y: 306, endPoint x: 197, endPoint y: 105, distance: 334.2
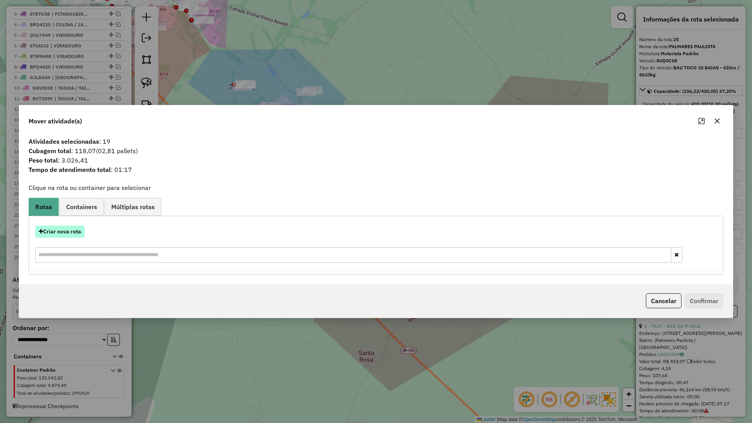
click at [74, 229] on button "Criar nova rota" at bounding box center [59, 232] width 49 height 12
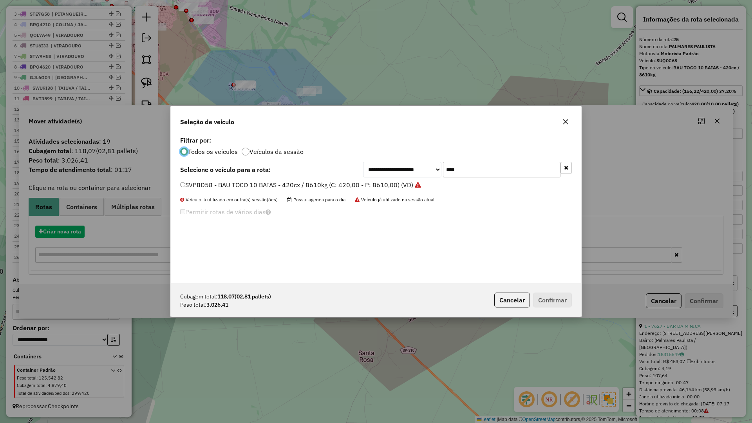
scroll to position [4, 2]
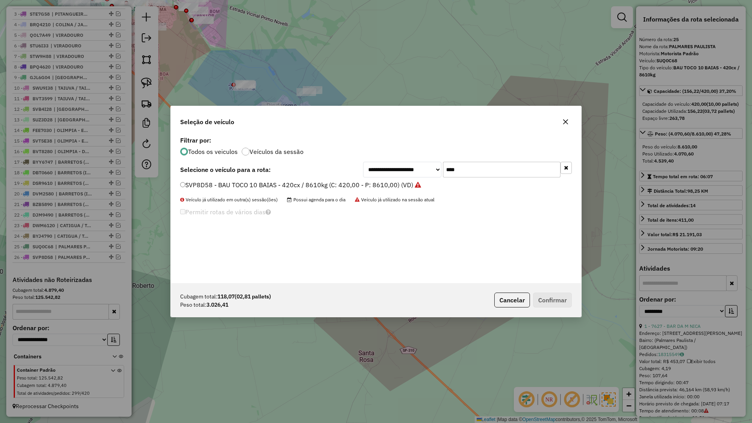
click at [472, 173] on input "****" at bounding box center [501, 170] width 117 height 16
type input "****"
click at [388, 177] on div "**********" at bounding box center [376, 208] width 410 height 149
click at [379, 174] on select "**********" at bounding box center [402, 170] width 78 height 16
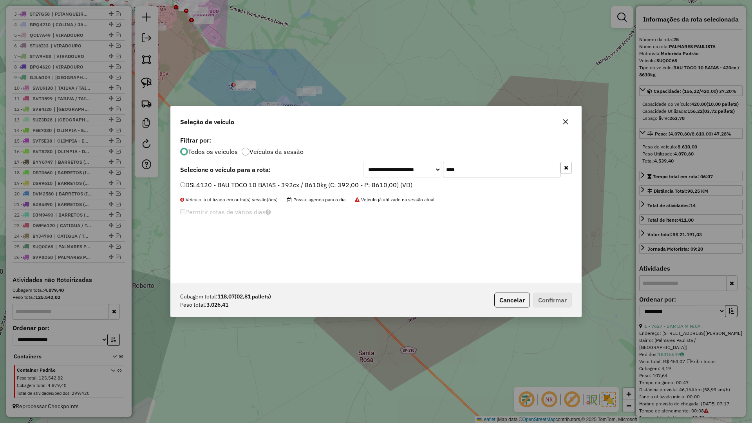
click at [348, 188] on label "DSL4120 - BAU TOCO 10 BAIAS - 392cx / 8610kg (C: 392,00 - P: 8610,00) (VD)" at bounding box center [296, 184] width 232 height 9
click at [572, 298] on div "Cubagem total: 118,07 (02,81 pallets) Peso total: 3.026,41 Cancelar Confirmar" at bounding box center [376, 300] width 410 height 34
click at [547, 303] on button "Confirmar" at bounding box center [552, 299] width 39 height 15
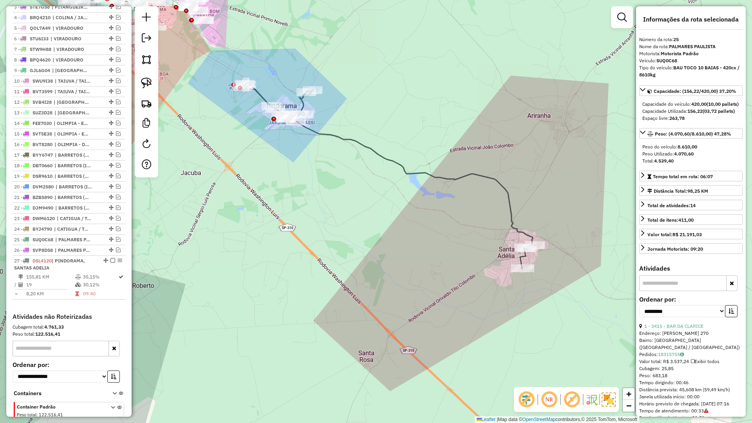
scroll to position [363, 0]
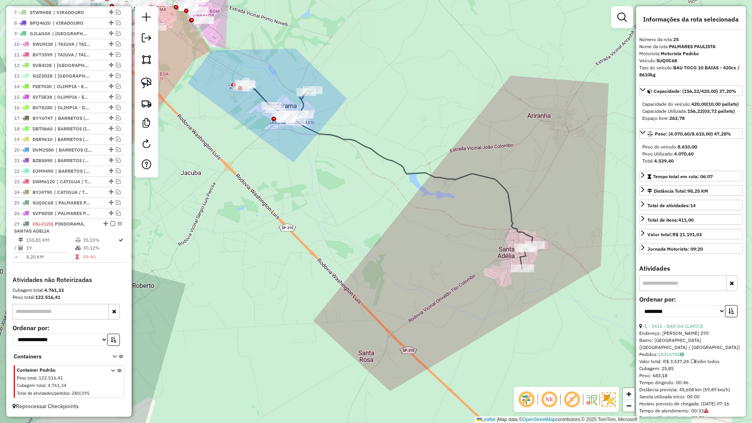
click at [513, 206] on icon at bounding box center [389, 175] width 292 height 187
click at [511, 210] on icon at bounding box center [389, 175] width 292 height 187
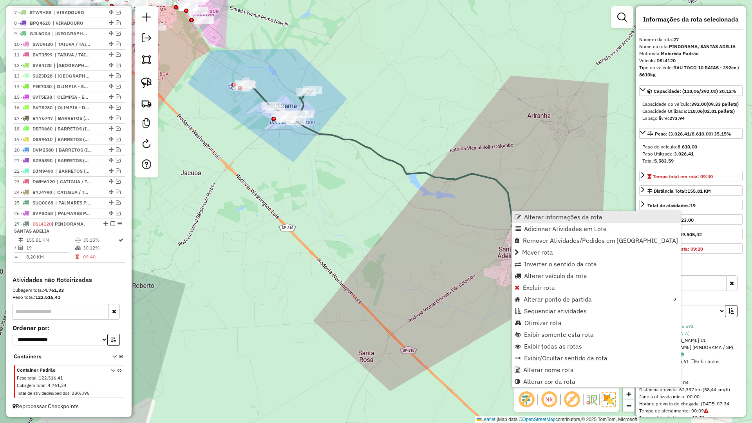
click at [518, 217] on span "Alterar informações da rota" at bounding box center [518, 217] width 6 height 6
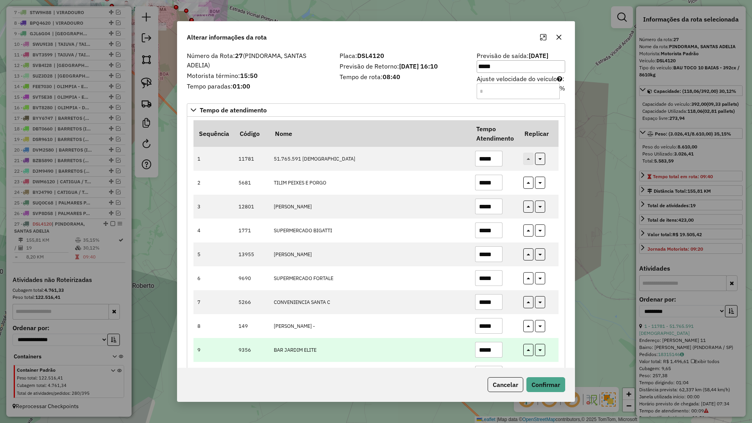
click at [496, 349] on input "*****" at bounding box center [488, 350] width 27 height 16
type input "*****"
click at [527, 350] on icon "button" at bounding box center [528, 350] width 3 height 5
type input "*****"
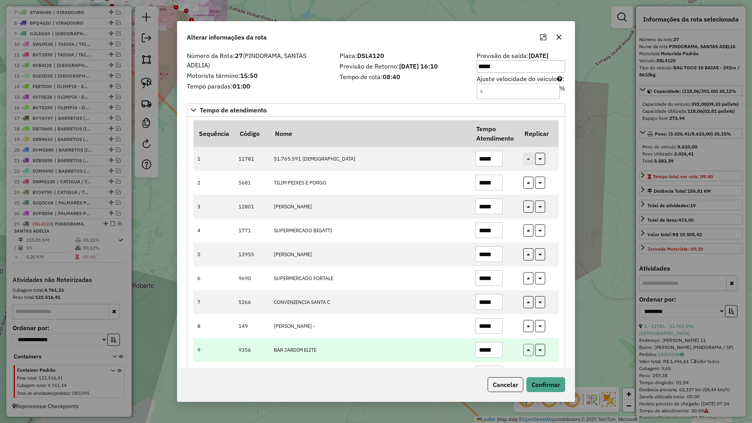
type input "*****"
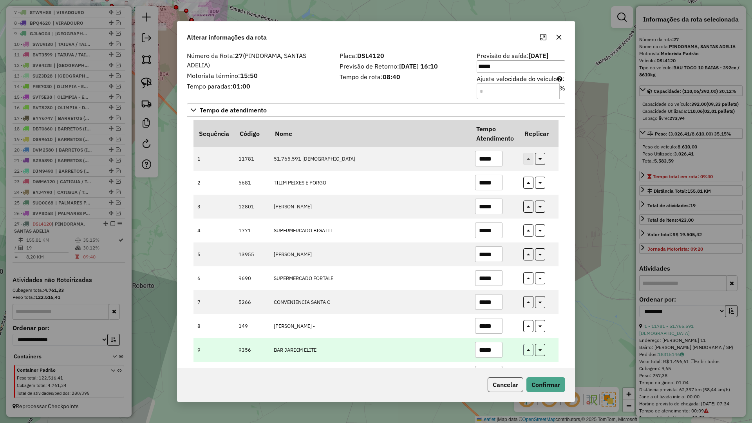
type input "*****"
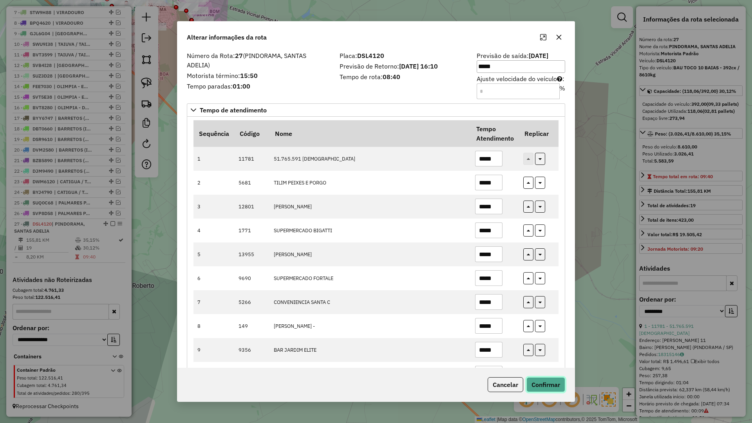
click at [550, 381] on button "Confirmar" at bounding box center [545, 384] width 39 height 15
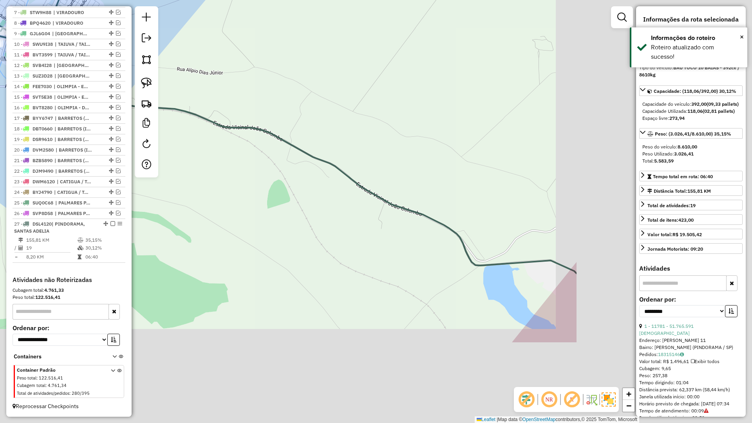
drag, startPoint x: 495, startPoint y: 244, endPoint x: 358, endPoint y: 202, distance: 143.8
click at [268, 147] on div "Janela de atendimento Grade de atendimento Capacidade Transportadoras Veículos …" at bounding box center [376, 211] width 752 height 423
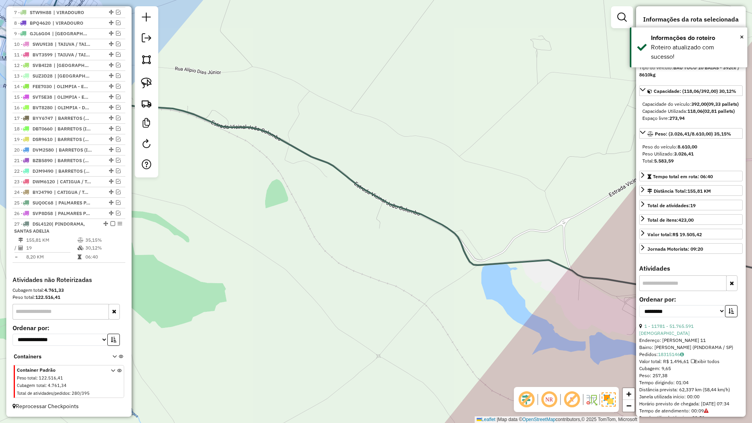
drag, startPoint x: 412, startPoint y: 245, endPoint x: 241, endPoint y: 210, distance: 174.2
click at [263, 215] on div "Janela de atendimento Grade de atendimento Capacidade Transportadoras Veículos …" at bounding box center [376, 211] width 752 height 423
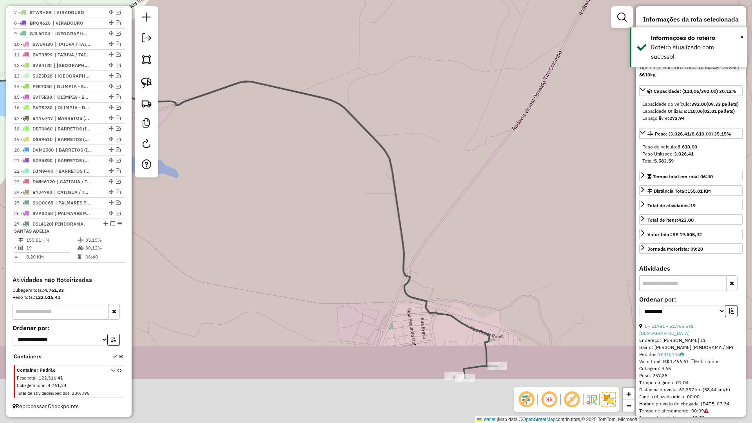
drag, startPoint x: 481, startPoint y: 230, endPoint x: 464, endPoint y: 179, distance: 54.0
click at [464, 179] on div "Janela de atendimento Grade de atendimento Capacidade Transportadoras Veículos …" at bounding box center [376, 211] width 752 height 423
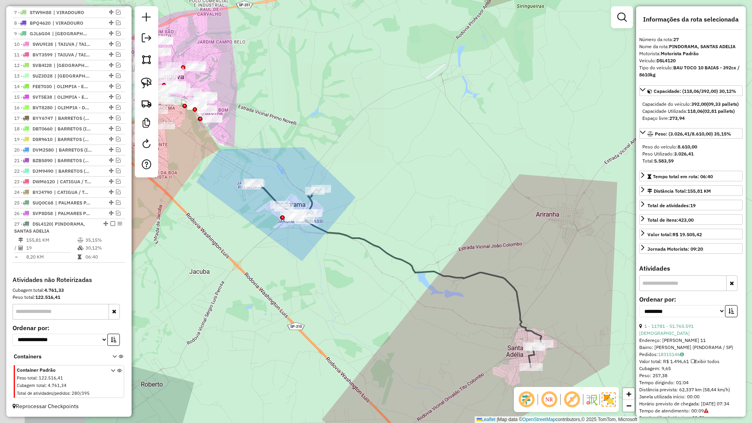
drag, startPoint x: 357, startPoint y: 366, endPoint x: 431, endPoint y: 352, distance: 75.6
click at [490, 364] on div "Janela de atendimento Grade de atendimento Capacidade Transportadoras Veículos …" at bounding box center [376, 211] width 752 height 423
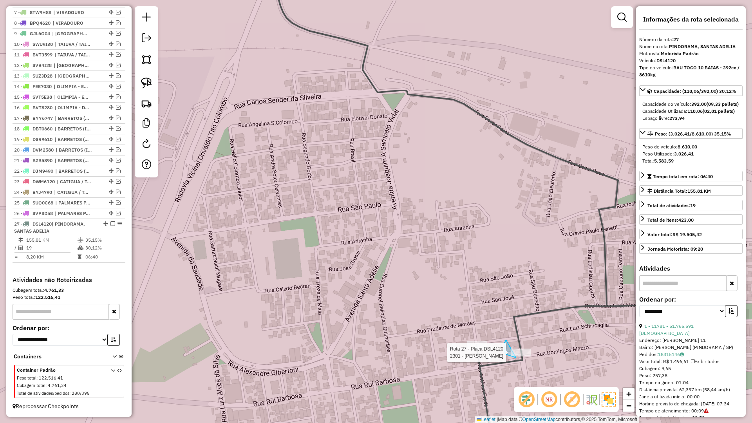
drag, startPoint x: 504, startPoint y: 350, endPoint x: 542, endPoint y: 344, distance: 38.9
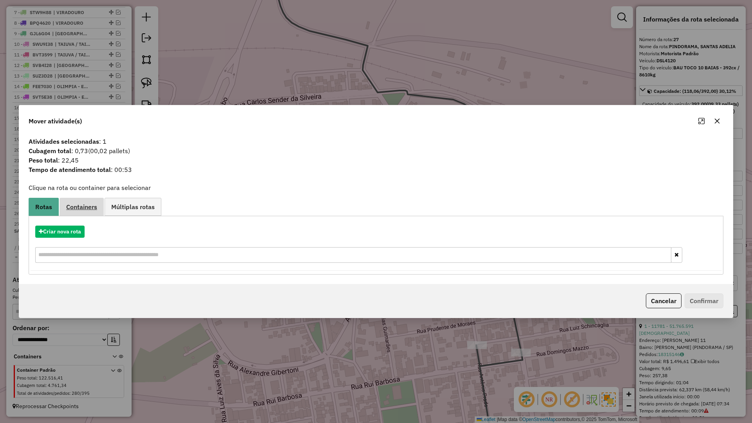
click at [84, 209] on span "Containers" at bounding box center [81, 207] width 31 height 6
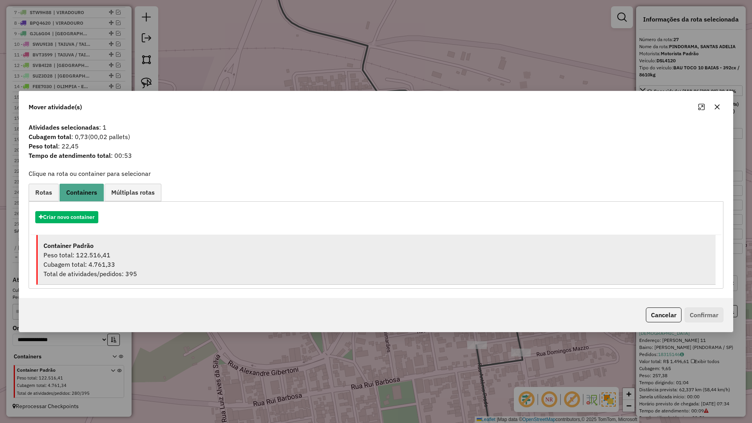
click at [108, 250] on div "Container Padrão" at bounding box center [376, 245] width 666 height 9
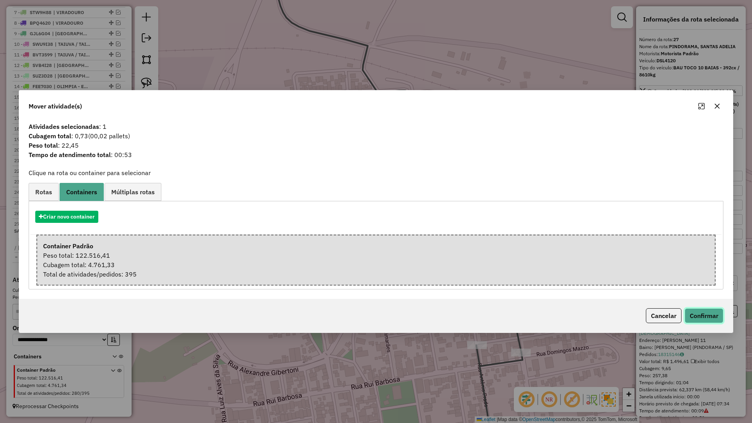
click at [691, 312] on button "Confirmar" at bounding box center [703, 315] width 39 height 15
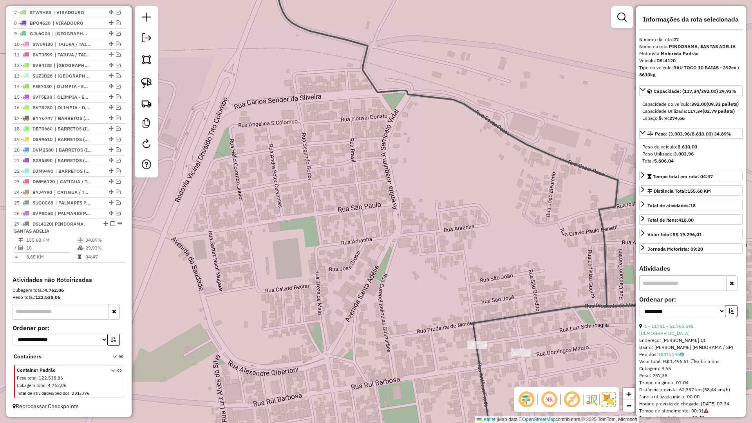
click at [498, 319] on icon at bounding box center [464, 211] width 372 height 507
drag, startPoint x: 510, startPoint y: 334, endPoint x: 446, endPoint y: 327, distance: 64.2
click at [448, 327] on div "Janela de atendimento Grade de atendimento Capacidade Transportadoras Veículos …" at bounding box center [376, 211] width 752 height 423
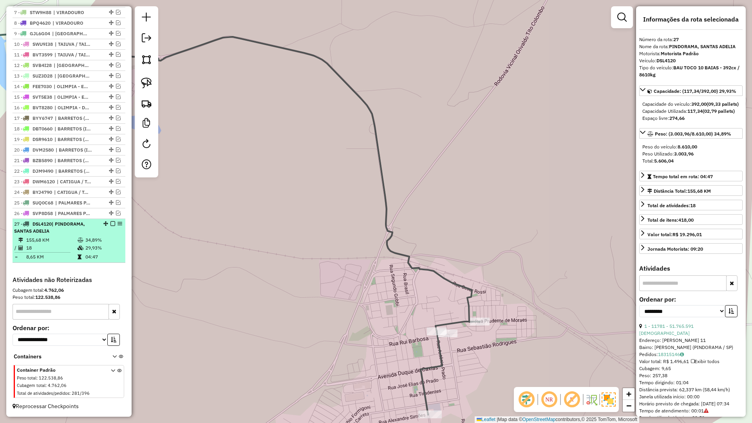
click at [110, 224] on em at bounding box center [112, 223] width 5 height 5
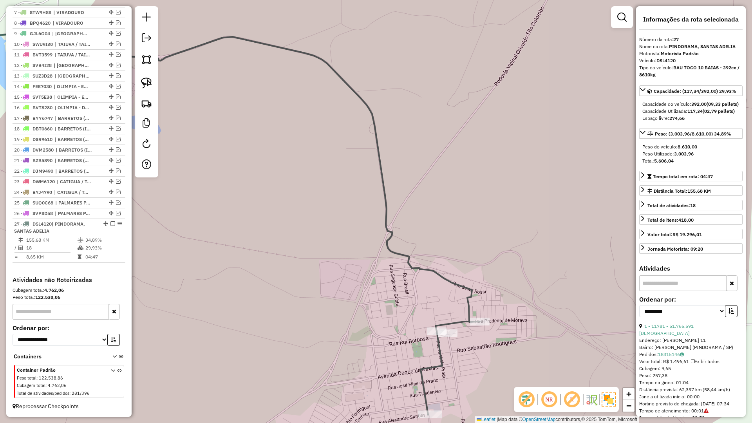
scroll to position [330, 0]
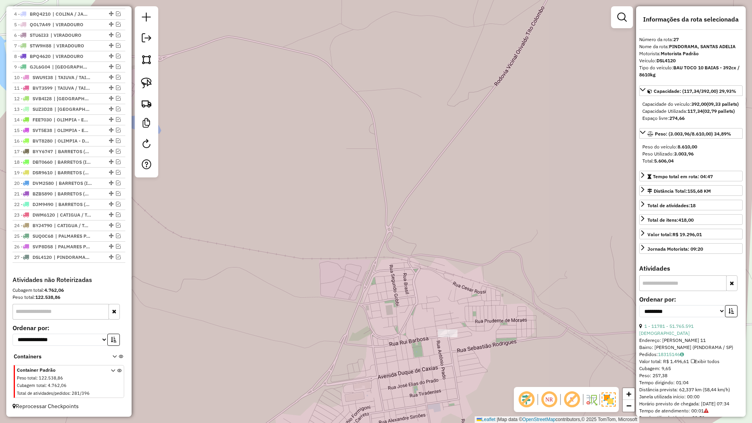
drag, startPoint x: 292, startPoint y: 251, endPoint x: 479, endPoint y: 227, distance: 188.3
click at [451, 220] on div "Janela de atendimento Grade de atendimento Capacidade Transportadoras Veículos …" at bounding box center [376, 211] width 752 height 423
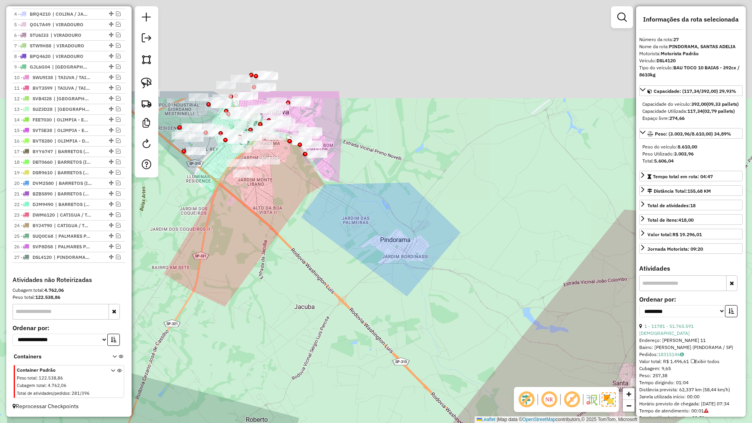
drag, startPoint x: 426, startPoint y: 244, endPoint x: 495, endPoint y: 354, distance: 129.8
click at [495, 354] on div "Janela de atendimento Grade de atendimento Capacidade Transportadoras Veículos …" at bounding box center [376, 211] width 752 height 423
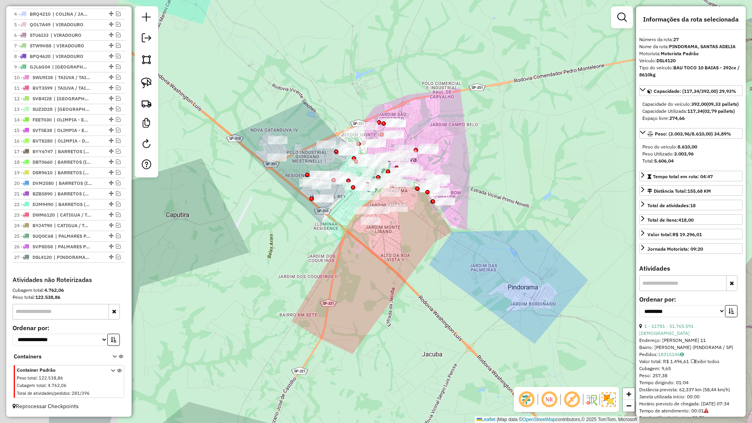
drag, startPoint x: 377, startPoint y: 288, endPoint x: 498, endPoint y: 321, distance: 125.0
click at [514, 324] on div "Janela de atendimento Grade de atendimento Capacidade Transportadoras Veículos …" at bounding box center [376, 211] width 752 height 423
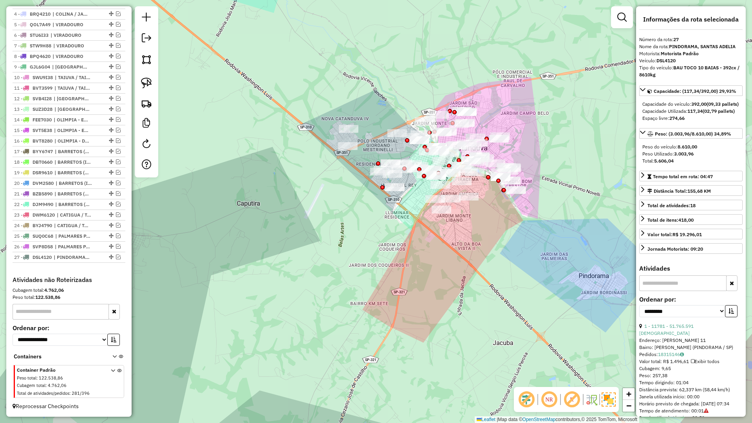
drag, startPoint x: 477, startPoint y: 317, endPoint x: 498, endPoint y: 293, distance: 31.9
click at [498, 293] on div "Janela de atendimento Grade de atendimento Capacidade Transportadoras Veículos …" at bounding box center [376, 211] width 752 height 423
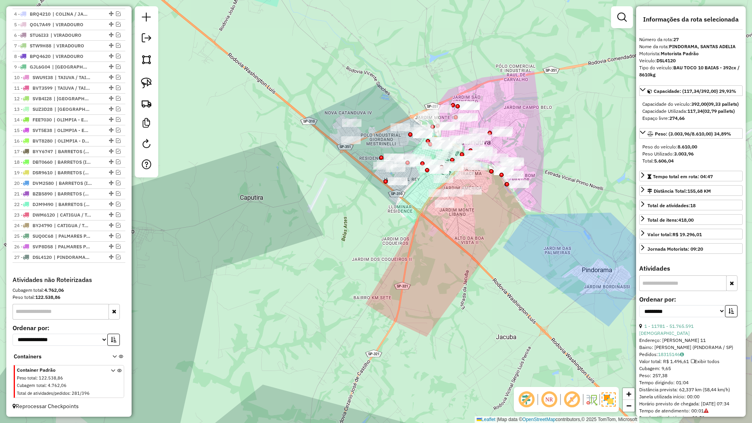
drag, startPoint x: 403, startPoint y: 251, endPoint x: 452, endPoint y: 151, distance: 111.4
click at [456, 144] on div "Janela de atendimento Grade de atendimento Capacidade Transportadoras Veículos …" at bounding box center [376, 211] width 752 height 423
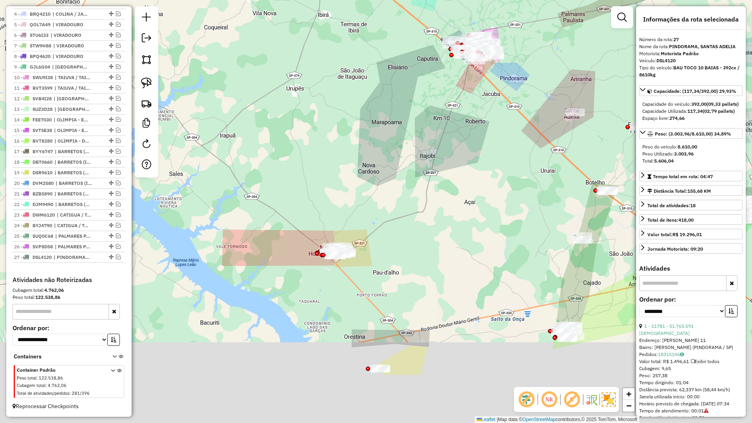
drag, startPoint x: 404, startPoint y: 231, endPoint x: 363, endPoint y: 227, distance: 40.8
click at [424, 125] on div "Janela de atendimento Grade de atendimento Capacidade Transportadoras Veículos …" at bounding box center [376, 211] width 752 height 423
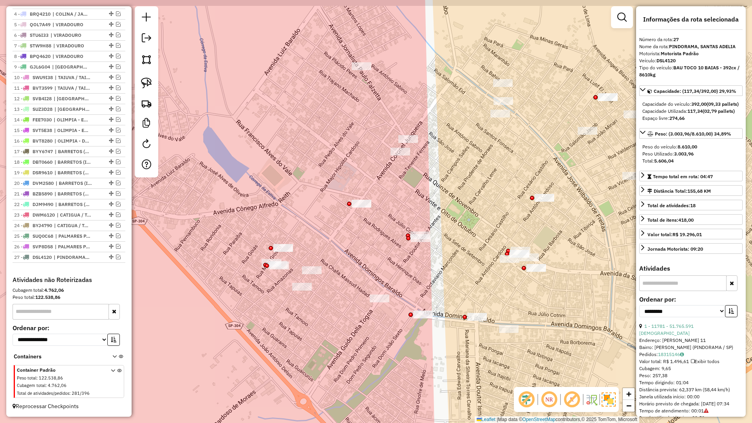
drag, startPoint x: 341, startPoint y: 254, endPoint x: 340, endPoint y: 258, distance: 4.4
click at [340, 258] on div "Janela de atendimento Grade de atendimento Capacidade Transportadoras Veículos …" at bounding box center [376, 211] width 752 height 423
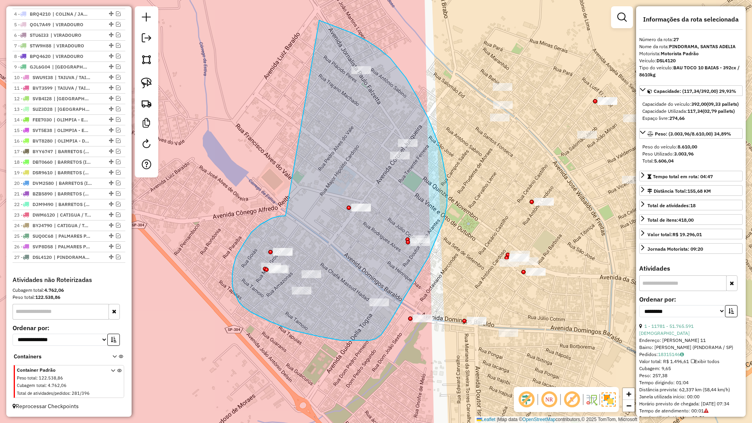
drag, startPoint x: 258, startPoint y: 227, endPoint x: 319, endPoint y: 20, distance: 215.3
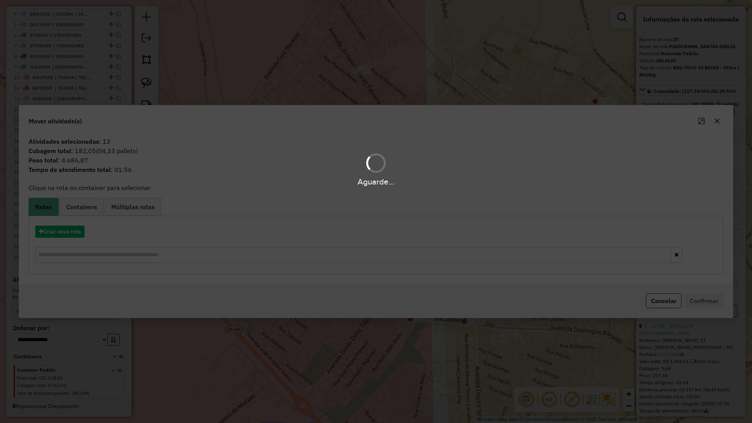
click at [65, 226] on div "Aguarde..." at bounding box center [376, 211] width 752 height 423
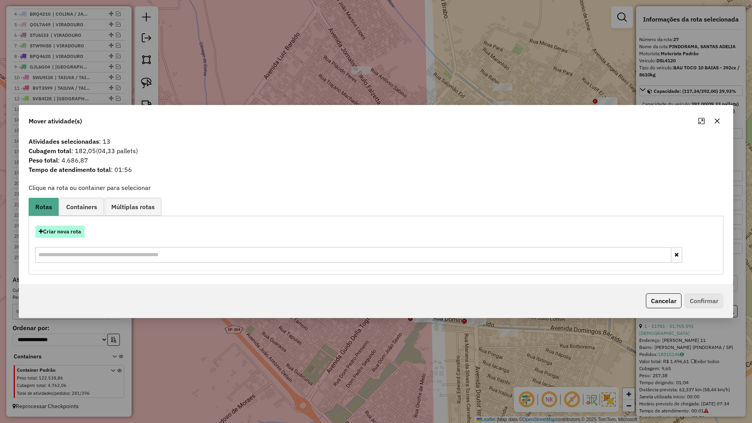
click at [66, 233] on button "Criar nova rota" at bounding box center [59, 232] width 49 height 12
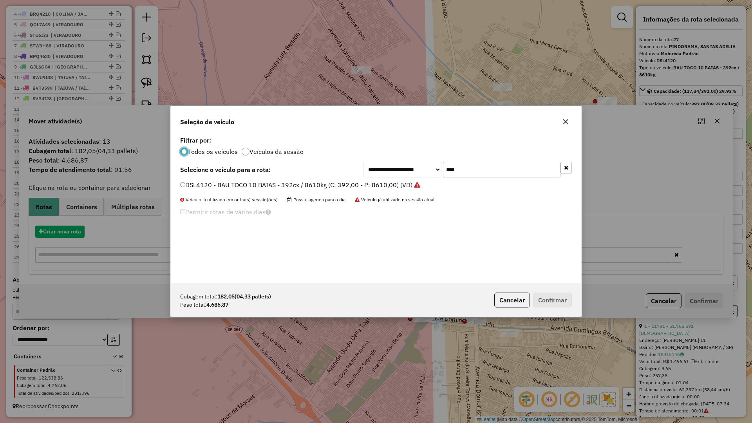
scroll to position [4, 2]
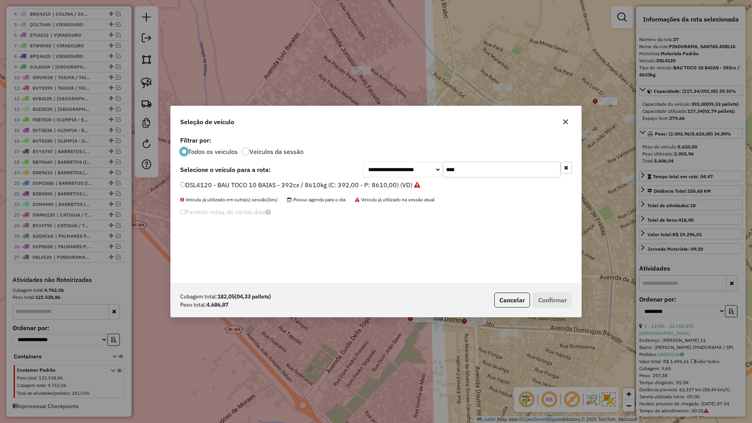
click at [472, 168] on input "****" at bounding box center [501, 170] width 117 height 16
type input "****"
drag, startPoint x: 400, startPoint y: 182, endPoint x: 405, endPoint y: 187, distance: 6.9
click at [400, 182] on label "DIC9850 - BAU TOCO 10 BAIAS - 392cx / 8610kg (C: 392,00 - P: 8610,00) (VD)" at bounding box center [296, 184] width 232 height 9
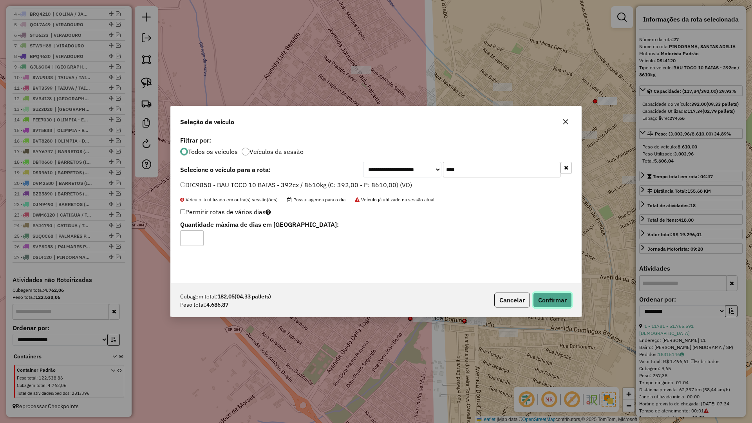
click at [549, 297] on button "Confirmar" at bounding box center [552, 299] width 39 height 15
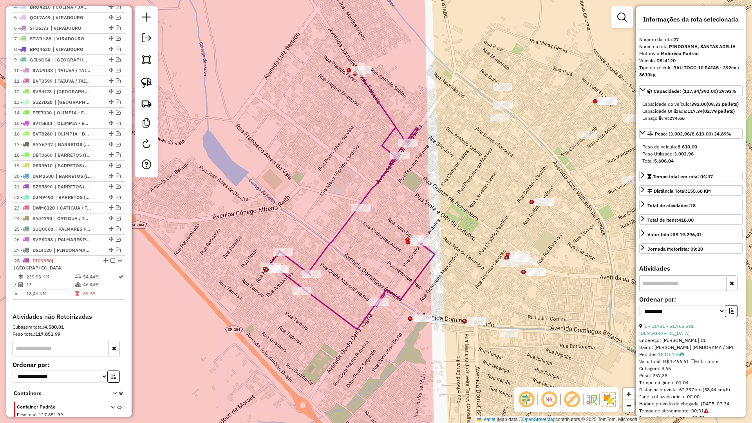
scroll to position [374, 0]
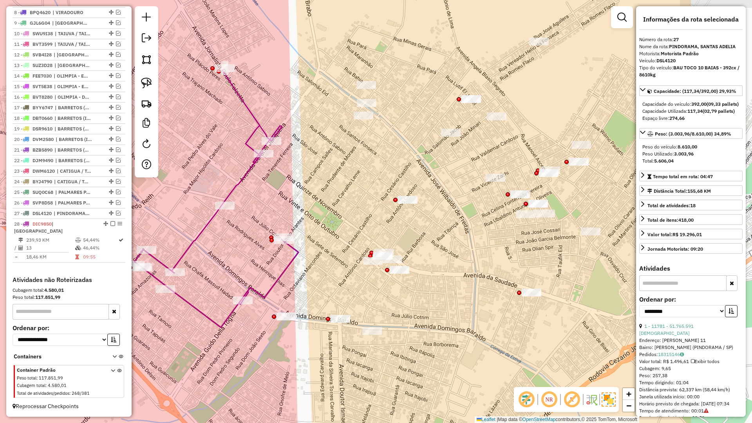
drag, startPoint x: 421, startPoint y: 254, endPoint x: 275, endPoint y: 286, distance: 149.5
click at [278, 260] on div "Janela de atendimento Grade de atendimento Capacidade Transportadoras Veículos …" at bounding box center [376, 211] width 752 height 423
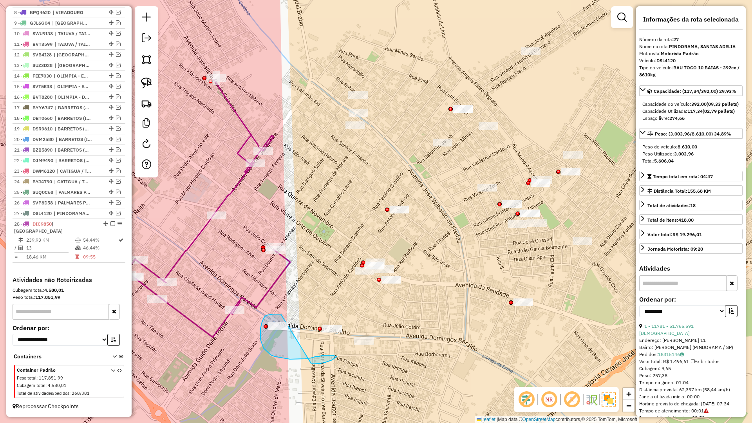
drag, startPoint x: 281, startPoint y: 314, endPoint x: 263, endPoint y: 353, distance: 42.7
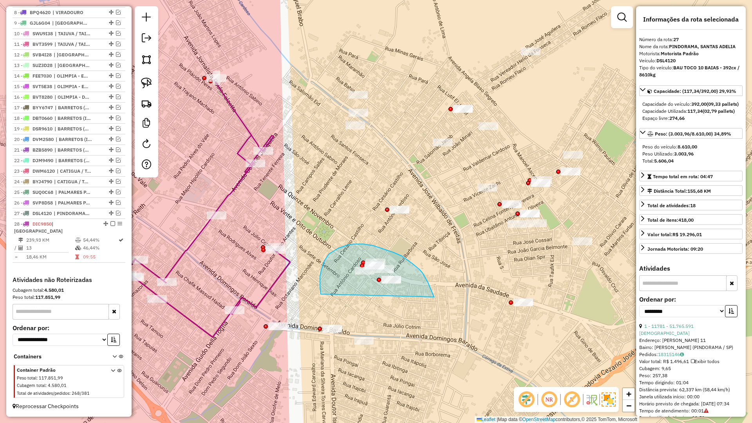
drag, startPoint x: 428, startPoint y: 283, endPoint x: 321, endPoint y: 294, distance: 107.9
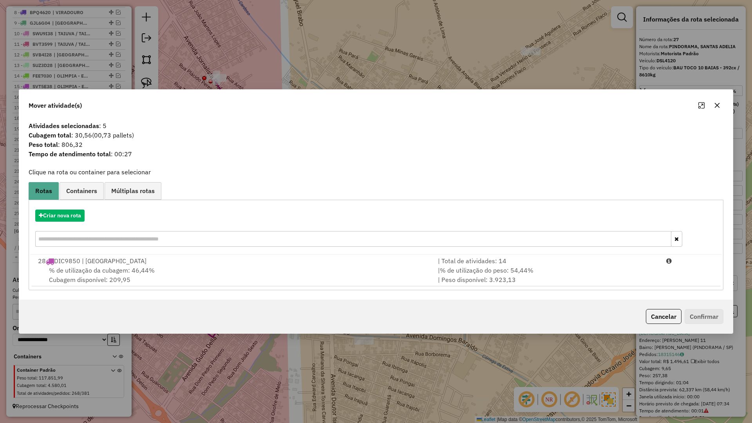
click at [716, 105] on icon "button" at bounding box center [717, 105] width 5 height 5
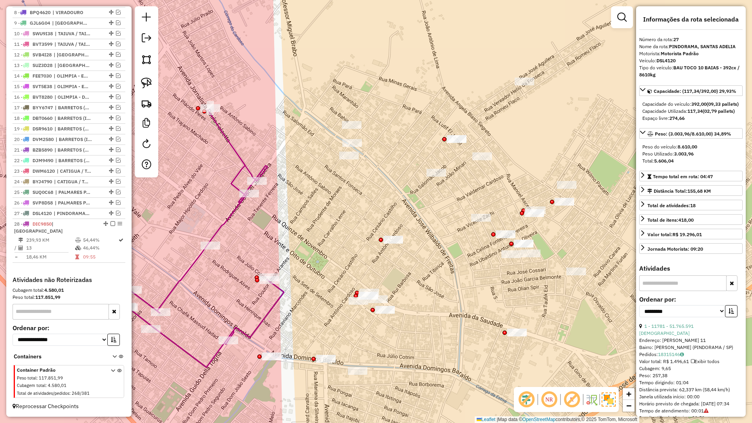
drag, startPoint x: 425, startPoint y: 241, endPoint x: 385, endPoint y: 291, distance: 63.8
click at [420, 269] on div "Janela de atendimento Grade de atendimento Capacidade Transportadoras Veículos …" at bounding box center [376, 211] width 752 height 423
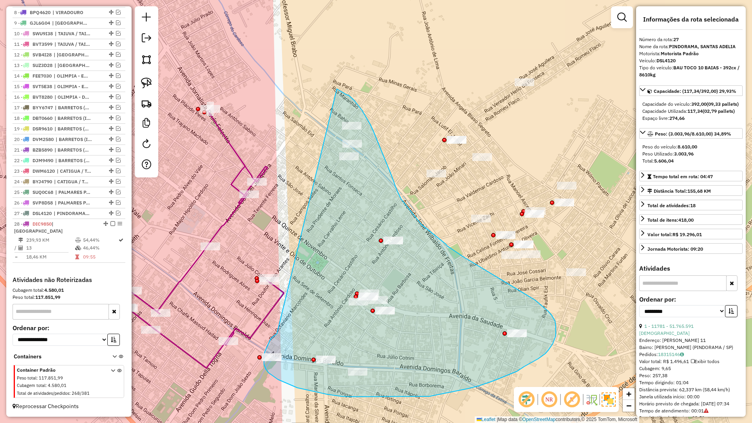
drag, startPoint x: 277, startPoint y: 334, endPoint x: 337, endPoint y: 89, distance: 251.9
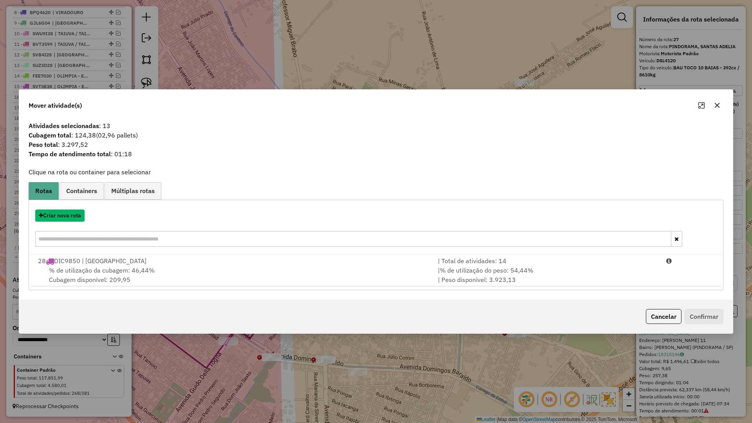
click at [68, 218] on button "Criar nova rota" at bounding box center [59, 215] width 49 height 12
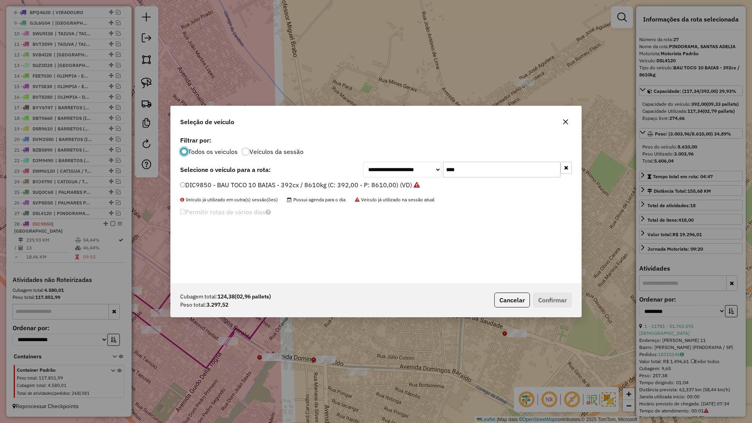
scroll to position [4, 2]
click at [493, 175] on input "****" at bounding box center [501, 170] width 117 height 16
click at [492, 175] on input "****" at bounding box center [501, 170] width 117 height 16
type input "****"
click at [385, 183] on label "BHR8677 - BAU TOCO 10 BAIAS - 392cx / 8610kg (C: 392,00 - P: 8610,00) (VD)" at bounding box center [296, 184] width 233 height 9
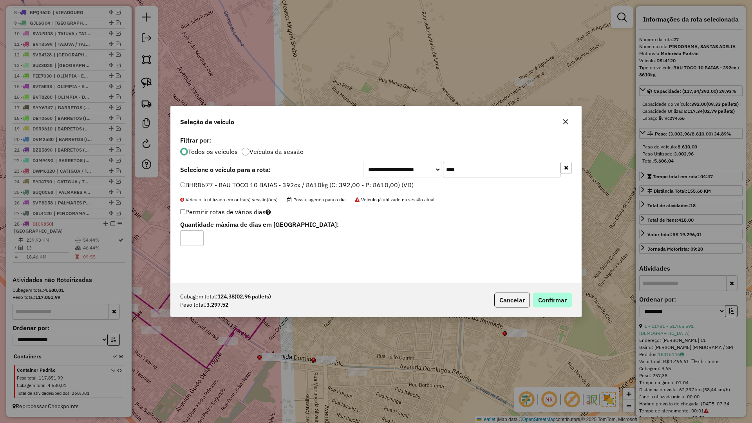
click at [546, 292] on div "Cubagem total: 124,38 (02,96 pallets) Peso total: 3.297,52 Cancelar Confirmar" at bounding box center [376, 300] width 410 height 34
click at [547, 297] on button "Confirmar" at bounding box center [552, 299] width 39 height 15
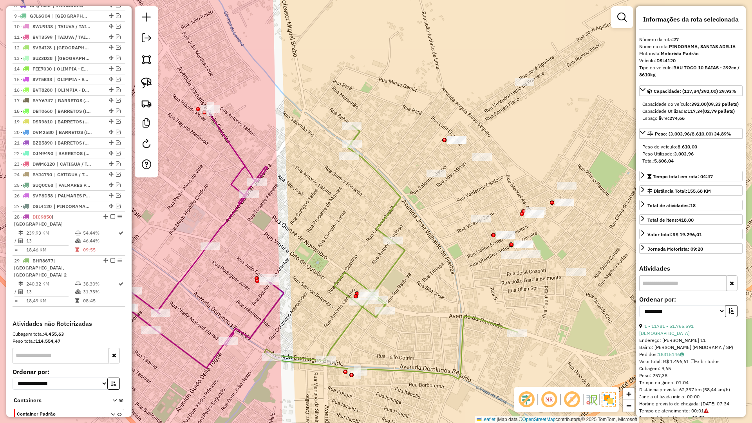
scroll to position [417, 0]
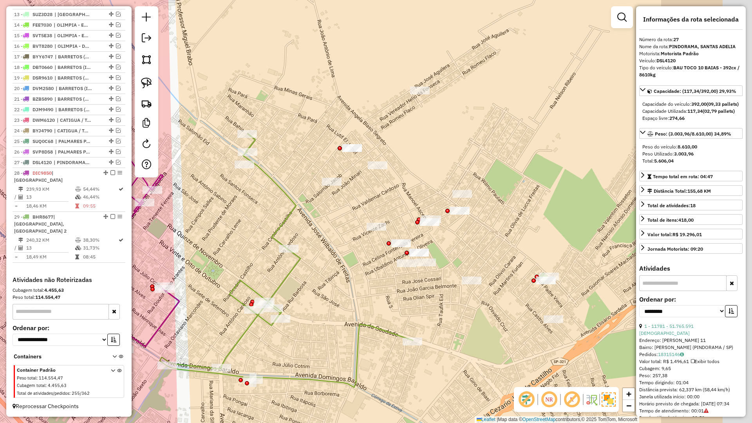
drag, startPoint x: 418, startPoint y: 320, endPoint x: 298, endPoint y: 339, distance: 121.7
click at [298, 339] on div "Janela de atendimento Grade de atendimento Capacidade Transportadoras Veículos …" at bounding box center [376, 211] width 752 height 423
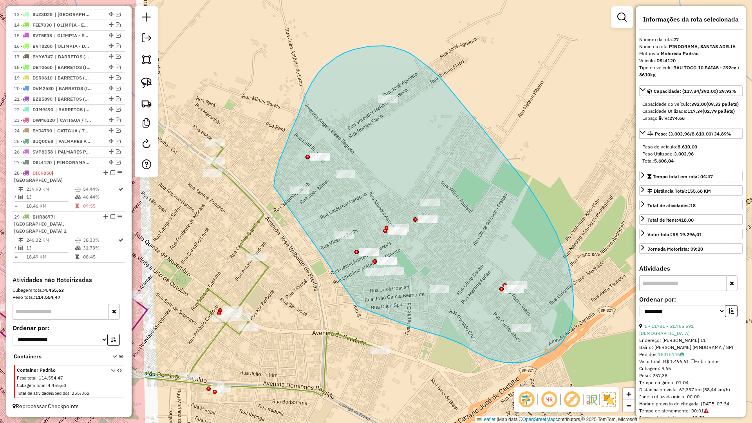
drag, startPoint x: 373, startPoint y: 312, endPoint x: 274, endPoint y: 186, distance: 160.3
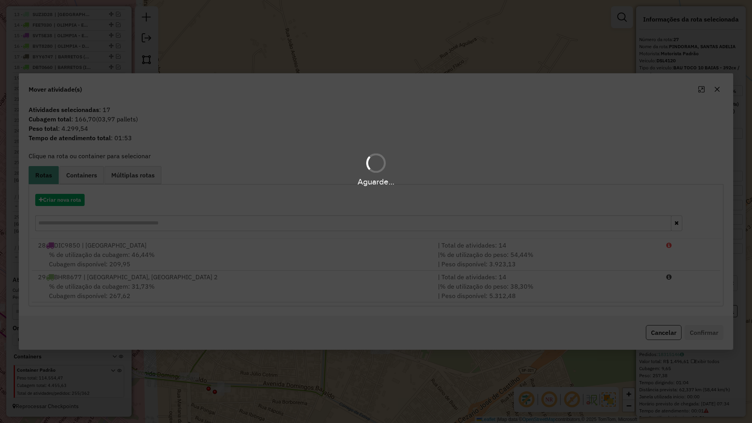
click at [64, 199] on div "Aguarde..." at bounding box center [376, 211] width 752 height 423
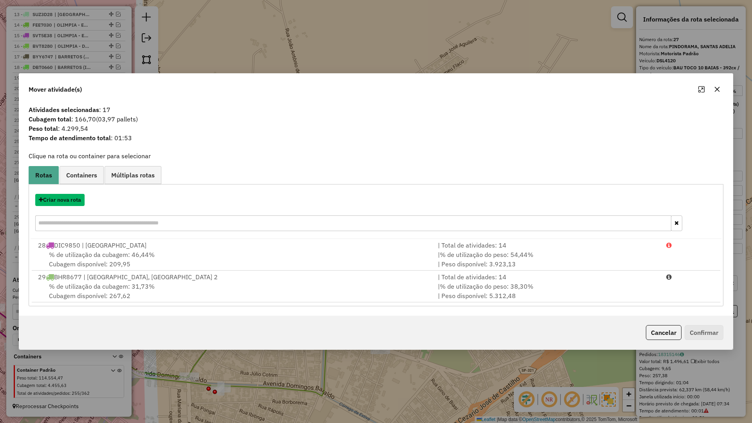
click at [64, 199] on button "Criar nova rota" at bounding box center [59, 200] width 49 height 12
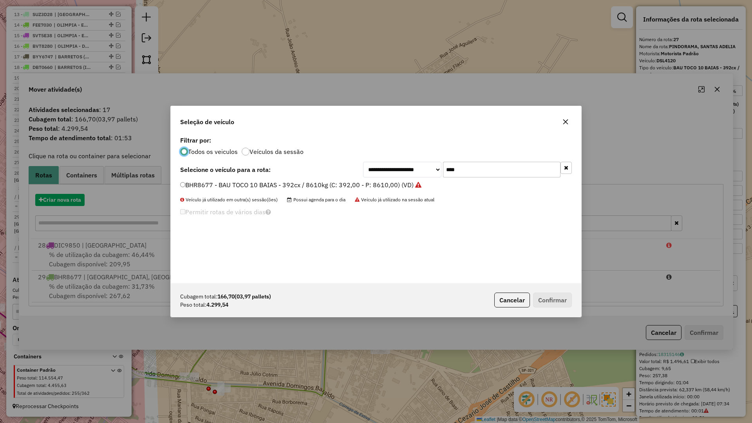
scroll to position [4, 2]
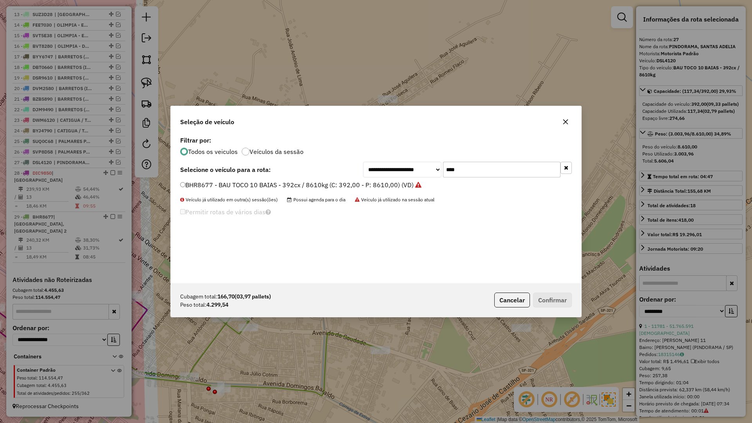
drag, startPoint x: 501, startPoint y: 161, endPoint x: 501, endPoint y: 166, distance: 4.3
click at [502, 161] on div "**********" at bounding box center [376, 208] width 410 height 149
click at [498, 172] on input "****" at bounding box center [501, 170] width 117 height 16
type input "****"
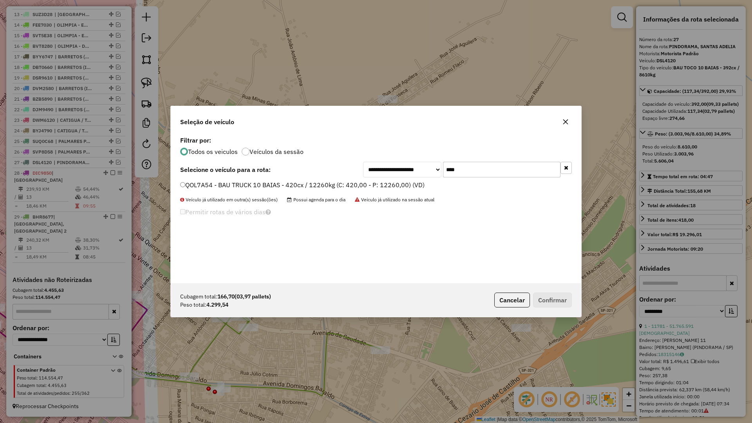
click at [403, 194] on div "QOL7A54 - BAU TRUCK 10 BAIAS - 420cx / 12260kg (C: 420,00 - P: 12260,00) (VD)" at bounding box center [375, 189] width 401 height 16
click at [403, 188] on label "QOL7A54 - BAU TRUCK 10 BAIAS - 420cx / 12260kg (C: 420,00 - P: 12260,00) (VD)" at bounding box center [302, 184] width 244 height 9
drag, startPoint x: 545, startPoint y: 281, endPoint x: 546, endPoint y: 286, distance: 5.5
click at [545, 282] on div "**********" at bounding box center [376, 208] width 410 height 149
click at [547, 293] on div "Cubagem total: 166,70 (03,97 pallets) Peso total: 4.299,54 Cancelar Confirmar" at bounding box center [376, 300] width 410 height 34
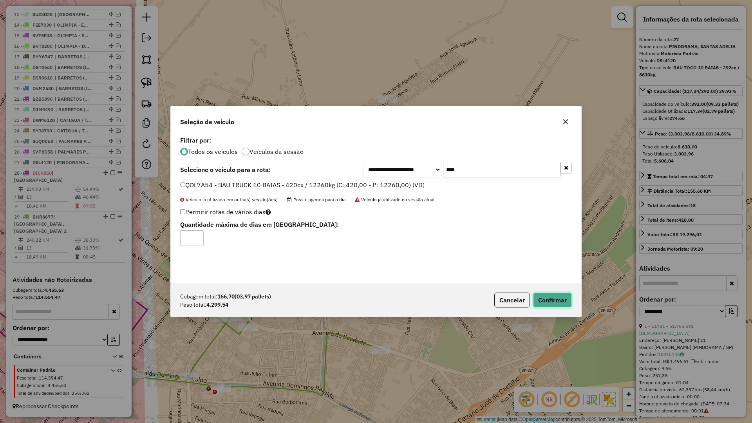
click at [547, 293] on button "Confirmar" at bounding box center [552, 299] width 39 height 15
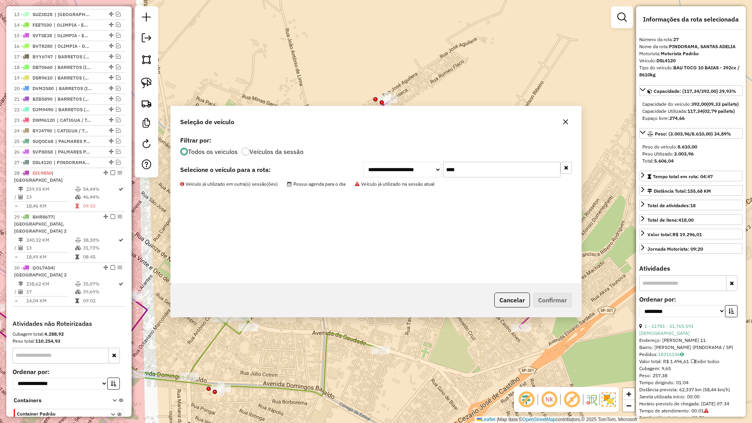
scroll to position [461, 0]
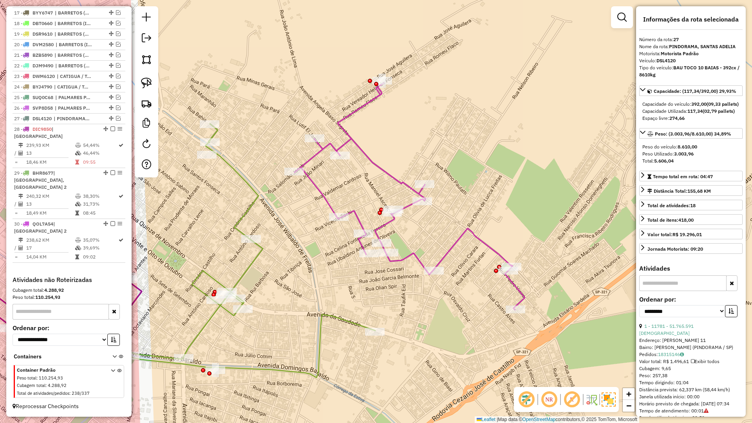
drag, startPoint x: 469, startPoint y: 352, endPoint x: 426, endPoint y: 238, distance: 121.7
click at [428, 243] on div "Janela de atendimento Grade de atendimento Capacidade Transportadoras Veículos …" at bounding box center [376, 211] width 752 height 423
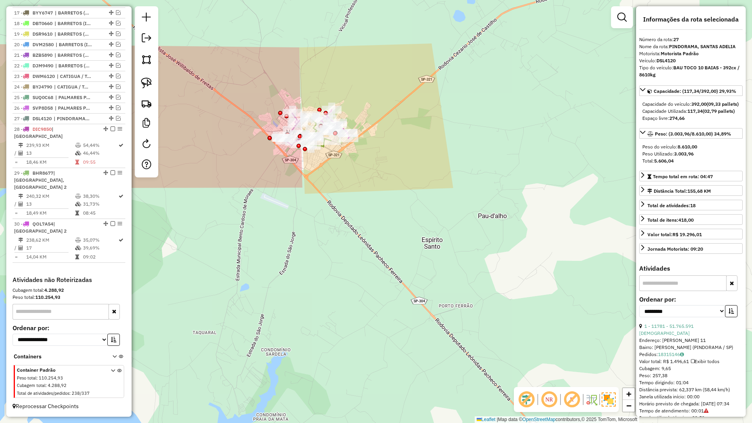
drag, startPoint x: 453, startPoint y: 350, endPoint x: 477, endPoint y: 392, distance: 47.8
click at [477, 392] on div "Janela de atendimento Grade de atendimento Capacidade Transportadoras Veículos …" at bounding box center [376, 211] width 752 height 423
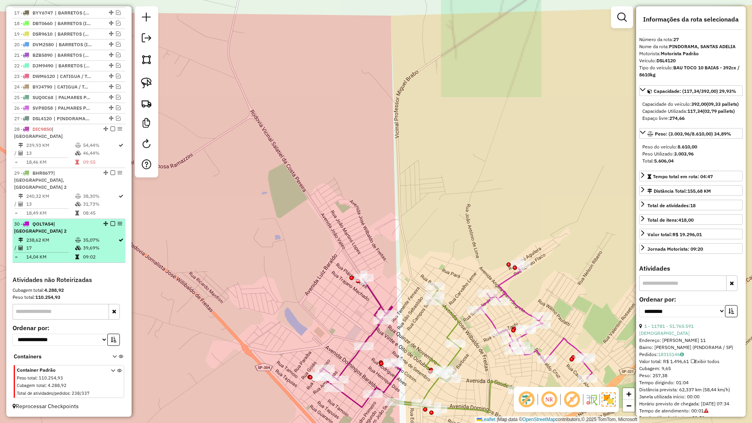
click at [110, 221] on em at bounding box center [112, 223] width 5 height 5
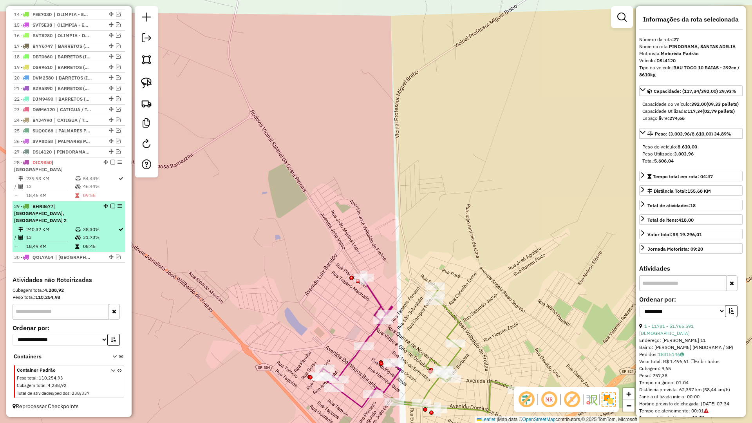
click at [110, 208] on em at bounding box center [112, 206] width 5 height 5
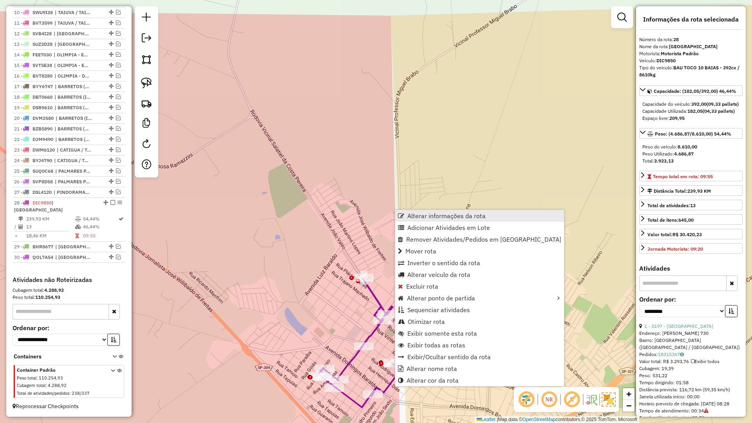
click at [420, 216] on span "Alterar informações da rota" at bounding box center [446, 216] width 78 height 6
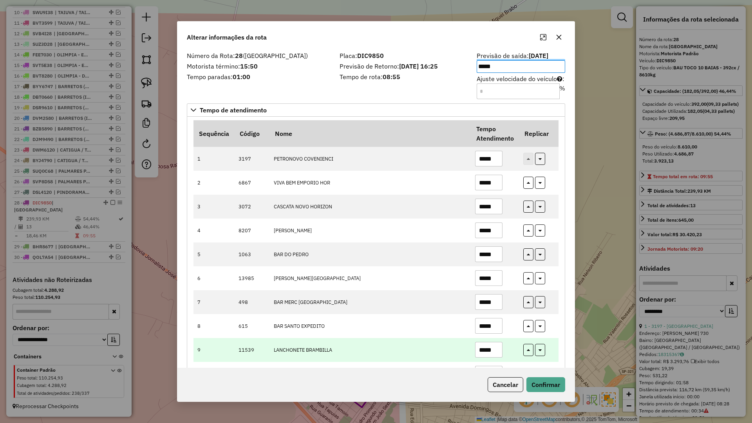
click at [497, 352] on input "*****" at bounding box center [488, 350] width 27 height 16
click at [524, 348] on button "button" at bounding box center [528, 350] width 10 height 12
type input "*****"
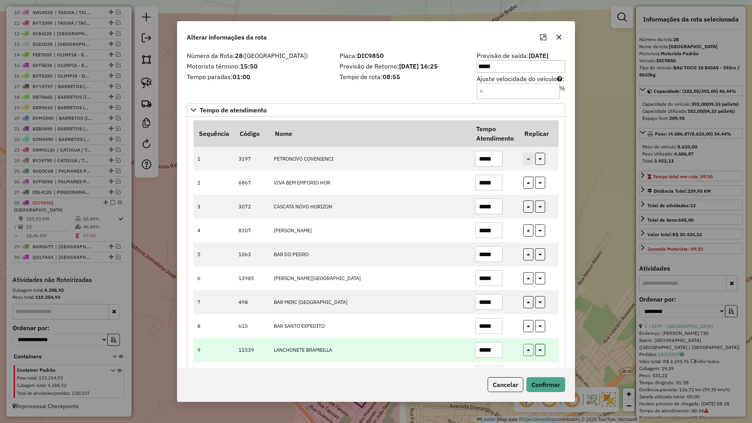
type input "*****"
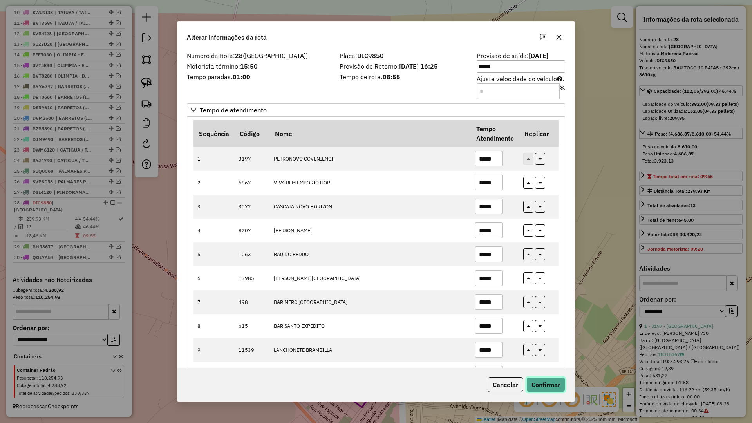
click at [543, 384] on button "Confirmar" at bounding box center [545, 384] width 39 height 15
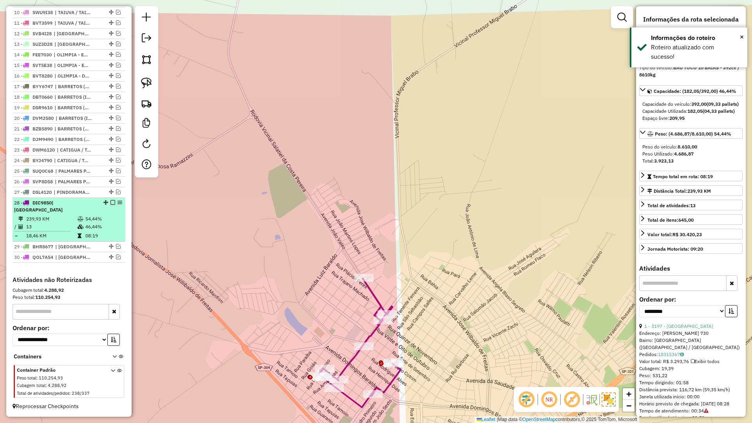
click at [111, 202] on em at bounding box center [112, 202] width 5 height 5
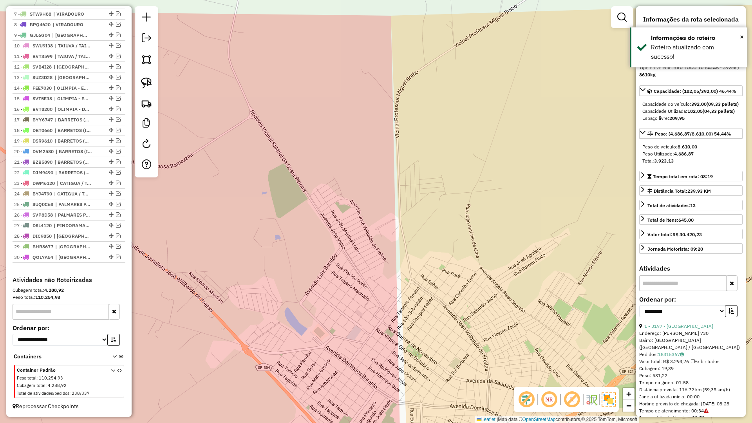
scroll to position [361, 0]
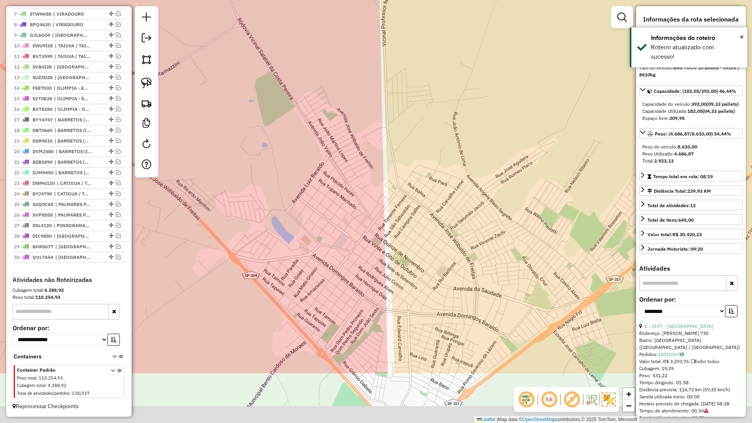
drag, startPoint x: 296, startPoint y: 191, endPoint x: 315, endPoint y: 190, distance: 19.6
click at [285, 150] on div "Janela de atendimento Grade de atendimento Capacidade Transportadoras Veículos …" at bounding box center [376, 211] width 752 height 423
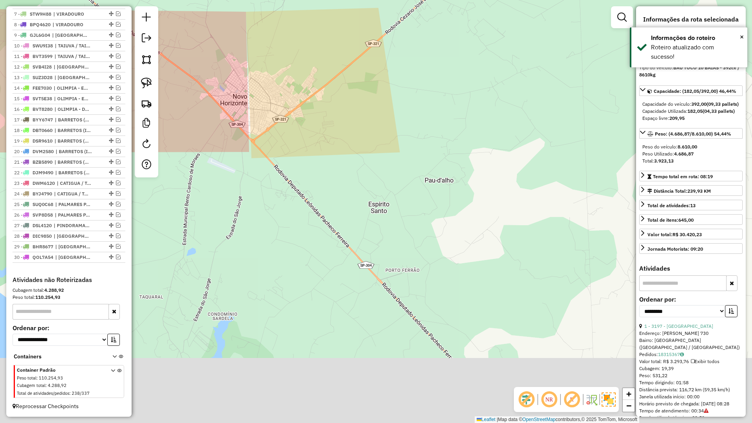
drag, startPoint x: 314, startPoint y: 251, endPoint x: 285, endPoint y: 209, distance: 51.8
click at [285, 209] on div "Janela de atendimento Grade de atendimento Capacidade Transportadoras Veículos …" at bounding box center [376, 211] width 752 height 423
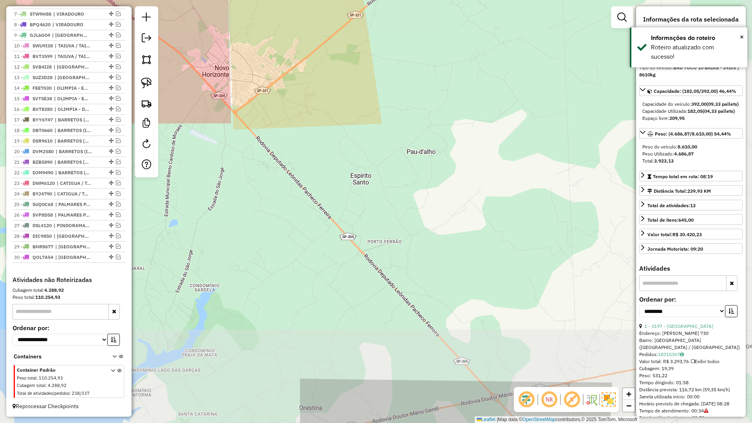
drag, startPoint x: 338, startPoint y: 247, endPoint x: 284, endPoint y: 183, distance: 83.3
click at [284, 183] on div "Janela de atendimento Grade de atendimento Capacidade Transportadoras Veículos …" at bounding box center [376, 211] width 752 height 423
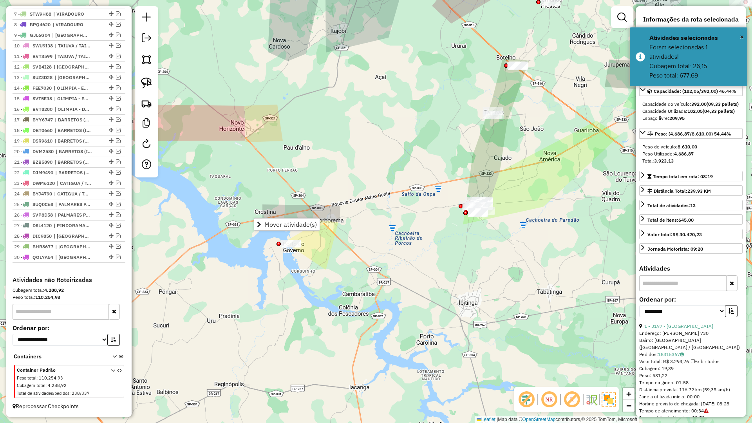
drag, startPoint x: 353, startPoint y: 276, endPoint x: 409, endPoint y: 265, distance: 57.6
click at [353, 276] on div "Janela de atendimento Grade de atendimento Capacidade Transportadoras Veículos …" at bounding box center [376, 211] width 752 height 423
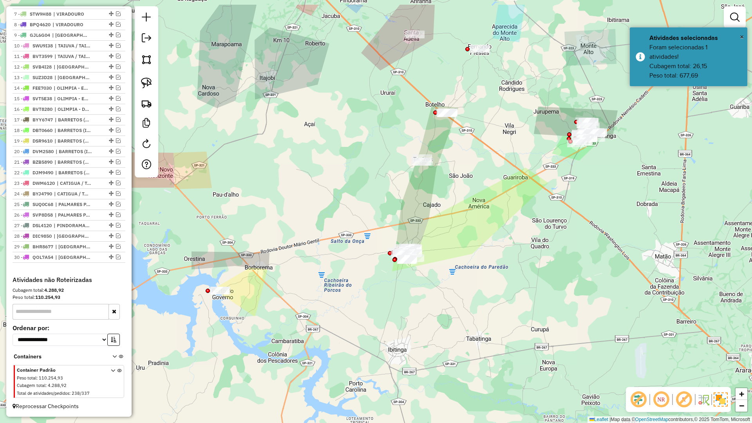
drag, startPoint x: 410, startPoint y: 263, endPoint x: 336, endPoint y: 313, distance: 88.7
click at [332, 315] on div "Janela de atendimento Grade de atendimento Capacidade Transportadoras Veículos …" at bounding box center [376, 211] width 752 height 423
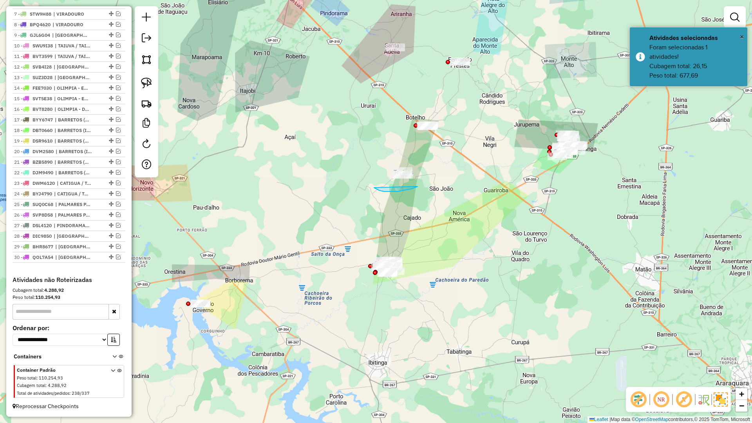
drag, startPoint x: 377, startPoint y: 190, endPoint x: 417, endPoint y: 186, distance: 40.5
click at [739, 18] on link at bounding box center [735, 17] width 16 height 16
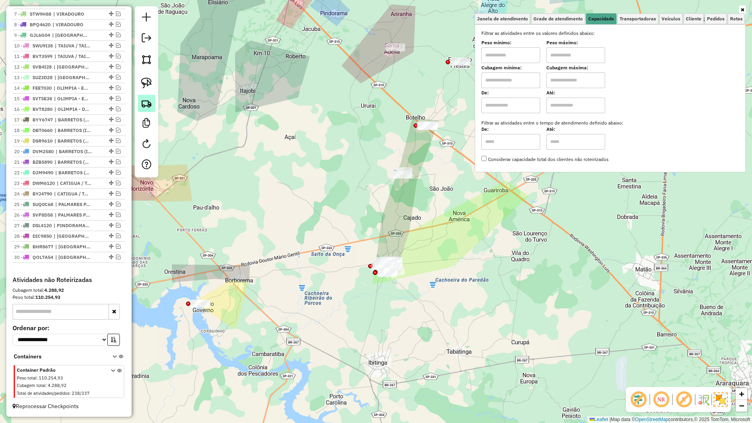
click at [148, 108] on img at bounding box center [146, 103] width 11 height 11
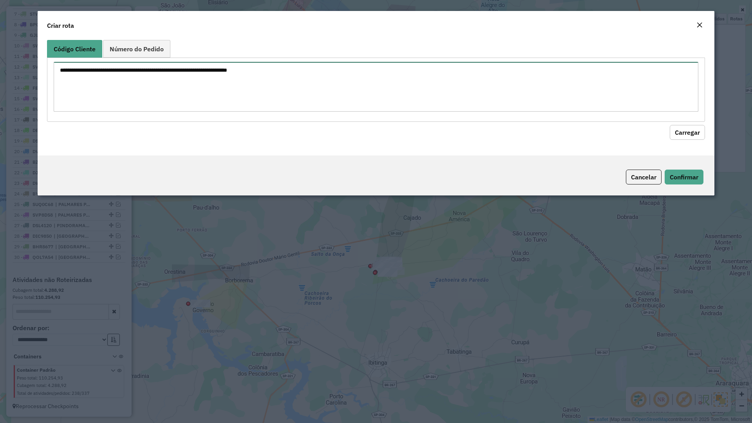
click at [248, 93] on textarea at bounding box center [376, 87] width 644 height 50
paste textarea "**** **** ***"
type textarea "**** **** ***"
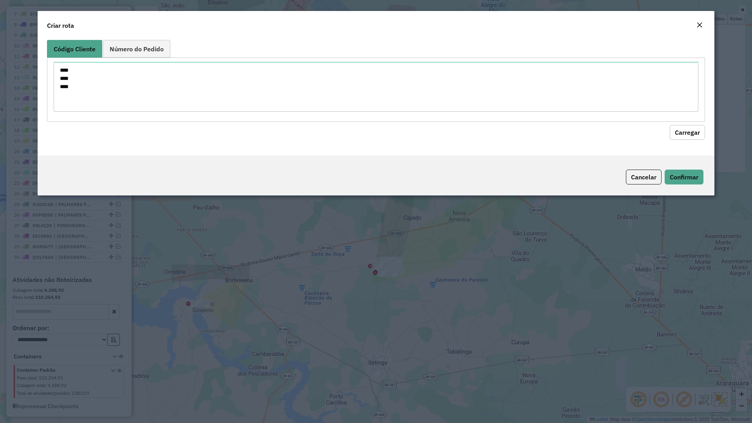
click at [693, 132] on button "Carregar" at bounding box center [687, 132] width 35 height 15
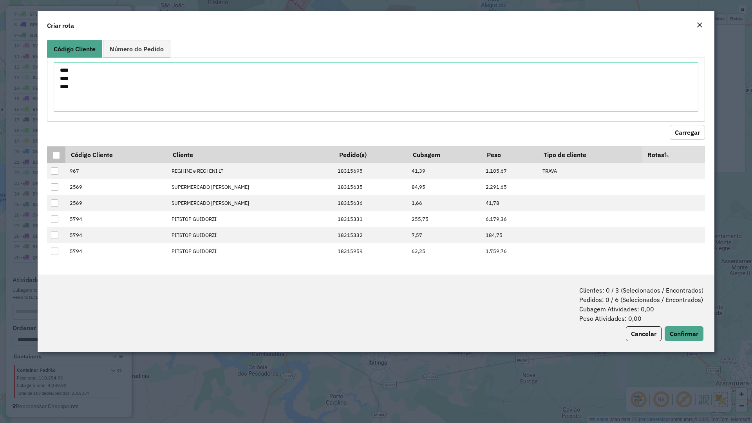
click at [54, 156] on div at bounding box center [55, 155] width 7 height 7
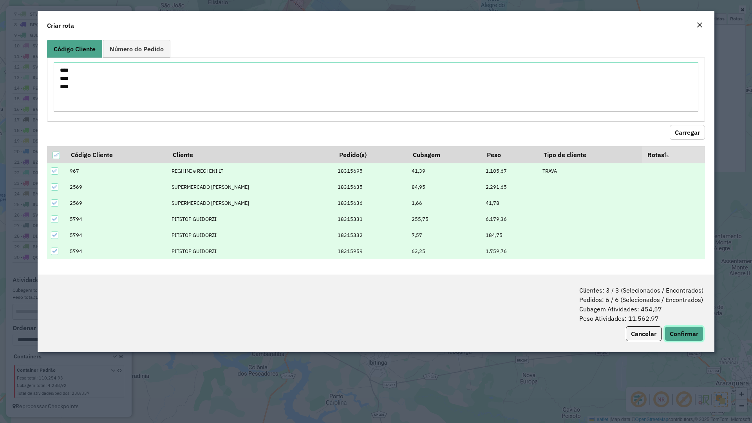
click at [684, 336] on button "Confirmar" at bounding box center [683, 333] width 39 height 15
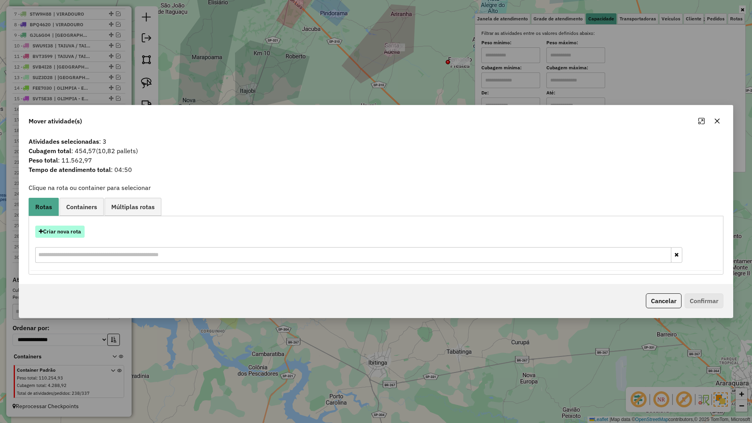
click at [52, 231] on button "Criar nova rota" at bounding box center [59, 232] width 49 height 12
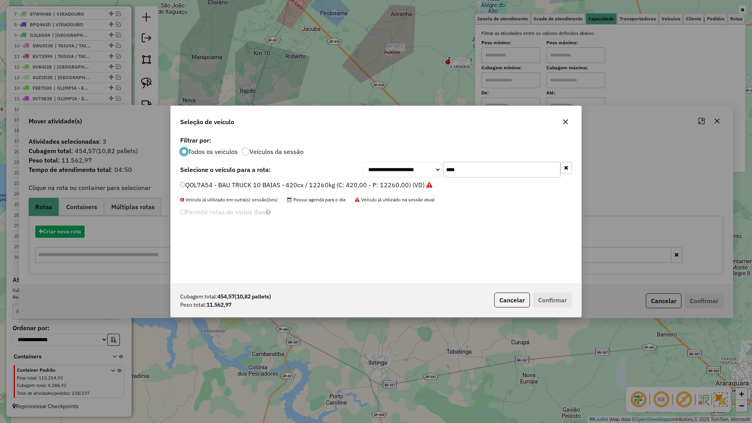
scroll to position [4, 2]
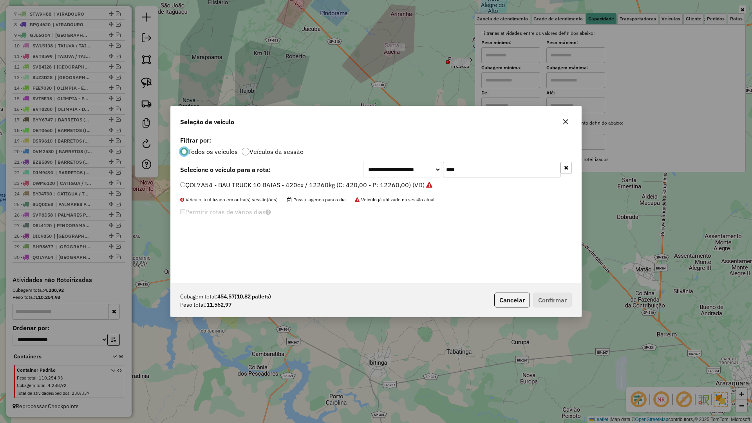
click at [483, 171] on input "****" at bounding box center [501, 170] width 117 height 16
type input "****"
click at [416, 182] on label "ERR9360 - BAU TRUCK 12 BAIAS - 504cx / 16730kg (C: 504,00 - P: 16730,00) (VD)" at bounding box center [302, 184] width 244 height 9
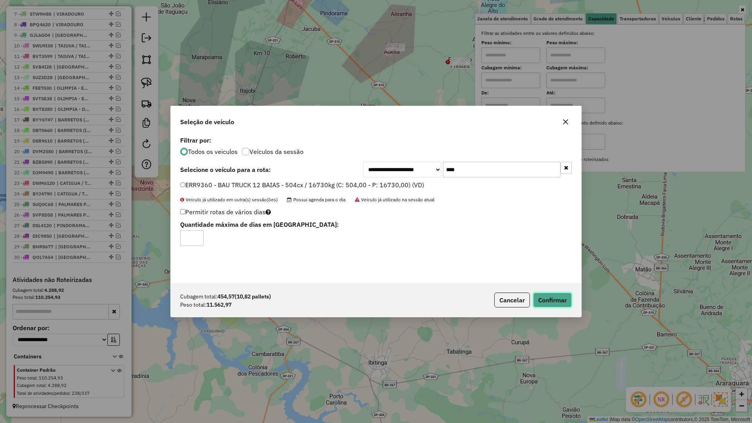
click at [554, 296] on button "Confirmar" at bounding box center [552, 299] width 39 height 15
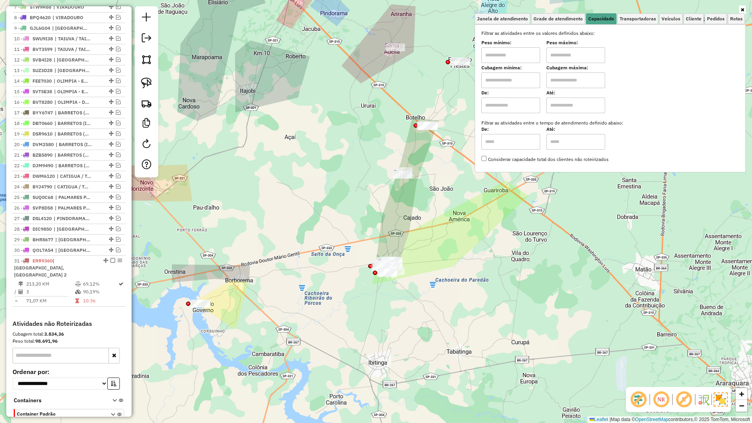
scroll to position [405, 0]
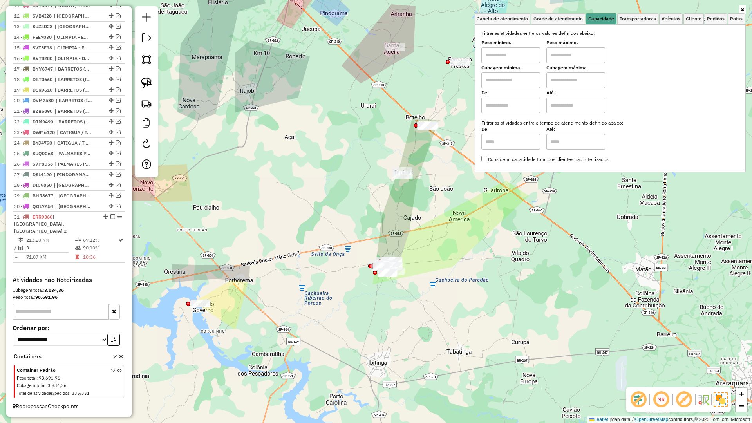
click at [743, 9] on icon at bounding box center [742, 9] width 4 height 5
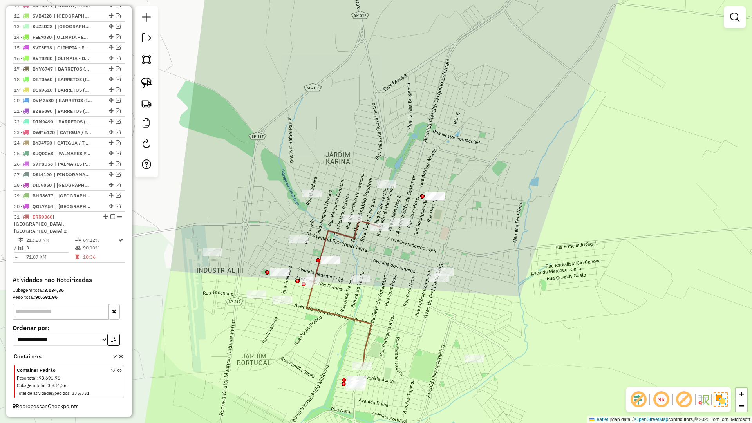
click at [365, 325] on icon at bounding box center [343, 293] width 73 height 145
select select "**********"
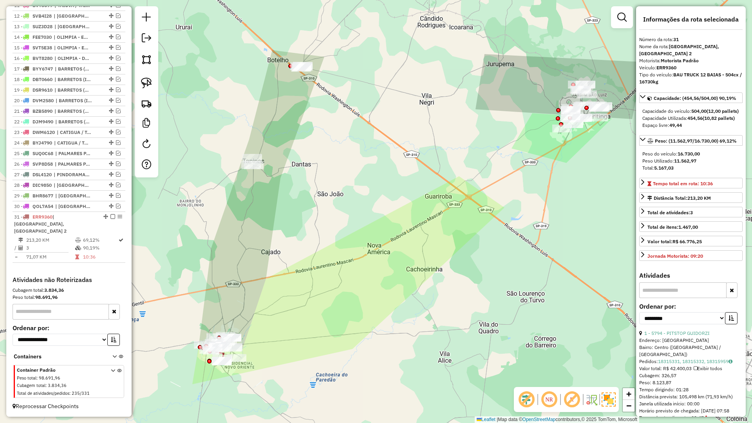
drag, startPoint x: 499, startPoint y: 269, endPoint x: 476, endPoint y: 299, distance: 37.4
click at [482, 297] on div "Janela de atendimento Grade de atendimento Capacidade Transportadoras Veículos …" at bounding box center [376, 211] width 752 height 423
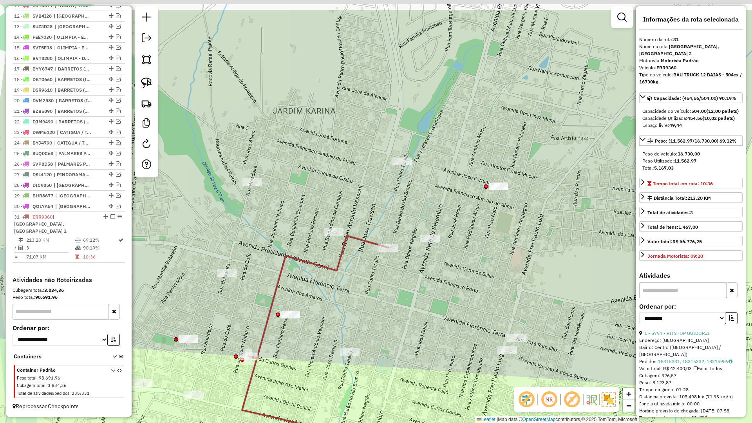
drag, startPoint x: 434, startPoint y: 293, endPoint x: 489, endPoint y: 309, distance: 57.5
click at [501, 325] on div "Janela de atendimento Grade de atendimento Capacidade Transportadoras Veículos …" at bounding box center [376, 211] width 752 height 423
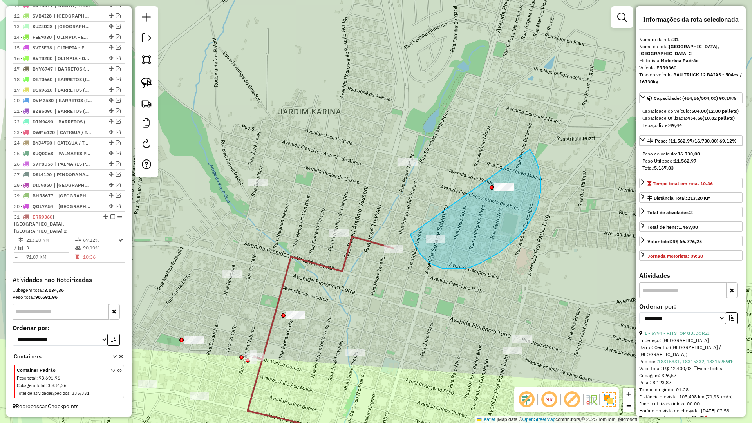
drag, startPoint x: 410, startPoint y: 235, endPoint x: 530, endPoint y: 149, distance: 146.8
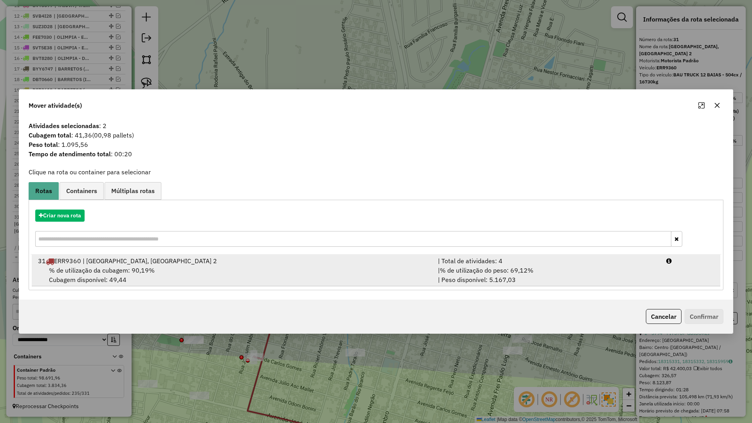
click at [506, 268] on span "% de utilização do peso: 69,12%" at bounding box center [487, 270] width 94 height 8
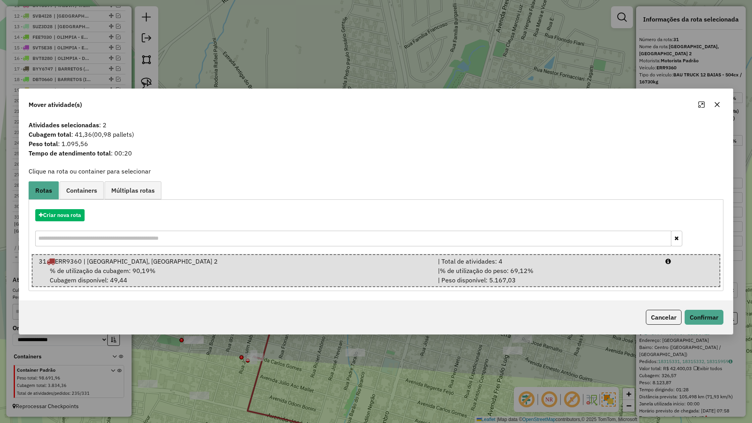
click at [700, 329] on div "Cancelar Confirmar" at bounding box center [375, 317] width 713 height 34
click at [700, 316] on button "Confirmar" at bounding box center [703, 317] width 39 height 15
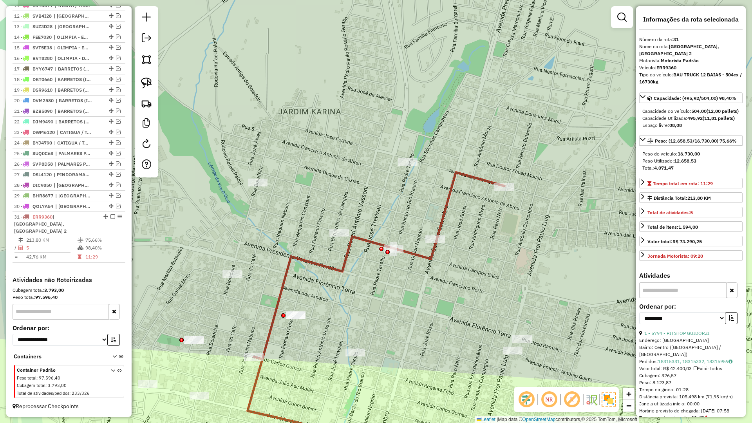
click at [422, 253] on icon at bounding box center [375, 318] width 257 height 293
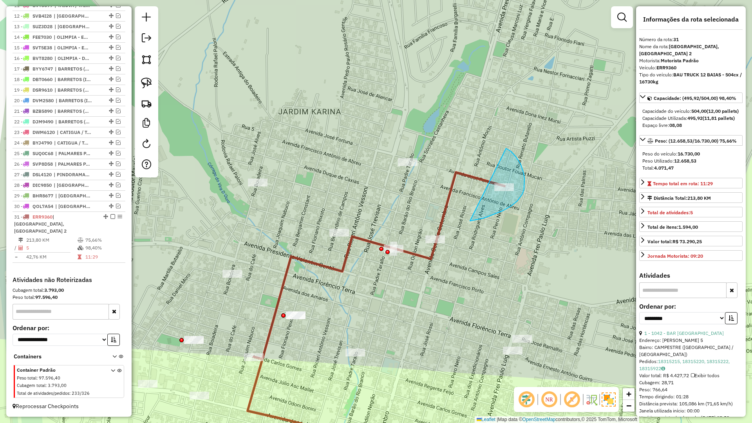
drag, startPoint x: 487, startPoint y: 217, endPoint x: 506, endPoint y: 148, distance: 71.2
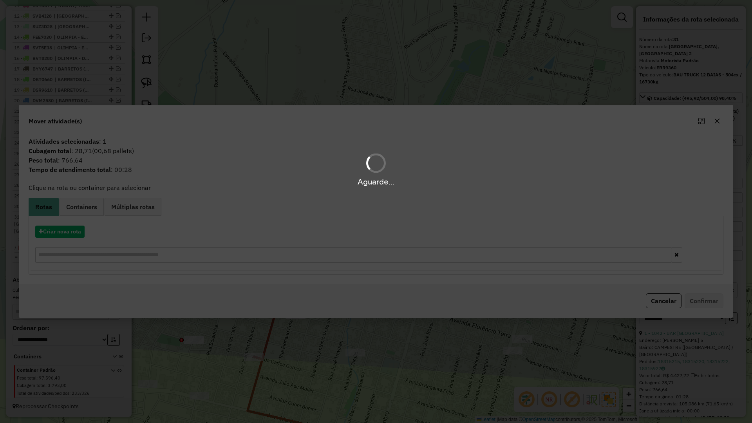
click at [97, 202] on div "Aguarde..." at bounding box center [376, 211] width 752 height 423
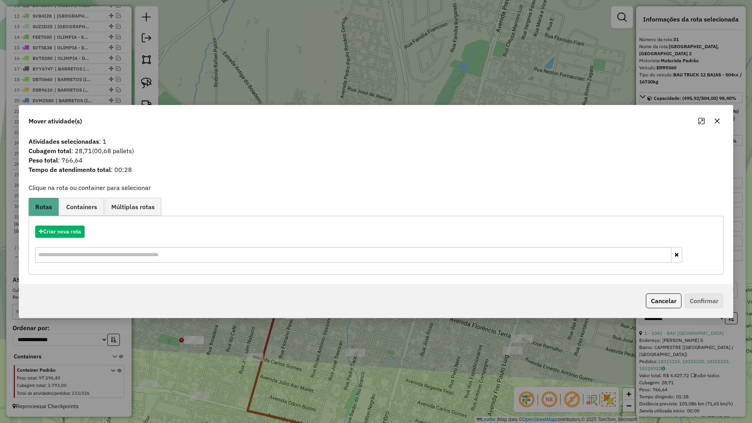
click at [97, 202] on link "Containers" at bounding box center [82, 207] width 44 height 18
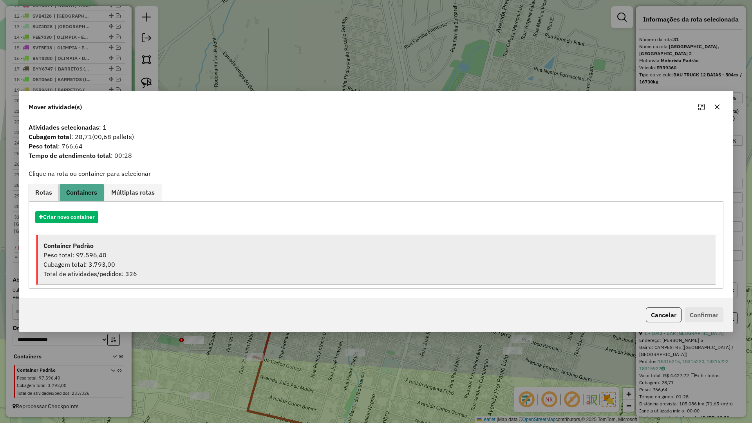
click at [128, 250] on div "Peso total: 97.596,40" at bounding box center [376, 254] width 666 height 9
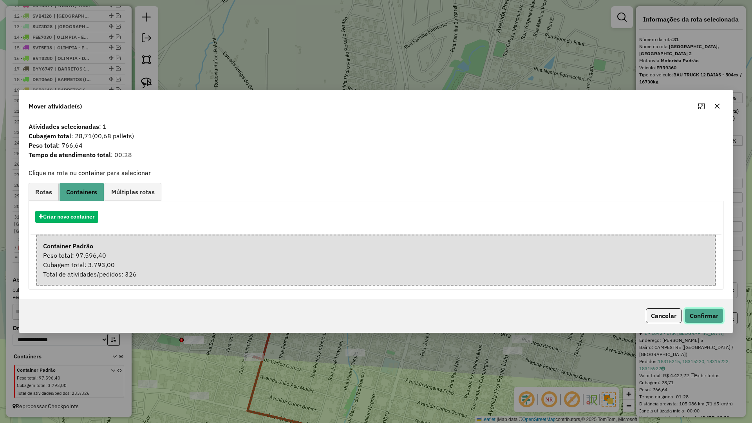
drag, startPoint x: 715, startPoint y: 309, endPoint x: 713, endPoint y: 314, distance: 6.1
click at [716, 309] on button "Confirmar" at bounding box center [703, 315] width 39 height 15
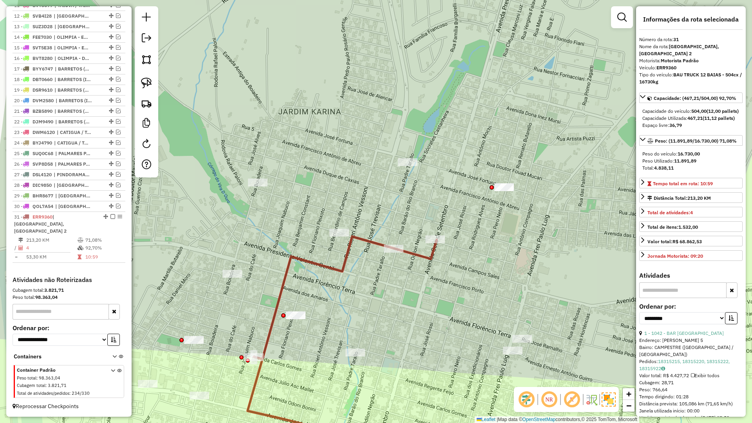
click at [426, 256] on icon at bounding box center [341, 350] width 189 height 229
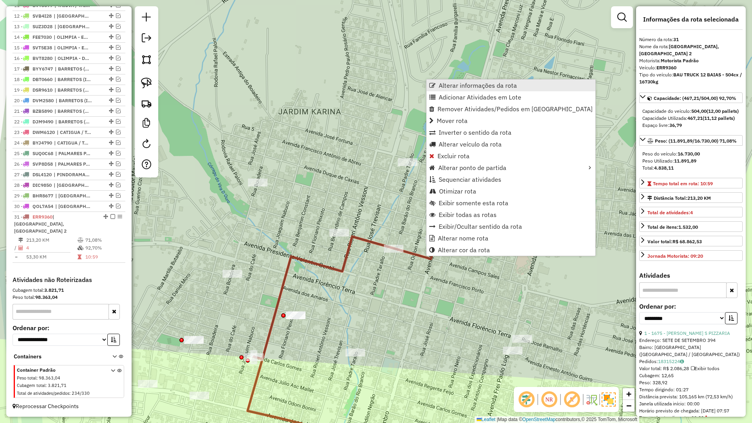
click at [457, 87] on span "Alterar informações da rota" at bounding box center [478, 85] width 78 height 6
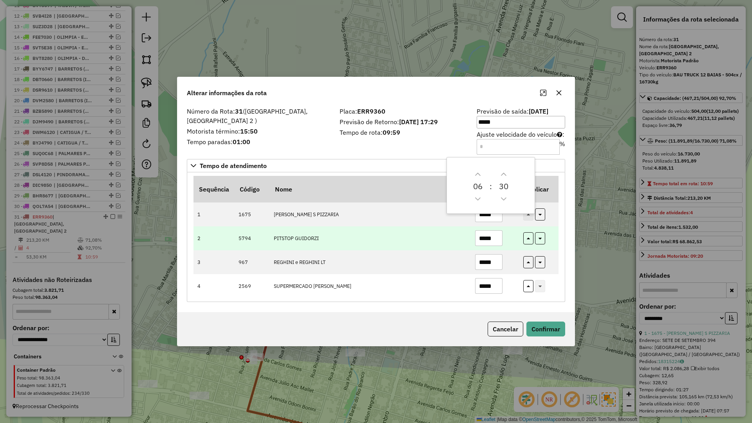
drag, startPoint x: 497, startPoint y: 242, endPoint x: 409, endPoint y: 246, distance: 88.2
click at [409, 246] on tr "2 5794 PITSTOP GUIDORZI *****" at bounding box center [375, 238] width 365 height 24
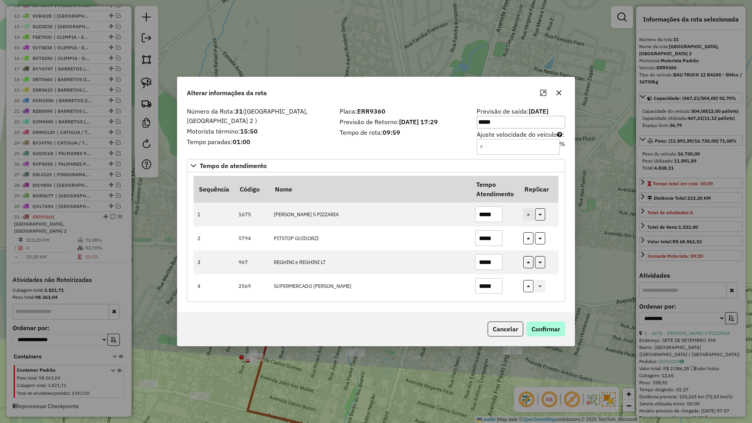
type input "*****"
click at [550, 327] on button "Confirmar" at bounding box center [545, 328] width 39 height 15
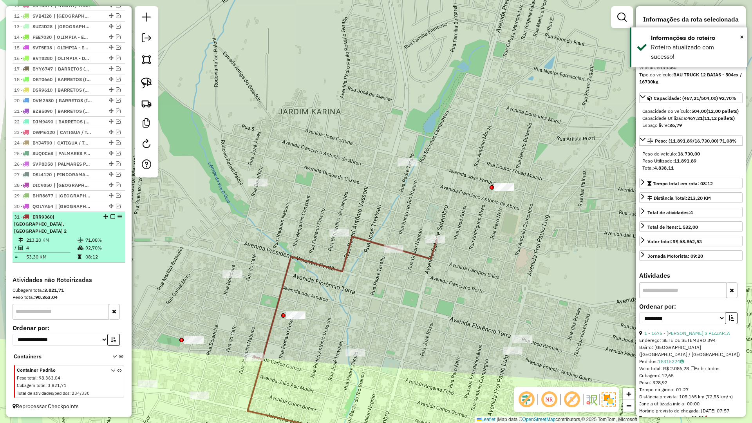
click at [110, 219] on em at bounding box center [112, 216] width 5 height 5
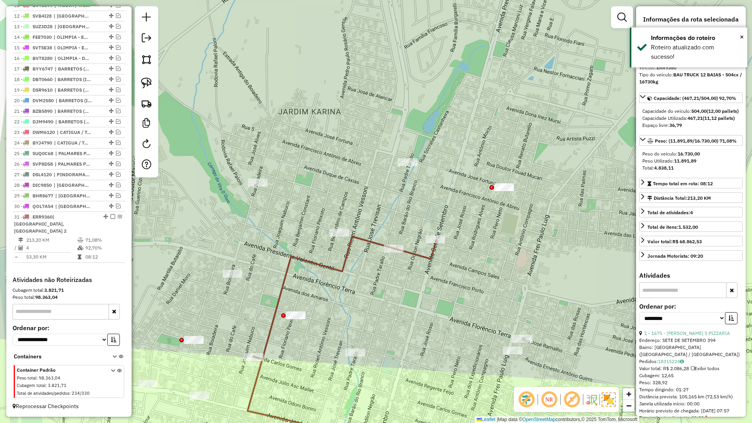
scroll to position [372, 0]
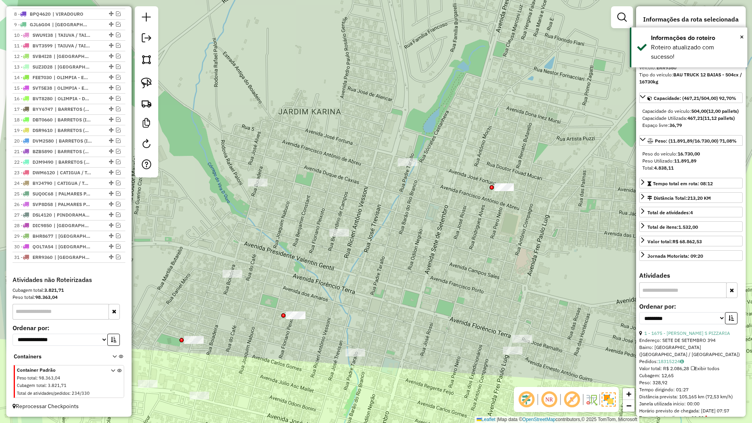
drag, startPoint x: 370, startPoint y: 316, endPoint x: 388, endPoint y: 290, distance: 31.5
click at [387, 290] on div "Janela de atendimento Grade de atendimento Capacidade Transportadoras Veículos …" at bounding box center [376, 211] width 752 height 423
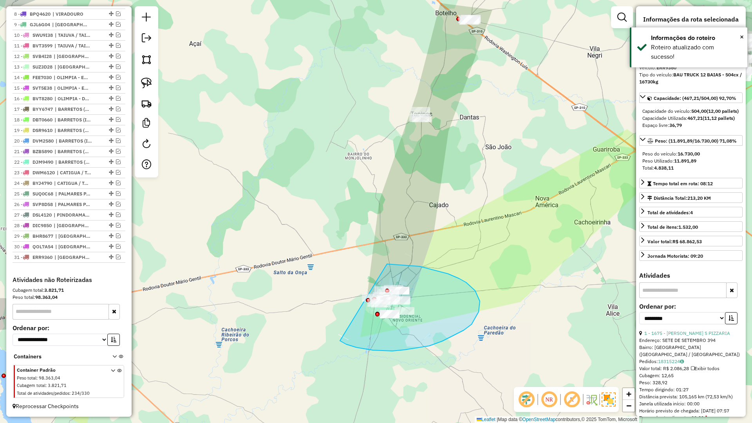
drag, startPoint x: 356, startPoint y: 347, endPoint x: 330, endPoint y: 269, distance: 82.8
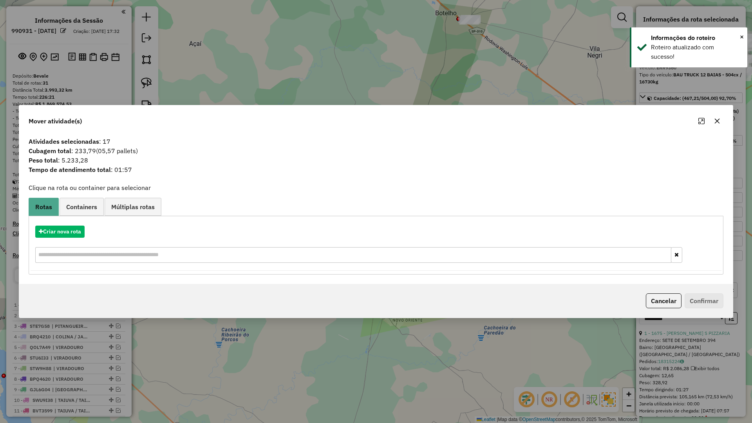
select select "**********"
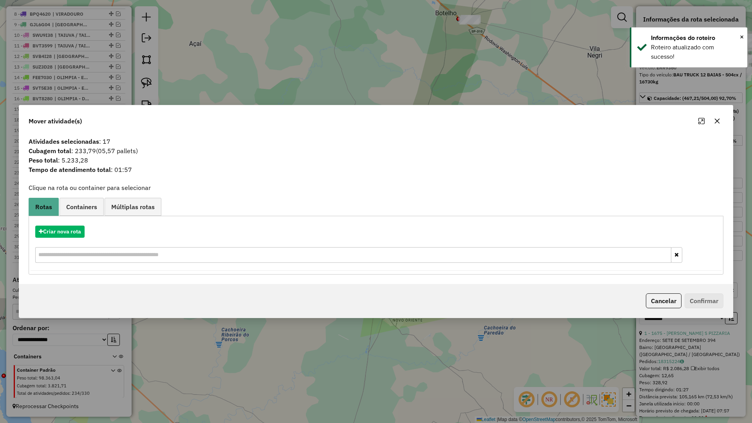
click at [713, 119] on button "button" at bounding box center [717, 121] width 13 height 13
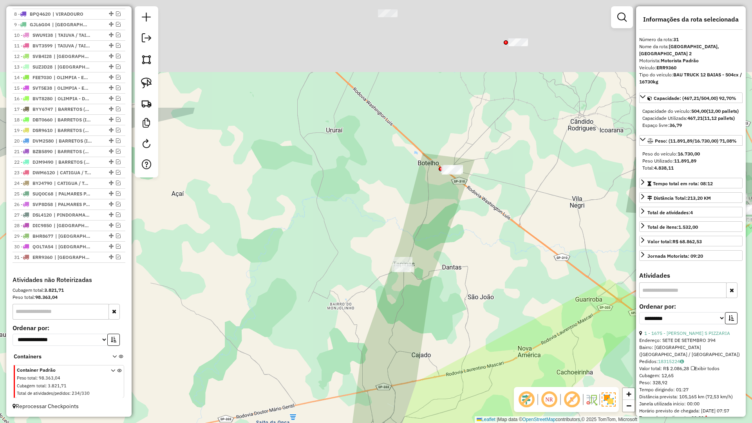
drag, startPoint x: 455, startPoint y: 204, endPoint x: 448, endPoint y: 285, distance: 81.4
click at [448, 285] on div "Janela de atendimento Grade de atendimento Capacidade Transportadoras Veículos …" at bounding box center [376, 211] width 752 height 423
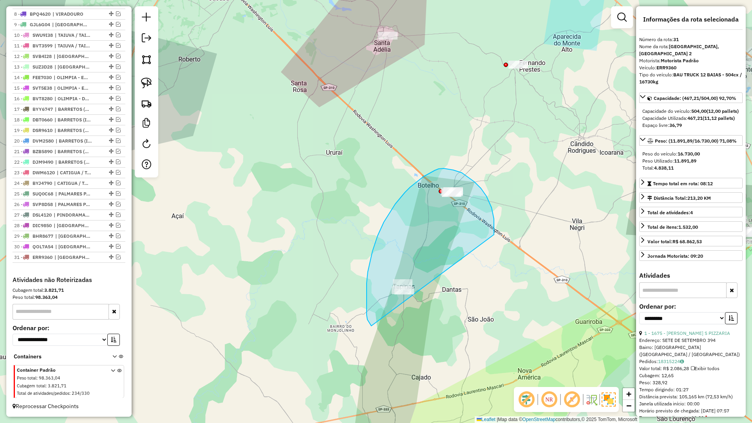
drag, startPoint x: 474, startPoint y: 182, endPoint x: 375, endPoint y: 332, distance: 180.2
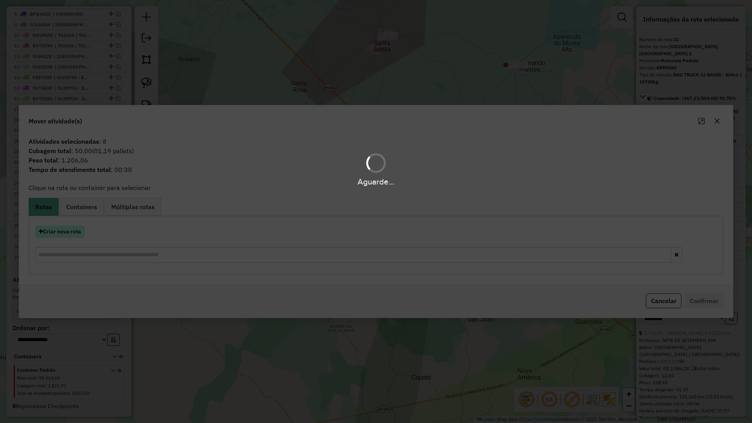
click at [72, 231] on button "Criar nova rota" at bounding box center [59, 232] width 49 height 12
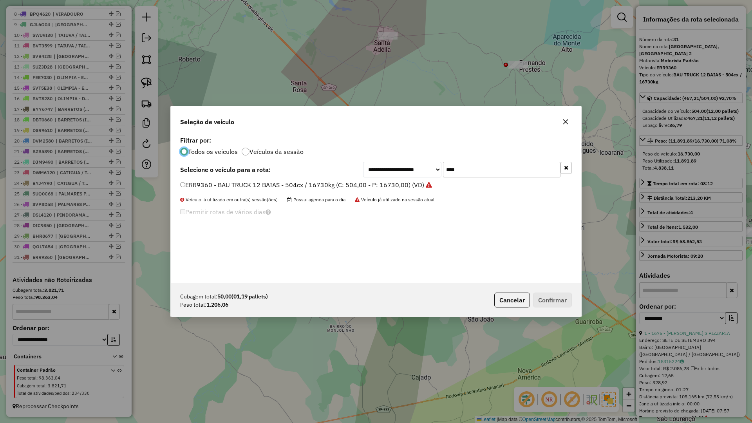
scroll to position [4, 2]
click at [494, 175] on input "****" at bounding box center [501, 170] width 117 height 16
type input "****"
click at [318, 193] on div "BZG3590 - BAU TOCO 10 BAIAS - 392cx / 8610kg (C: 392,00 - P: 8610,00) (VD)" at bounding box center [375, 189] width 401 height 16
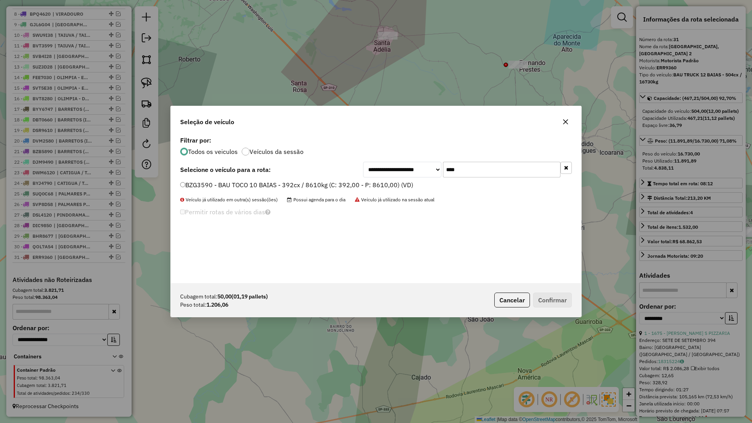
click at [333, 184] on label "BZG3590 - BAU TOCO 10 BAIAS - 392cx / 8610kg (C: 392,00 - P: 8610,00) (VD)" at bounding box center [296, 184] width 233 height 9
click at [551, 303] on button "Confirmar" at bounding box center [552, 299] width 39 height 15
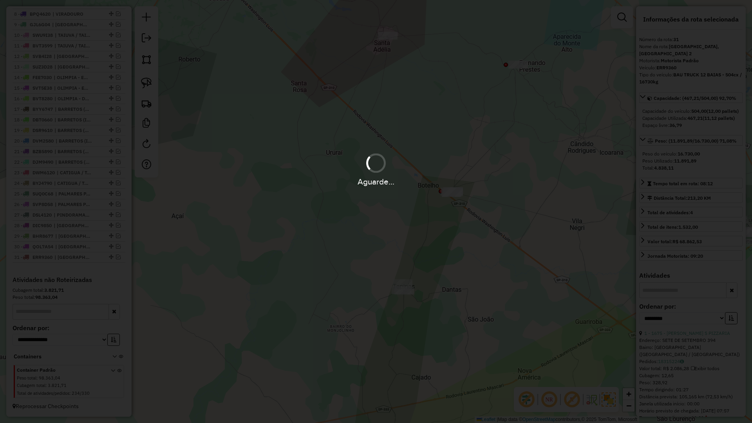
scroll to position [409, 0]
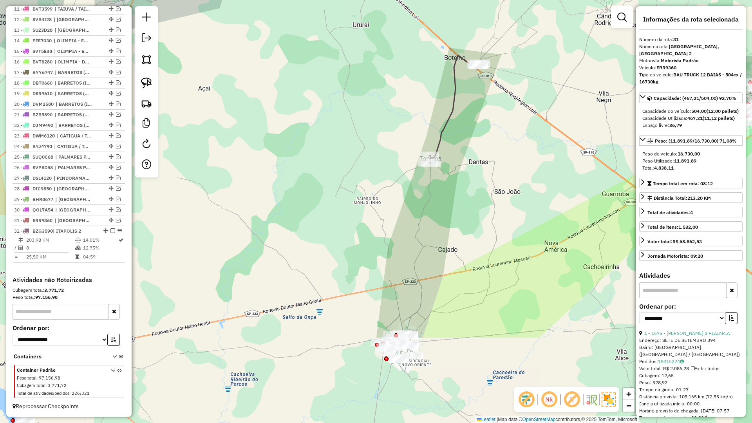
drag, startPoint x: 376, startPoint y: 361, endPoint x: 413, endPoint y: 161, distance: 203.5
click at [414, 146] on div "Janela de atendimento Grade de atendimento Capacidade Transportadoras Veículos …" at bounding box center [376, 211] width 752 height 423
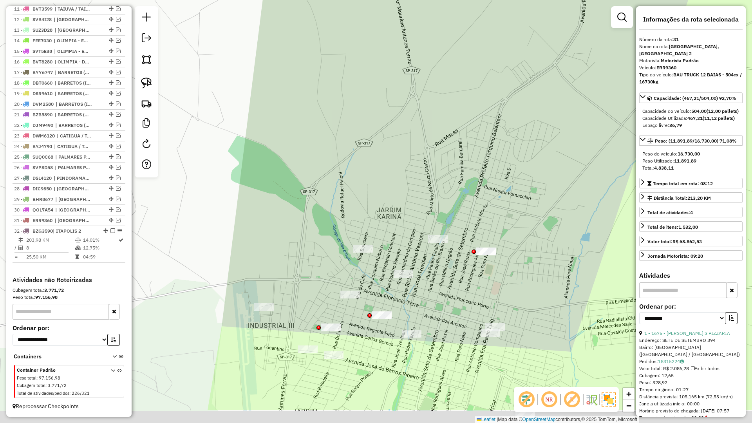
drag, startPoint x: 392, startPoint y: 285, endPoint x: 393, endPoint y: 229, distance: 56.0
click at [393, 229] on div "Janela de atendimento Grade de atendimento Capacidade Transportadoras Veículos …" at bounding box center [376, 211] width 752 height 423
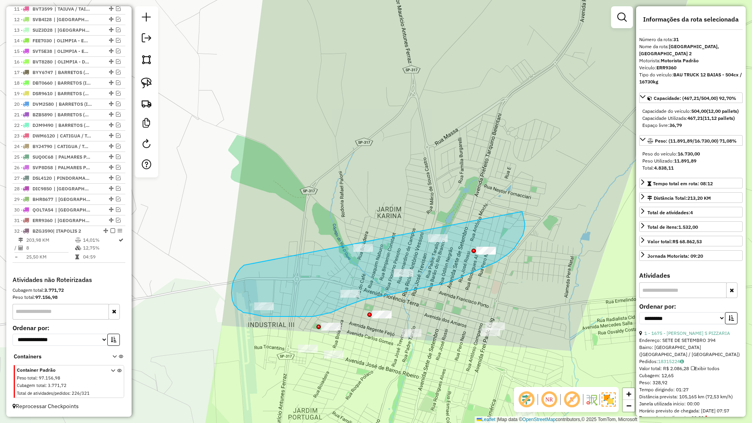
drag, startPoint x: 240, startPoint y: 269, endPoint x: 513, endPoint y: 197, distance: 282.6
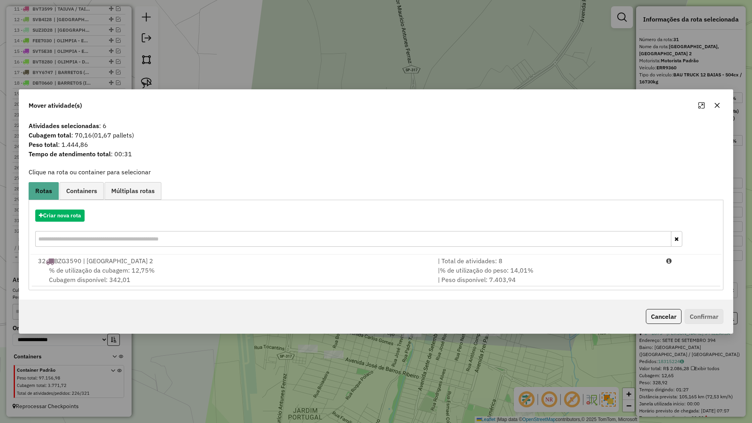
drag, startPoint x: 285, startPoint y: 265, endPoint x: 406, endPoint y: 289, distance: 122.4
click at [286, 267] on div "% de utilização da cubagem: 12,75% Cubagem disponível: 342,01" at bounding box center [233, 274] width 400 height 19
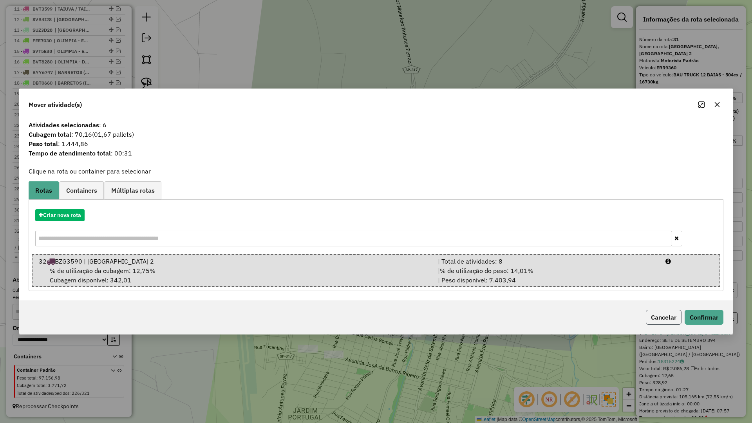
click at [680, 323] on button "Cancelar" at bounding box center [664, 317] width 36 height 15
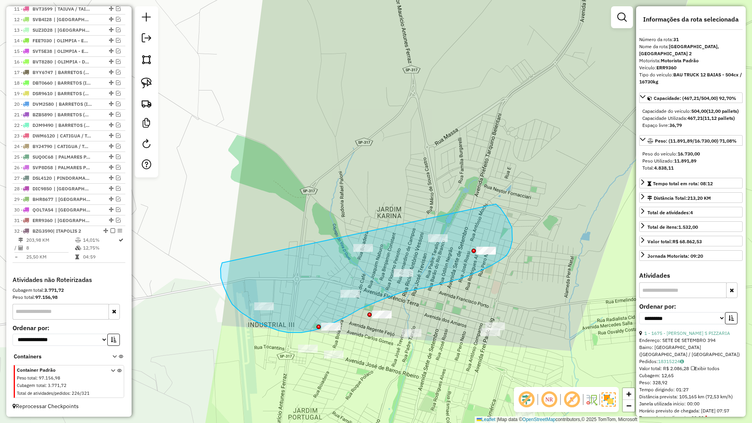
drag, startPoint x: 220, startPoint y: 269, endPoint x: 495, endPoint y: 203, distance: 281.8
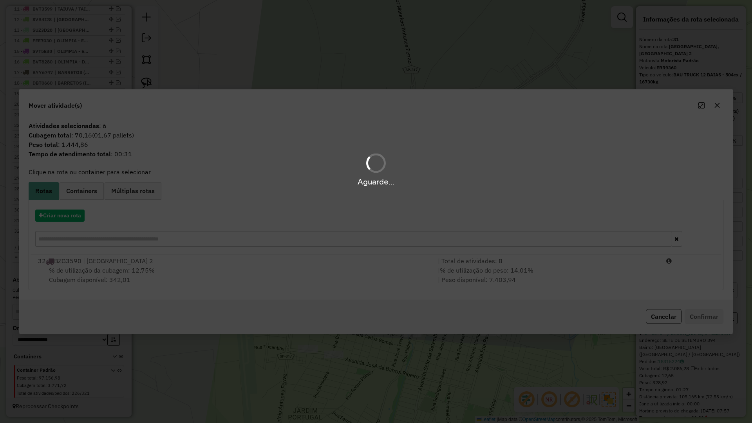
click at [312, 276] on div "Aguarde..." at bounding box center [376, 211] width 752 height 423
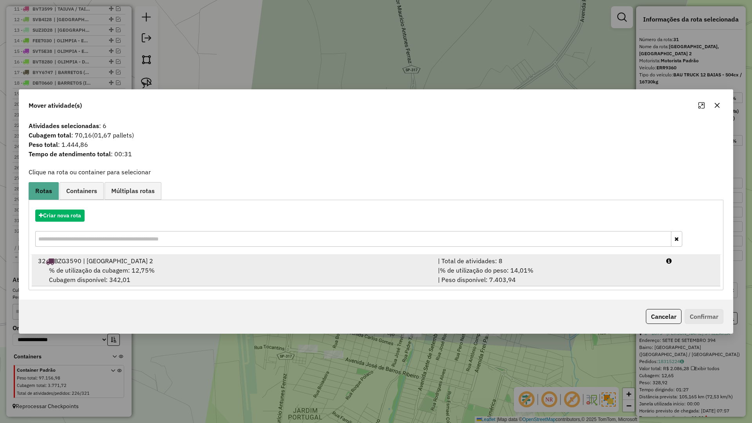
click at [343, 275] on div "% de utilização da cubagem: 12,75% Cubagem disponível: 342,01" at bounding box center [233, 274] width 400 height 19
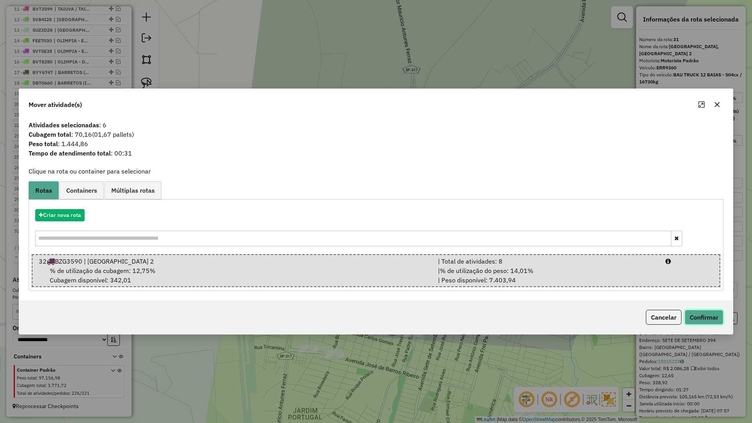
click at [695, 321] on button "Confirmar" at bounding box center [703, 317] width 39 height 15
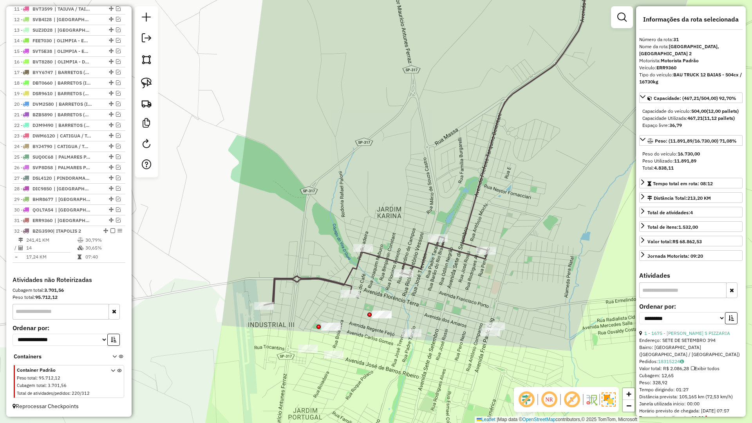
click at [348, 282] on icon at bounding box center [426, 131] width 324 height 347
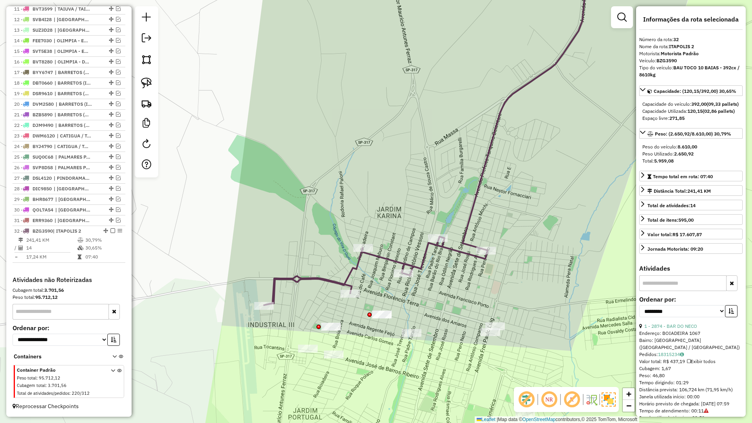
drag, startPoint x: 111, startPoint y: 229, endPoint x: 123, endPoint y: 234, distance: 12.7
click at [111, 229] on em at bounding box center [112, 230] width 5 height 5
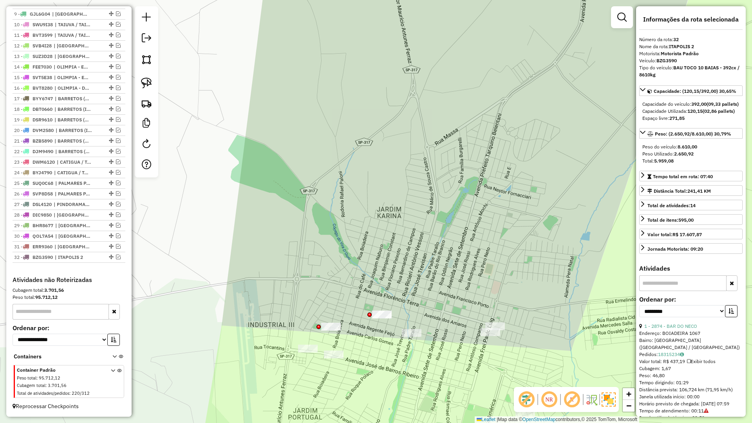
drag, startPoint x: 289, startPoint y: 298, endPoint x: 276, endPoint y: 160, distance: 138.4
click at [276, 160] on div "Janela de atendimento Grade de atendimento Capacidade Transportadoras Veículos …" at bounding box center [376, 211] width 752 height 423
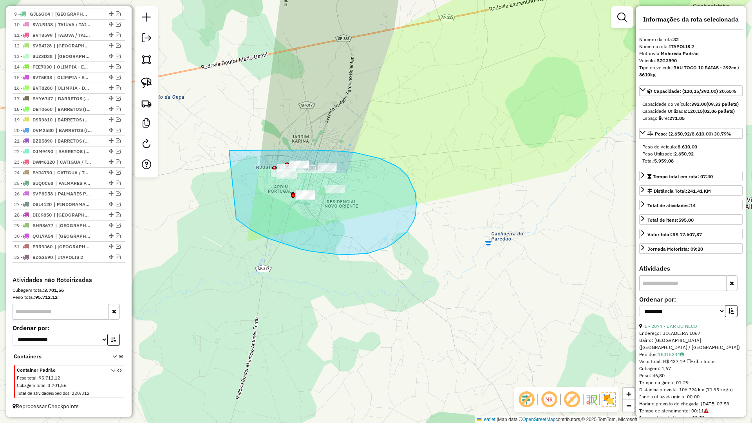
drag, startPoint x: 267, startPoint y: 238, endPoint x: 229, endPoint y: 150, distance: 95.7
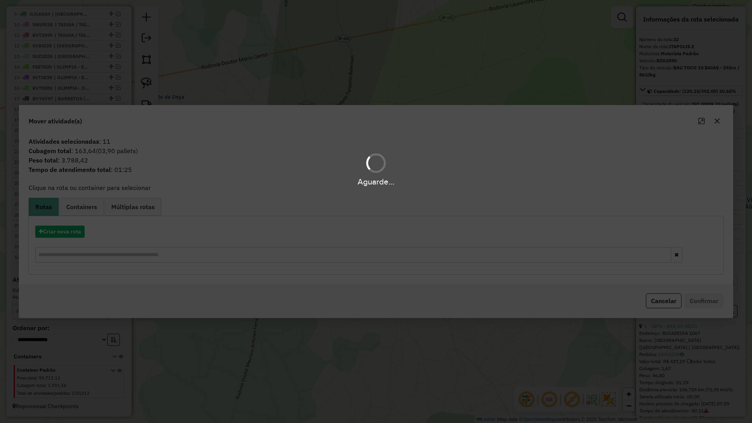
click at [68, 231] on div "Aguarde..." at bounding box center [376, 211] width 752 height 423
click at [68, 231] on hb-app "Aguarde... Pop-up bloqueado! Seu navegador bloqueou automáticamente a abertura …" at bounding box center [376, 211] width 752 height 423
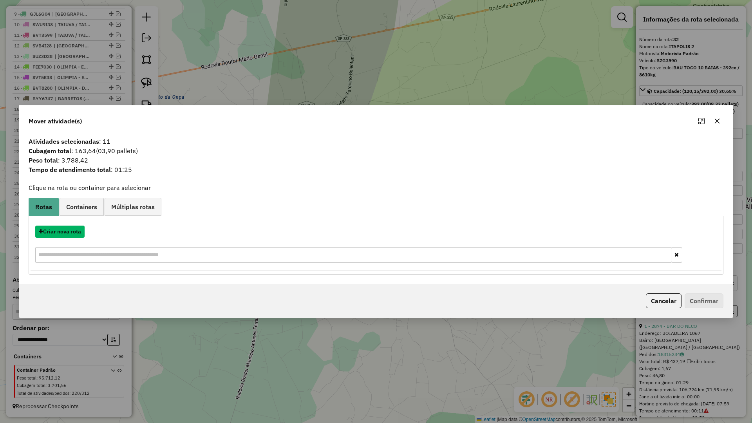
click at [68, 231] on button "Criar nova rota" at bounding box center [59, 232] width 49 height 12
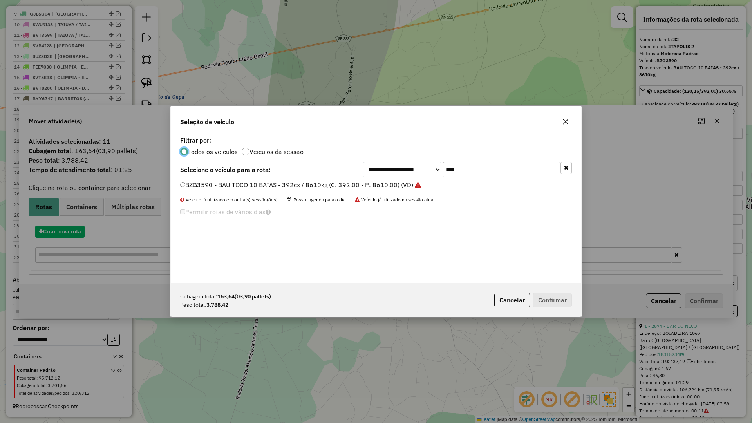
scroll to position [4, 2]
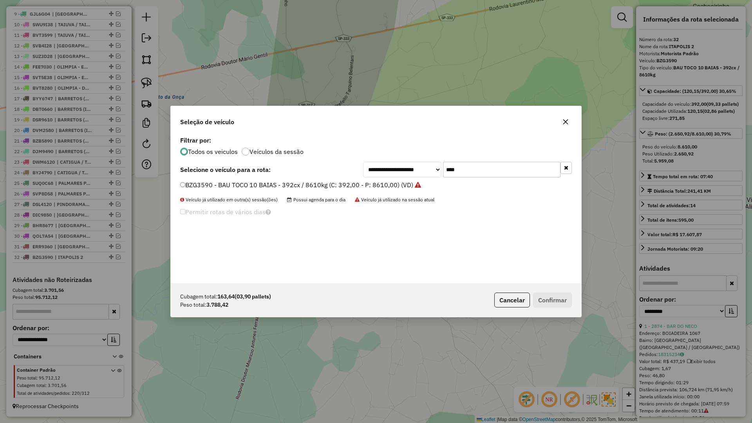
click at [502, 166] on input "****" at bounding box center [501, 170] width 117 height 16
type input "****"
click at [404, 179] on div "**********" at bounding box center [376, 208] width 410 height 149
click at [400, 186] on label "EOB9420 - BAU TOCO 10 BAIAS - 392cx / 8610kg (C: 392,00 - P: 8610,00) (VD)" at bounding box center [296, 184] width 233 height 9
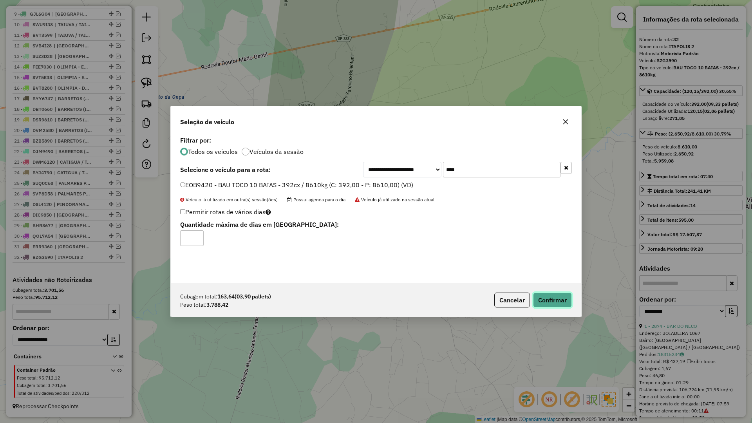
click at [548, 297] on button "Confirmar" at bounding box center [552, 299] width 39 height 15
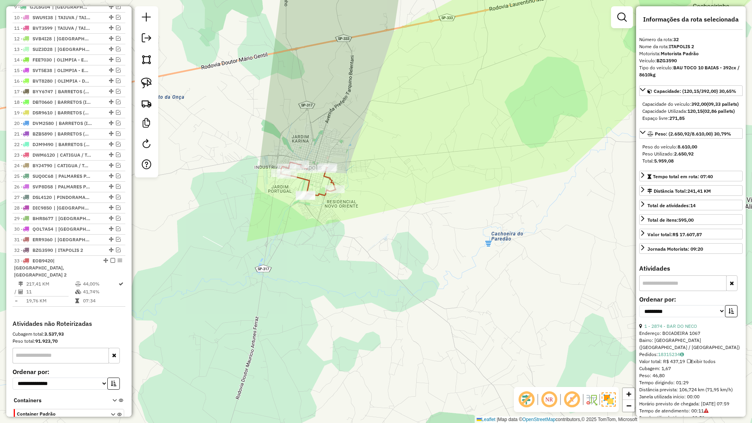
scroll to position [426, 0]
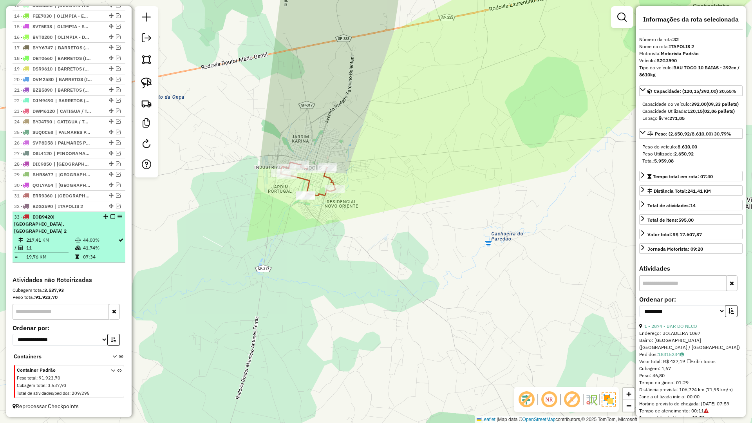
click at [111, 219] on em at bounding box center [112, 216] width 5 height 5
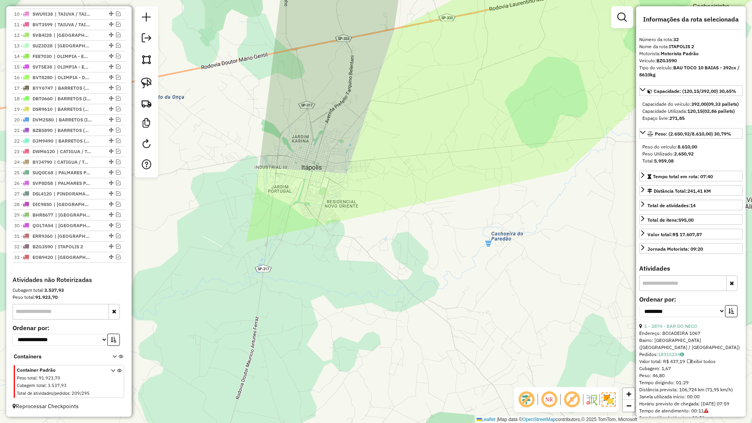
scroll to position [393, 0]
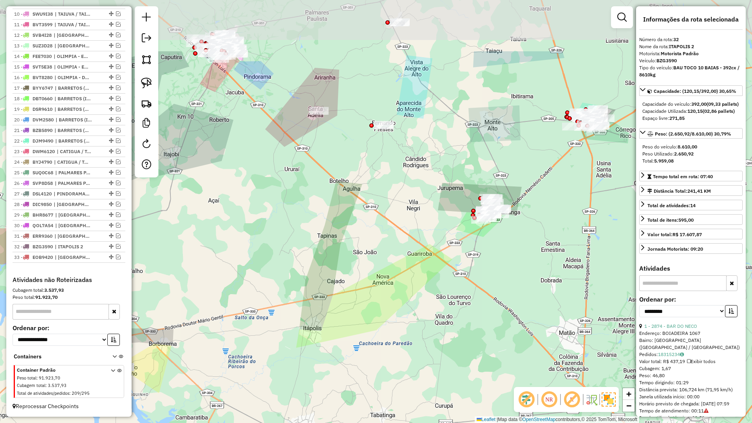
drag, startPoint x: 404, startPoint y: 260, endPoint x: 299, endPoint y: 375, distance: 155.8
click at [299, 375] on div "Janela de atendimento Grade de atendimento Capacidade Transportadoras Veículos …" at bounding box center [376, 211] width 752 height 423
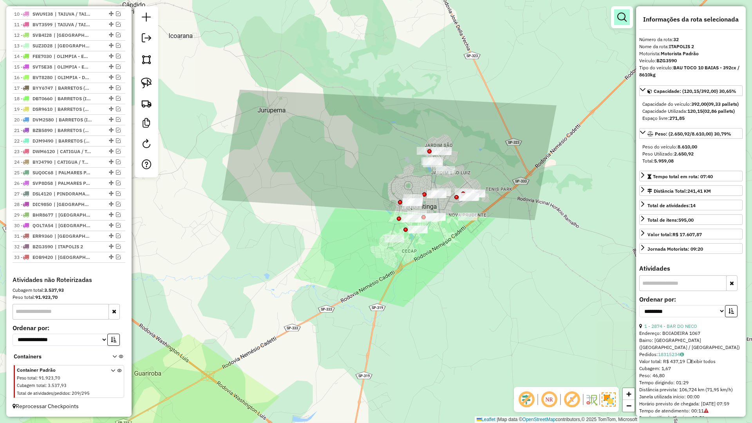
click at [625, 19] on em at bounding box center [621, 17] width 9 height 9
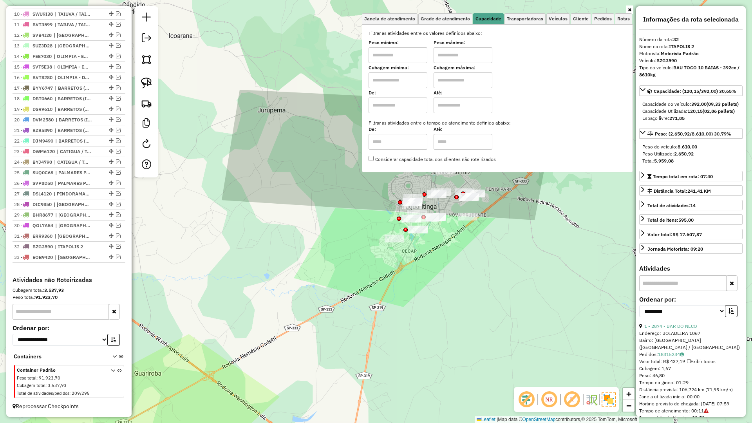
click at [405, 79] on input "text" at bounding box center [397, 80] width 59 height 16
type input "*****"
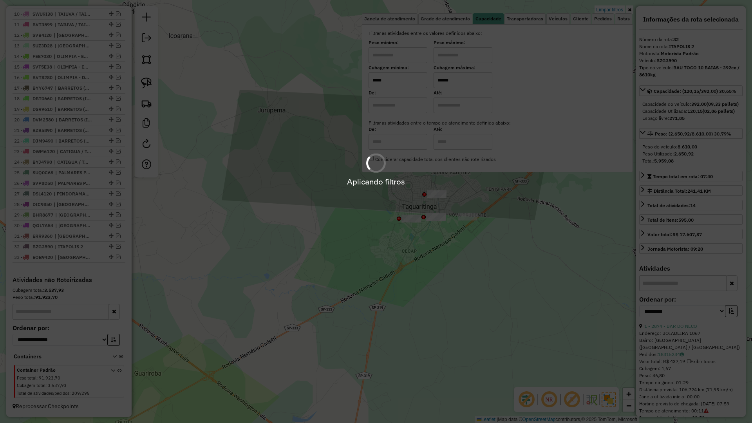
type input "******"
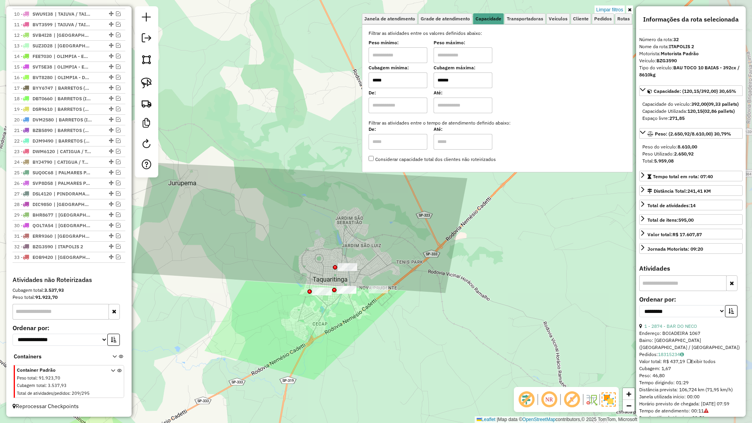
drag, startPoint x: 412, startPoint y: 277, endPoint x: 343, endPoint y: 336, distance: 90.3
click at [343, 336] on div "Limpar filtros Janela de atendimento Grade de atendimento Capacidade Transporta…" at bounding box center [376, 211] width 752 height 423
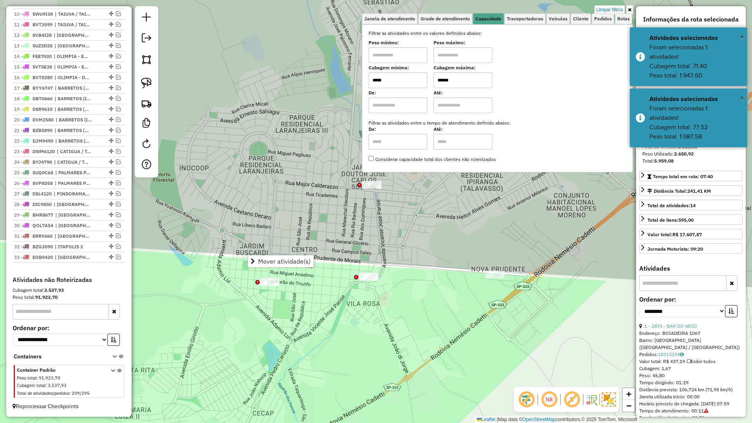
click at [388, 300] on div "Limpar filtros Janela de atendimento Grade de atendimento Capacidade Transporta…" at bounding box center [376, 211] width 752 height 423
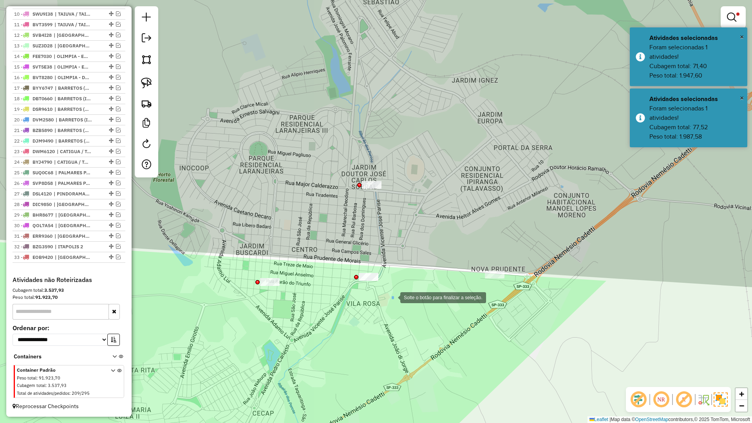
drag, startPoint x: 392, startPoint y: 297, endPoint x: 345, endPoint y: 255, distance: 62.7
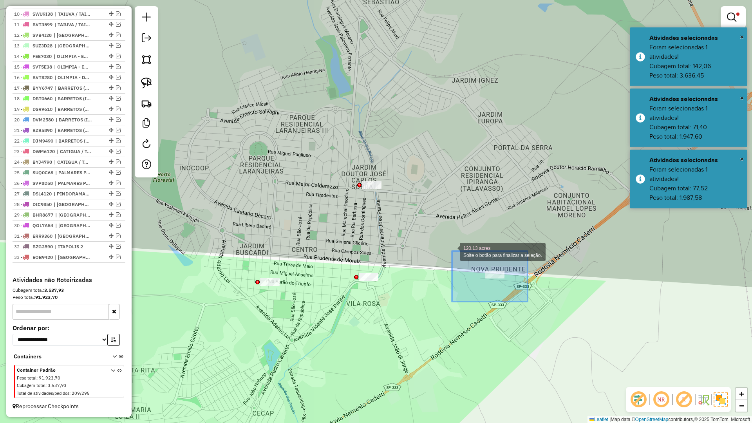
drag, startPoint x: 527, startPoint y: 301, endPoint x: 453, endPoint y: 252, distance: 89.8
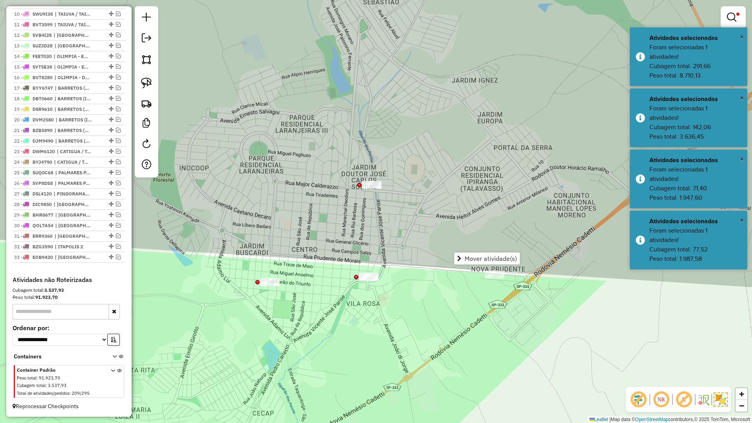
click at [406, 309] on div "Limpar filtros Janela de atendimento Grade de atendimento Capacidade Transporta…" at bounding box center [376, 211] width 752 height 423
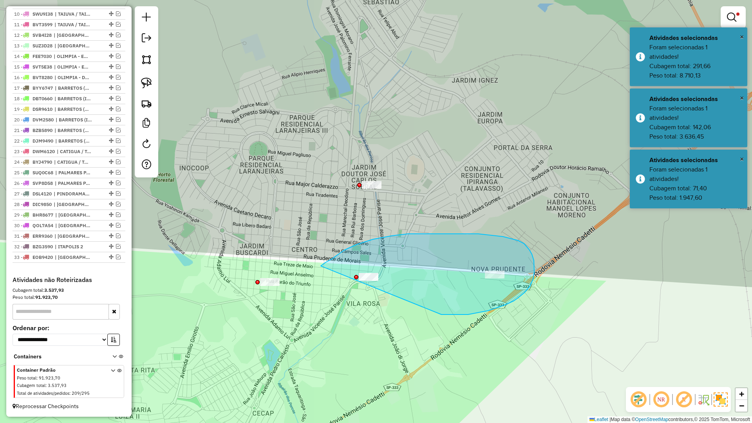
drag, startPoint x: 476, startPoint y: 313, endPoint x: 311, endPoint y: 280, distance: 168.6
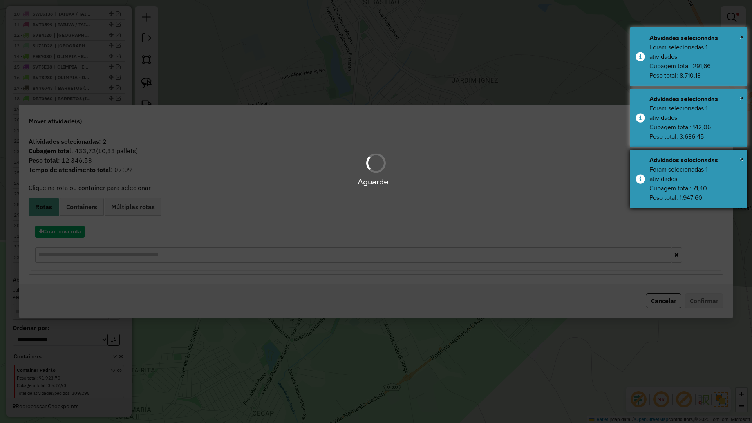
click at [695, 161] on div "Atividades selecionadas" at bounding box center [695, 159] width 92 height 9
click at [698, 122] on div "Foram selecionadas 1 atividades! Cubagem total: 142,06 Peso total: 3.636,45" at bounding box center [695, 123] width 92 height 38
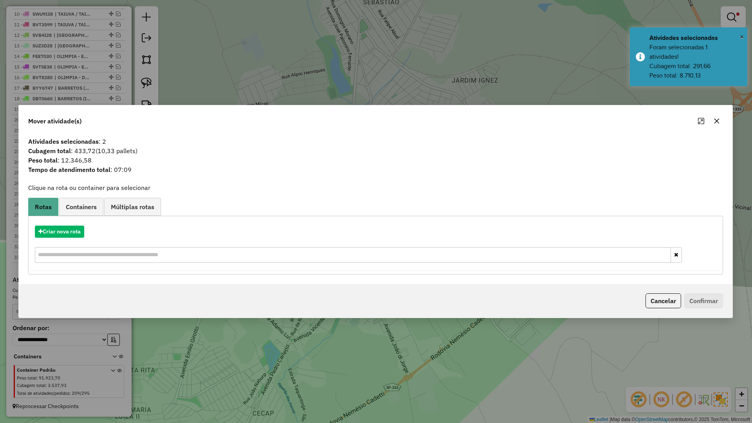
drag, startPoint x: 724, startPoint y: 120, endPoint x: 717, endPoint y: 125, distance: 8.9
click at [724, 120] on div "Mover atividade(s)" at bounding box center [375, 119] width 713 height 28
click at [716, 125] on button "button" at bounding box center [716, 121] width 13 height 13
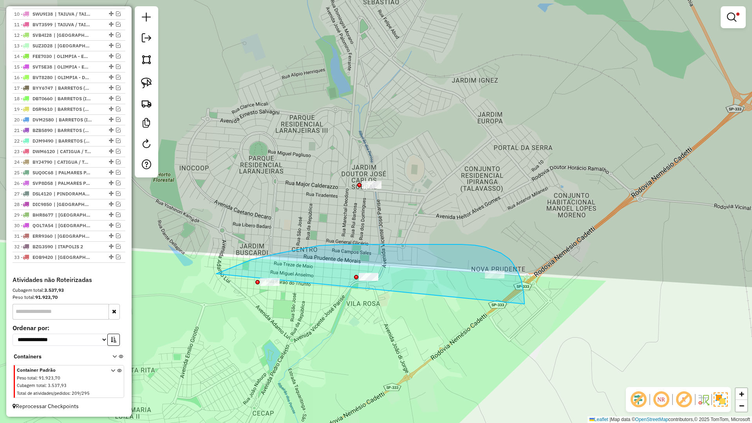
drag, startPoint x: 524, startPoint y: 304, endPoint x: 191, endPoint y: 294, distance: 333.0
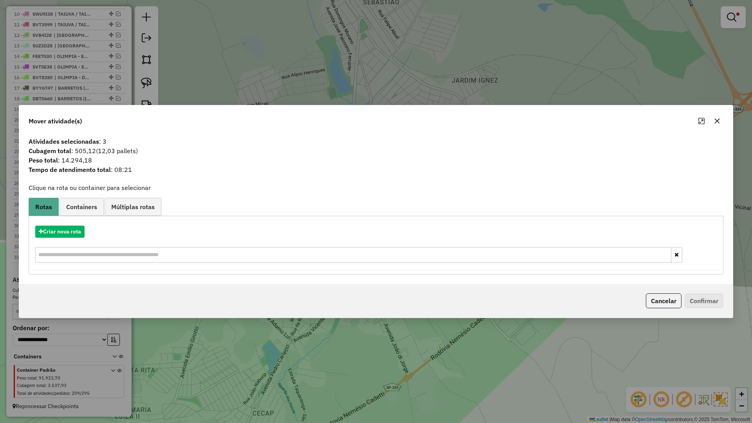
click at [722, 117] on div at bounding box center [709, 121] width 28 height 13
click at [720, 118] on icon "button" at bounding box center [717, 121] width 6 height 6
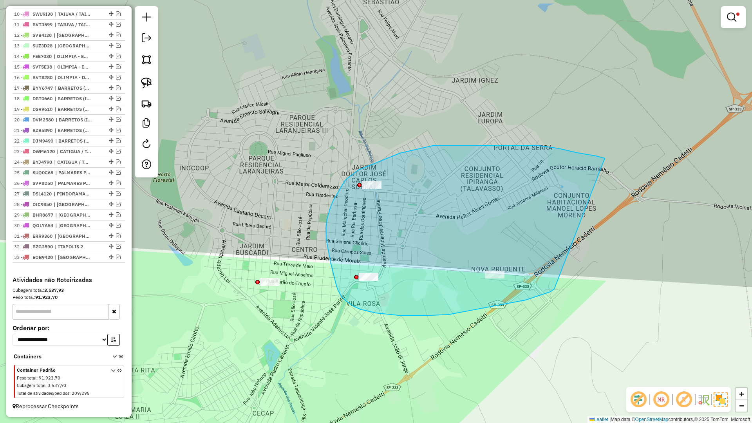
drag, startPoint x: 558, startPoint y: 148, endPoint x: 554, endPoint y: 289, distance: 140.6
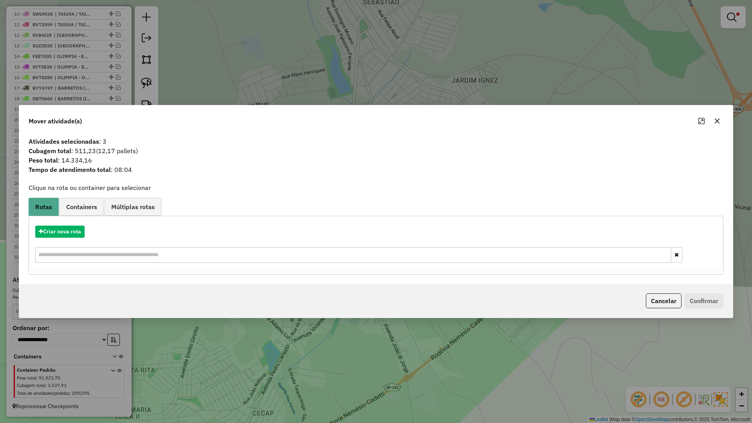
drag, startPoint x: 720, startPoint y: 121, endPoint x: 685, endPoint y: 152, distance: 46.6
click at [720, 120] on button "button" at bounding box center [717, 121] width 13 height 13
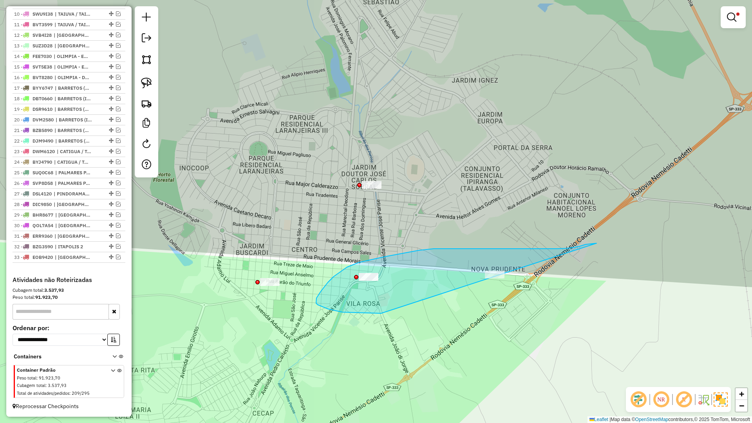
drag, startPoint x: 575, startPoint y: 247, endPoint x: 495, endPoint y: 309, distance: 101.3
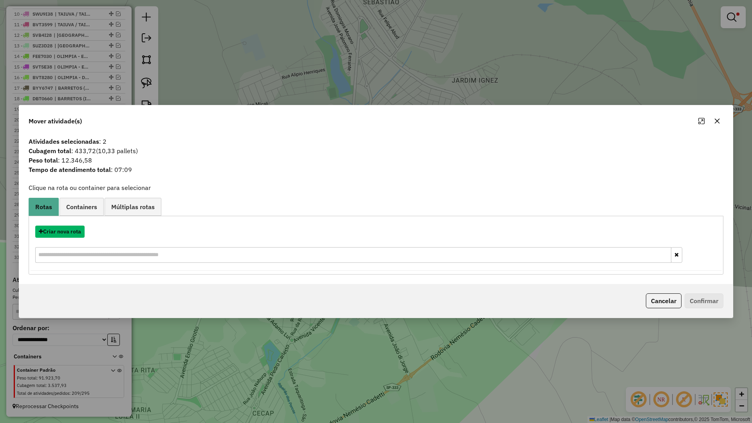
click at [61, 233] on button "Criar nova rota" at bounding box center [59, 232] width 49 height 12
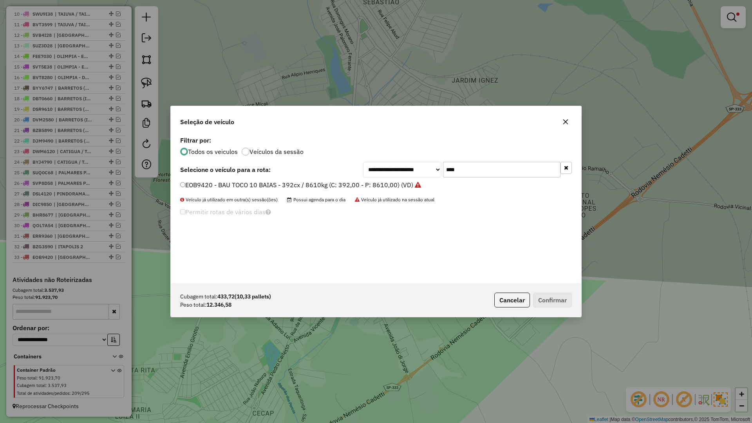
scroll to position [4, 2]
click at [478, 173] on input "****" at bounding box center [501, 170] width 117 height 16
type input "****"
click at [426, 189] on li "DST7820 - BAU TRUCK 12 BAIAS - 504cx / 16730kg (C: 504,00 - P: 16730,00) (VD)" at bounding box center [376, 185] width 392 height 9
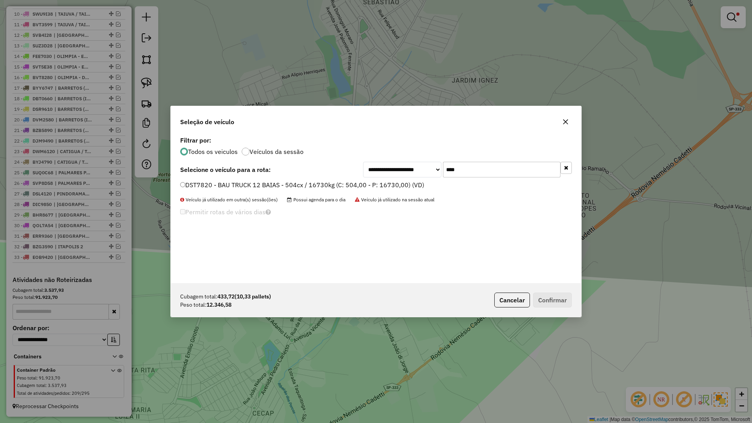
click at [417, 186] on label "DST7820 - BAU TRUCK 12 BAIAS - 504cx / 16730kg (C: 504,00 - P: 16730,00) (VD)" at bounding box center [302, 184] width 244 height 9
click at [550, 294] on button "Confirmar" at bounding box center [552, 299] width 39 height 15
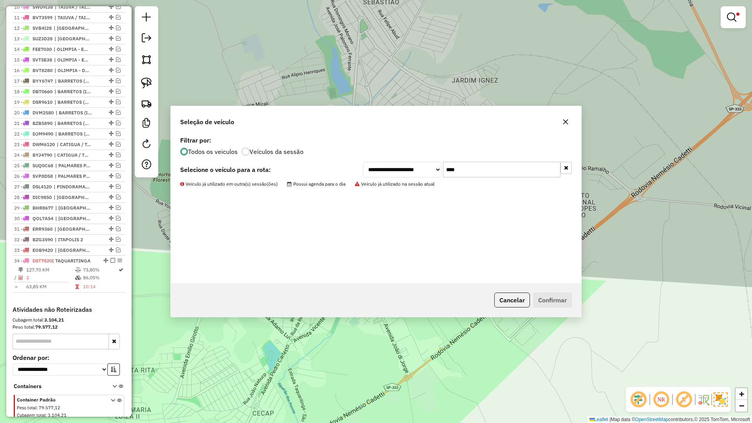
scroll to position [430, 0]
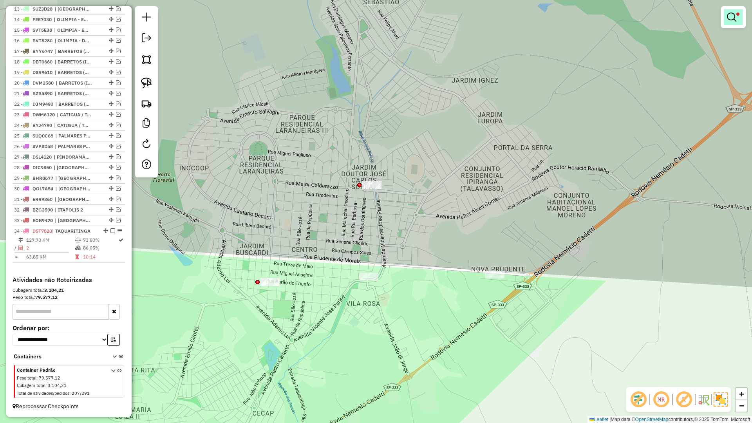
drag, startPoint x: 742, startPoint y: 8, endPoint x: 739, endPoint y: 13, distance: 6.2
click at [742, 9] on div at bounding box center [732, 17] width 25 height 22
click at [737, 15] on span at bounding box center [737, 14] width 3 height 3
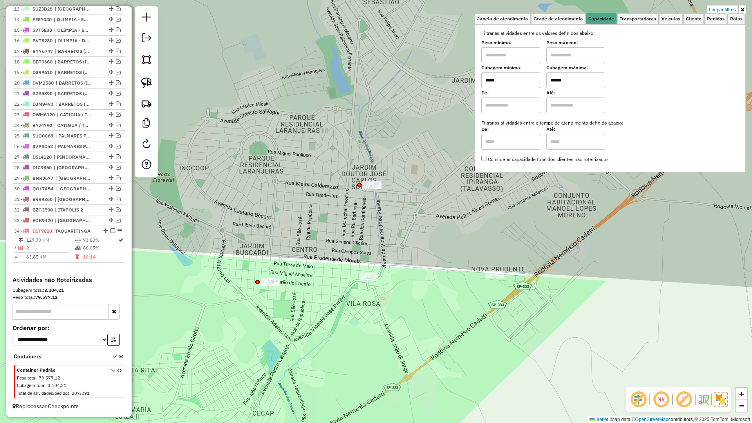
click at [720, 9] on link "Limpar filtros" at bounding box center [722, 9] width 30 height 9
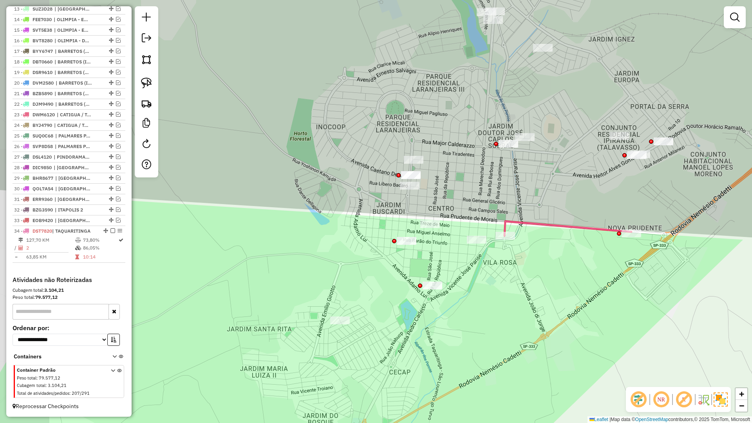
drag, startPoint x: 499, startPoint y: 313, endPoint x: 513, endPoint y: 304, distance: 16.4
click at [513, 304] on div "Janela de atendimento Grade de atendimento Capacidade Transportadoras Veículos …" at bounding box center [376, 211] width 752 height 423
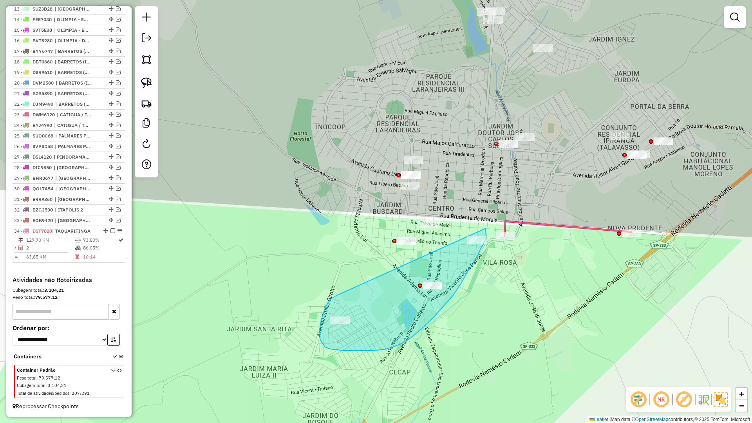
drag, startPoint x: 336, startPoint y: 296, endPoint x: 486, endPoint y: 228, distance: 164.0
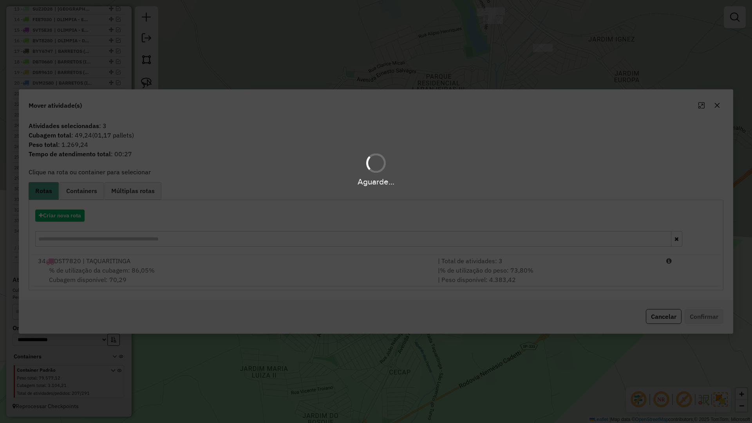
click at [365, 269] on hb-app "Aguarde... Pop-up bloqueado! Seu navegador bloqueou automáticamente a abertura …" at bounding box center [376, 211] width 752 height 423
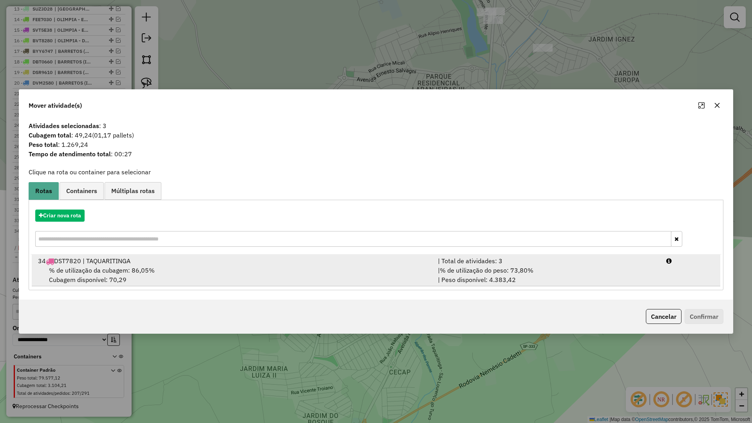
drag, startPoint x: 403, startPoint y: 276, endPoint x: 528, endPoint y: 283, distance: 125.1
click at [404, 276] on div "% de utilização da cubagem: 86,05% Cubagem disponível: 70,29" at bounding box center [233, 274] width 400 height 19
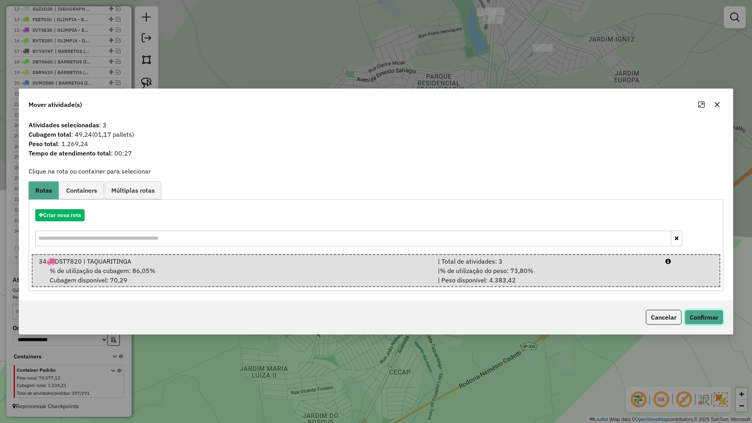
click at [693, 322] on button "Confirmar" at bounding box center [703, 317] width 39 height 15
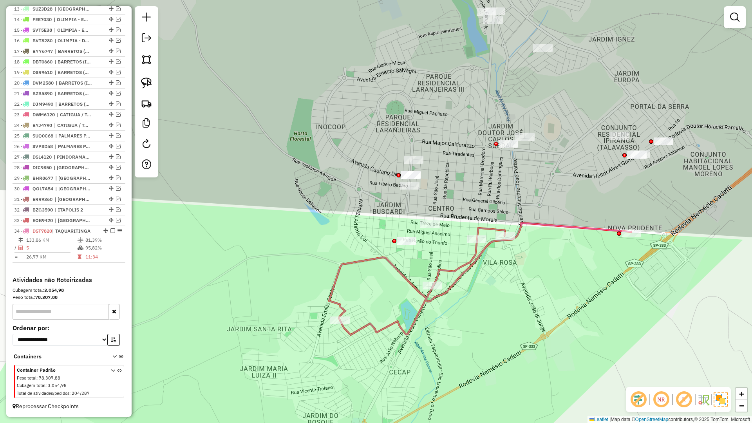
click at [468, 271] on icon at bounding box center [480, 279] width 302 height 112
select select "**********"
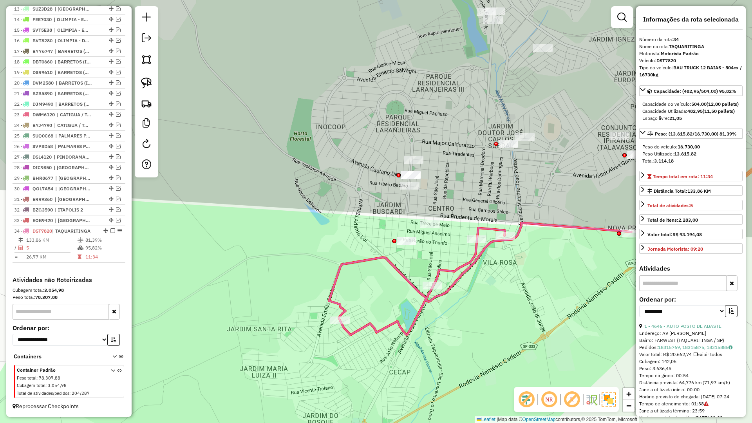
click at [465, 263] on icon at bounding box center [480, 279] width 302 height 112
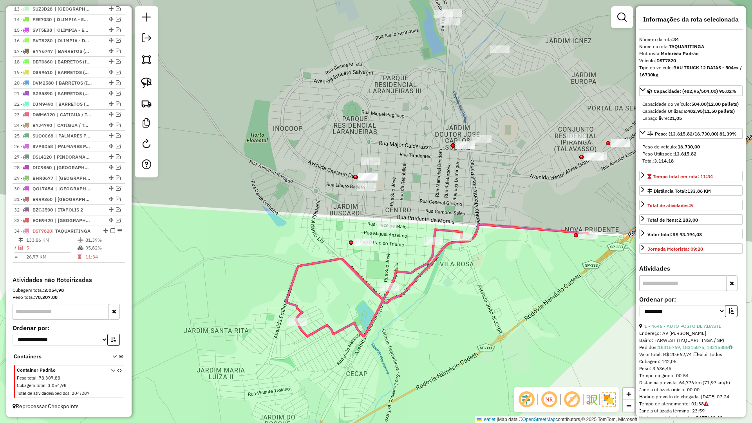
drag, startPoint x: 468, startPoint y: 266, endPoint x: 424, endPoint y: 267, distance: 44.3
click at [425, 267] on icon at bounding box center [437, 280] width 302 height 112
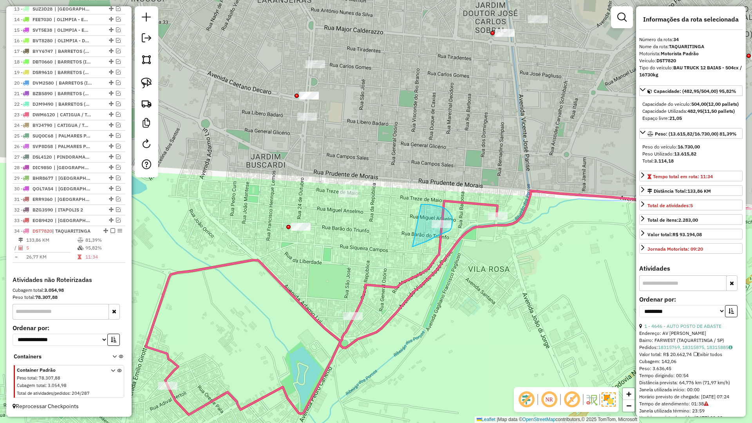
drag, startPoint x: 418, startPoint y: 245, endPoint x: 421, endPoint y: 204, distance: 40.4
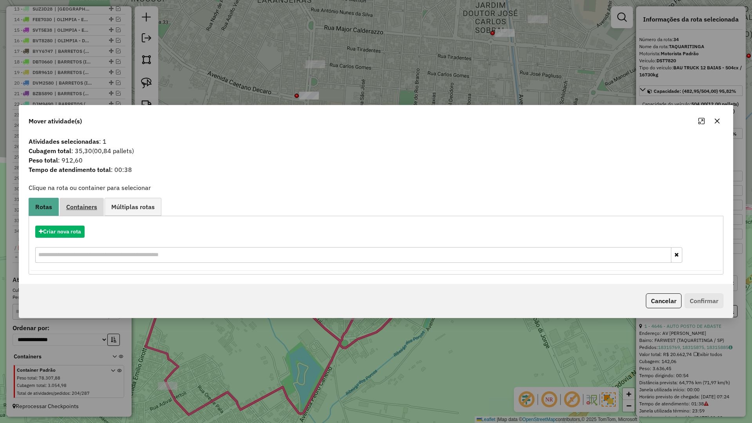
click at [81, 214] on link "Containers" at bounding box center [82, 207] width 44 height 18
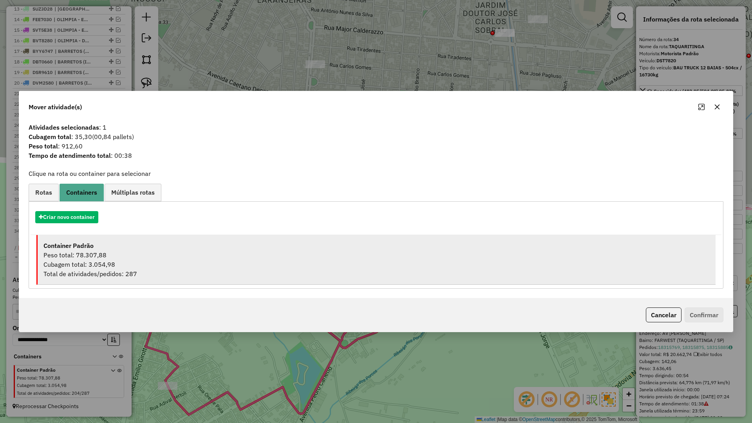
click at [119, 256] on div "Peso total: 78.307,88" at bounding box center [376, 254] width 666 height 9
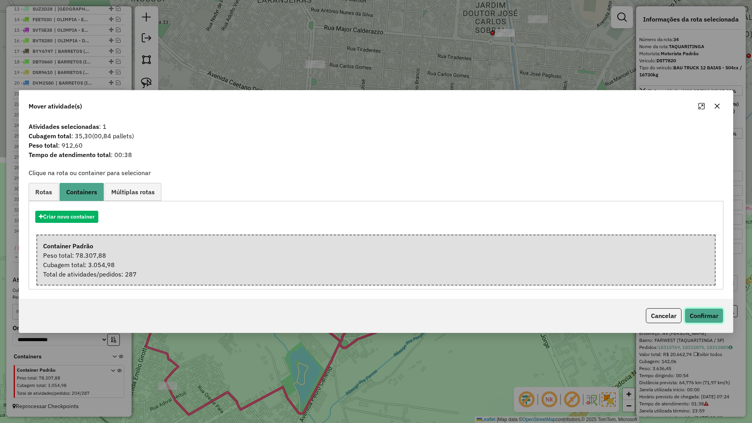
click at [692, 320] on button "Confirmar" at bounding box center [703, 315] width 39 height 15
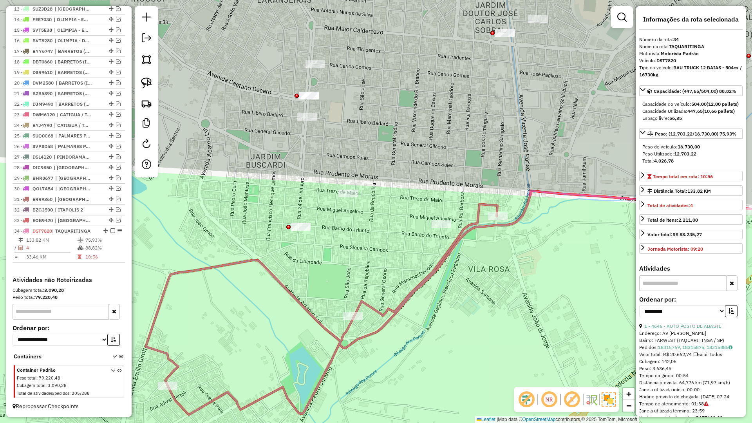
click at [395, 305] on icon at bounding box center [448, 303] width 605 height 224
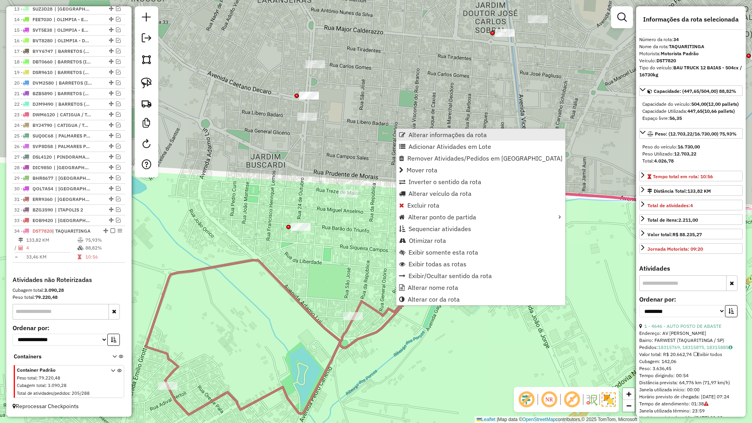
click at [423, 134] on span "Alterar informações da rota" at bounding box center [447, 135] width 78 height 6
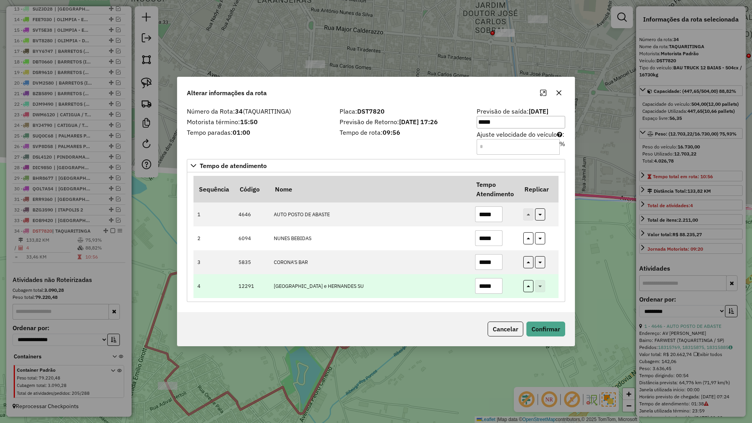
drag, startPoint x: 497, startPoint y: 286, endPoint x: 383, endPoint y: 286, distance: 113.9
click at [383, 286] on tr "4 12291 PARIZ e HERNANDES SU *****" at bounding box center [375, 286] width 365 height 24
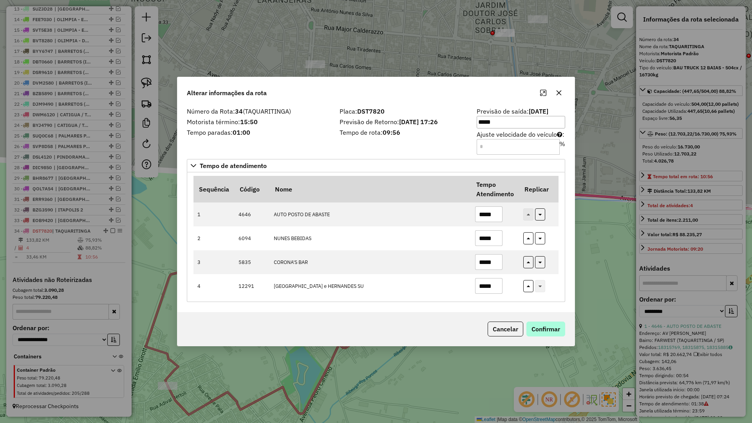
type input "*****"
click at [542, 323] on button "Confirmar" at bounding box center [545, 328] width 39 height 15
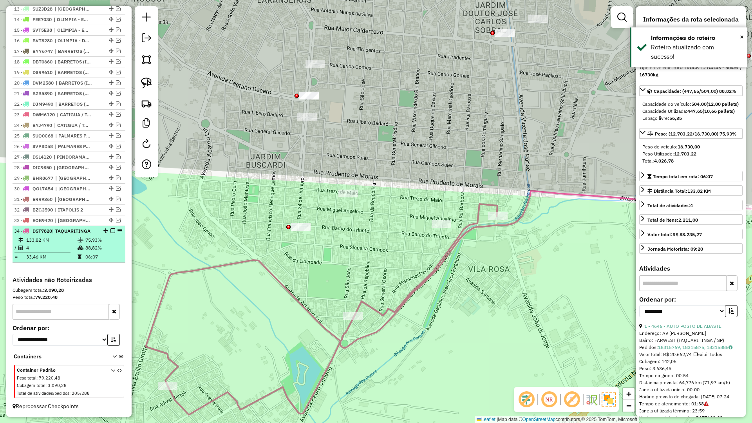
click at [114, 230] on div at bounding box center [110, 230] width 23 height 5
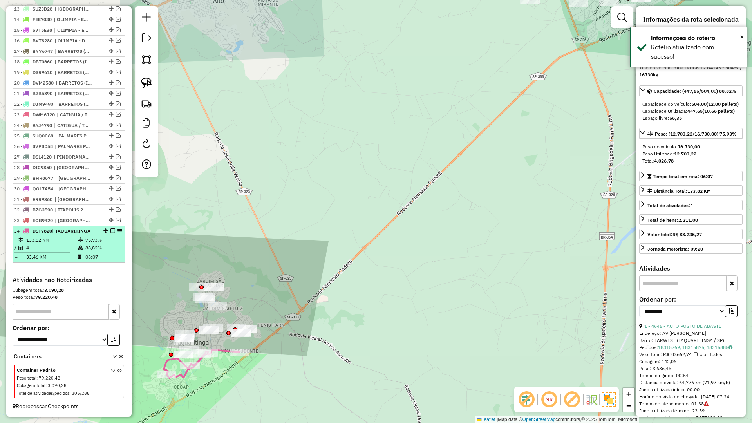
click at [111, 232] on em at bounding box center [112, 230] width 5 height 5
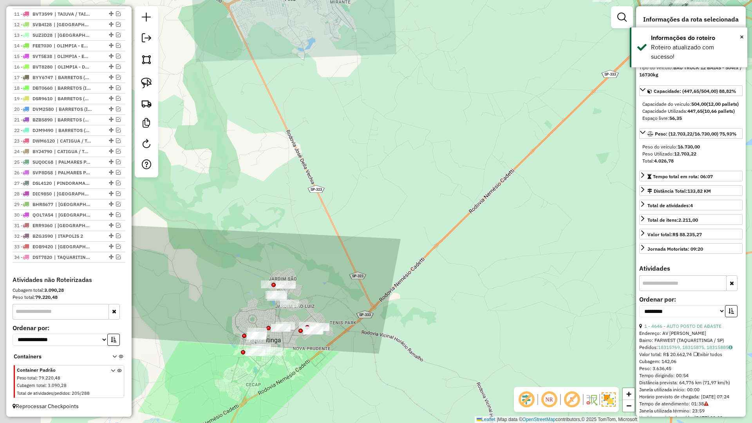
drag, startPoint x: 330, startPoint y: 327, endPoint x: 370, endPoint y: 316, distance: 41.8
click at [370, 316] on div "Janela de atendimento Grade de atendimento Capacidade Transportadoras Veículos …" at bounding box center [376, 211] width 752 height 423
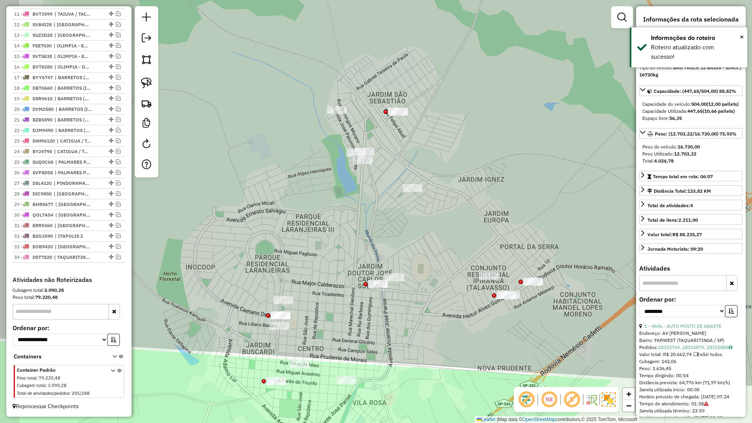
click at [324, 325] on div "Janela de atendimento Grade de atendimento Capacidade Transportadoras Veículos …" at bounding box center [376, 211] width 752 height 423
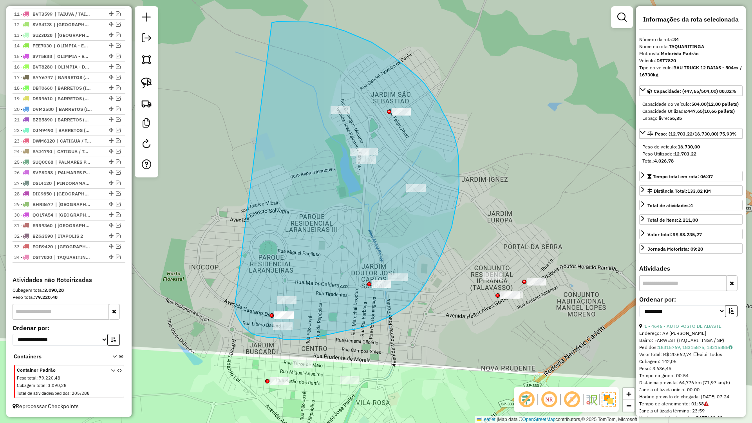
drag, startPoint x: 235, startPoint y: 304, endPoint x: 272, endPoint y: 23, distance: 283.5
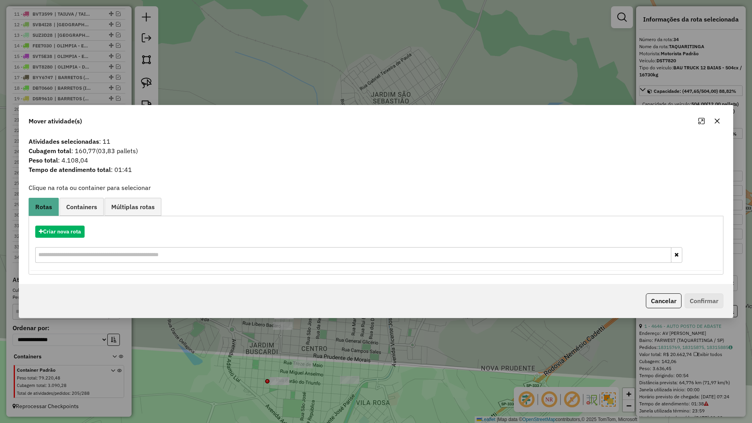
click at [712, 119] on button "button" at bounding box center [717, 121] width 13 height 13
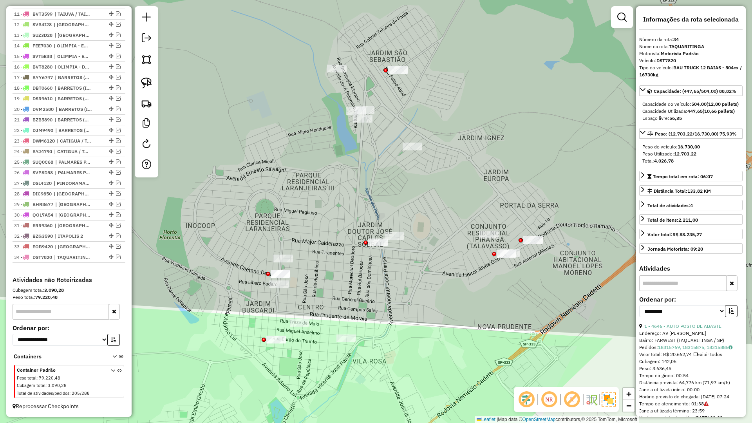
drag, startPoint x: 408, startPoint y: 307, endPoint x: 398, endPoint y: 285, distance: 23.7
click at [404, 284] on div "Janela de atendimento Grade de atendimento Capacidade Transportadoras Veículos …" at bounding box center [376, 211] width 752 height 423
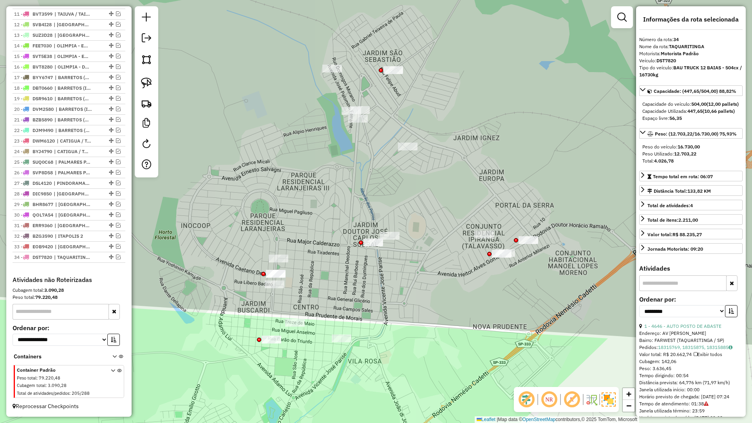
click at [321, 352] on div "Janela de atendimento Grade de atendimento Capacidade Transportadoras Veículos …" at bounding box center [376, 211] width 752 height 423
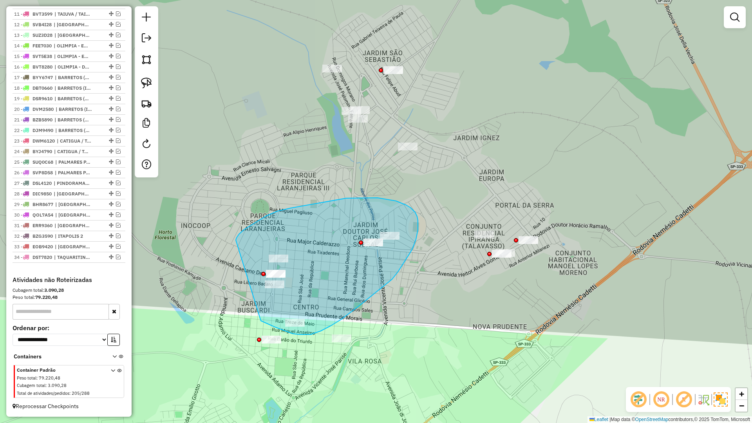
drag, startPoint x: 261, startPoint y: 321, endPoint x: 235, endPoint y: 241, distance: 83.8
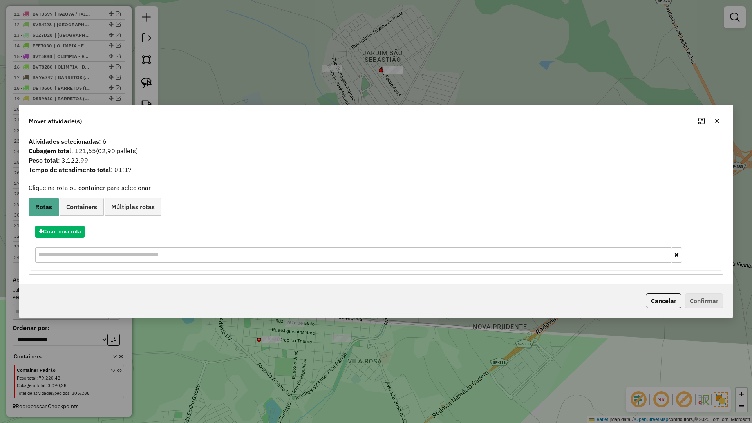
drag, startPoint x: 720, startPoint y: 119, endPoint x: 684, endPoint y: 136, distance: 40.3
click at [720, 120] on button "button" at bounding box center [717, 121] width 13 height 13
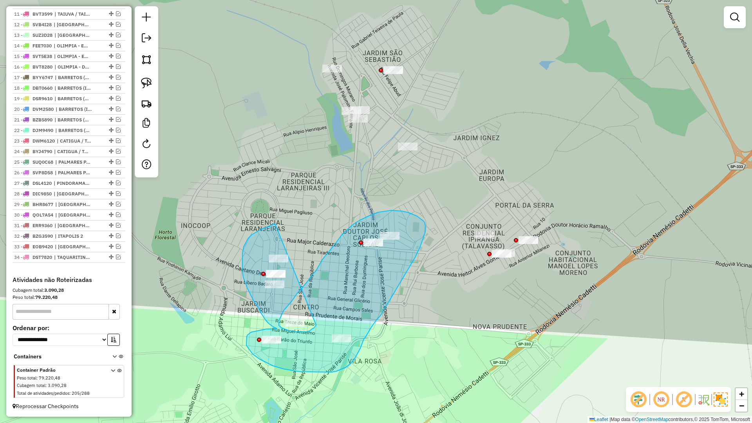
drag, startPoint x: 275, startPoint y: 224, endPoint x: 316, endPoint y: 325, distance: 109.4
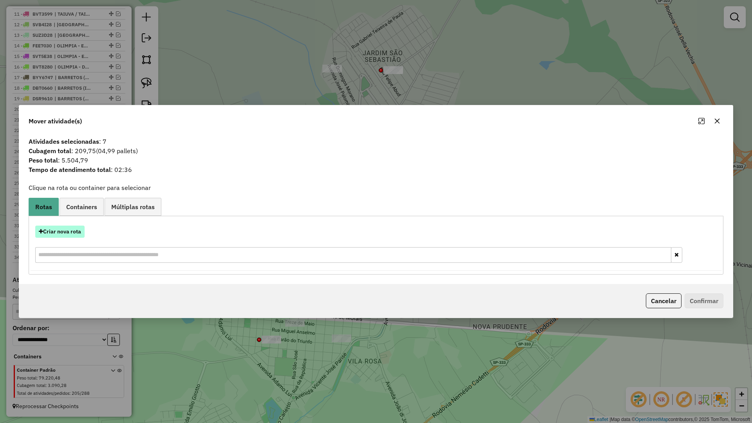
click at [56, 232] on button "Criar nova rota" at bounding box center [59, 232] width 49 height 12
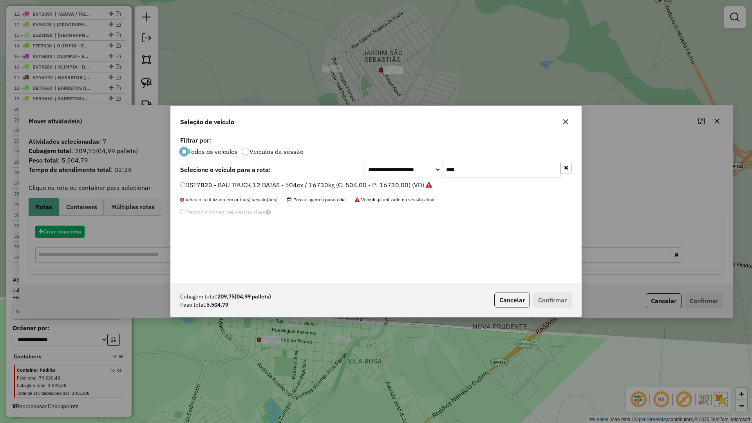
scroll to position [4, 2]
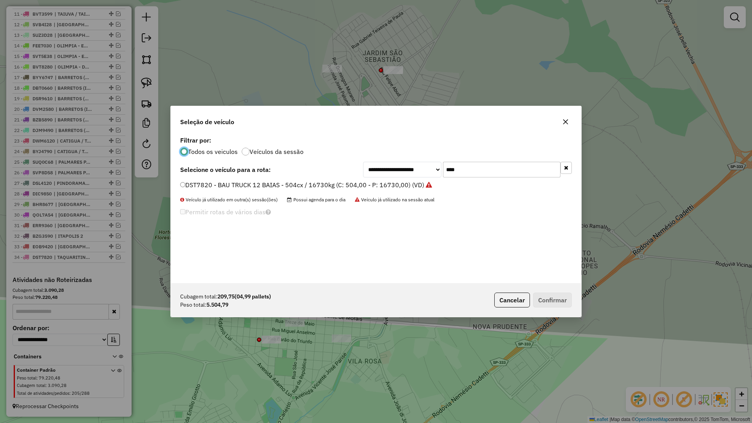
click at [475, 171] on input "****" at bounding box center [501, 170] width 117 height 16
type input "****"
click at [353, 194] on div "BZR4470 - BAU TOCO 10 BAIAS - 392cx / 8610kg (C: 392,00 - P: 8610,00) (VD)" at bounding box center [375, 189] width 401 height 16
click at [355, 185] on label "BZR4470 - BAU TOCO 10 BAIAS - 392cx / 8610kg (C: 392,00 - P: 8610,00) (VD)" at bounding box center [296, 184] width 233 height 9
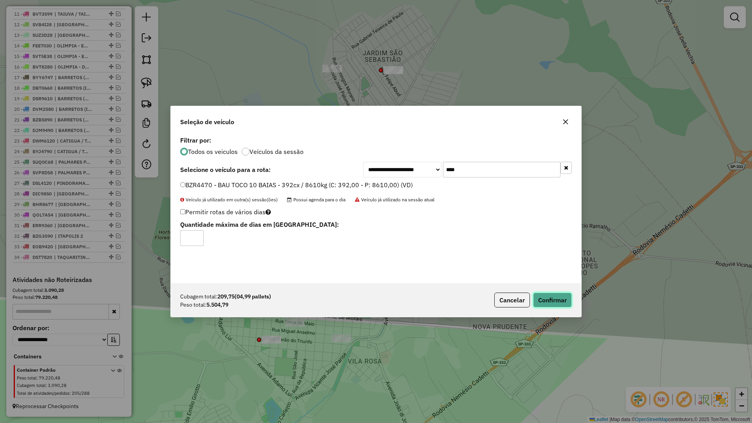
click at [557, 295] on button "Confirmar" at bounding box center [552, 299] width 39 height 15
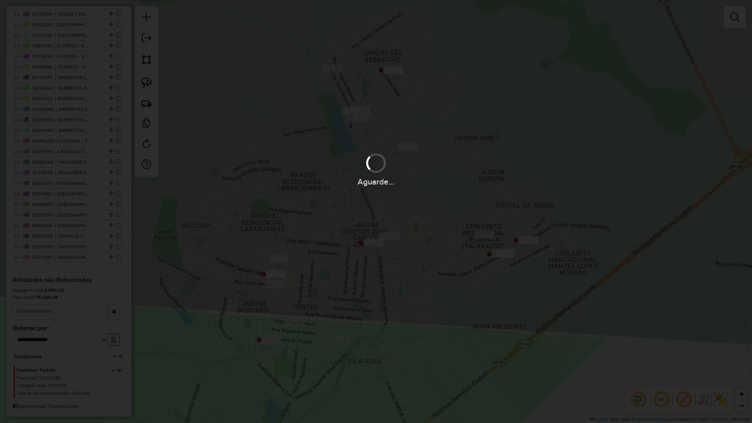
scroll to position [448, 0]
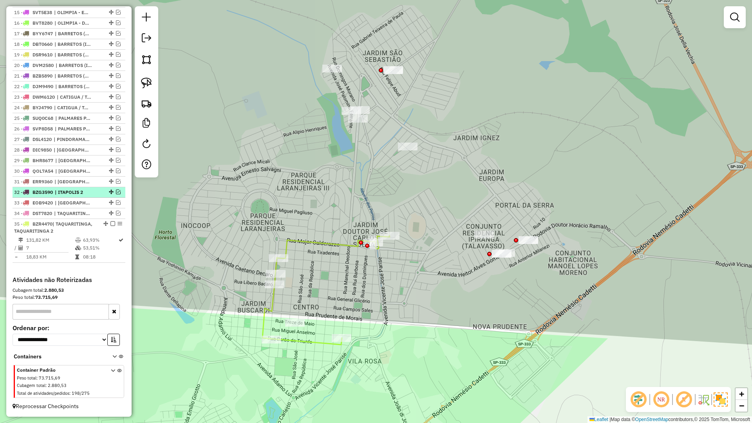
click at [110, 222] on em at bounding box center [112, 223] width 5 height 5
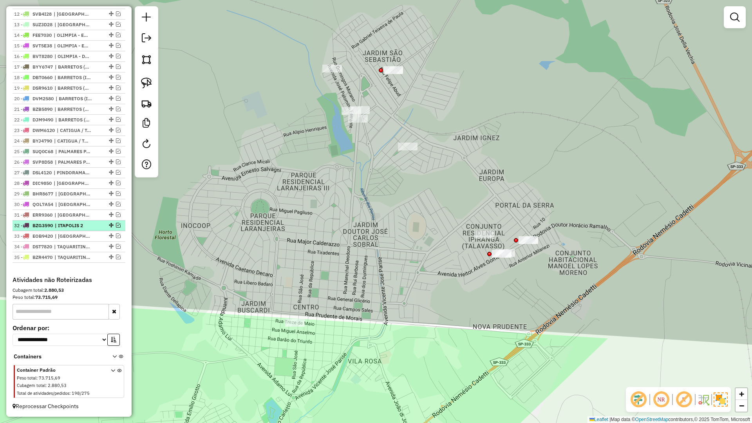
scroll to position [414, 0]
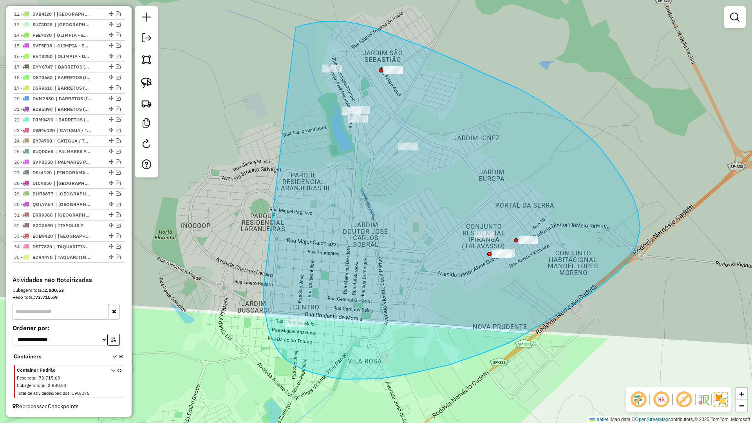
drag, startPoint x: 265, startPoint y: 314, endPoint x: 287, endPoint y: 31, distance: 283.9
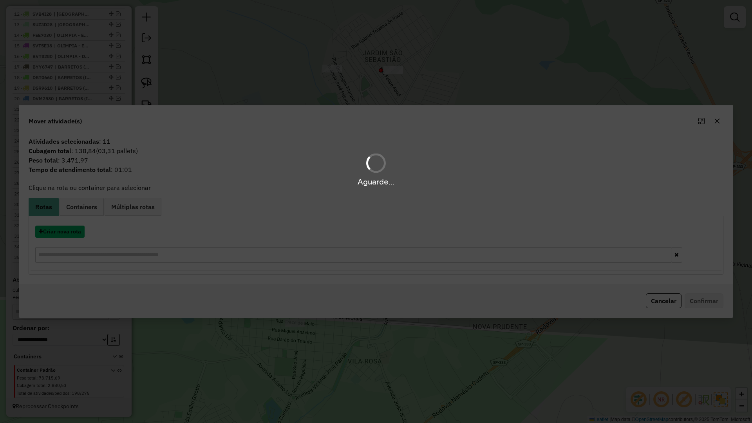
click at [74, 237] on button "Criar nova rota" at bounding box center [59, 232] width 49 height 12
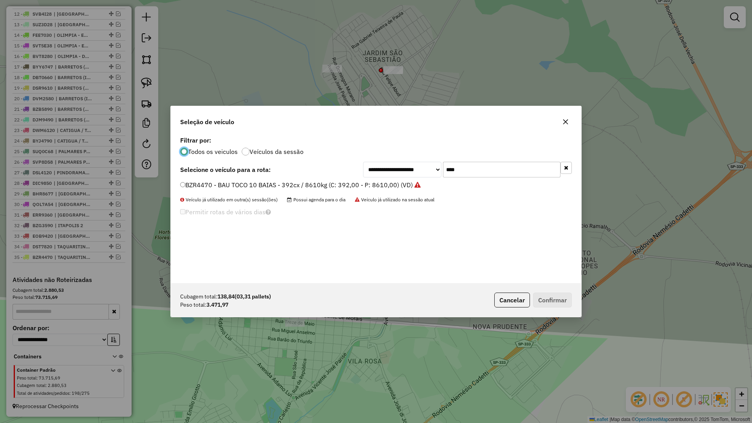
scroll to position [4, 2]
click at [491, 173] on input "****" at bounding box center [501, 170] width 117 height 16
type input "****"
click at [300, 189] on label "SWX7G67 - BAU TOCO 10 BAIAS - 420cx / 8610kg (C: 420,00 - P: 8610,00) (VD)" at bounding box center [297, 184] width 235 height 9
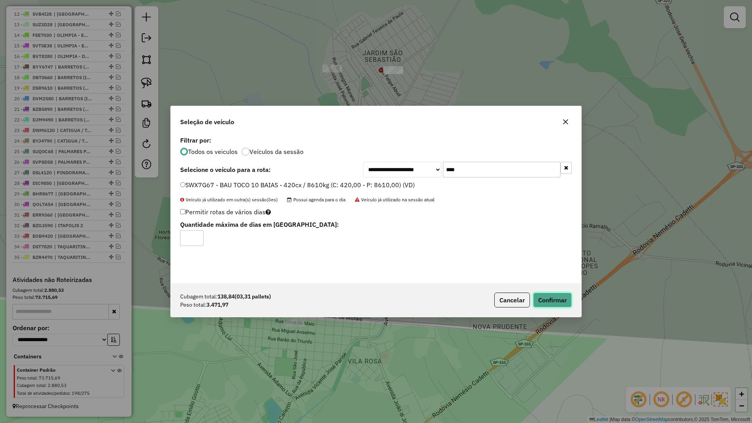
drag, startPoint x: 550, startPoint y: 303, endPoint x: 513, endPoint y: 342, distance: 53.7
click at [551, 303] on button "Confirmar" at bounding box center [552, 299] width 39 height 15
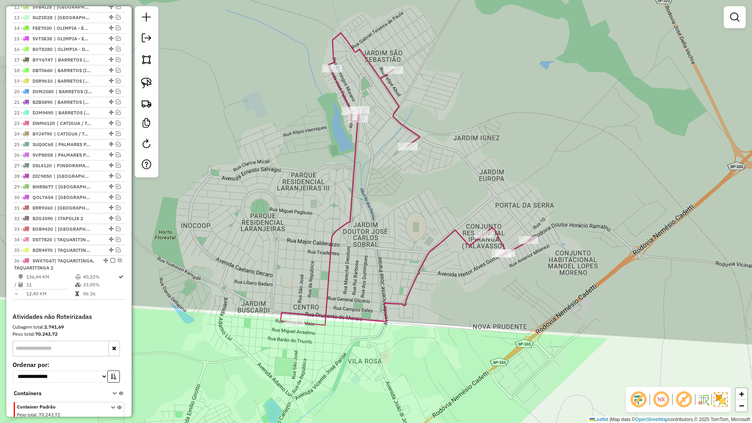
scroll to position [458, 0]
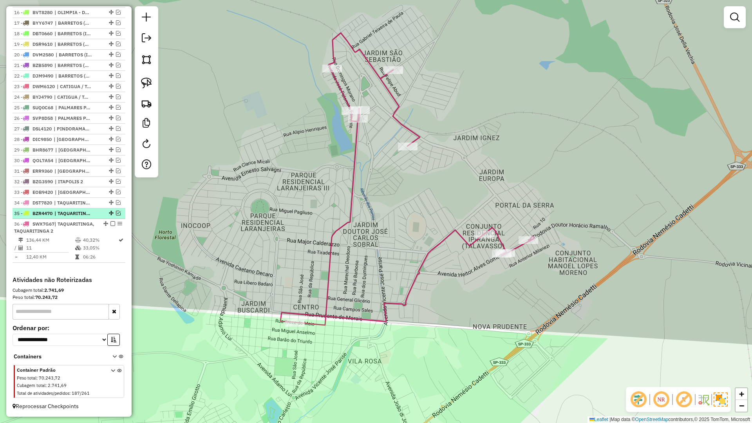
click at [70, 213] on span "| TAQUARITINGA, TAQUARITINGA 2" at bounding box center [72, 213] width 36 height 7
select select "**********"
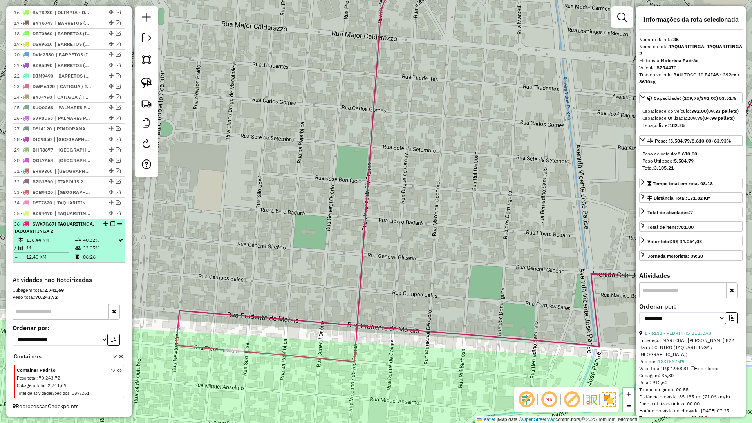
click at [110, 223] on em at bounding box center [112, 223] width 5 height 5
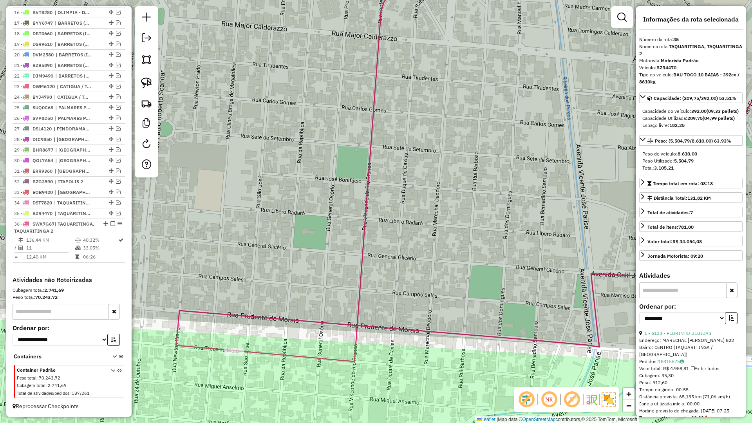
scroll to position [425, 0]
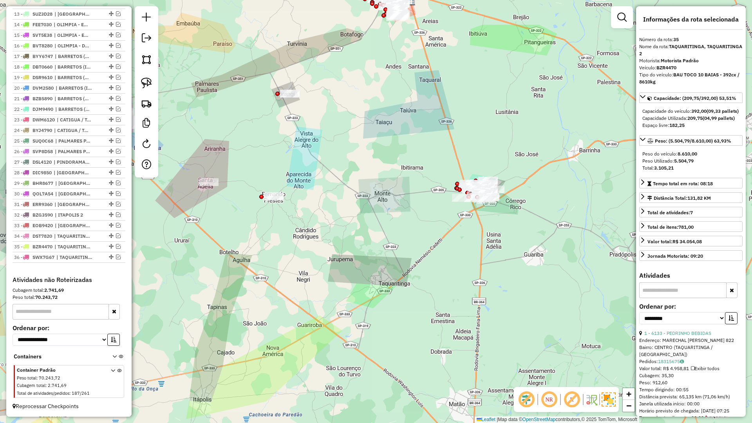
drag, startPoint x: 371, startPoint y: 289, endPoint x: 437, endPoint y: 280, distance: 66.9
click at [437, 280] on div "Janela de atendimento Grade de atendimento Capacidade Transportadoras Veículos …" at bounding box center [376, 211] width 752 height 423
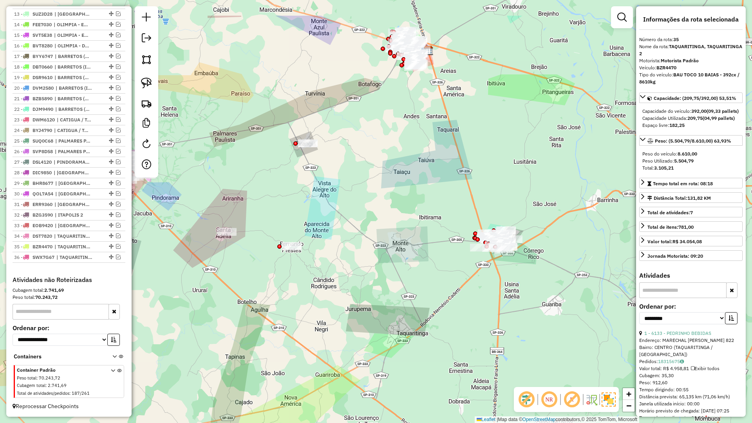
drag, startPoint x: 383, startPoint y: 286, endPoint x: 381, endPoint y: 318, distance: 32.6
click at [381, 318] on div "Janela de atendimento Grade de atendimento Capacidade Transportadoras Veículos …" at bounding box center [376, 211] width 752 height 423
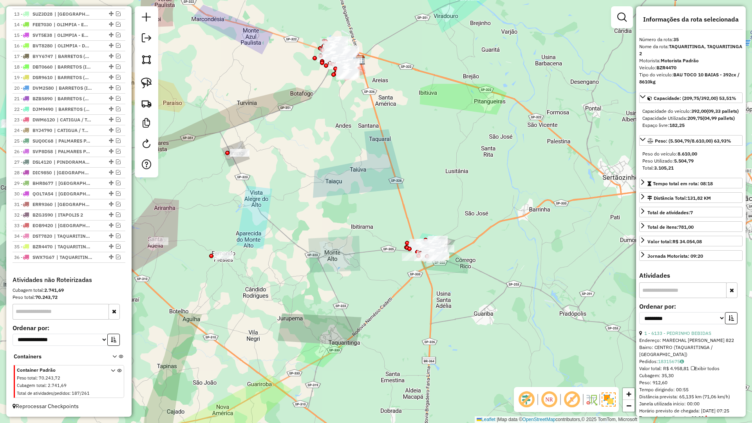
drag, startPoint x: 334, startPoint y: 300, endPoint x: 251, endPoint y: 311, distance: 84.0
click at [251, 311] on div "Janela de atendimento Grade de atendimento Capacidade Transportadoras Veículos …" at bounding box center [376, 211] width 752 height 423
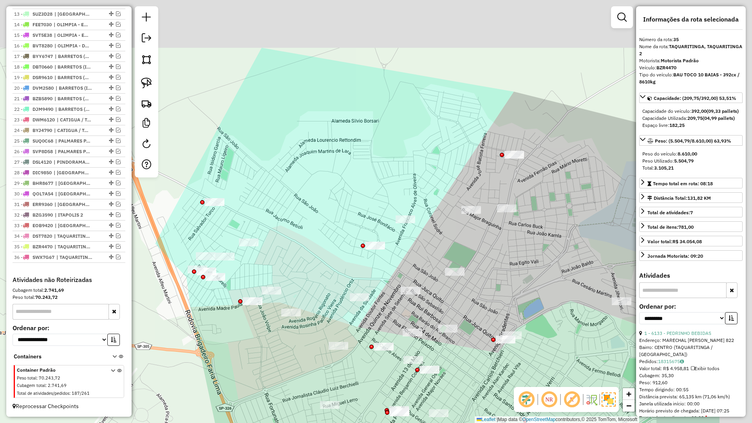
drag, startPoint x: 397, startPoint y: 183, endPoint x: 269, endPoint y: 248, distance: 144.5
click at [269, 248] on div "Janela de atendimento Grade de atendimento Capacidade Transportadoras Veículos …" at bounding box center [376, 211] width 752 height 423
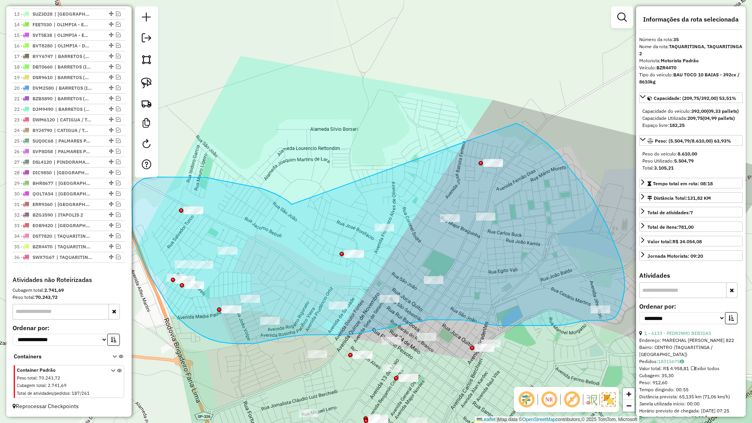
drag, startPoint x: 270, startPoint y: 192, endPoint x: 516, endPoint y: 123, distance: 255.3
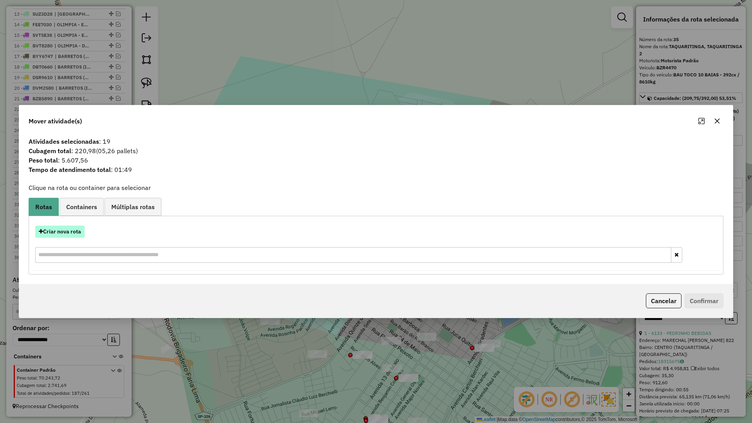
click at [58, 233] on button "Criar nova rota" at bounding box center [59, 232] width 49 height 12
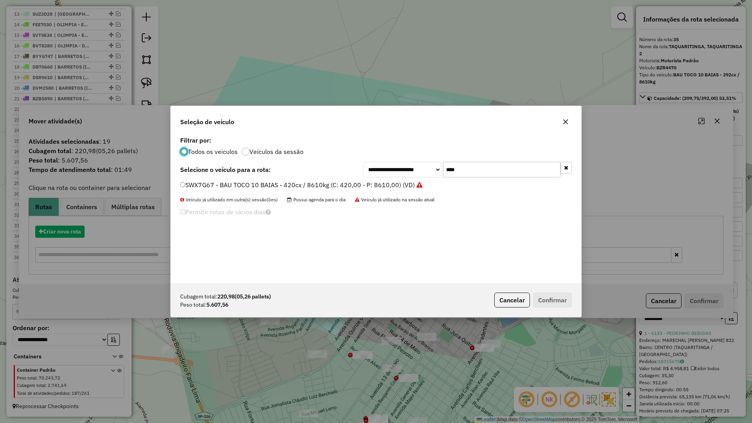
scroll to position [4, 2]
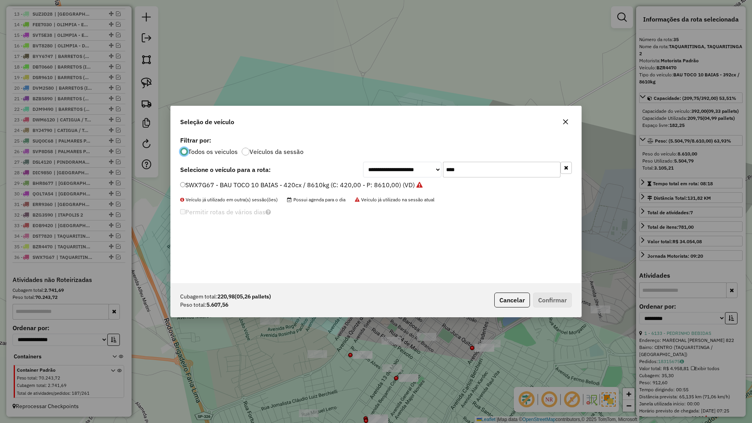
click at [495, 162] on input "****" at bounding box center [501, 170] width 117 height 16
type input "****"
click at [388, 189] on label "STY0C44 - BAU TOCO 10 BAIAS - 420cx / 8610kg (C: 420,00 - P: 8610,00) (VD)" at bounding box center [296, 184] width 232 height 9
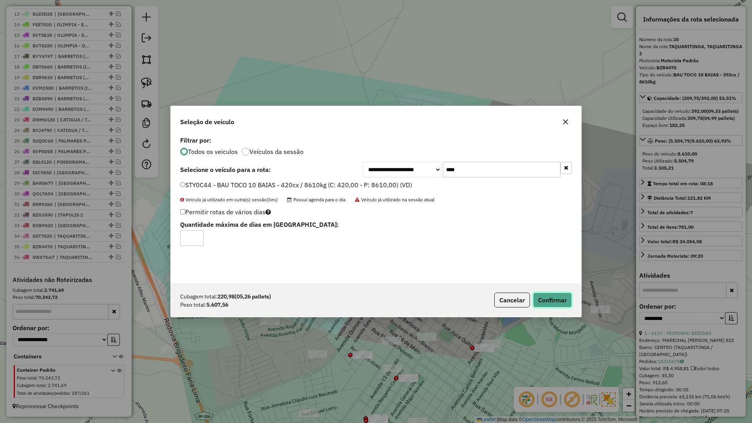
click at [555, 300] on button "Confirmar" at bounding box center [552, 299] width 39 height 15
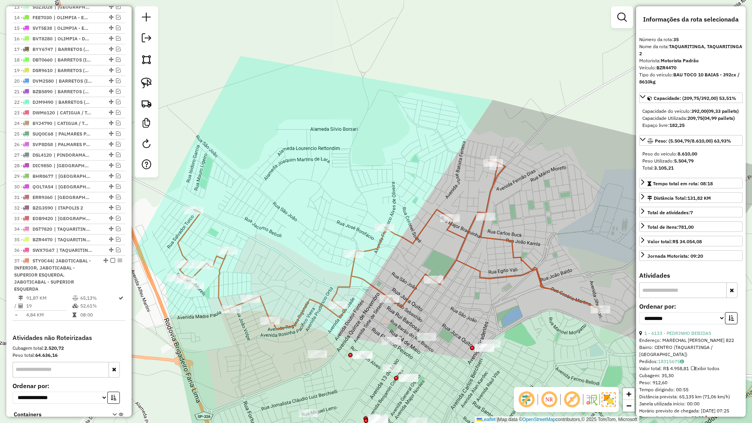
scroll to position [490, 0]
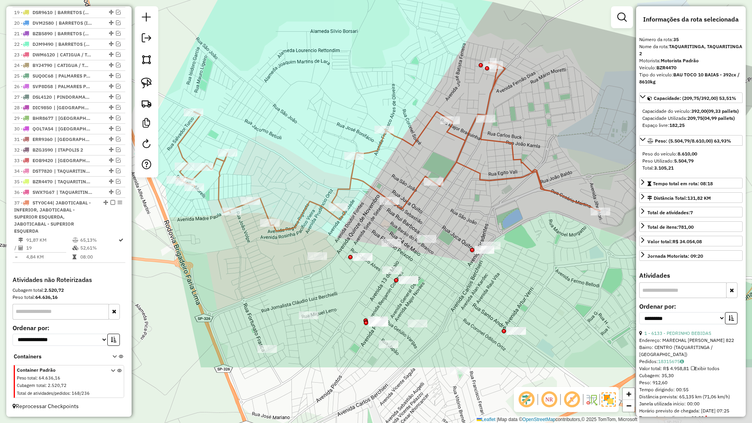
drag, startPoint x: 299, startPoint y: 203, endPoint x: 287, endPoint y: 54, distance: 149.3
click at [287, 54] on div "Janela de atendimento Grade de atendimento Capacidade Transportadoras Veículos …" at bounding box center [376, 211] width 752 height 423
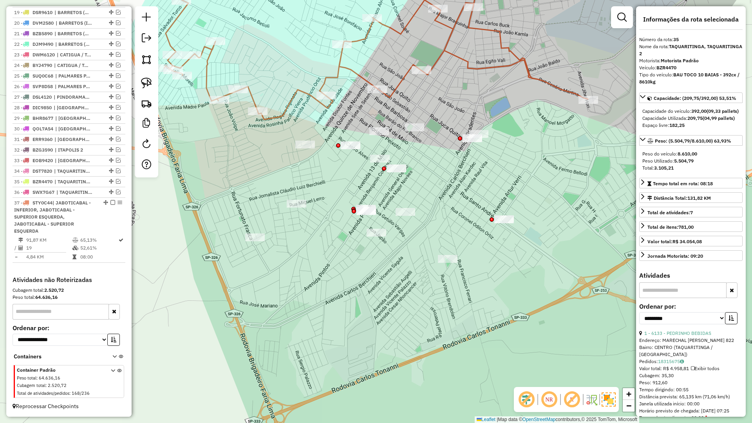
click at [319, 281] on div "Janela de atendimento Grade de atendimento Capacidade Transportadoras Veículos …" at bounding box center [376, 211] width 752 height 423
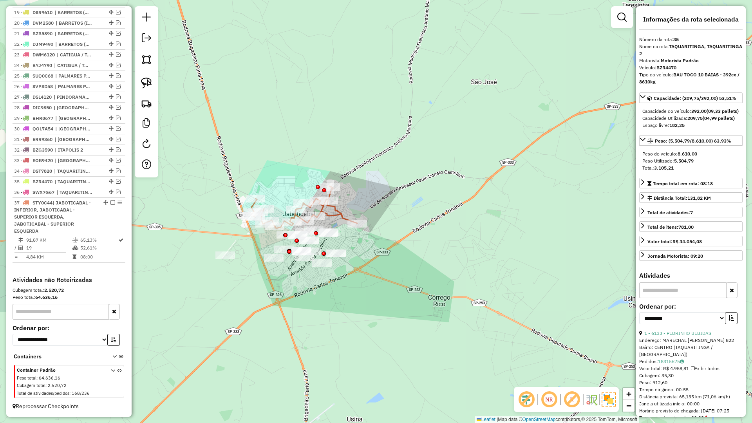
drag, startPoint x: 341, startPoint y: 320, endPoint x: 362, endPoint y: 315, distance: 21.3
click at [362, 315] on div "Janela de atendimento Grade de atendimento Capacidade Transportadoras Veículos …" at bounding box center [376, 211] width 752 height 423
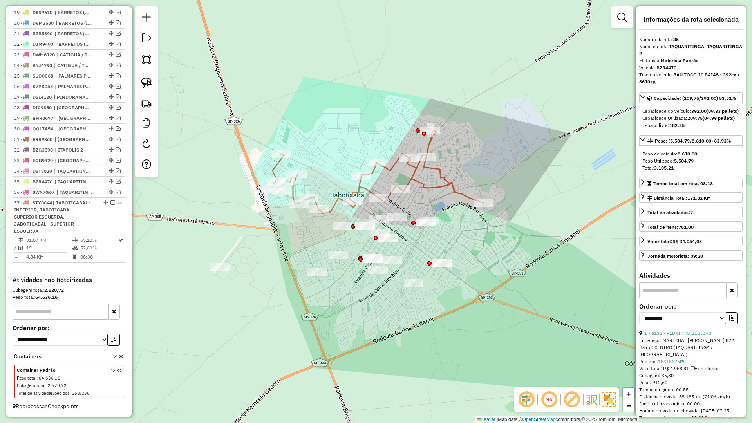
drag, startPoint x: 284, startPoint y: 276, endPoint x: 362, endPoint y: 299, distance: 80.9
click at [361, 298] on div "Janela de atendimento Grade de atendimento Capacidade Transportadoras Veículos …" at bounding box center [376, 211] width 752 height 423
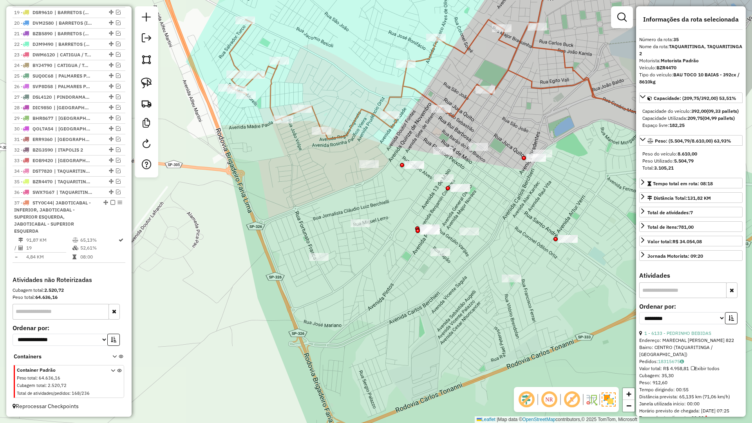
drag, startPoint x: 370, startPoint y: 288, endPoint x: 342, endPoint y: 313, distance: 37.5
click at [344, 310] on div "Janela de atendimento Grade de atendimento Capacidade Transportadoras Veículos …" at bounding box center [376, 211] width 752 height 423
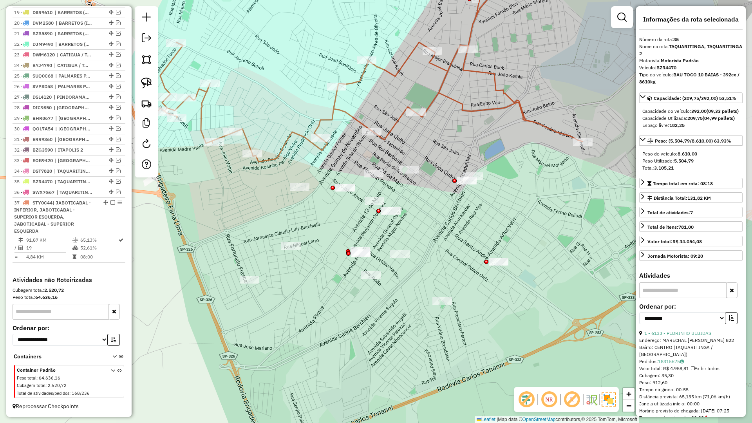
drag, startPoint x: 388, startPoint y: 327, endPoint x: 357, endPoint y: 340, distance: 32.8
click at [345, 328] on div "Janela de atendimento Grade de atendimento Capacidade Transportadoras Veículos …" at bounding box center [376, 211] width 752 height 423
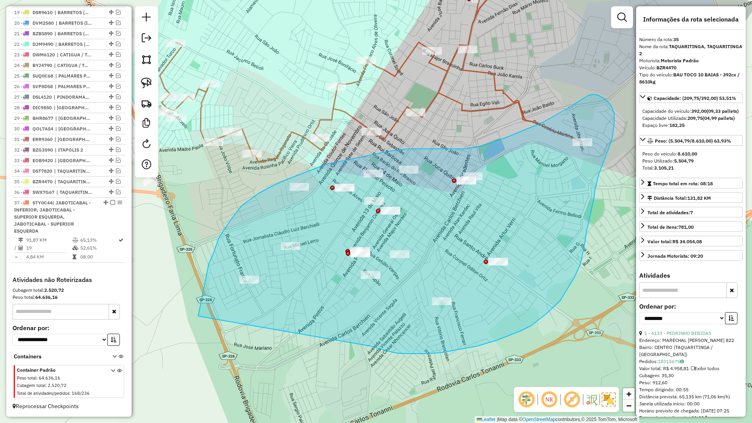
drag, startPoint x: 408, startPoint y: 354, endPoint x: 198, endPoint y: 316, distance: 213.2
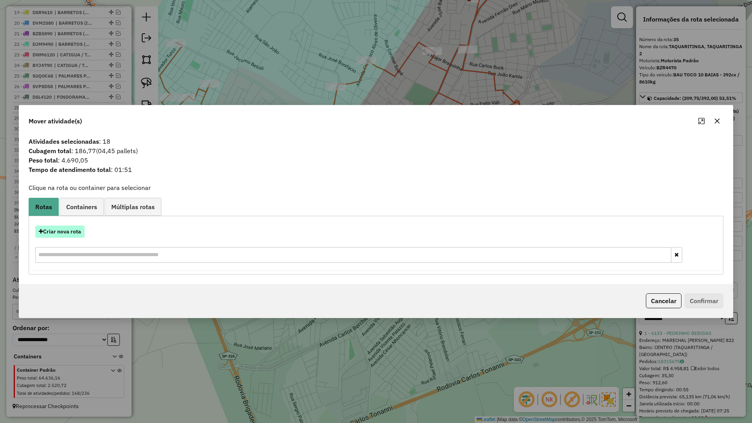
click at [69, 228] on button "Criar nova rota" at bounding box center [59, 232] width 49 height 12
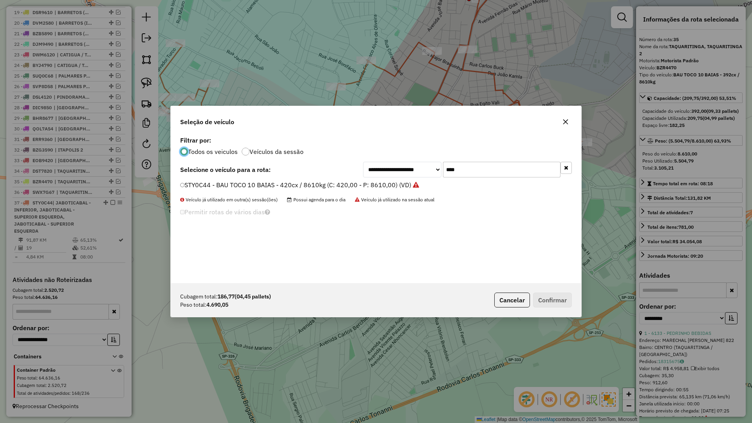
scroll to position [4, 2]
click at [454, 170] on input "****" at bounding box center [501, 170] width 117 height 16
click at [471, 173] on input "****" at bounding box center [501, 170] width 117 height 16
type input "****"
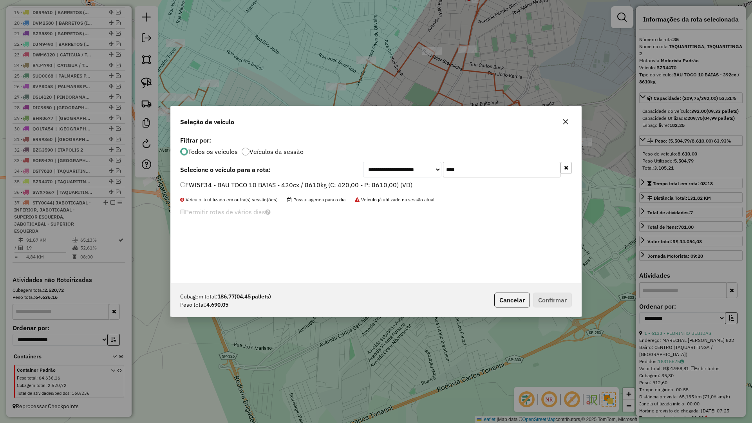
drag, startPoint x: 374, startPoint y: 185, endPoint x: 392, endPoint y: 188, distance: 18.3
click at [375, 186] on label "FWI5F34 - BAU TOCO 10 BAIAS - 420cx / 8610kg (C: 420,00 - P: 8610,00) (VD)" at bounding box center [296, 184] width 232 height 9
drag, startPoint x: 583, startPoint y: 320, endPoint x: 569, endPoint y: 311, distance: 16.9
click at [581, 320] on div "**********" at bounding box center [376, 211] width 752 height 423
click at [552, 300] on button "Confirmar" at bounding box center [552, 299] width 39 height 15
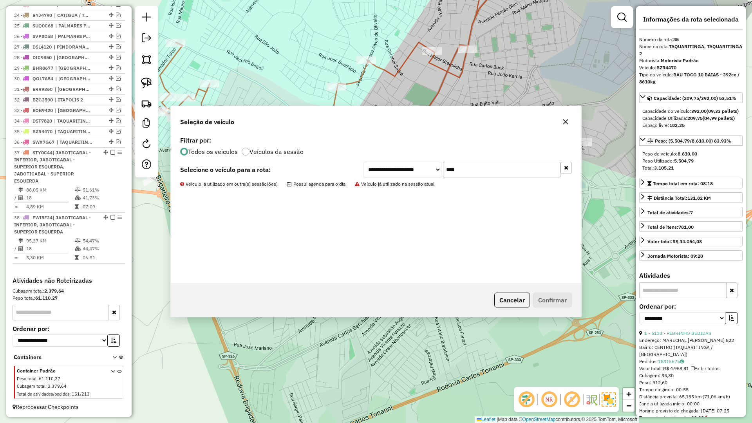
scroll to position [541, 0]
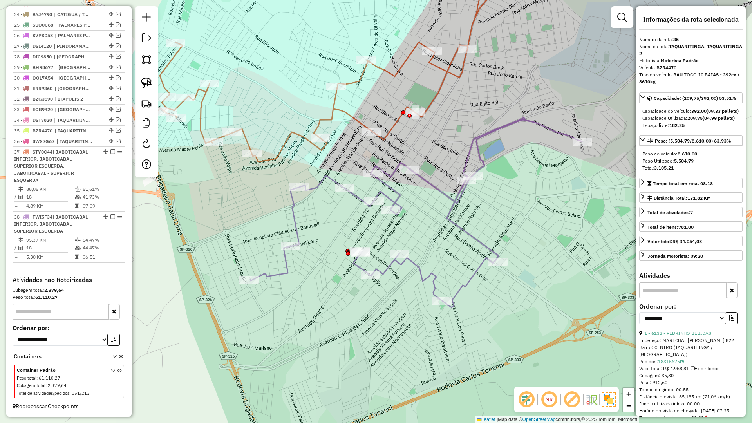
click at [428, 191] on div "Janela de atendimento Grade de atendimento Capacidade Transportadoras Veículos …" at bounding box center [376, 211] width 752 height 423
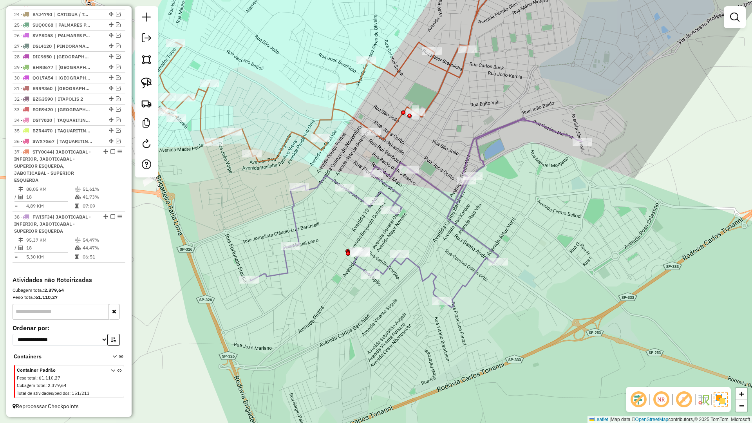
click at [436, 186] on icon at bounding box center [416, 213] width 332 height 190
select select "**********"
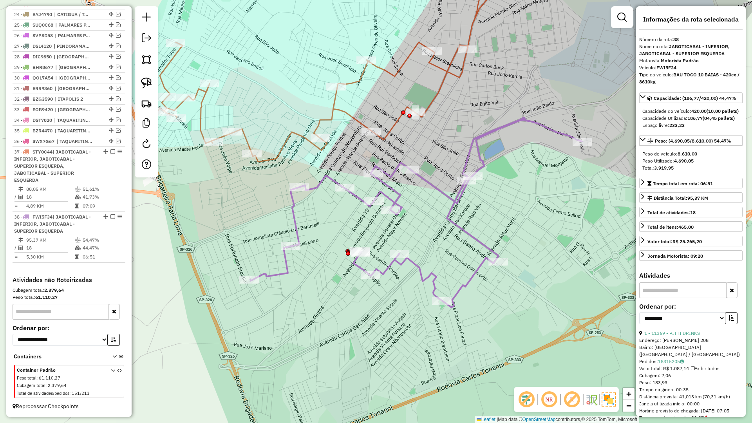
drag, startPoint x: 425, startPoint y: 231, endPoint x: 468, endPoint y: 264, distance: 54.2
click at [468, 264] on div "Janela de atendimento Grade de atendimento Capacidade Transportadoras Veículos …" at bounding box center [376, 211] width 752 height 423
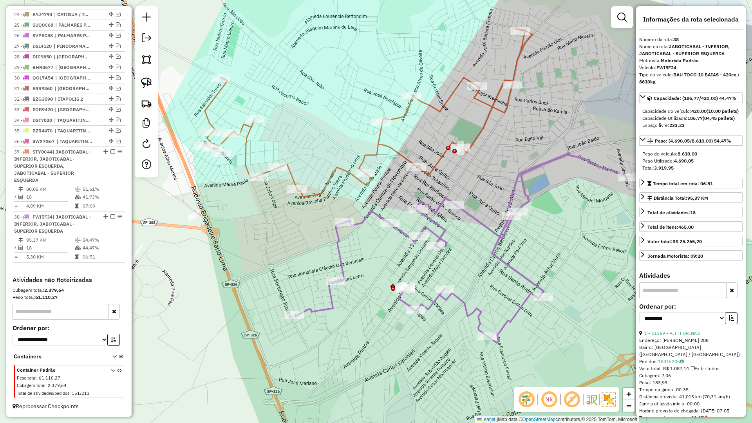
click at [394, 148] on icon at bounding box center [367, 112] width 329 height 169
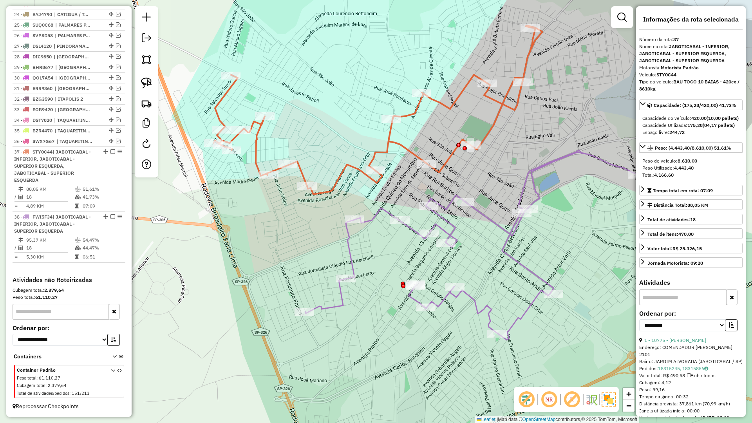
drag, startPoint x: 385, startPoint y: 191, endPoint x: 461, endPoint y: 153, distance: 85.3
click at [472, 144] on div "Janela de atendimento Grade de atendimento Capacidade Transportadoras Veículos …" at bounding box center [376, 211] width 752 height 423
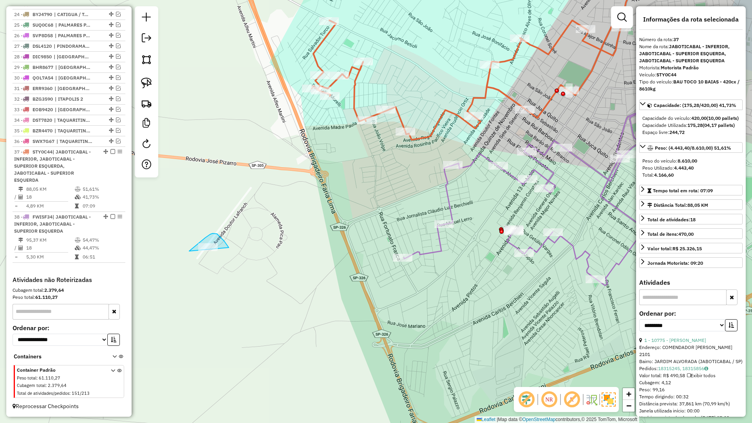
drag, startPoint x: 215, startPoint y: 233, endPoint x: 184, endPoint y: 282, distance: 57.6
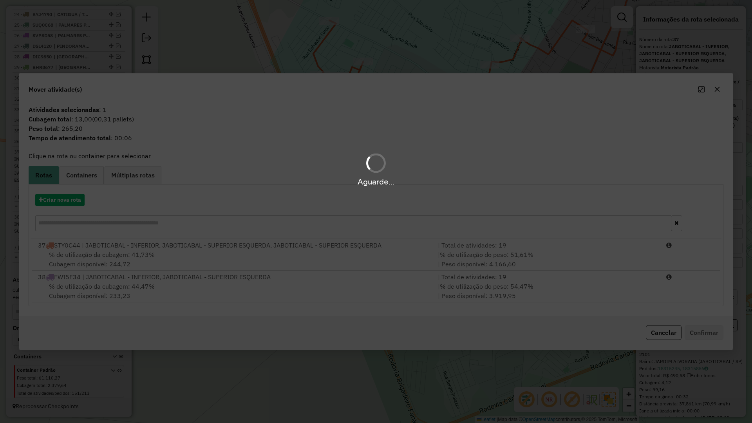
click at [341, 303] on div "Criar nova rota 37 STY0C44 | JABOTICABAL - INFERIOR, JABOTICABAL - SUPERIOR ESQ…" at bounding box center [376, 245] width 695 height 122
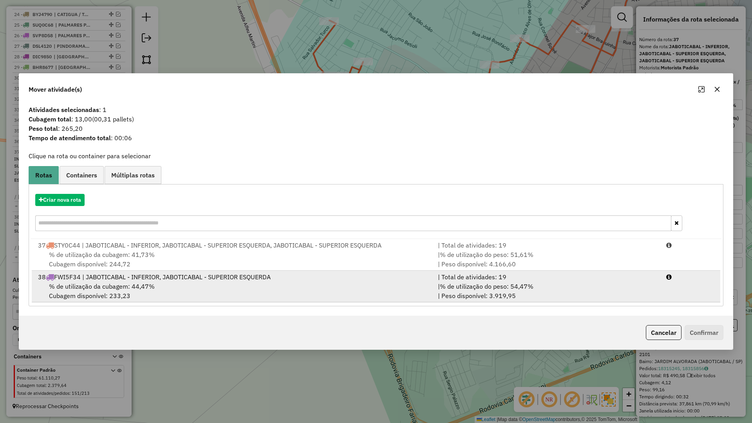
drag, startPoint x: 527, startPoint y: 292, endPoint x: 577, endPoint y: 301, distance: 50.9
click at [546, 296] on div "| % de utilização do peso: 54,47% | Peso disponível: 3.919,95" at bounding box center [547, 291] width 228 height 19
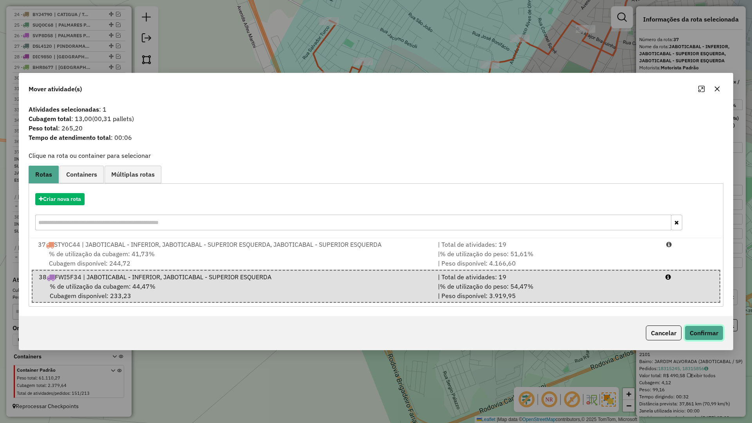
click at [702, 329] on button "Confirmar" at bounding box center [703, 332] width 39 height 15
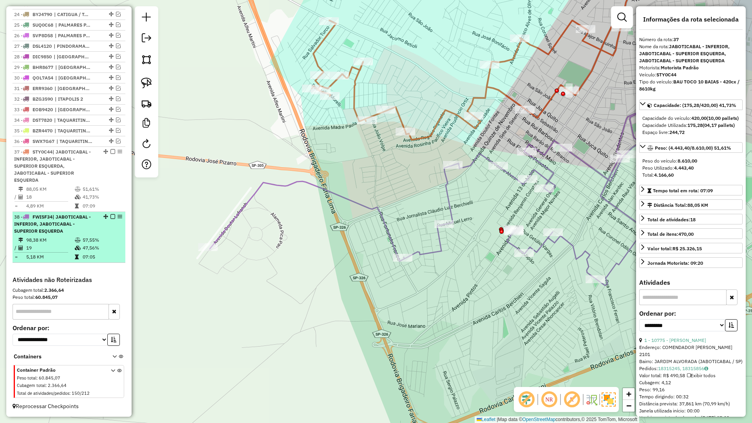
click at [111, 218] on em at bounding box center [112, 216] width 5 height 5
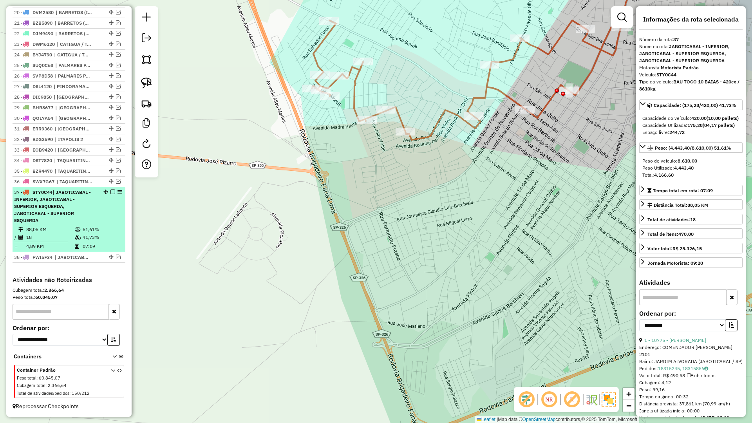
click at [112, 192] on em at bounding box center [112, 192] width 5 height 5
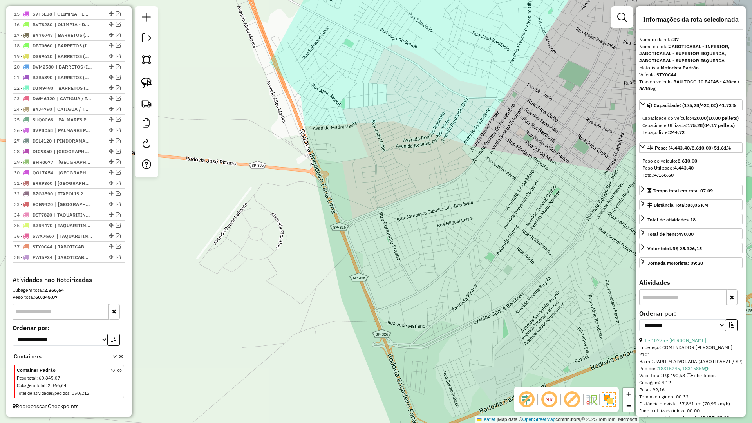
click at [381, 199] on div "Janela de atendimento Grade de atendimento Capacidade Transportadoras Veículos …" at bounding box center [376, 211] width 752 height 423
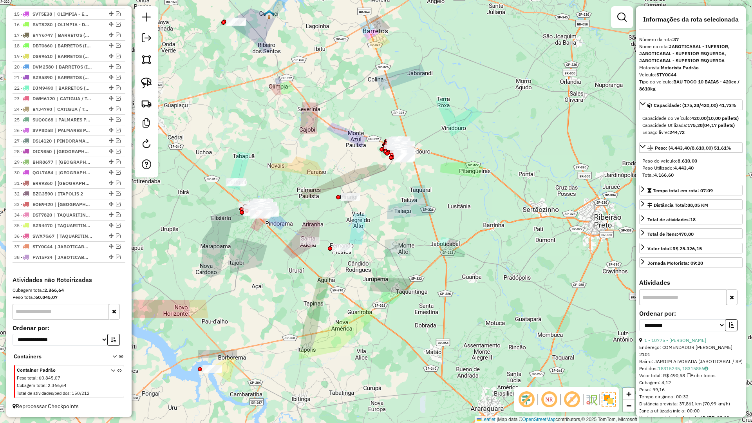
drag, startPoint x: 409, startPoint y: 267, endPoint x: 484, endPoint y: 258, distance: 75.7
click at [484, 258] on div "Janela de atendimento Grade de atendimento Capacidade Transportadoras Veículos …" at bounding box center [376, 211] width 752 height 423
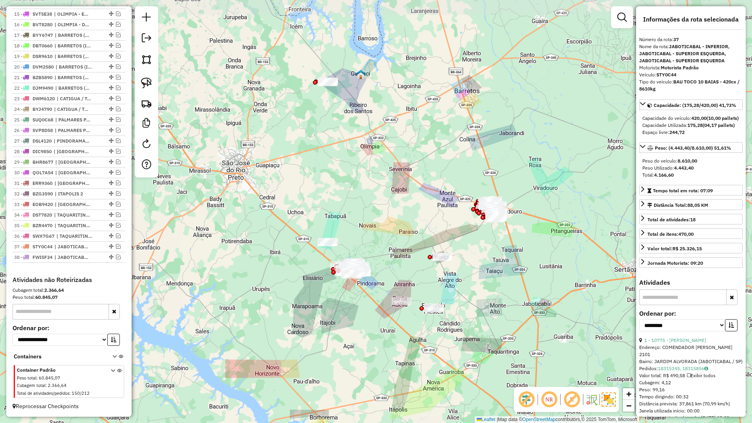
drag, startPoint x: 368, startPoint y: 274, endPoint x: 383, endPoint y: 313, distance: 42.2
click at [383, 313] on div "Janela de atendimento Grade de atendimento Capacidade Transportadoras Veículos …" at bounding box center [376, 211] width 752 height 423
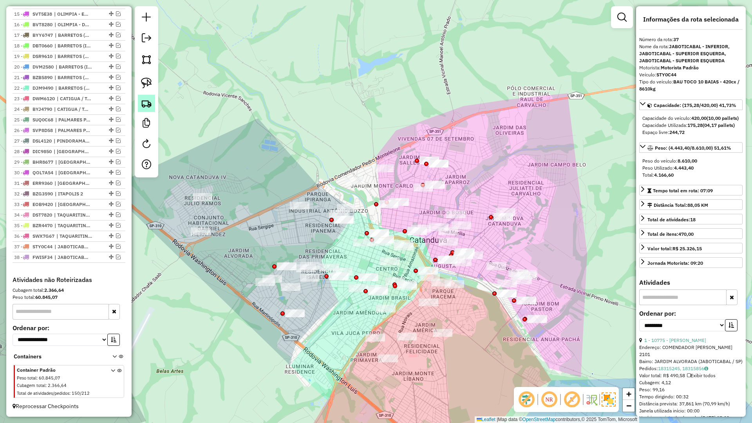
click at [144, 106] on img at bounding box center [146, 103] width 11 height 11
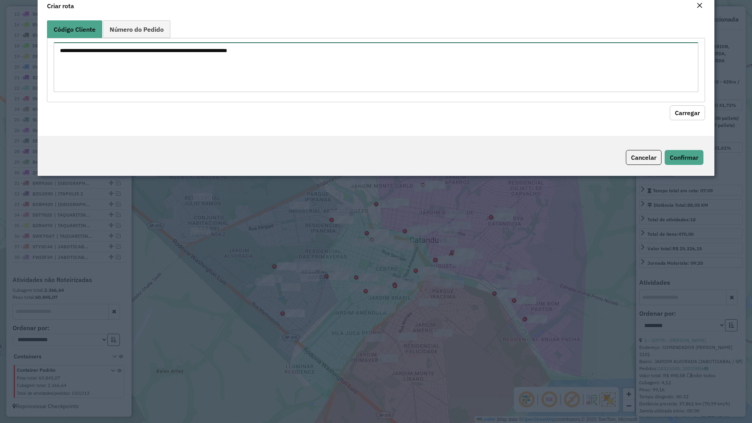
click at [192, 92] on textarea at bounding box center [376, 67] width 644 height 50
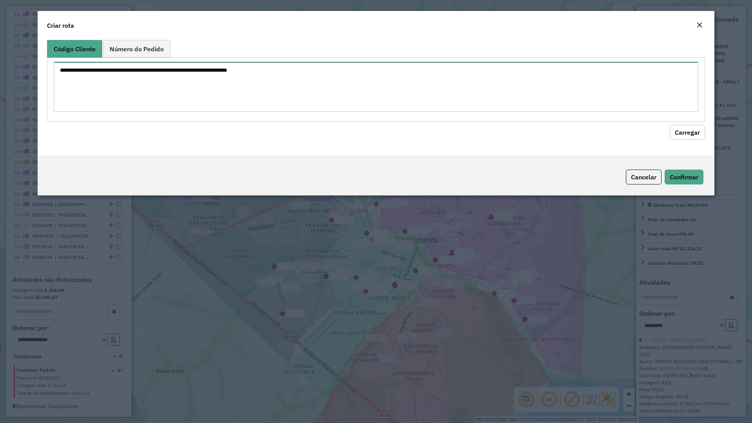
click at [193, 104] on textarea at bounding box center [376, 87] width 644 height 50
paste textarea "*** **** ****"
type textarea "*** **** ****"
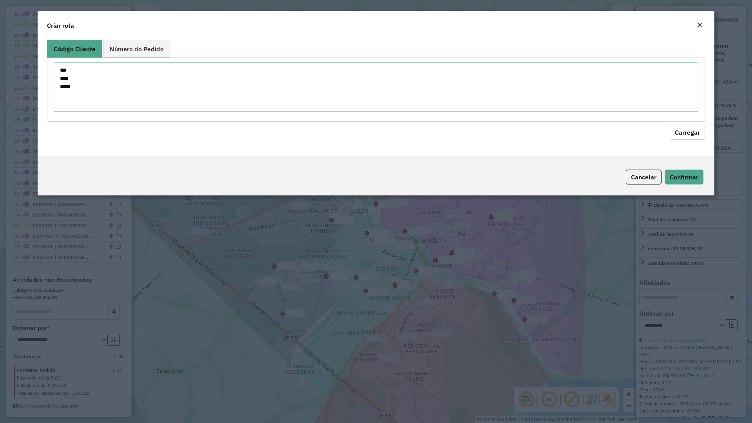
drag, startPoint x: 699, startPoint y: 136, endPoint x: 661, endPoint y: 132, distance: 38.5
click at [699, 135] on button "Carregar" at bounding box center [687, 132] width 35 height 15
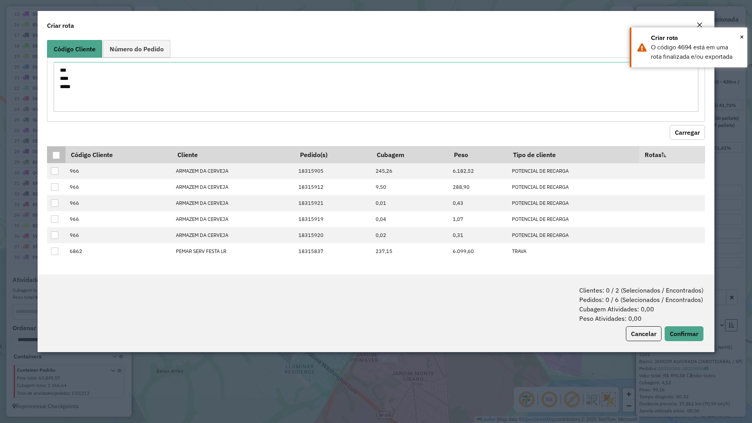
click at [56, 154] on div at bounding box center [55, 155] width 7 height 7
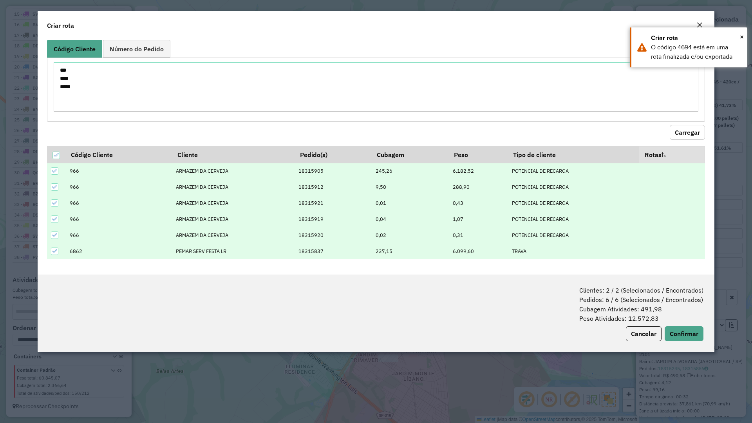
click at [697, 22] on em "Close" at bounding box center [699, 25] width 6 height 6
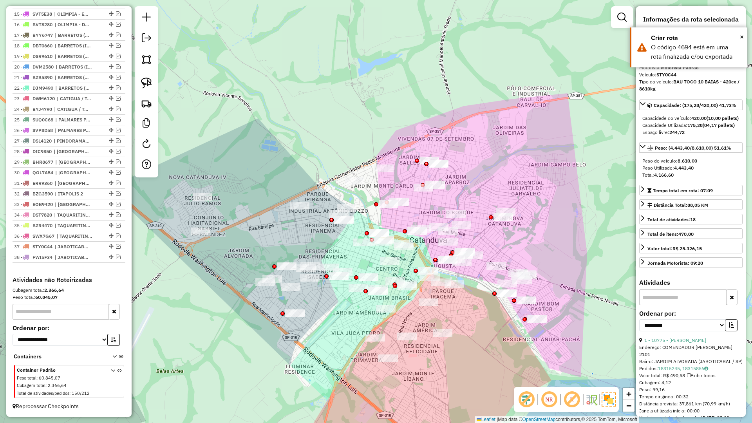
click at [609, 27] on div "Janela de atendimento Grade de atendimento Capacidade Transportadoras Veículos …" at bounding box center [376, 211] width 752 height 423
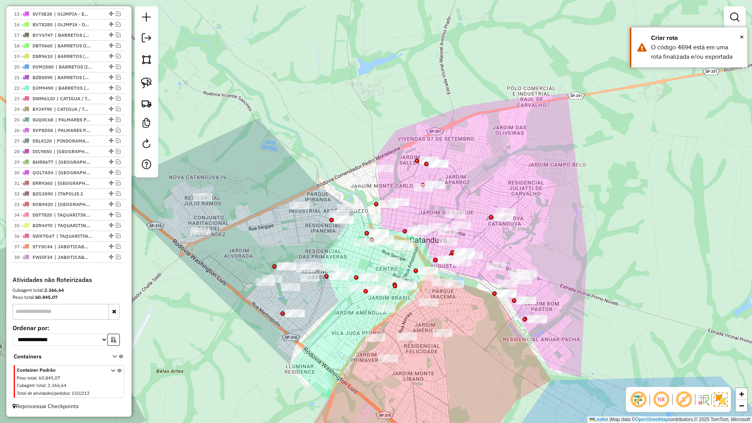
click at [621, 21] on div "Janela de atendimento Grade de atendimento Capacidade Transportadoras Veículos …" at bounding box center [376, 211] width 752 height 423
click at [733, 20] on em at bounding box center [734, 17] width 9 height 9
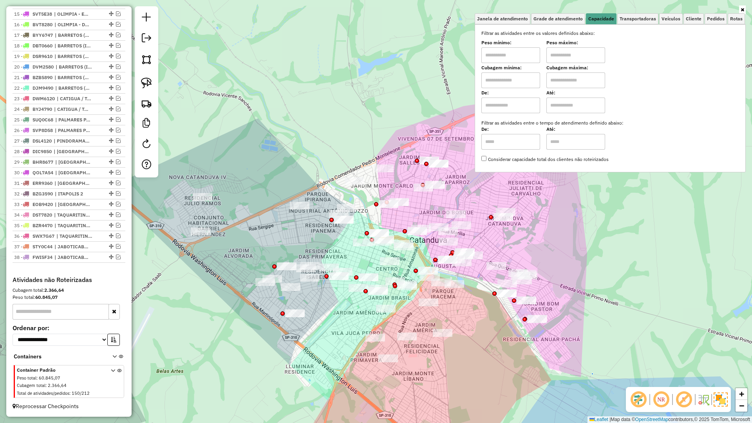
click at [513, 82] on input "text" at bounding box center [510, 80] width 59 height 16
type input "*****"
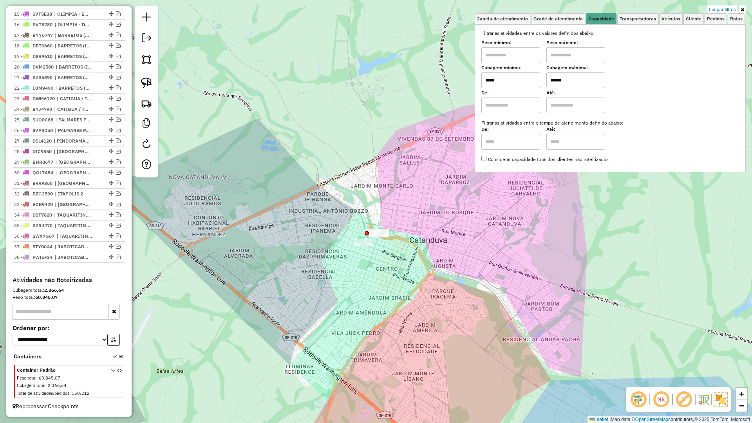
type input "******"
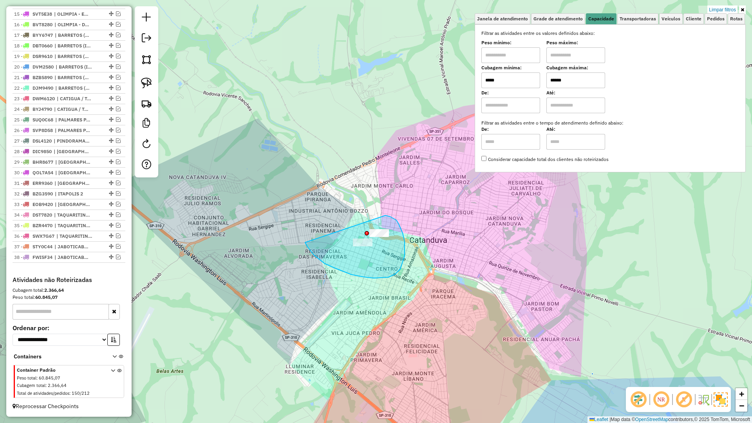
drag, startPoint x: 334, startPoint y: 268, endPoint x: 369, endPoint y: 214, distance: 63.8
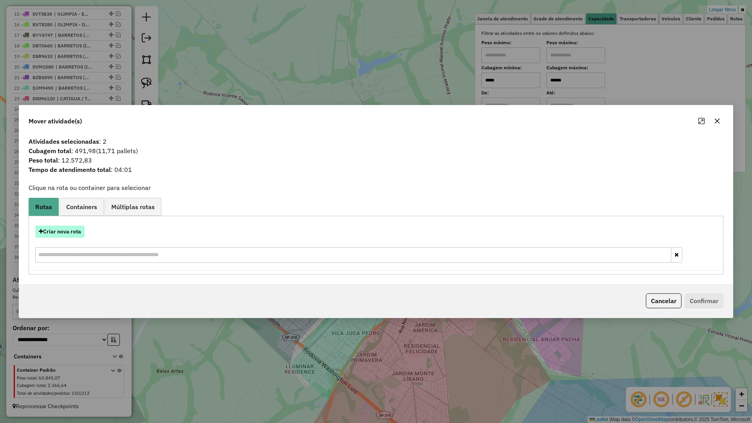
click at [51, 232] on button "Criar nova rota" at bounding box center [59, 232] width 49 height 12
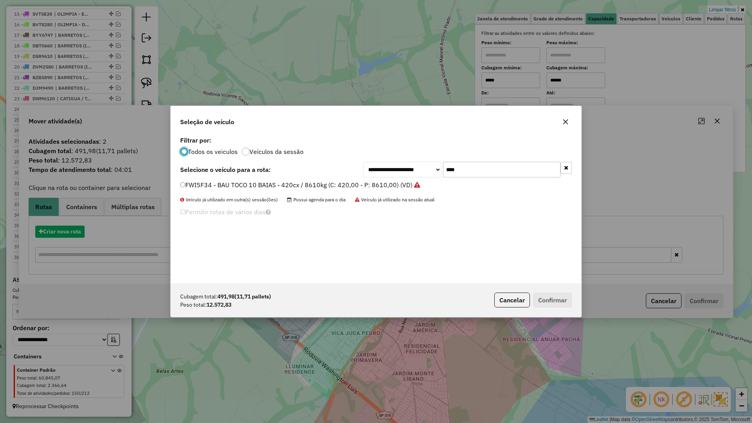
scroll to position [4, 2]
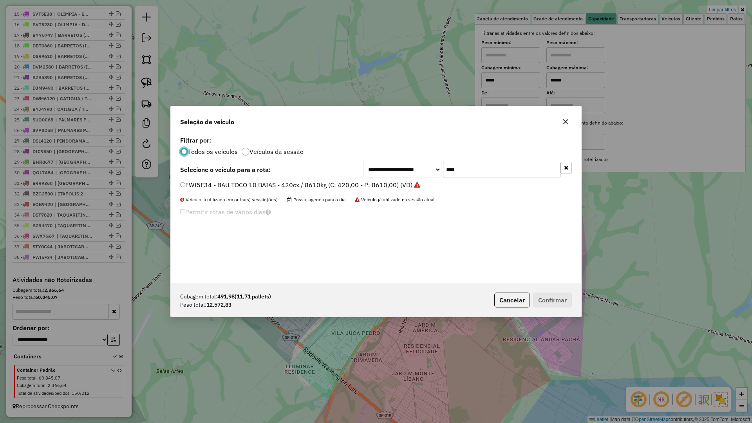
click at [568, 122] on icon "button" at bounding box center [565, 122] width 6 height 6
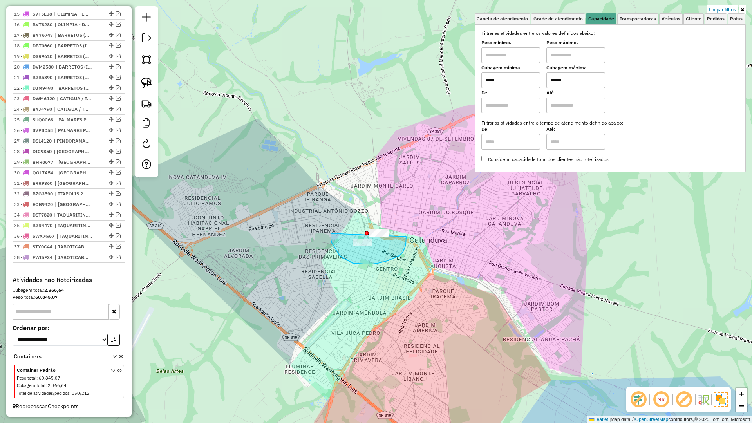
drag, startPoint x: 331, startPoint y: 235, endPoint x: 375, endPoint y: 209, distance: 50.9
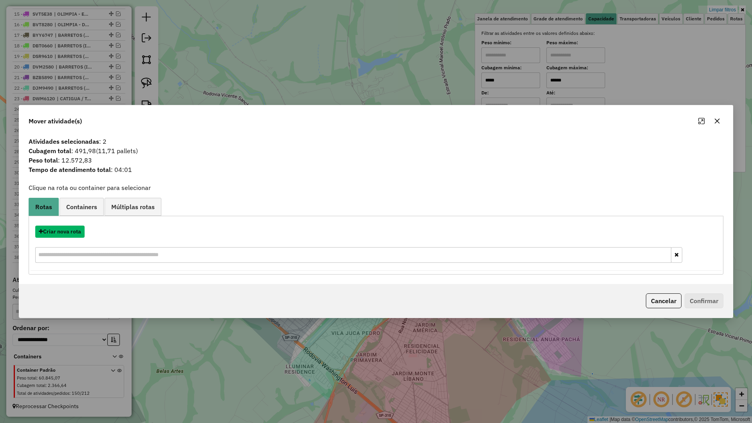
click at [76, 232] on button "Criar nova rota" at bounding box center [59, 232] width 49 height 12
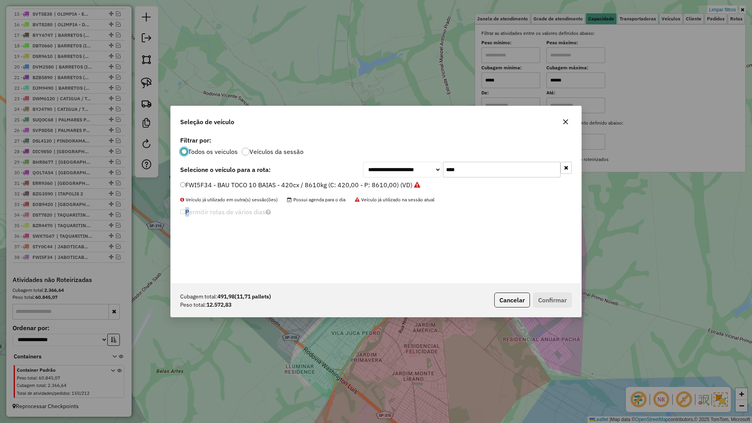
click at [76, 232] on div "**********" at bounding box center [376, 211] width 752 height 423
click at [496, 165] on input "****" at bounding box center [501, 170] width 117 height 16
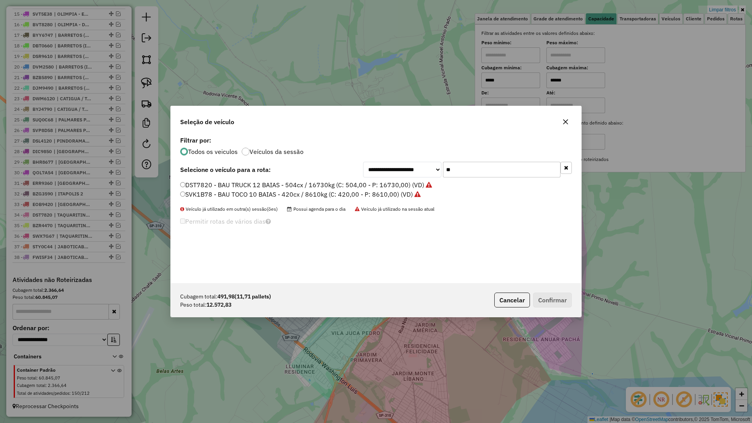
type input "*"
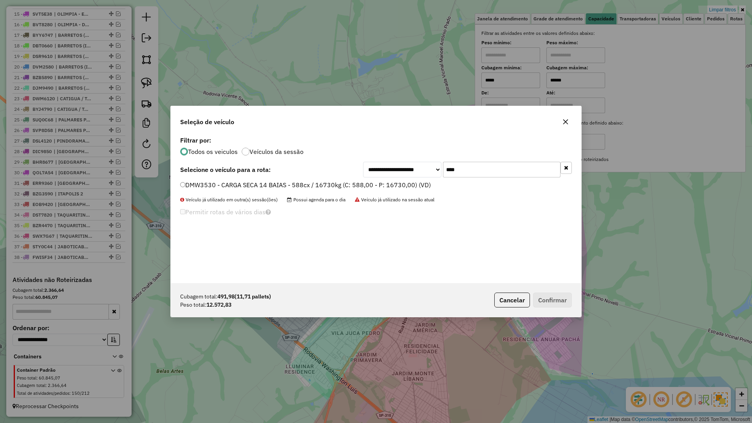
type input "****"
drag, startPoint x: 419, startPoint y: 187, endPoint x: 435, endPoint y: 191, distance: 16.1
click at [419, 187] on label "DMW3530 - CARGA SECA 14 BAIAS - 588cx / 16730kg (C: 588,00 - P: 16730,00) (VD)" at bounding box center [305, 184] width 251 height 9
click at [534, 296] on button "Confirmar" at bounding box center [552, 299] width 39 height 15
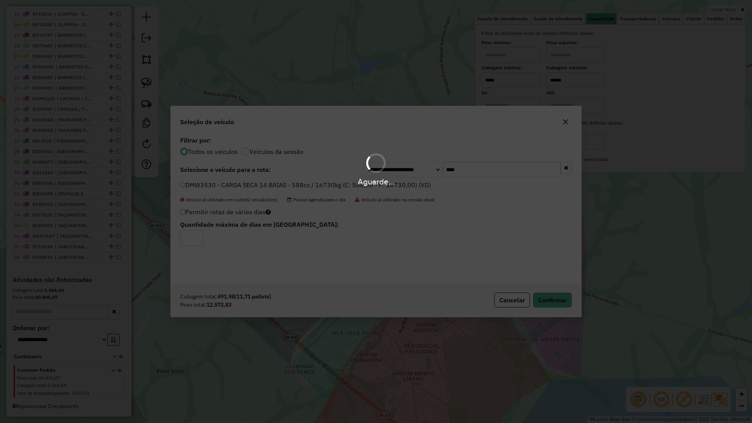
click at [534, 296] on div "Aguarde..." at bounding box center [376, 211] width 752 height 423
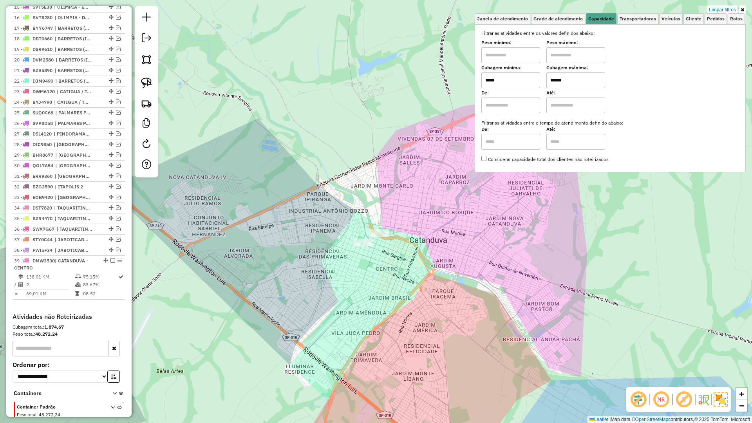
scroll to position [490, 0]
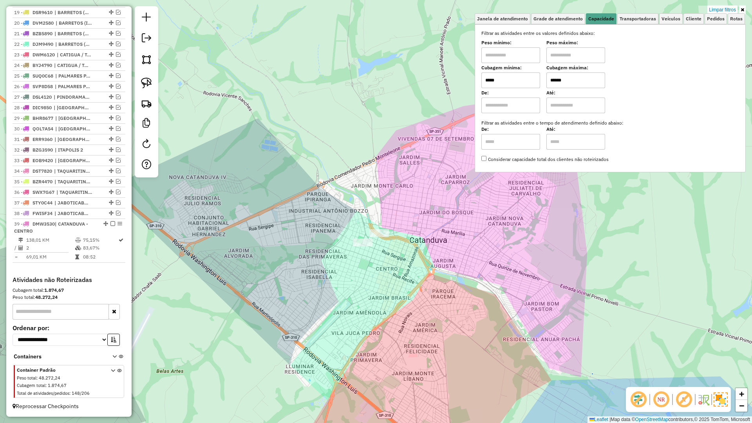
click at [724, 10] on link "Limpar filtros" at bounding box center [722, 9] width 30 height 9
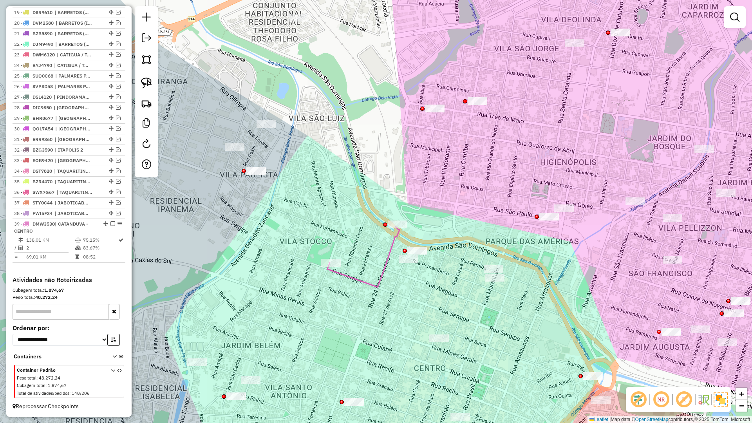
click at [744, 20] on div at bounding box center [735, 17] width 22 height 22
click at [729, 26] on div at bounding box center [735, 17] width 22 height 22
click at [732, 17] on em at bounding box center [734, 17] width 9 height 9
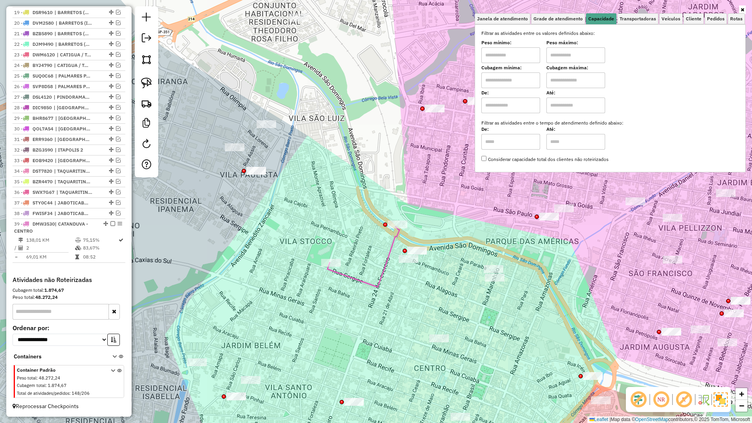
click at [513, 82] on input "text" at bounding box center [510, 80] width 59 height 16
type input "*****"
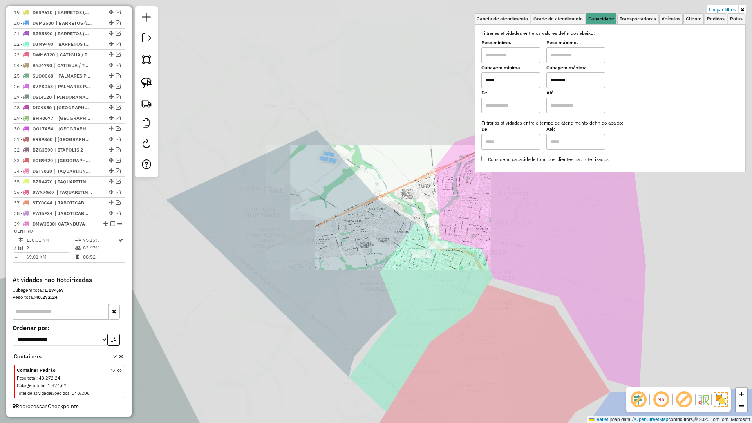
type input "********"
drag, startPoint x: 357, startPoint y: 264, endPoint x: 323, endPoint y: 258, distance: 34.4
click at [327, 258] on div "Limpar filtros Janela de atendimento Grade de atendimento Capacidade Transporta…" at bounding box center [376, 211] width 752 height 423
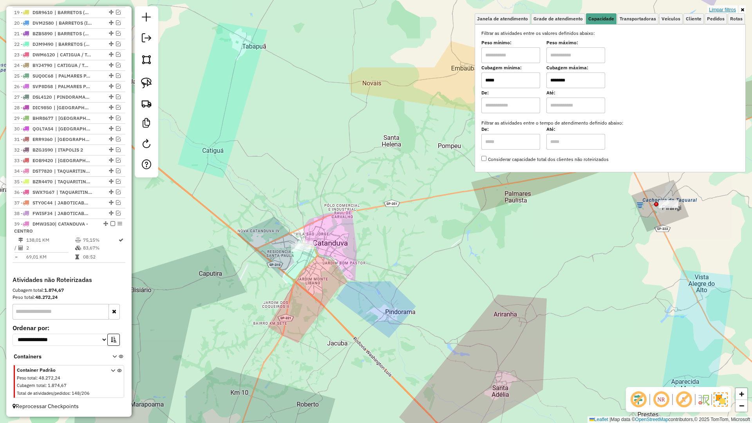
click at [722, 9] on link "Limpar filtros" at bounding box center [722, 9] width 30 height 9
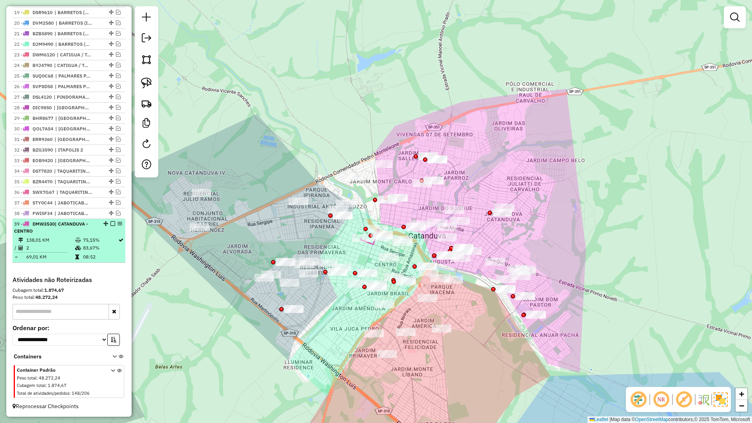
click at [110, 224] on em at bounding box center [112, 223] width 5 height 5
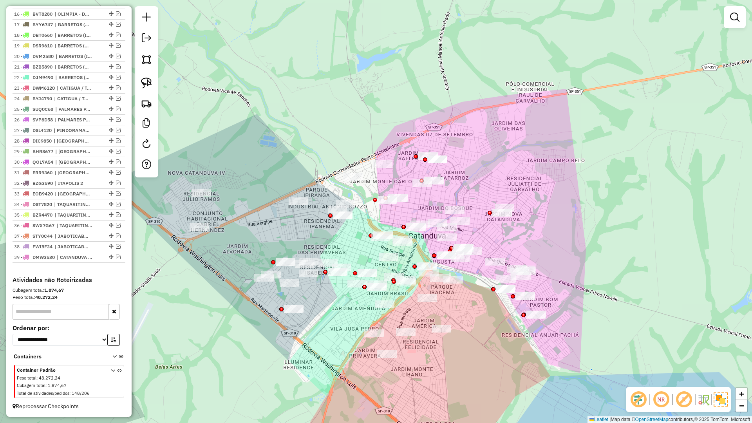
scroll to position [457, 0]
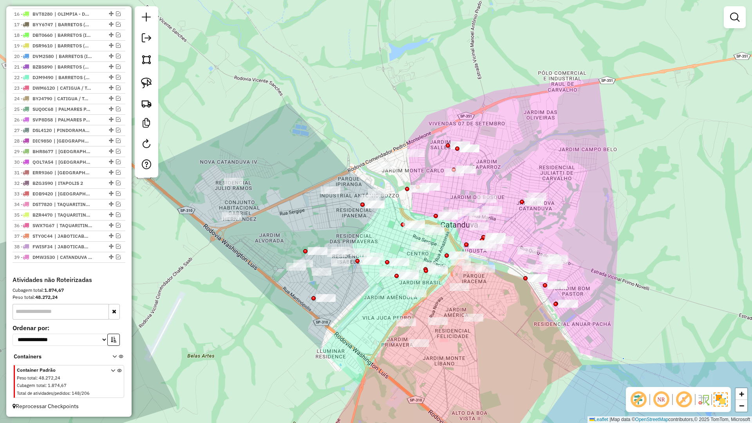
drag, startPoint x: 411, startPoint y: 316, endPoint x: 442, endPoint y: 305, distance: 32.7
click at [442, 305] on div "Janela de atendimento Grade de atendimento Capacidade Transportadoras Veículos …" at bounding box center [376, 211] width 752 height 423
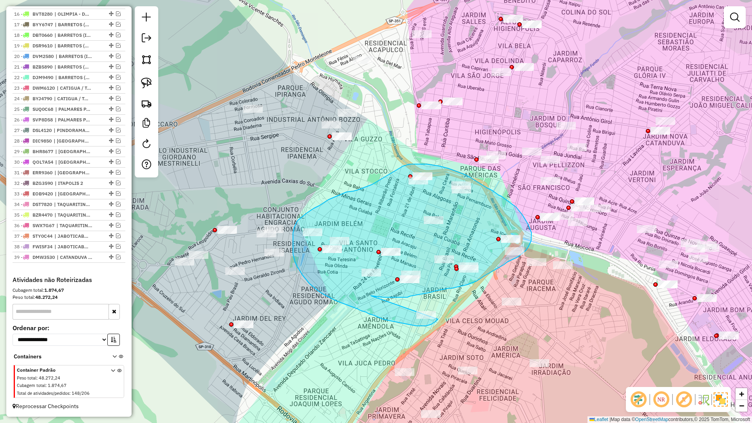
drag, startPoint x: 372, startPoint y: 296, endPoint x: 444, endPoint y: 312, distance: 74.3
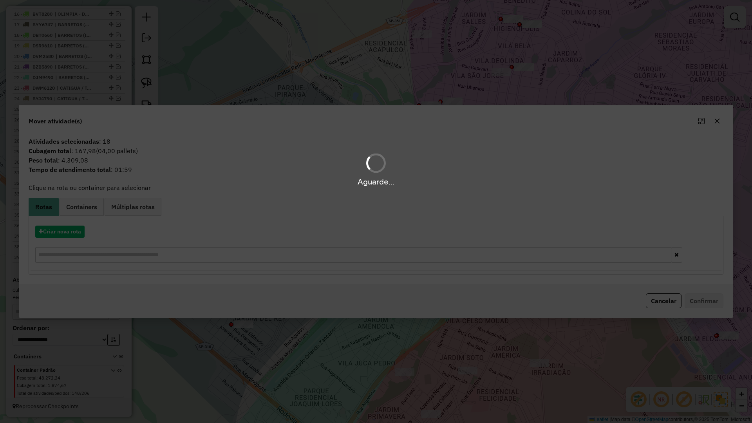
click at [70, 227] on hb-app "Aguarde... Pop-up bloqueado! Seu navegador bloqueou automáticamente a abertura …" at bounding box center [376, 211] width 752 height 423
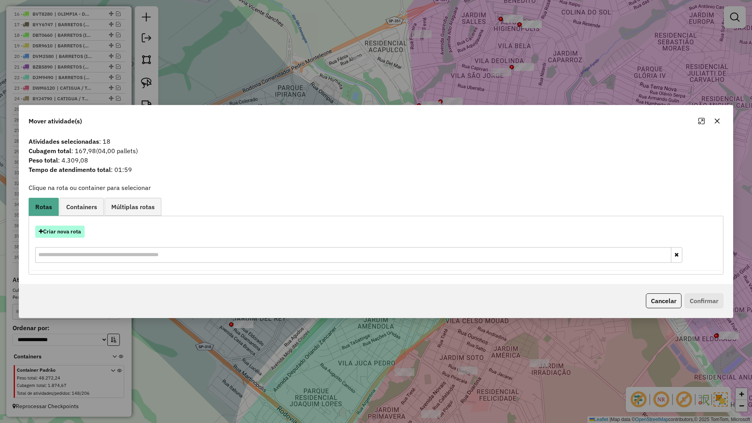
click at [69, 230] on button "Criar nova rota" at bounding box center [59, 232] width 49 height 12
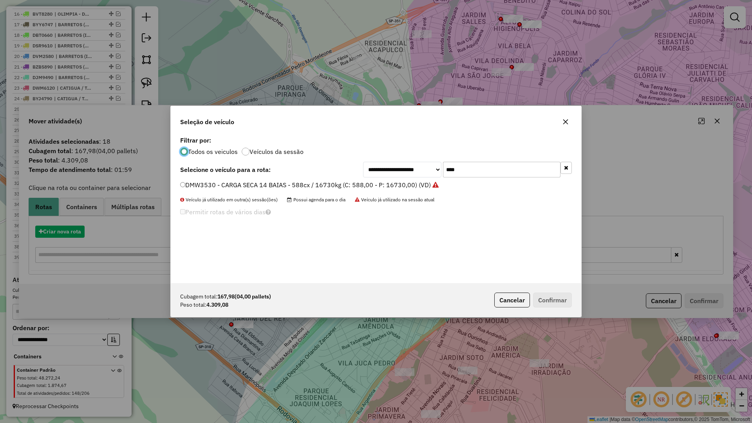
scroll to position [4, 2]
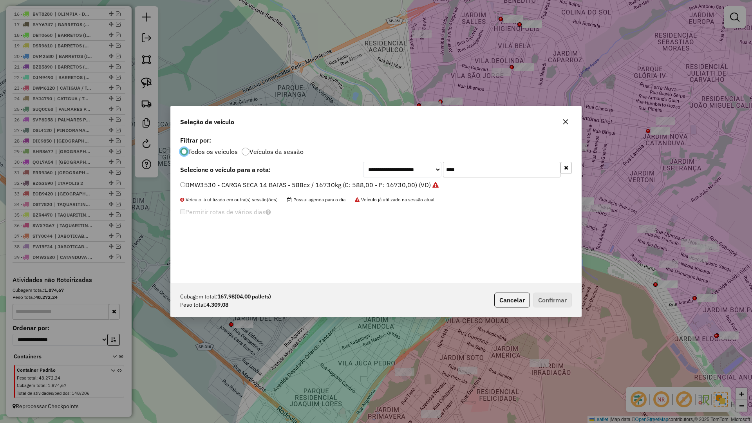
click at [522, 168] on input "****" at bounding box center [501, 170] width 117 height 16
type input "****"
click at [359, 183] on label "QNK3D88 - VUC 6 BAIS - 210 cx / 6000kg (C: 210,00 - P: 6000,00) (VD)" at bounding box center [285, 184] width 210 height 9
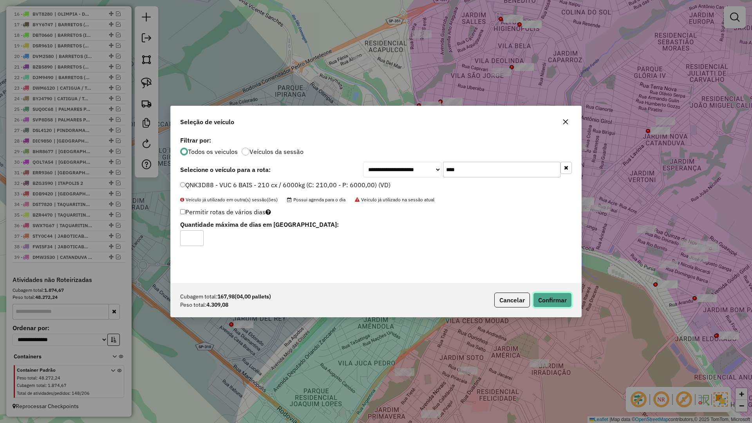
click at [543, 304] on button "Confirmar" at bounding box center [552, 299] width 39 height 15
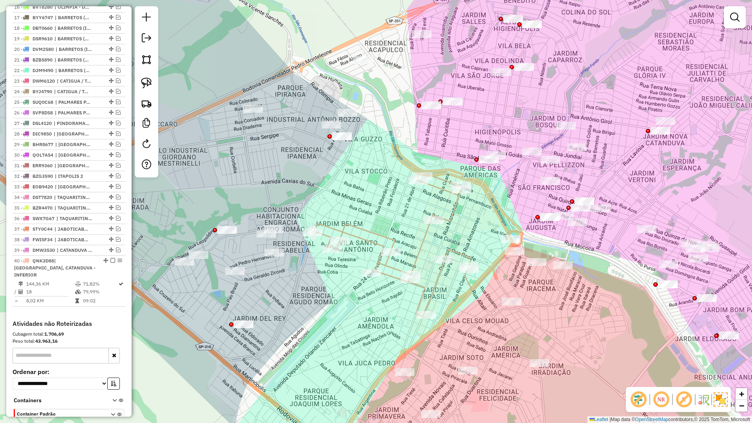
scroll to position [500, 0]
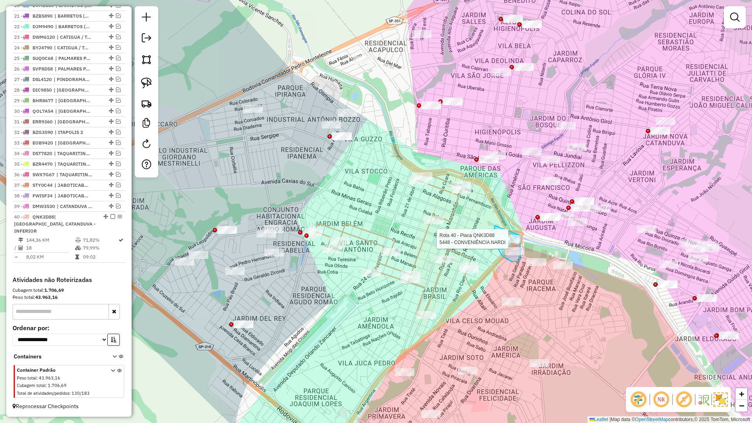
click at [520, 235] on div "Rota 40 - Placa QNK3D88 12145 - TROPEIRO MINEIRO Rota 40 - Placa QNK3D88 5448 -…" at bounding box center [376, 211] width 752 height 423
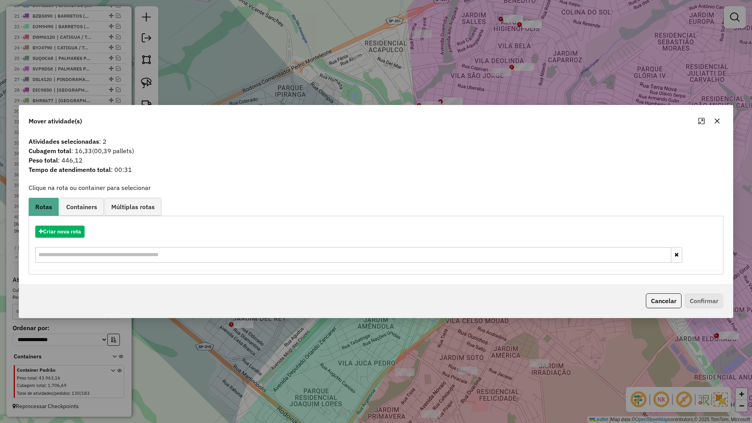
click at [74, 207] on span "Containers" at bounding box center [81, 207] width 31 height 6
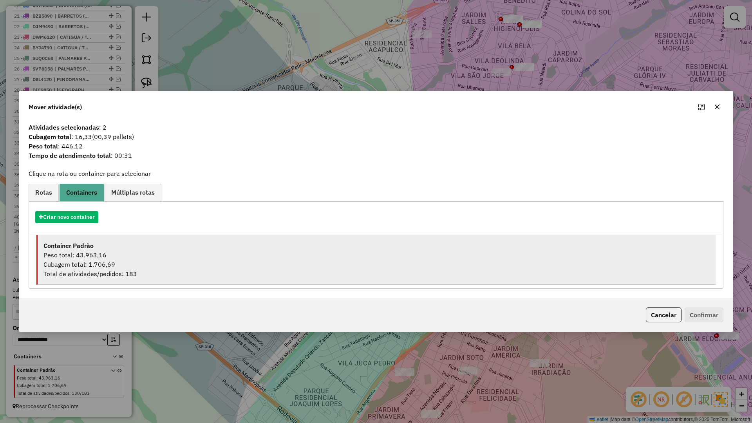
drag, startPoint x: 118, startPoint y: 251, endPoint x: 144, endPoint y: 257, distance: 26.9
click at [118, 252] on div "Peso total: 43.963,16" at bounding box center [376, 254] width 666 height 9
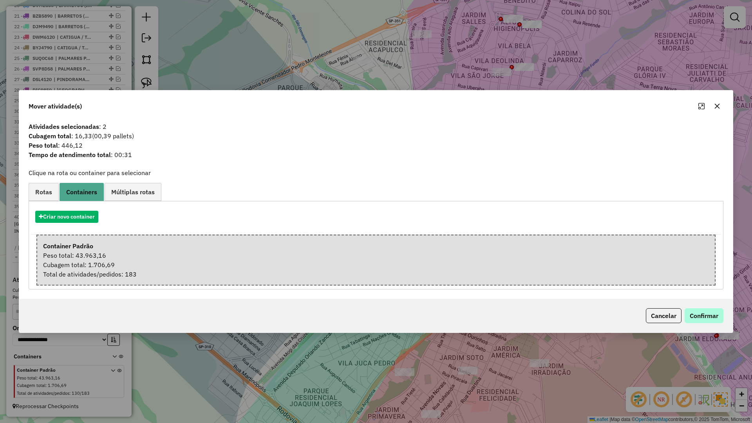
click at [703, 308] on div "Cancelar Confirmar" at bounding box center [375, 316] width 713 height 34
click at [702, 311] on button "Confirmar" at bounding box center [703, 315] width 39 height 15
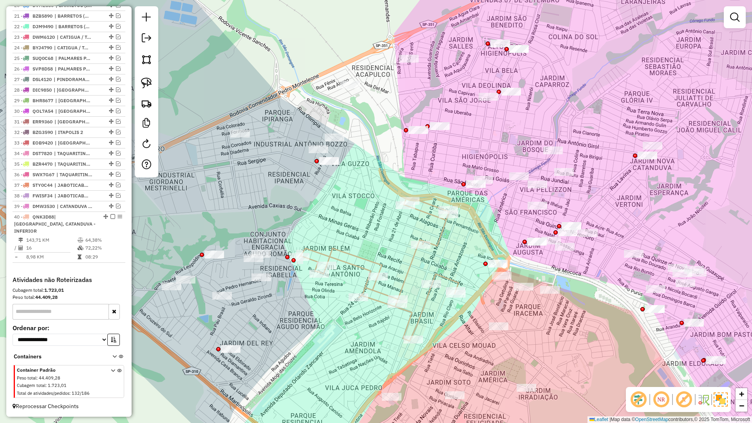
drag, startPoint x: 490, startPoint y: 211, endPoint x: 480, endPoint y: 217, distance: 11.3
click at [478, 242] on div "Janela de atendimento Grade de atendimento Capacidade Transportadoras Veículos …" at bounding box center [376, 211] width 752 height 423
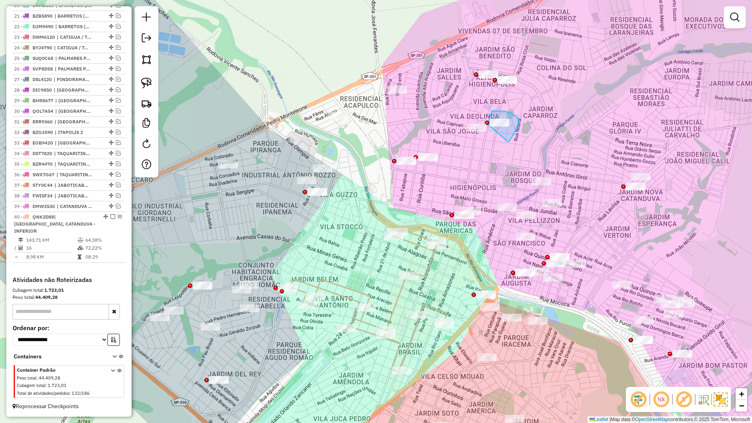
drag, startPoint x: 514, startPoint y: 134, endPoint x: 488, endPoint y: 127, distance: 26.2
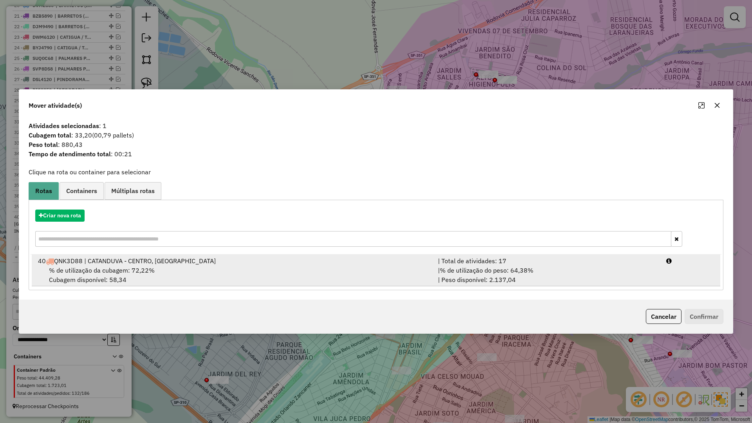
click at [374, 274] on div "% de utilização da cubagem: 72,22% Cubagem disponível: 58,34" at bounding box center [233, 274] width 400 height 19
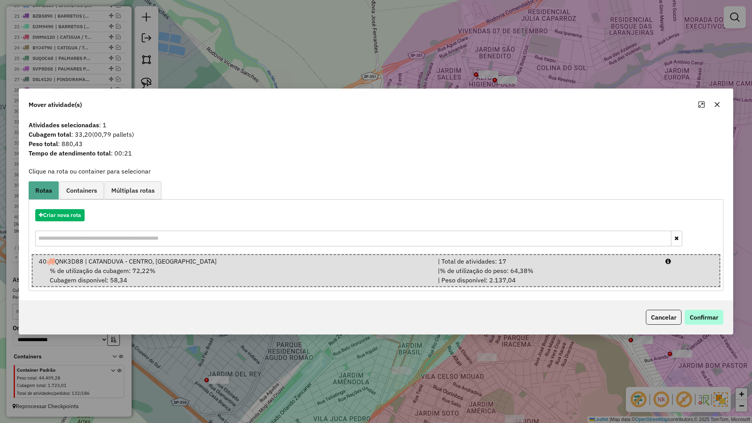
drag, startPoint x: 727, startPoint y: 320, endPoint x: 713, endPoint y: 318, distance: 13.9
click at [725, 320] on div "Cancelar Confirmar" at bounding box center [375, 317] width 713 height 34
click at [713, 318] on button "Confirmar" at bounding box center [703, 317] width 39 height 15
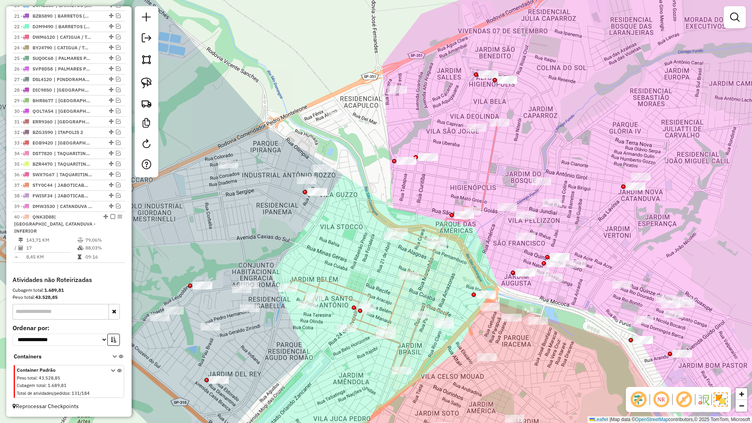
click at [409, 352] on icon at bounding box center [392, 247] width 209 height 250
select select "**********"
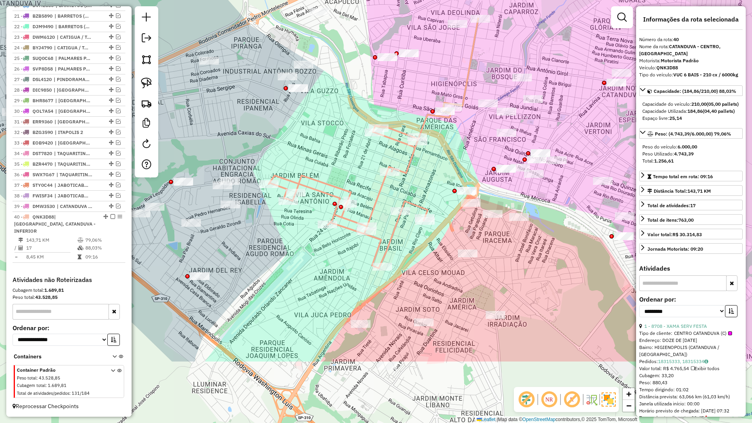
drag, startPoint x: 409, startPoint y: 355, endPoint x: 390, endPoint y: 250, distance: 106.7
click at [390, 250] on icon at bounding box center [373, 143] width 209 height 250
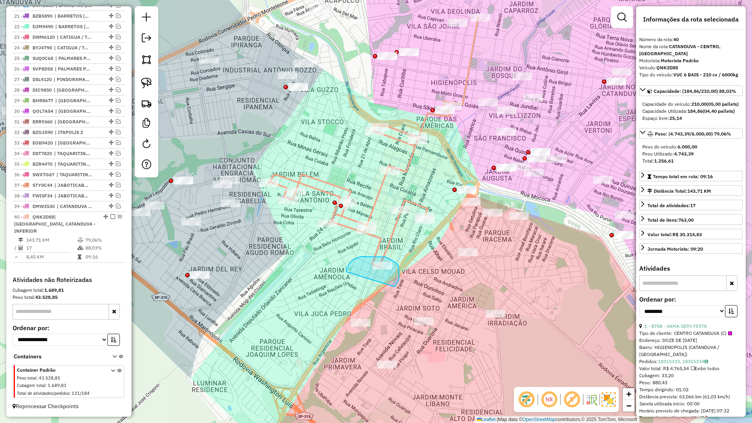
drag, startPoint x: 399, startPoint y: 276, endPoint x: 346, endPoint y: 272, distance: 53.1
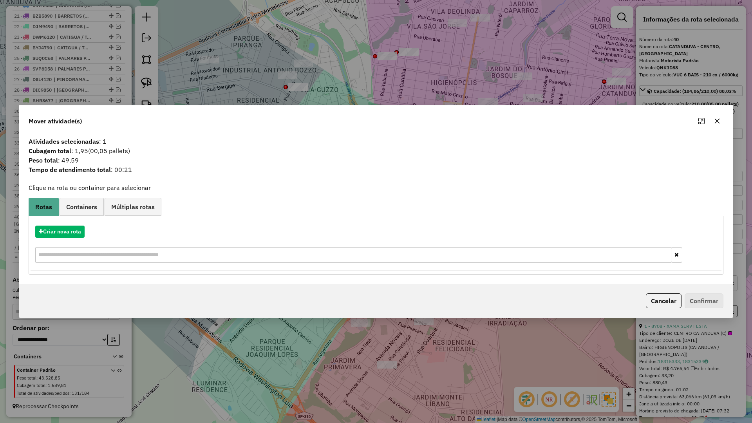
click at [717, 117] on button "button" at bounding box center [717, 121] width 13 height 13
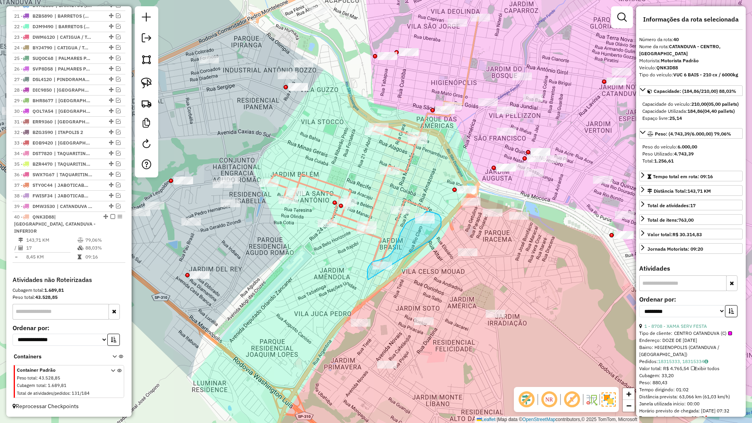
drag, startPoint x: 437, startPoint y: 234, endPoint x: 368, endPoint y: 280, distance: 82.4
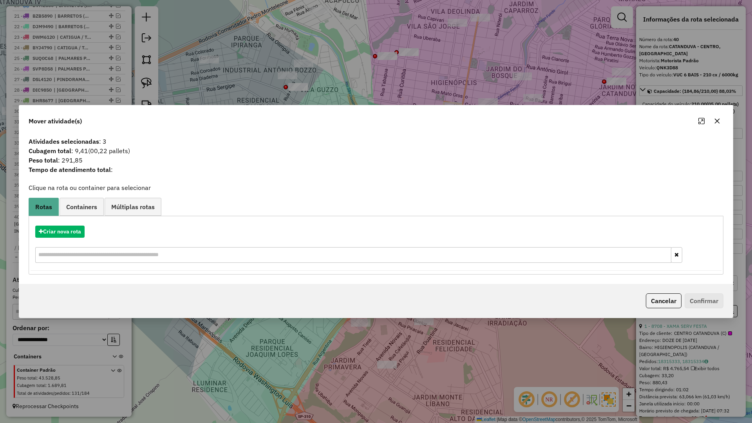
click at [81, 216] on div "Criar nova rota Criar novo container Container Padrão Peso total: 43.528,85 Cub…" at bounding box center [376, 245] width 695 height 59
click at [83, 215] on link "Containers" at bounding box center [82, 207] width 44 height 18
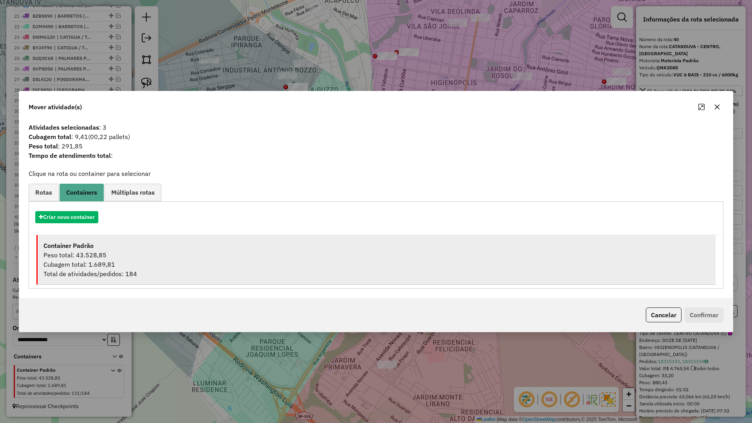
click at [92, 238] on li "Container Padrão Peso total: 43.528,85 Cubagem total: 1.689,81 Total de ativida…" at bounding box center [375, 260] width 679 height 50
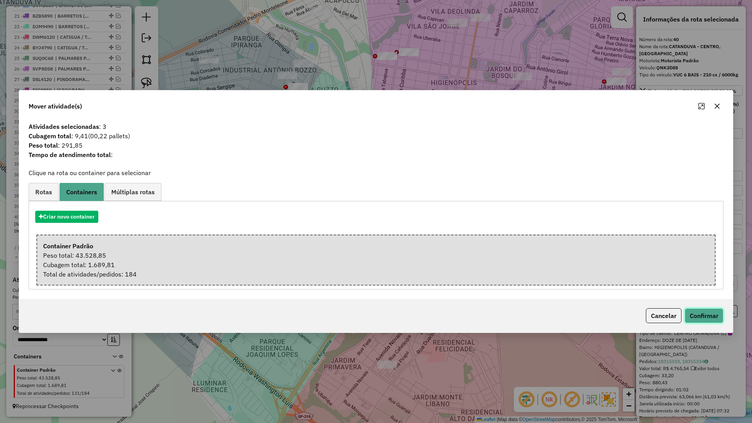
click at [714, 321] on button "Confirmar" at bounding box center [703, 315] width 39 height 15
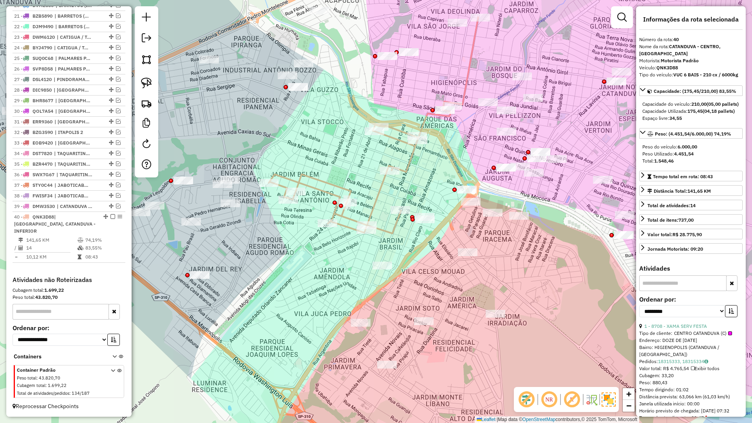
click at [394, 232] on icon at bounding box center [373, 125] width 209 height 216
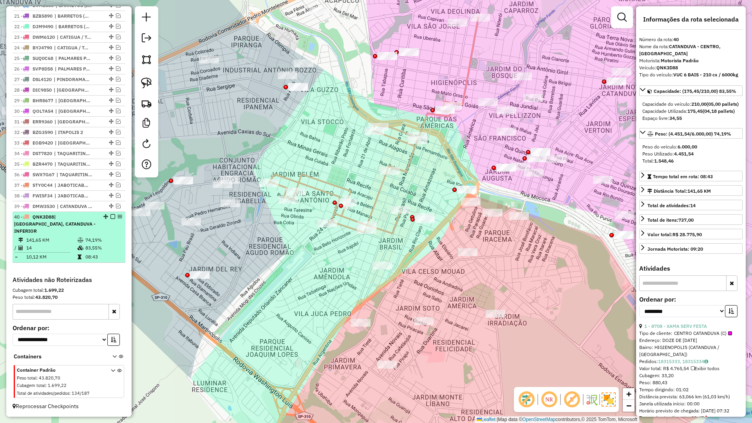
click at [110, 219] on em at bounding box center [112, 216] width 5 height 5
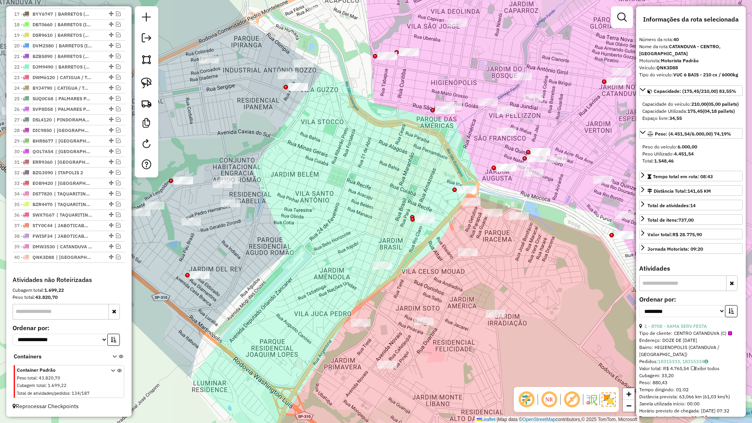
scroll to position [467, 0]
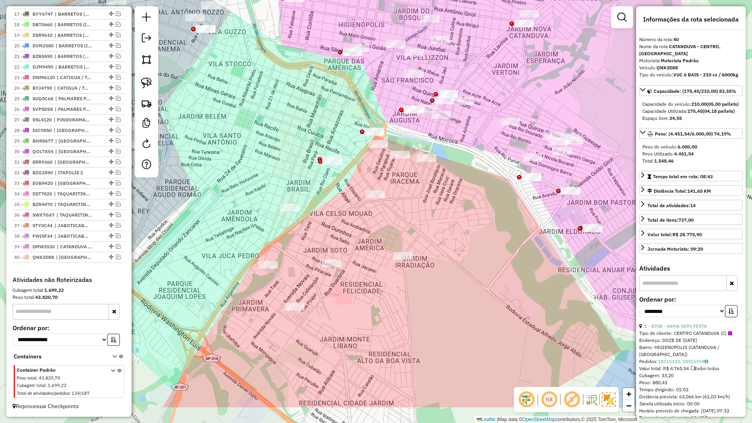
drag, startPoint x: 356, startPoint y: 306, endPoint x: 264, endPoint y: 248, distance: 109.1
click at [264, 248] on div "Janela de atendimento Grade de atendimento Capacidade Transportadoras Veículos …" at bounding box center [376, 211] width 752 height 423
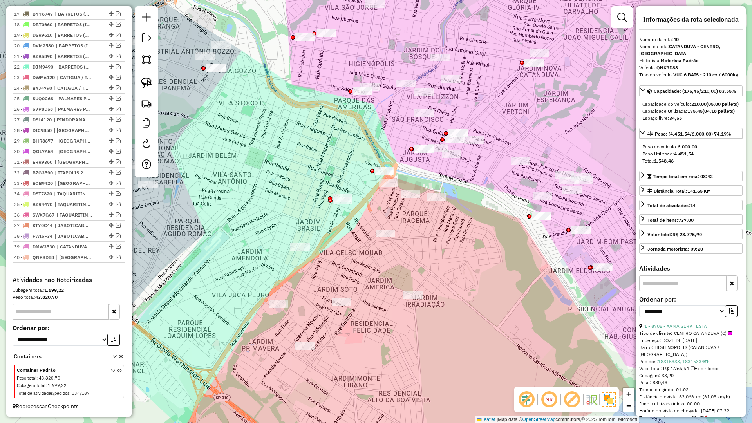
drag, startPoint x: 482, startPoint y: 291, endPoint x: 512, endPoint y: 327, distance: 46.4
click at [512, 327] on div "Janela de atendimento Grade de atendimento Capacidade Transportadoras Veículos …" at bounding box center [376, 211] width 752 height 423
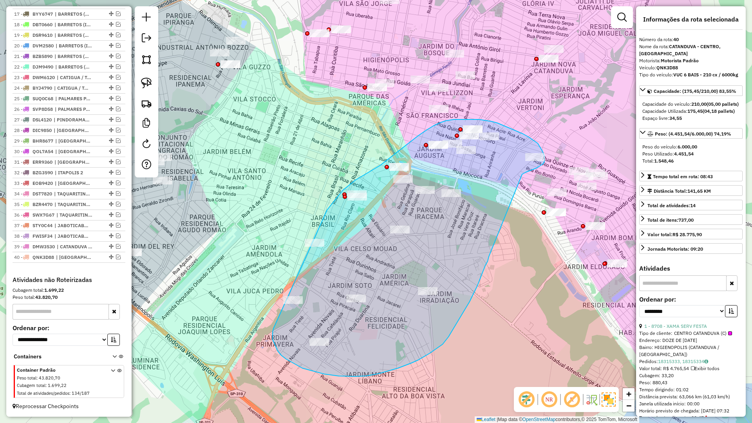
drag, startPoint x: 273, startPoint y: 333, endPoint x: 296, endPoint y: 255, distance: 81.3
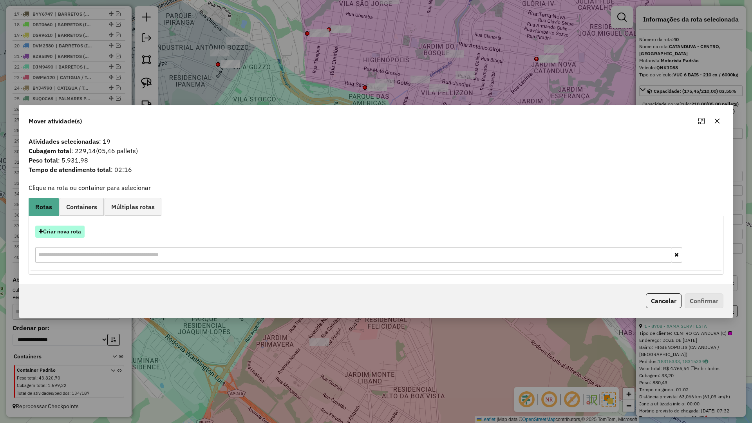
click at [61, 229] on button "Criar nova rota" at bounding box center [59, 232] width 49 height 12
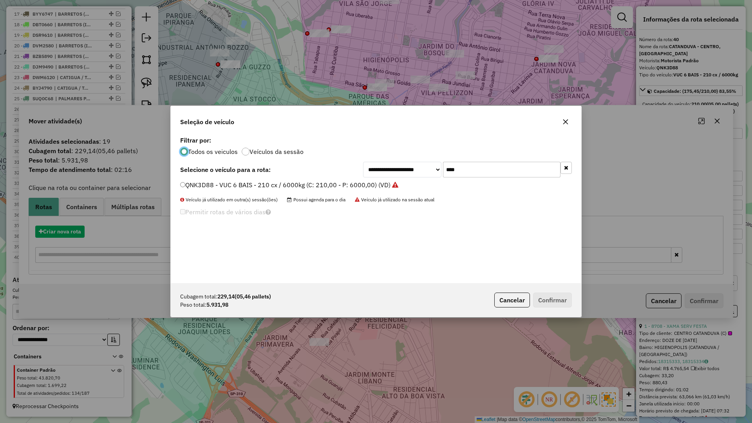
scroll to position [4, 2]
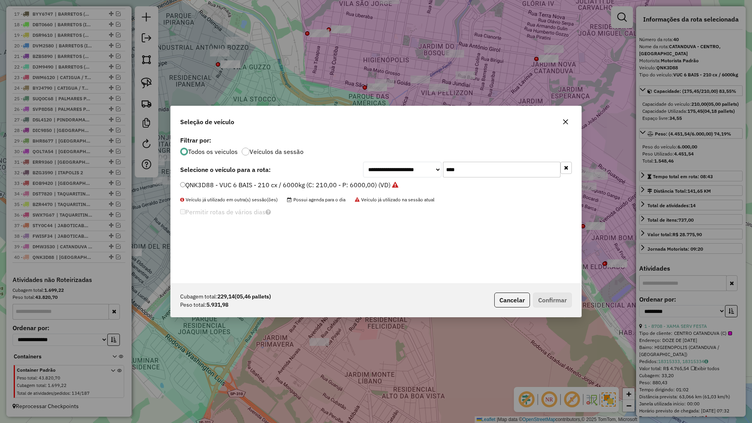
click at [482, 167] on input "****" at bounding box center [501, 170] width 117 height 16
type input "****"
click at [403, 185] on label "DYE4200 - BAU TOCO 10 BAIAS - 392cx / 8610kg (C: 392,00 - P: 8610,00) (VD)" at bounding box center [296, 184] width 233 height 9
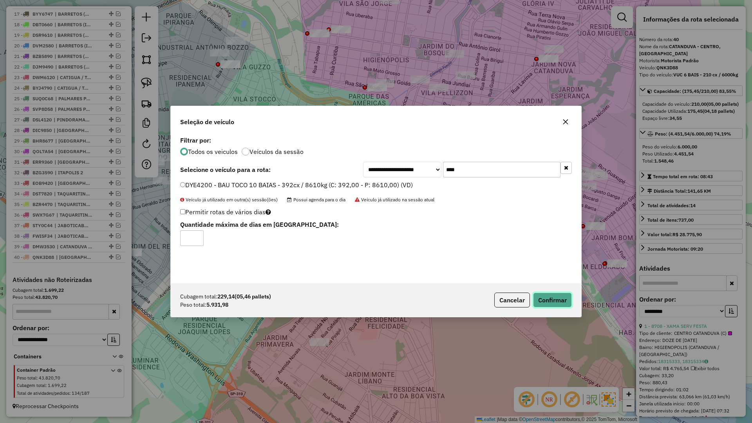
click at [568, 299] on button "Confirmar" at bounding box center [552, 299] width 39 height 15
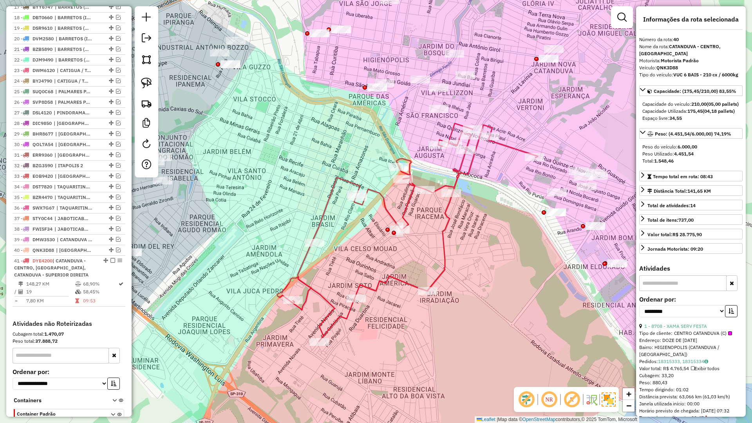
scroll to position [518, 0]
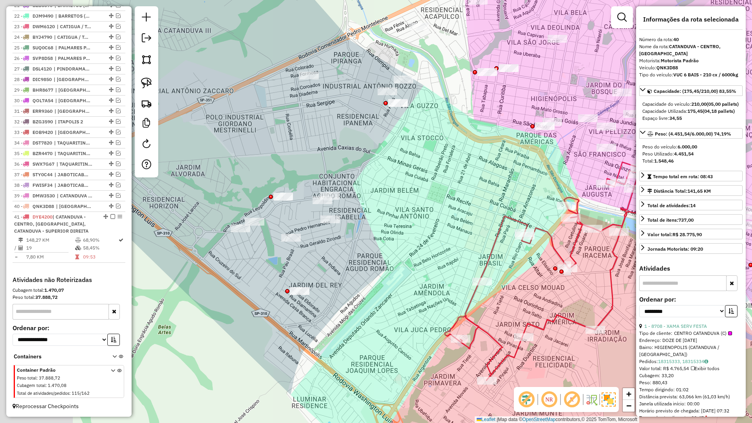
drag, startPoint x: 347, startPoint y: 273, endPoint x: 458, endPoint y: 291, distance: 112.7
click at [458, 291] on div "Janela de atendimento Grade de atendimento Capacidade Transportadoras Veículos …" at bounding box center [376, 211] width 752 height 423
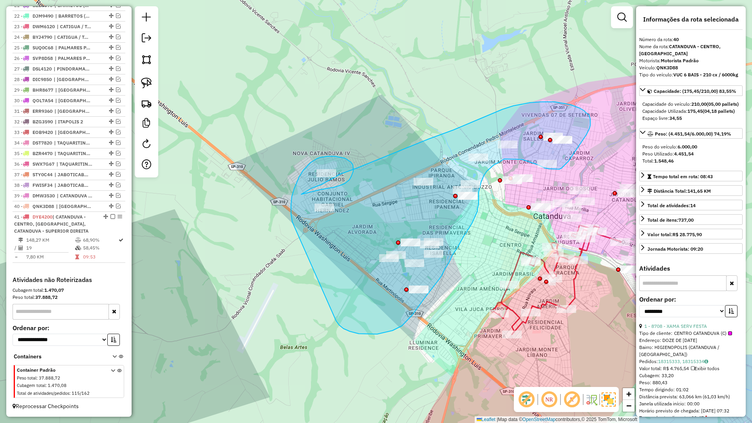
drag, startPoint x: 352, startPoint y: 332, endPoint x: 292, endPoint y: 222, distance: 125.8
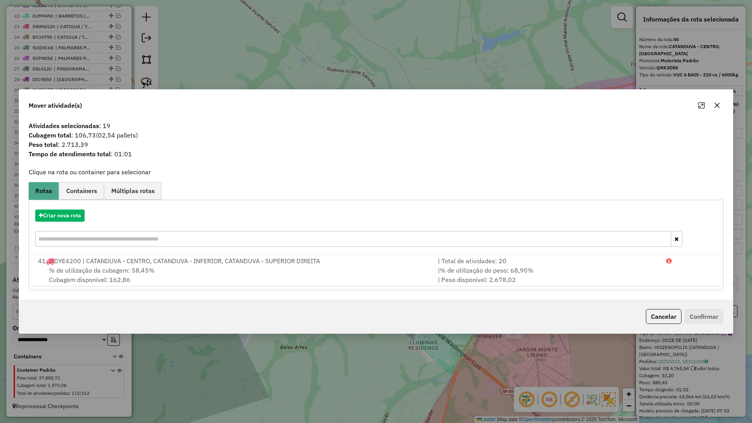
click at [713, 110] on button "button" at bounding box center [717, 105] width 13 height 13
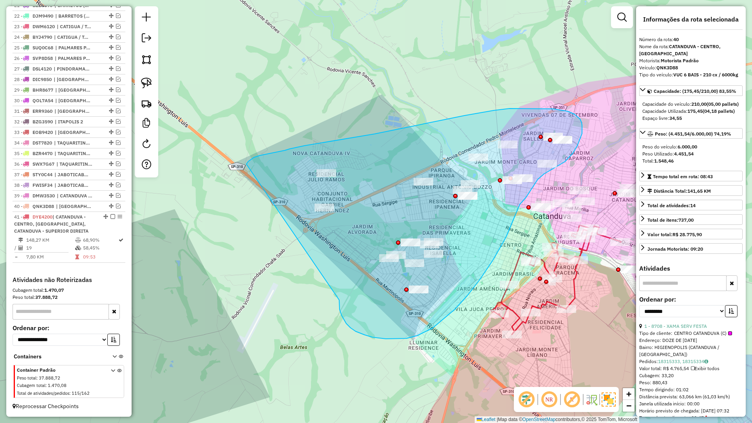
drag, startPoint x: 365, startPoint y: 335, endPoint x: 246, endPoint y: 164, distance: 207.7
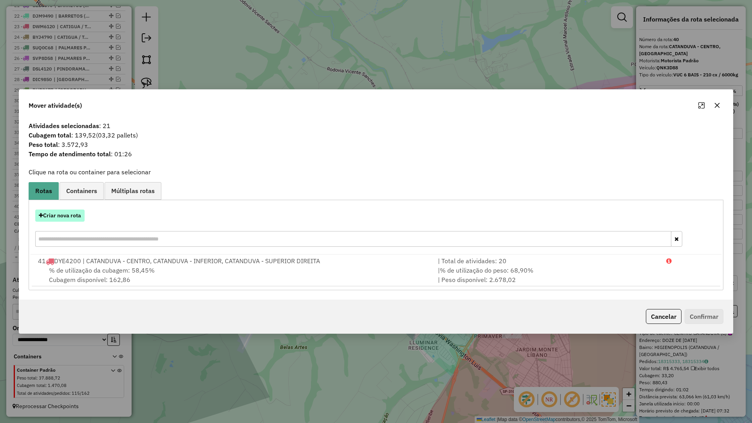
click at [60, 217] on button "Criar nova rota" at bounding box center [59, 215] width 49 height 12
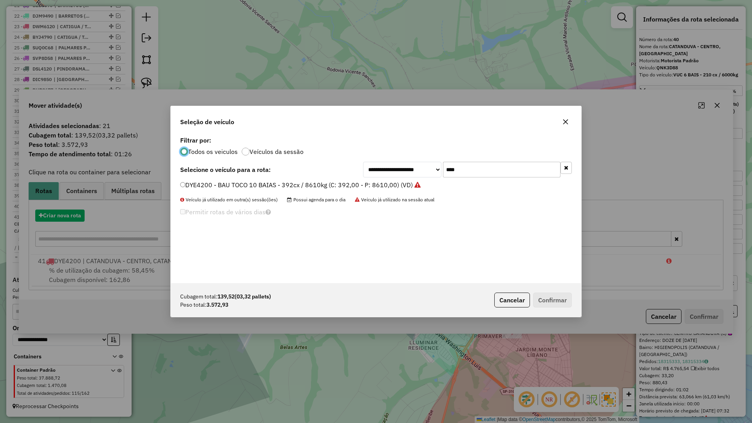
scroll to position [4, 2]
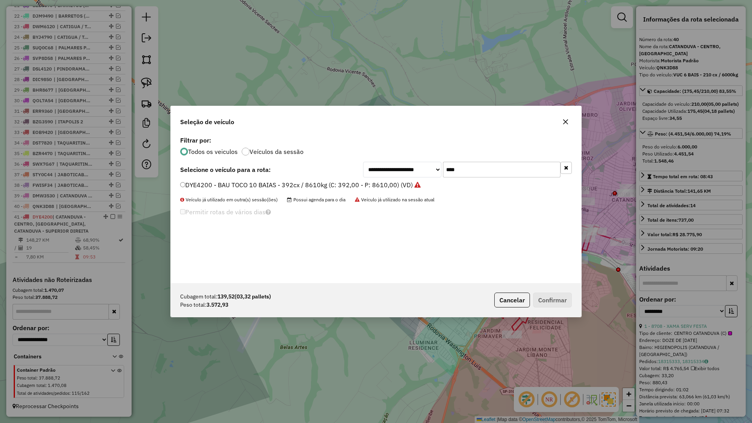
click at [498, 167] on input "****" at bounding box center [501, 170] width 117 height 16
type input "****"
click at [383, 187] on label "FJQ2D65 - BAU TOCO 10 BAIAS - 420cx / 8610kg (C: 420,00 - P: 8610,00) (VD)" at bounding box center [296, 184] width 232 height 9
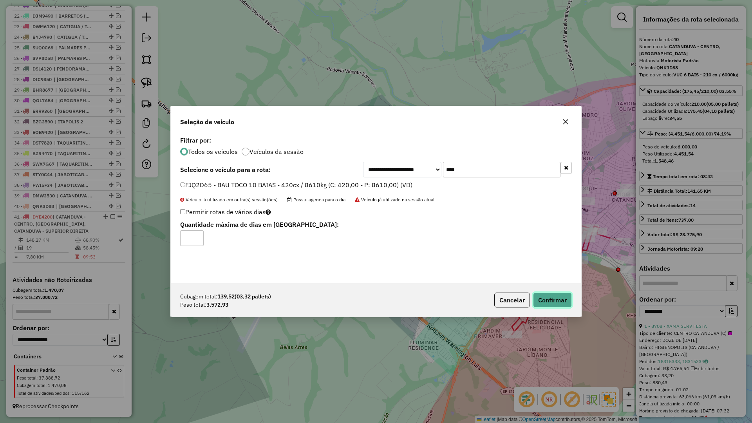
click at [550, 303] on button "Confirmar" at bounding box center [552, 299] width 39 height 15
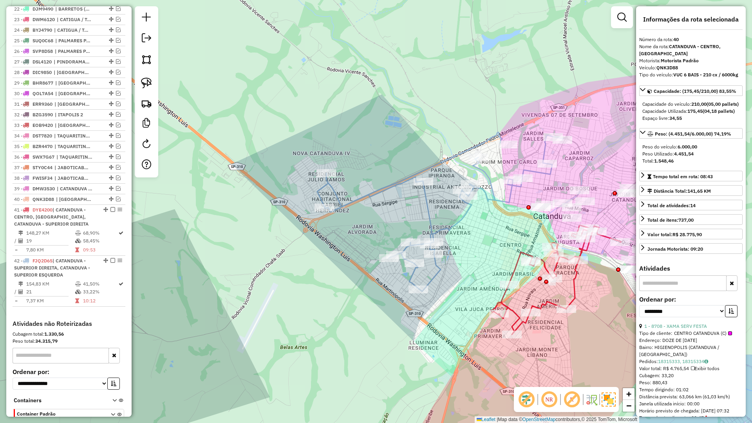
scroll to position [569, 0]
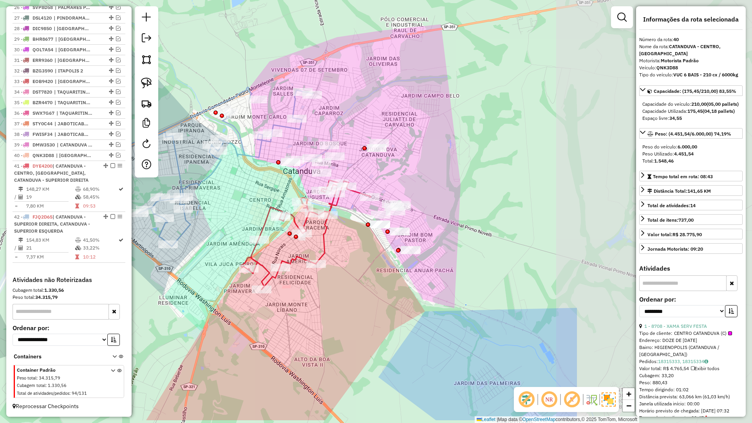
drag, startPoint x: 408, startPoint y: 252, endPoint x: 306, endPoint y: 246, distance: 101.6
click at [198, 223] on div "Janela de atendimento Grade de atendimento Capacidade Transportadoras Veículos …" at bounding box center [376, 211] width 752 height 423
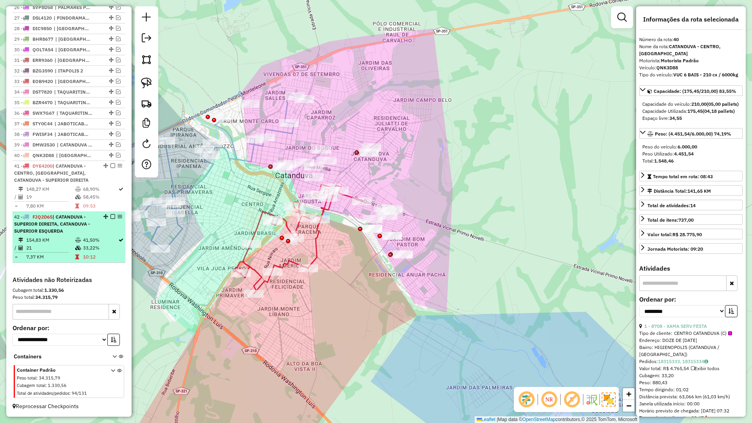
click at [110, 217] on em at bounding box center [112, 216] width 5 height 5
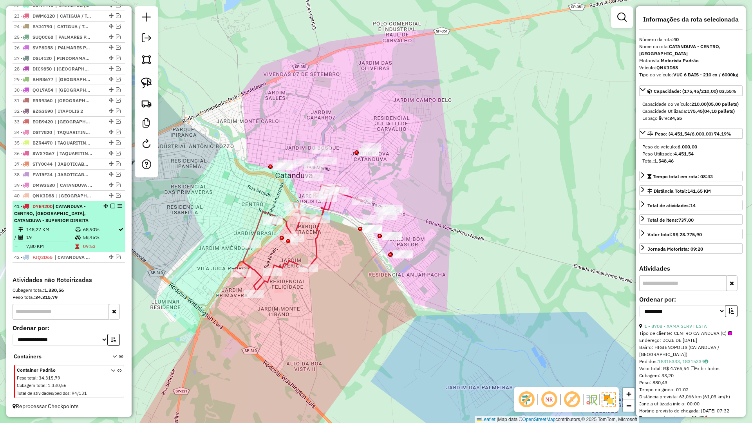
click at [111, 207] on em at bounding box center [112, 206] width 5 height 5
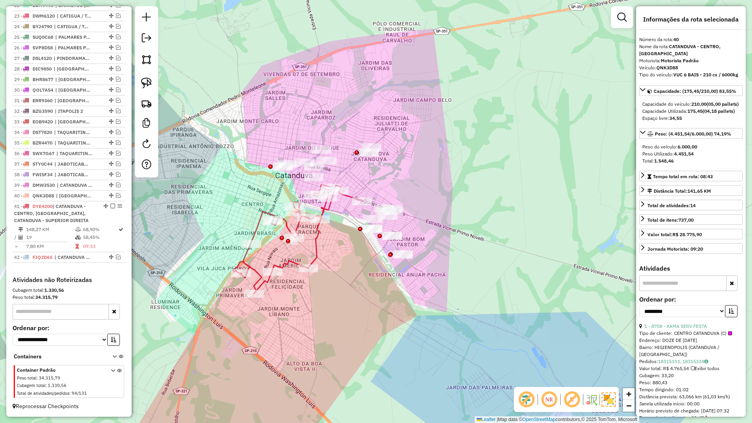
scroll to position [488, 0]
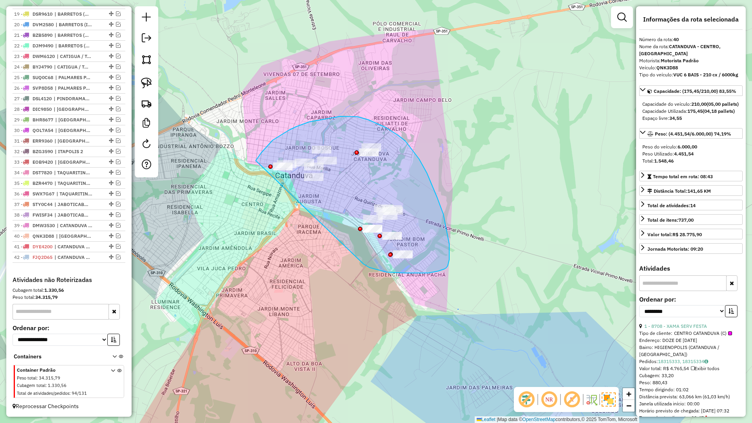
drag, startPoint x: 393, startPoint y: 273, endPoint x: 254, endPoint y: 166, distance: 175.4
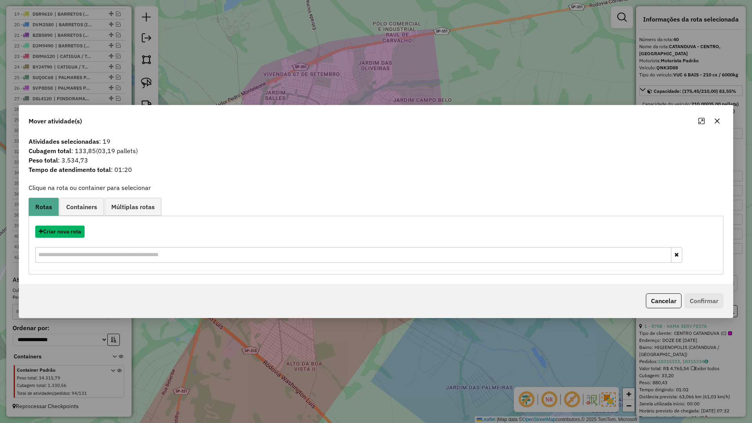
click at [79, 229] on button "Criar nova rota" at bounding box center [59, 232] width 49 height 12
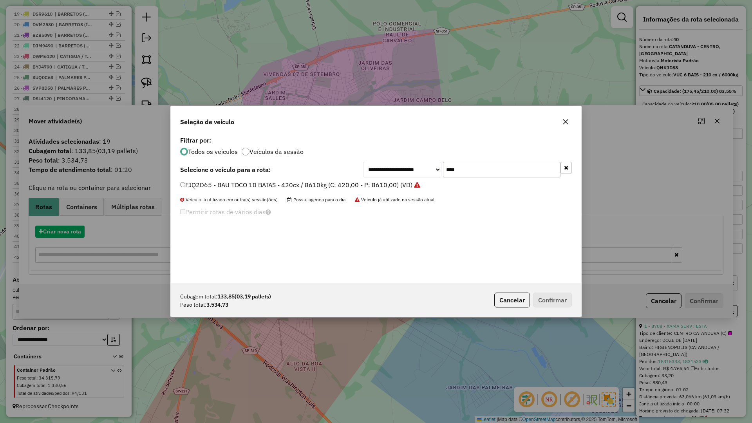
click at [79, 229] on div "**********" at bounding box center [376, 211] width 752 height 423
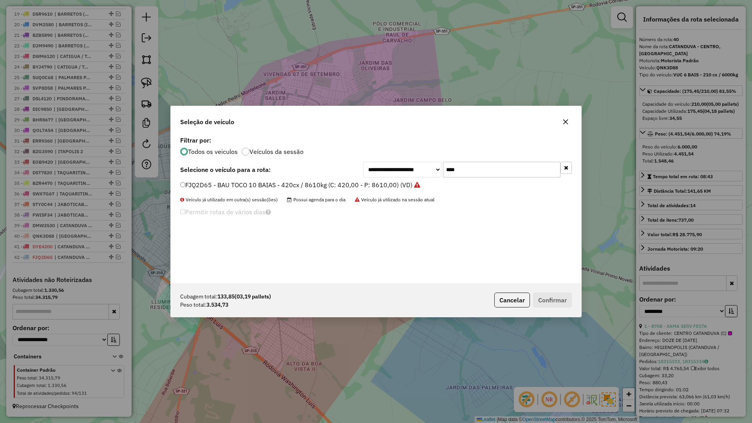
click at [486, 161] on div "**********" at bounding box center [376, 208] width 410 height 149
click at [483, 175] on input "****" at bounding box center [501, 170] width 117 height 16
type input "****"
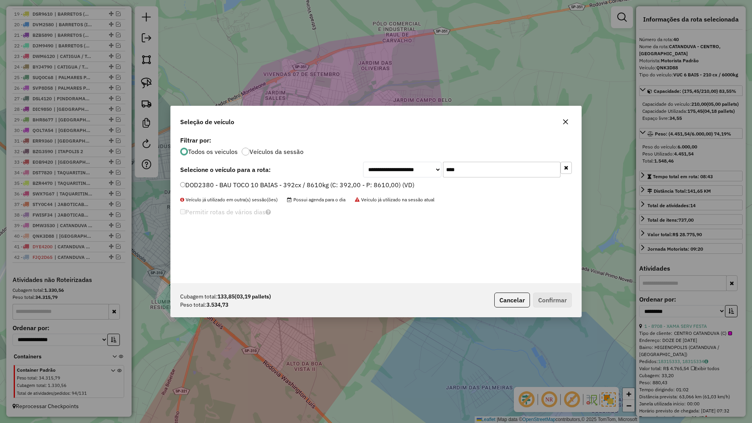
drag, startPoint x: 311, startPoint y: 169, endPoint x: 317, endPoint y: 182, distance: 14.0
click at [314, 176] on div "**********" at bounding box center [376, 170] width 392 height 16
click at [317, 182] on label "DOD2380 - BAU TOCO 10 BAIAS - 392cx / 8610kg (C: 392,00 - P: 8610,00) (VD)" at bounding box center [297, 184] width 234 height 9
click at [545, 301] on button "Confirmar" at bounding box center [552, 299] width 39 height 15
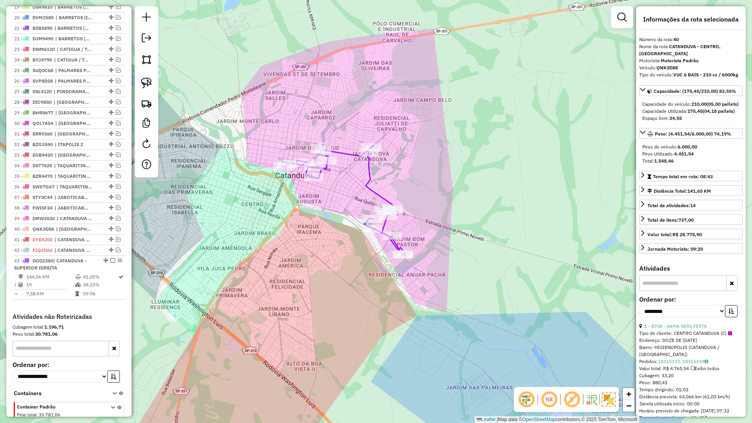
scroll to position [532, 0]
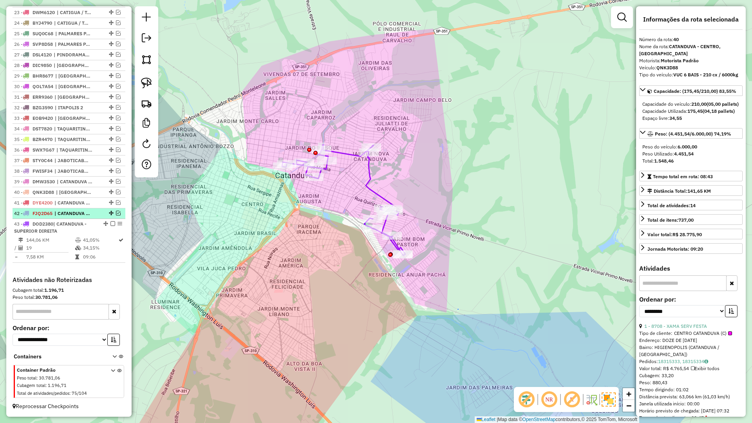
click at [116, 214] on em at bounding box center [118, 213] width 5 height 5
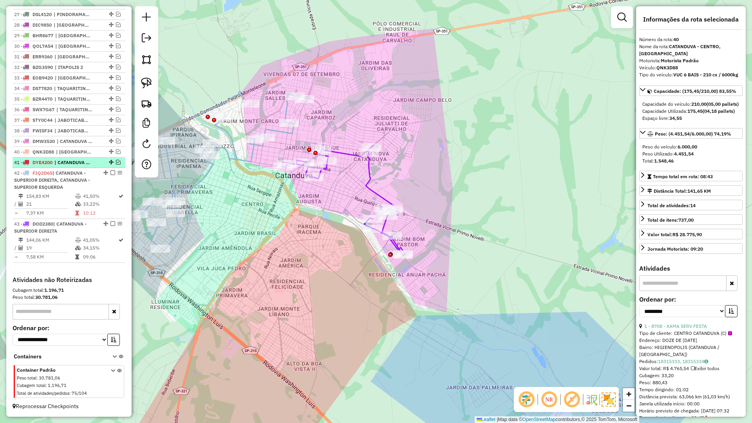
click at [117, 164] on em at bounding box center [118, 162] width 5 height 5
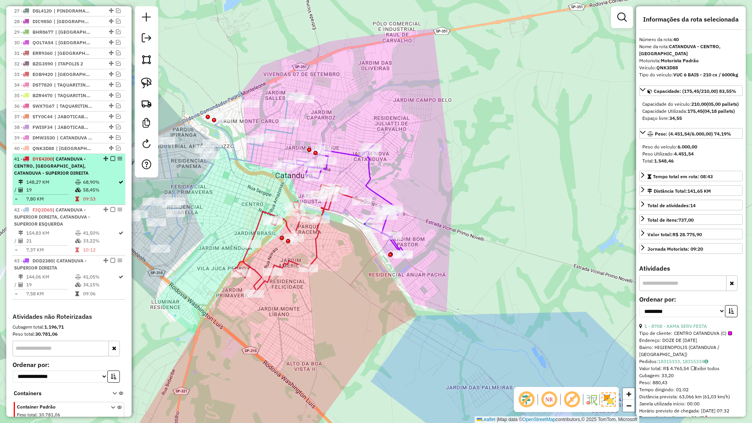
click at [78, 176] on span "| CATANDUVA - CENTRO, [GEOGRAPHIC_DATA], CATANDUVA - SUPERIOR DIREITA" at bounding box center [51, 166] width 74 height 20
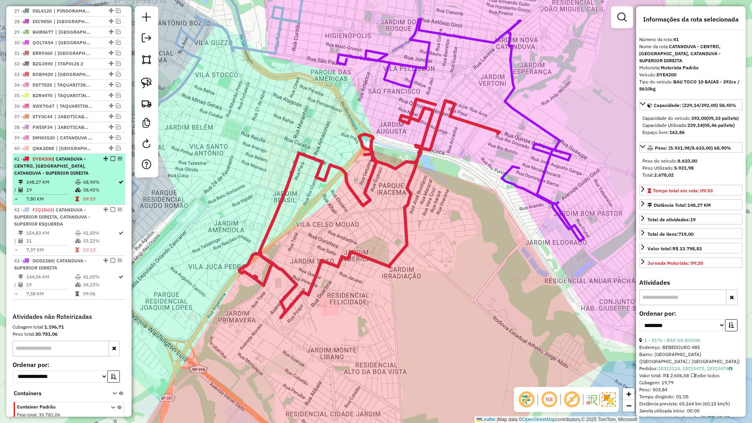
click at [79, 203] on td at bounding box center [79, 199] width 8 height 8
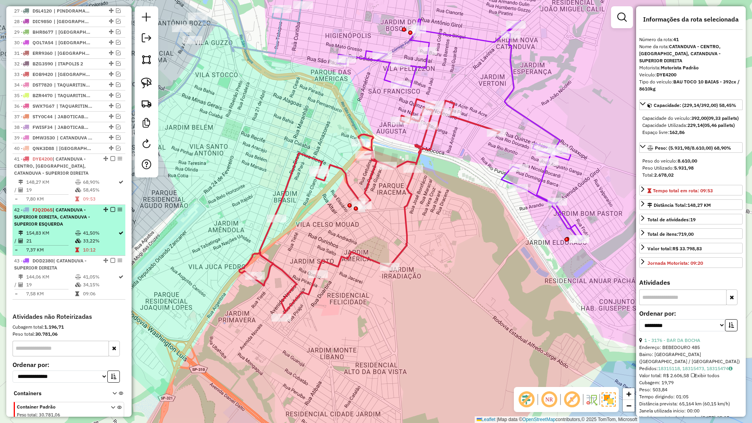
click at [79, 224] on span "| CATANDUVA - SUPERIOR DIREITA, CATANDUVA - SUPERIOR ESQUERDA" at bounding box center [52, 217] width 76 height 20
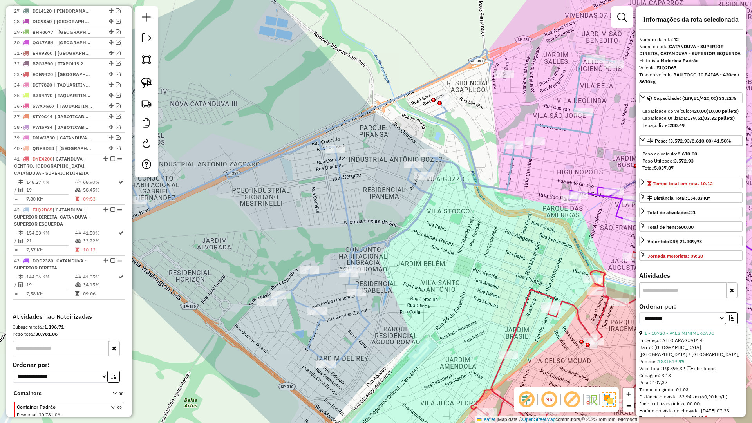
click at [381, 240] on icon at bounding box center [368, 209] width 491 height 318
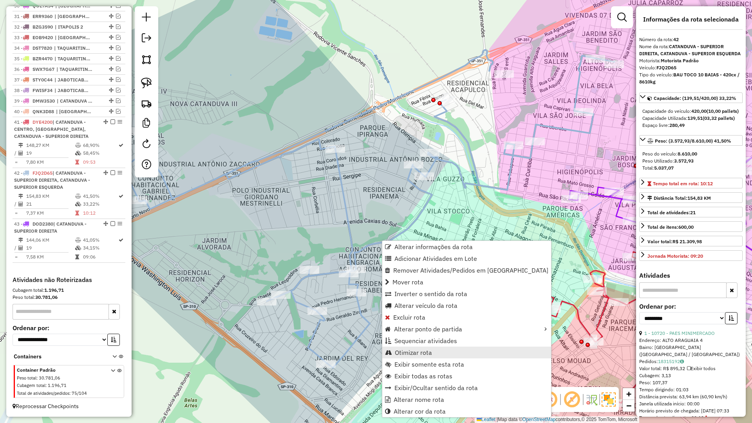
click at [412, 352] on span "Otimizar rota" at bounding box center [413, 352] width 37 height 6
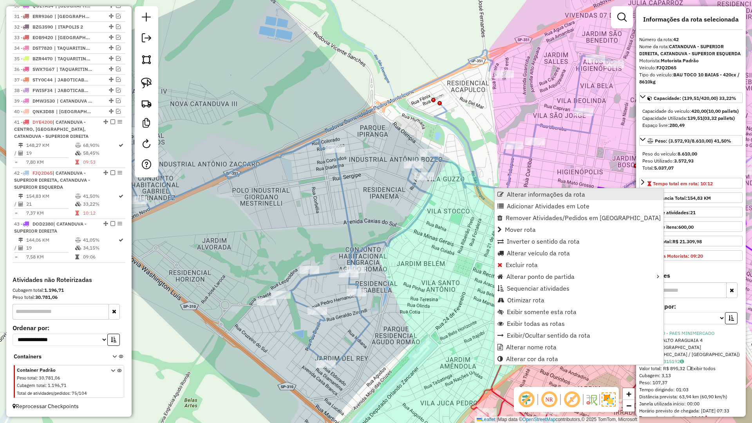
click at [500, 197] on span "Alterar informações da rota" at bounding box center [500, 194] width 6 height 6
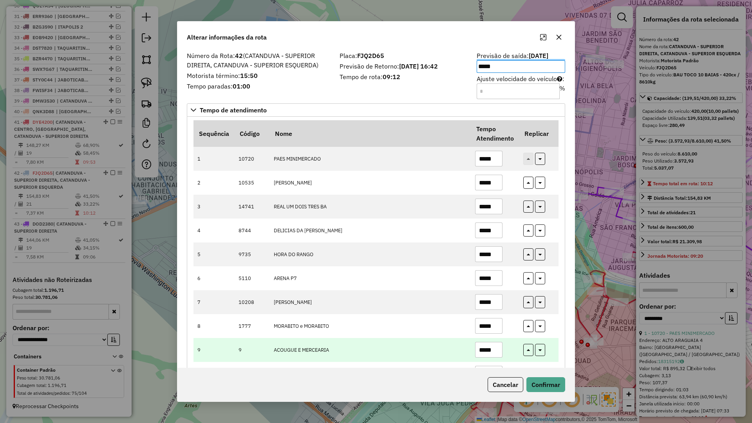
click at [495, 352] on input "*****" at bounding box center [488, 350] width 27 height 16
type input "*****"
click at [527, 353] on icon "button" at bounding box center [528, 350] width 3 height 5
type input "*****"
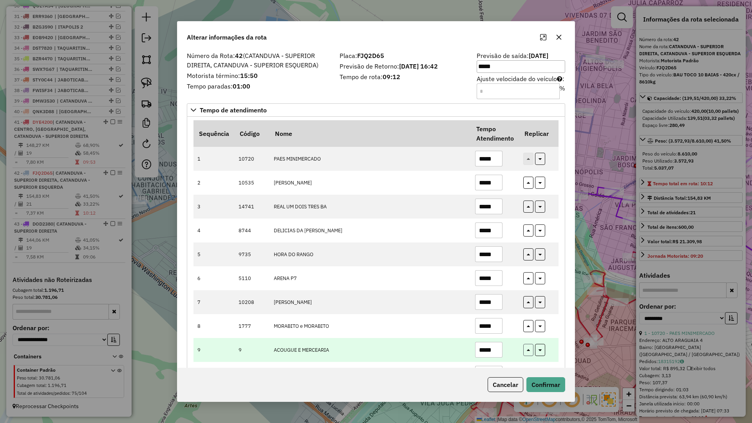
type input "*****"
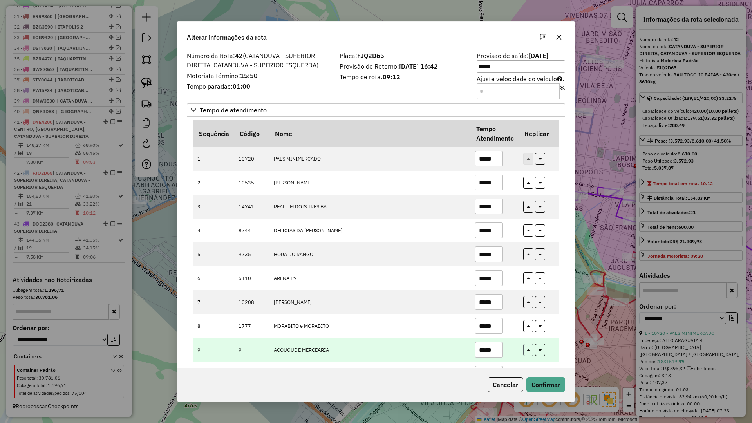
type input "*****"
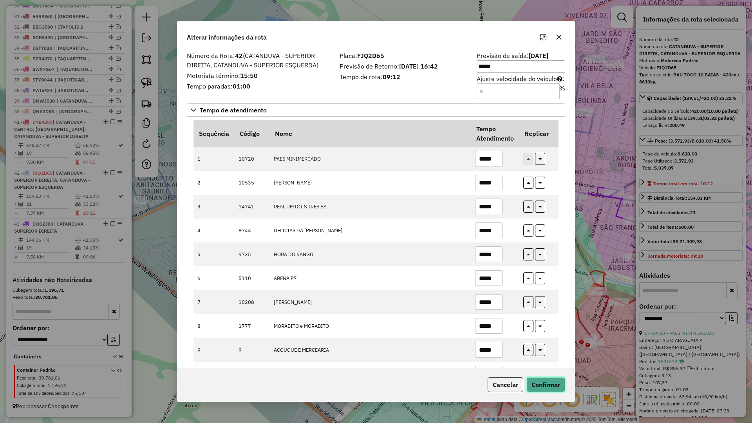
click at [540, 385] on button "Confirmar" at bounding box center [545, 384] width 39 height 15
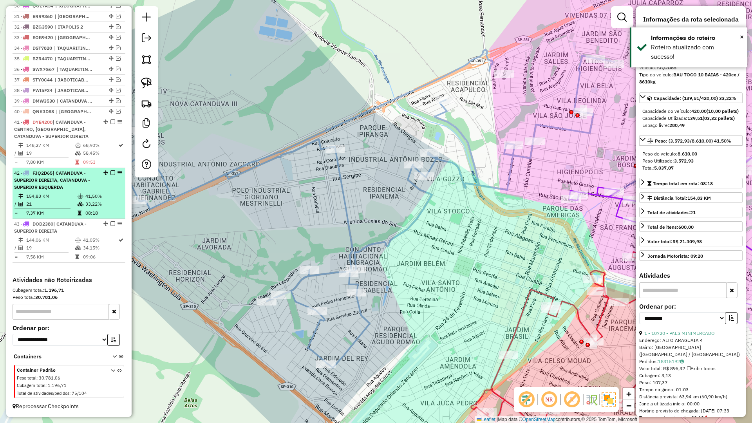
click at [111, 173] on em at bounding box center [112, 172] width 5 height 5
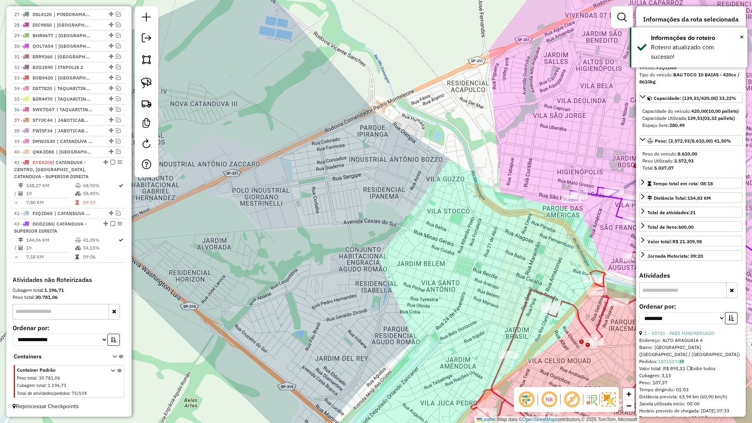
scroll to position [572, 0]
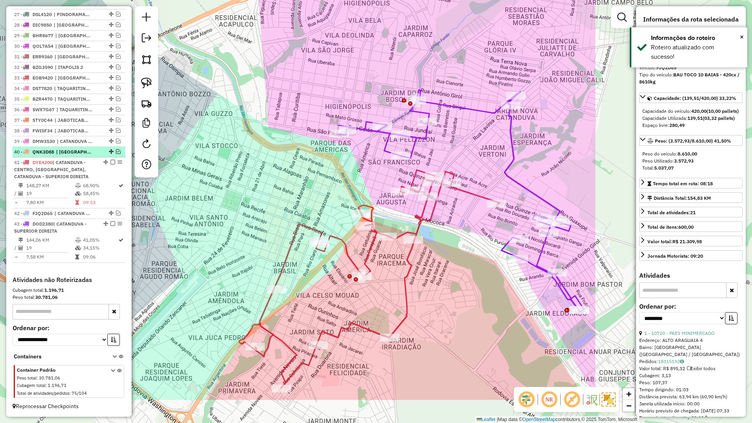
drag, startPoint x: 304, startPoint y: 219, endPoint x: 74, endPoint y: 155, distance: 238.1
click at [74, 155] on hb-router-mapa "Informações da Sessão 990931 - 19/08/2025 Criação: 18/08/2025 17:32 Depósito: B…" at bounding box center [376, 211] width 752 height 423
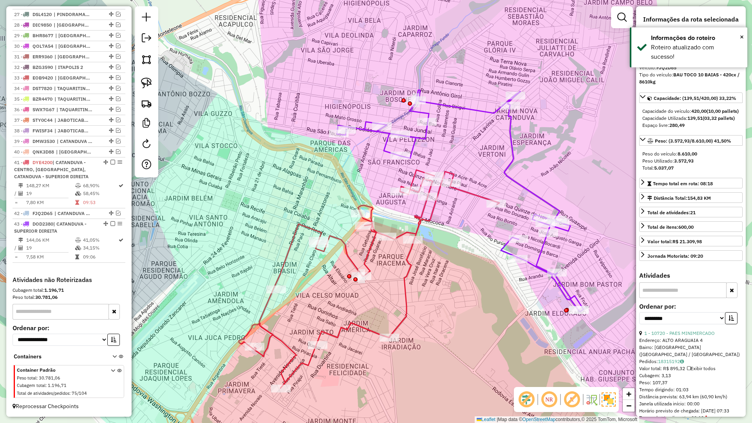
click at [426, 217] on icon at bounding box center [369, 279] width 260 height 218
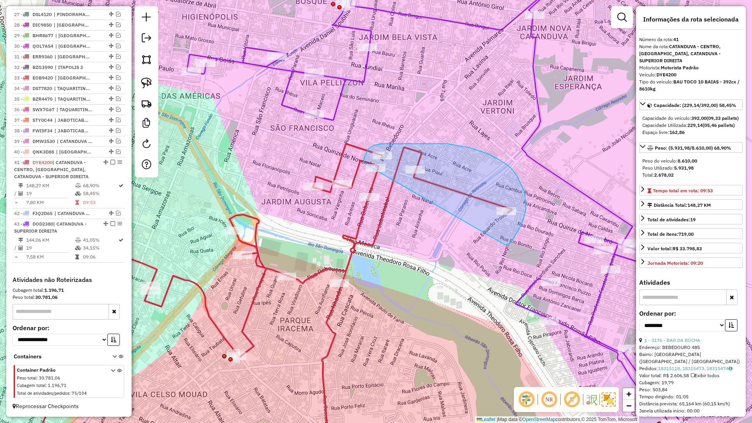
drag, startPoint x: 505, startPoint y: 245, endPoint x: 362, endPoint y: 167, distance: 162.4
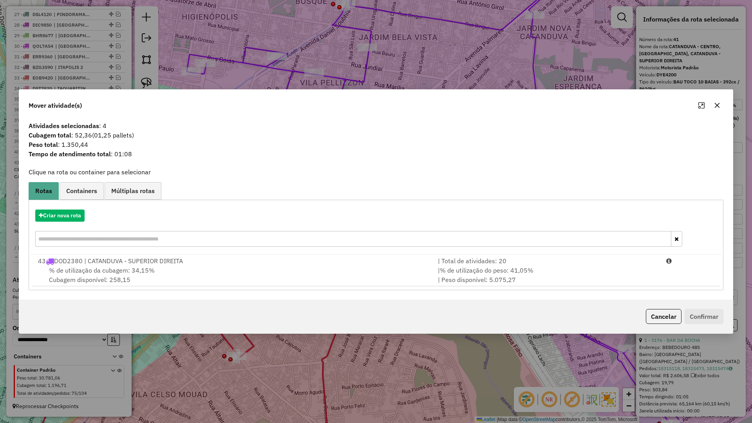
click at [239, 258] on div "43 DOD2380 | CATANDUVA - SUPERIOR DIREITA" at bounding box center [233, 260] width 400 height 9
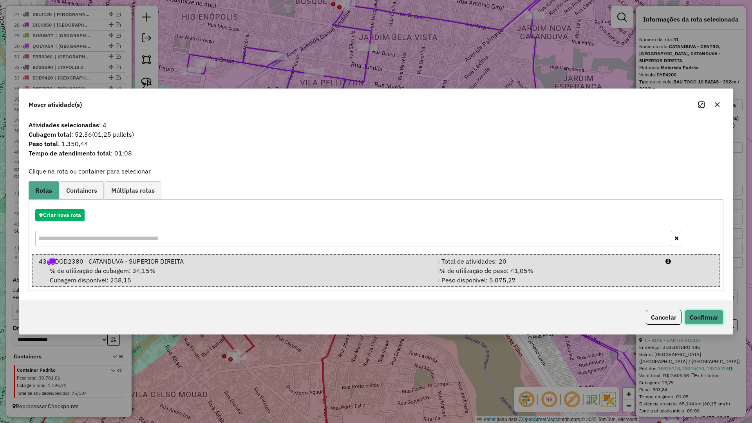
click at [718, 317] on button "Confirmar" at bounding box center [703, 317] width 39 height 15
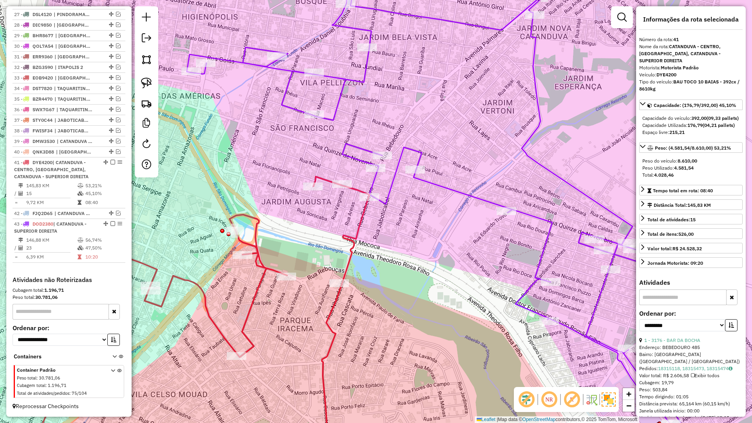
click at [537, 314] on icon at bounding box center [434, 205] width 494 height 443
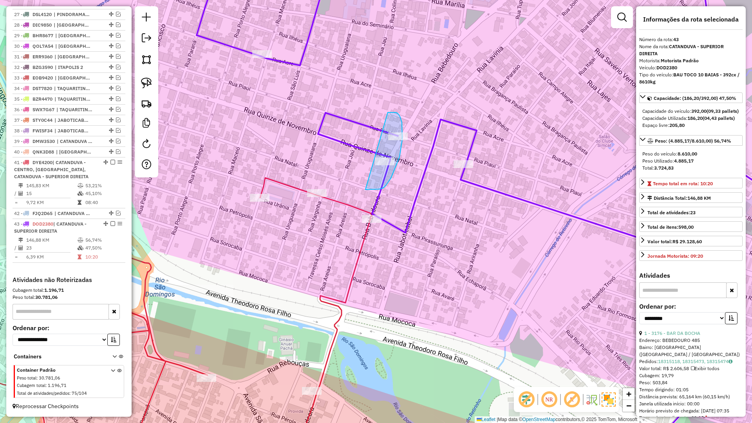
drag, startPoint x: 371, startPoint y: 190, endPoint x: 385, endPoint y: 113, distance: 78.0
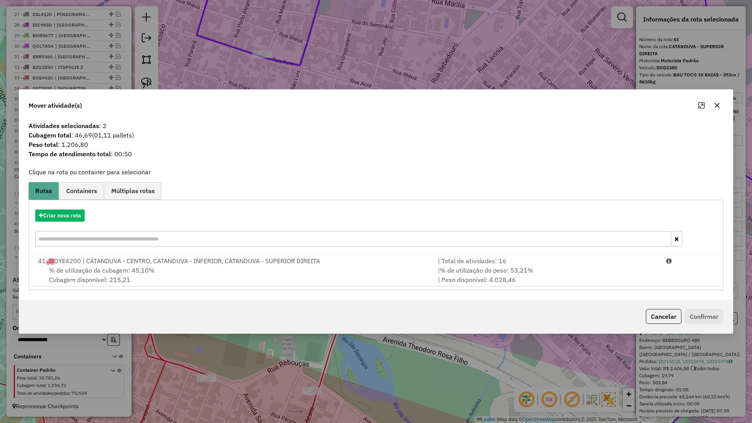
drag, startPoint x: 717, startPoint y: 107, endPoint x: 464, endPoint y: 209, distance: 273.5
click at [716, 107] on icon "button" at bounding box center [717, 105] width 6 height 6
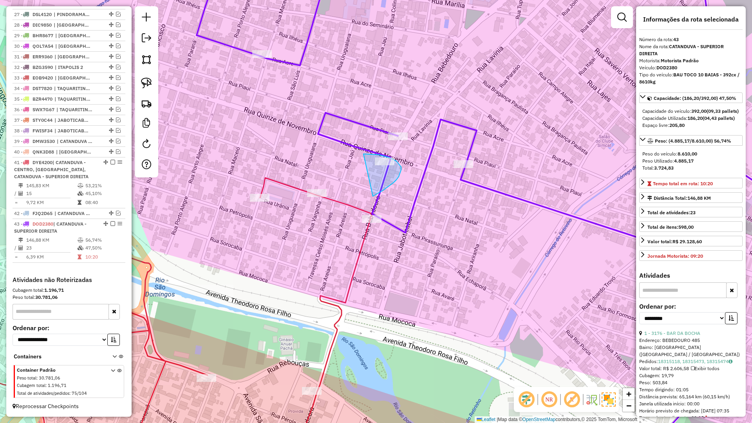
drag, startPoint x: 373, startPoint y: 196, endPoint x: 345, endPoint y: 158, distance: 47.1
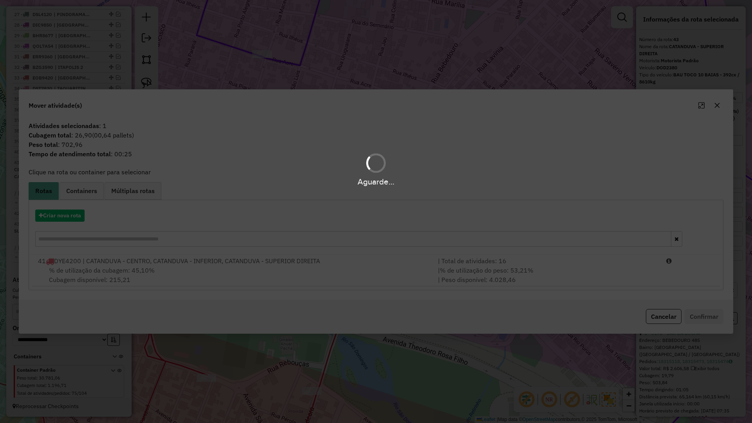
click at [210, 256] on div "41 DYE4200 | CATANDUVA - CENTRO, CATANDUVA - INFERIOR, CATANDUVA - SUPERIOR DIR…" at bounding box center [233, 260] width 400 height 9
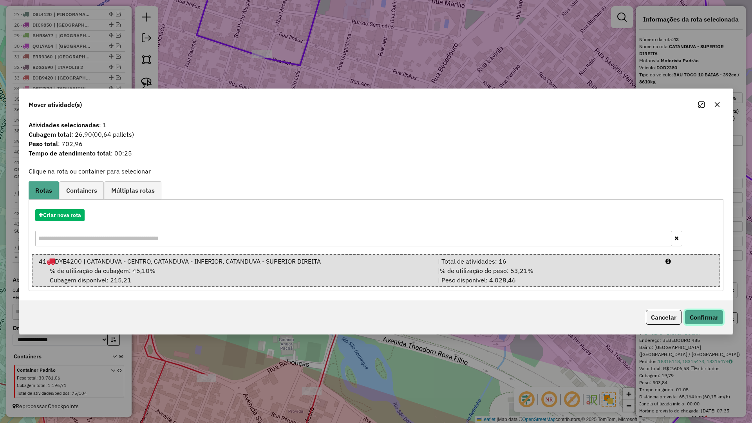
click at [690, 320] on button "Confirmar" at bounding box center [703, 317] width 39 height 15
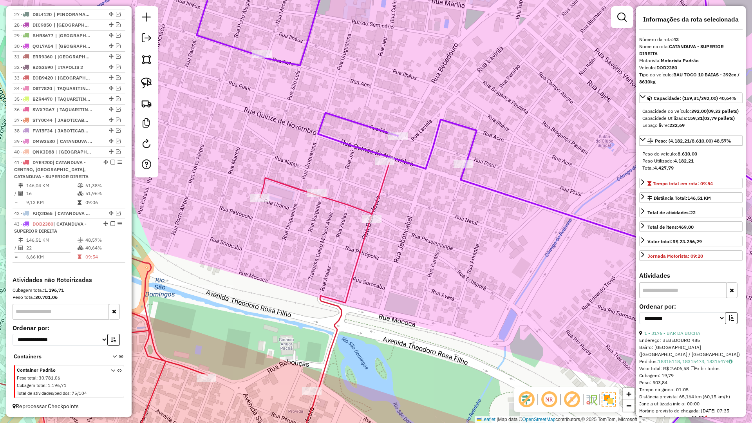
click at [477, 181] on icon at bounding box center [417, 211] width 820 height 507
click at [389, 182] on div "Janela de atendimento Grade de atendimento Capacidade Transportadoras Veículos …" at bounding box center [376, 211] width 752 height 423
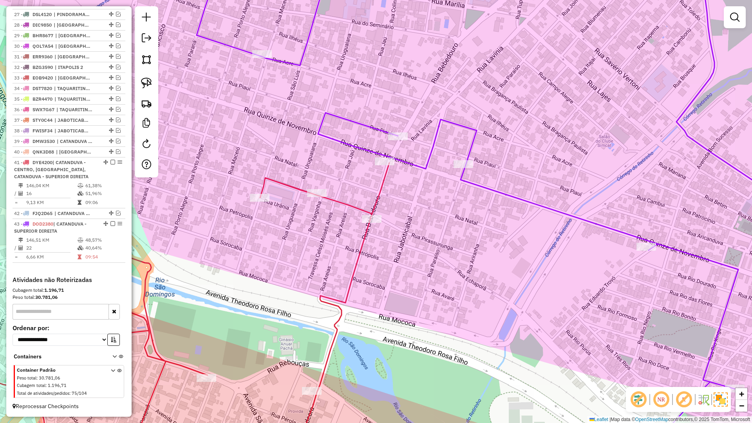
click at [386, 182] on icon at bounding box center [157, 314] width 464 height 302
select select "**********"
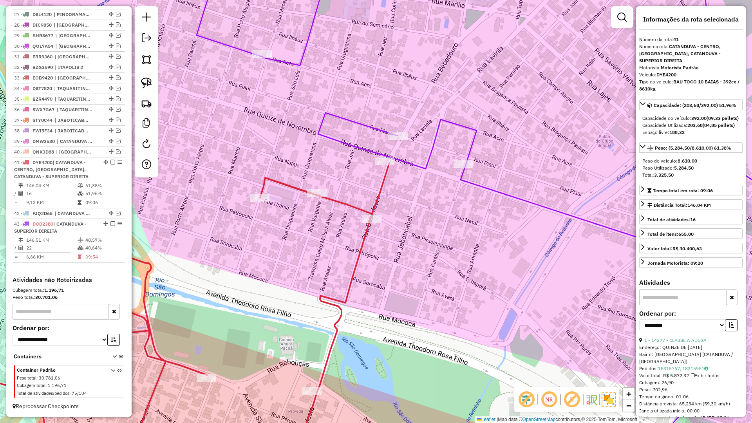
click at [493, 191] on icon at bounding box center [417, 211] width 820 height 507
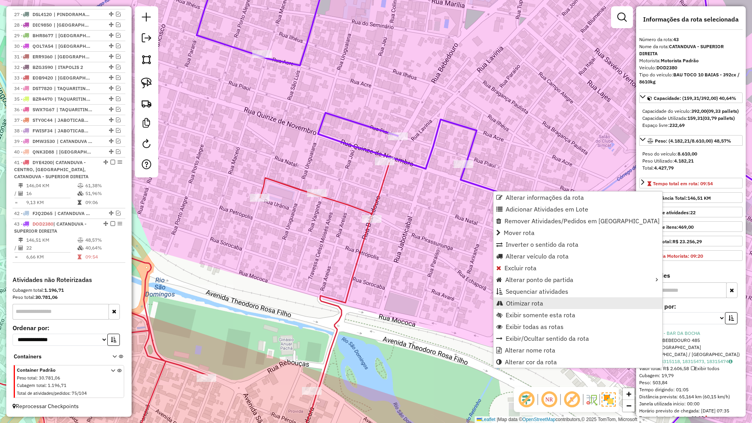
click at [514, 298] on link "Otimizar rota" at bounding box center [577, 303] width 169 height 12
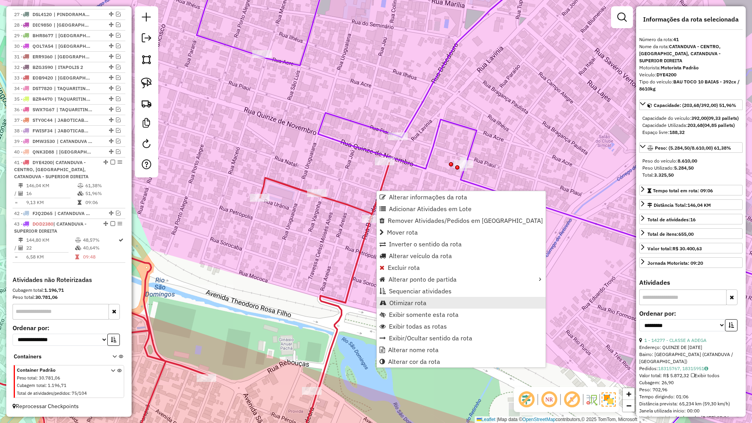
click at [394, 305] on span "Otimizar rota" at bounding box center [407, 303] width 37 height 6
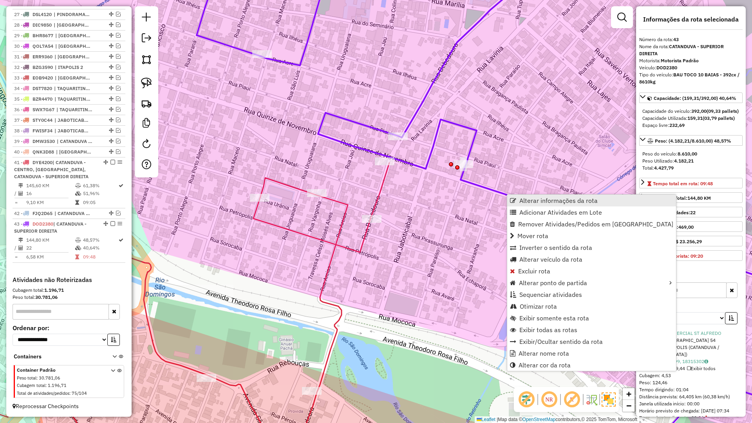
click at [518, 202] on link "Alterar informações da rota" at bounding box center [591, 201] width 169 height 12
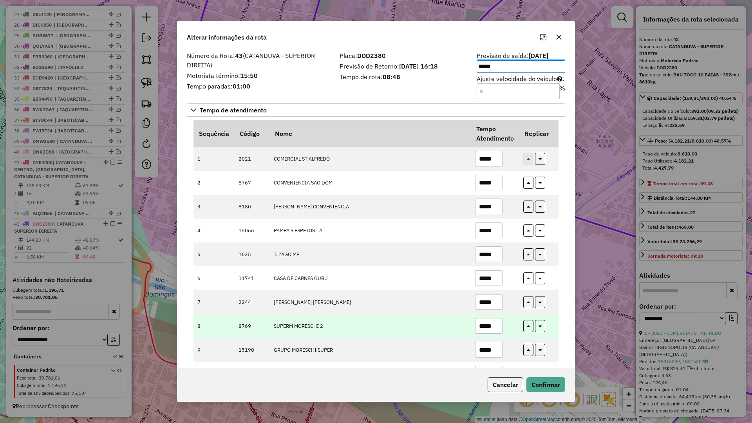
click at [495, 331] on input "*****" at bounding box center [488, 326] width 27 height 16
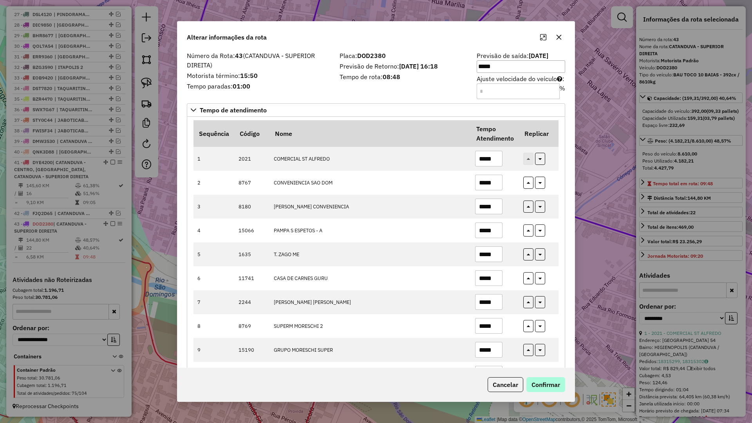
type input "*****"
click at [548, 383] on button "Confirmar" at bounding box center [545, 384] width 39 height 15
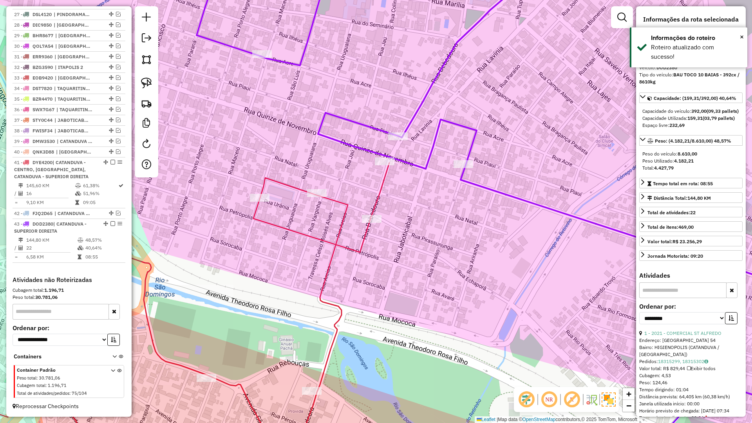
click at [110, 227] on div "43 - DOD2380 | CATANDUVA - SUPERIOR DIREITA" at bounding box center [69, 227] width 110 height 14
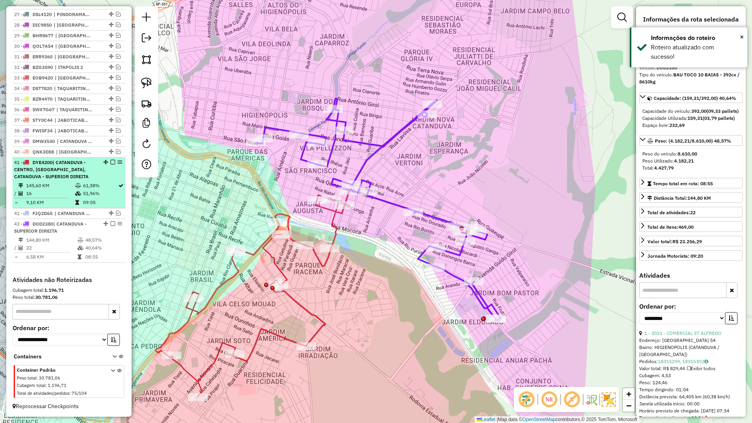
click at [110, 162] on em at bounding box center [112, 162] width 5 height 5
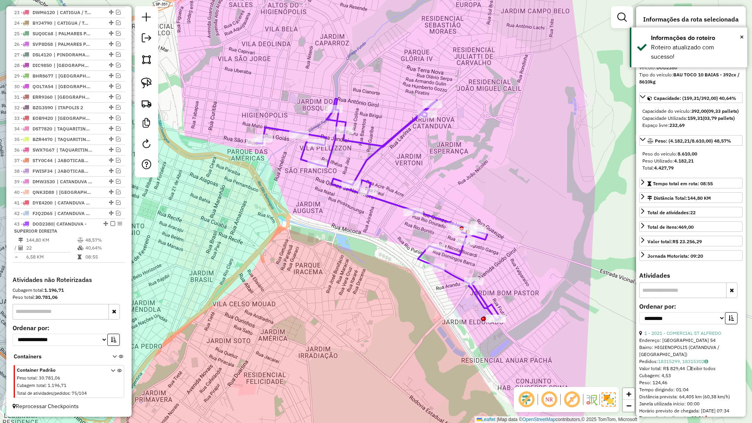
drag, startPoint x: 110, startPoint y: 222, endPoint x: 125, endPoint y: 229, distance: 17.2
click at [110, 224] on em at bounding box center [112, 223] width 5 height 5
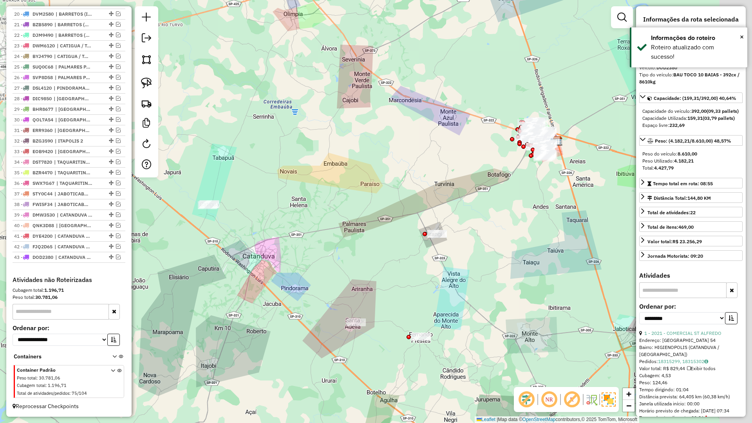
drag, startPoint x: 410, startPoint y: 294, endPoint x: 258, endPoint y: 306, distance: 152.3
click at [257, 309] on div "Janela de atendimento Grade de atendimento Capacidade Transportadoras Veículos …" at bounding box center [376, 211] width 752 height 423
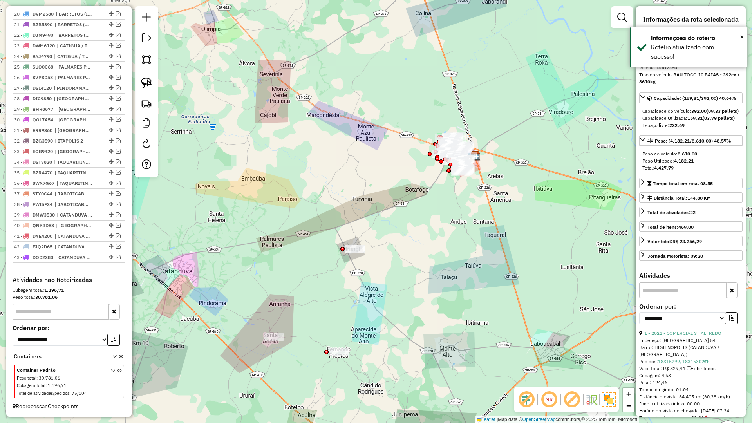
drag, startPoint x: 416, startPoint y: 268, endPoint x: 413, endPoint y: 275, distance: 7.6
click at [413, 274] on div "Janela de atendimento Grade de atendimento Capacidade Transportadoras Veículos …" at bounding box center [376, 211] width 752 height 423
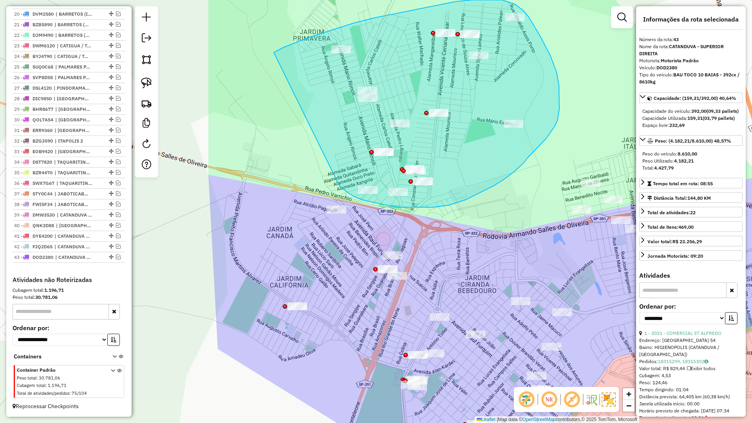
drag, startPoint x: 334, startPoint y: 177, endPoint x: 273, endPoint y: 53, distance: 137.6
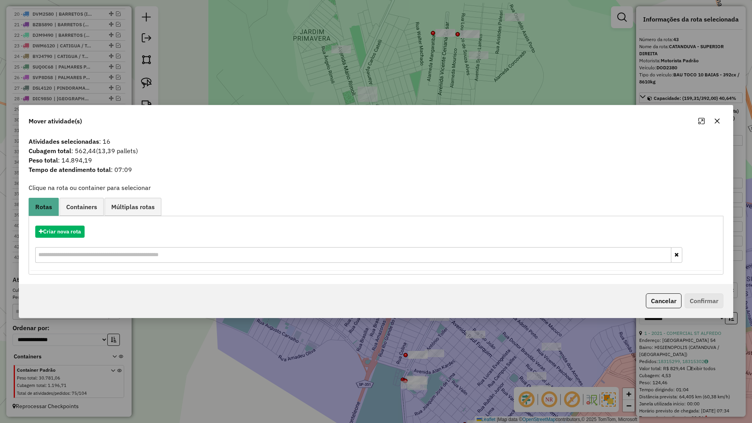
click at [717, 121] on icon "button" at bounding box center [717, 121] width 5 height 5
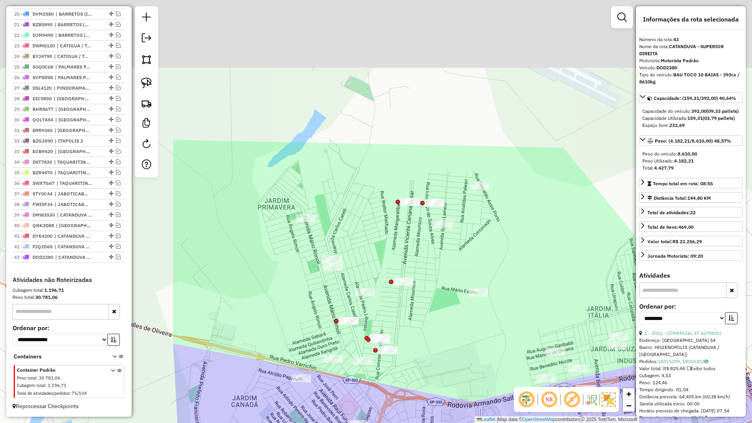
drag, startPoint x: 408, startPoint y: 284, endPoint x: 388, endPoint y: 381, distance: 99.6
click at [388, 381] on div "Janela de atendimento Grade de atendimento Capacidade Transportadoras Veículos …" at bounding box center [376, 211] width 752 height 423
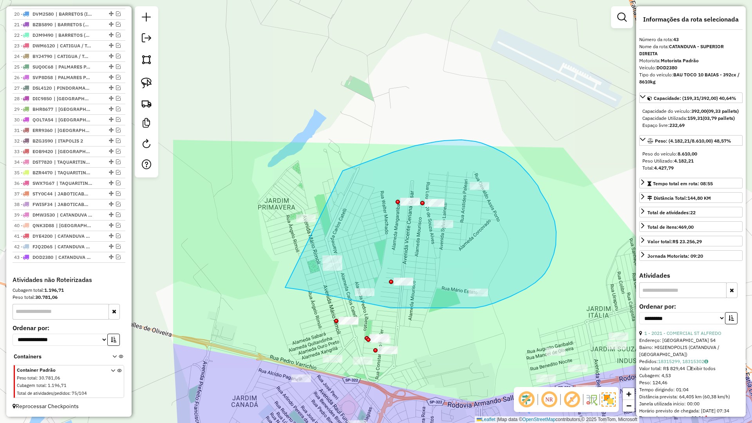
drag, startPoint x: 285, startPoint y: 287, endPoint x: 217, endPoint y: 235, distance: 85.9
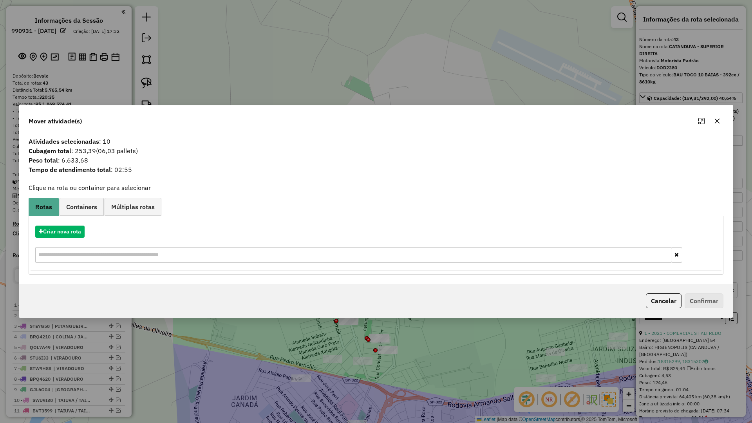
select select "**********"
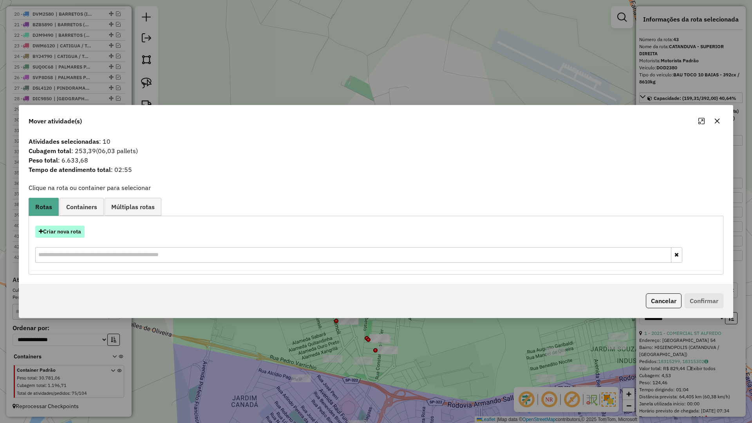
click at [59, 235] on button "Criar nova rota" at bounding box center [59, 232] width 49 height 12
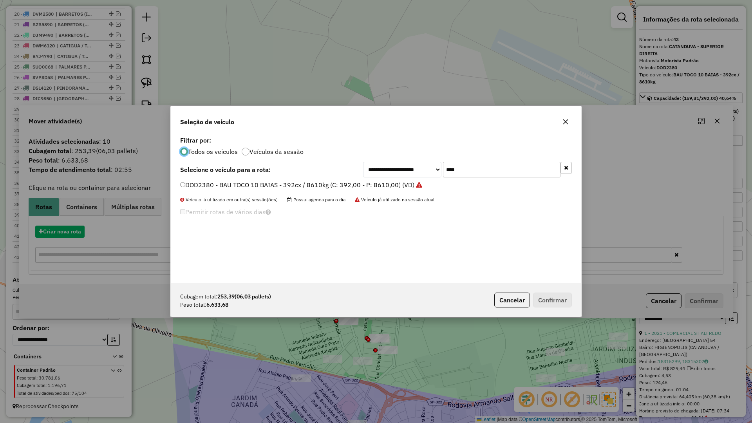
scroll to position [4, 2]
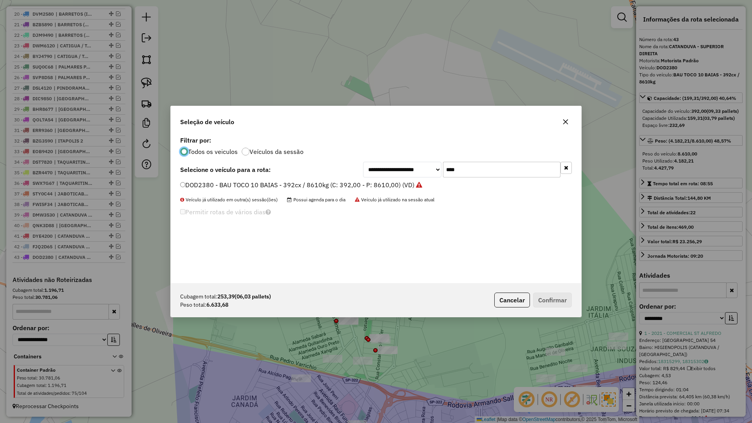
click at [491, 173] on input "****" at bounding box center [501, 170] width 117 height 16
click at [471, 173] on input "****" at bounding box center [501, 170] width 117 height 16
type input "****"
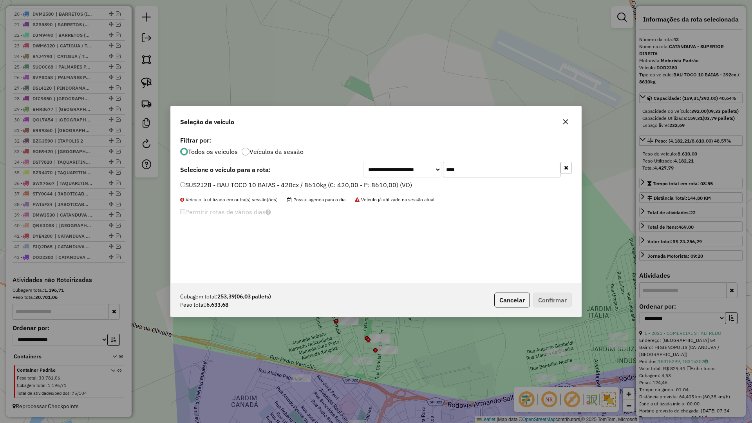
click at [387, 186] on label "SUS2J28 - BAU TOCO 10 BAIAS - 420cx / 8610kg (C: 420,00 - P: 8610,00) (VD)" at bounding box center [296, 184] width 232 height 9
drag, startPoint x: 570, startPoint y: 300, endPoint x: 560, endPoint y: 302, distance: 9.9
click at [568, 301] on button "Confirmar" at bounding box center [552, 299] width 39 height 15
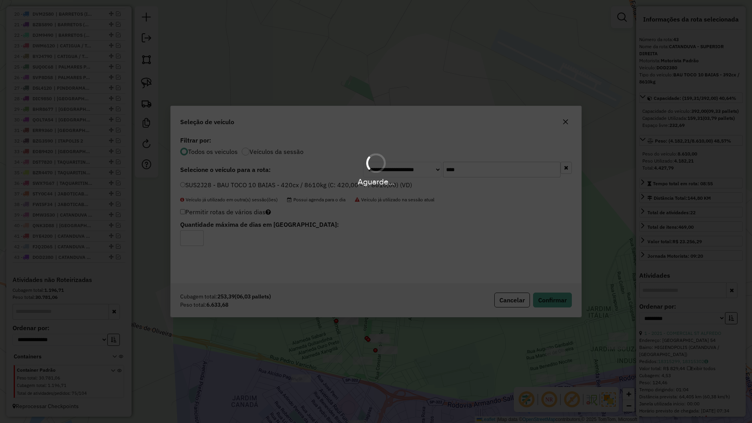
click at [560, 302] on div "Aguarde..." at bounding box center [376, 211] width 752 height 423
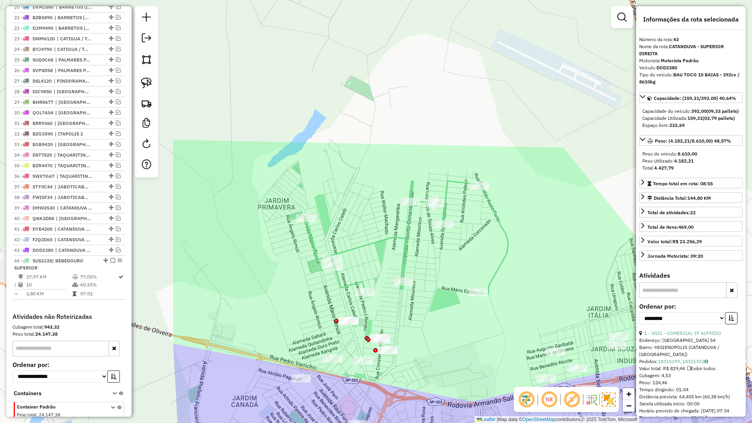
scroll to position [543, 0]
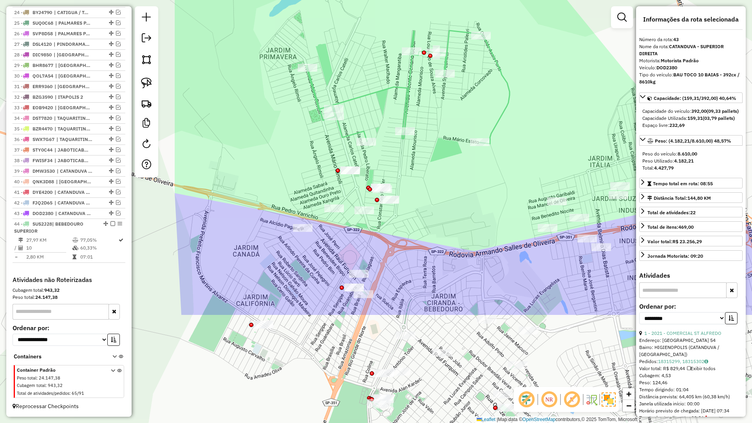
drag, startPoint x: 474, startPoint y: 214, endPoint x: 474, endPoint y: 119, distance: 94.8
click at [473, 120] on div "Janela de atendimento Grade de atendimento Capacidade Transportadoras Veículos …" at bounding box center [376, 211] width 752 height 423
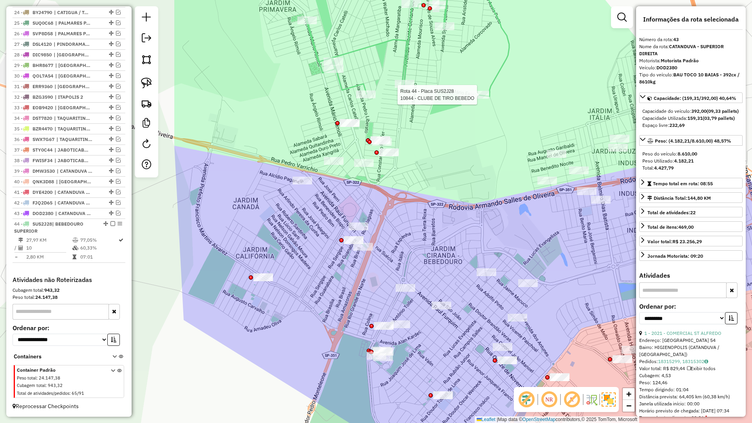
drag, startPoint x: 333, startPoint y: 276, endPoint x: 327, endPoint y: 239, distance: 37.7
click at [327, 239] on div "Rota 44 - Placa SUS2J28 10844 - CLUBE DE TIRO BEBEDO Janela de atendimento Grad…" at bounding box center [376, 211] width 752 height 423
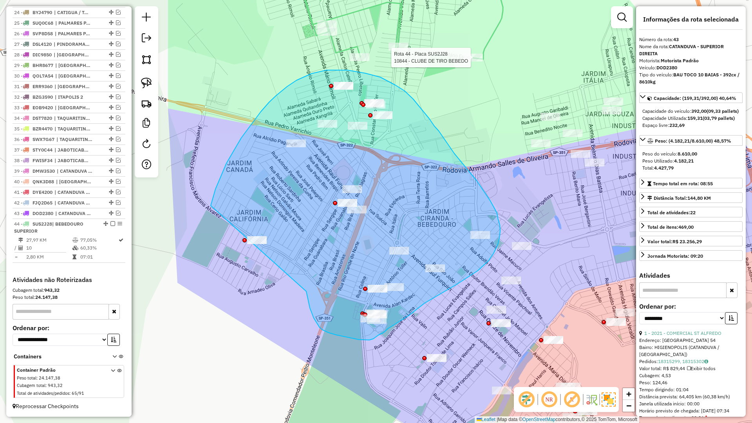
drag, startPoint x: 308, startPoint y: 300, endPoint x: 202, endPoint y: 267, distance: 111.2
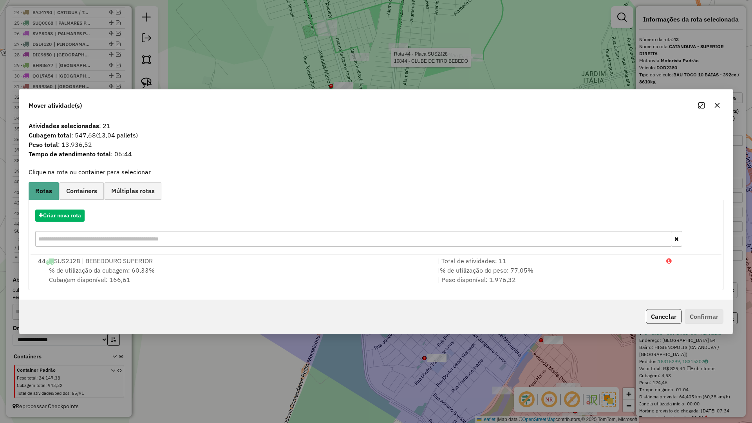
click at [715, 101] on button "button" at bounding box center [717, 105] width 13 height 13
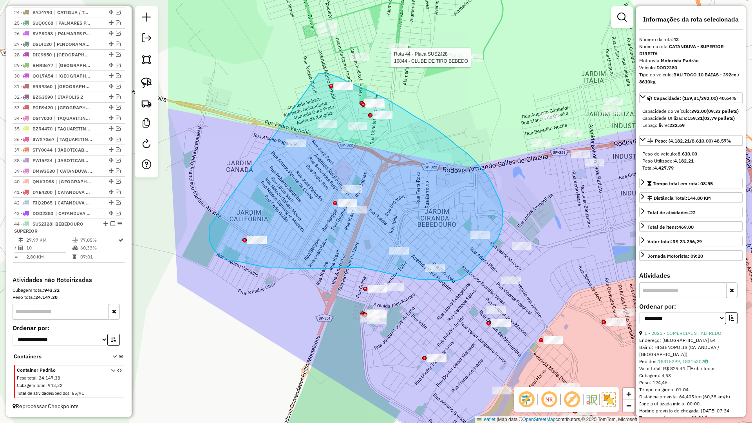
drag, startPoint x: 209, startPoint y: 226, endPoint x: 318, endPoint y: 73, distance: 187.6
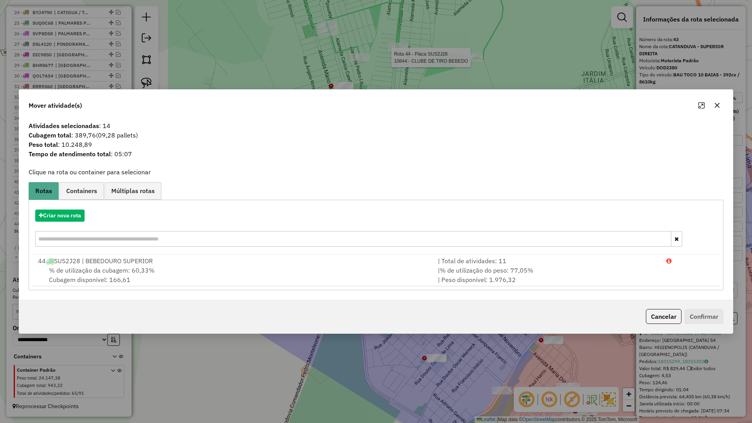
click at [717, 105] on icon "button" at bounding box center [717, 105] width 5 height 5
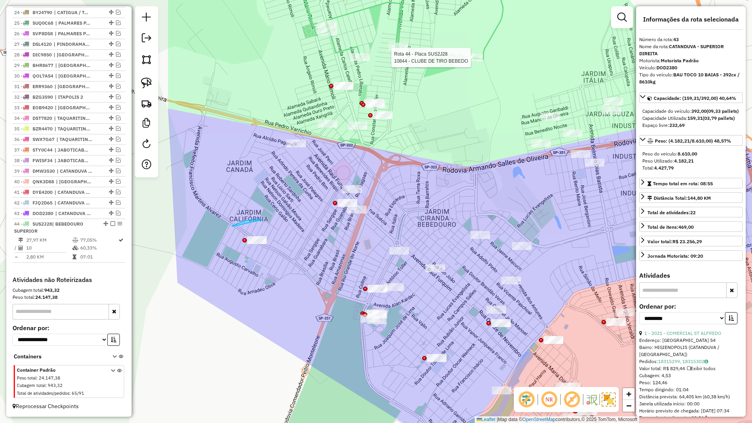
drag, startPoint x: 261, startPoint y: 220, endPoint x: 226, endPoint y: 242, distance: 41.9
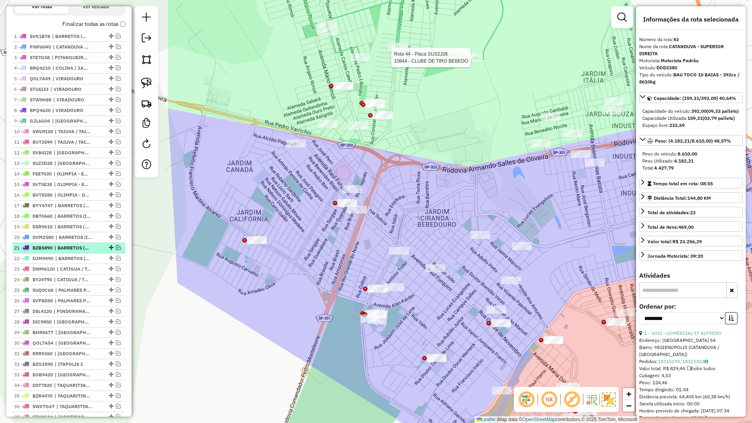
scroll to position [73, 0]
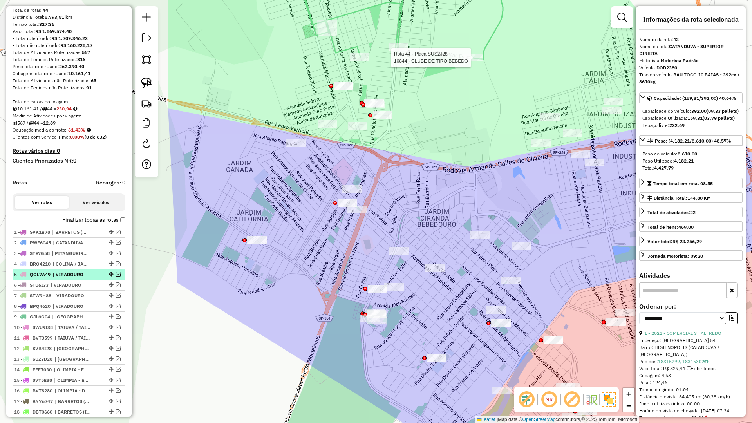
drag, startPoint x: 114, startPoint y: 279, endPoint x: 110, endPoint y: 281, distance: 4.4
click at [116, 276] on em at bounding box center [118, 274] width 5 height 5
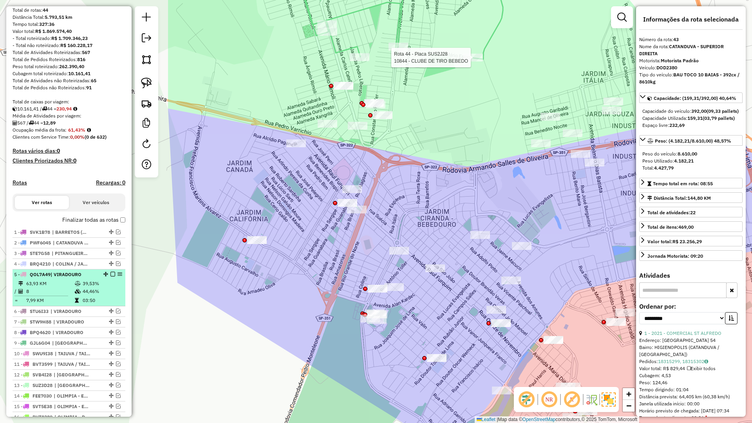
click at [85, 278] on div "5 - QOL7A49 | VIRADOURO" at bounding box center [55, 274] width 83 height 7
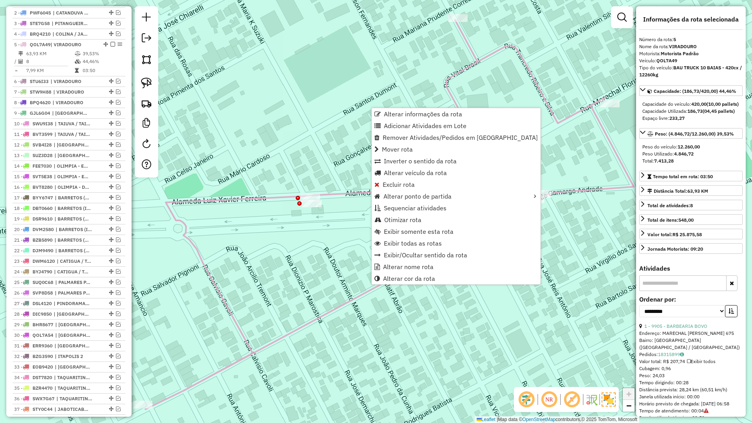
scroll to position [343, 0]
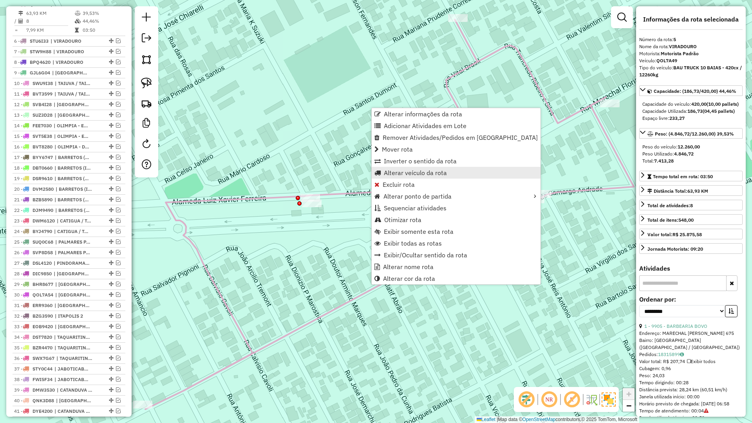
click at [400, 167] on link "Alterar veículo da rota" at bounding box center [456, 173] width 169 height 12
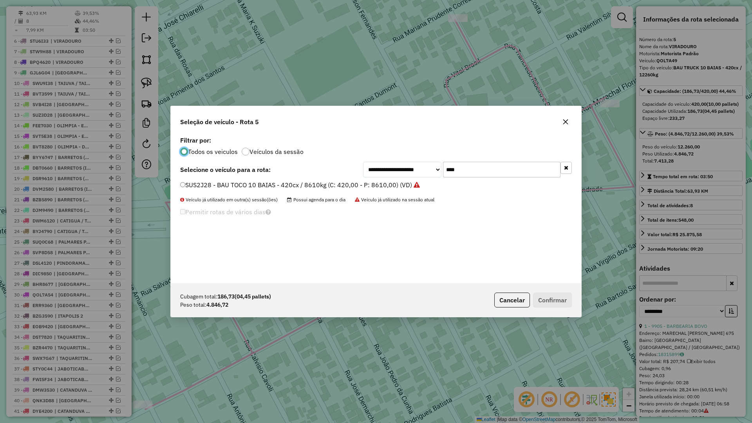
scroll to position [4, 2]
drag, startPoint x: 469, startPoint y: 173, endPoint x: 358, endPoint y: 175, distance: 111.2
click at [358, 175] on div "**********" at bounding box center [376, 170] width 392 height 16
type input "***"
click at [305, 203] on div "**********" at bounding box center [376, 208] width 410 height 149
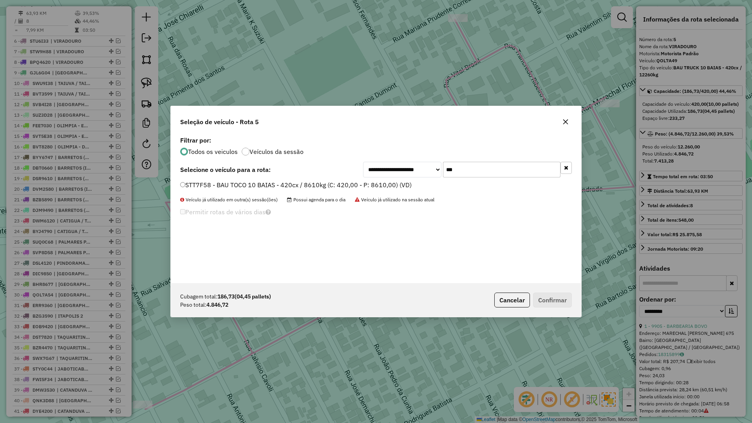
click at [319, 187] on label "STT7F58 - BAU TOCO 10 BAIAS - 420cx / 8610kg (C: 420,00 - P: 8610,00) (VD)" at bounding box center [295, 184] width 231 height 9
click at [489, 173] on input "***" at bounding box center [501, 170] width 117 height 16
click at [353, 183] on label "STT7F58 - BAU TOCO 10 BAIAS - 420cx / 8610kg (C: 420,00 - P: 8610,00) (VD)" at bounding box center [295, 184] width 231 height 9
click at [543, 298] on button "Confirmar" at bounding box center [552, 299] width 39 height 15
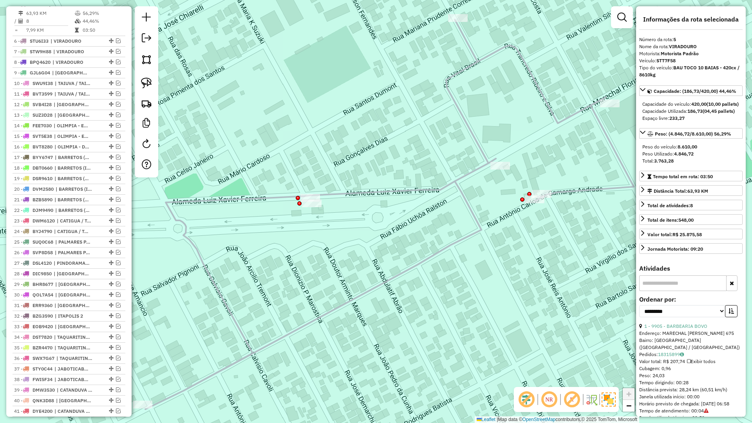
drag, startPoint x: 110, startPoint y: 11, endPoint x: 137, endPoint y: 54, distance: 50.5
click at [110, 6] on em at bounding box center [112, 4] width 5 height 5
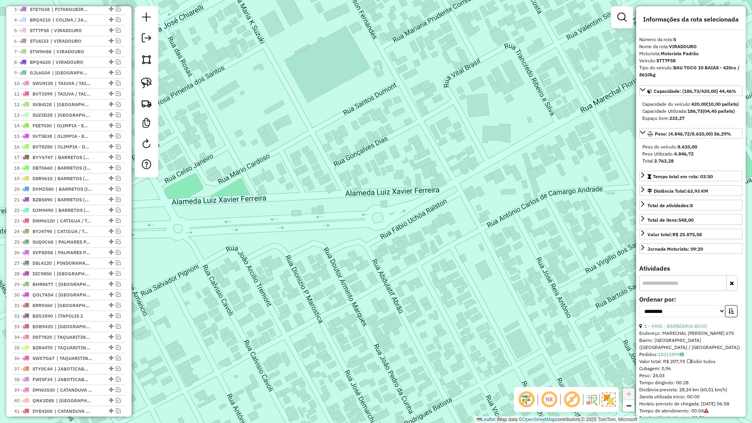
drag, startPoint x: 269, startPoint y: 112, endPoint x: 380, endPoint y: 98, distance: 112.4
click at [372, 94] on div "Rota 44 - Placa SUS2J28 10844 - CLUBE DE TIRO BEBEDO Janela de atendimento Grad…" at bounding box center [376, 211] width 752 height 423
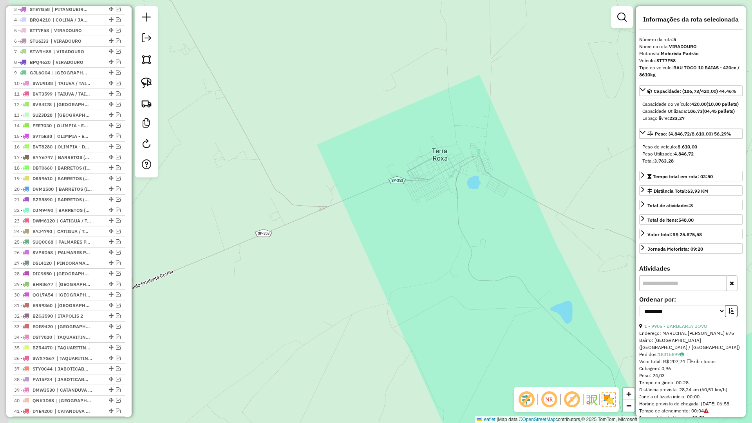
drag, startPoint x: 290, startPoint y: 281, endPoint x: 390, endPoint y: 281, distance: 100.2
click at [390, 281] on div "Rota 44 - Placa SUS2J28 10844 - CLUBE DE TIRO BEBEDO Janela de atendimento Grad…" at bounding box center [376, 211] width 752 height 423
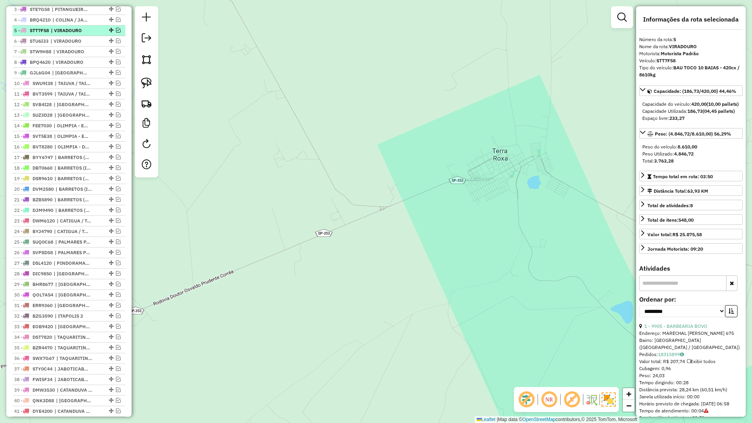
click at [116, 32] on em at bounding box center [118, 30] width 5 height 5
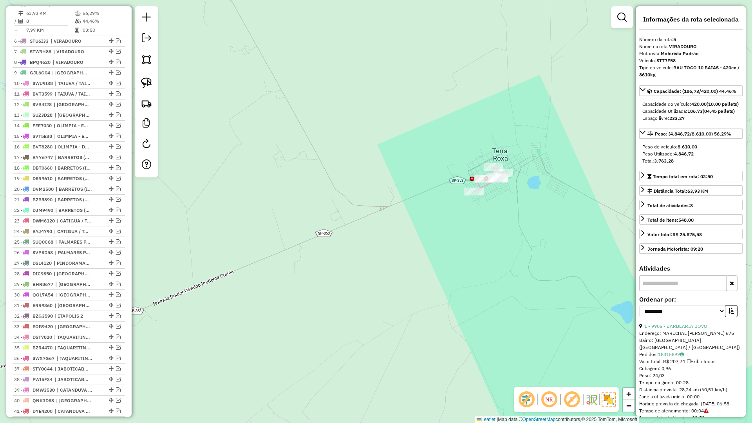
drag, startPoint x: 238, startPoint y: 134, endPoint x: 196, endPoint y: 166, distance: 52.5
click at [192, 162] on div "Rota 44 - Placa SUS2J28 10844 - CLUBE DE TIRO BEBEDO Janela de atendimento Grad…" at bounding box center [376, 211] width 752 height 423
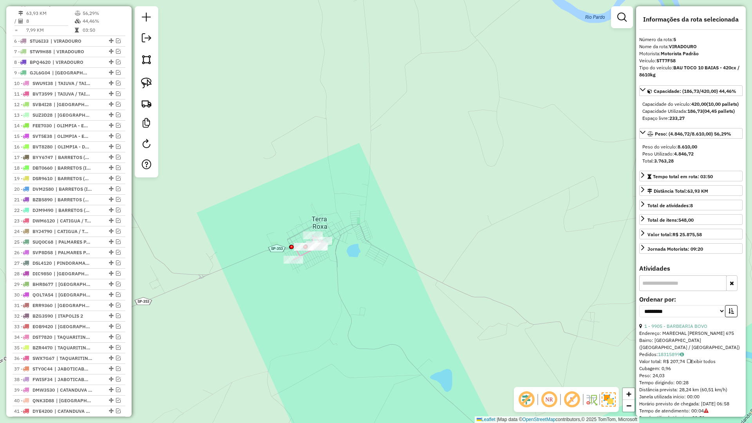
click at [303, 255] on icon at bounding box center [308, 247] width 31 height 24
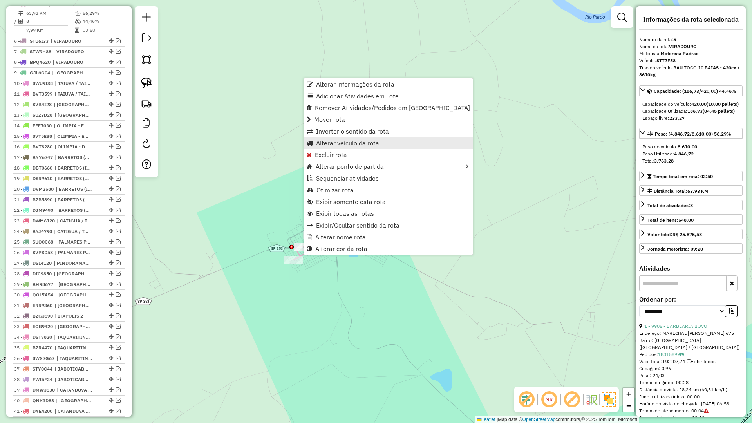
click at [339, 137] on link "Alterar veículo da rota" at bounding box center [388, 143] width 169 height 12
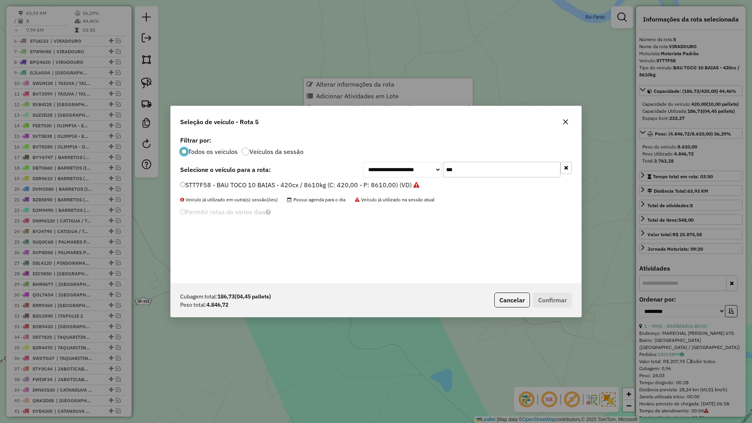
scroll to position [4, 2]
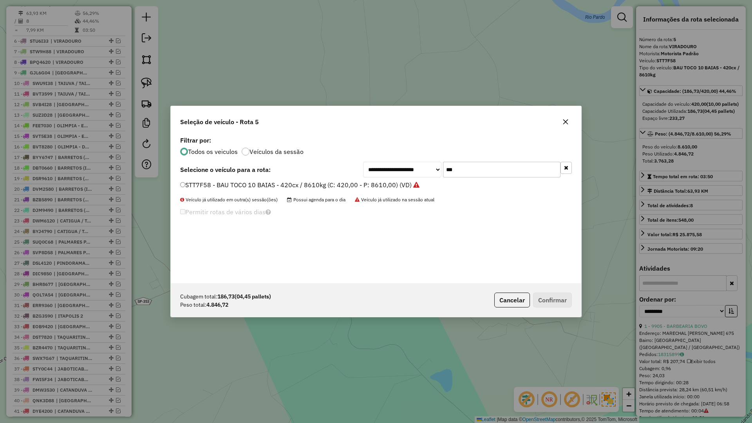
drag, startPoint x: 468, startPoint y: 164, endPoint x: 412, endPoint y: 173, distance: 56.7
click at [412, 173] on div "**********" at bounding box center [467, 170] width 209 height 16
type input "****"
click at [404, 182] on label "SUS2J28 - BAU TOCO 10 BAIAS - 420cx / 8610kg (C: 420,00 - P: 8610,00) (VD)" at bounding box center [300, 184] width 240 height 9
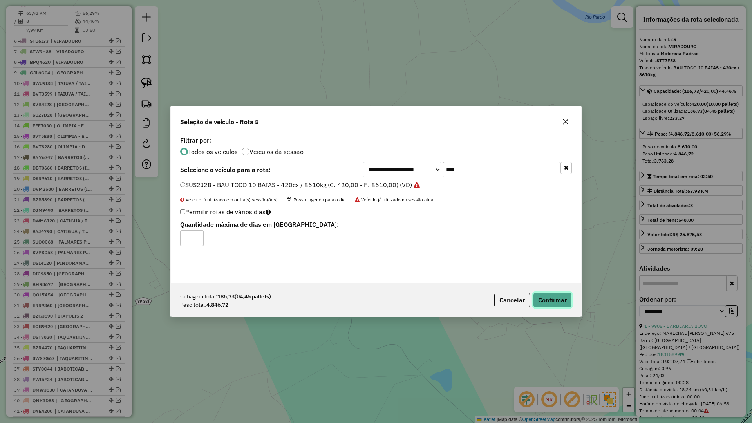
click at [544, 298] on button "Confirmar" at bounding box center [552, 299] width 39 height 15
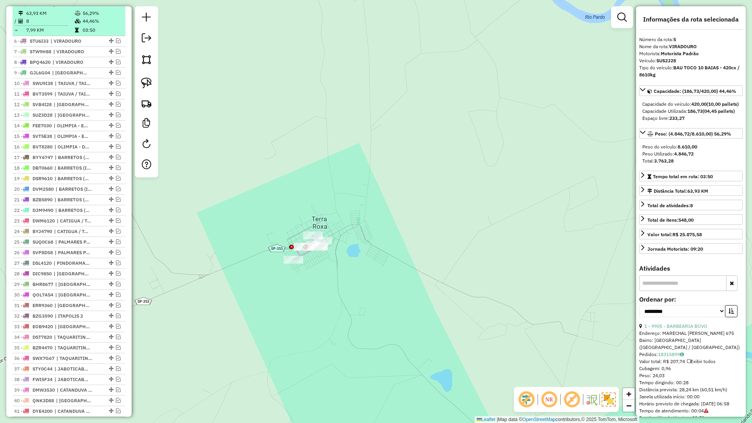
click at [110, 6] on em at bounding box center [112, 4] width 5 height 5
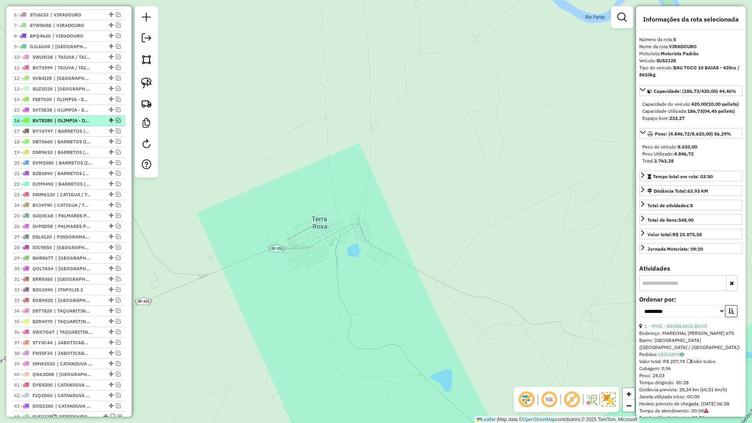
scroll to position [317, 0]
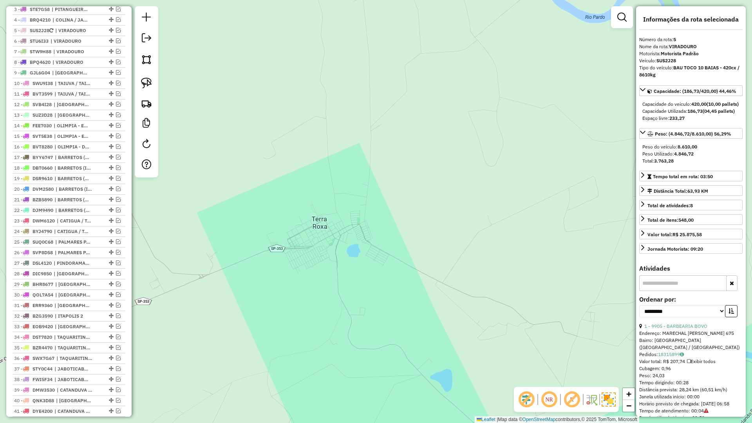
drag, startPoint x: 460, startPoint y: 152, endPoint x: 482, endPoint y: 138, distance: 26.1
click at [482, 138] on div "Janela de atendimento Grade de atendimento Capacidade Transportadoras Veículos …" at bounding box center [376, 211] width 752 height 423
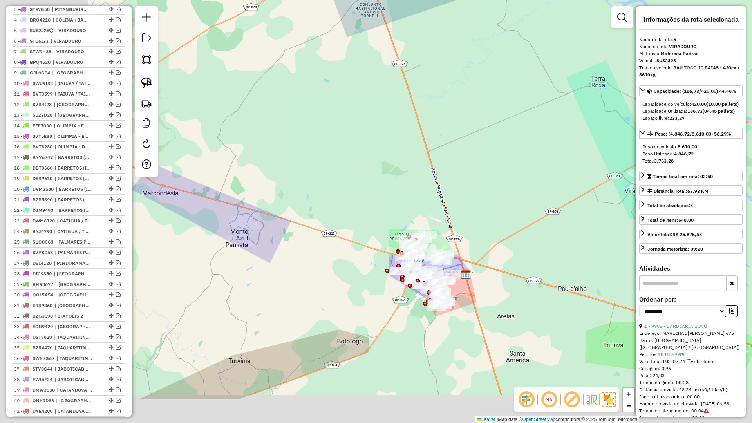
drag, startPoint x: 334, startPoint y: 279, endPoint x: 422, endPoint y: 188, distance: 127.1
click at [610, 107] on div "Janela de atendimento Grade de atendimento Capacidade Transportadoras Veículos …" at bounding box center [376, 211] width 752 height 423
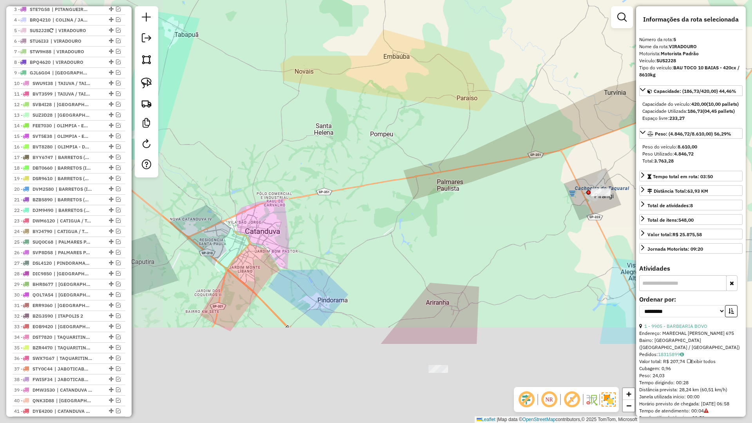
drag, startPoint x: 469, startPoint y: 107, endPoint x: 485, endPoint y: 69, distance: 41.2
click at [485, 69] on div "Janela de atendimento Grade de atendimento Capacidade Transportadoras Veículos …" at bounding box center [376, 211] width 752 height 423
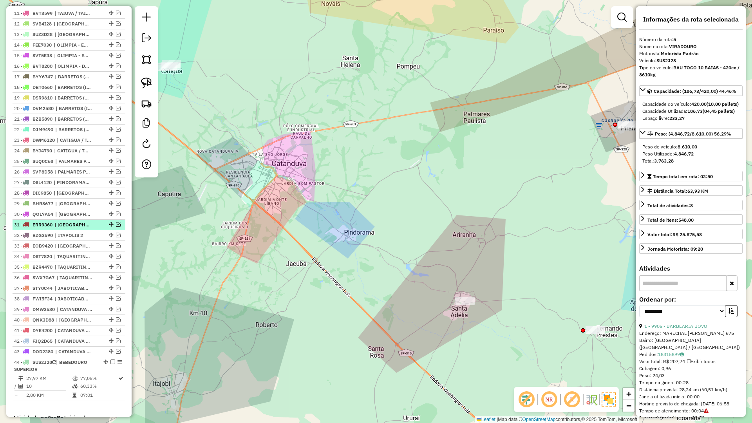
scroll to position [356, 0]
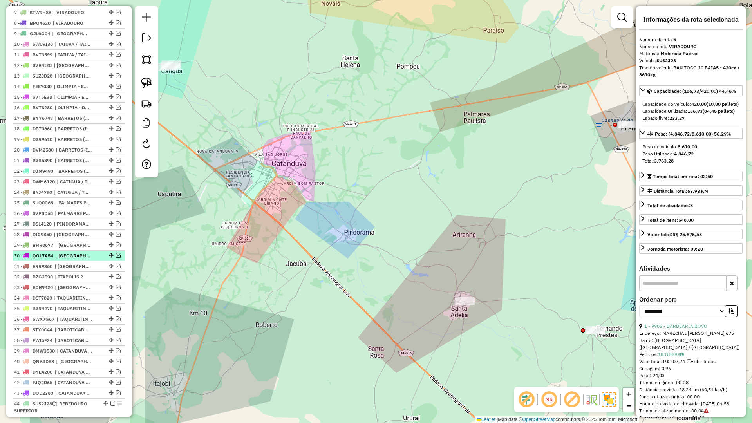
click at [116, 258] on em at bounding box center [118, 255] width 5 height 5
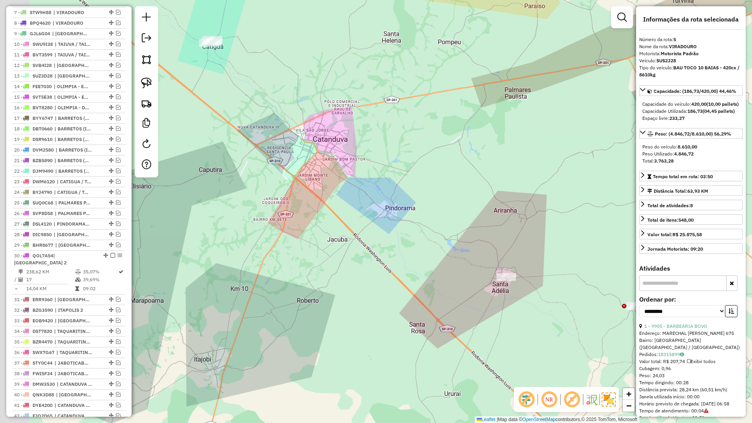
drag, startPoint x: 302, startPoint y: 262, endPoint x: 462, endPoint y: 71, distance: 249.1
click at [476, 49] on div "Janela de atendimento Grade de atendimento Capacidade Transportadoras Veículos …" at bounding box center [376, 211] width 752 height 423
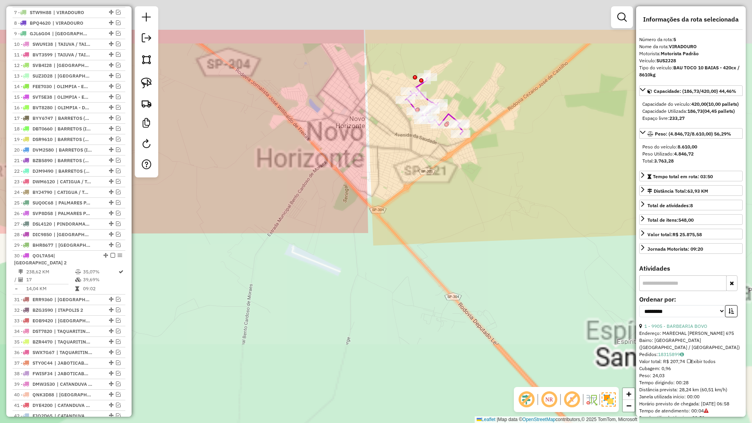
drag, startPoint x: 377, startPoint y: 109, endPoint x: 348, endPoint y: 235, distance: 128.7
click at [321, 253] on div "Janela de atendimento Grade de atendimento Capacidade Transportadoras Veículos …" at bounding box center [376, 211] width 752 height 423
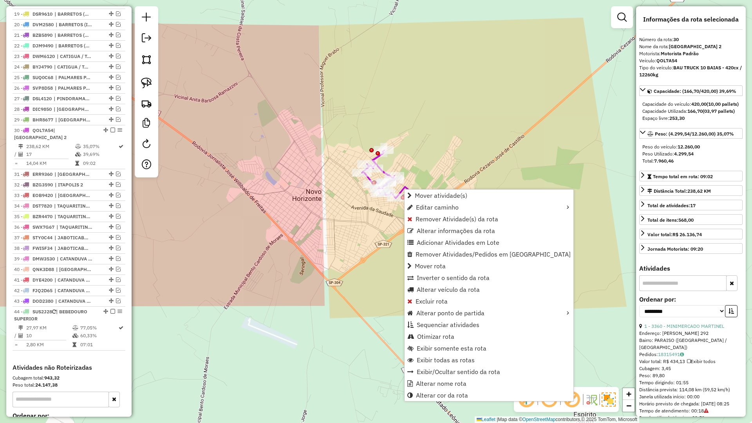
scroll to position [576, 0]
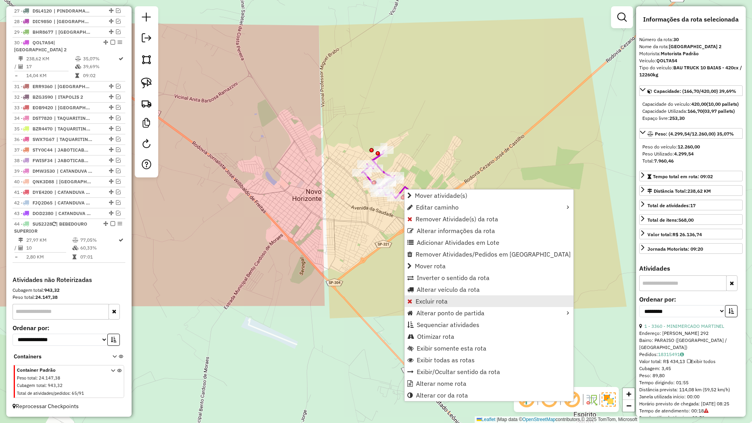
click at [427, 295] on link "Excluir rota" at bounding box center [488, 301] width 169 height 12
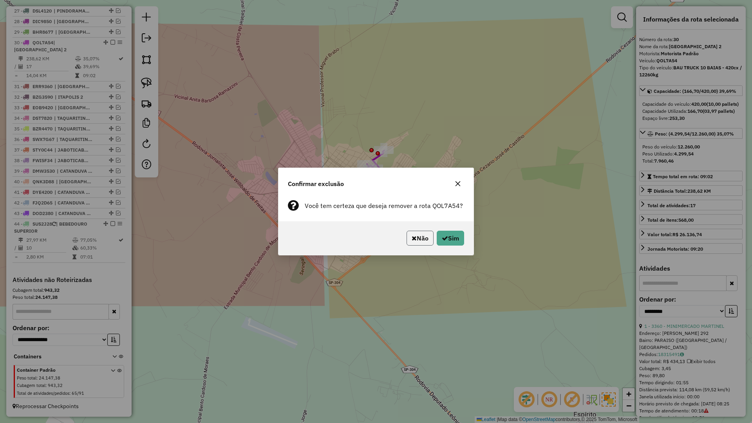
click at [422, 240] on button "Não" at bounding box center [419, 238] width 27 height 15
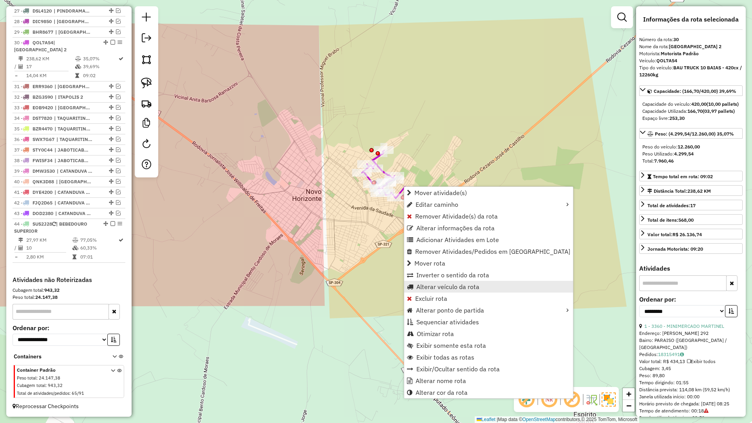
click at [435, 289] on span "Alterar veículo da rota" at bounding box center [447, 286] width 63 height 6
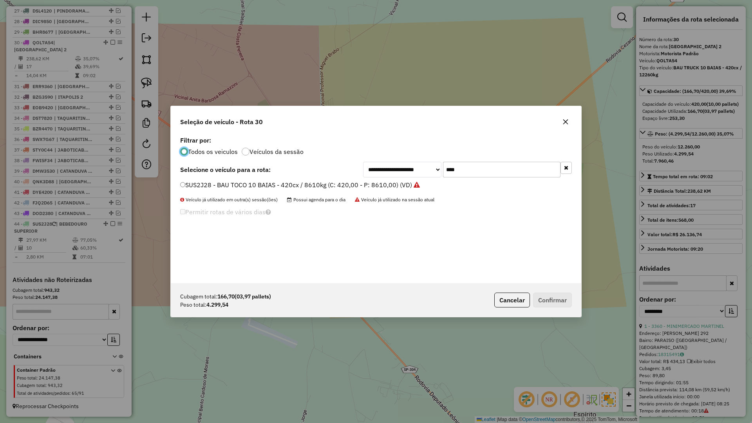
scroll to position [4, 2]
drag, startPoint x: 476, startPoint y: 161, endPoint x: 466, endPoint y: 166, distance: 11.4
click at [466, 166] on div "**********" at bounding box center [376, 208] width 410 height 149
drag, startPoint x: 472, startPoint y: 173, endPoint x: 408, endPoint y: 188, distance: 65.7
click at [408, 188] on div "**********" at bounding box center [376, 208] width 410 height 149
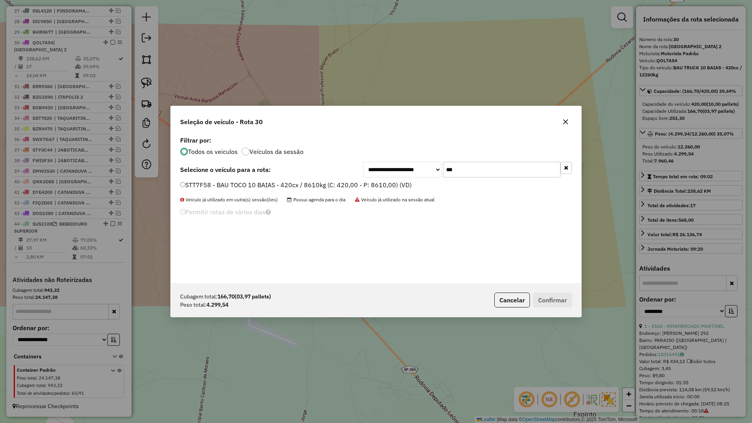
type input "***"
click at [403, 188] on label "STT7F58 - BAU TOCO 10 BAIAS - 420cx / 8610kg (C: 420,00 - P: 8610,00) (VD)" at bounding box center [295, 184] width 231 height 9
click at [552, 302] on button "Confirmar" at bounding box center [552, 299] width 39 height 15
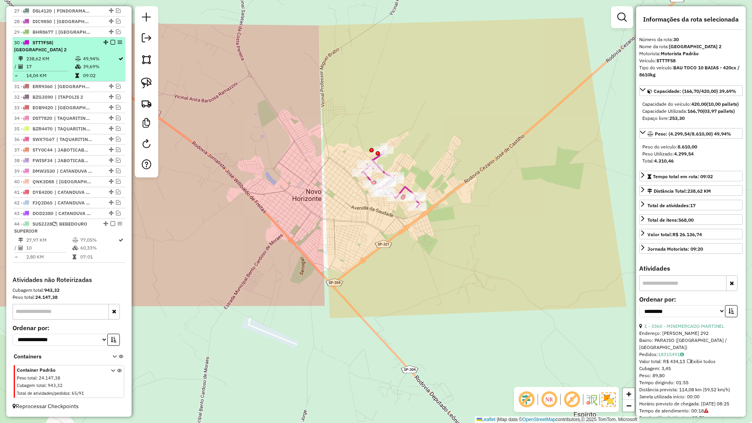
click at [113, 42] on div at bounding box center [110, 42] width 23 height 5
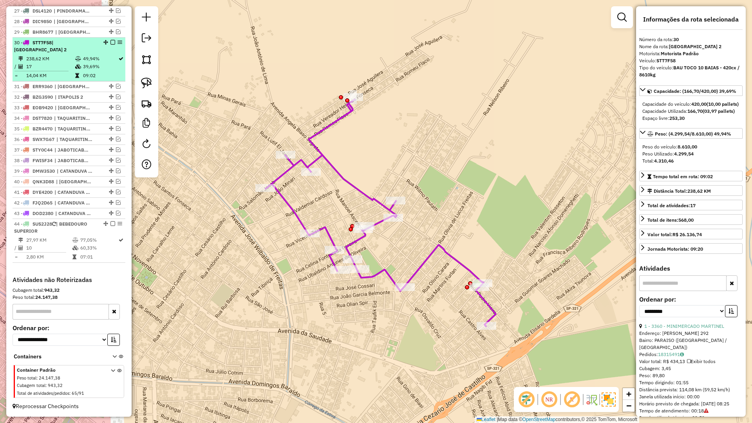
drag, startPoint x: 110, startPoint y: 43, endPoint x: 325, endPoint y: 55, distance: 214.9
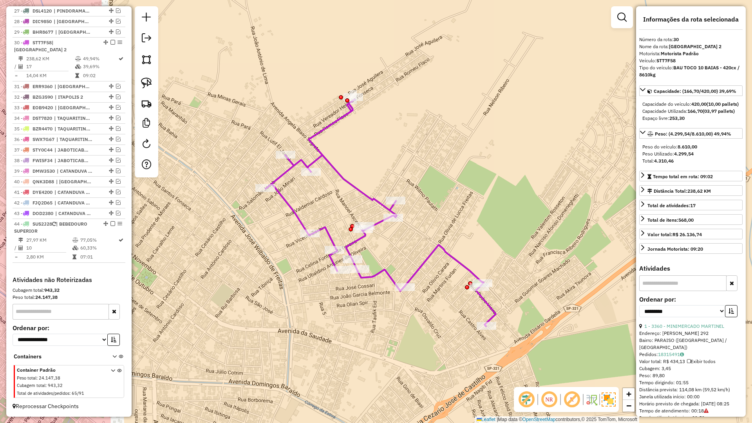
click at [110, 42] on em at bounding box center [112, 42] width 5 height 5
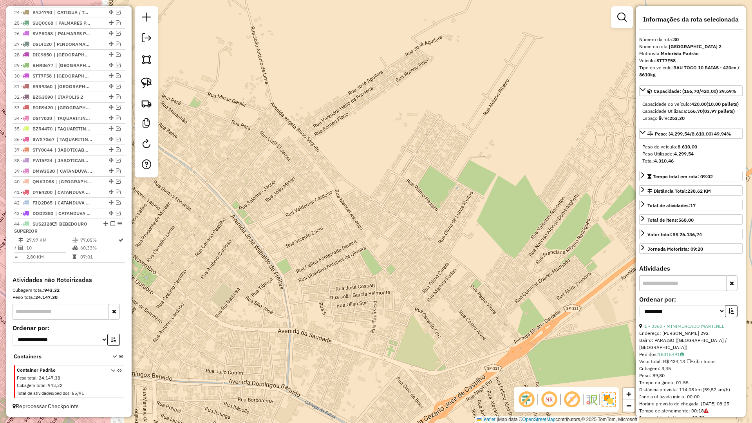
drag, startPoint x: 441, startPoint y: 57, endPoint x: 283, endPoint y: 168, distance: 193.0
click at [284, 164] on div "Janela de atendimento Grade de atendimento Capacidade Transportadoras Veículos …" at bounding box center [376, 211] width 752 height 423
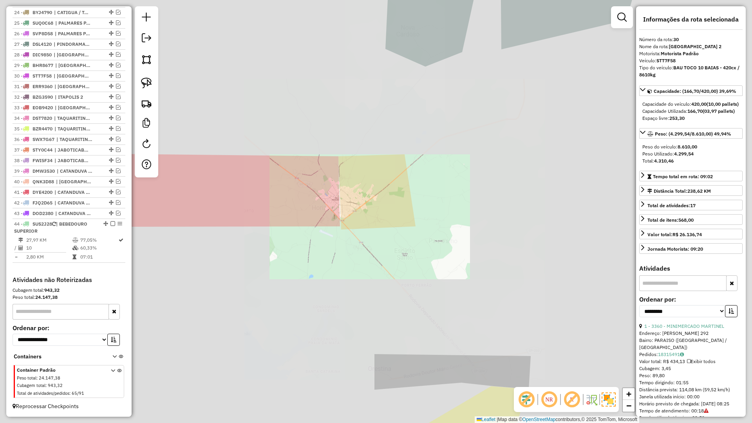
drag, startPoint x: 299, startPoint y: 253, endPoint x: 186, endPoint y: 313, distance: 128.4
click at [186, 313] on div "Janela de atendimento Grade de atendimento Capacidade Transportadoras Veículos …" at bounding box center [376, 211] width 752 height 423
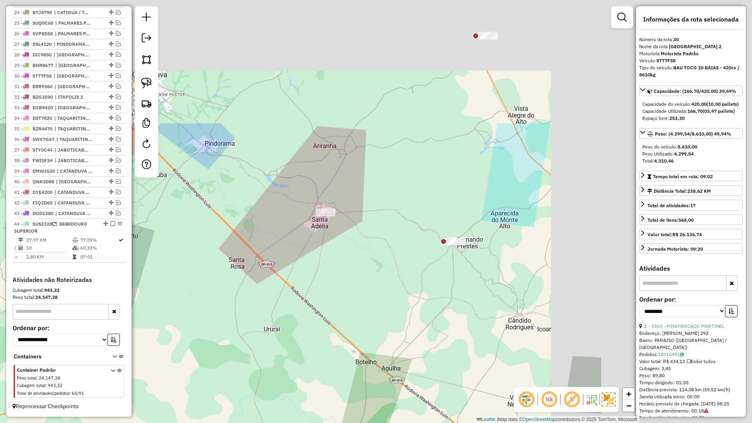
drag, startPoint x: 311, startPoint y: 299, endPoint x: 249, endPoint y: 353, distance: 81.8
click at [249, 353] on div "Janela de atendimento Grade de atendimento Capacidade Transportadoras Veículos …" at bounding box center [376, 211] width 752 height 423
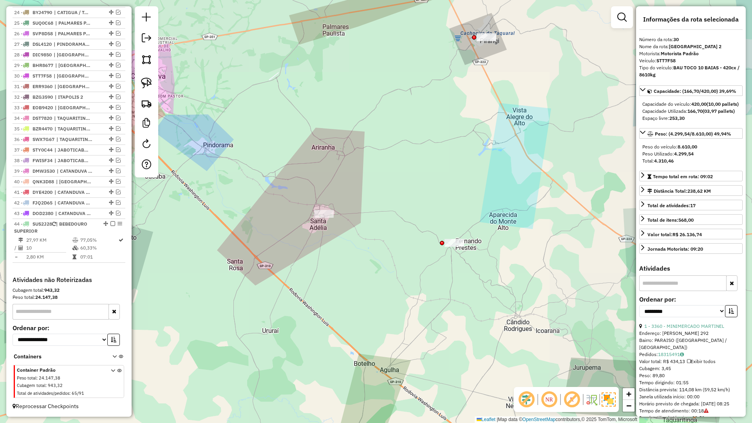
drag, startPoint x: 325, startPoint y: 301, endPoint x: 250, endPoint y: 378, distance: 107.2
click at [250, 378] on div "Janela de atendimento Grade de atendimento Capacidade Transportadoras Veículos …" at bounding box center [376, 211] width 752 height 423
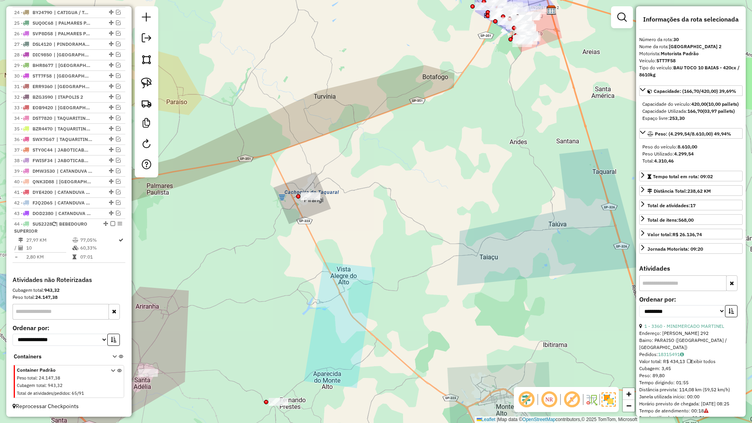
drag, startPoint x: 336, startPoint y: 160, endPoint x: 243, endPoint y: 283, distance: 154.0
click at [243, 283] on div "Janela de atendimento Grade de atendimento Capacidade Transportadoras Veículos …" at bounding box center [376, 211] width 752 height 423
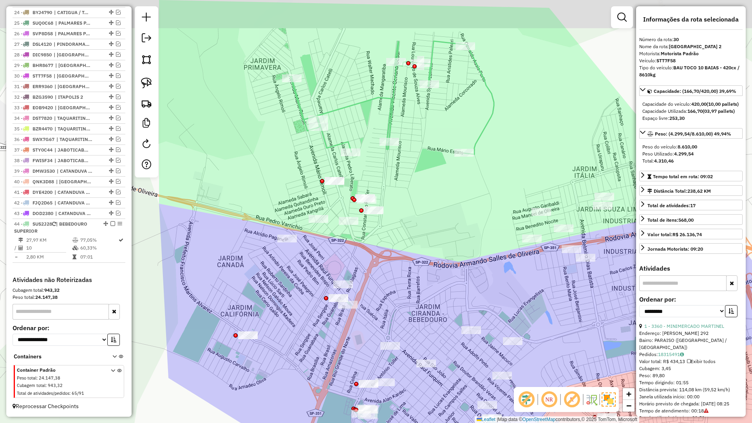
drag, startPoint x: 320, startPoint y: 206, endPoint x: 307, endPoint y: 233, distance: 28.9
click at [308, 233] on div "Janela de atendimento Grade de atendimento Capacidade Transportadoras Veículos …" at bounding box center [376, 211] width 752 height 423
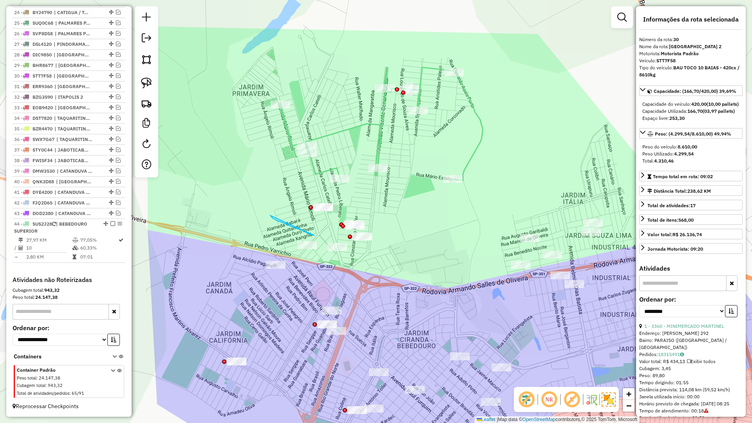
drag, startPoint x: 271, startPoint y: 217, endPoint x: 277, endPoint y: 224, distance: 9.2
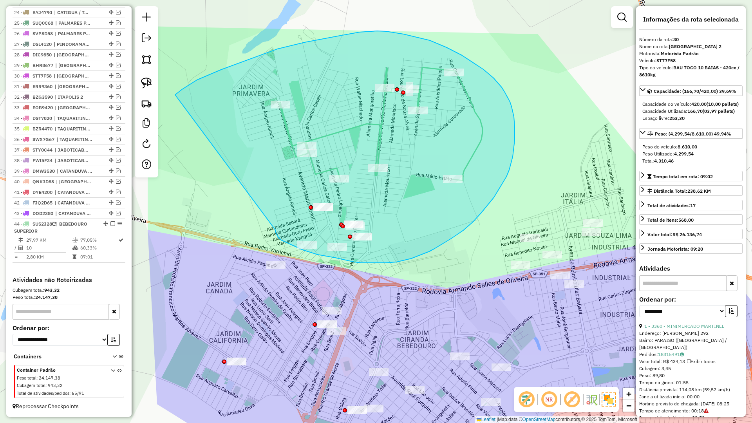
drag, startPoint x: 279, startPoint y: 238, endPoint x: 164, endPoint y: 109, distance: 172.8
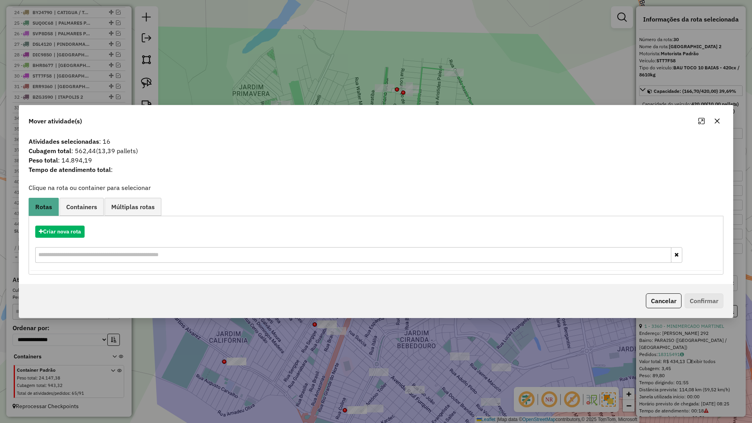
click at [719, 119] on icon "button" at bounding box center [717, 121] width 6 height 6
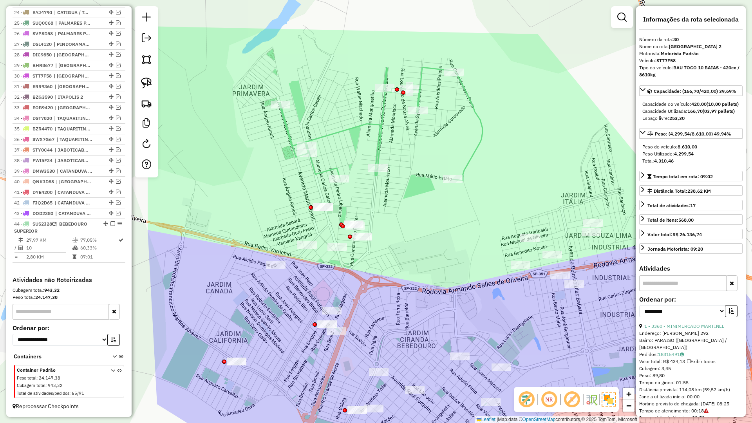
drag, startPoint x: 419, startPoint y: 229, endPoint x: 420, endPoint y: 255, distance: 26.3
click at [420, 255] on div "Janela de atendimento Grade de atendimento Capacidade Transportadoras Veículos …" at bounding box center [376, 211] width 752 height 423
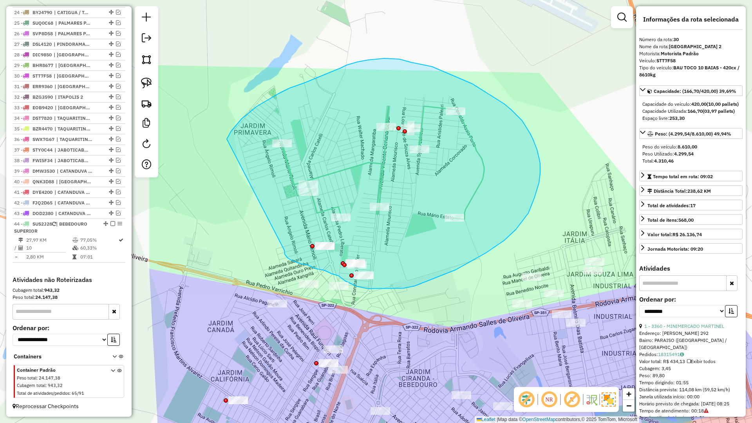
drag, startPoint x: 284, startPoint y: 250, endPoint x: 226, endPoint y: 141, distance: 124.4
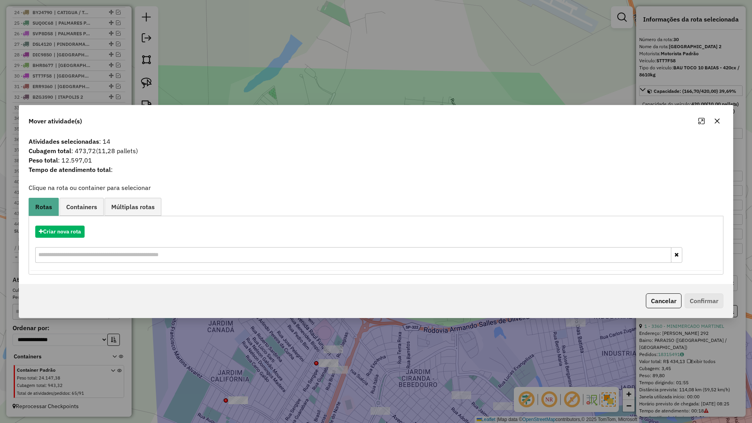
click at [720, 121] on button "button" at bounding box center [717, 121] width 13 height 13
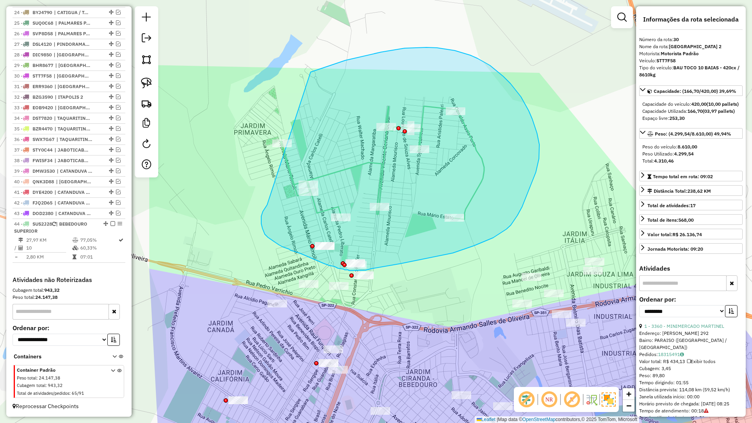
drag, startPoint x: 262, startPoint y: 228, endPoint x: 236, endPoint y: 111, distance: 120.4
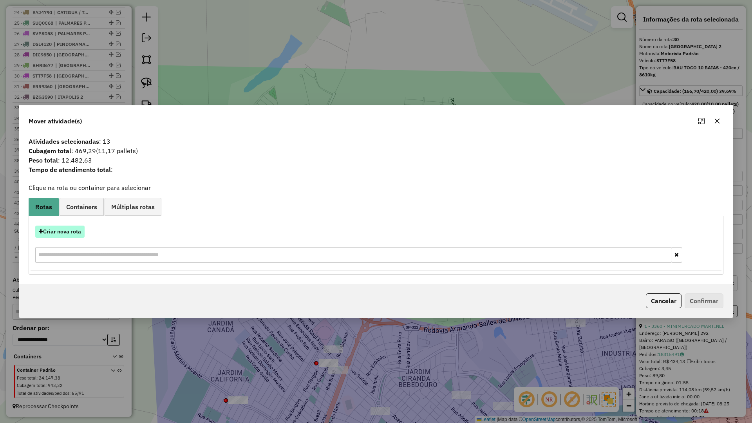
click at [72, 231] on button "Criar nova rota" at bounding box center [59, 232] width 49 height 12
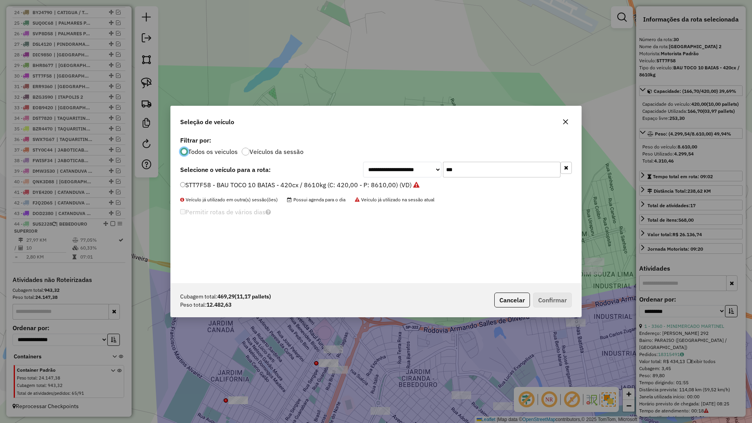
scroll to position [4, 2]
click at [461, 170] on input "***" at bounding box center [501, 170] width 117 height 16
click at [561, 126] on button "button" at bounding box center [565, 122] width 13 height 13
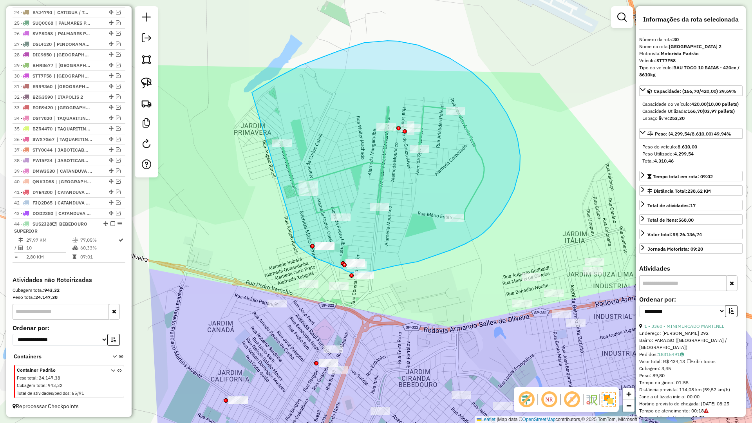
drag, startPoint x: 296, startPoint y: 244, endPoint x: 214, endPoint y: 125, distance: 144.7
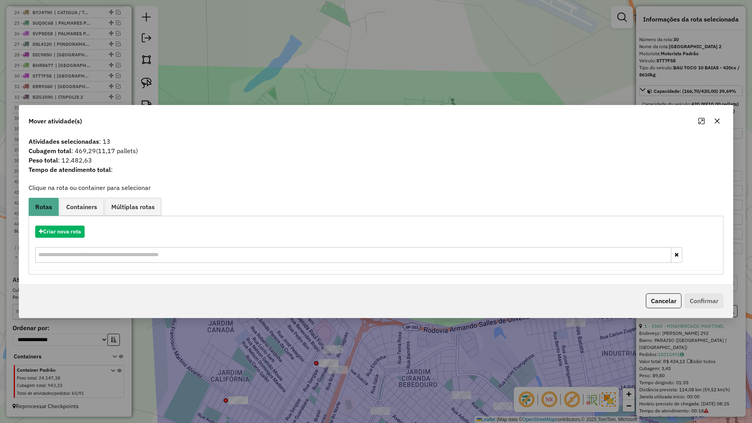
drag, startPoint x: 720, startPoint y: 116, endPoint x: 717, endPoint y: 120, distance: 5.3
click at [721, 117] on button "button" at bounding box center [717, 121] width 13 height 13
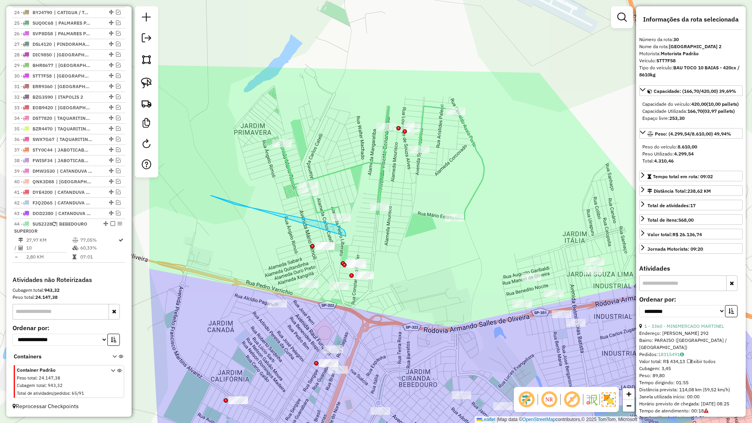
drag, startPoint x: 221, startPoint y: 199, endPoint x: 346, endPoint y: 236, distance: 129.8
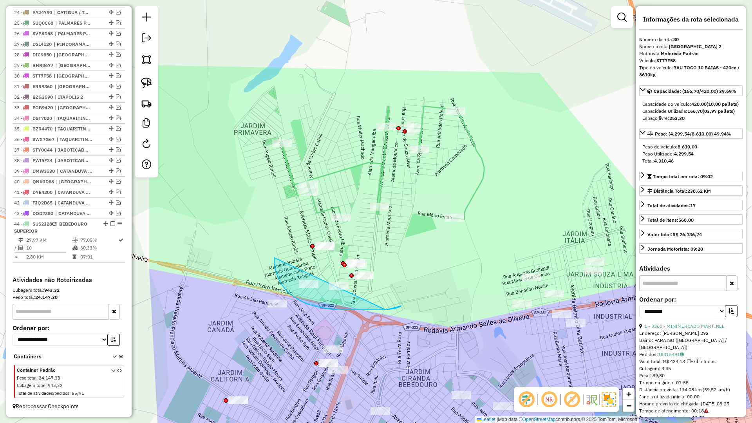
click at [284, 304] on div "Janela de atendimento Grade de atendimento Capacidade Transportadoras Veículos …" at bounding box center [376, 211] width 752 height 423
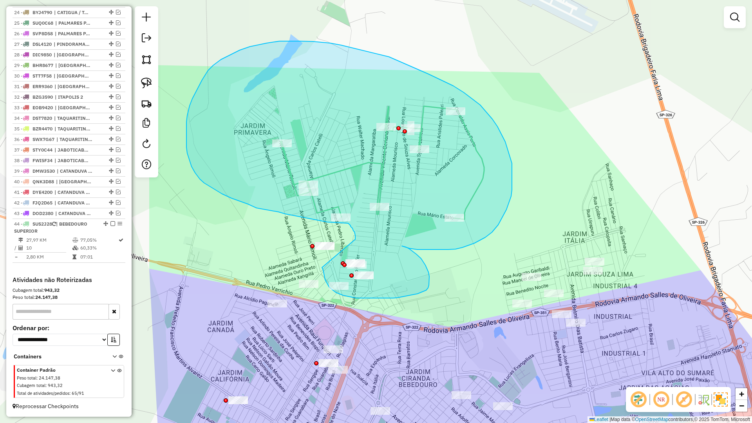
drag, startPoint x: 322, startPoint y: 267, endPoint x: 355, endPoint y: 239, distance: 43.6
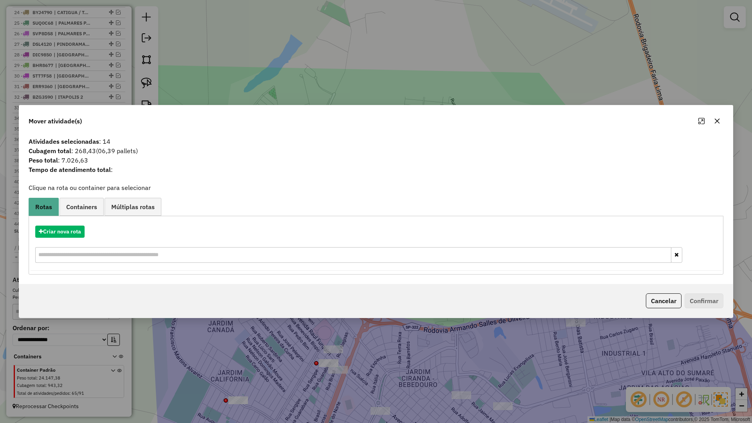
click at [718, 123] on icon "button" at bounding box center [717, 121] width 6 height 6
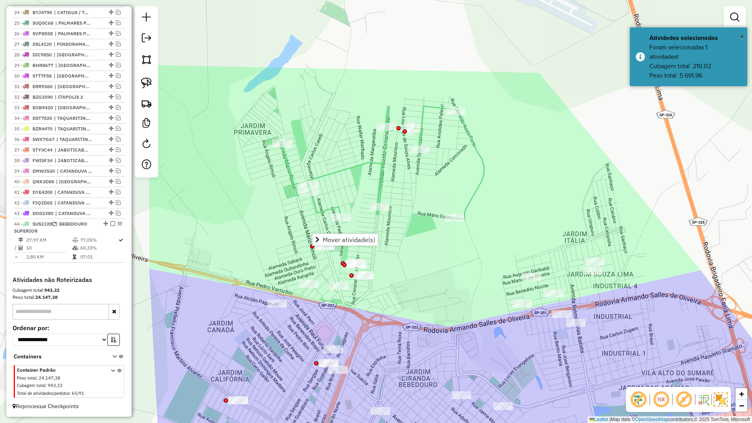
click at [301, 277] on div "Janela de atendimento Grade de atendimento Capacidade Transportadoras Veículos …" at bounding box center [376, 211] width 752 height 423
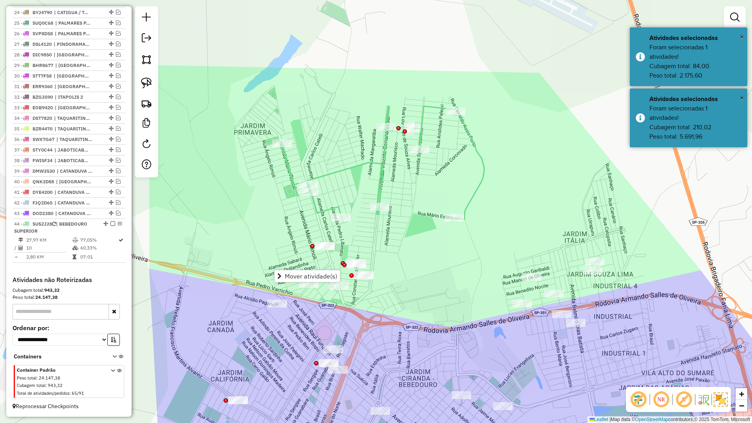
click at [270, 282] on div "Janela de atendimento Grade de atendimento Capacidade Transportadoras Veículos …" at bounding box center [376, 211] width 752 height 423
drag, startPoint x: 240, startPoint y: 278, endPoint x: 253, endPoint y: 295, distance: 21.2
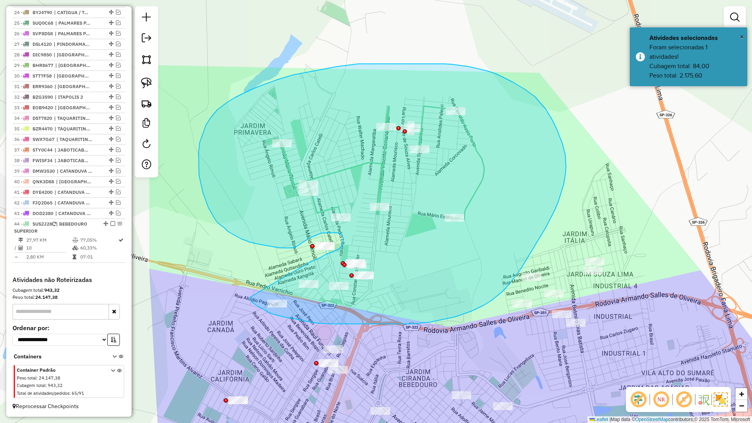
drag, startPoint x: 250, startPoint y: 300, endPoint x: 296, endPoint y: 263, distance: 58.5
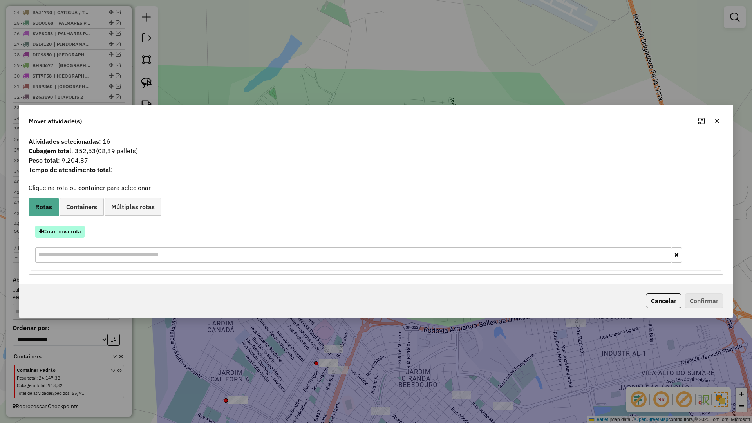
click at [70, 231] on button "Criar nova rota" at bounding box center [59, 232] width 49 height 12
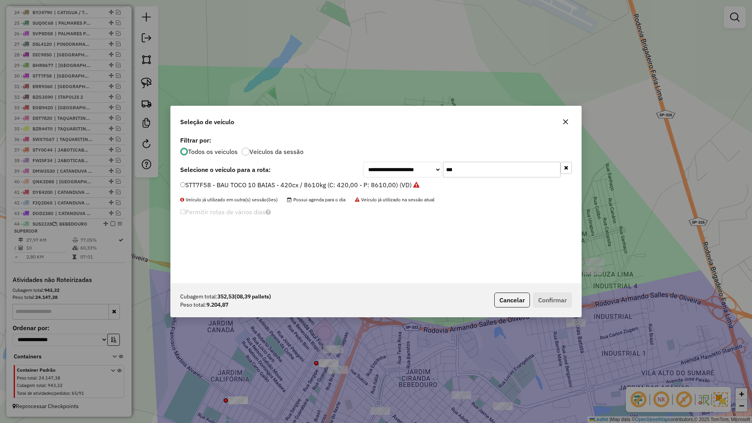
click at [504, 173] on input "***" at bounding box center [501, 170] width 117 height 16
type input "****"
click at [397, 188] on label "QOL7A54 - BAU TRUCK 10 BAIAS - 420cx / 12260kg (C: 420,00 - P: 12260,00) (VD)" at bounding box center [302, 184] width 244 height 9
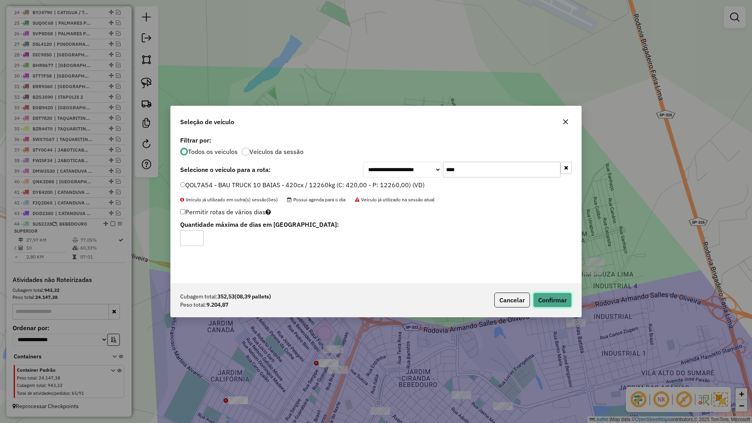
click at [547, 303] on button "Confirmar" at bounding box center [552, 299] width 39 height 15
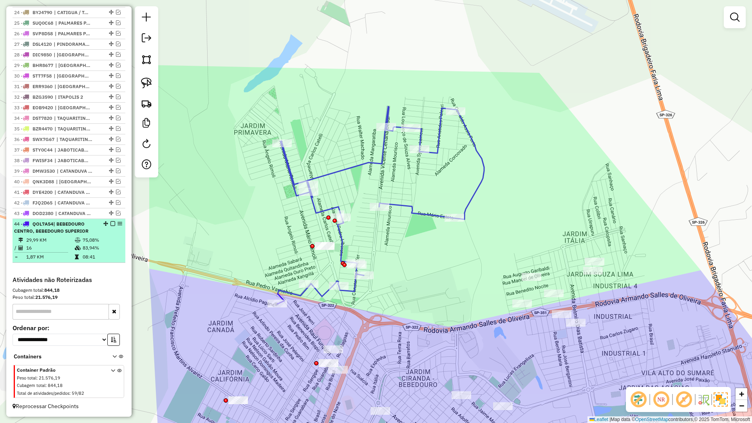
click at [110, 219] on li "44 - QOL7A54 | BEBEDOURO CENTRO, BEBEDOURO SUPERIOR 29,99 KM 75,08% / 16 83,94%…" at bounding box center [69, 241] width 113 height 44
select select "**********"
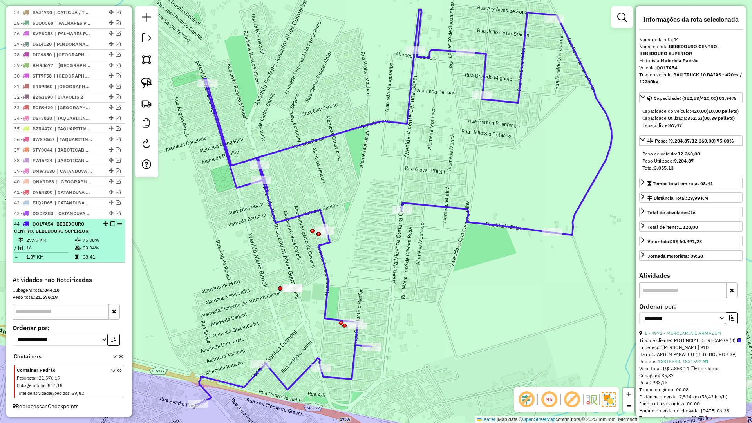
click at [110, 221] on em at bounding box center [112, 223] width 5 height 5
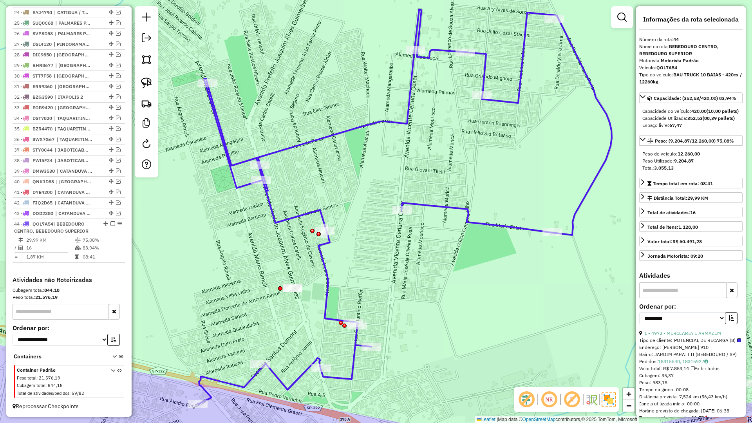
scroll to position [509, 0]
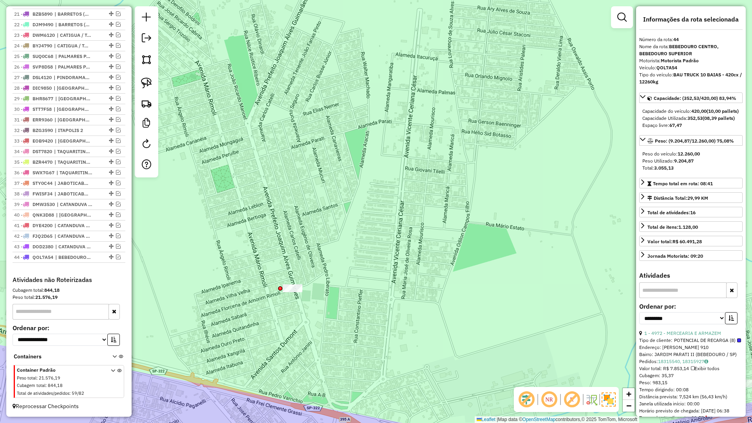
drag, startPoint x: 317, startPoint y: 218, endPoint x: 325, endPoint y: 201, distance: 18.4
click at [321, 206] on div "Janela de atendimento Grade de atendimento Capacidade Transportadoras Veículos …" at bounding box center [376, 211] width 752 height 423
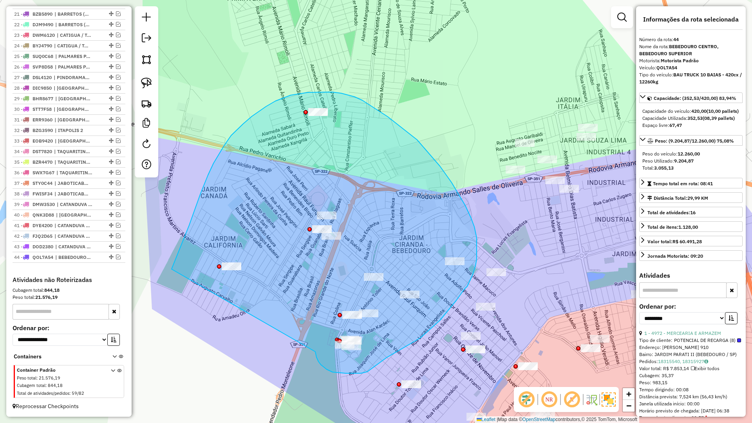
drag, startPoint x: 316, startPoint y: 357, endPoint x: 164, endPoint y: 297, distance: 164.2
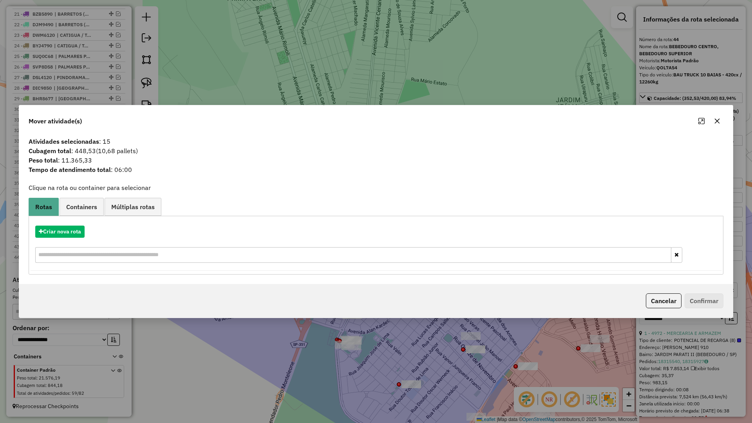
click at [708, 122] on div at bounding box center [709, 121] width 28 height 13
click at [716, 122] on icon "button" at bounding box center [717, 121] width 6 height 6
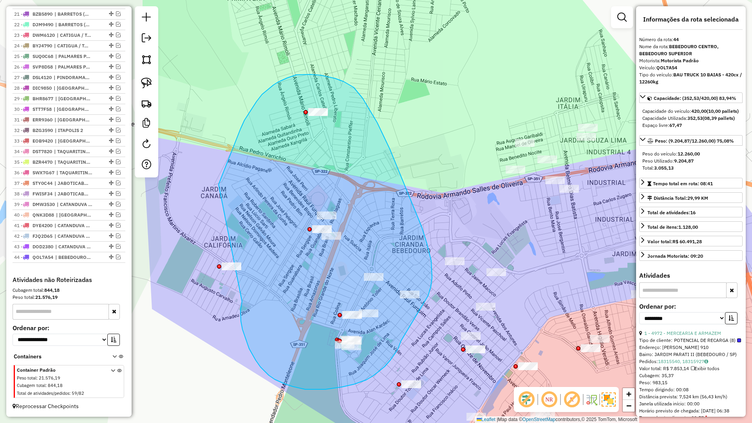
drag, startPoint x: 242, startPoint y: 304, endPoint x: 203, endPoint y: 230, distance: 83.4
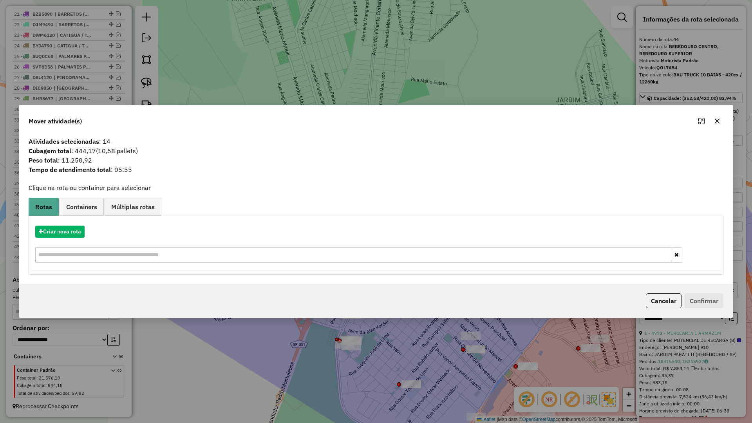
drag, startPoint x: 721, startPoint y: 121, endPoint x: 711, endPoint y: 125, distance: 10.2
click at [721, 122] on button "button" at bounding box center [717, 121] width 13 height 13
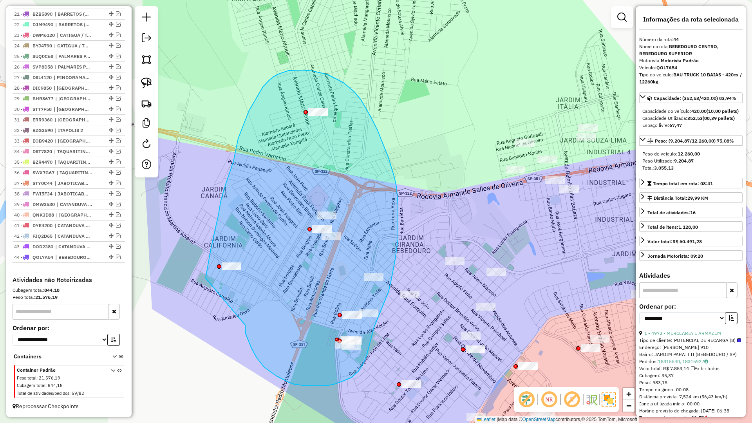
drag, startPoint x: 245, startPoint y: 325, endPoint x: 205, endPoint y: 280, distance: 59.9
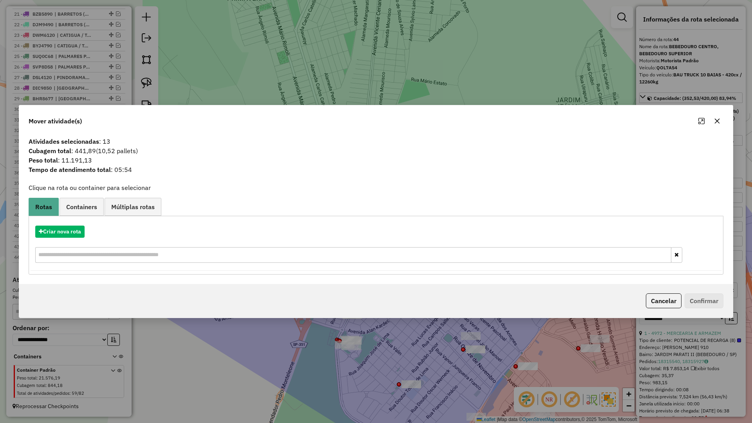
click at [714, 121] on icon "button" at bounding box center [717, 121] width 6 height 6
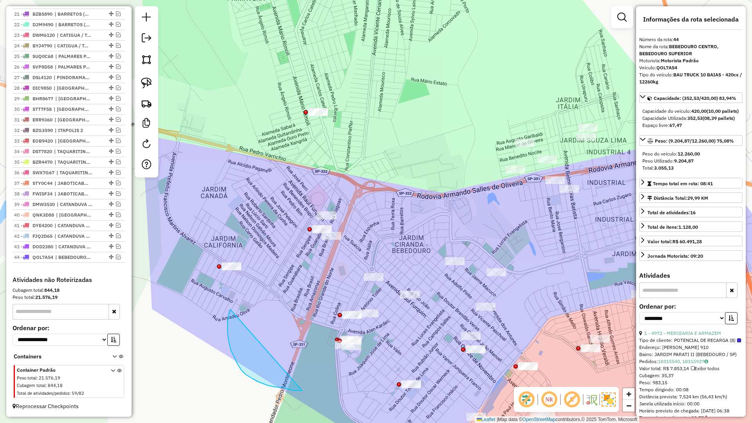
drag, startPoint x: 234, startPoint y: 357, endPoint x: 216, endPoint y: 312, distance: 47.8
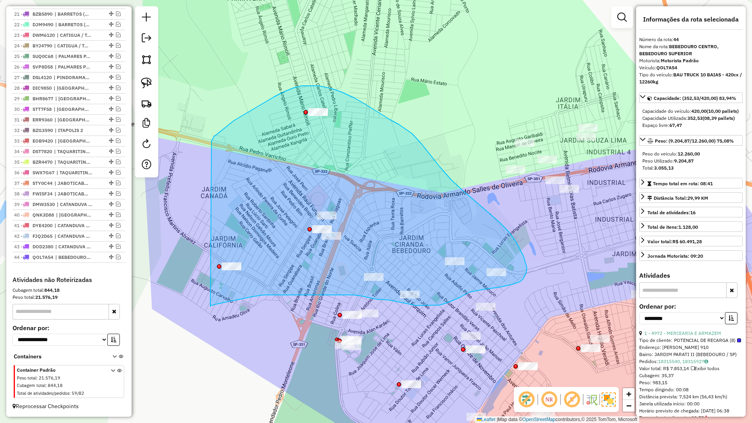
drag, startPoint x: 215, startPoint y: 304, endPoint x: 211, endPoint y: 141, distance: 163.3
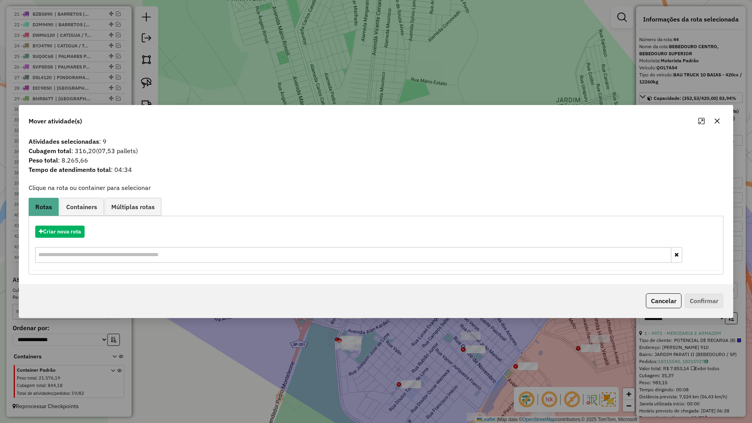
click at [713, 121] on button "button" at bounding box center [717, 121] width 13 height 13
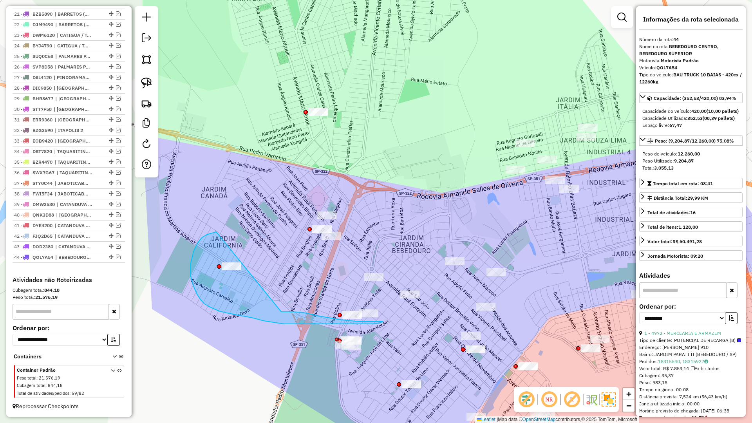
drag, startPoint x: 210, startPoint y: 234, endPoint x: 281, endPoint y: 312, distance: 105.6
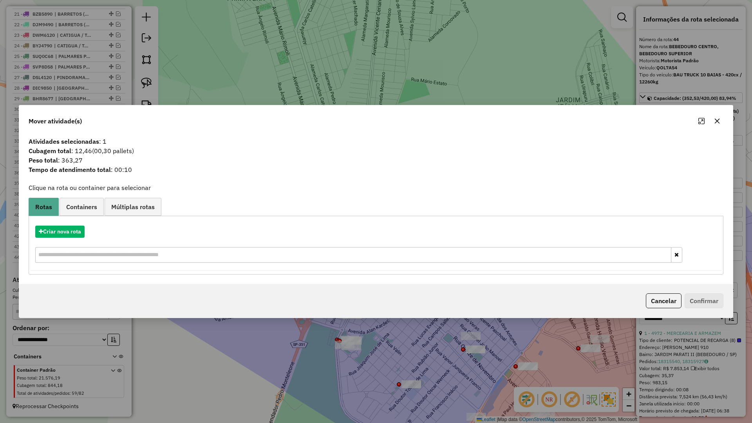
drag, startPoint x: 718, startPoint y: 119, endPoint x: 494, endPoint y: 241, distance: 254.7
click at [717, 119] on icon "button" at bounding box center [717, 121] width 6 height 6
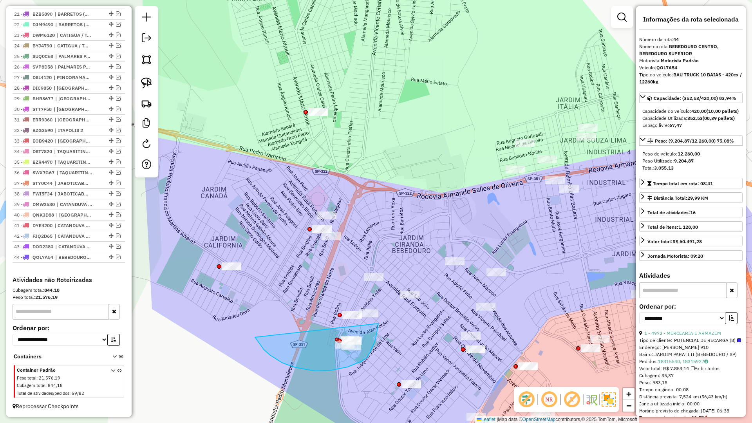
drag, startPoint x: 282, startPoint y: 363, endPoint x: 368, endPoint y: 289, distance: 112.8
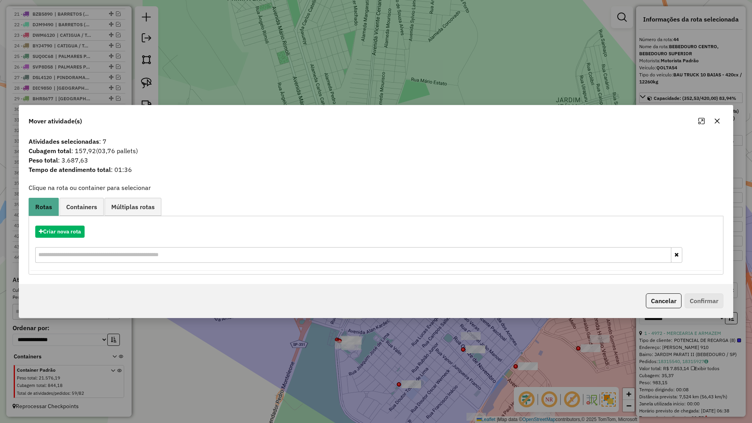
drag, startPoint x: 719, startPoint y: 122, endPoint x: 436, endPoint y: 267, distance: 318.4
click at [718, 122] on icon "button" at bounding box center [717, 121] width 6 height 6
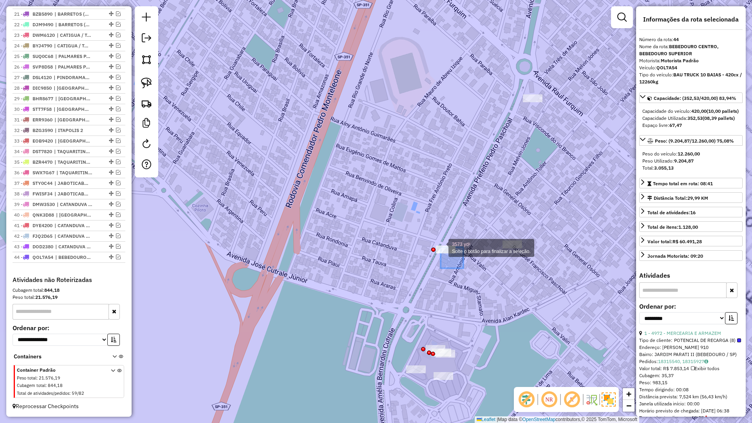
drag, startPoint x: 451, startPoint y: 254, endPoint x: 408, endPoint y: 239, distance: 45.4
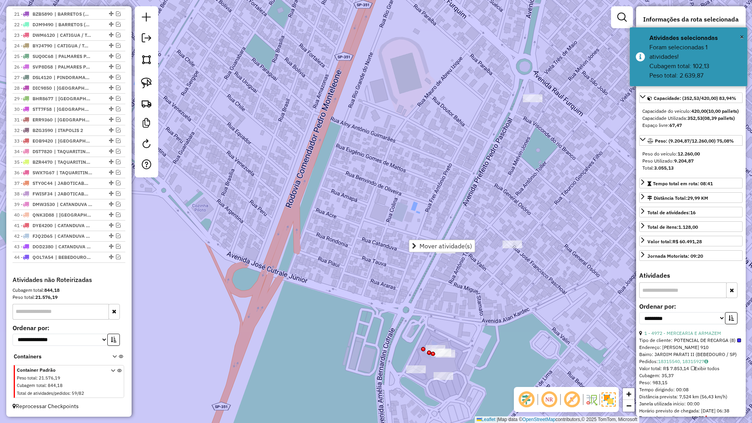
drag, startPoint x: 442, startPoint y: 306, endPoint x: 484, endPoint y: 312, distance: 42.8
click at [450, 308] on div "Janela de atendimento Grade de atendimento Capacidade Transportadoras Veículos …" at bounding box center [376, 211] width 752 height 423
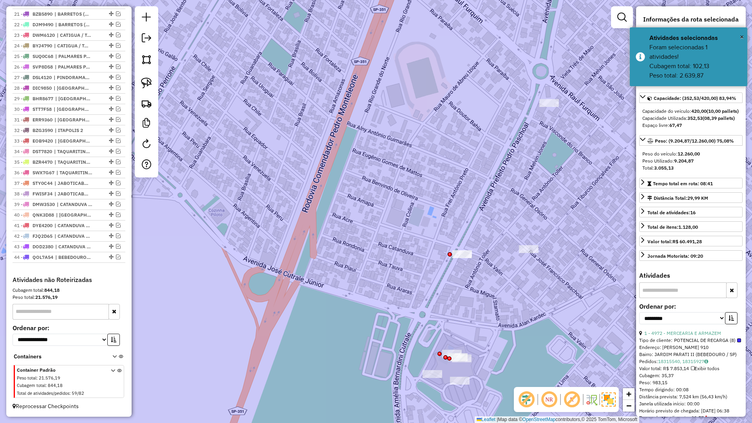
drag, startPoint x: 484, startPoint y: 312, endPoint x: 448, endPoint y: 256, distance: 66.6
click at [448, 256] on div "Janela de atendimento Grade de atendimento Capacidade Transportadoras Veículos …" at bounding box center [376, 211] width 752 height 423
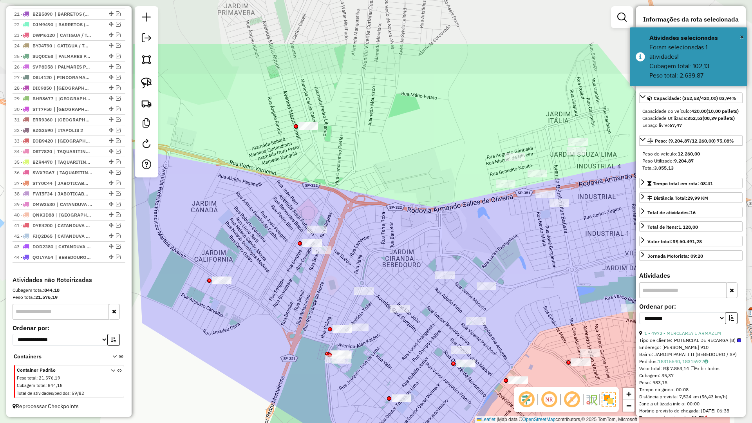
drag, startPoint x: 316, startPoint y: 303, endPoint x: 253, endPoint y: 372, distance: 92.8
click at [253, 372] on div "Janela de atendimento Grade de atendimento Capacidade Transportadoras Veículos …" at bounding box center [376, 211] width 752 height 423
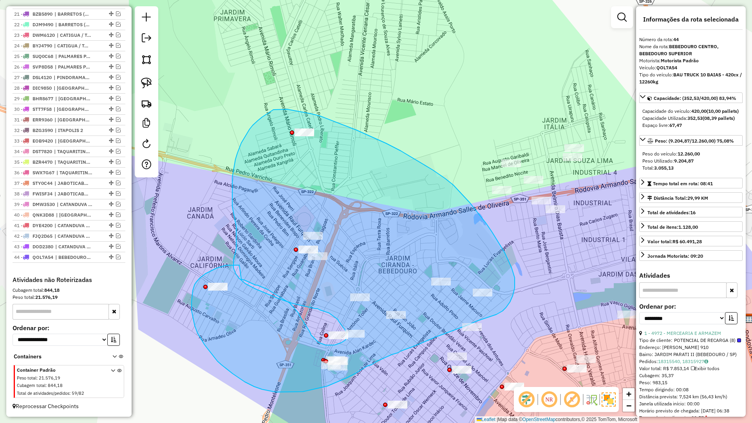
drag, startPoint x: 237, startPoint y: 265, endPoint x: 241, endPoint y: 279, distance: 14.7
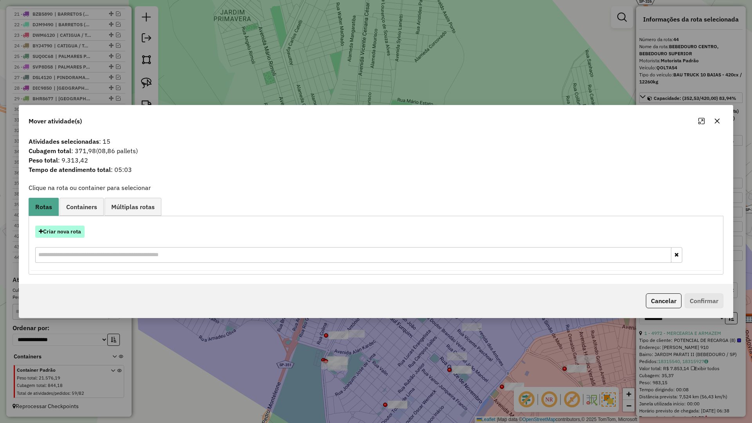
click at [72, 231] on button "Criar nova rota" at bounding box center [59, 232] width 49 height 12
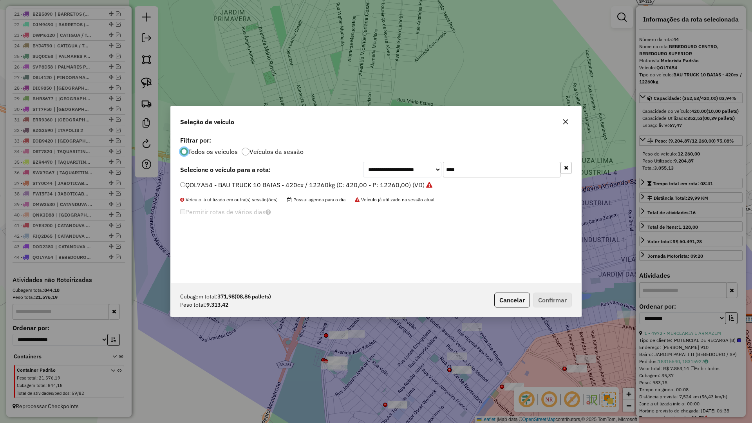
scroll to position [4, 2]
click at [478, 173] on input "****" at bounding box center [501, 170] width 117 height 16
type input "****"
drag, startPoint x: 381, startPoint y: 185, endPoint x: 417, endPoint y: 194, distance: 37.2
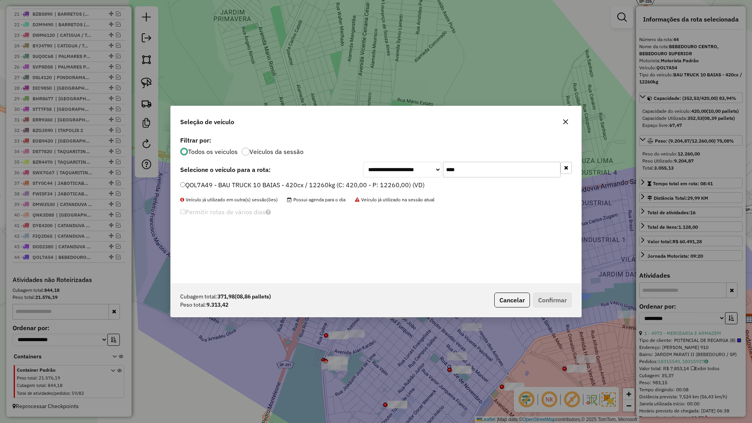
click at [381, 184] on label "QOL7A49 - BAU TRUCK 10 BAIAS - 420cx / 12260kg (C: 420,00 - P: 12260,00) (VD)" at bounding box center [302, 184] width 244 height 9
click at [408, 183] on label "QOL7A49 - BAU TRUCK 10 BAIAS - 420cx / 12260kg (C: 420,00 - P: 12260,00) (VD)" at bounding box center [302, 184] width 244 height 9
click at [572, 301] on div "Cubagem total: 371,98 (08,86 pallets) Peso total: 9.313,42 Cancelar Confirmar" at bounding box center [376, 300] width 410 height 34
drag, startPoint x: 568, startPoint y: 301, endPoint x: 563, endPoint y: 301, distance: 5.1
click at [567, 301] on button "Confirmar" at bounding box center [552, 299] width 39 height 15
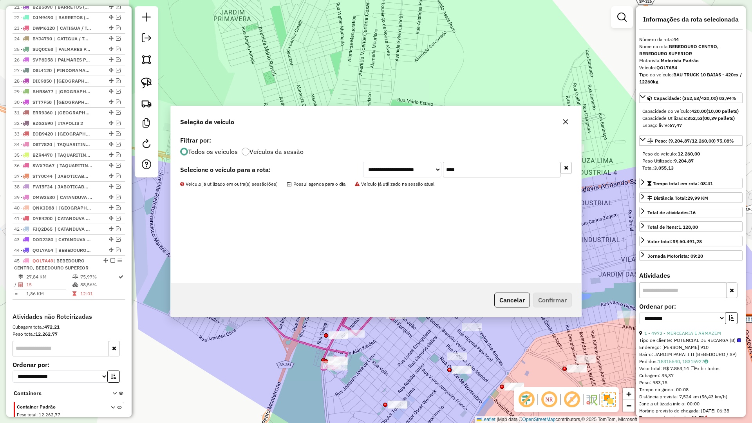
scroll to position [553, 0]
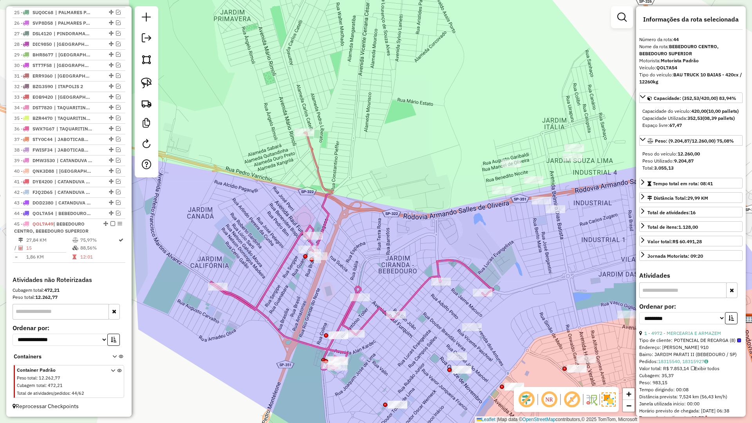
click at [372, 321] on icon at bounding box center [351, 250] width 283 height 237
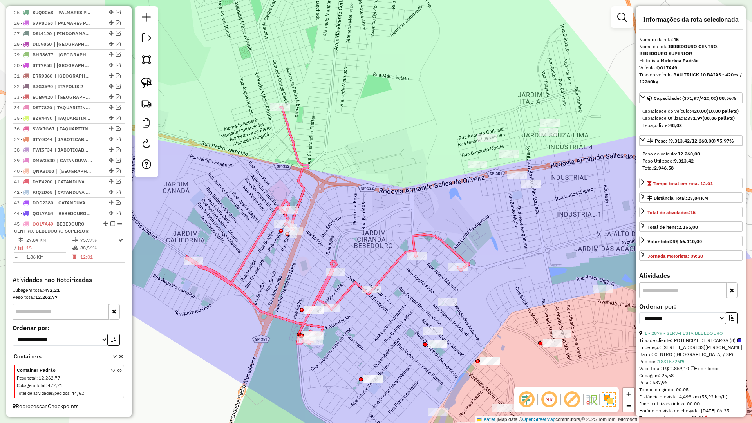
drag, startPoint x: 399, startPoint y: 352, endPoint x: 379, endPoint y: 307, distance: 49.1
click at [370, 316] on div "Janela de atendimento Grade de atendimento Capacidade Transportadoras Veículos …" at bounding box center [376, 211] width 752 height 423
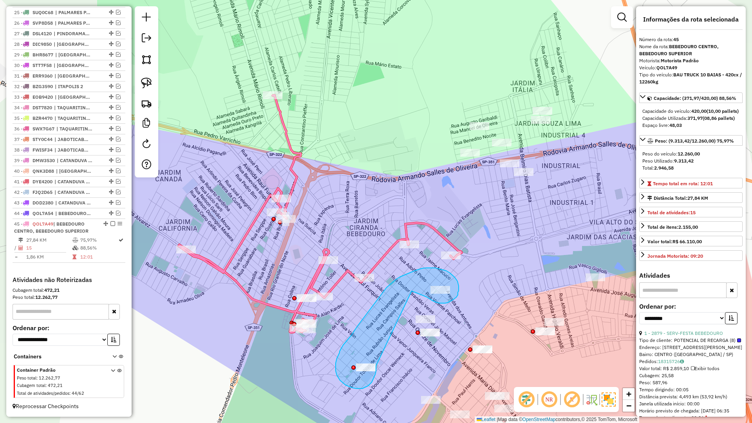
drag, startPoint x: 416, startPoint y: 293, endPoint x: 376, endPoint y: 366, distance: 83.3
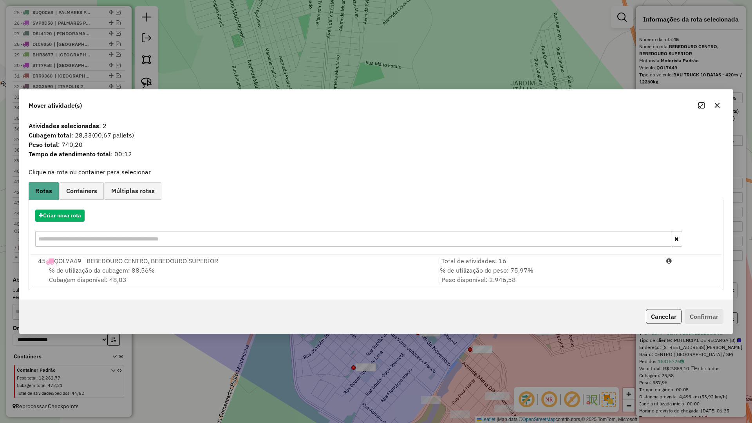
click at [287, 283] on div "% de utilização da cubagem: 88,56% Cubagem disponível: 48,03" at bounding box center [233, 274] width 400 height 19
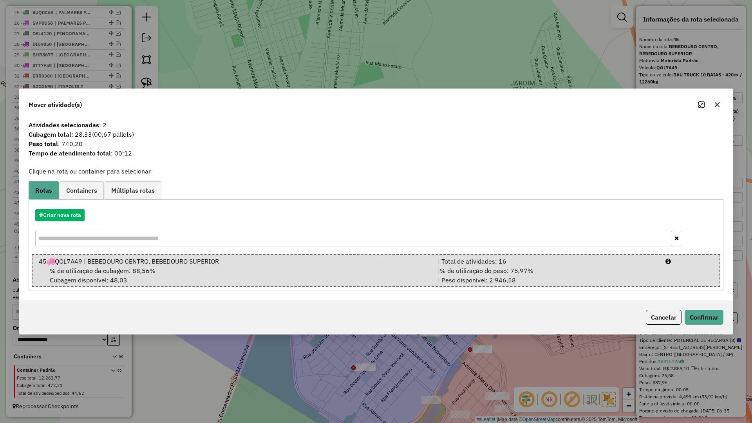
click at [683, 305] on div "Cancelar Confirmar" at bounding box center [375, 317] width 713 height 34
click at [694, 312] on button "Confirmar" at bounding box center [703, 317] width 39 height 15
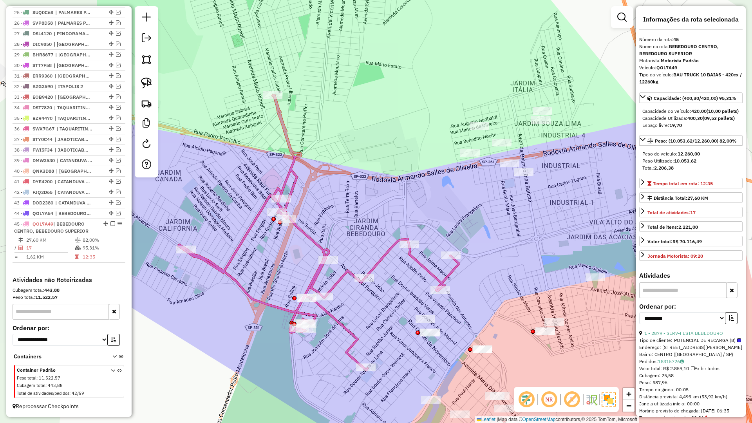
click at [354, 346] on icon at bounding box center [319, 232] width 280 height 275
drag, startPoint x: 335, startPoint y: 377, endPoint x: 393, endPoint y: 360, distance: 60.5
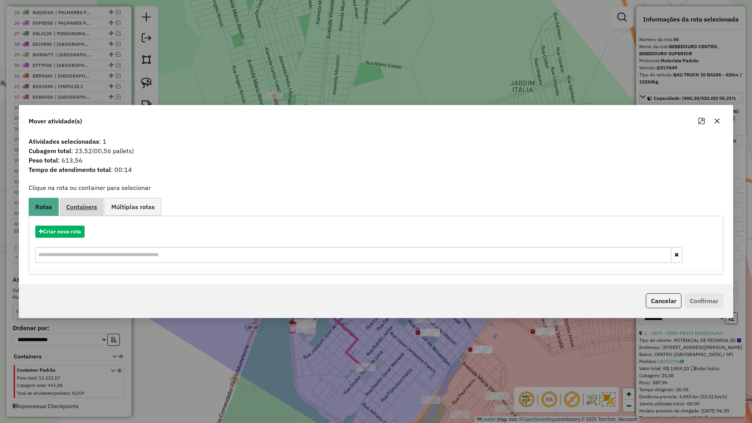
click at [95, 215] on link "Containers" at bounding box center [82, 207] width 44 height 18
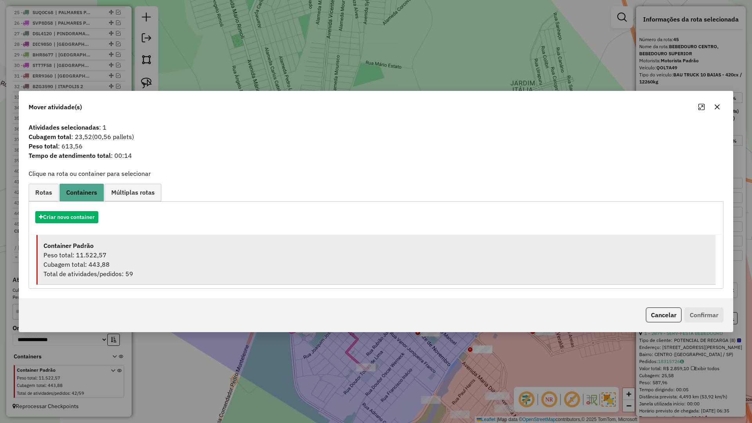
drag, startPoint x: 128, startPoint y: 258, endPoint x: 173, endPoint y: 266, distance: 46.2
click at [129, 258] on div "Peso total: 11.522,57" at bounding box center [376, 254] width 666 height 9
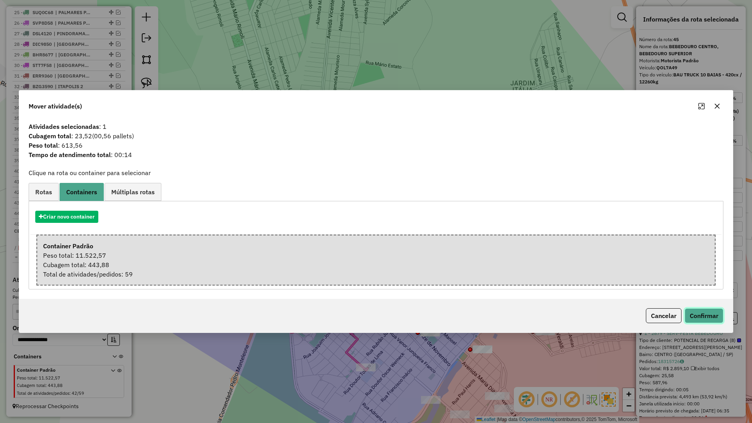
click at [699, 317] on button "Confirmar" at bounding box center [703, 315] width 39 height 15
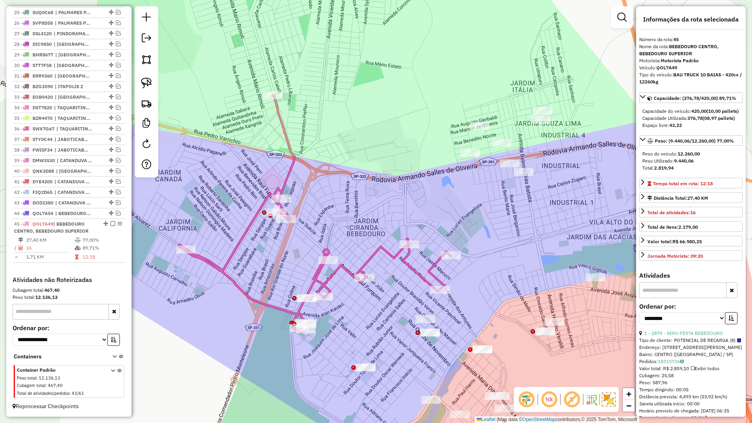
click at [421, 273] on icon at bounding box center [315, 213] width 272 height 237
drag, startPoint x: 338, startPoint y: 353, endPoint x: 380, endPoint y: 377, distance: 48.4
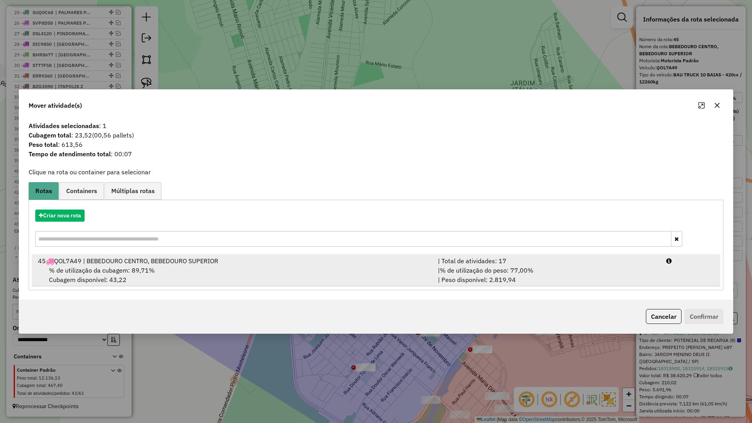
drag, startPoint x: 309, startPoint y: 272, endPoint x: 440, endPoint y: 282, distance: 132.0
click at [309, 272] on div "% de utilização da cubagem: 89,71% Cubagem disponível: 43,22" at bounding box center [233, 274] width 400 height 19
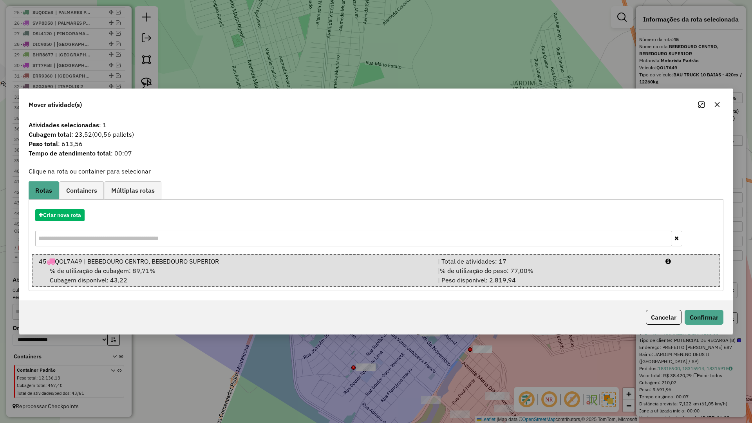
click at [726, 320] on div "Mover atividade(s) Atividades selecionadas : 1 Cubagem total : 23,52 (00,56 pal…" at bounding box center [376, 211] width 752 height 423
click at [710, 316] on button "Confirmar" at bounding box center [703, 317] width 39 height 15
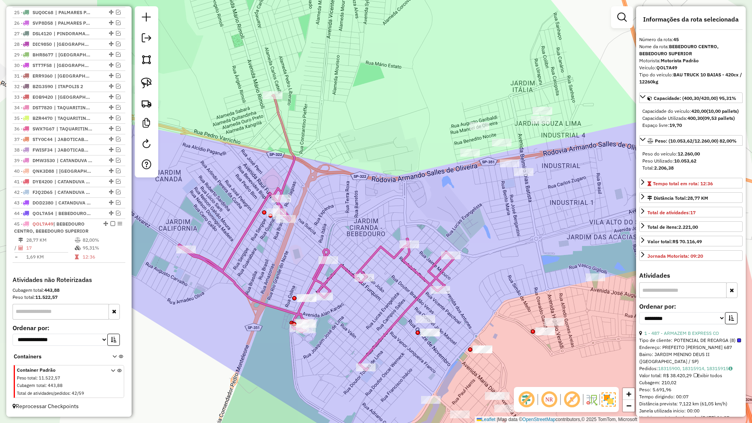
click at [370, 346] on icon at bounding box center [316, 232] width 275 height 275
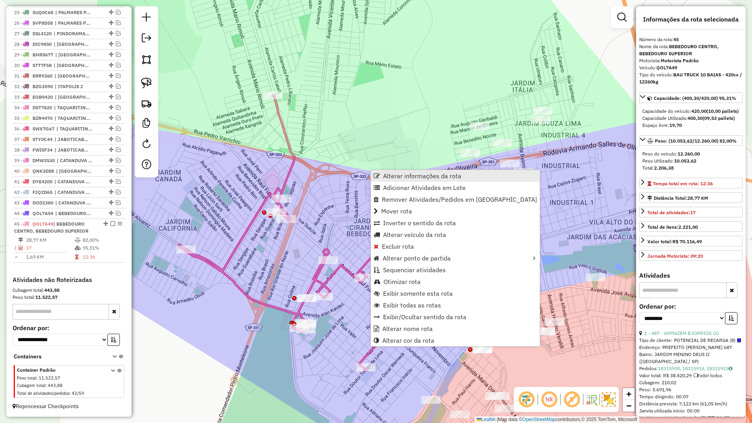
click at [412, 179] on span "Alterar informações da rota" at bounding box center [422, 176] width 78 height 6
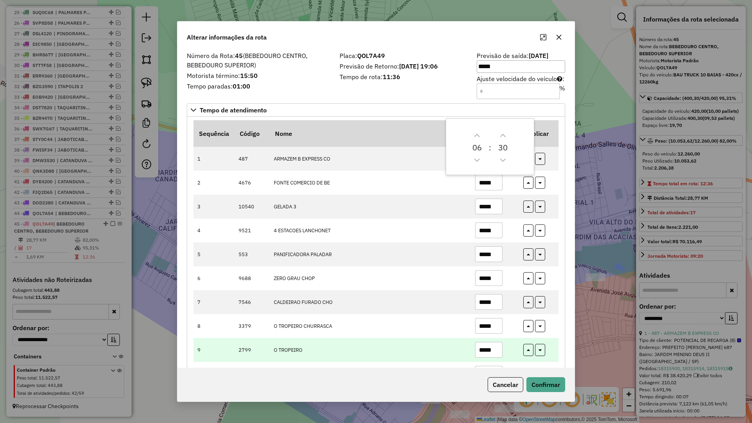
click at [497, 351] on input "*****" at bounding box center [488, 350] width 27 height 16
type input "*****"
click at [528, 354] on icon "button" at bounding box center [528, 350] width 3 height 5
type input "*****"
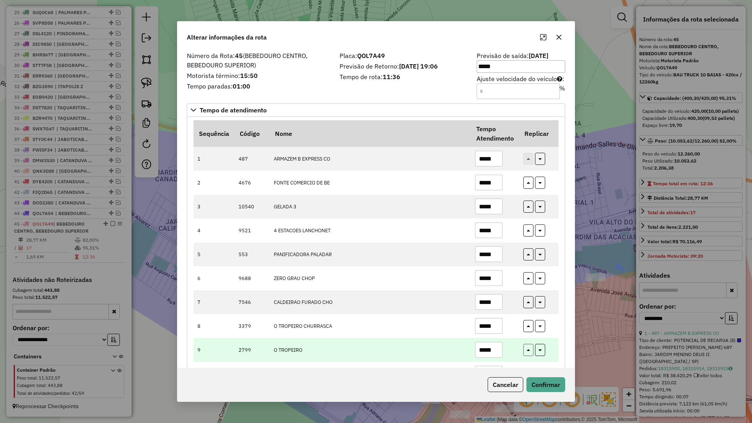
type input "*****"
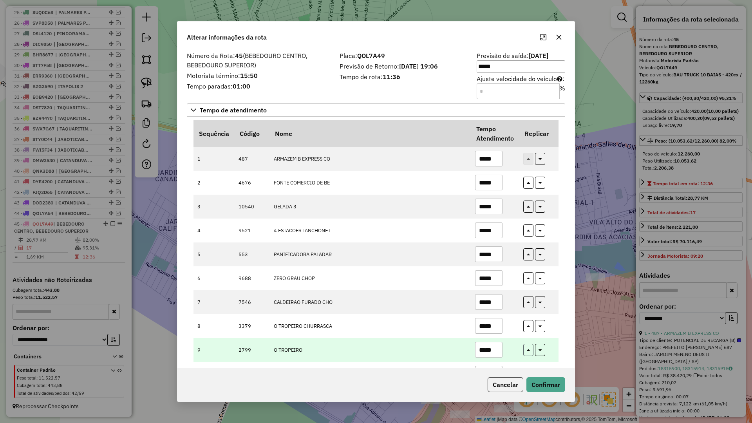
type input "*****"
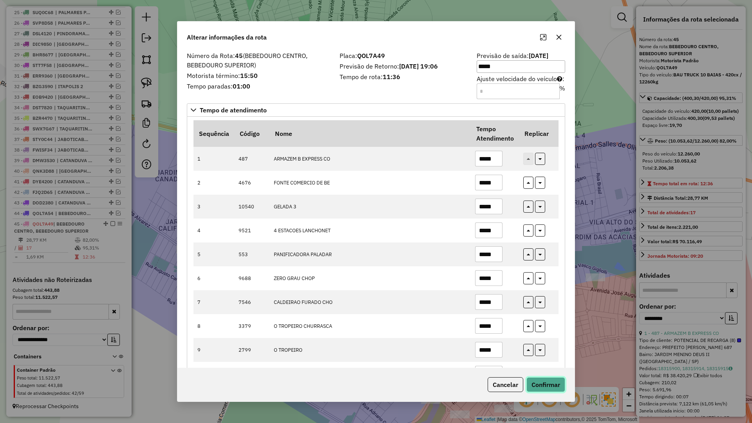
click at [549, 390] on button "Confirmar" at bounding box center [545, 384] width 39 height 15
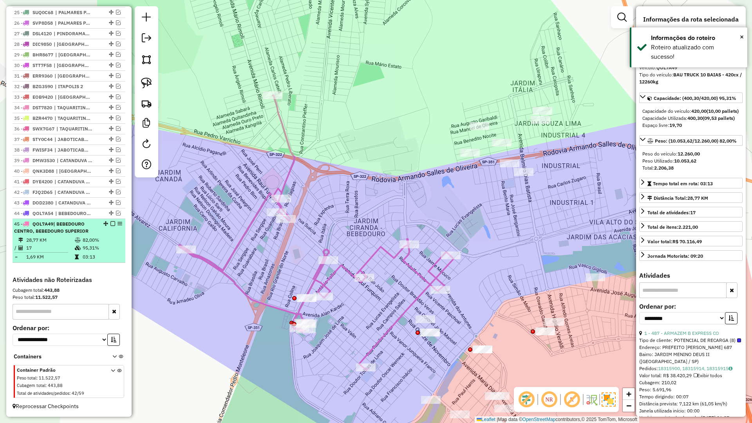
click at [110, 223] on em at bounding box center [112, 223] width 5 height 5
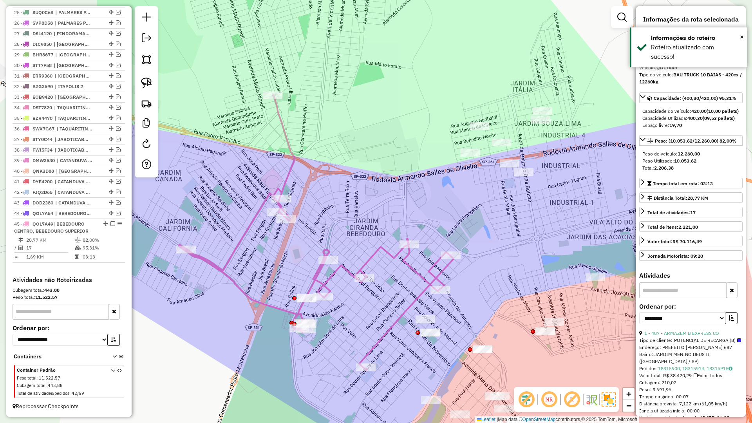
scroll to position [520, 0]
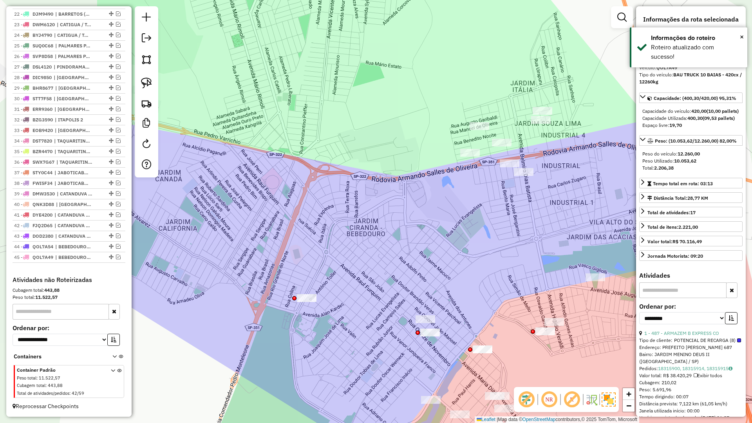
drag, startPoint x: 316, startPoint y: 318, endPoint x: 278, endPoint y: 283, distance: 51.6
click at [278, 283] on div "Janela de atendimento Grade de atendimento Capacidade Transportadoras Veículos …" at bounding box center [376, 211] width 752 height 423
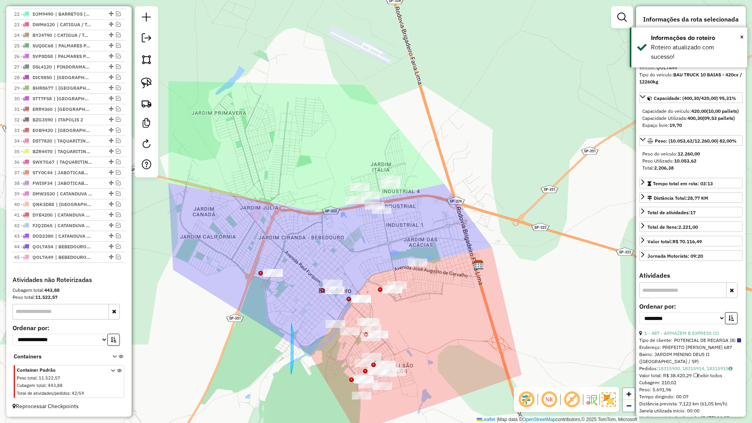
drag, startPoint x: 293, startPoint y: 331, endPoint x: 291, endPoint y: 320, distance: 11.5
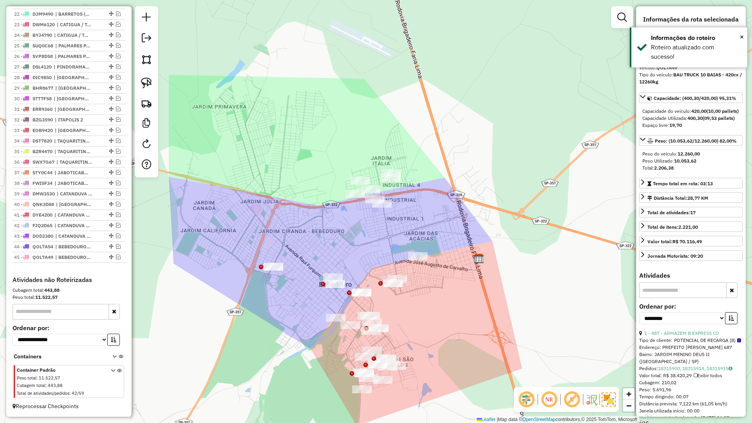
drag, startPoint x: 298, startPoint y: 339, endPoint x: 298, endPoint y: 319, distance: 19.6
click at [298, 319] on div "Janela de atendimento Grade de atendimento Capacidade Transportadoras Veículos …" at bounding box center [376, 211] width 752 height 423
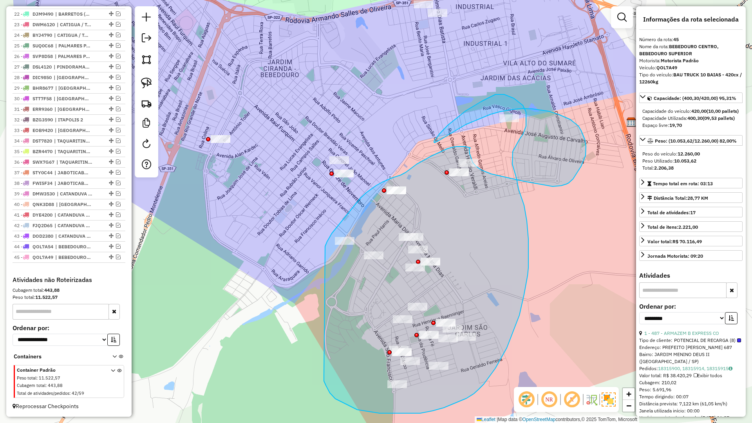
drag, startPoint x: 329, startPoint y: 392, endPoint x: 324, endPoint y: 249, distance: 143.0
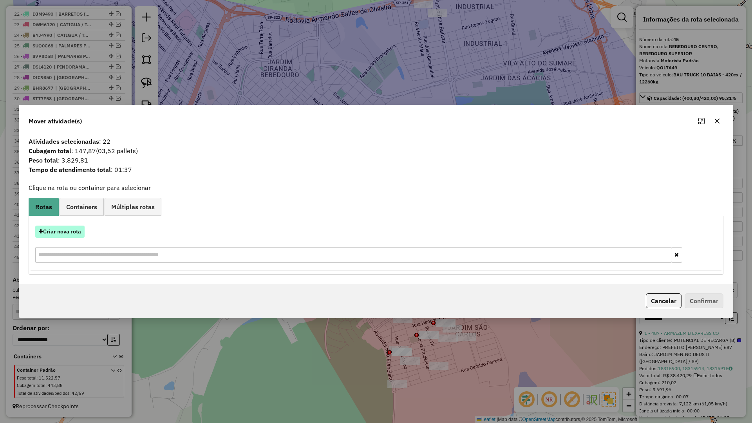
click at [77, 229] on button "Criar nova rota" at bounding box center [59, 232] width 49 height 12
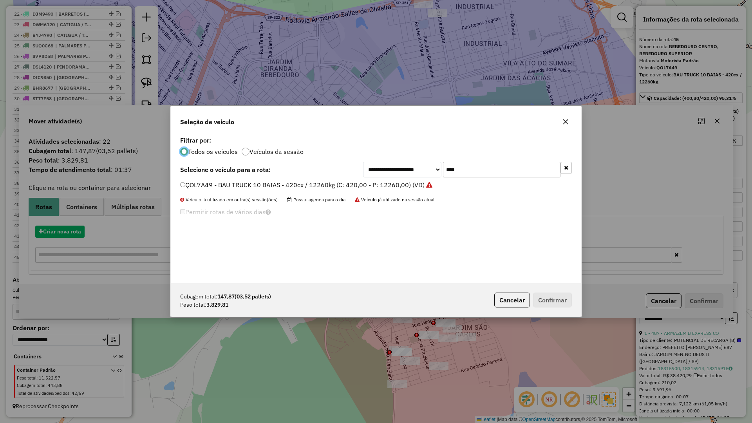
scroll to position [4, 2]
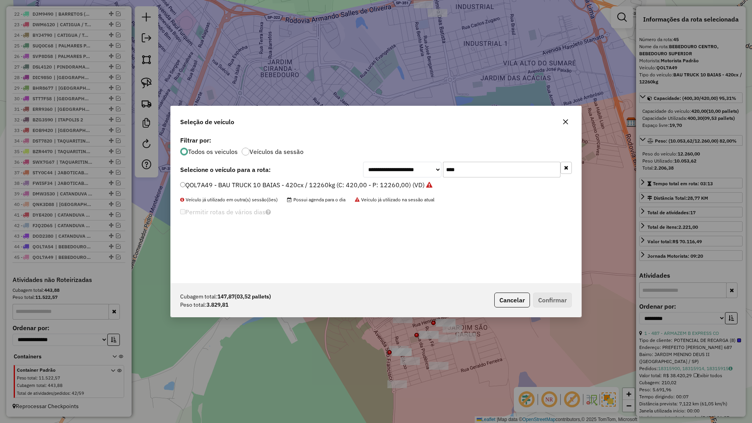
click at [518, 169] on input "****" at bounding box center [501, 170] width 117 height 16
type input "****"
click at [391, 186] on label "FSE4G04 - BAU TOCO 10 BAIAS - 420cx / 8610kg (C: 420,00 - P: 8610,00) (VD)" at bounding box center [296, 184] width 232 height 9
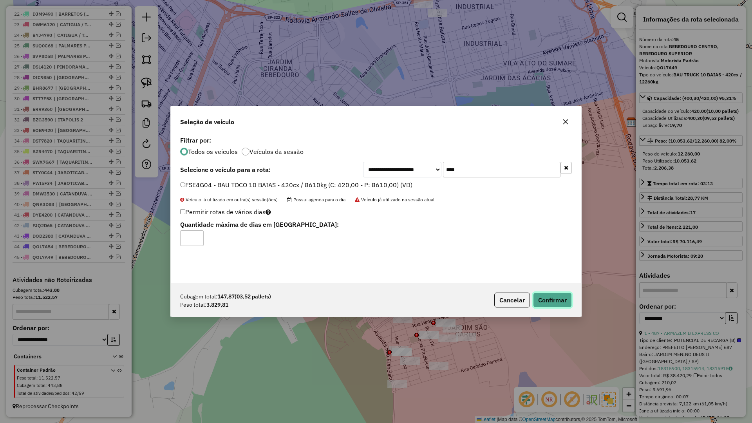
click at [536, 300] on button "Confirmar" at bounding box center [552, 299] width 39 height 15
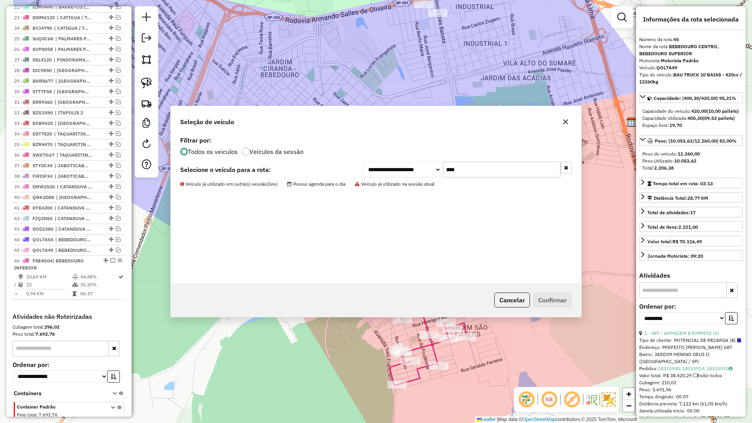
scroll to position [564, 0]
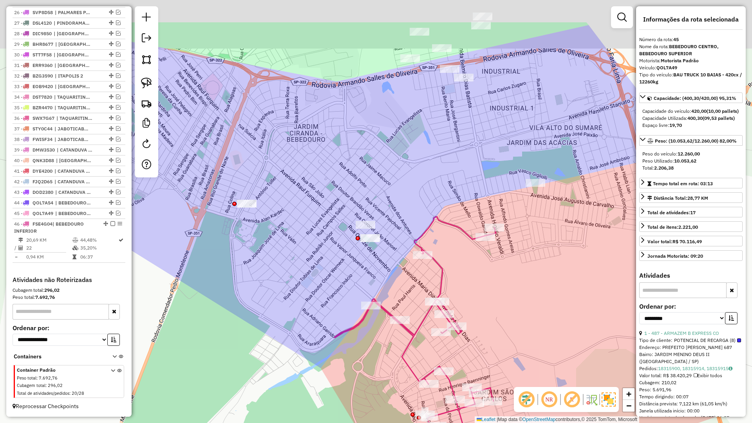
drag, startPoint x: 453, startPoint y: 235, endPoint x: 513, endPoint y: 382, distance: 159.5
click at [513, 382] on div "Janela de atendimento Grade de atendimento Capacidade Transportadoras Veículos …" at bounding box center [376, 211] width 752 height 423
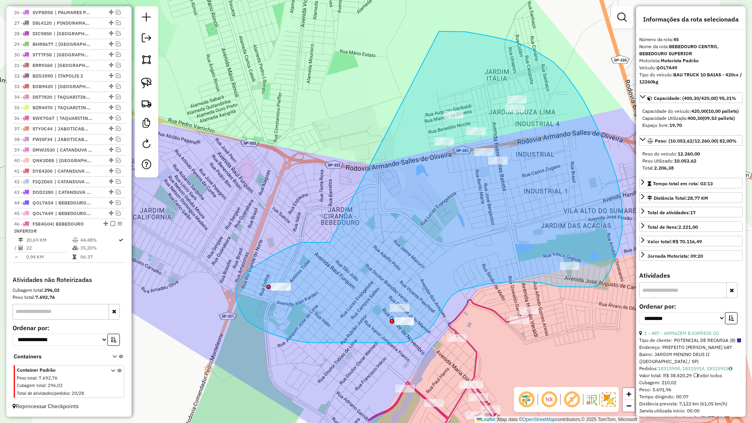
drag, startPoint x: 290, startPoint y: 247, endPoint x: 414, endPoint y: 38, distance: 243.0
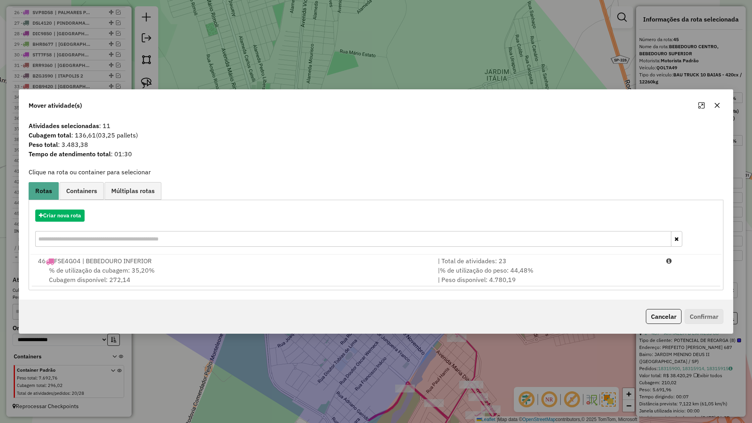
click at [78, 222] on div "Criar nova rota" at bounding box center [376, 229] width 691 height 51
click at [78, 217] on button "Criar nova rota" at bounding box center [59, 215] width 49 height 12
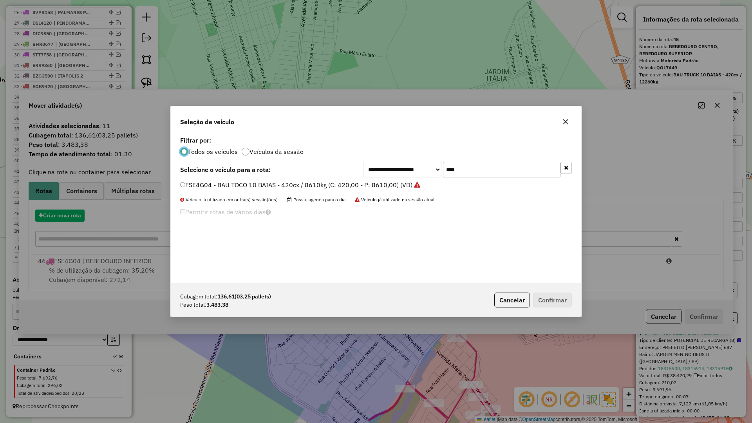
scroll to position [4, 2]
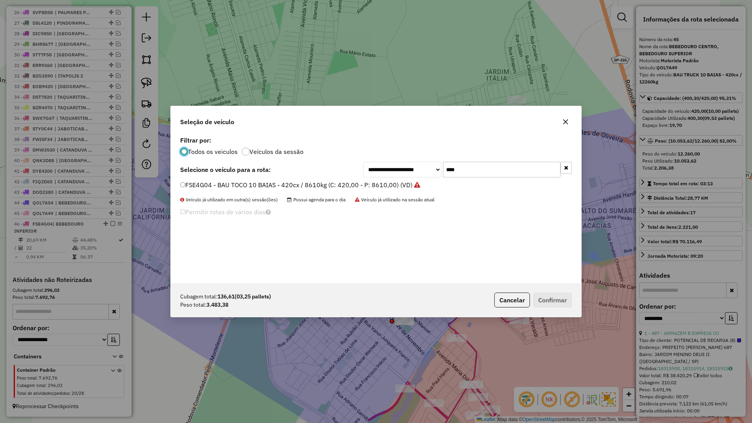
click at [513, 176] on input "****" at bounding box center [501, 170] width 117 height 16
type input "****"
drag, startPoint x: 380, startPoint y: 187, endPoint x: 397, endPoint y: 191, distance: 17.1
click at [381, 186] on label "SSR6B77 - BAU TOCO 10 BAIAS - 420cx / 8610kg (C: 420,00 - P: 8610,00) (VD)" at bounding box center [296, 184] width 232 height 9
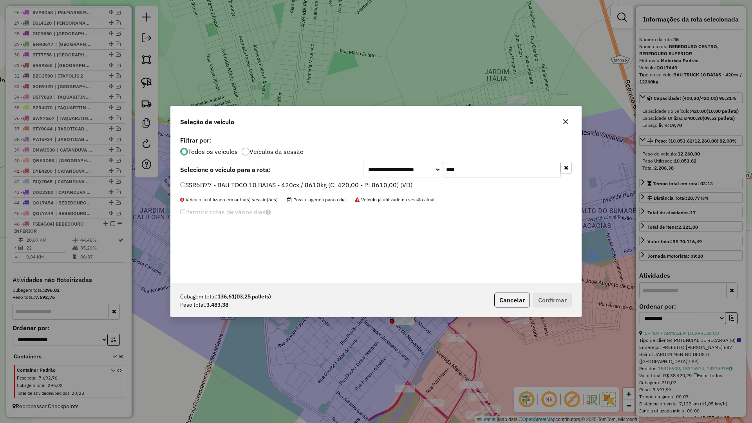
click at [395, 183] on label "SSR6B77 - BAU TOCO 10 BAIAS - 420cx / 8610kg (C: 420,00 - P: 8610,00) (VD)" at bounding box center [296, 184] width 232 height 9
drag, startPoint x: 576, startPoint y: 300, endPoint x: 563, endPoint y: 296, distance: 12.9
click at [568, 298] on div "Cubagem total: 136,61 (03,25 pallets) Peso total: 3.483,38 Cancelar Confirmar" at bounding box center [376, 300] width 410 height 34
click at [563, 296] on button "Confirmar" at bounding box center [552, 299] width 39 height 15
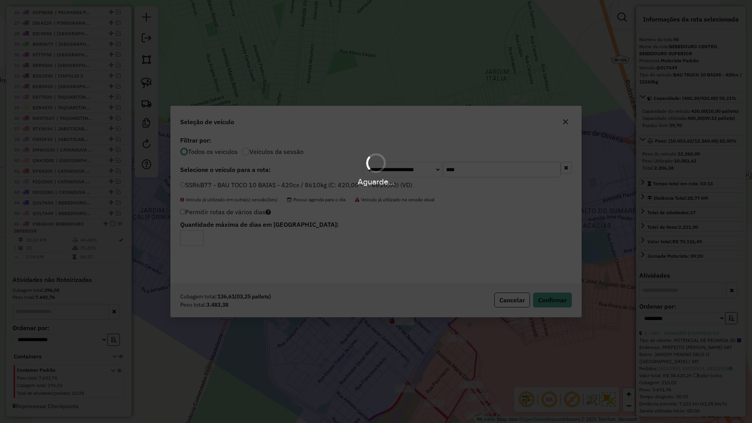
scroll to position [608, 0]
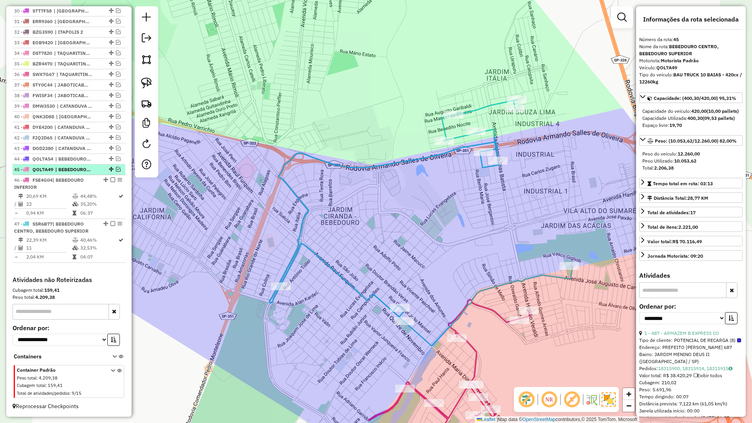
click at [116, 168] on em at bounding box center [118, 169] width 5 height 5
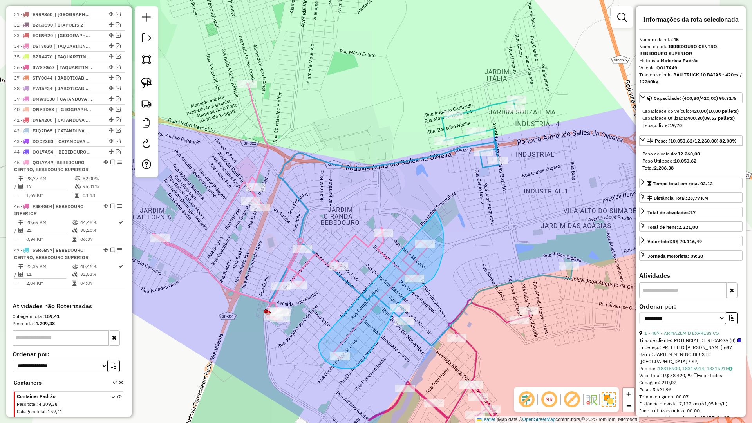
drag, startPoint x: 321, startPoint y: 355, endPoint x: 436, endPoint y: 212, distance: 183.8
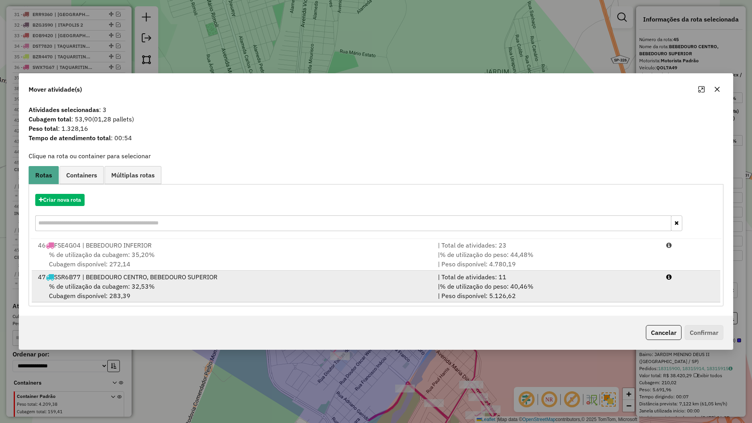
click at [228, 285] on div "% de utilização da cubagem: 32,53% Cubagem disponível: 283,39" at bounding box center [233, 291] width 400 height 19
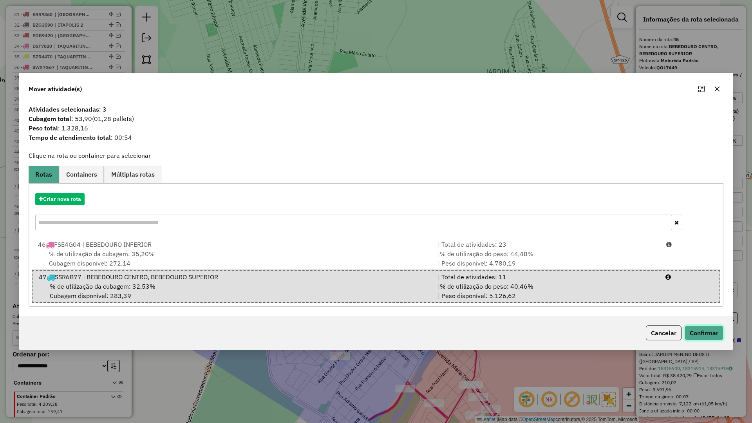
click at [699, 335] on button "Confirmar" at bounding box center [703, 332] width 39 height 15
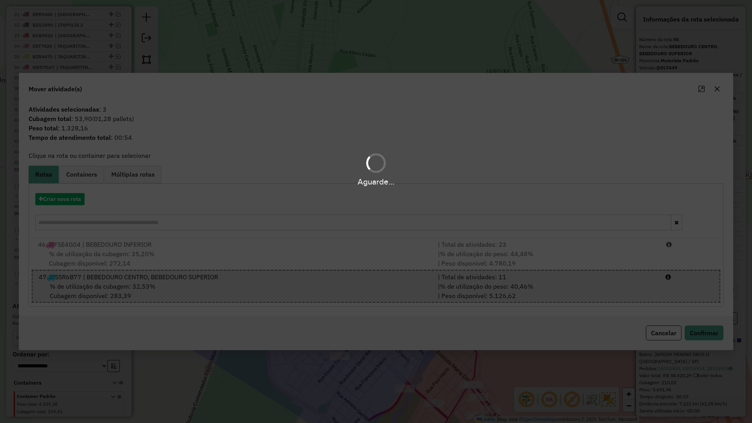
scroll to position [641, 0]
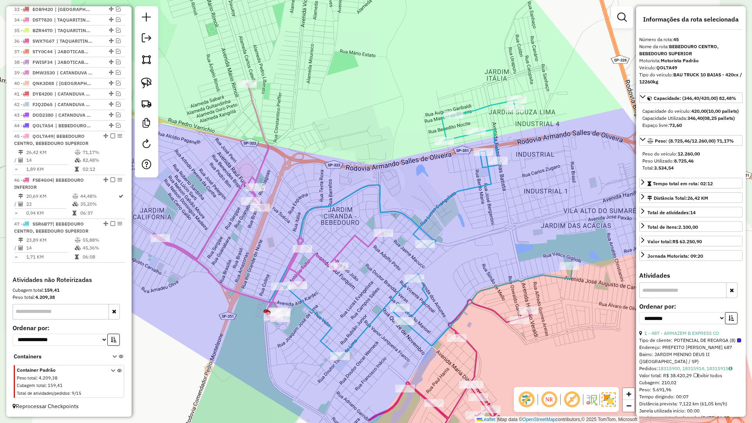
click at [425, 301] on icon at bounding box center [420, 229] width 303 height 259
click at [344, 246] on icon at bounding box center [268, 202] width 230 height 237
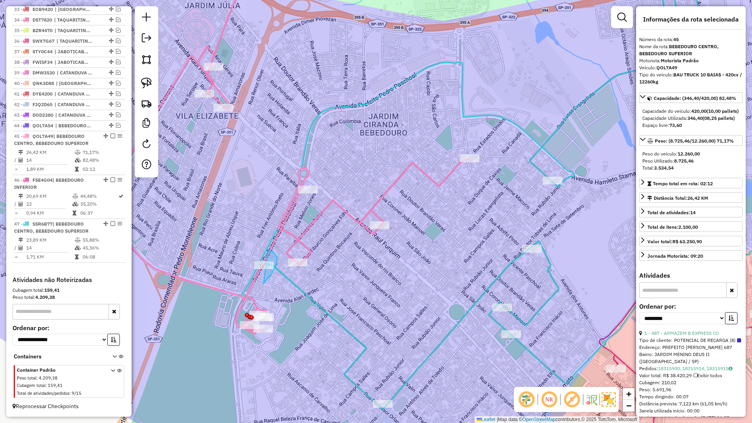
drag, startPoint x: 269, startPoint y: 277, endPoint x: 238, endPoint y: 245, distance: 44.3
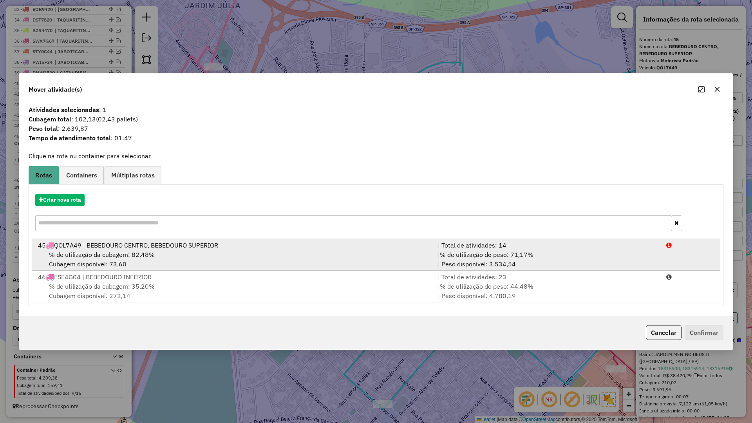
click at [221, 258] on div "% de utilização da cubagem: 82,48% Cubagem disponível: 73,60" at bounding box center [233, 259] width 400 height 19
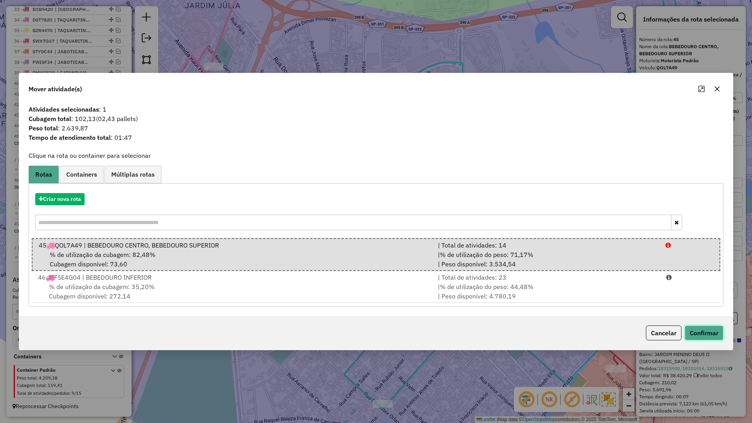
click at [708, 334] on button "Confirmar" at bounding box center [703, 332] width 39 height 15
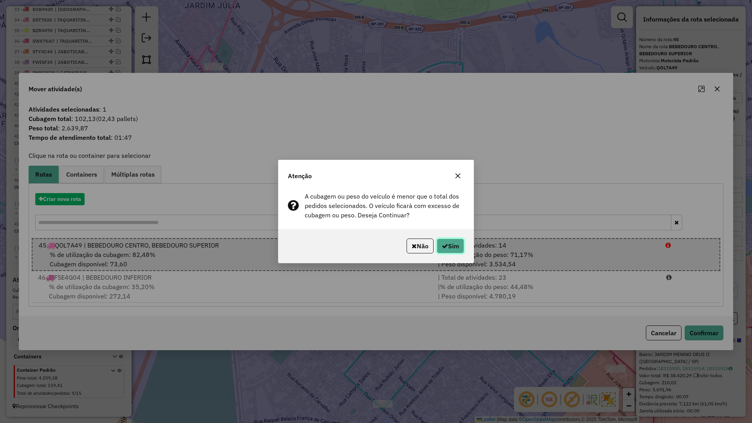
click at [452, 243] on button "Sim" at bounding box center [450, 245] width 27 height 15
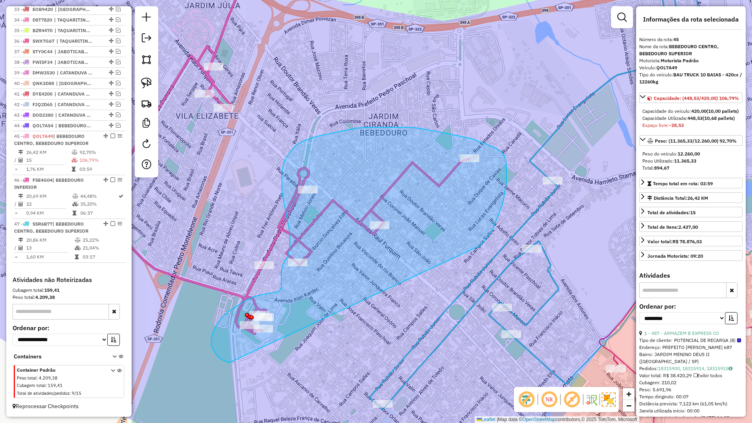
drag, startPoint x: 489, startPoint y: 235, endPoint x: 286, endPoint y: 365, distance: 240.8
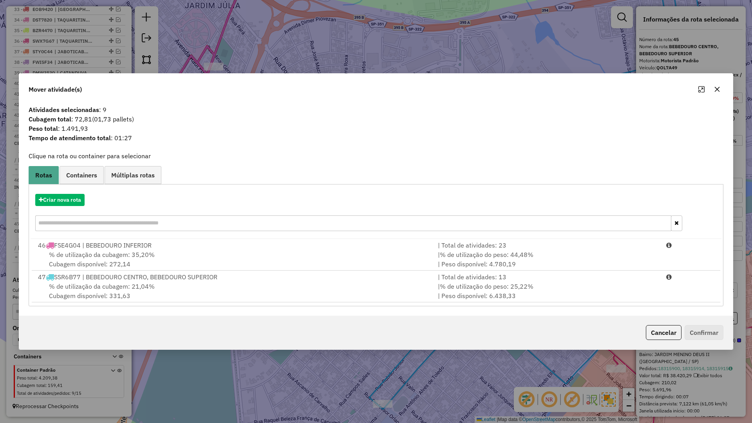
click at [280, 303] on div "Criar nova rota 46 FSE4G04 | BEBEDOURO INFERIOR | Total de atividades: 23 % de …" at bounding box center [376, 245] width 695 height 122
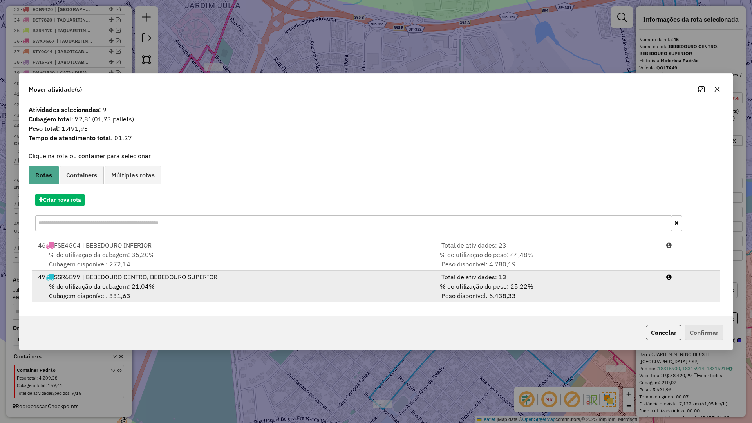
click at [287, 294] on div "% de utilização da cubagem: 21,04% Cubagem disponível: 331,63" at bounding box center [233, 291] width 400 height 19
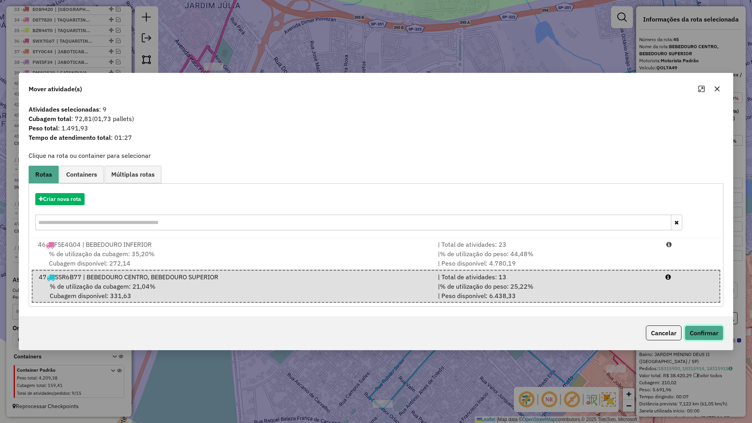
click at [710, 330] on button "Confirmar" at bounding box center [703, 332] width 39 height 15
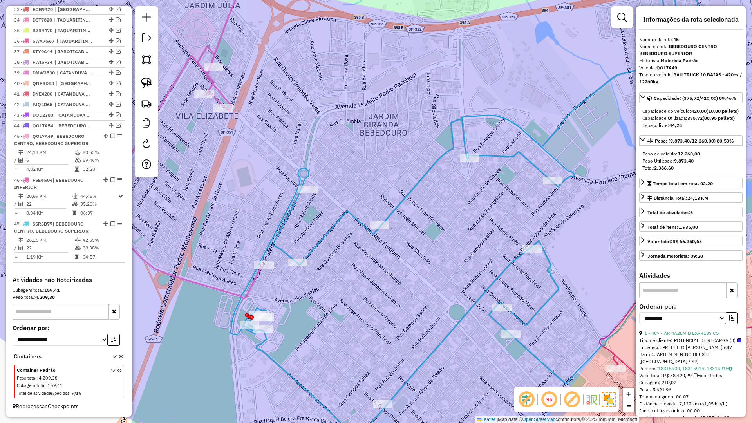
click at [245, 284] on icon at bounding box center [529, 198] width 596 height 480
click at [246, 291] on icon at bounding box center [529, 198] width 596 height 480
click at [220, 289] on icon at bounding box center [135, 128] width 254 height 341
click at [312, 253] on icon at bounding box center [529, 198] width 596 height 480
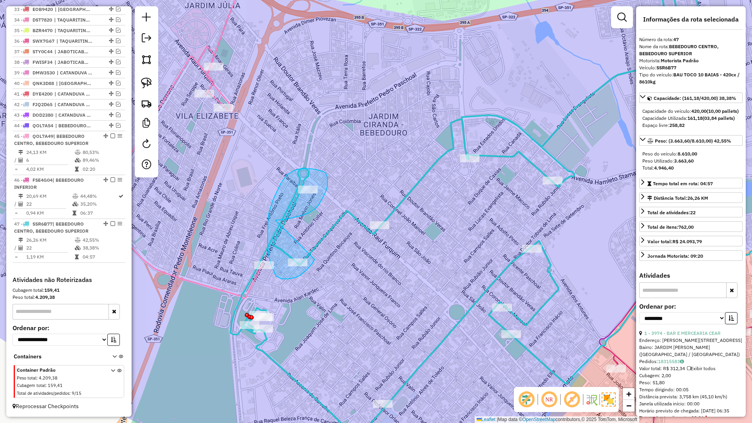
drag, startPoint x: 275, startPoint y: 220, endPoint x: 315, endPoint y: 258, distance: 55.1
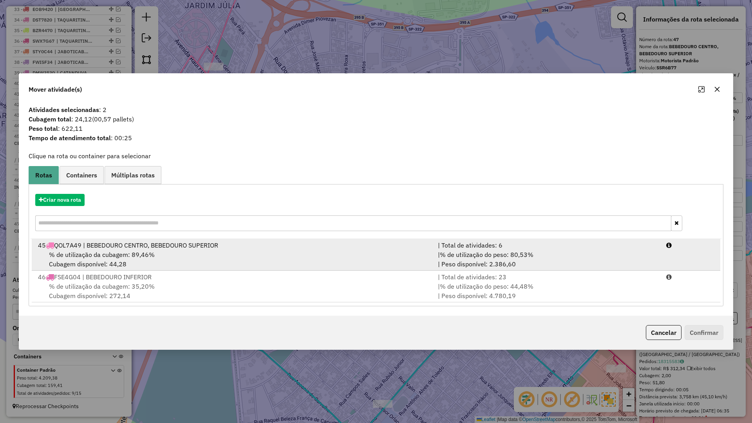
click at [408, 255] on div "% de utilização da cubagem: 89,46% Cubagem disponível: 44,28" at bounding box center [233, 259] width 400 height 19
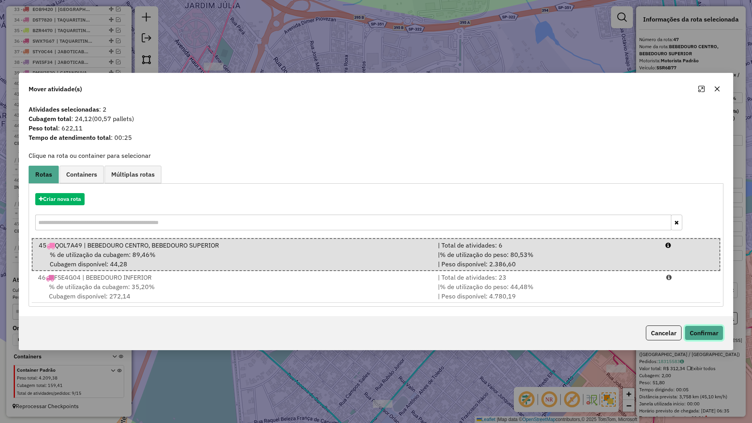
click at [709, 336] on button "Confirmar" at bounding box center [703, 332] width 39 height 15
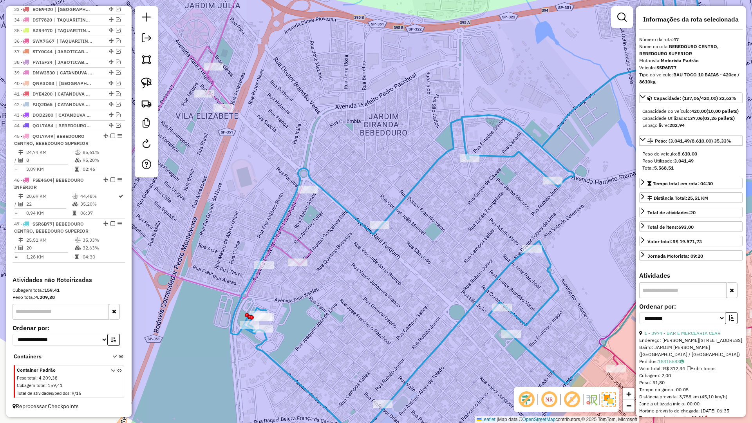
click at [359, 218] on icon at bounding box center [529, 198] width 596 height 480
click at [216, 291] on icon at bounding box center [159, 128] width 303 height 341
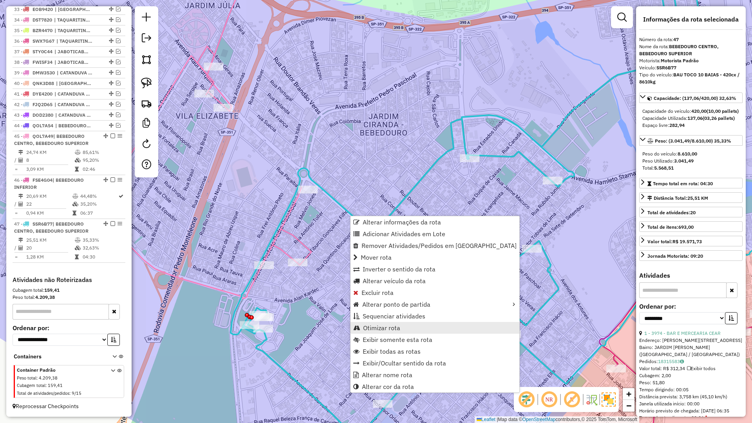
click at [379, 323] on link "Otimizar rota" at bounding box center [434, 328] width 169 height 12
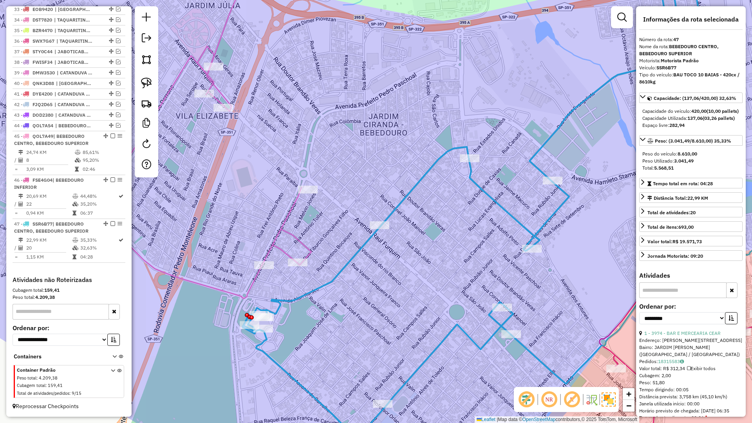
click at [308, 255] on icon at bounding box center [159, 128] width 303 height 341
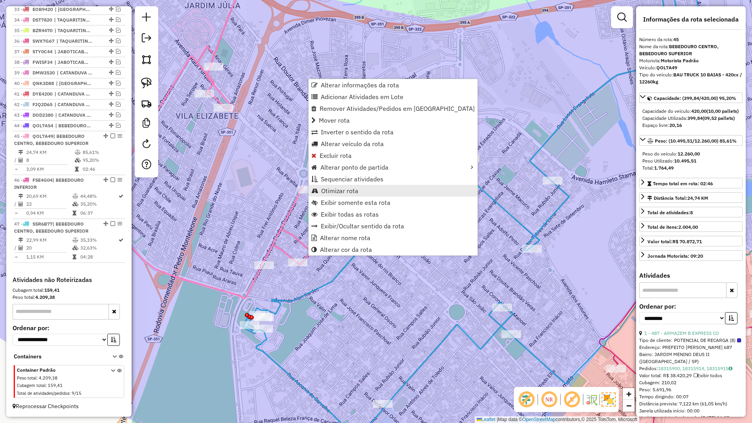
click at [350, 190] on span "Otimizar rota" at bounding box center [339, 191] width 37 height 6
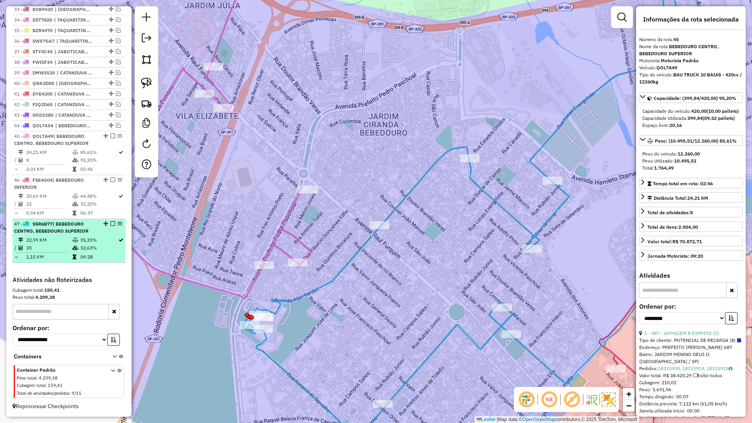
click at [110, 222] on em at bounding box center [112, 223] width 5 height 5
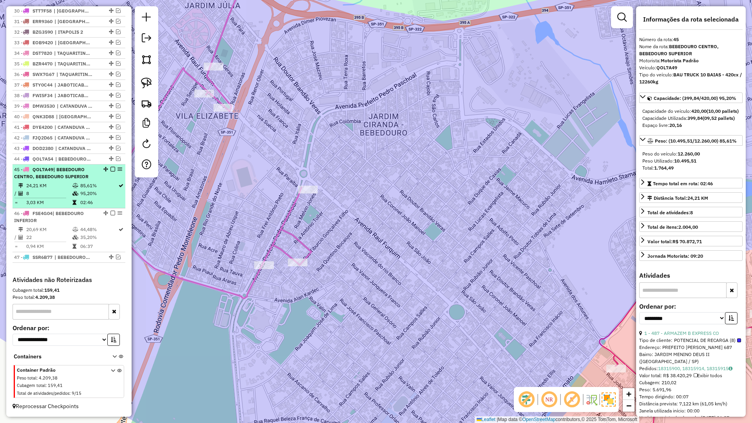
click at [110, 211] on em at bounding box center [112, 213] width 5 height 5
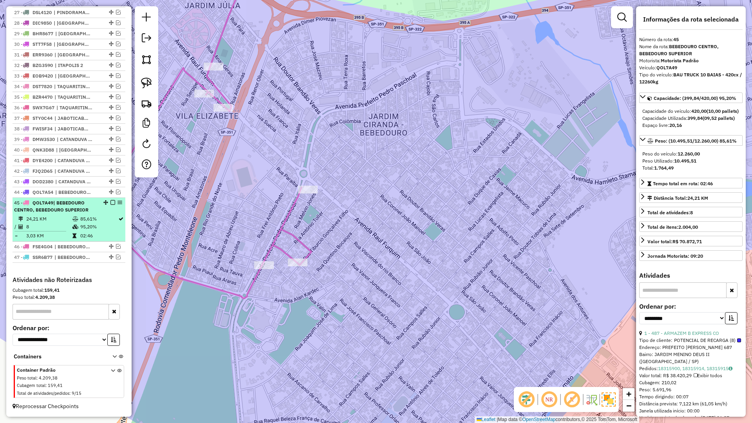
click at [109, 204] on div "45 - QOL7A49 | BEBEDOURO CENTRO, BEBEDOURO SUPERIOR" at bounding box center [69, 206] width 110 height 14
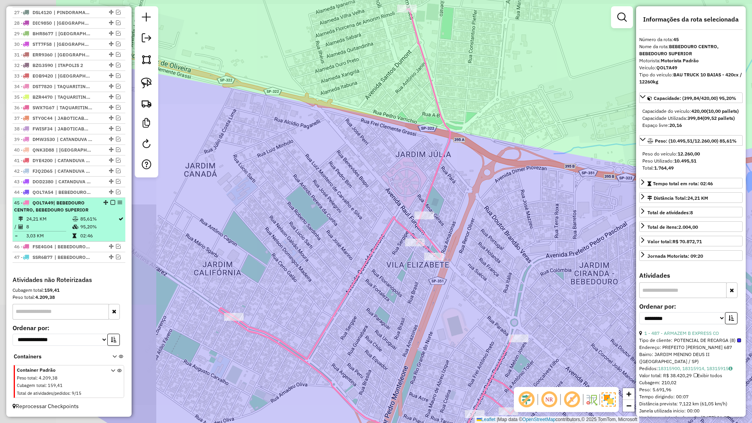
click at [110, 204] on em at bounding box center [112, 202] width 5 height 5
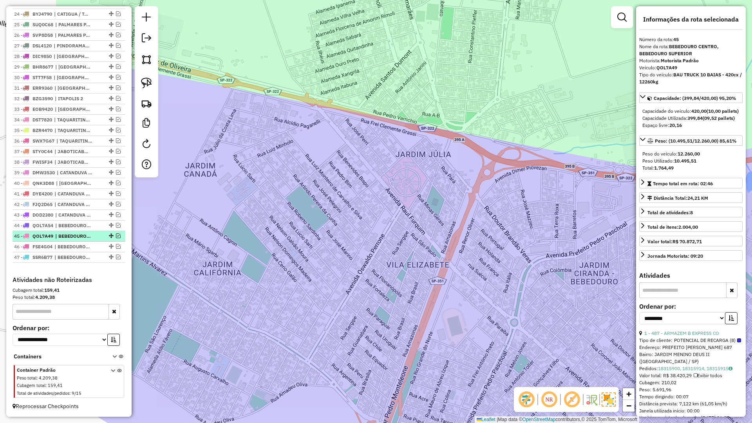
scroll to position [541, 0]
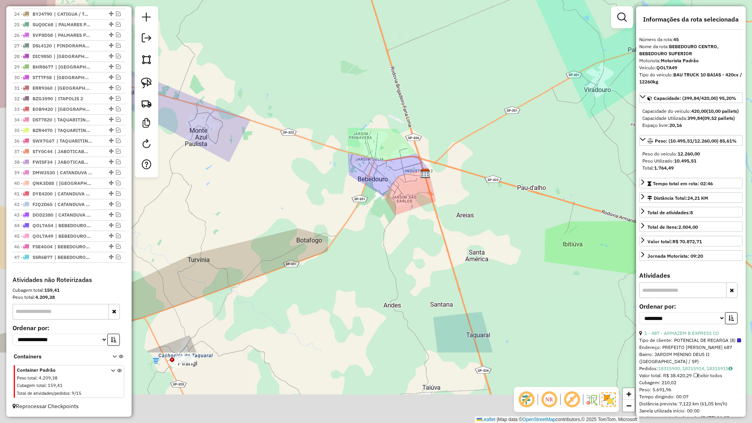
drag, startPoint x: 388, startPoint y: 248, endPoint x: 404, endPoint y: 211, distance: 40.7
click at [403, 212] on div "Janela de atendimento Grade de atendimento Capacidade Transportadoras Veículos …" at bounding box center [376, 211] width 752 height 423
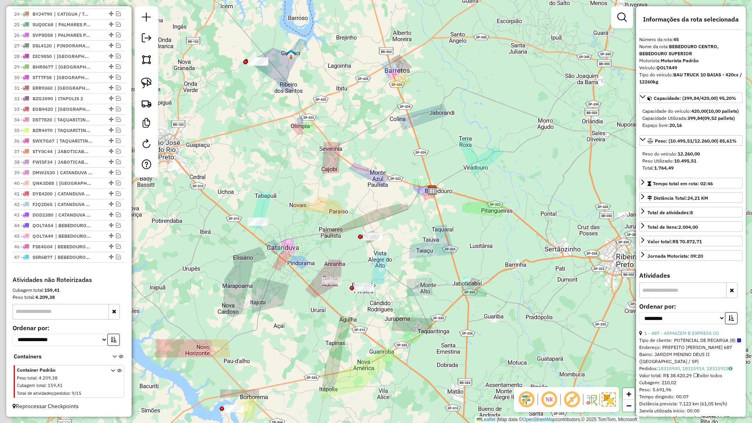
drag, startPoint x: 258, startPoint y: 296, endPoint x: 262, endPoint y: 293, distance: 5.3
click at [262, 293] on div "Janela de atendimento Grade de atendimento Capacidade Transportadoras Veículos …" at bounding box center [376, 211] width 752 height 423
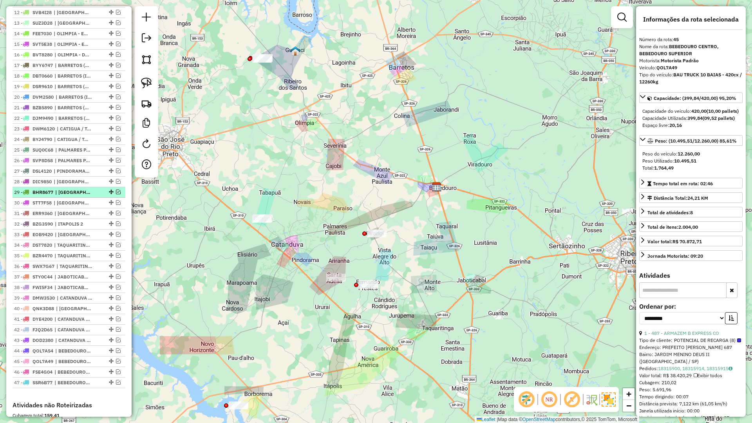
scroll to position [424, 0]
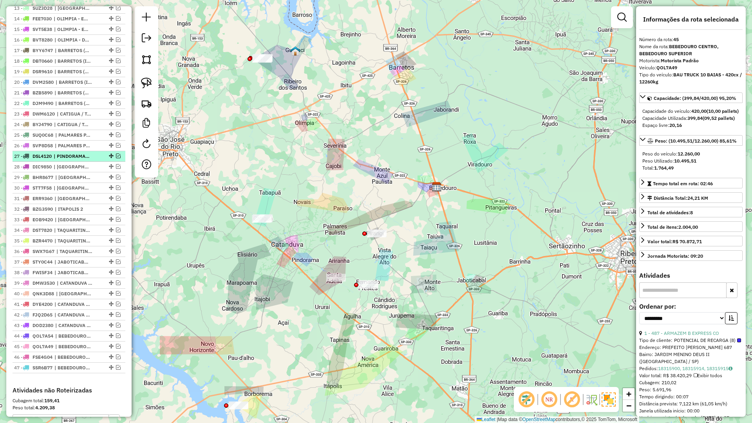
click at [117, 158] on em at bounding box center [118, 155] width 5 height 5
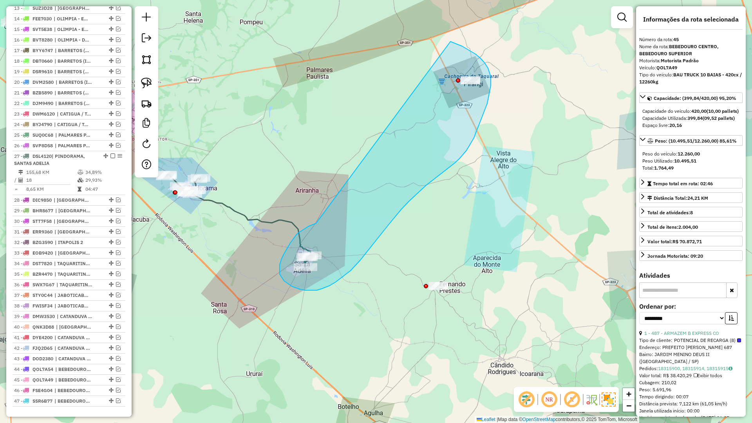
drag, startPoint x: 316, startPoint y: 223, endPoint x: 450, endPoint y: 42, distance: 225.9
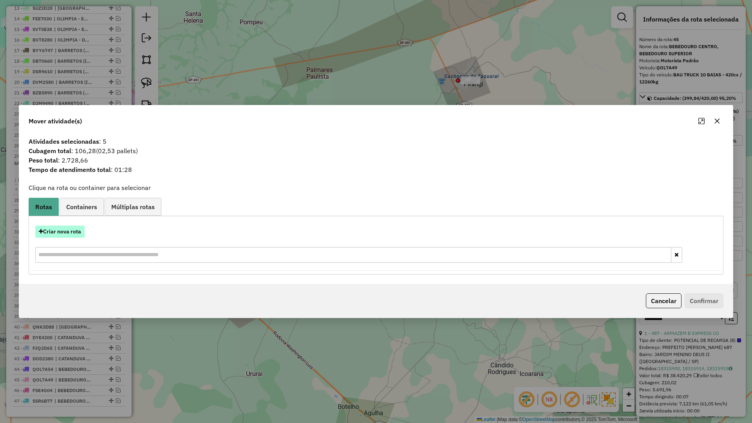
click at [81, 235] on button "Criar nova rota" at bounding box center [59, 232] width 49 height 12
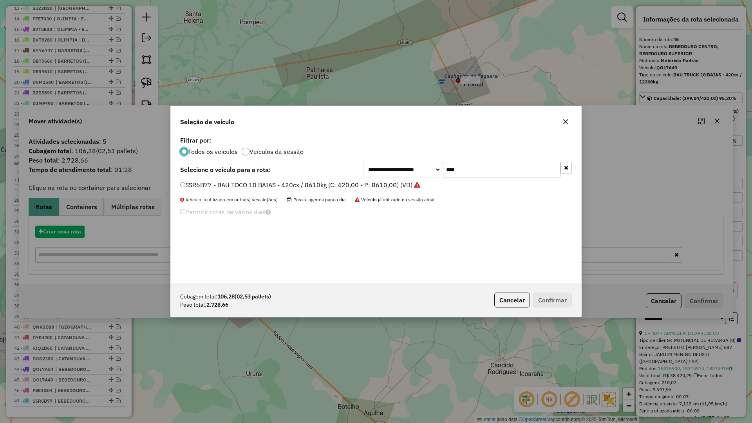
scroll to position [4, 2]
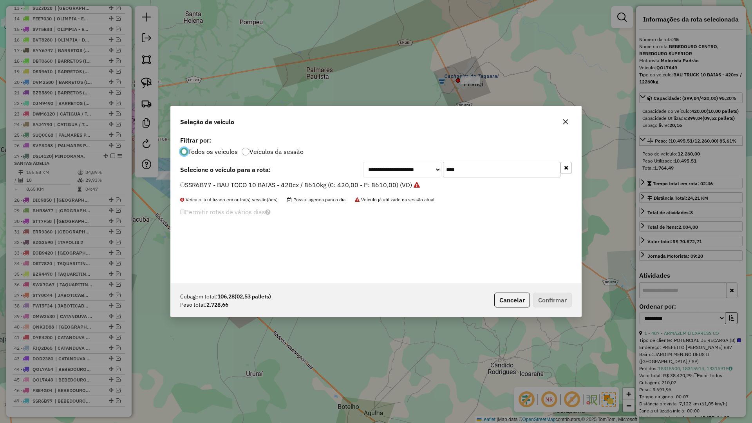
click at [468, 171] on input "****" at bounding box center [501, 170] width 117 height 16
type input "****"
click at [334, 182] on label "DML0580 - BAU TOCO 10 BAIAS - 392cx / 8610kg (C: 392,00 - P: 8610,00) (VD)" at bounding box center [297, 184] width 234 height 9
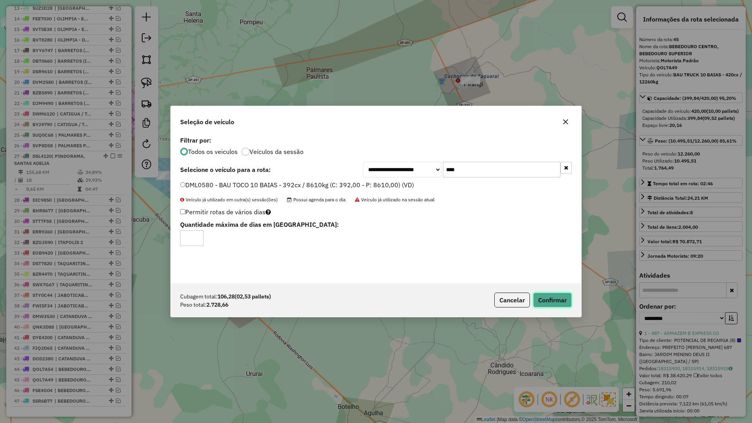
click at [565, 298] on button "Confirmar" at bounding box center [552, 299] width 39 height 15
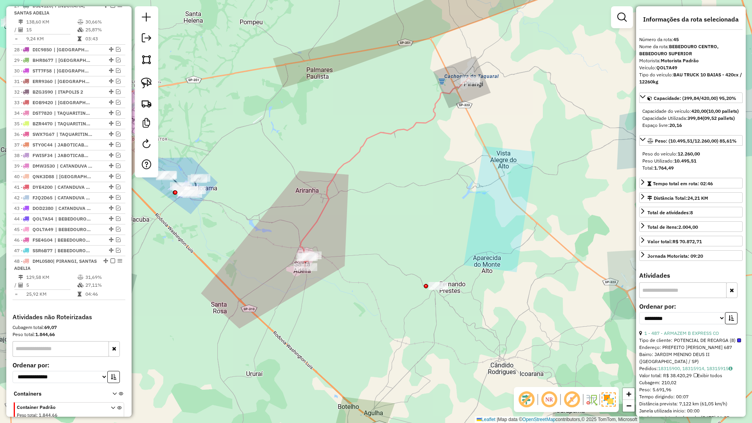
scroll to position [618, 0]
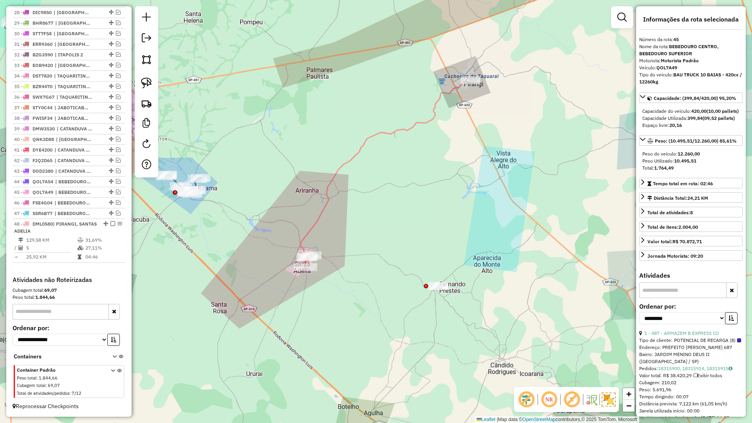
click at [320, 213] on icon at bounding box center [385, 173] width 171 height 190
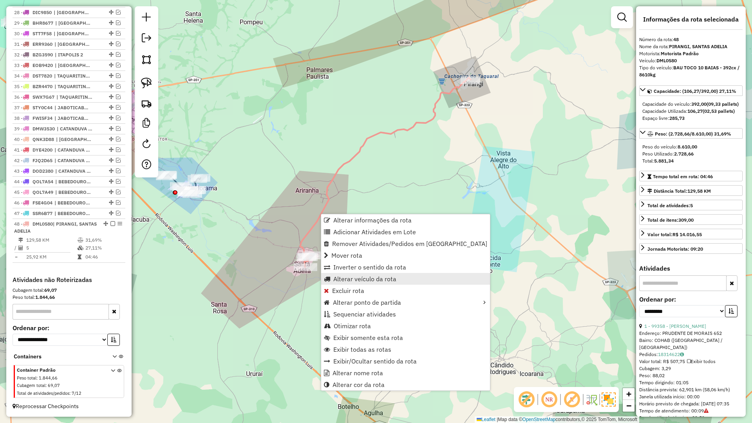
click at [354, 278] on span "Alterar veículo da rota" at bounding box center [364, 279] width 63 height 6
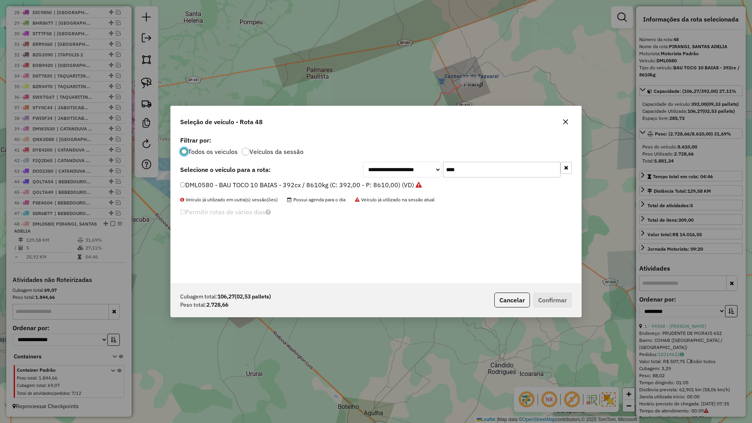
scroll to position [4, 2]
drag, startPoint x: 475, startPoint y: 174, endPoint x: 414, endPoint y: 173, distance: 61.1
click at [414, 173] on div "**********" at bounding box center [467, 170] width 209 height 16
type input "****"
click at [405, 186] on label "DIC9850 - BAU TOCO 10 BAIAS - 392cx / 8610kg (C: 392,00 - P: 8610,00) (VD)" at bounding box center [300, 184] width 240 height 9
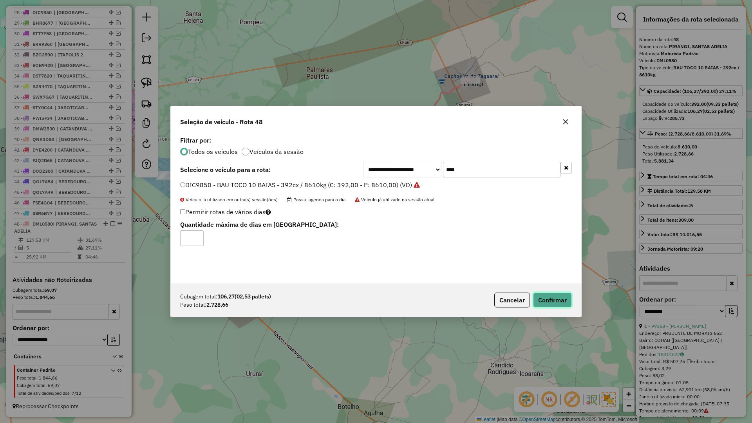
click at [546, 303] on button "Confirmar" at bounding box center [552, 299] width 39 height 15
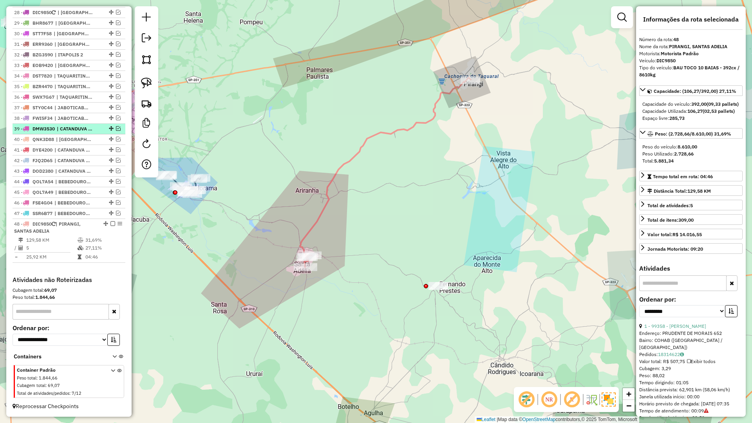
scroll to position [501, 0]
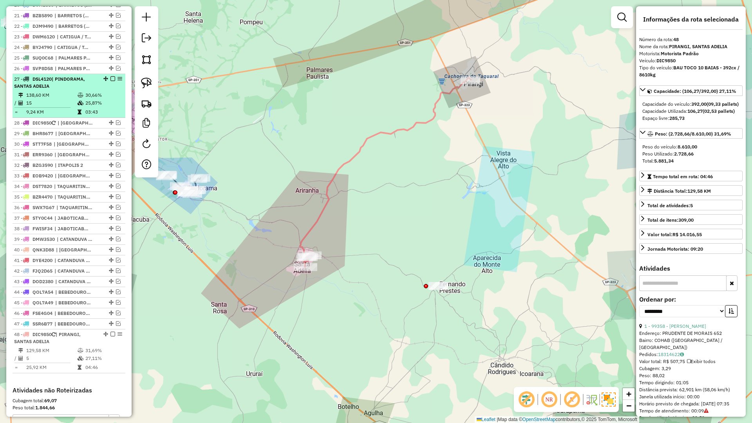
click at [110, 81] on em at bounding box center [112, 78] width 5 height 5
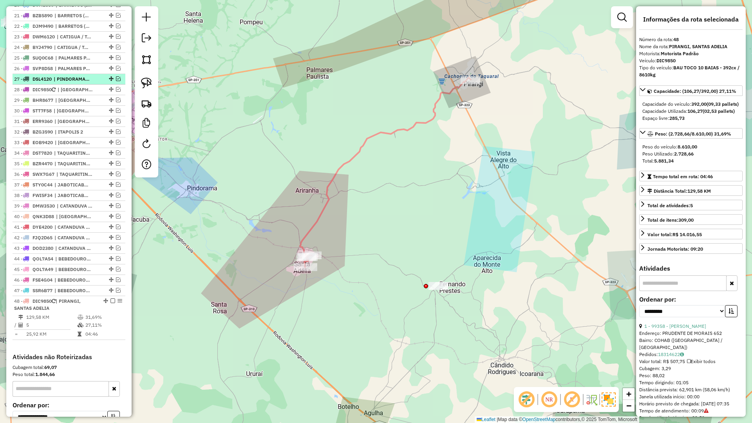
click at [80, 83] on span "| PINDORAMA, SANTAS ADELIA" at bounding box center [72, 79] width 36 height 7
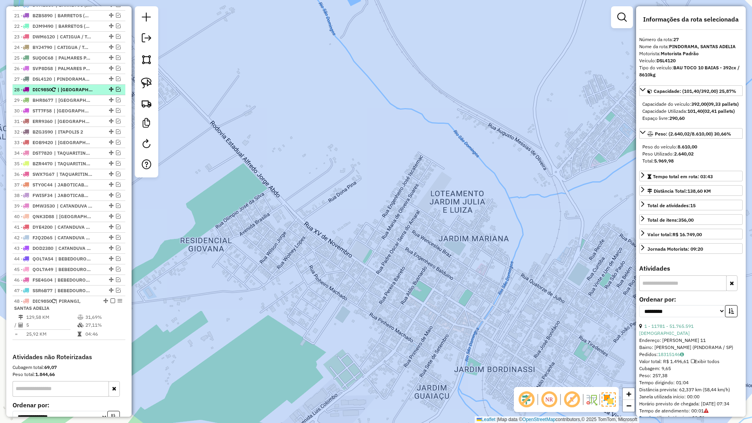
click at [116, 92] on em at bounding box center [118, 89] width 5 height 5
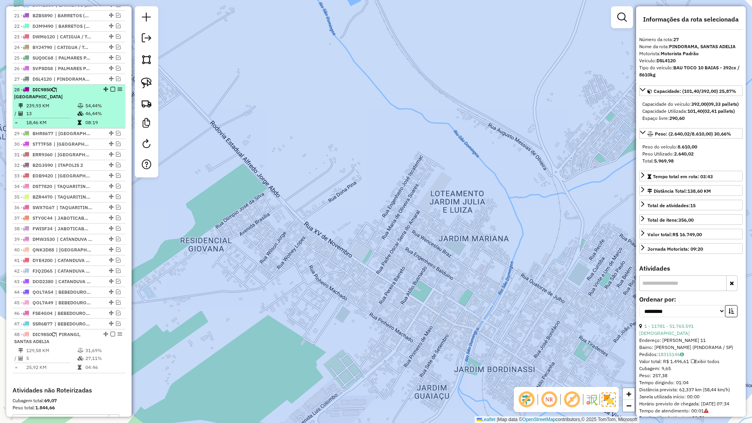
click at [103, 100] on div "28 - DIC9850 | NOVO HORIZONTE" at bounding box center [69, 93] width 110 height 14
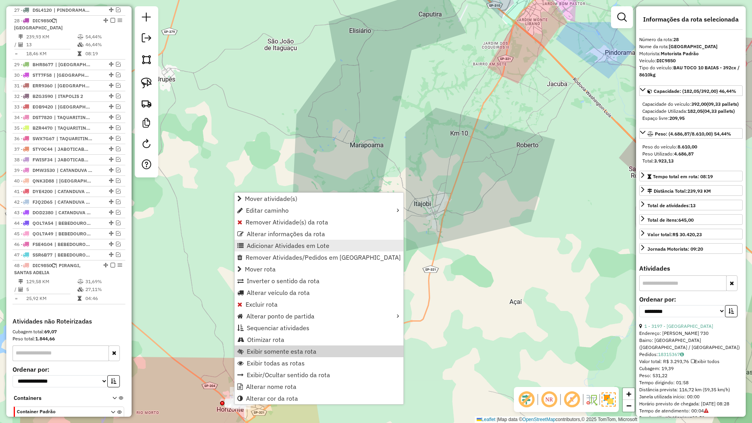
scroll to position [586, 0]
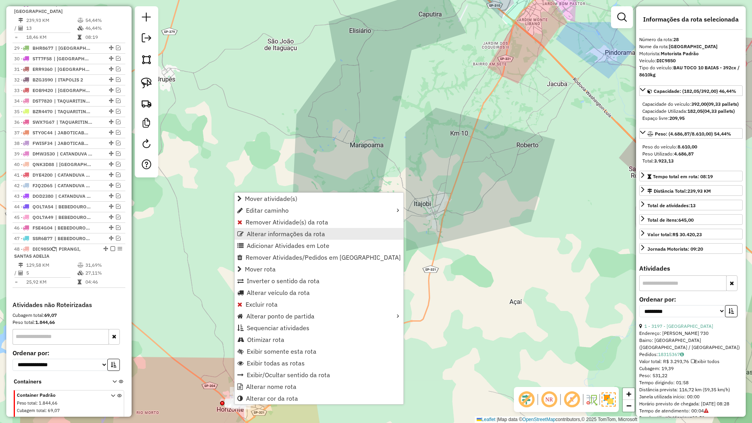
click at [293, 233] on span "Alterar informações da rota" at bounding box center [286, 234] width 78 height 6
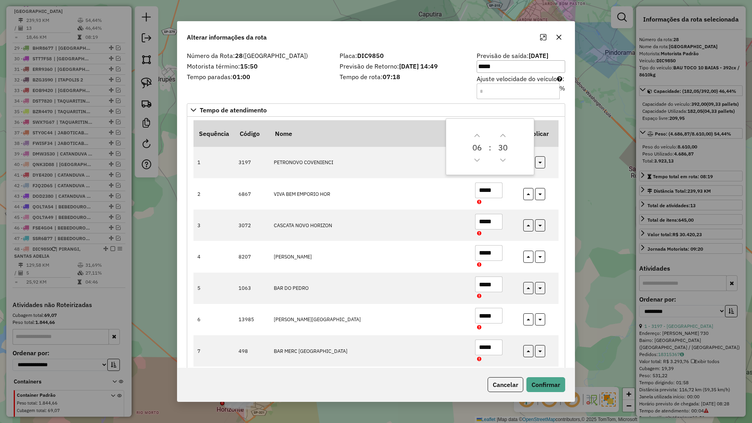
click at [557, 38] on button "button" at bounding box center [558, 37] width 13 height 13
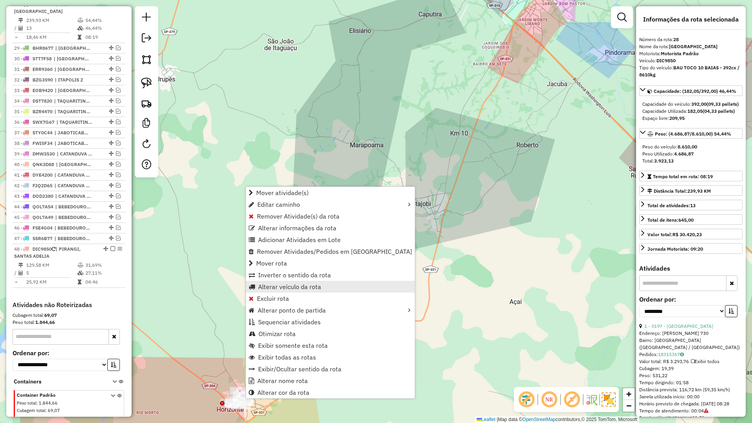
click at [293, 289] on span "Alterar veículo da rota" at bounding box center [289, 286] width 63 height 6
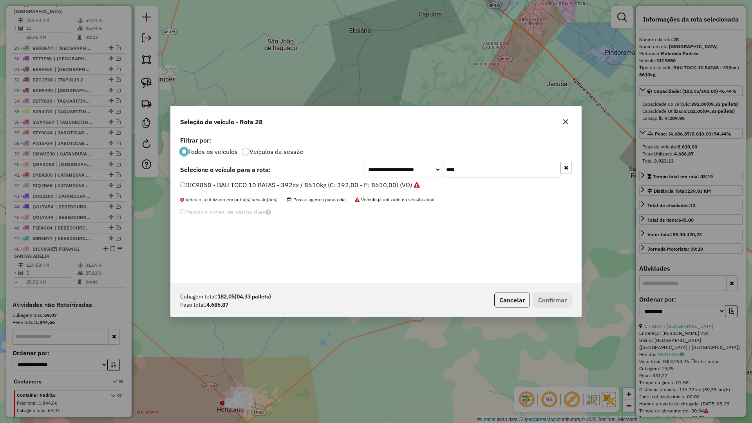
scroll to position [4, 2]
drag, startPoint x: 456, startPoint y: 166, endPoint x: 369, endPoint y: 171, distance: 87.1
click at [369, 171] on div "**********" at bounding box center [467, 170] width 209 height 16
type input "****"
click at [337, 186] on label "DML0580 - BAU TOCO 10 BAIAS - 392cx / 8610kg (C: 392,00 - P: 8610,00) (VD)" at bounding box center [297, 184] width 234 height 9
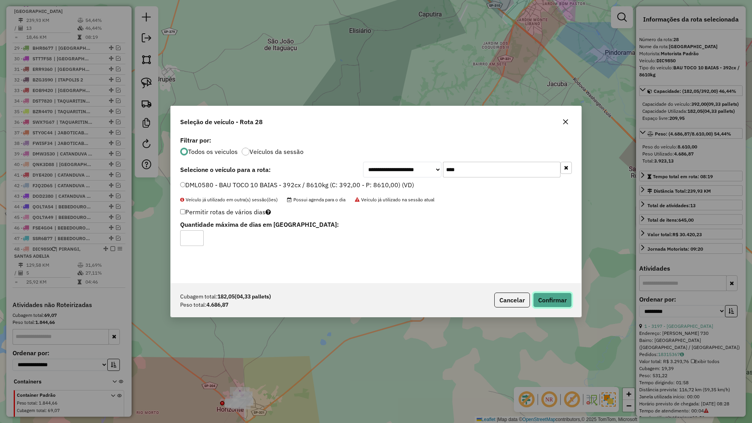
click at [564, 301] on button "Confirmar" at bounding box center [552, 299] width 39 height 15
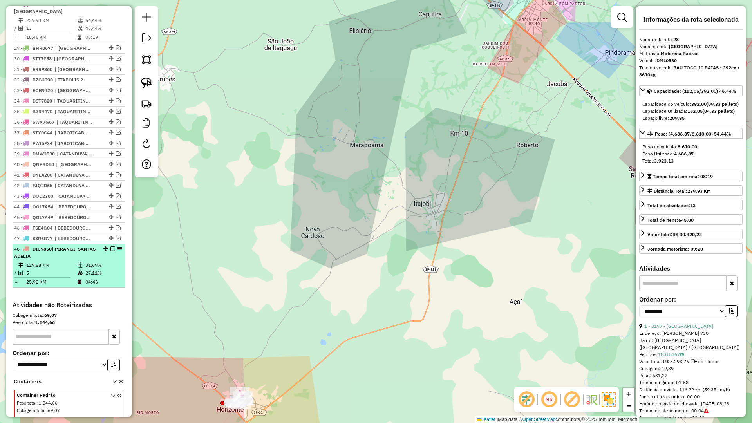
click at [112, 251] on em at bounding box center [112, 248] width 5 height 5
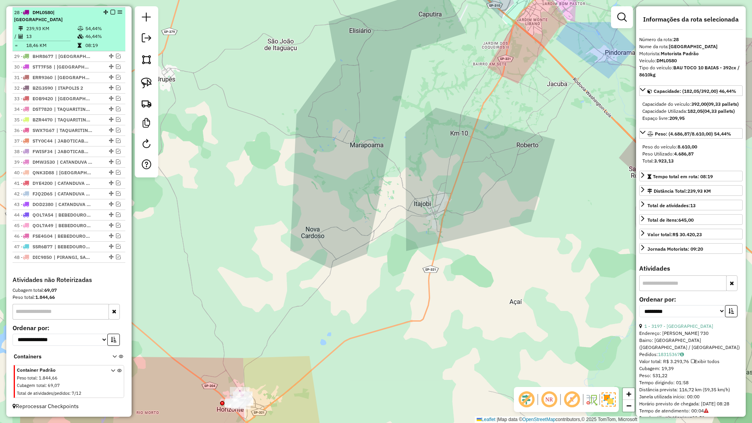
click at [111, 11] on em at bounding box center [112, 12] width 5 height 5
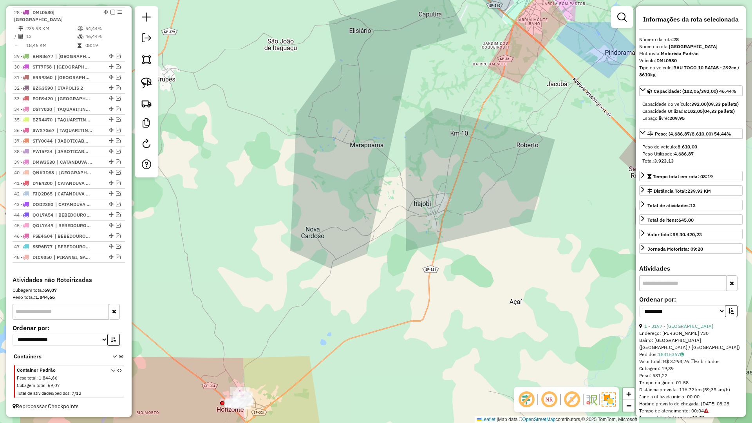
scroll to position [552, 0]
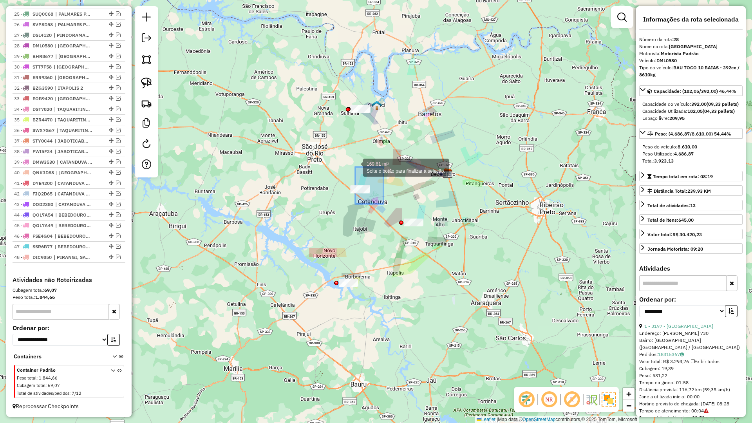
drag, startPoint x: 355, startPoint y: 167, endPoint x: 332, endPoint y: 153, distance: 26.9
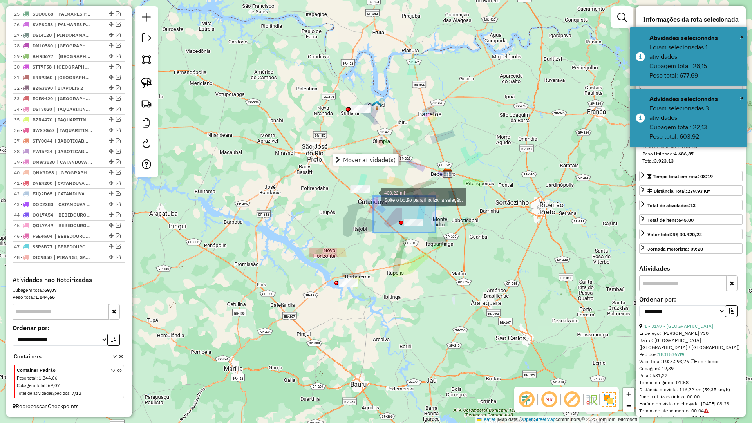
click at [369, 195] on div "400.22 mi² Solte o botão para finalizar a seleção. Janela de atendimento Grade …" at bounding box center [376, 211] width 752 height 423
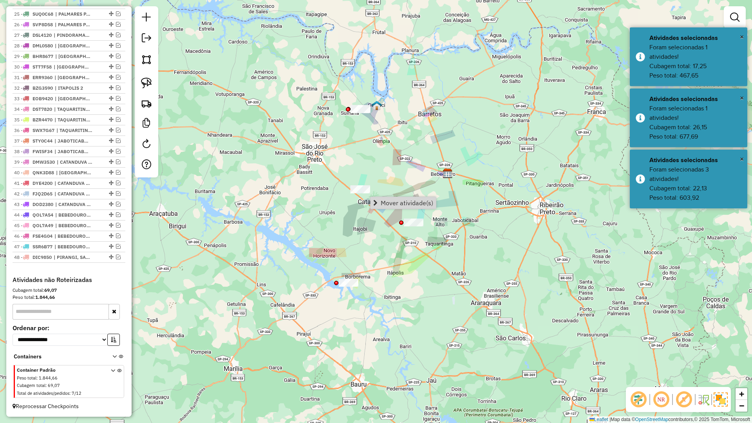
click at [423, 244] on div "Janela de atendimento Grade de atendimento Capacidade Transportadoras Veículos …" at bounding box center [376, 211] width 752 height 423
drag, startPoint x: 704, startPoint y: 156, endPoint x: 695, endPoint y: 126, distance: 31.0
click at [703, 150] on div "× Atividades selecionadas Foram selecionadas 3 atividades! Cubagem total: 22,13…" at bounding box center [688, 179] width 117 height 59
drag, startPoint x: 689, startPoint y: 105, endPoint x: 691, endPoint y: 74, distance: 30.6
click at [689, 99] on div "× Atividades selecionadas Foram selecionadas 1 atividades! Cubagem total: 26,15…" at bounding box center [688, 117] width 117 height 59
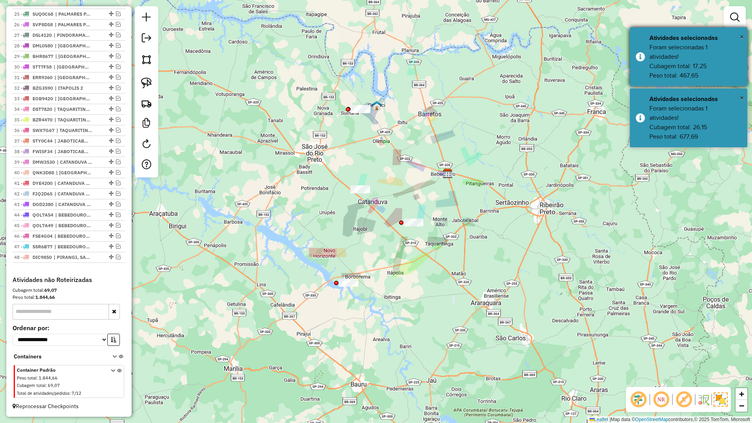
click at [691, 69] on div "Foram selecionadas 1 atividades! Cubagem total: 17,25 Peso total: 467,65" at bounding box center [695, 62] width 92 height 38
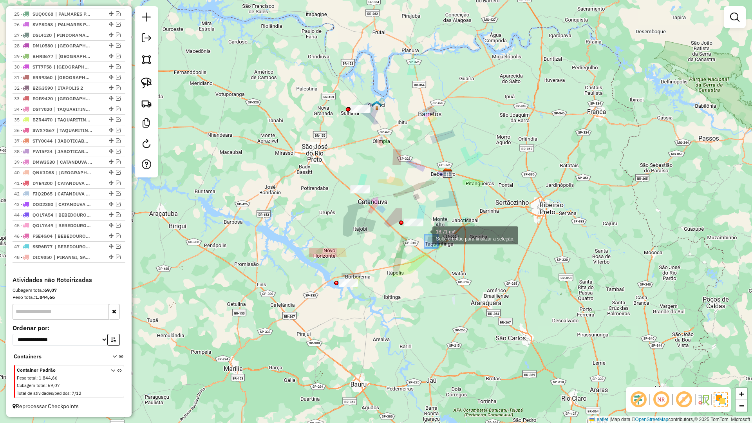
drag, startPoint x: 424, startPoint y: 235, endPoint x: 404, endPoint y: 206, distance: 35.6
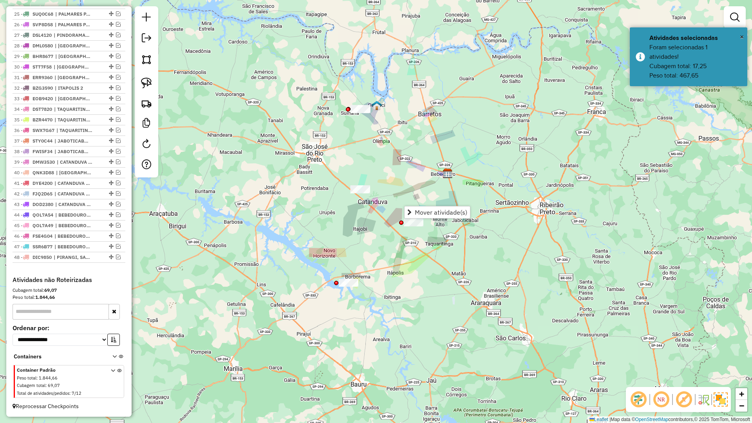
click at [442, 169] on img at bounding box center [447, 173] width 10 height 10
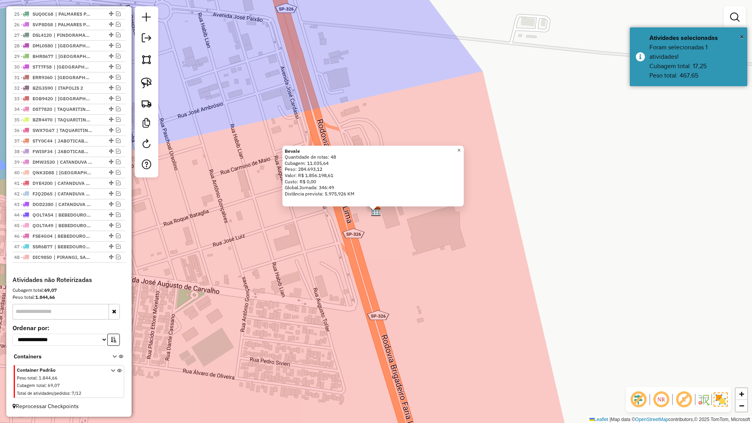
click at [464, 146] on link "×" at bounding box center [458, 150] width 9 height 9
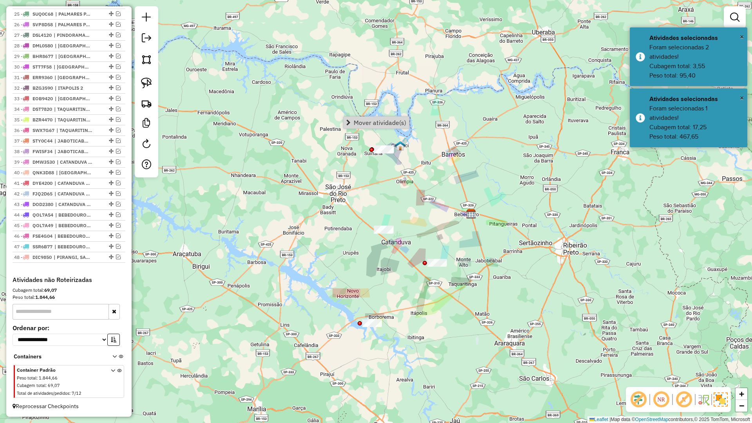
click at [465, 186] on div "Janela de atendimento Grade de atendimento Capacidade Transportadoras Veículos …" at bounding box center [376, 211] width 752 height 423
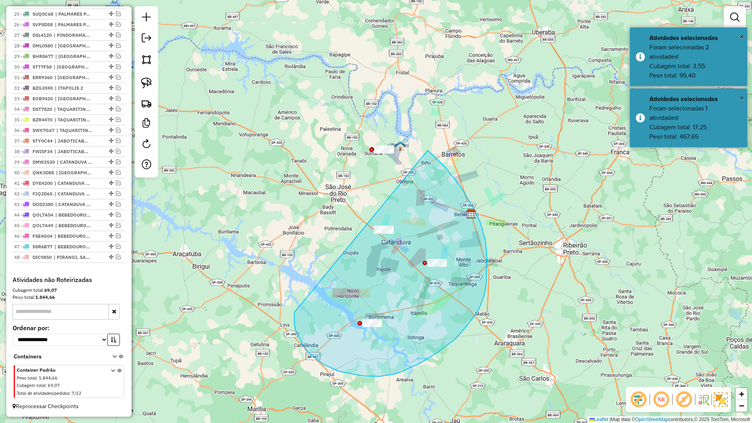
drag, startPoint x: 295, startPoint y: 329, endPoint x: 341, endPoint y: 102, distance: 232.1
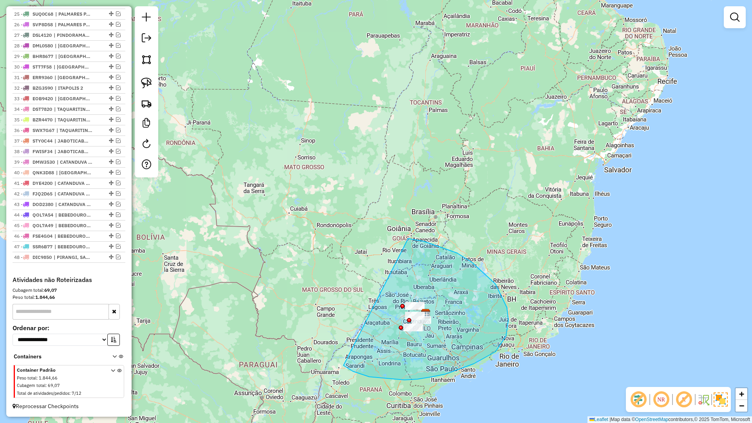
drag, startPoint x: 473, startPoint y: 364, endPoint x: 356, endPoint y: 251, distance: 162.3
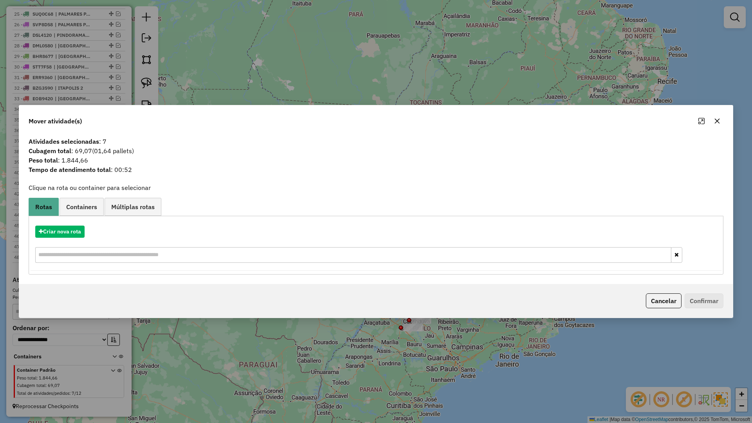
click at [715, 121] on icon "button" at bounding box center [717, 121] width 6 height 6
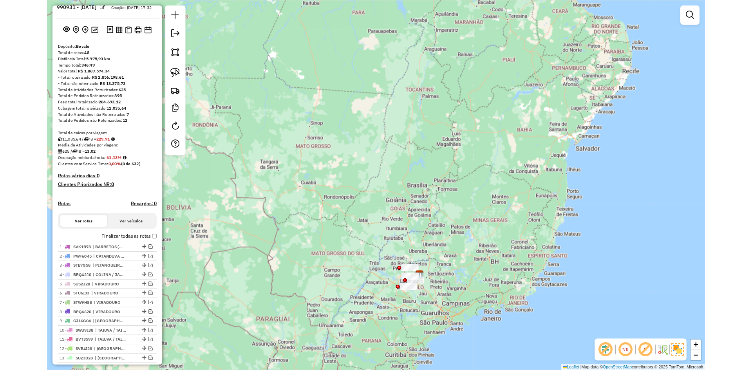
scroll to position [0, 0]
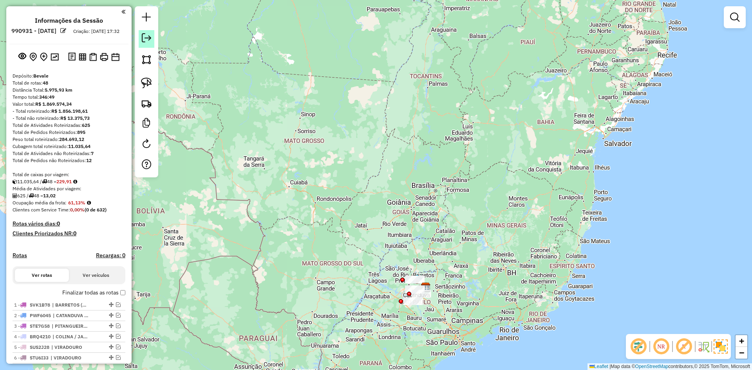
click at [147, 42] on em at bounding box center [146, 37] width 9 height 9
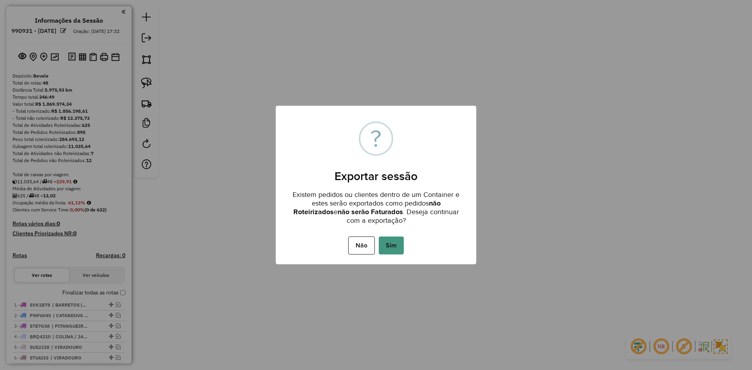
click at [397, 250] on button "Sim" at bounding box center [391, 245] width 25 height 18
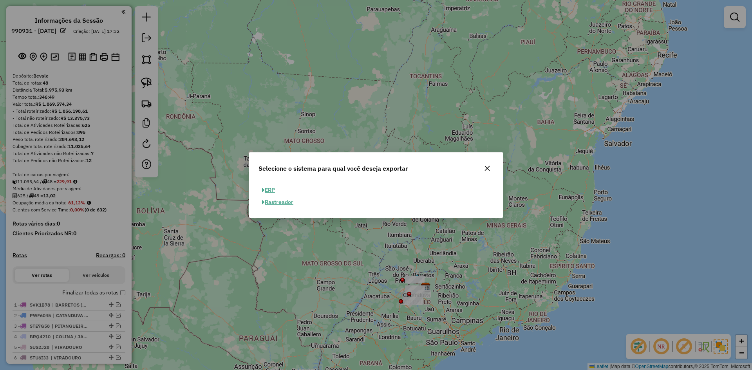
click at [270, 190] on button "ERP" at bounding box center [268, 190] width 20 height 12
select select "**"
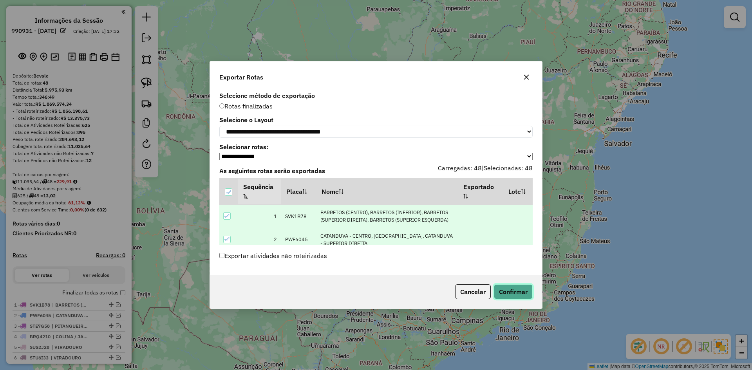
click at [499, 291] on button "Confirmar" at bounding box center [513, 291] width 39 height 15
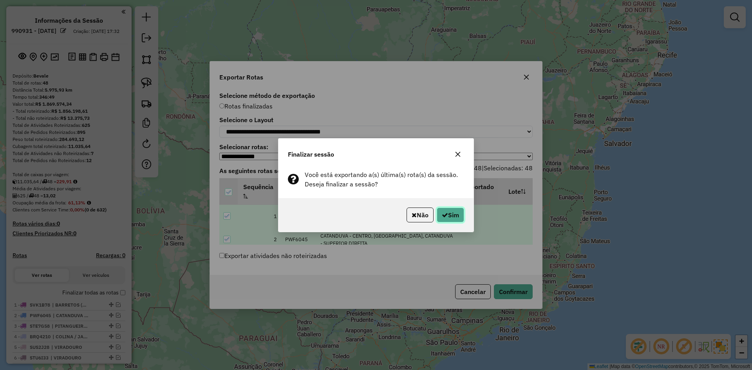
click at [459, 213] on button "Sim" at bounding box center [450, 215] width 27 height 15
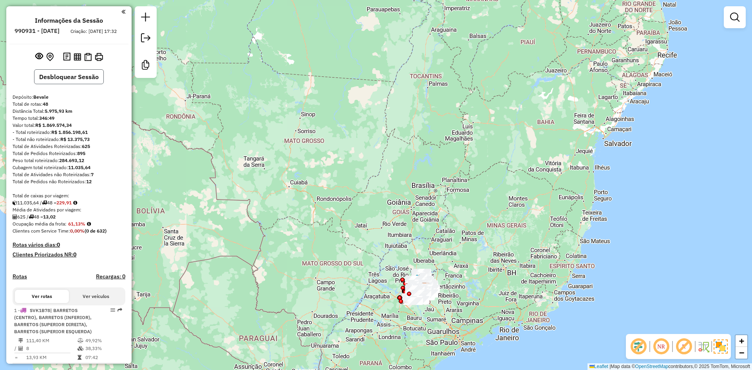
click at [67, 79] on button "Desbloquear Sessão" at bounding box center [69, 76] width 70 height 15
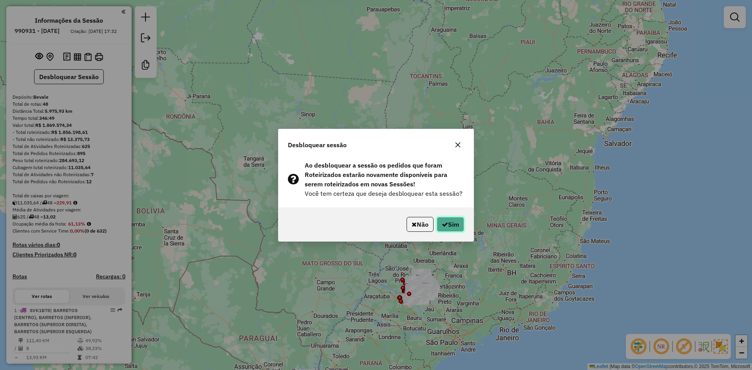
click at [449, 224] on button "Sim" at bounding box center [450, 224] width 27 height 15
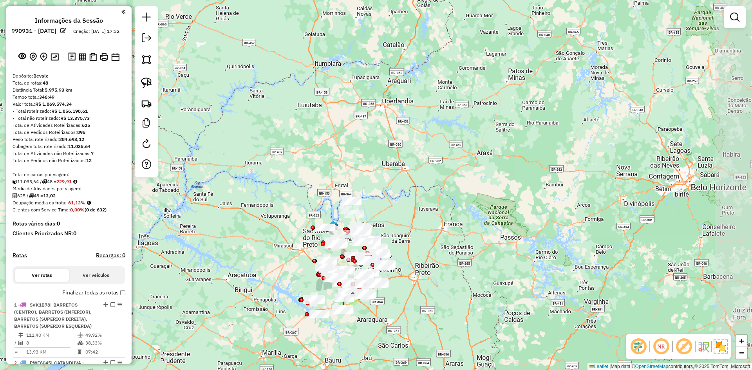
drag, startPoint x: 395, startPoint y: 295, endPoint x: 389, endPoint y: 294, distance: 6.1
click at [389, 294] on div "Janela de atendimento Grade de atendimento Capacidade Transportadoras Veículos …" at bounding box center [376, 185] width 752 height 370
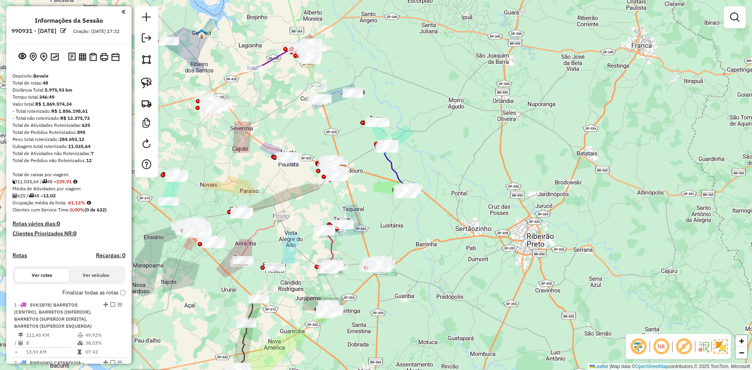
drag, startPoint x: 292, startPoint y: 208, endPoint x: 310, endPoint y: 197, distance: 20.4
click at [310, 197] on div "Janela de atendimento Grade de atendimento Capacidade Transportadoras Veículos …" at bounding box center [376, 185] width 752 height 370
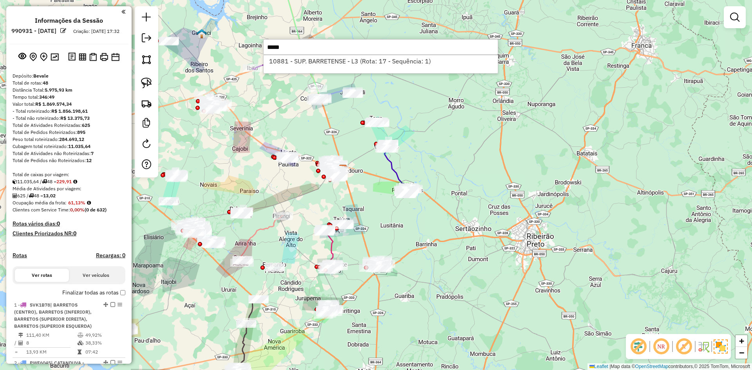
drag, startPoint x: 297, startPoint y: 45, endPoint x: 256, endPoint y: 45, distance: 40.3
click at [256, 45] on hb-router-mapa "Informações da Sessão 990931 - 19/08/2025 Criação: 18/08/2025 17:32 Depósito: B…" at bounding box center [376, 185] width 752 height 370
type input "****"
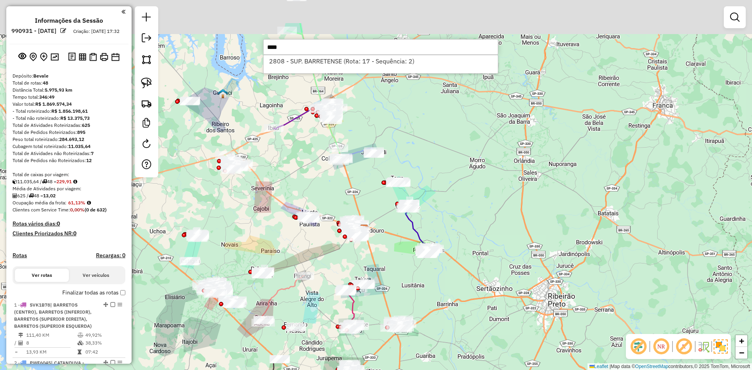
drag, startPoint x: 309, startPoint y: 147, endPoint x: 319, endPoint y: 182, distance: 36.4
click at [319, 179] on div "Janela de atendimento Grade de atendimento Capacidade Transportadoras Veículos …" at bounding box center [376, 185] width 752 height 370
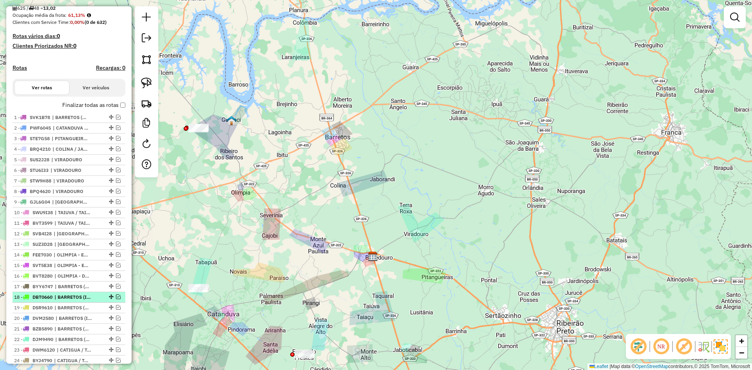
scroll to position [235, 0]
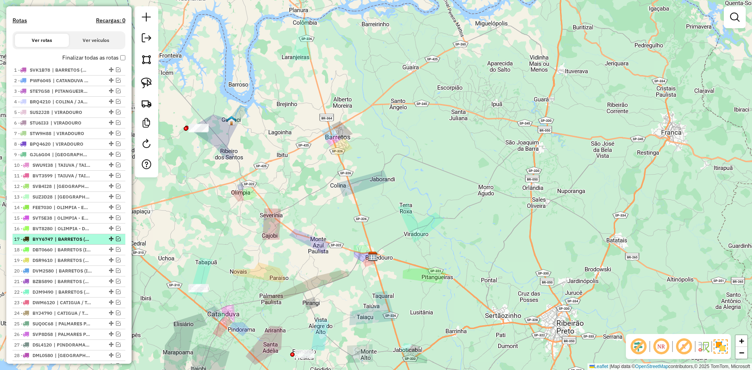
click at [117, 241] on em at bounding box center [118, 238] width 5 height 5
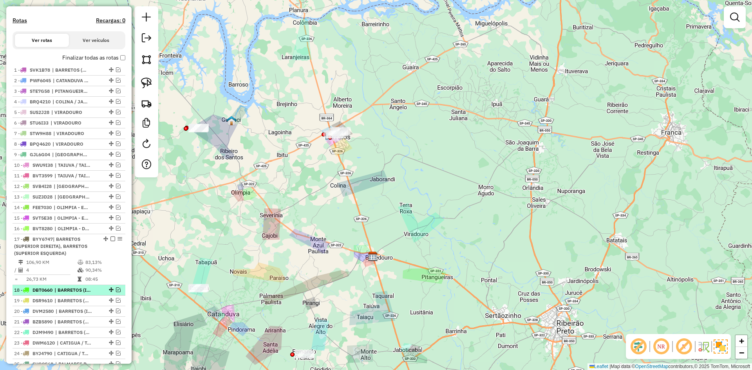
click at [116, 292] on em at bounding box center [118, 289] width 5 height 5
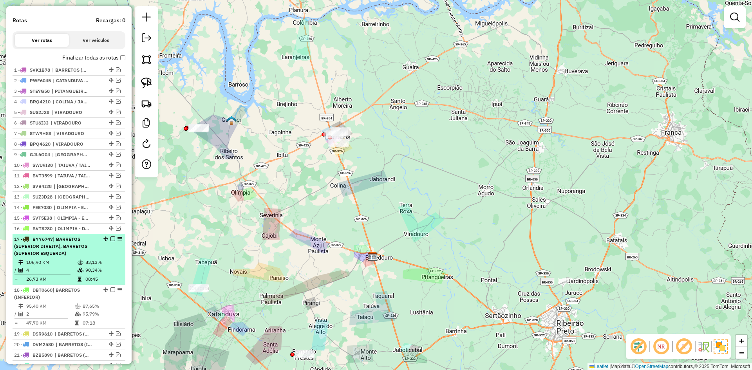
scroll to position [274, 0]
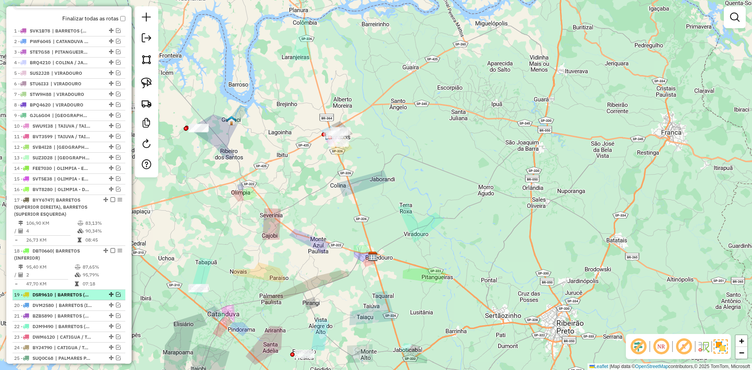
click at [113, 297] on div at bounding box center [110, 294] width 23 height 5
select select "**********"
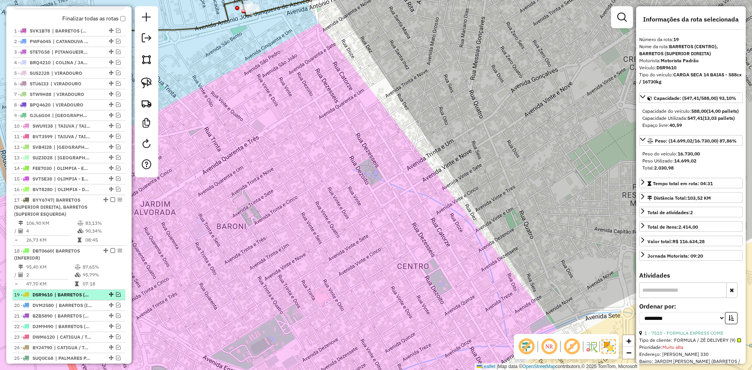
click at [117, 297] on em at bounding box center [118, 294] width 5 height 5
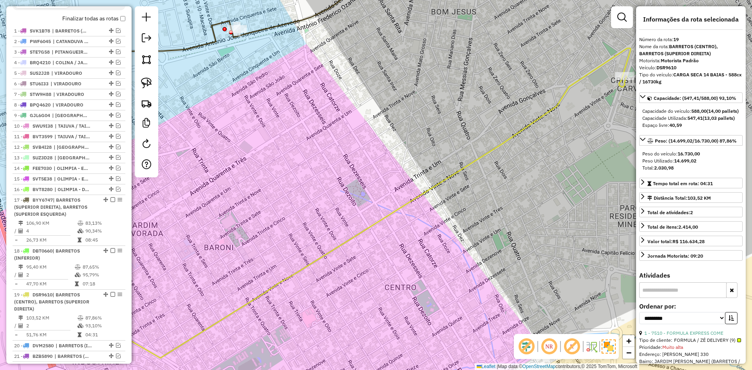
drag, startPoint x: 356, startPoint y: 129, endPoint x: 200, endPoint y: 236, distance: 188.6
click at [200, 236] on div "Janela de atendimento Grade de atendimento Capacidade Transportadoras Veículos …" at bounding box center [376, 185] width 752 height 370
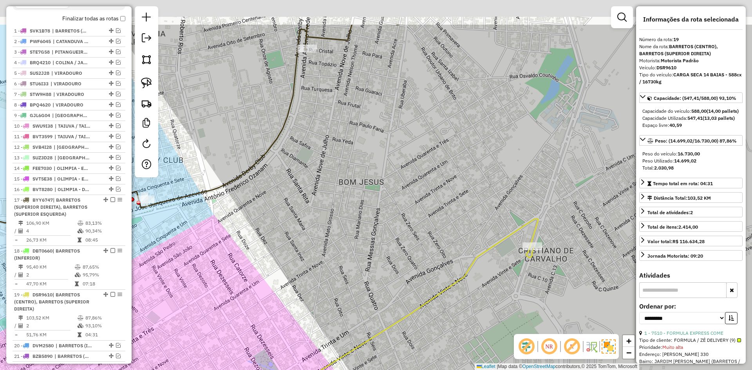
drag, startPoint x: 384, startPoint y: 206, endPoint x: 494, endPoint y: 289, distance: 137.0
click at [494, 289] on div "Janela de atendimento Grade de atendimento Capacidade Transportadoras Veículos …" at bounding box center [376, 185] width 752 height 370
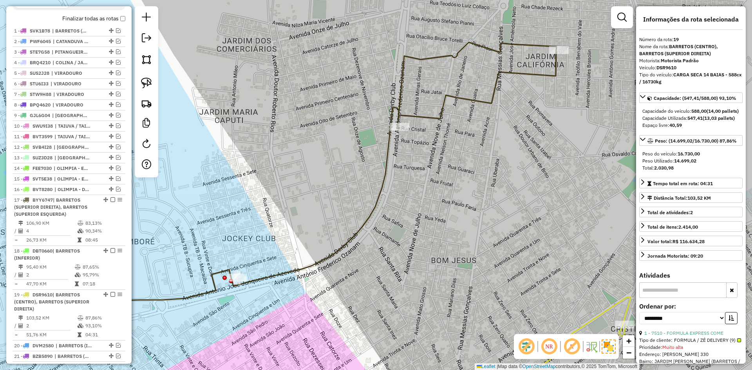
drag, startPoint x: 528, startPoint y: 120, endPoint x: 504, endPoint y: 116, distance: 24.5
click at [504, 116] on div "Janela de atendimento Grade de atendimento Capacidade Transportadoras Veículos …" at bounding box center [376, 185] width 752 height 370
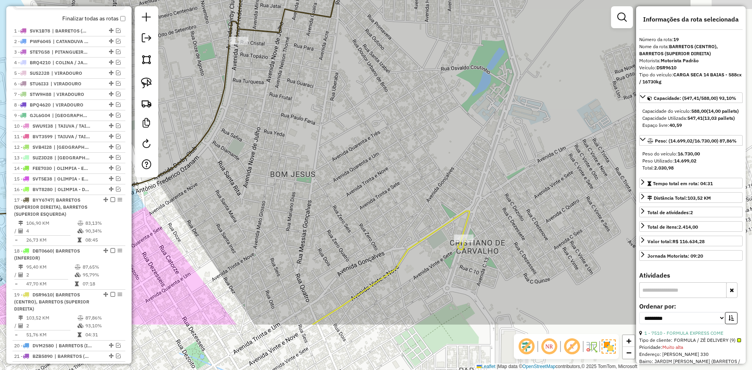
drag, startPoint x: 400, startPoint y: 130, endPoint x: 396, endPoint y: 127, distance: 4.7
click at [396, 127] on div "Janela de atendimento Grade de atendimento Capacidade Transportadoras Veículos …" at bounding box center [376, 185] width 752 height 370
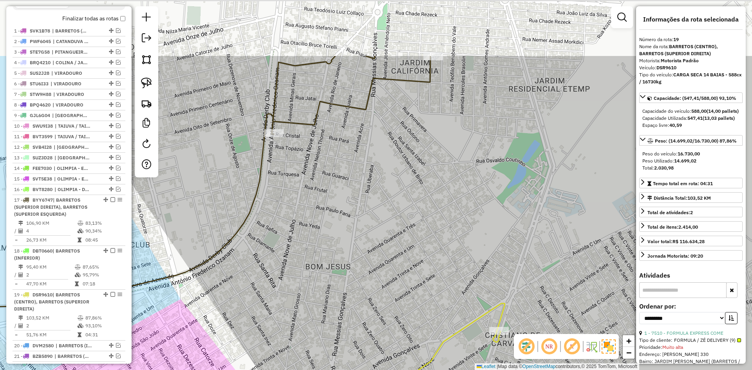
drag, startPoint x: 393, startPoint y: 216, endPoint x: 374, endPoint y: 200, distance: 24.5
click at [399, 223] on div "Janela de atendimento Grade de atendimento Capacidade Transportadoras Veículos …" at bounding box center [376, 185] width 752 height 370
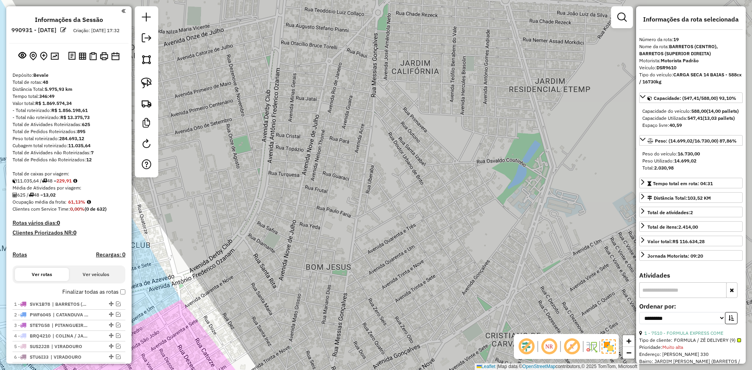
scroll to position [0, 0]
click at [143, 40] on em at bounding box center [146, 37] width 9 height 9
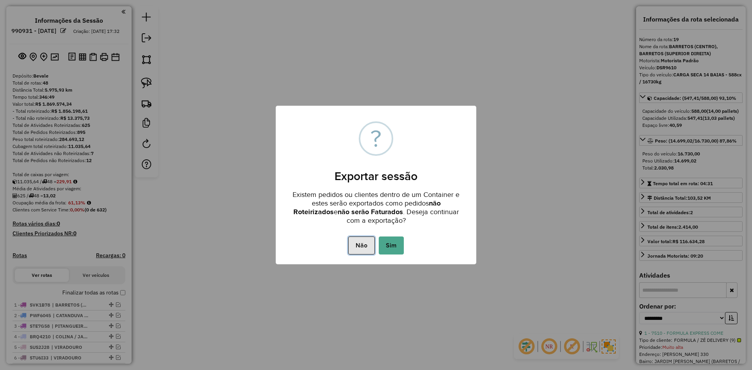
click at [357, 241] on button "Não" at bounding box center [361, 245] width 26 height 18
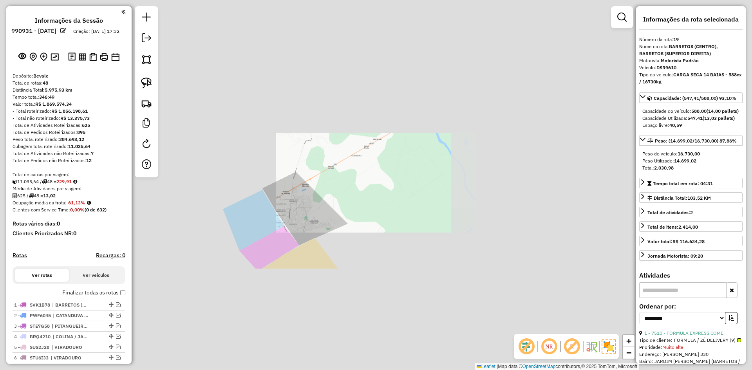
drag, startPoint x: 296, startPoint y: 271, endPoint x: 344, endPoint y: 169, distance: 112.5
click at [344, 169] on div "Janela de atendimento Grade de atendimento Capacidade Transportadoras Veículos …" at bounding box center [376, 185] width 752 height 370
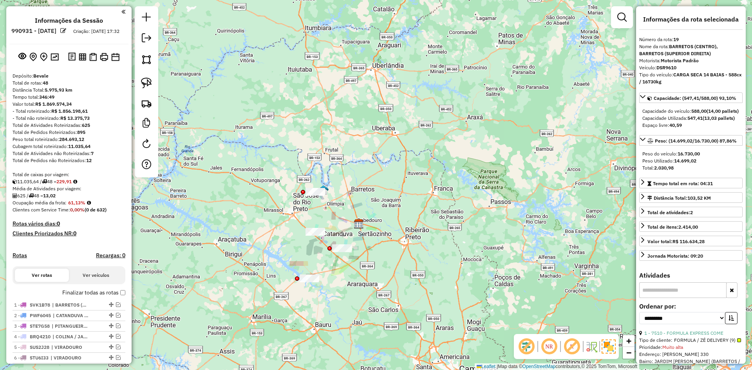
drag, startPoint x: 389, startPoint y: 181, endPoint x: 404, endPoint y: 153, distance: 32.2
click at [401, 153] on div "Janela de atendimento Grade de atendimento Capacidade Transportadoras Veículos …" at bounding box center [376, 185] width 752 height 370
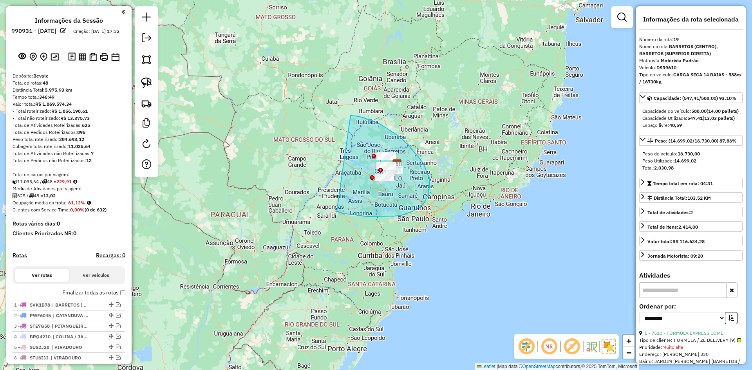
drag, startPoint x: 337, startPoint y: 211, endPoint x: 341, endPoint y: 118, distance: 92.5
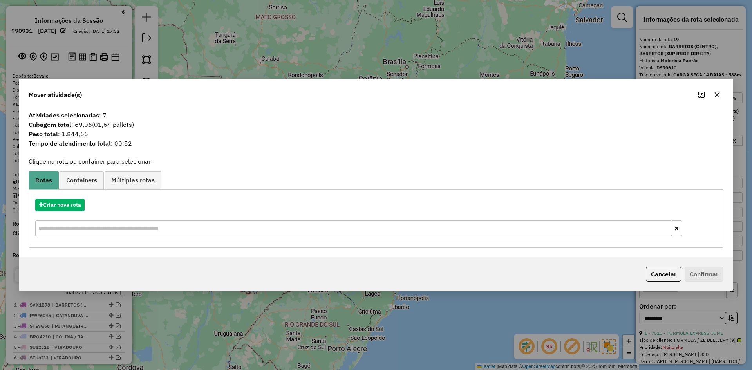
click at [715, 93] on icon "button" at bounding box center [717, 95] width 6 height 6
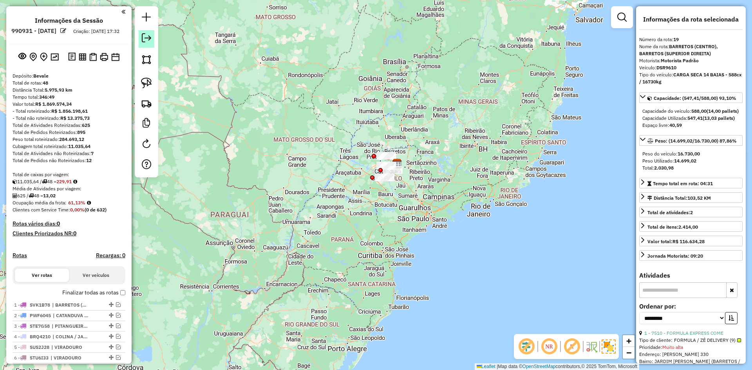
click at [143, 38] on em at bounding box center [146, 37] width 9 height 9
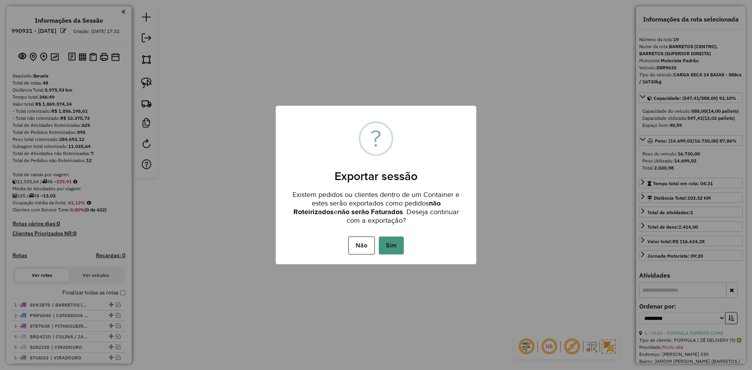
click at [394, 236] on button "Sim" at bounding box center [391, 245] width 25 height 18
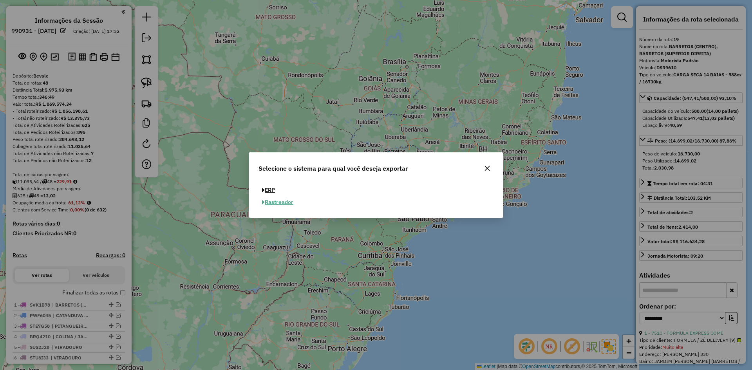
drag, startPoint x: 271, startPoint y: 191, endPoint x: 279, endPoint y: 193, distance: 8.5
click at [271, 191] on button "ERP" at bounding box center [268, 190] width 20 height 12
select select "**"
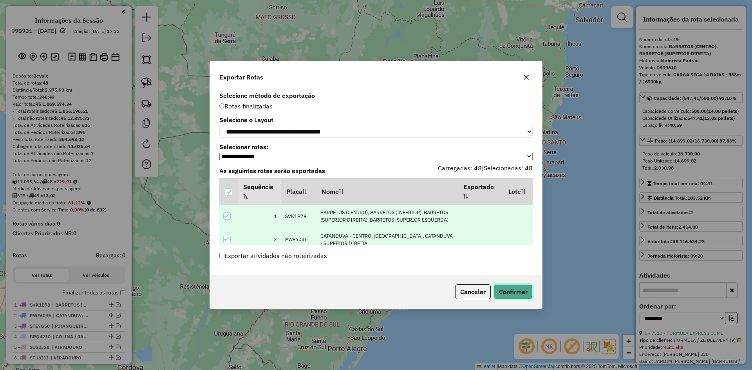
click at [504, 291] on button "Confirmar" at bounding box center [513, 291] width 39 height 15
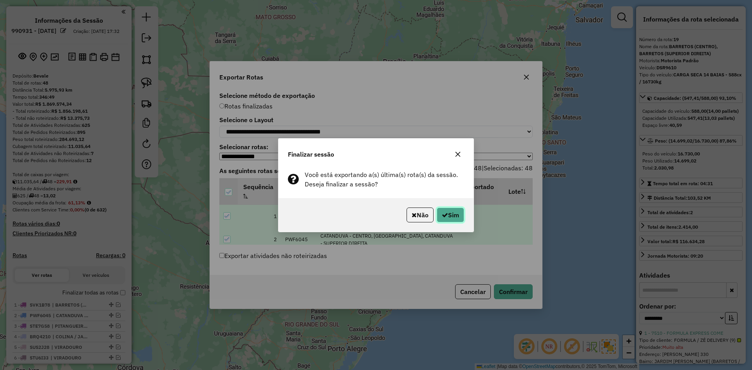
click at [446, 209] on button "Sim" at bounding box center [450, 215] width 27 height 15
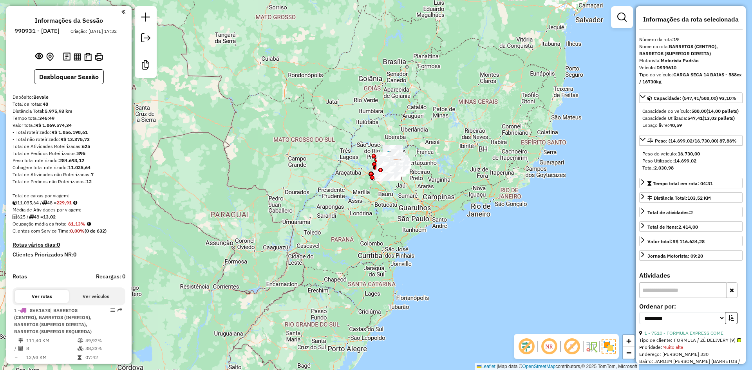
click at [79, 142] on strong "R$ 13.375,73" at bounding box center [74, 139] width 29 height 6
copy strong "13.375,73"
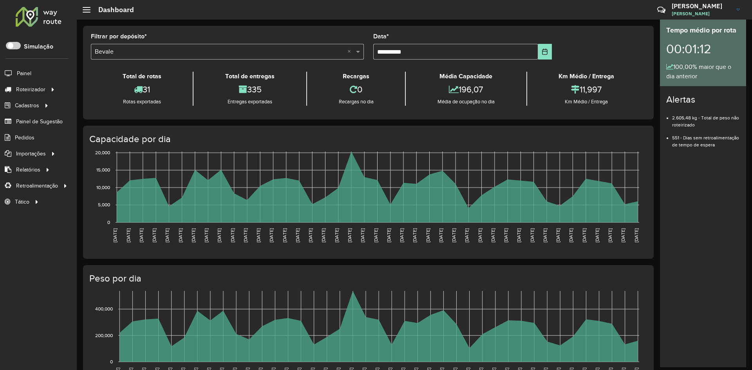
click at [57, 18] on div at bounding box center [38, 16] width 47 height 20
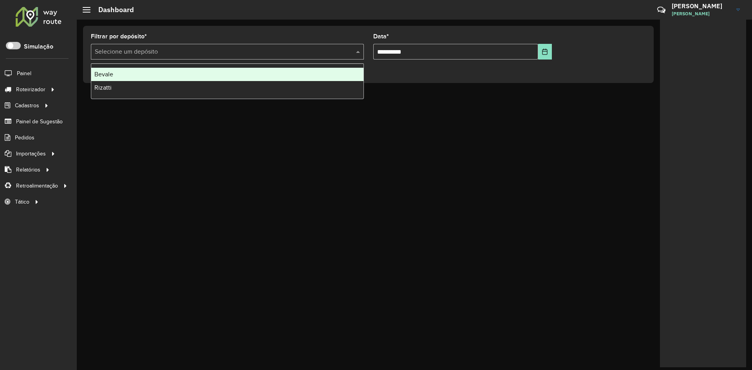
click at [131, 56] on div "Selecione um depósito" at bounding box center [227, 52] width 273 height 16
click at [135, 75] on div "Bevale" at bounding box center [227, 74] width 272 height 13
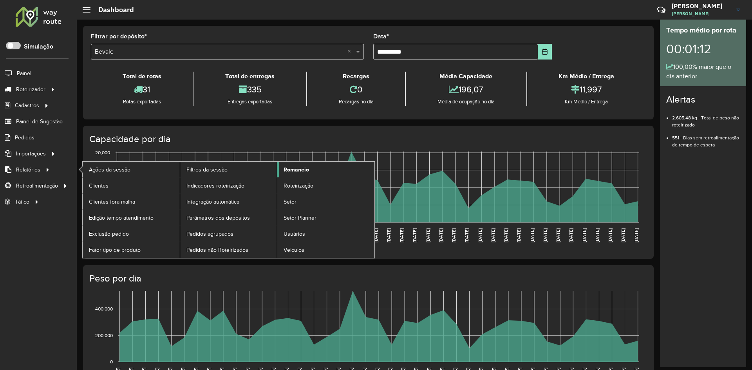
click at [298, 174] on link "Romaneio" at bounding box center [325, 170] width 97 height 16
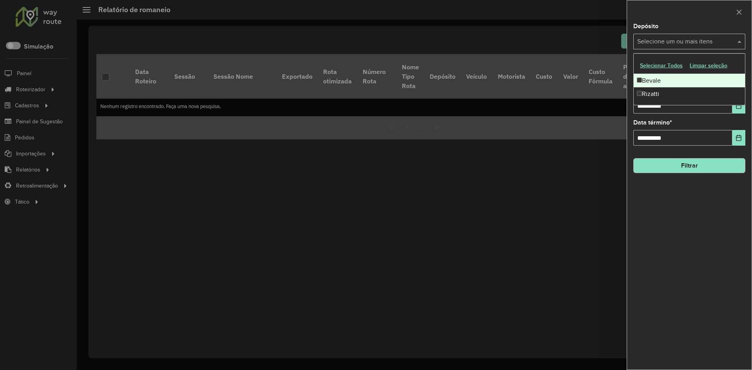
click at [677, 43] on input "text" at bounding box center [685, 41] width 100 height 9
click at [664, 83] on div "Bevale" at bounding box center [689, 80] width 111 height 13
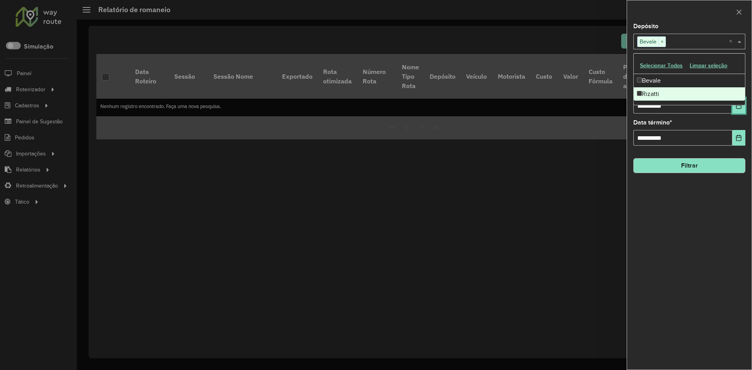
click at [743, 113] on button "Choose Date" at bounding box center [738, 106] width 13 height 16
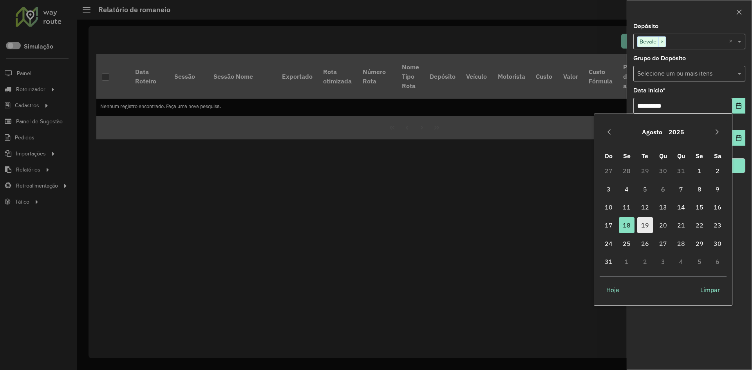
click at [650, 233] on span "19" at bounding box center [645, 225] width 16 height 16
type input "**********"
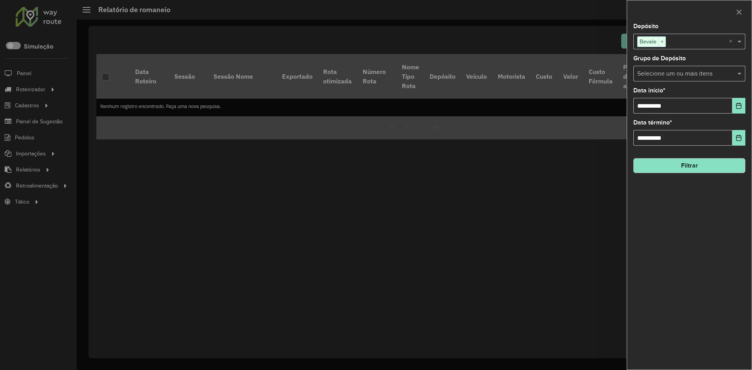
click at [675, 164] on button "Filtrar" at bounding box center [689, 165] width 112 height 15
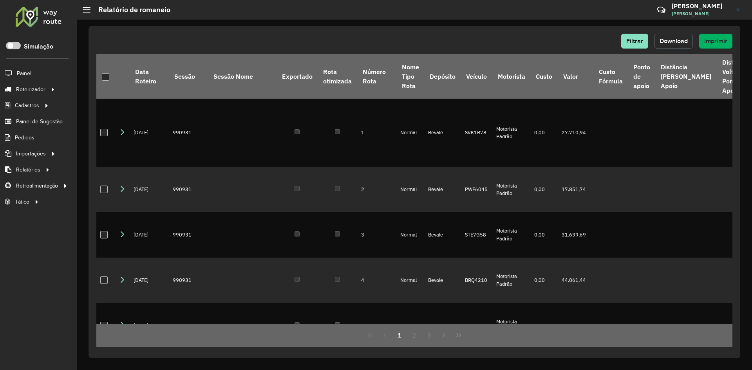
click at [682, 39] on span "Download" at bounding box center [673, 41] width 28 height 7
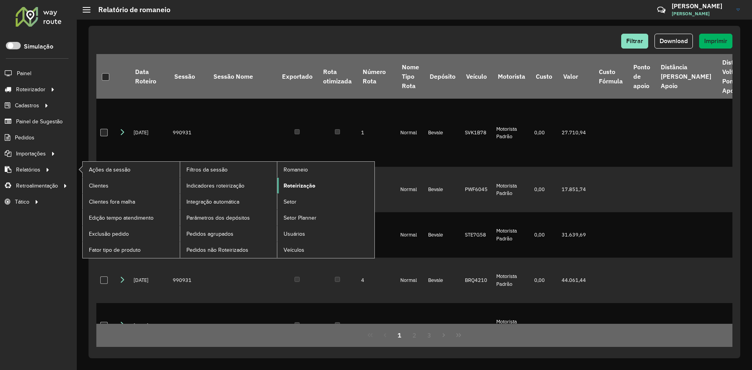
click at [303, 185] on span "Roteirização" at bounding box center [299, 186] width 32 height 8
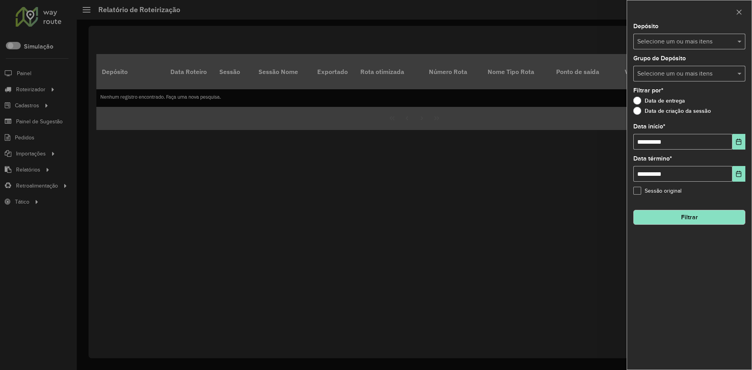
click at [702, 48] on div "Selecione um ou mais itens" at bounding box center [689, 42] width 112 height 16
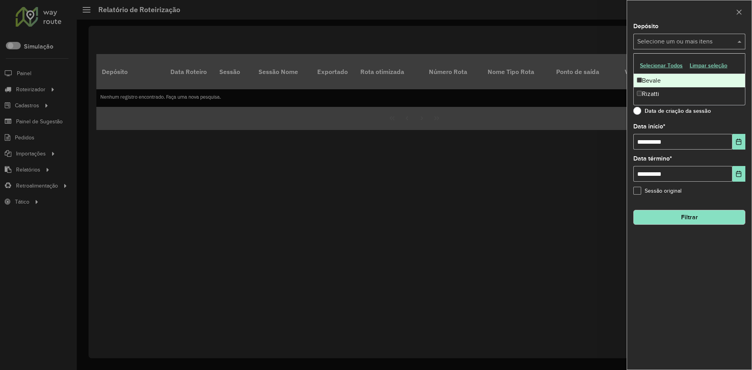
click at [665, 84] on div "Bevale" at bounding box center [689, 80] width 111 height 13
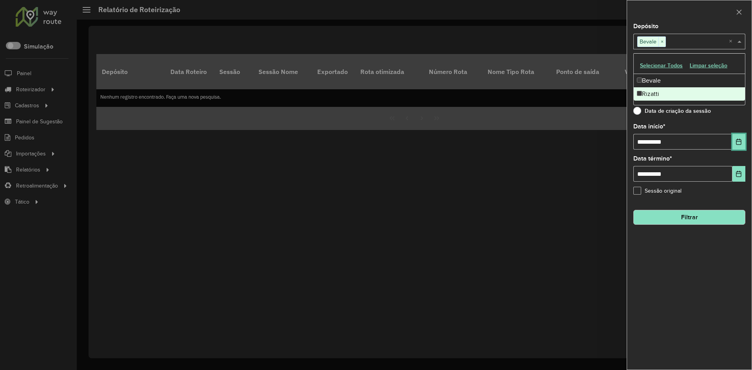
click at [737, 143] on icon "Choose Date" at bounding box center [738, 142] width 5 height 6
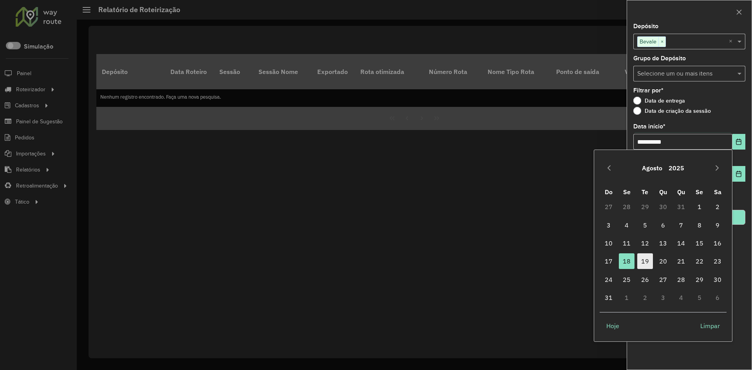
click at [641, 265] on span "19" at bounding box center [645, 261] width 16 height 16
type input "**********"
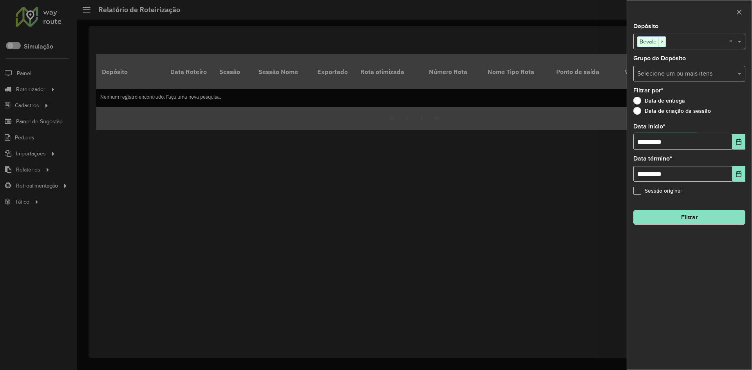
click at [693, 221] on button "Filtrar" at bounding box center [689, 217] width 112 height 15
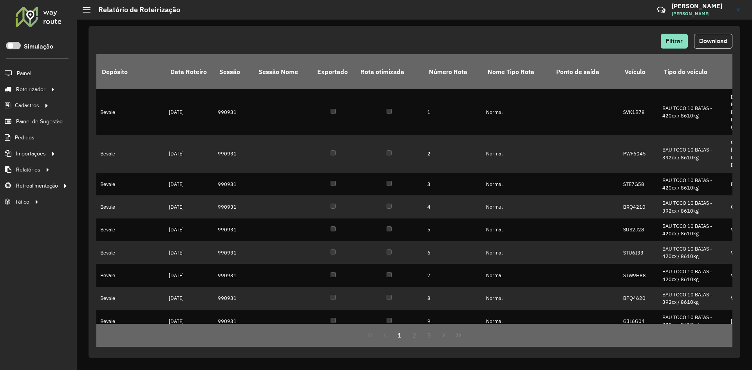
click at [698, 42] on button "Download" at bounding box center [713, 41] width 38 height 15
